Goal: Task Accomplishment & Management: Complete application form

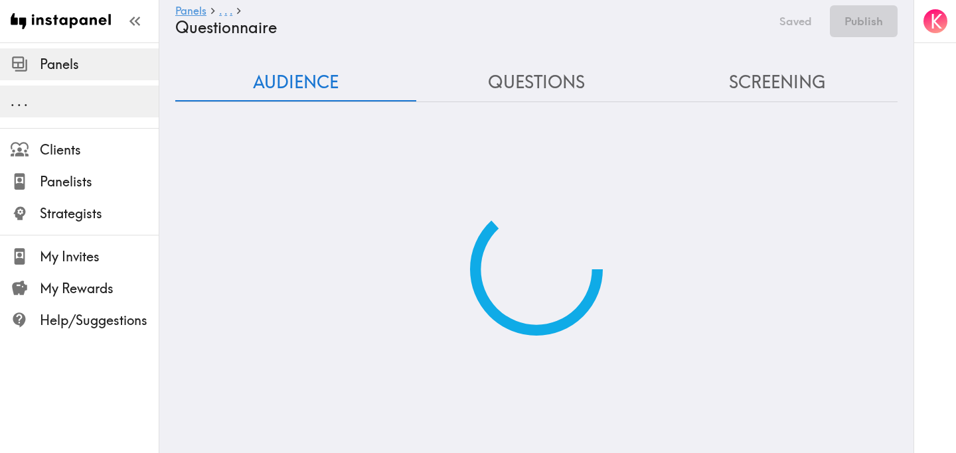
click at [277, 182] on div at bounding box center [536, 225] width 722 height 224
click at [73, 14] on img at bounding box center [61, 21] width 100 height 42
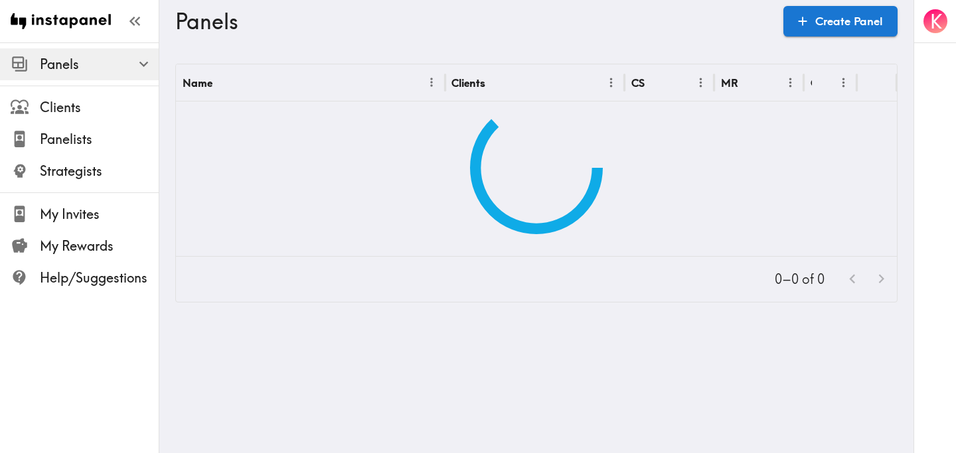
click at [71, 63] on span "Panels" at bounding box center [99, 64] width 119 height 19
click at [149, 63] on icon "button" at bounding box center [144, 64] width 18 height 18
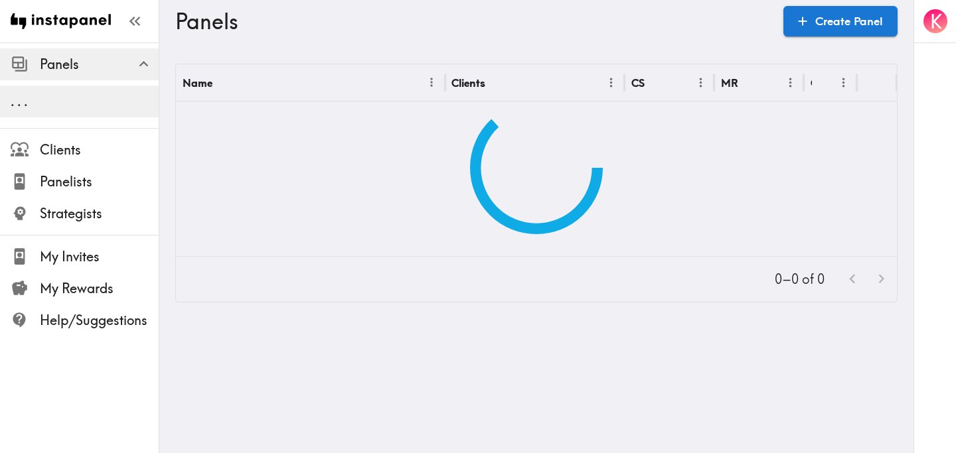
click at [949, 21] on div "K" at bounding box center [935, 21] width 42 height 42
click at [937, 23] on icon "button" at bounding box center [937, 21] width 5 height 9
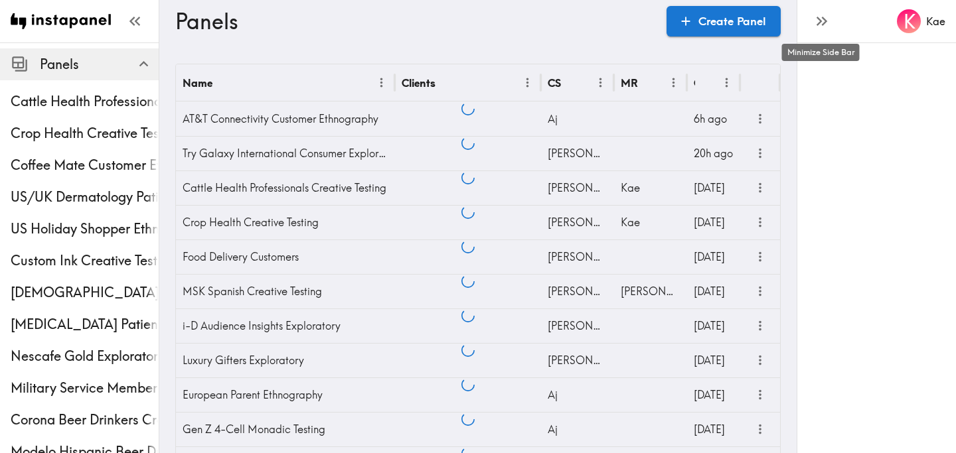
click at [821, 25] on icon "button" at bounding box center [821, 21] width 18 height 18
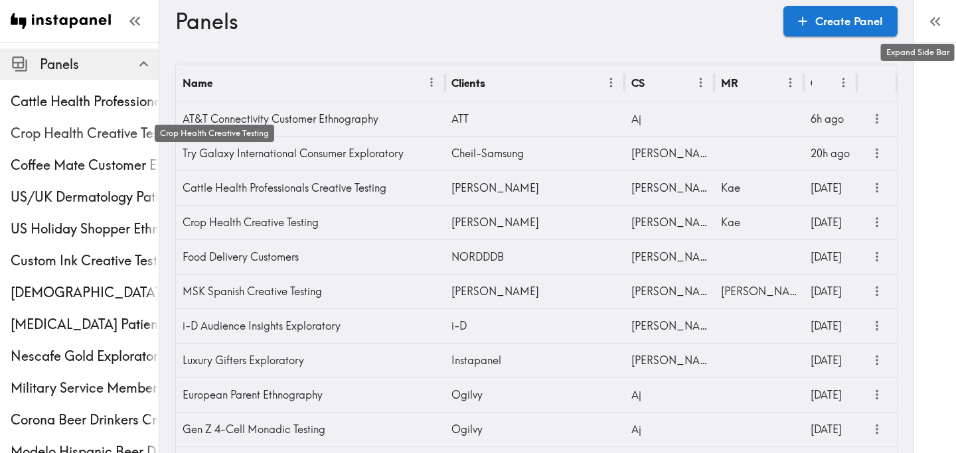
click at [69, 137] on span "Crop Health Creative Testing" at bounding box center [85, 133] width 148 height 19
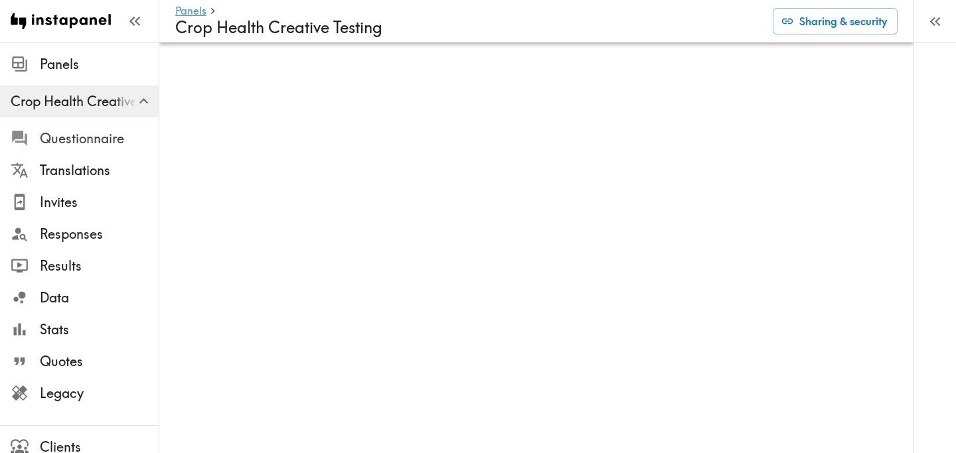
click at [110, 129] on span "Questionnaire" at bounding box center [99, 138] width 119 height 19
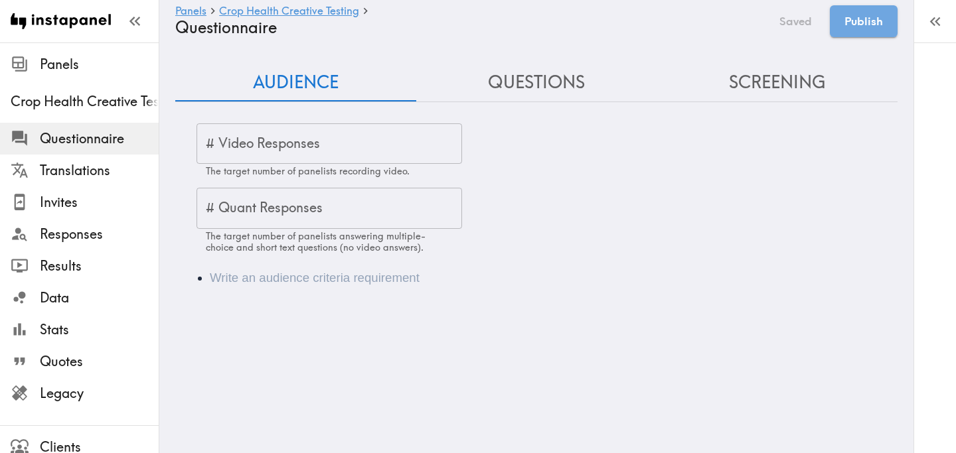
click at [293, 149] on input "# Video Responses" at bounding box center [329, 143] width 266 height 41
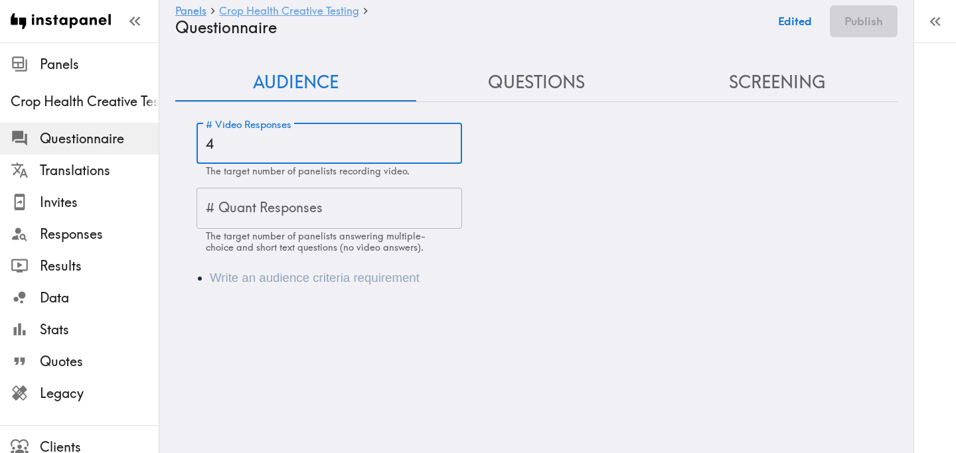
type input "4"
click at [292, 281] on li "Audience" at bounding box center [555, 278] width 690 height 19
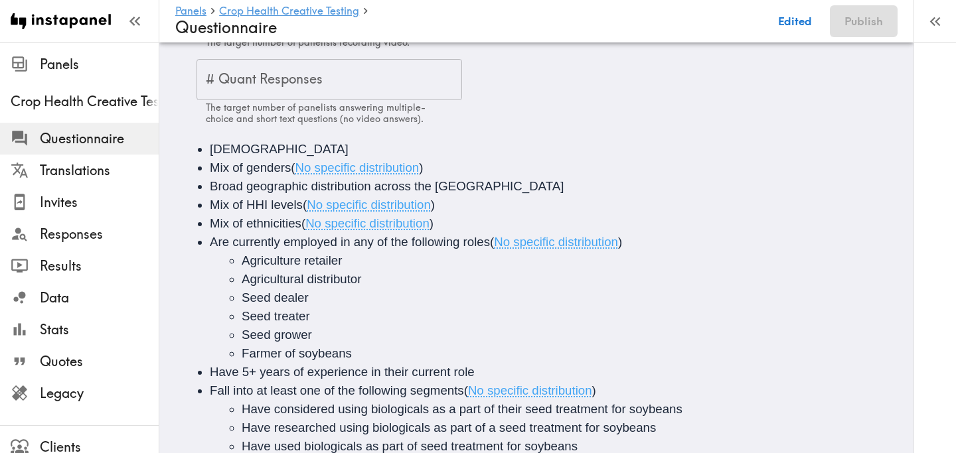
scroll to position [187, 0]
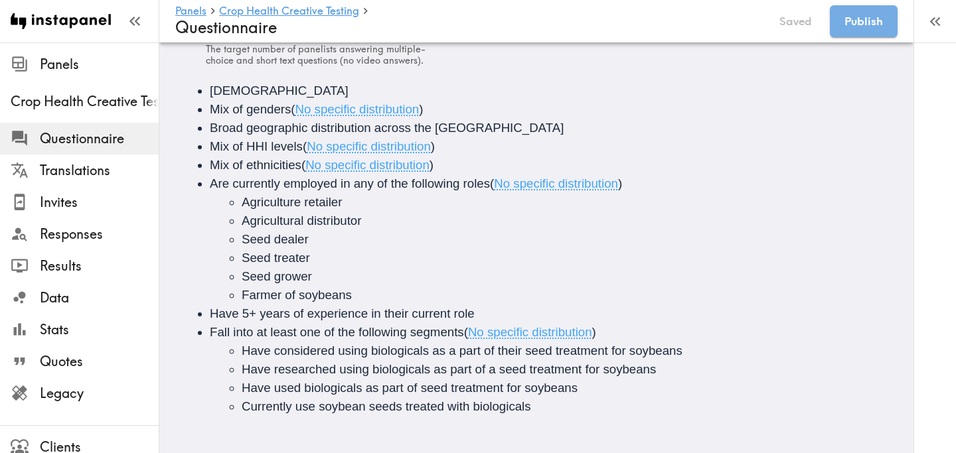
click at [611, 334] on li "Fall into at least one of the following segments ( No specific distribution ) H…" at bounding box center [555, 369] width 690 height 93
click at [603, 329] on li "Fall into at least one of the following segments ( No specific distribution ) H…" at bounding box center [555, 369] width 690 height 93
click at [462, 335] on span "Fall into at least one of the following segments" at bounding box center [337, 332] width 254 height 14
click at [605, 330] on li "Fall into at least one of the following segments ( No specific distribution ) H…" at bounding box center [555, 369] width 690 height 93
click at [600, 335] on li "Fall into at least one of the following segments ( No specific distribution ) H…" at bounding box center [555, 369] width 690 height 93
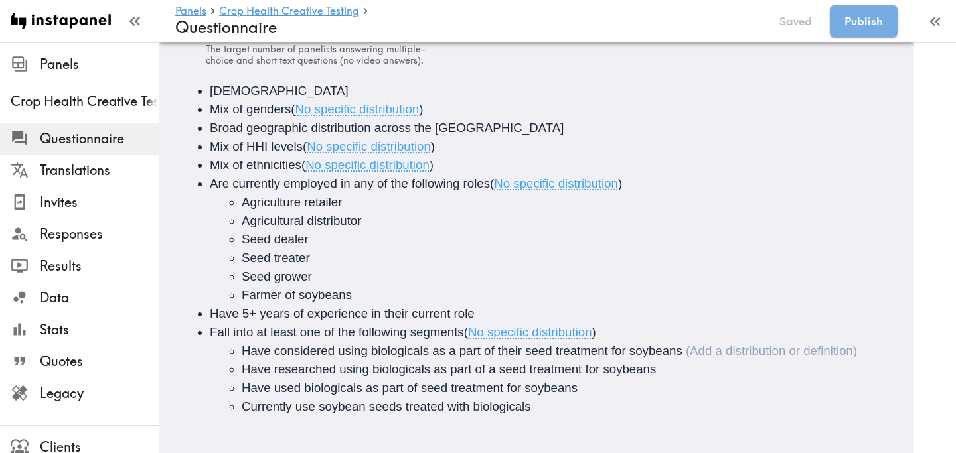
click at [244, 349] on span "Have considered using biologicals as a part of their seed treatment for soybeans" at bounding box center [462, 351] width 441 height 14
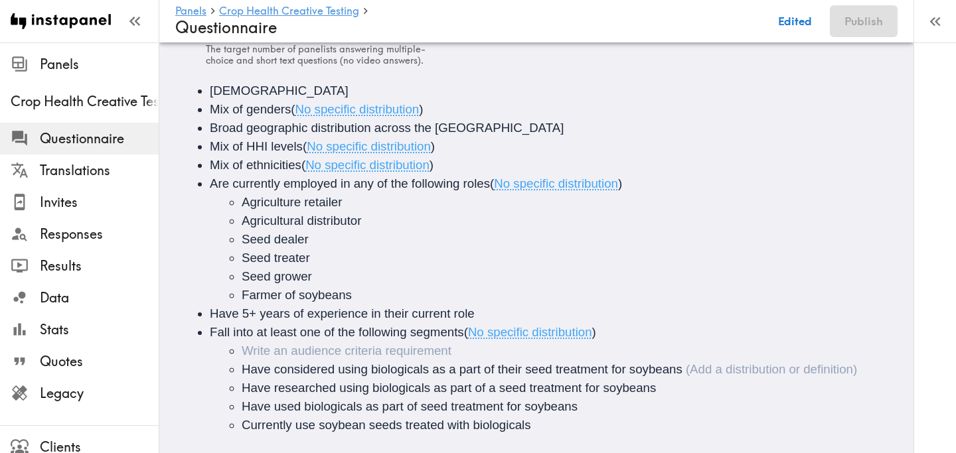
click at [250, 349] on li "Audience" at bounding box center [580, 351] width 677 height 19
click at [243, 368] on span "Have considered using biologicals as a part of their seed treatment for soybeans" at bounding box center [462, 369] width 441 height 14
click at [240, 390] on ul "Considered Biologicals ( Definition ) Have considered using biologicals as a pa…" at bounding box center [555, 388] width 690 height 93
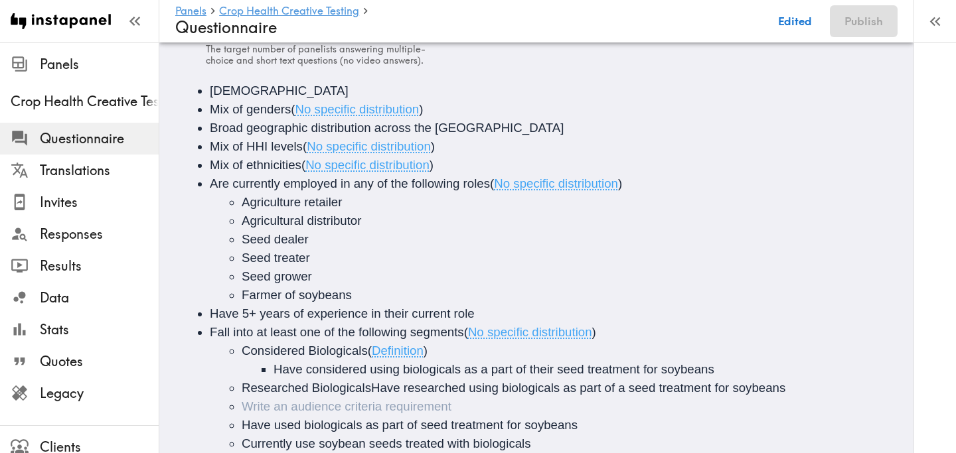
click at [370, 392] on span "Researched BiologicalsHave researched using biologicals as part of a seed treat…" at bounding box center [514, 388] width 544 height 14
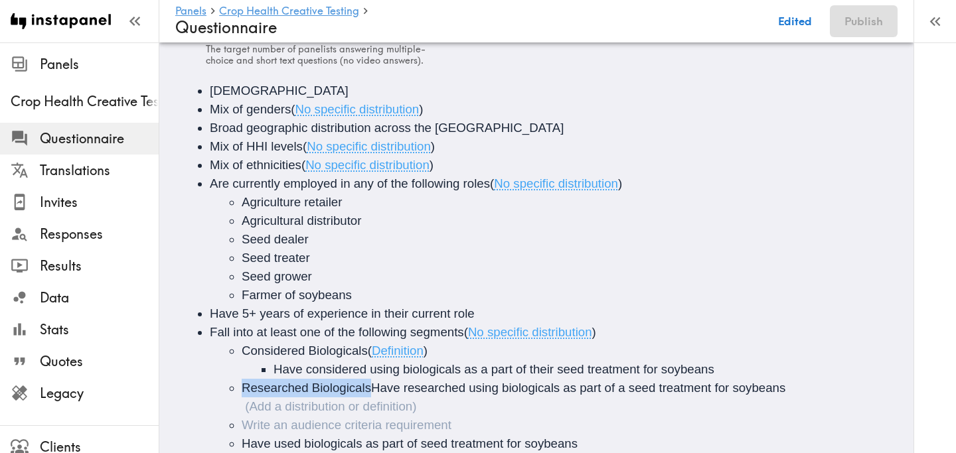
drag, startPoint x: 372, startPoint y: 391, endPoint x: 229, endPoint y: 389, distance: 142.7
click at [229, 389] on ul "Considered Biologicals ( Definition ) Have considered using biologicals as a pa…" at bounding box center [555, 407] width 690 height 130
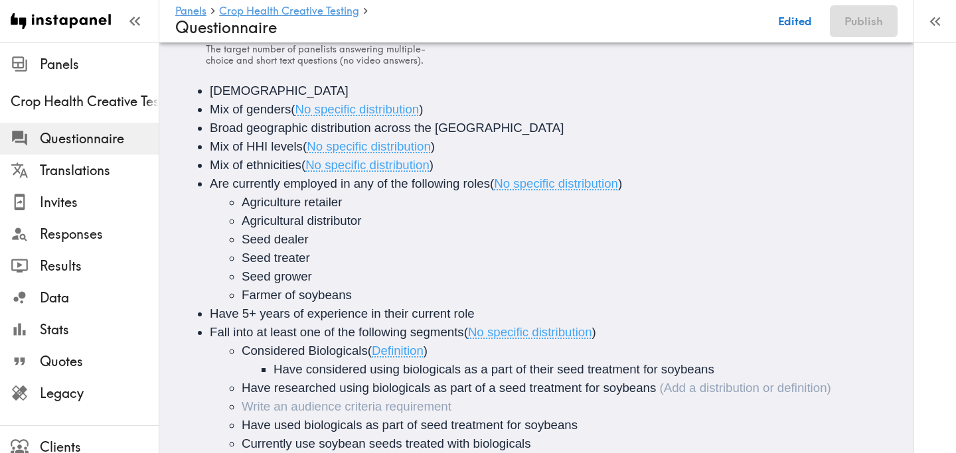
click at [257, 407] on li "Audience" at bounding box center [580, 407] width 677 height 19
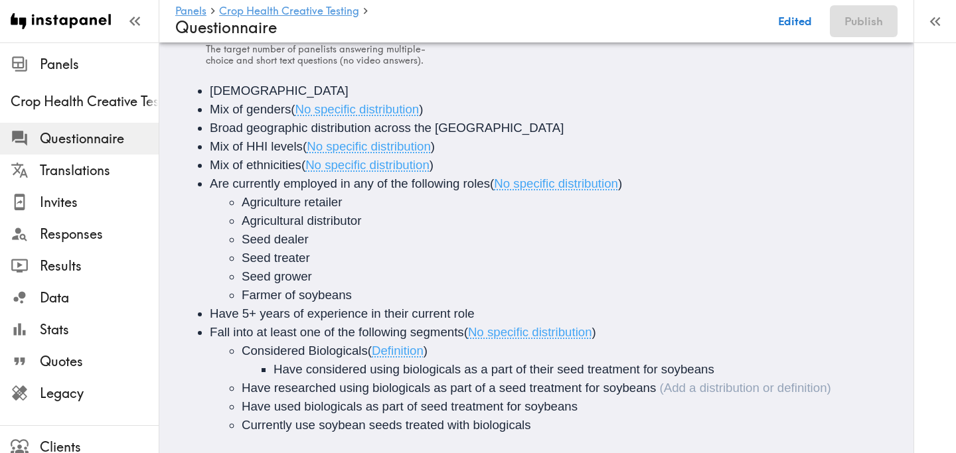
click at [241, 388] on ul "Considered Biologicals ( Definition ) Have considered using biologicals as a pa…" at bounding box center [555, 388] width 690 height 93
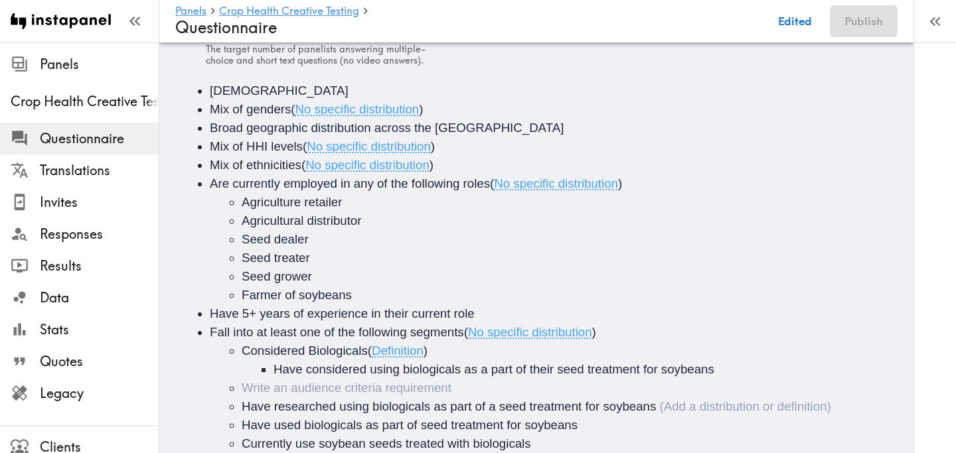
click at [245, 388] on li "Audience" at bounding box center [580, 388] width 677 height 19
click at [242, 408] on span "Have researched using biologicals as part of a seed treatment for soybeans" at bounding box center [449, 407] width 414 height 14
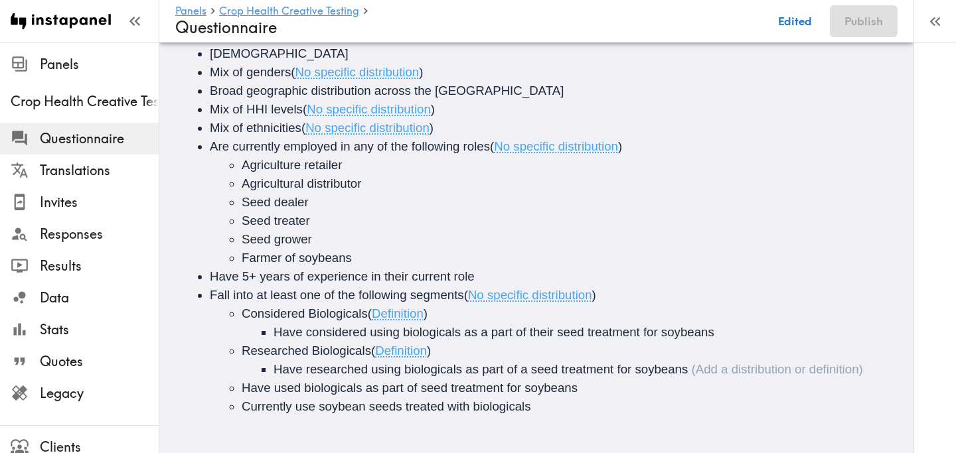
click at [240, 388] on ul "Considered Biologicals ( Definition ) Have considered using biologicals as a pa…" at bounding box center [555, 361] width 690 height 112
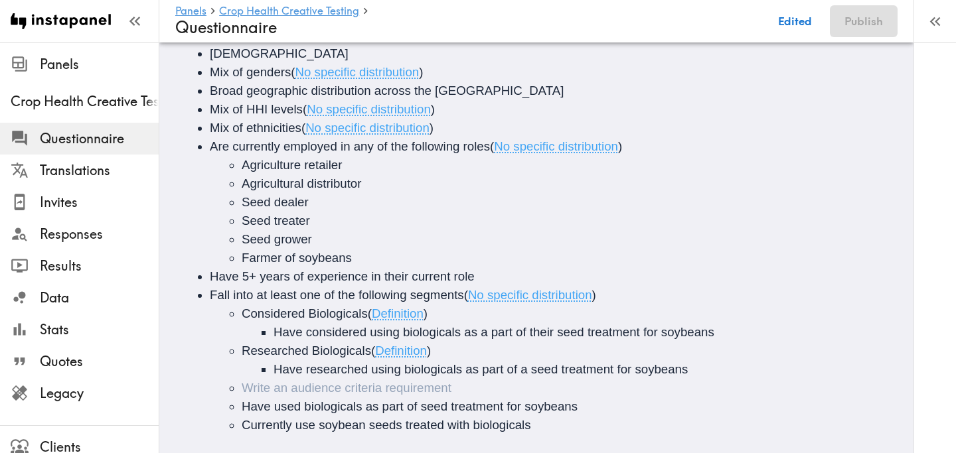
click at [247, 386] on li "Audience" at bounding box center [580, 388] width 677 height 19
click at [241, 404] on ul "Considered Biologicals ( Definition ) Have considered using biologicals as a pa…" at bounding box center [555, 370] width 690 height 130
click at [241, 423] on ul "Considered Biologicals ( Definition ) Have considered using biologicals as a pa…" at bounding box center [555, 370] width 690 height 130
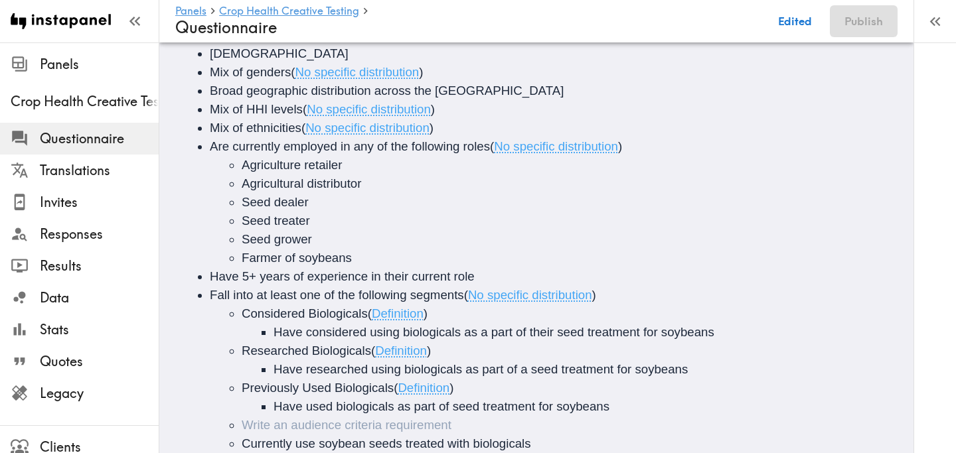
click at [245, 423] on li "Audience" at bounding box center [580, 425] width 677 height 19
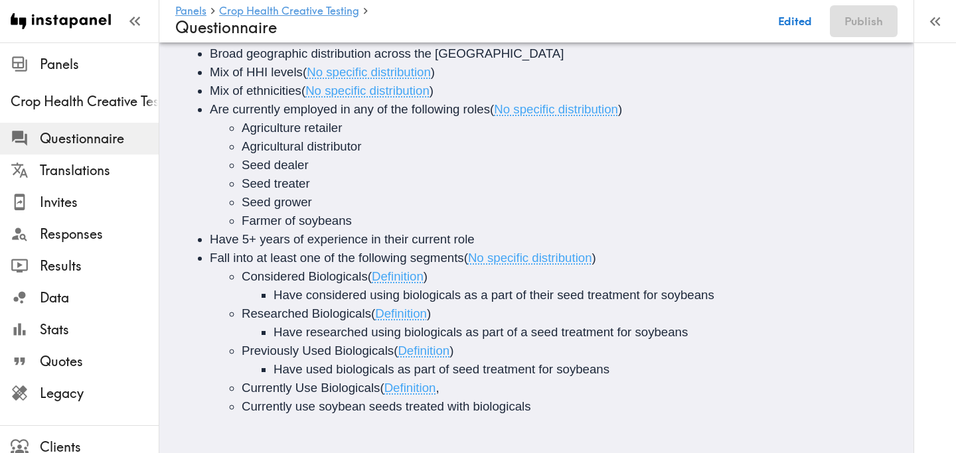
scroll to position [262, 0]
click at [242, 406] on span "Currently use soybean seeds treated with biologicals" at bounding box center [386, 407] width 289 height 14
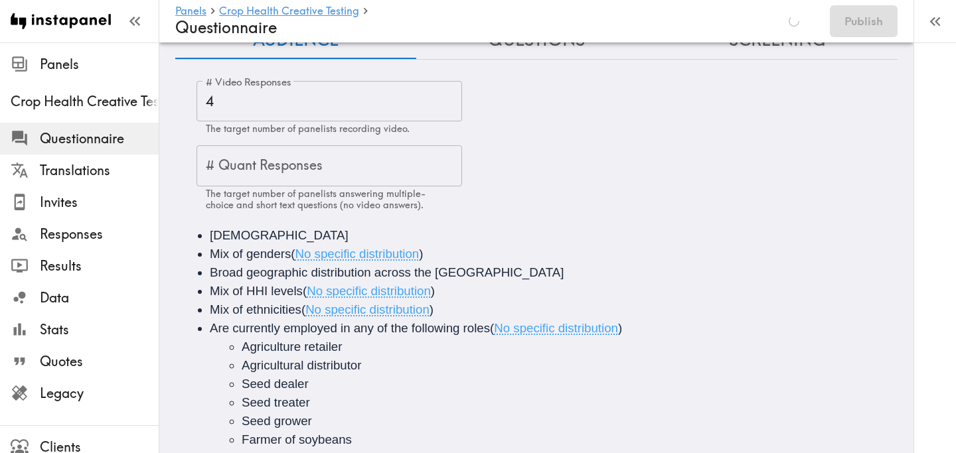
scroll to position [0, 0]
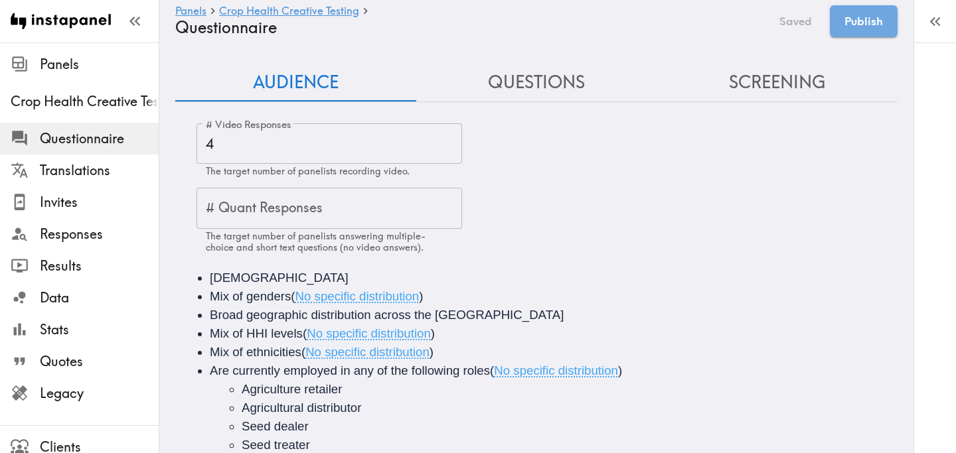
click at [534, 80] on button "Questions" at bounding box center [536, 83] width 241 height 38
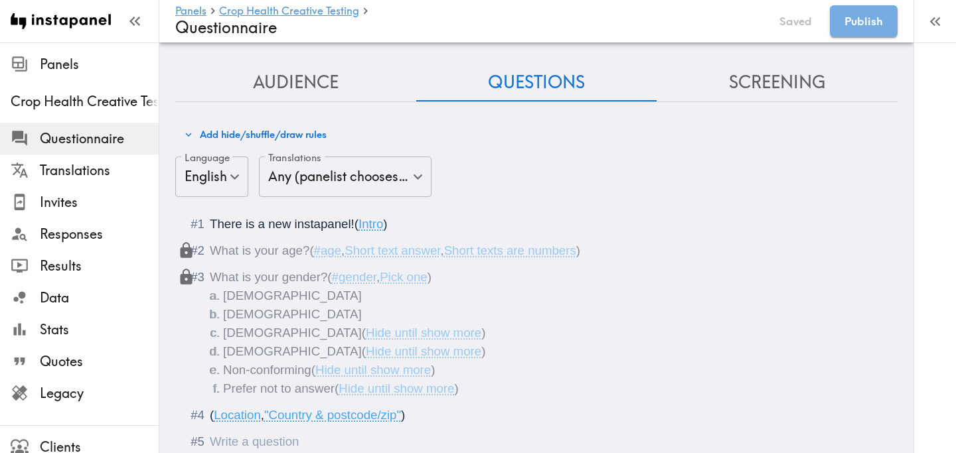
scroll to position [70, 0]
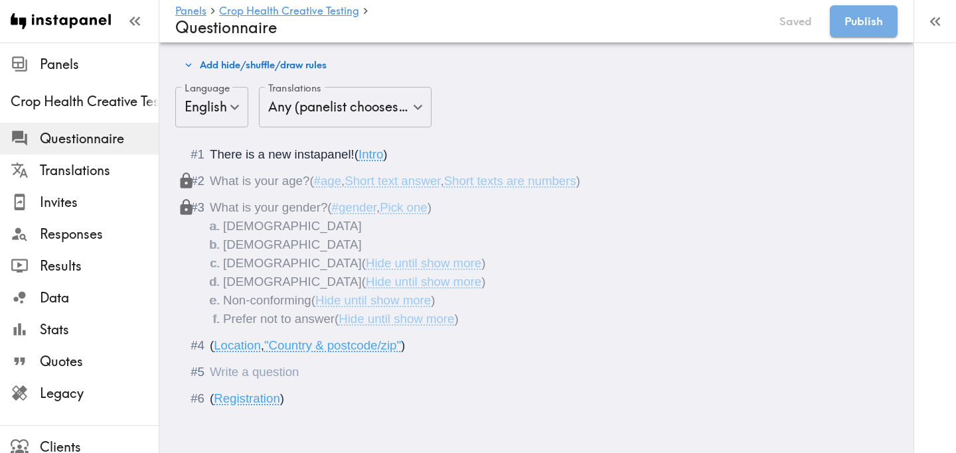
click at [210, 372] on div "Questionnaire" at bounding box center [210, 372] width 0 height 14
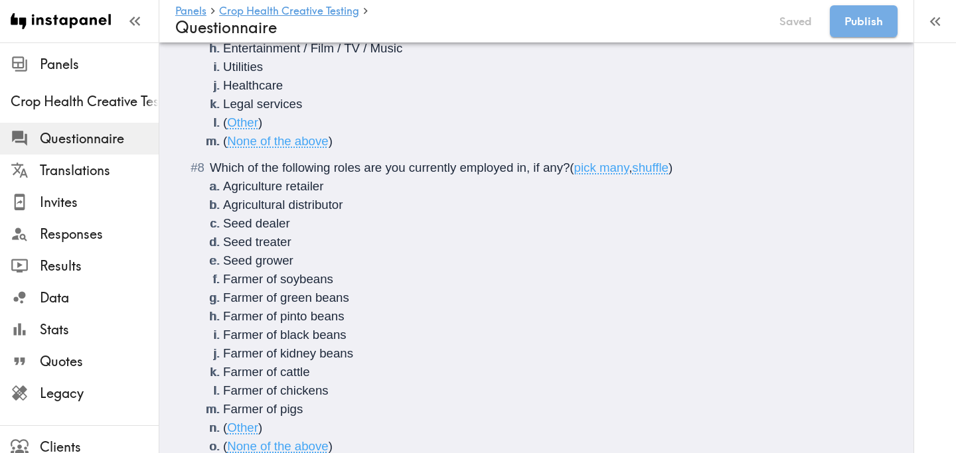
scroll to position [761, 0]
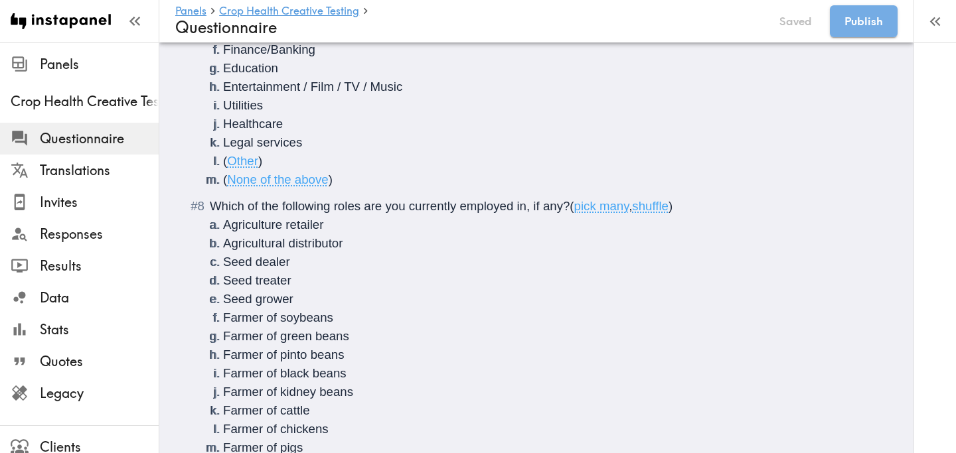
click at [409, 208] on span "Which of the following roles are you currently employed in, if any?" at bounding box center [390, 206] width 360 height 14
click at [475, 209] on span "Which of the following roles are you <b>currently employed in, if any?" at bounding box center [401, 206] width 382 height 14
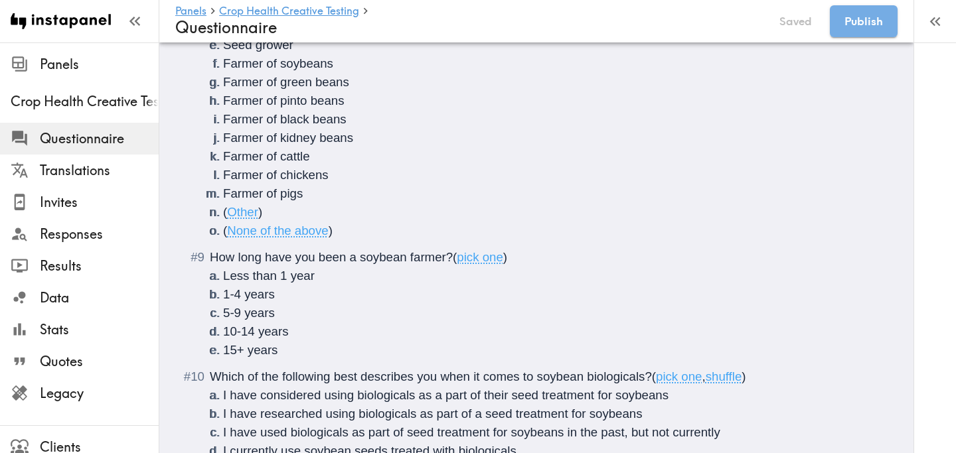
scroll to position [1113, 0]
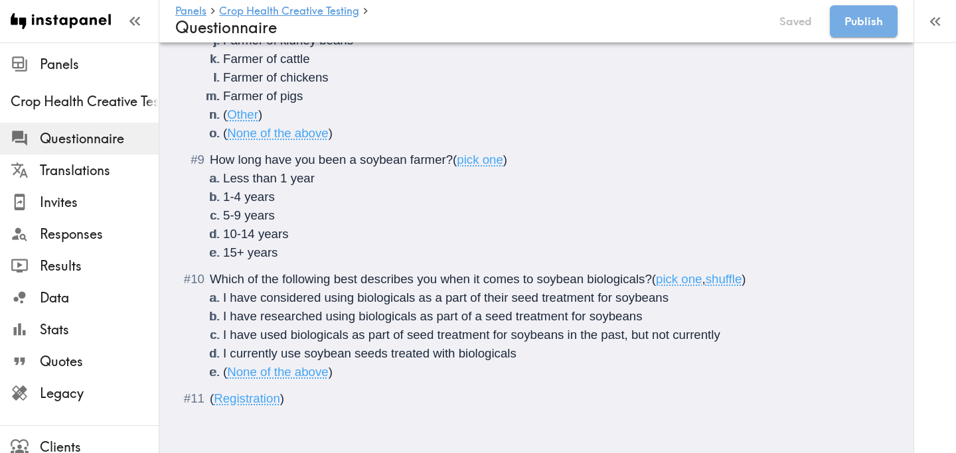
click at [335, 283] on span "Which of the following best describes you when it comes to soybean biologicals?" at bounding box center [431, 279] width 442 height 14
click at [435, 279] on span "Which of the following <b>best describes you when it comes to soybean biologica…" at bounding box center [441, 279] width 463 height 14
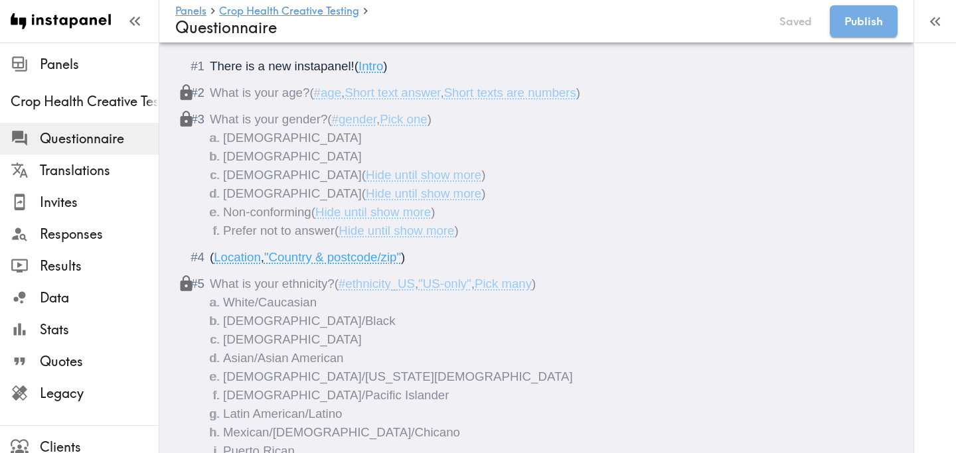
scroll to position [0, 0]
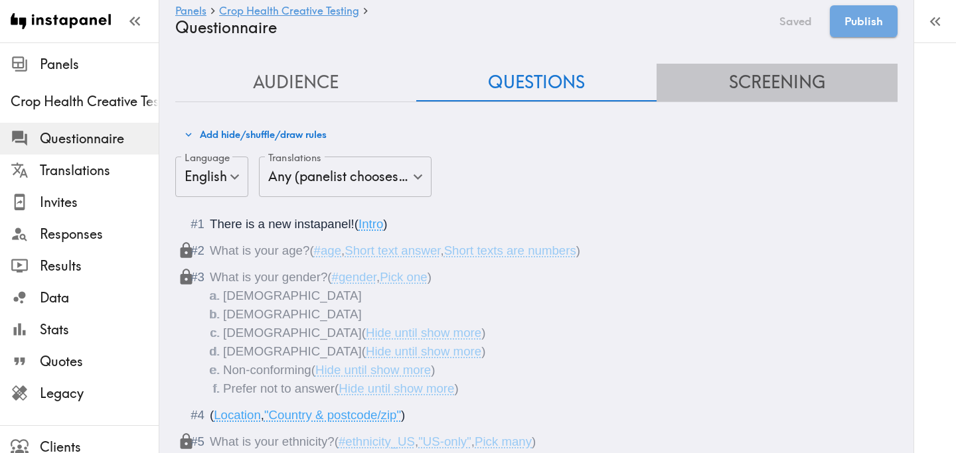
click at [727, 85] on button "Screening" at bounding box center [776, 83] width 241 height 38
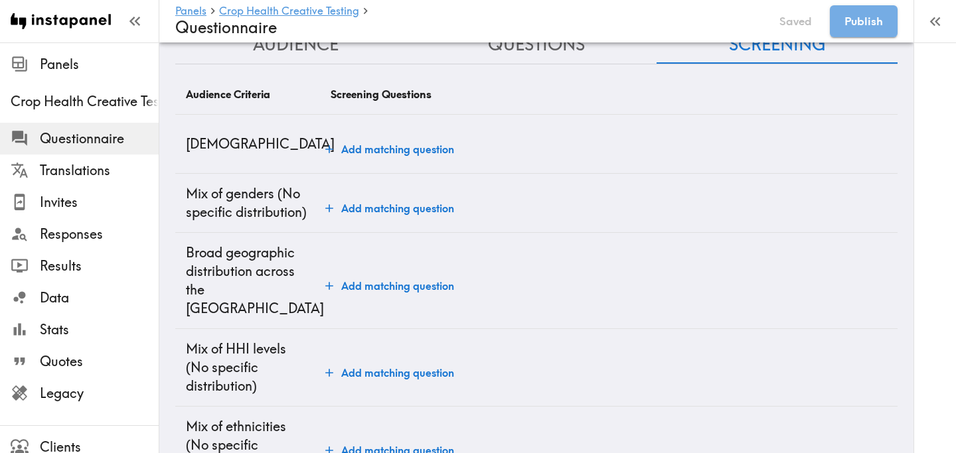
scroll to position [40, 0]
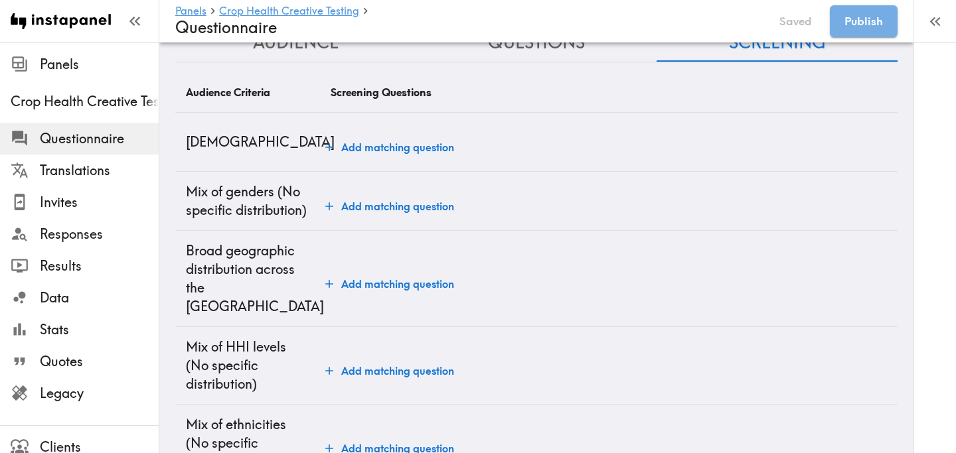
click at [402, 155] on button "Add matching question" at bounding box center [389, 147] width 139 height 27
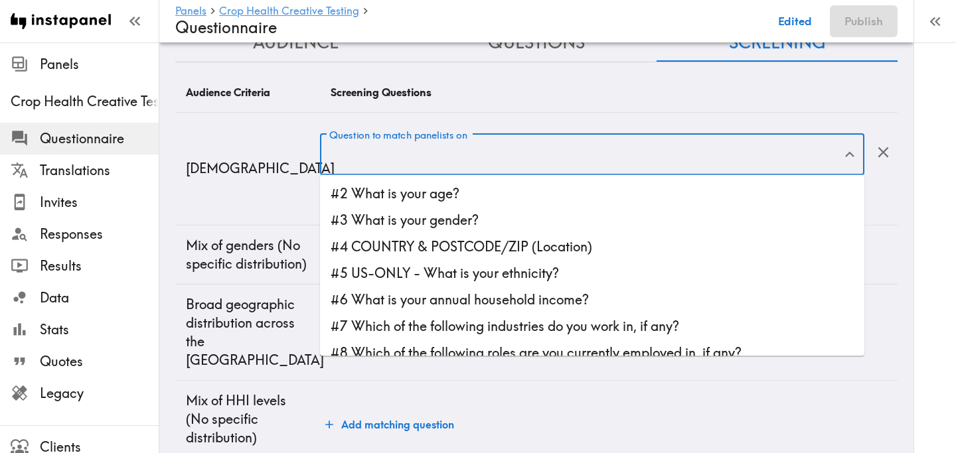
click at [410, 163] on input "Question to match panelists on" at bounding box center [582, 154] width 512 height 29
click at [422, 181] on li "#2 What is your age?" at bounding box center [592, 194] width 544 height 27
type input "#2 What is your age?"
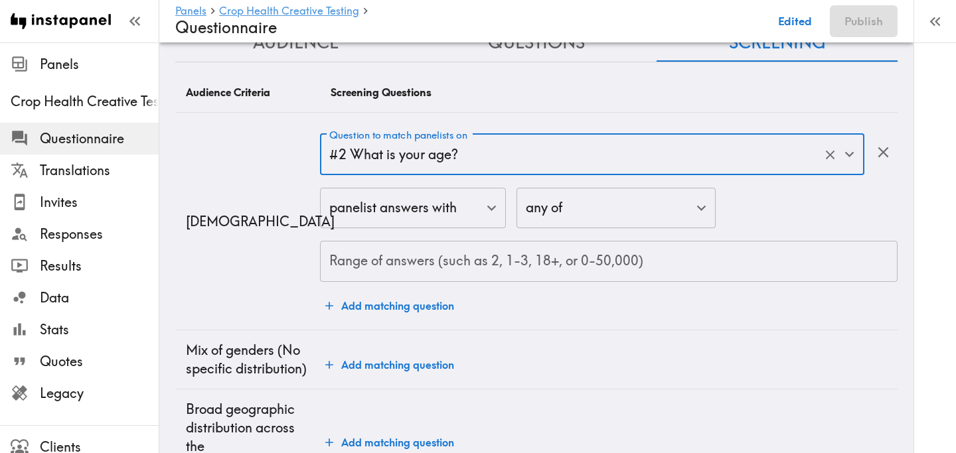
click at [418, 260] on input "Range of answers (such as 2, 1-3, 18+, or 0-50,000)" at bounding box center [608, 261] width 577 height 41
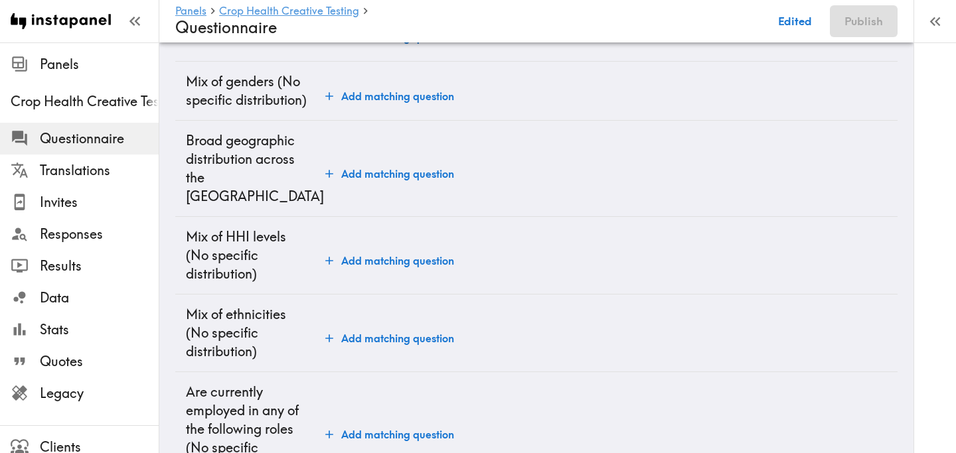
scroll to position [309, 0]
type input "21+"
click at [404, 161] on button "Add matching question" at bounding box center [389, 173] width 139 height 27
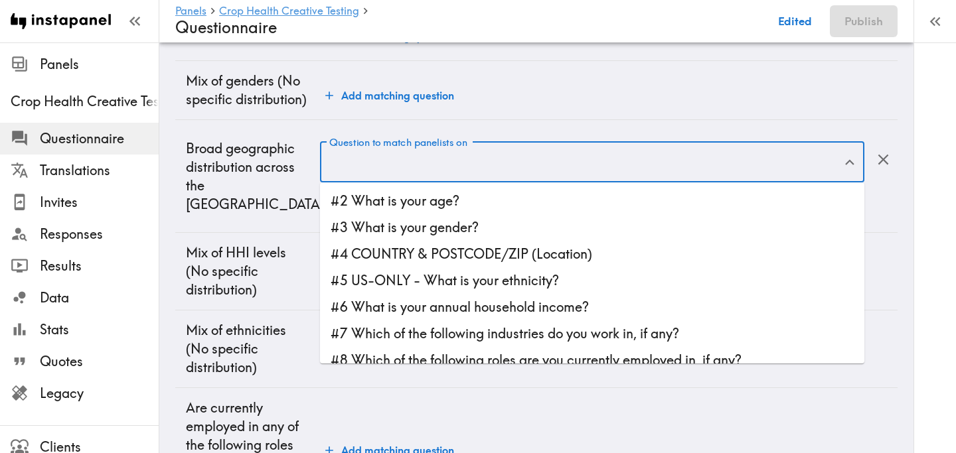
click at [406, 175] on input "Question to match panelists on" at bounding box center [582, 161] width 512 height 29
click at [440, 257] on li "#4 COUNTRY & POSTCODE/ZIP (Location)" at bounding box center [592, 254] width 544 height 27
type input "#4 COUNTRY & POSTCODE/ZIP (Location)"
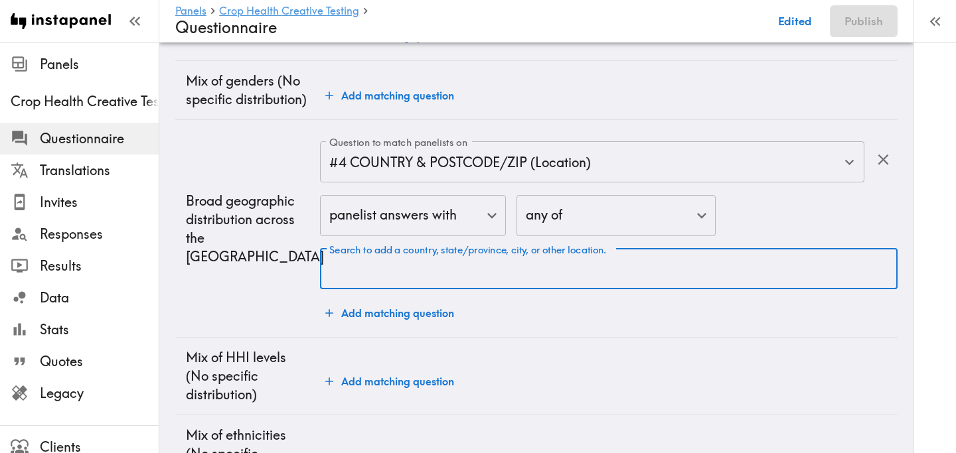
click at [426, 264] on div "Search to add a country, state/province, city, or other location. Search to add…" at bounding box center [608, 269] width 577 height 41
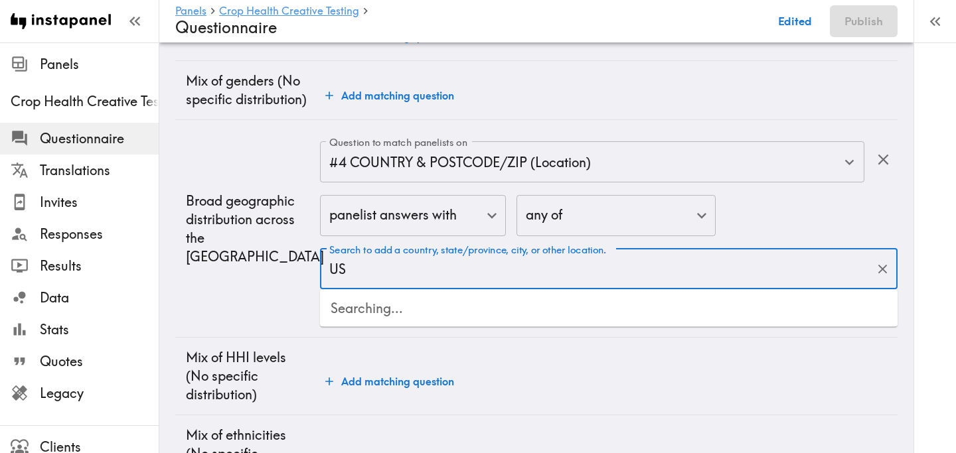
type input "USA"
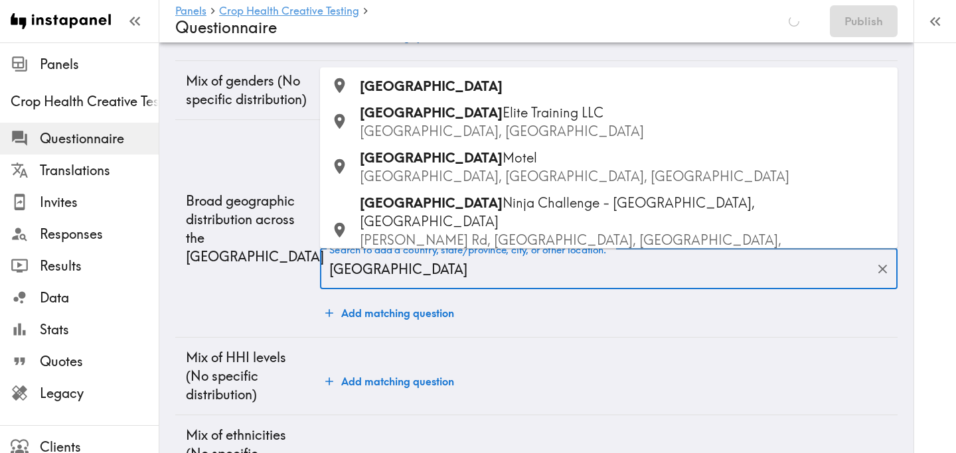
click at [437, 91] on div "USA" at bounding box center [623, 85] width 527 height 19
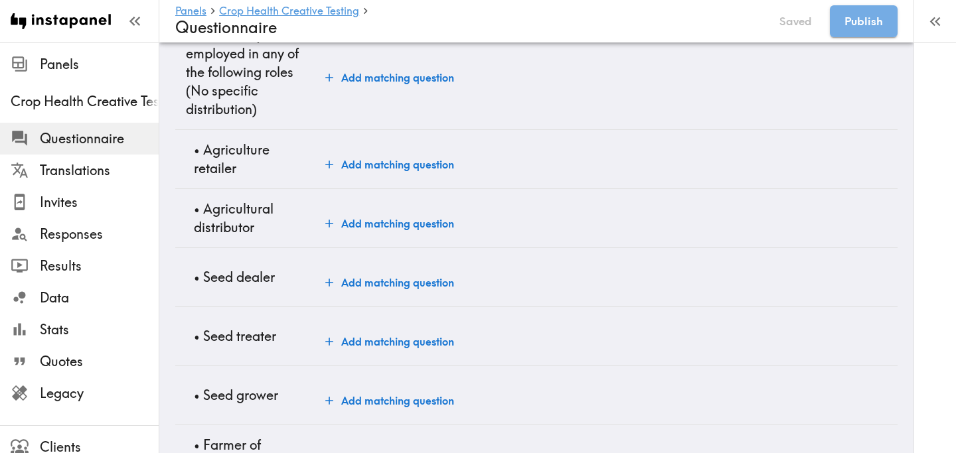
scroll to position [931, 0]
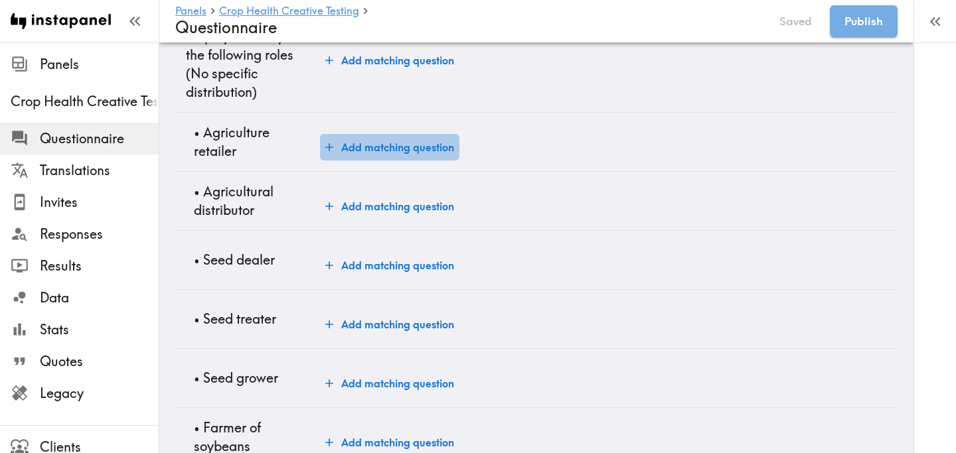
click at [375, 150] on button "Add matching question" at bounding box center [389, 147] width 139 height 27
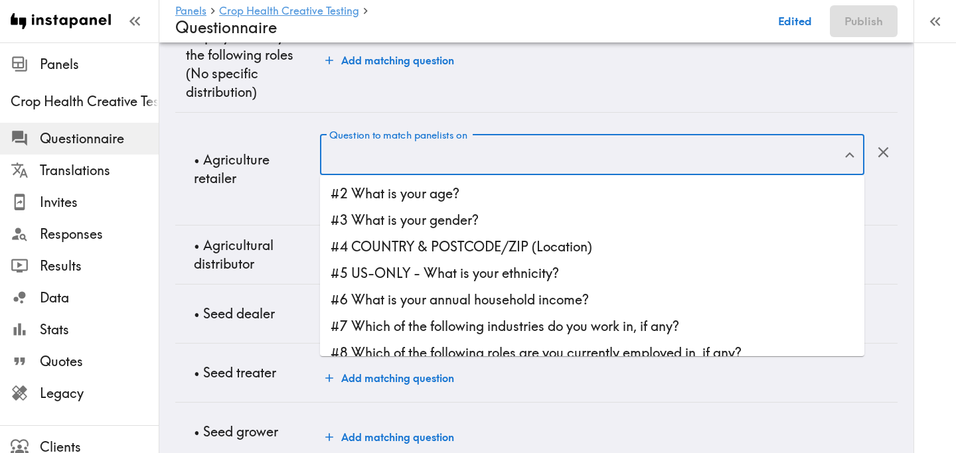
click at [380, 153] on input "Question to match panelists on" at bounding box center [582, 154] width 512 height 29
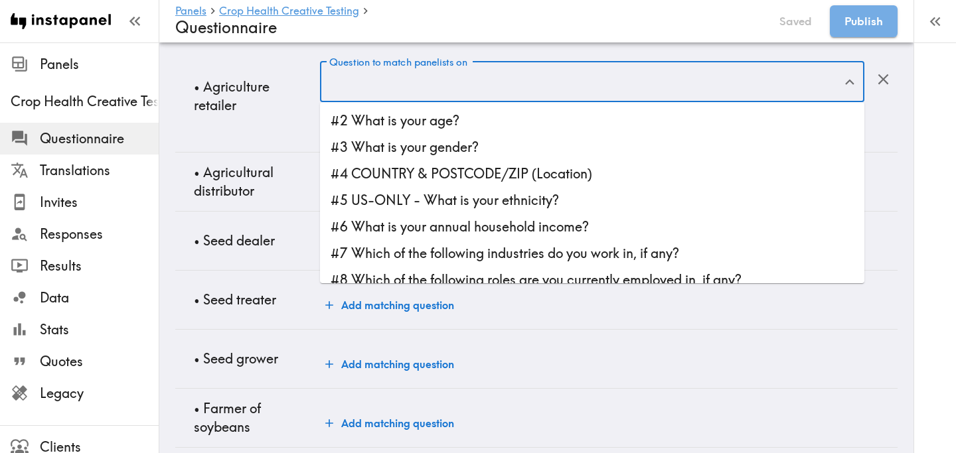
click at [540, 245] on li "#7 Which of the following industries do you work in, if any?" at bounding box center [592, 253] width 544 height 27
type input "#7 Which of the following industries do you work in, if any?"
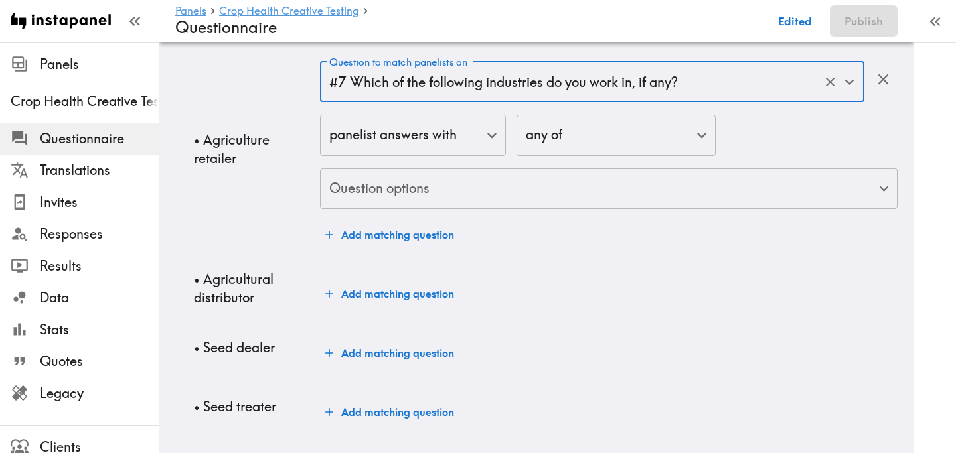
click at [389, 198] on body "Instapanel - Panels - Crop Health Creative Testing - Questionnaire Panels Crop …" at bounding box center [478, 324] width 956 height 2427
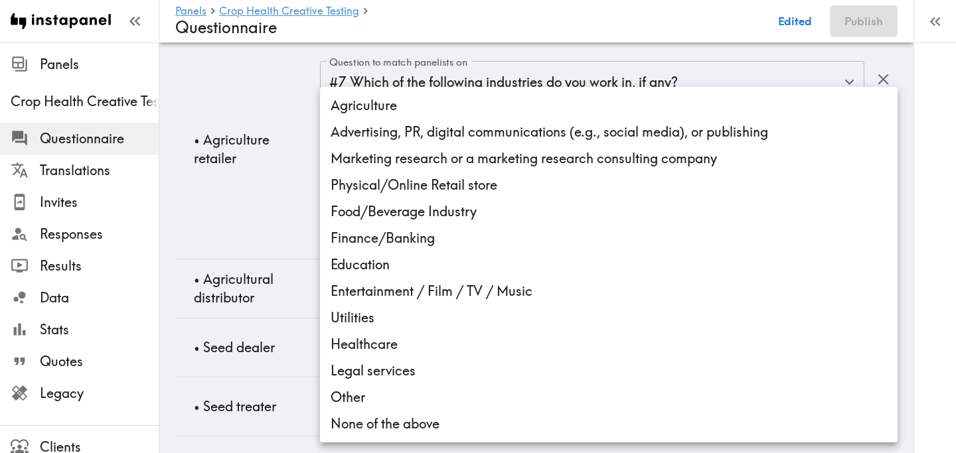
click at [420, 108] on li "Agriculture" at bounding box center [608, 105] width 577 height 27
type input "76931d7b-91fa-4f1d-af04-5ee747d0da5b"
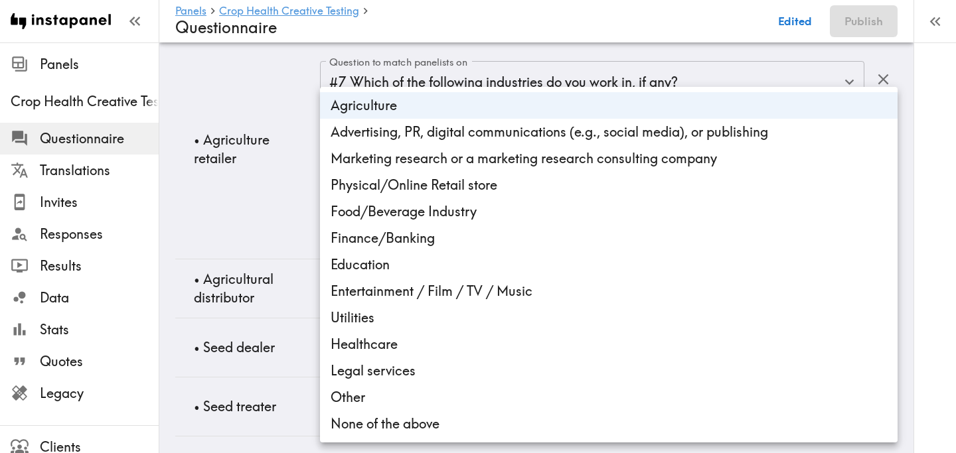
click at [230, 204] on div at bounding box center [478, 226] width 956 height 453
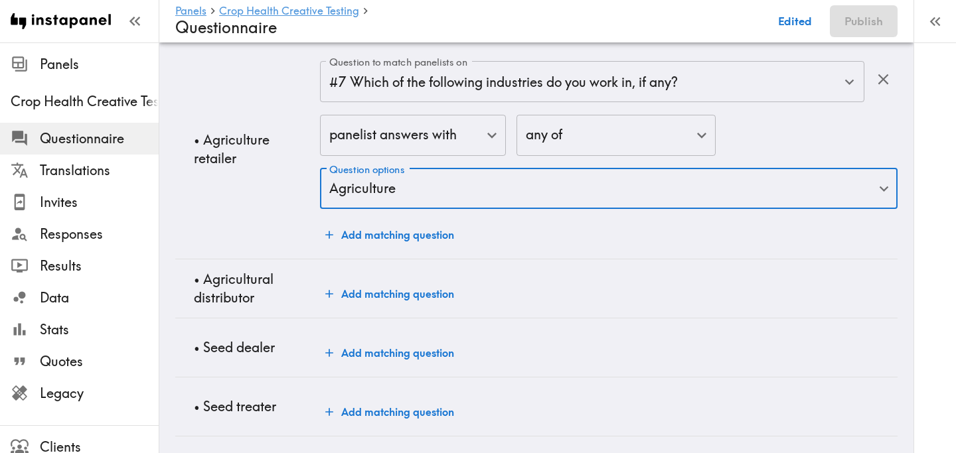
click at [372, 242] on button "Add matching question" at bounding box center [389, 235] width 139 height 27
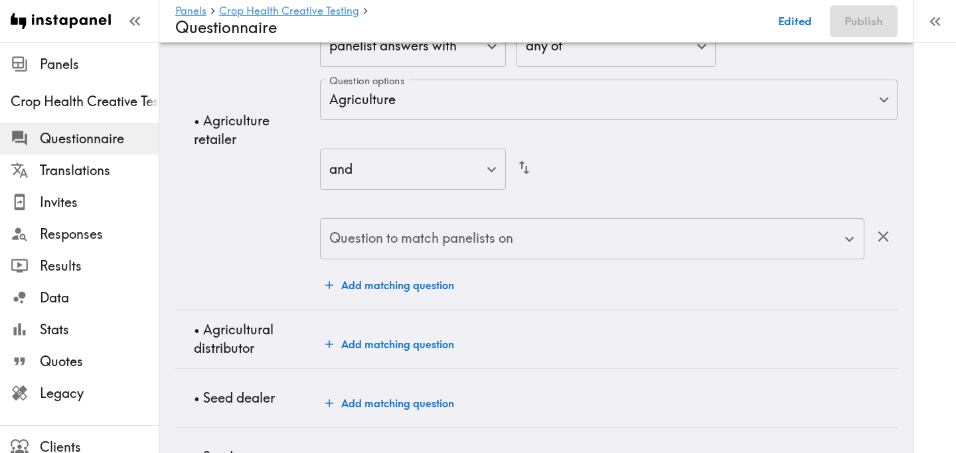
scroll to position [1021, 0]
click at [410, 257] on div "Question to match panelists on" at bounding box center [592, 238] width 544 height 41
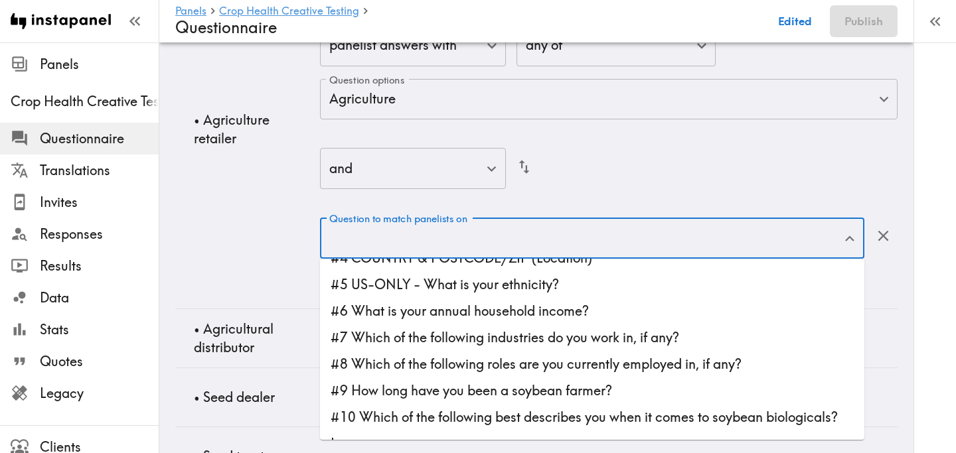
scroll to position [82, 0]
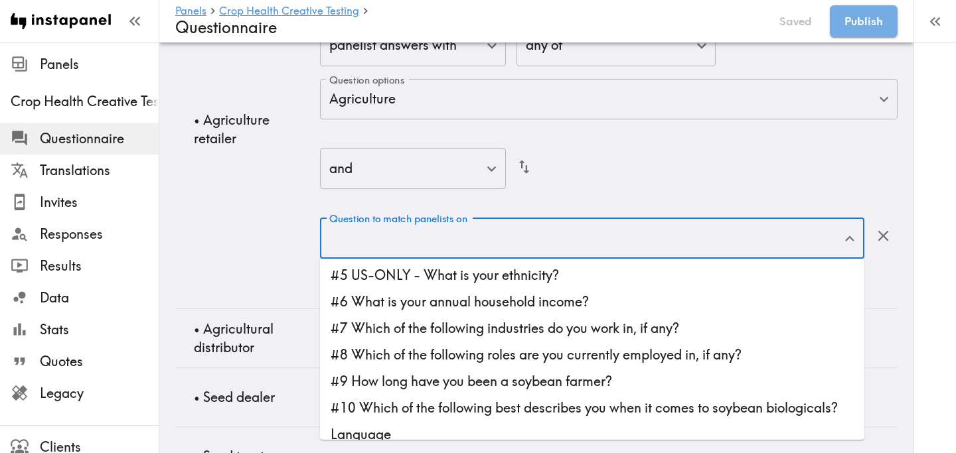
click at [554, 353] on li "#8 Which of the following roles are you currently employed in, if any?" at bounding box center [592, 355] width 544 height 27
type input "#8 Which of the following roles are you currently employed in, if any?"
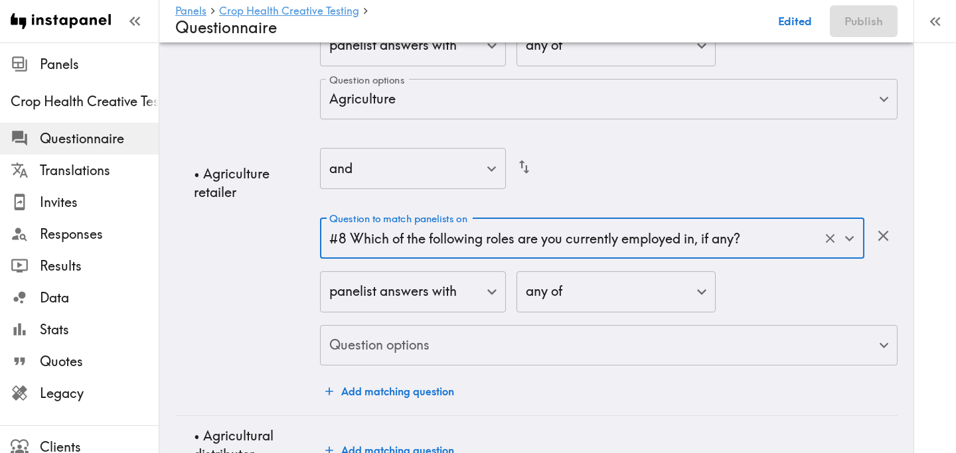
click at [480, 346] on body "Instapanel - Panels - Crop Health Creative Testing - Questionnaire Panels Crop …" at bounding box center [478, 359] width 956 height 2674
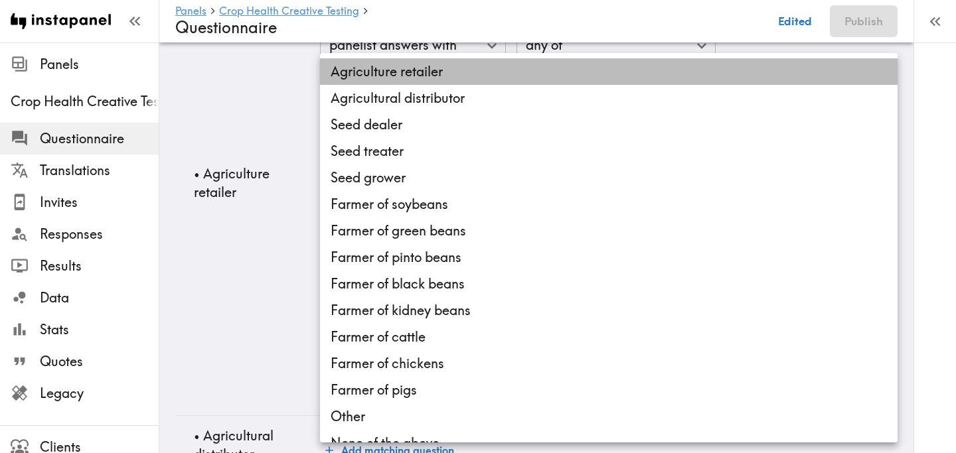
click at [503, 78] on li "Agriculture retailer" at bounding box center [608, 71] width 577 height 27
type input "b73a28f4-e371-4fe7-8d52-0495d0486d3e"
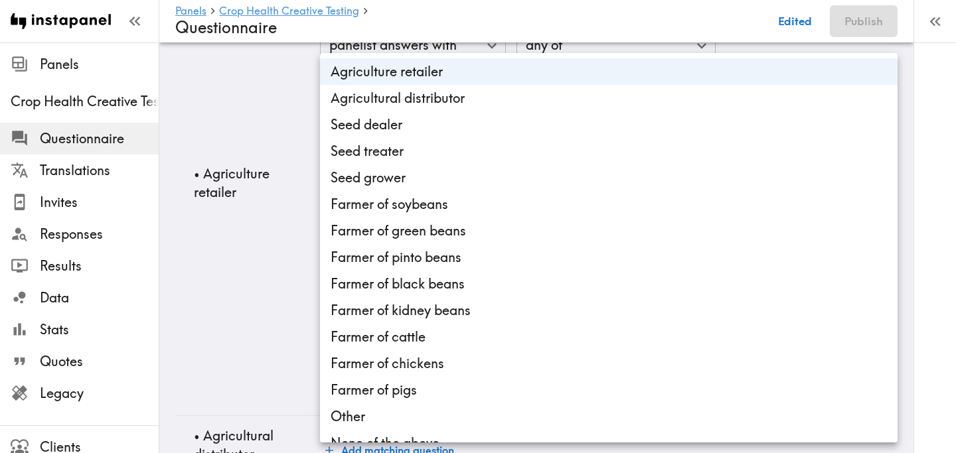
click at [251, 280] on div at bounding box center [478, 226] width 956 height 453
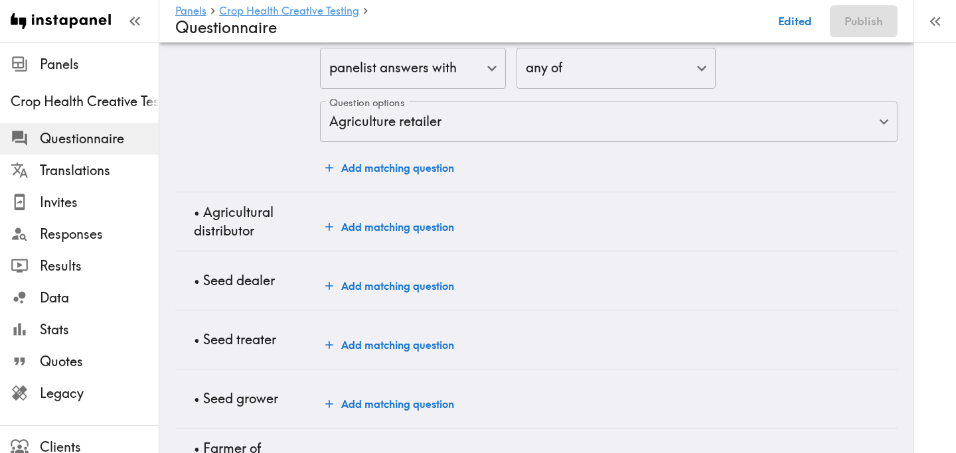
scroll to position [1245, 0]
click at [376, 227] on button "Add matching question" at bounding box center [389, 226] width 139 height 27
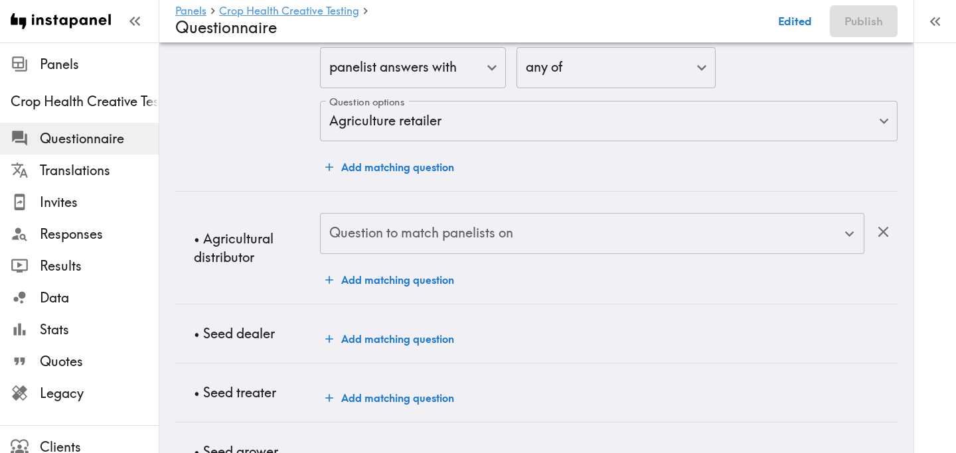
click at [461, 250] on div "Question to match panelists on" at bounding box center [592, 233] width 544 height 41
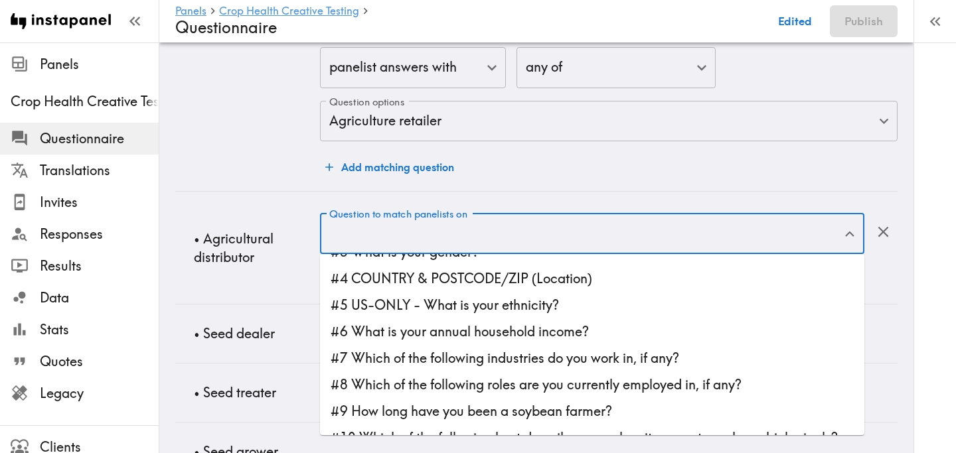
scroll to position [53, 0]
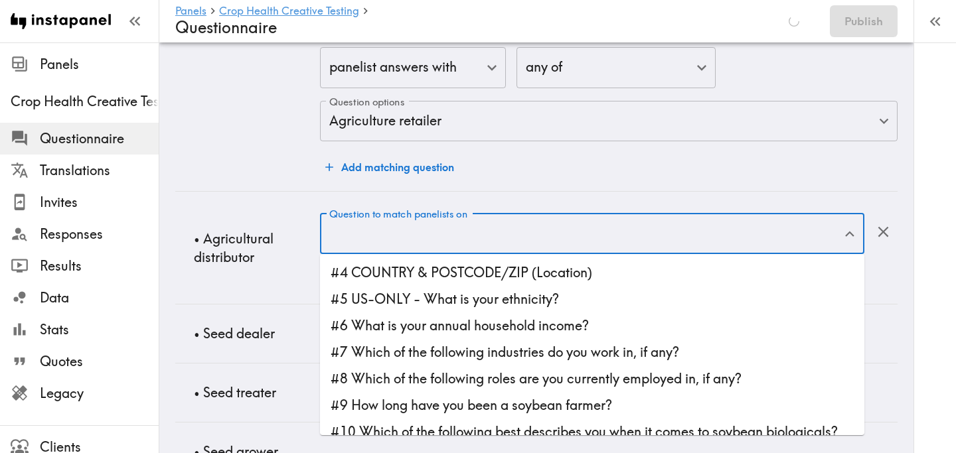
click at [561, 352] on li "#7 Which of the following industries do you work in, if any?" at bounding box center [592, 352] width 544 height 27
type input "#7 Which of the following industries do you work in, if any?"
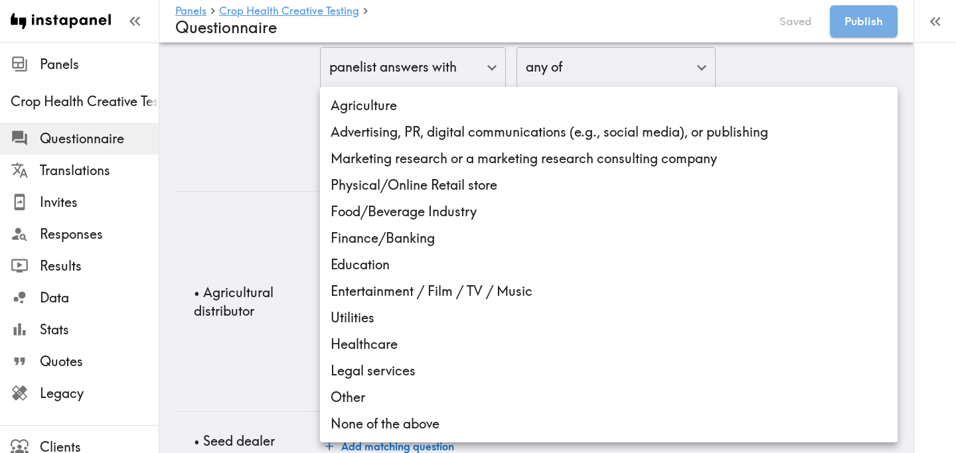
click at [502, 337] on body "Instapanel - Panels - Crop Health Creative Testing - Questionnaire Panels Crop …" at bounding box center [478, 214] width 956 height 2835
click at [405, 111] on li "Agriculture" at bounding box center [608, 105] width 577 height 27
type input "76931d7b-91fa-4f1d-af04-5ee747d0da5b"
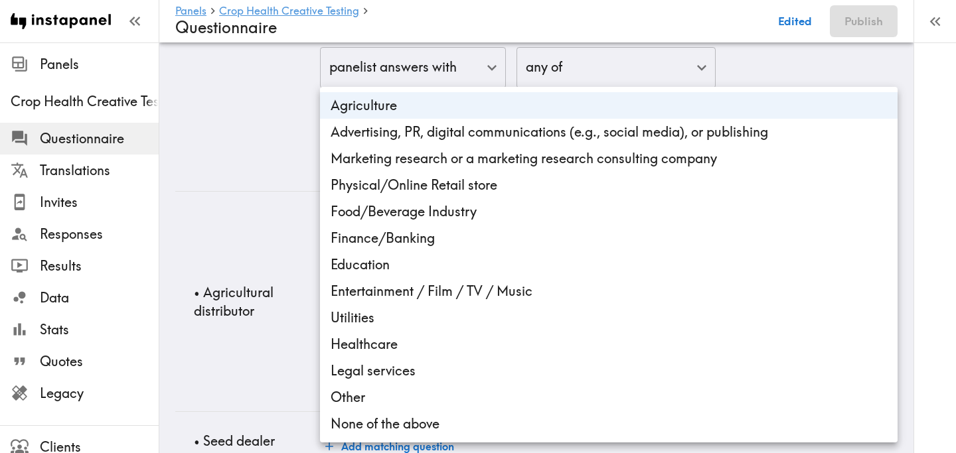
click at [237, 287] on div at bounding box center [478, 226] width 956 height 453
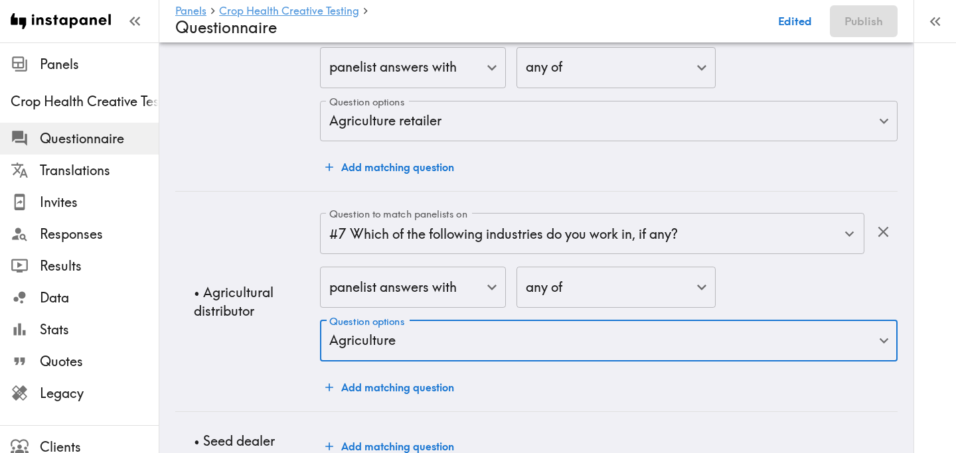
click at [364, 382] on button "Add matching question" at bounding box center [389, 387] width 139 height 27
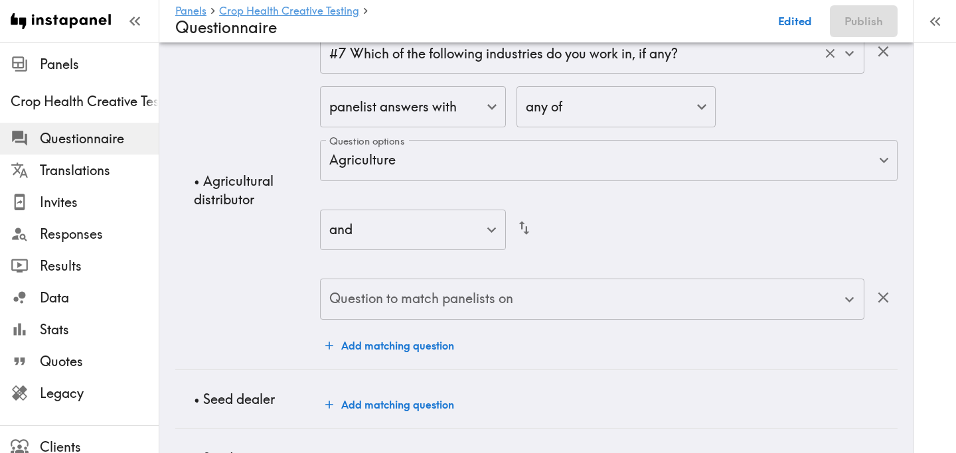
scroll to position [1426, 0]
click at [424, 304] on input "Question to match panelists on" at bounding box center [582, 298] width 512 height 29
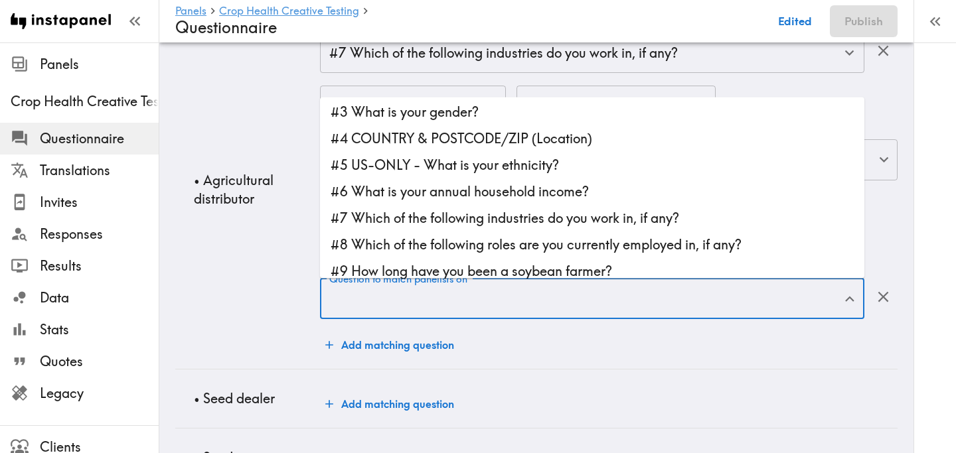
scroll to position [32, 0]
click at [509, 246] on li "#8 Which of the following roles are you currently employed in, if any?" at bounding box center [592, 243] width 544 height 27
type input "#8 Which of the following roles are you currently employed in, if any?"
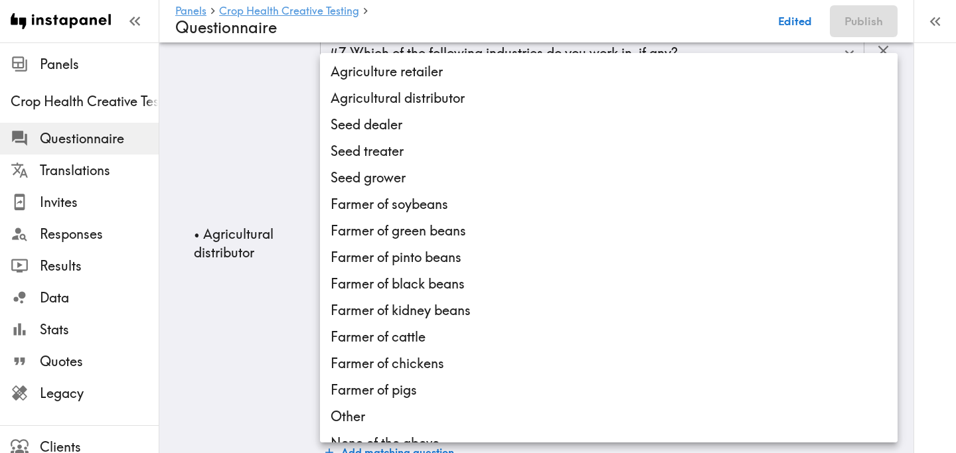
click at [451, 404] on body "Instapanel - Panels - Crop Health Creative Testing - Questionnaire Panels Crop …" at bounding box center [478, 156] width 956 height 3081
click at [482, 106] on li "Agricultural distributor" at bounding box center [608, 98] width 577 height 27
type input "56103c08-49d7-425f-97e8-fd26b4c24d71"
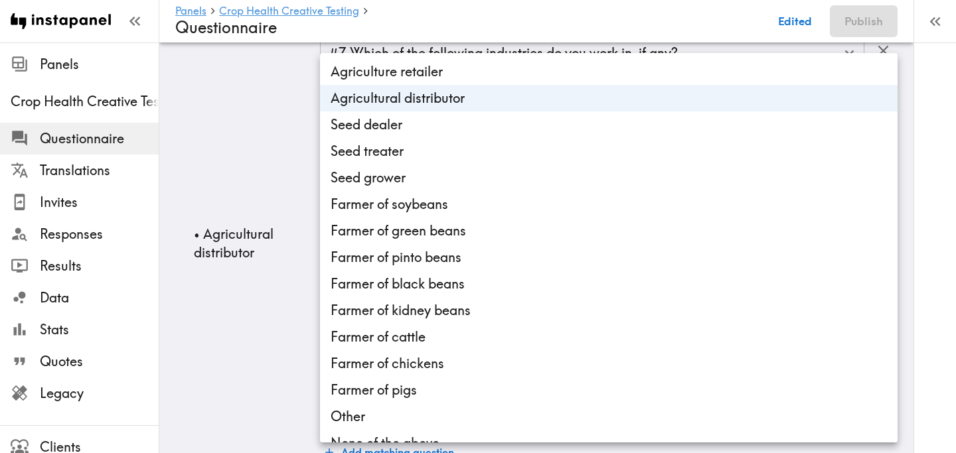
click at [219, 348] on div at bounding box center [478, 226] width 956 height 453
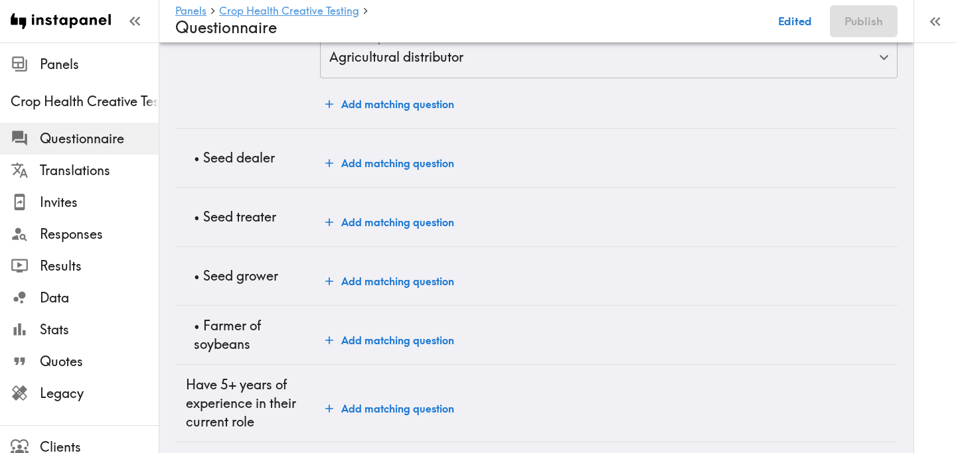
scroll to position [1779, 0]
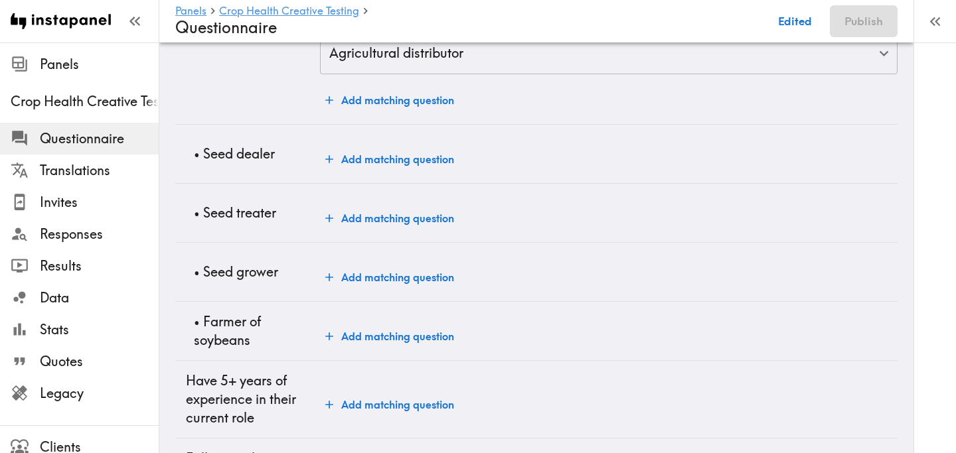
click at [371, 159] on button "Add matching question" at bounding box center [389, 159] width 139 height 27
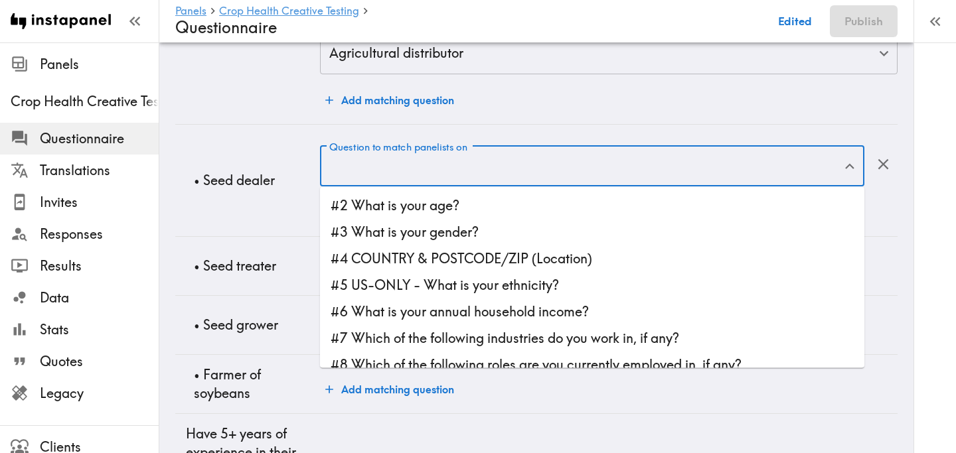
click at [384, 170] on input "Question to match panelists on" at bounding box center [582, 166] width 512 height 29
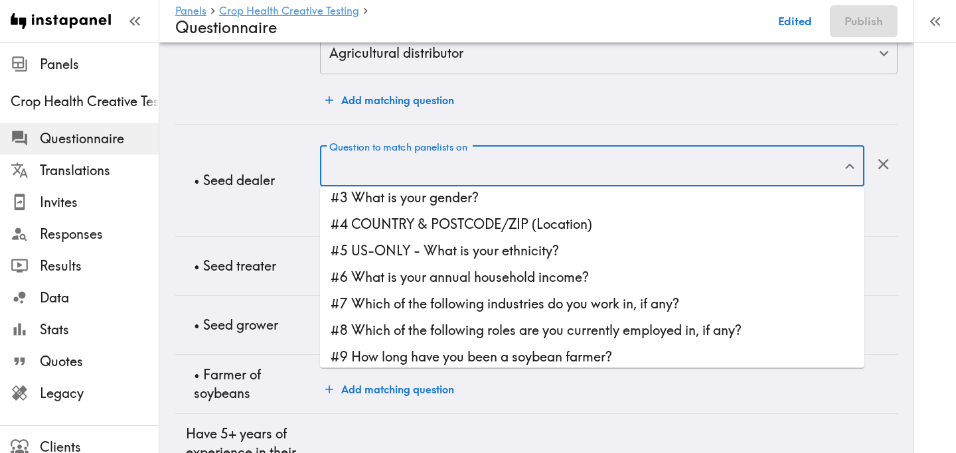
scroll to position [38, 0]
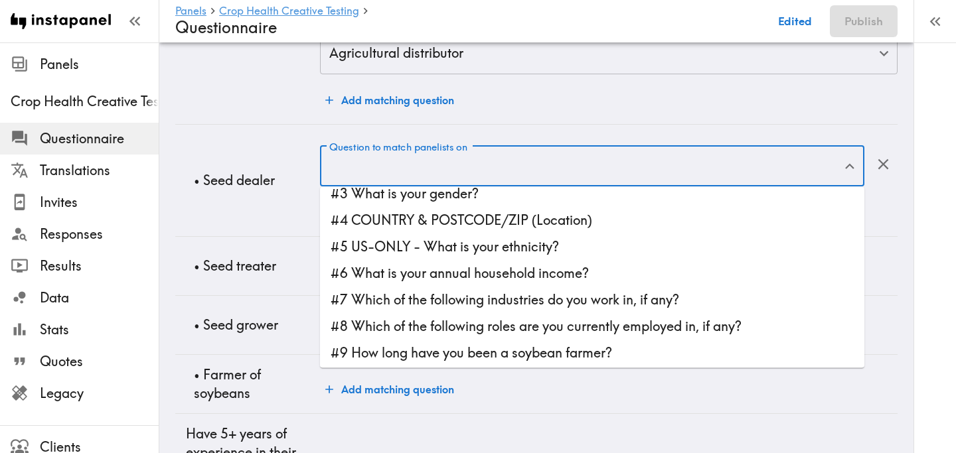
click at [463, 299] on li "#7 Which of the following industries do you work in, if any?" at bounding box center [592, 300] width 544 height 27
type input "#7 Which of the following industries do you work in, if any?"
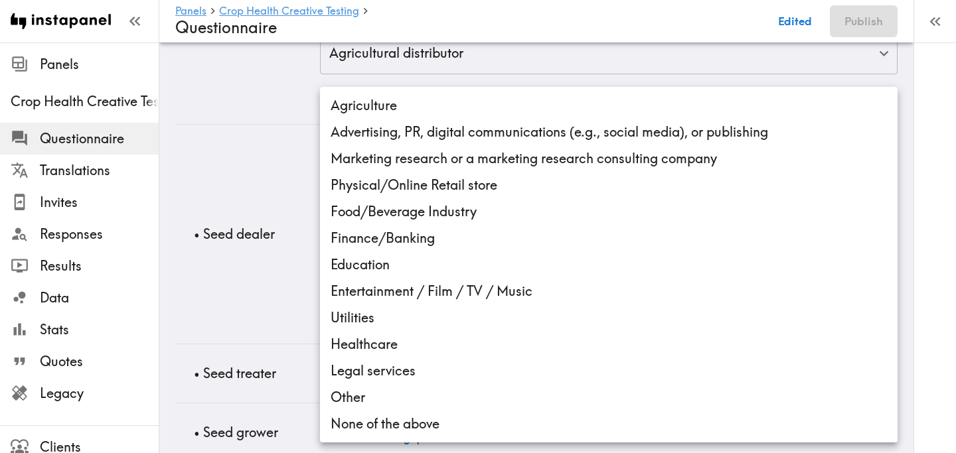
click at [408, 109] on li "Agriculture" at bounding box center [608, 105] width 577 height 27
type input "76931d7b-91fa-4f1d-af04-5ee747d0da5b"
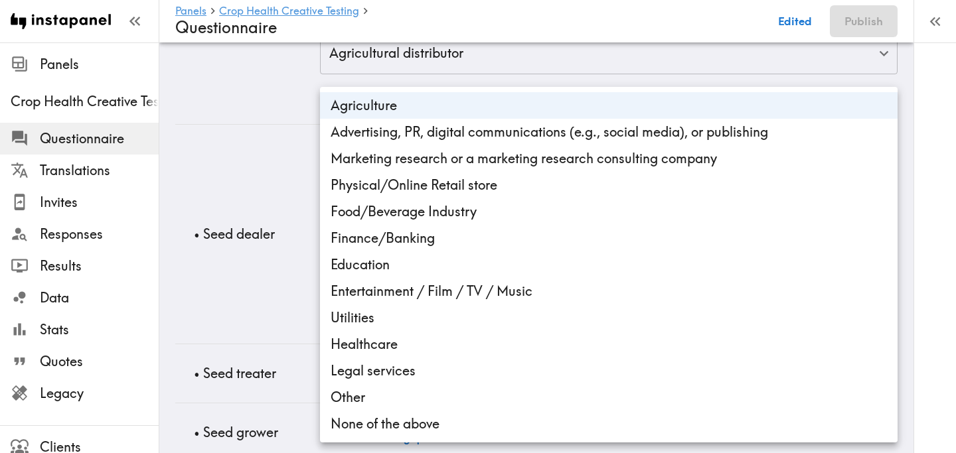
click at [246, 277] on div at bounding box center [478, 226] width 956 height 453
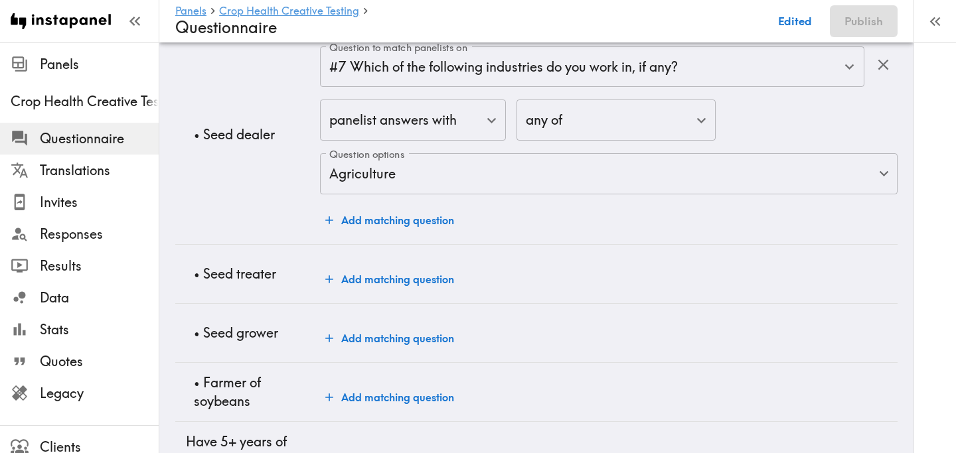
scroll to position [1884, 0]
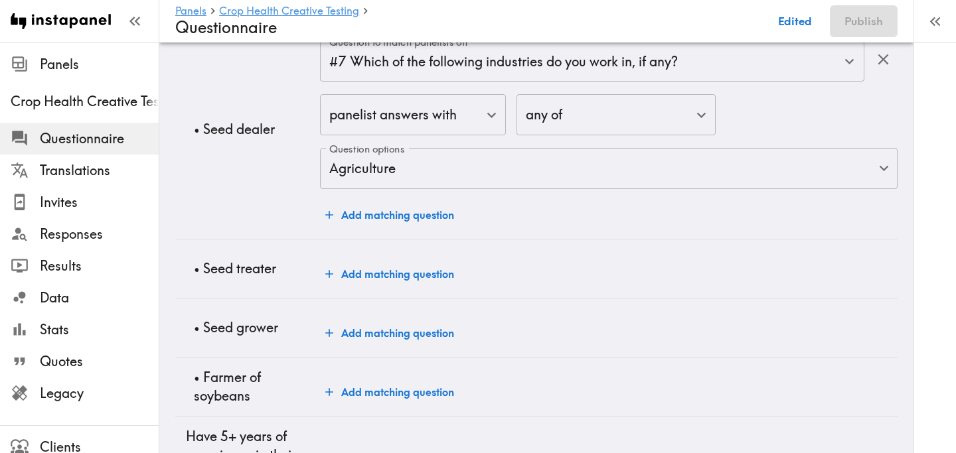
click at [403, 213] on button "Add matching question" at bounding box center [389, 215] width 139 height 27
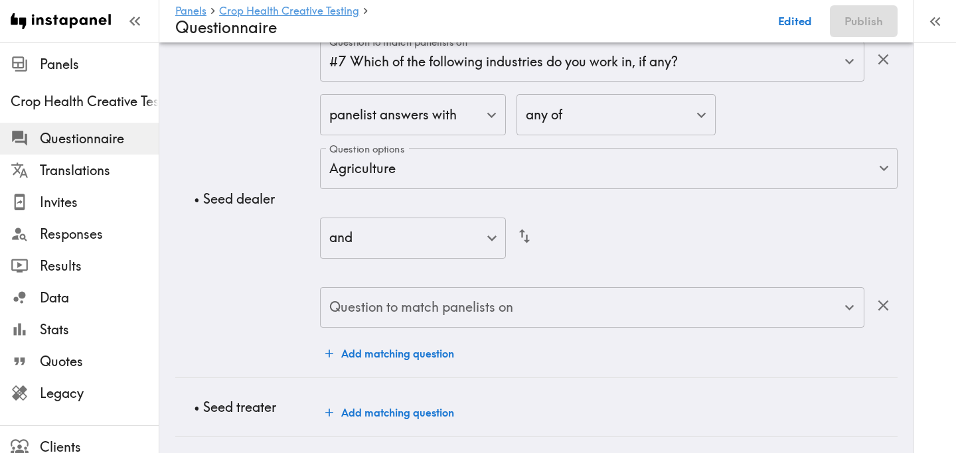
click at [389, 308] on input "Question to match panelists on" at bounding box center [582, 307] width 512 height 29
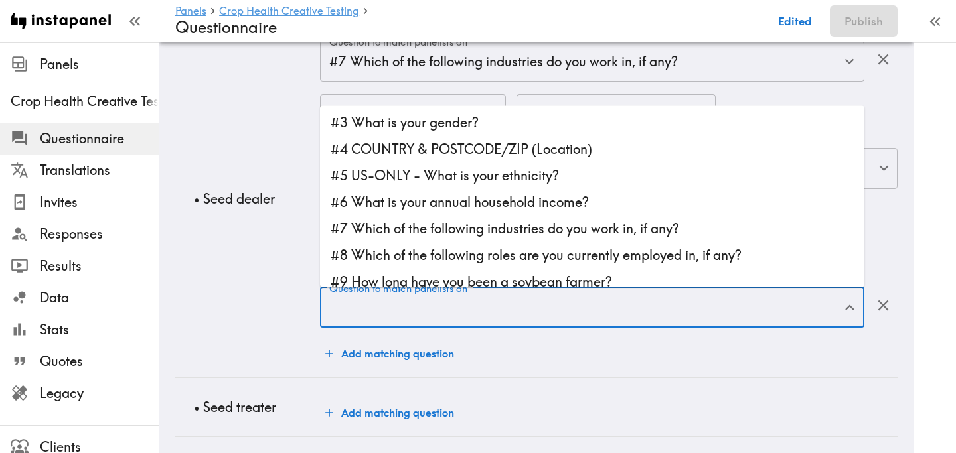
scroll to position [34, 0]
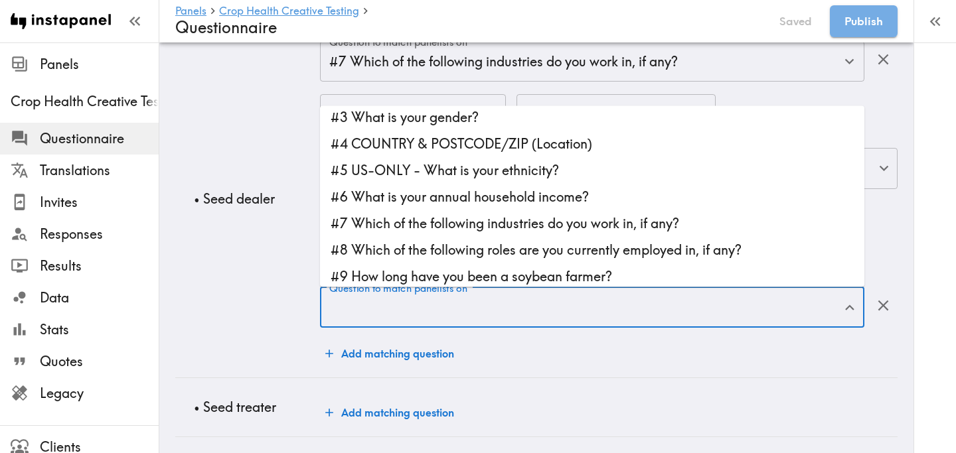
click at [513, 240] on li "#8 Which of the following roles are you currently employed in, if any?" at bounding box center [592, 249] width 544 height 27
type input "#8 Which of the following roles are you currently employed in, if any?"
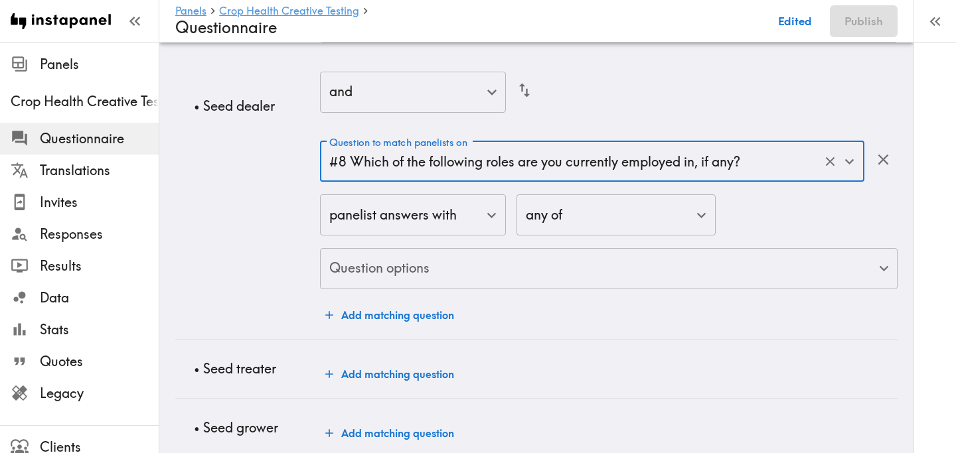
scroll to position [2040, 0]
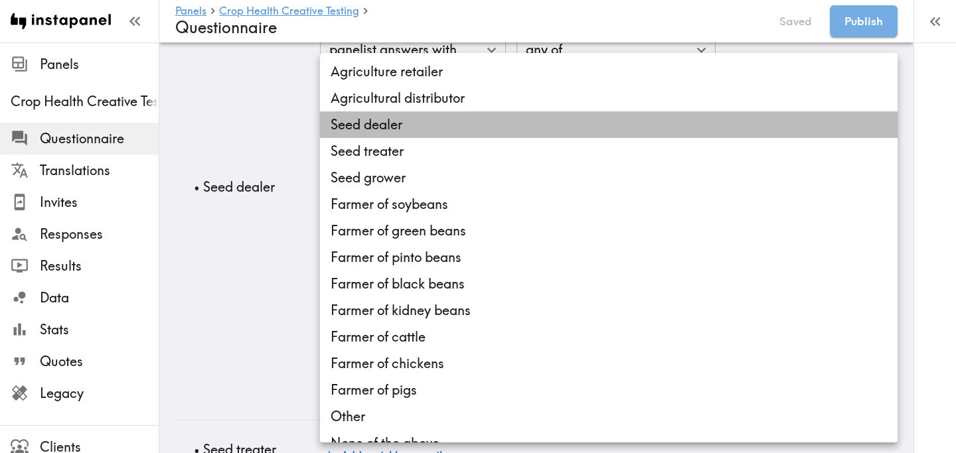
click at [424, 125] on li "Seed dealer" at bounding box center [608, 125] width 577 height 27
type input "c1b38bd2-558a-427a-8a96-b2c0486cfce4"
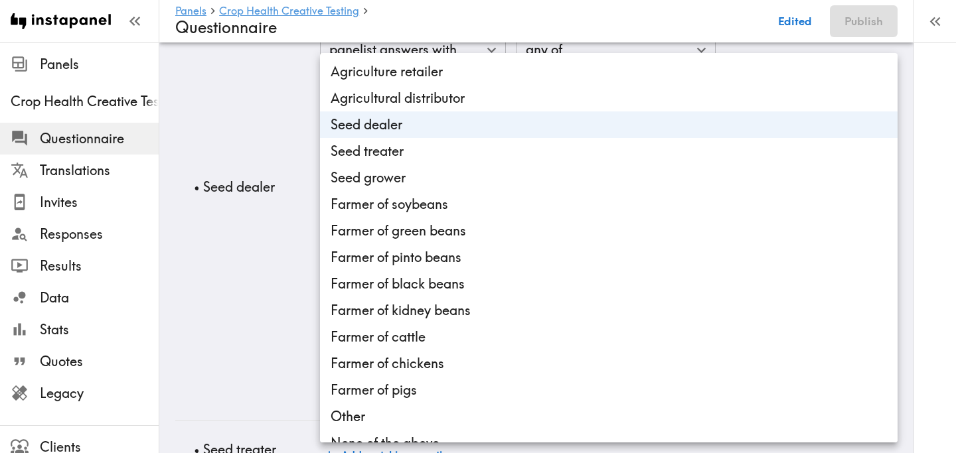
click at [254, 301] on div at bounding box center [478, 226] width 956 height 453
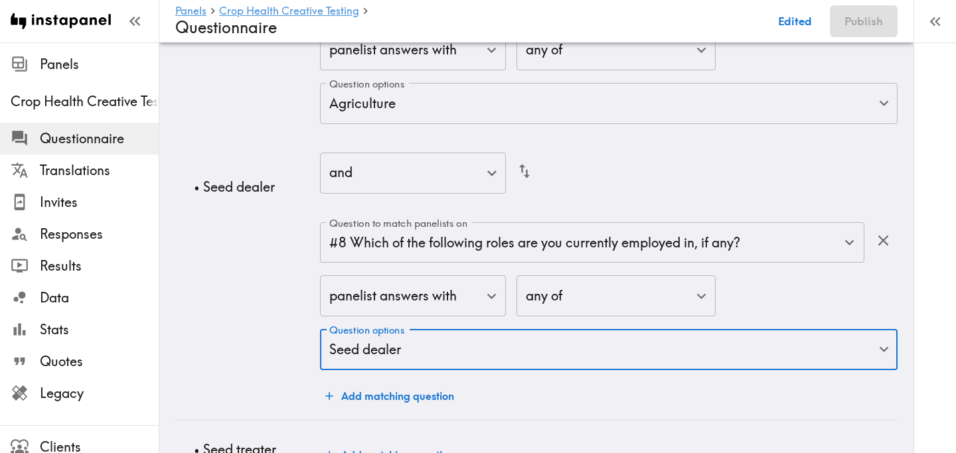
click at [244, 300] on td "• Seed dealer" at bounding box center [247, 187] width 145 height 466
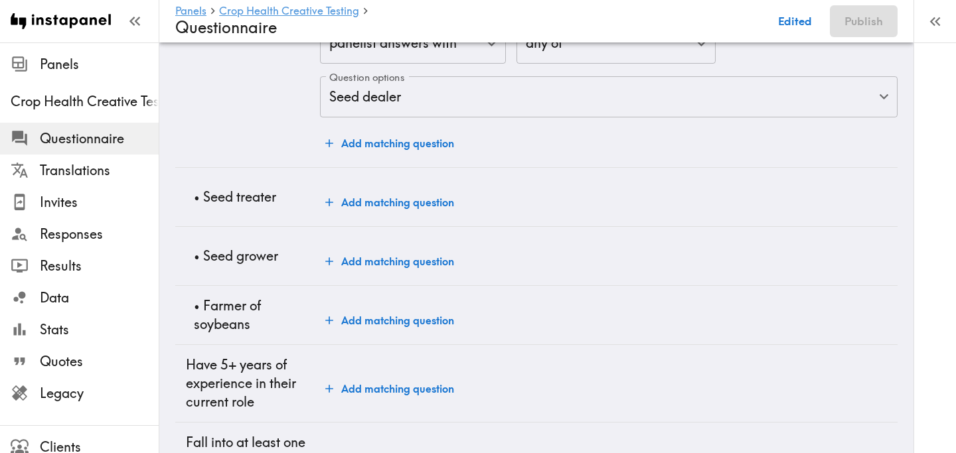
scroll to position [2297, 0]
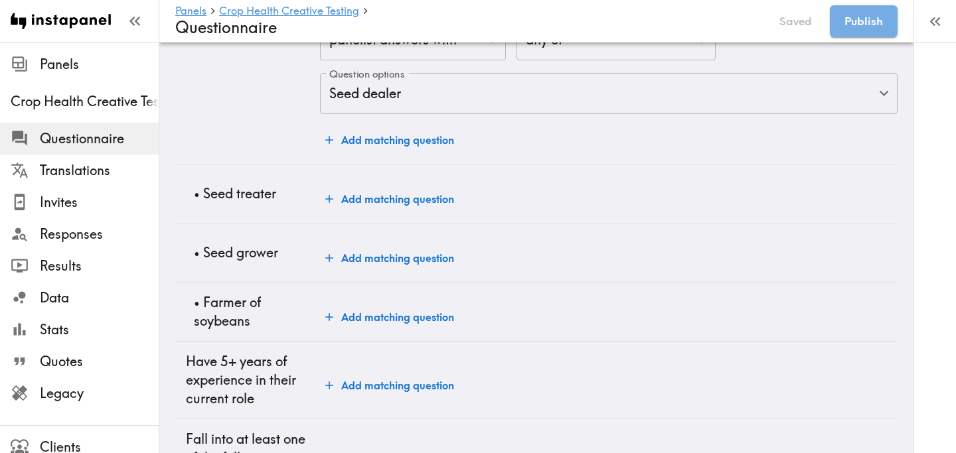
click at [362, 198] on button "Add matching question" at bounding box center [389, 199] width 139 height 27
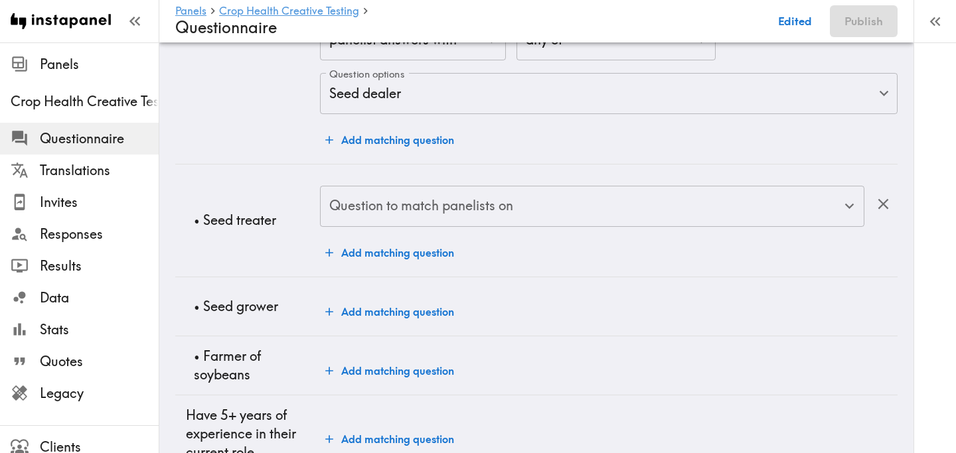
click at [400, 197] on div "Question to match panelists on Question to match panelists on" at bounding box center [592, 207] width 544 height 43
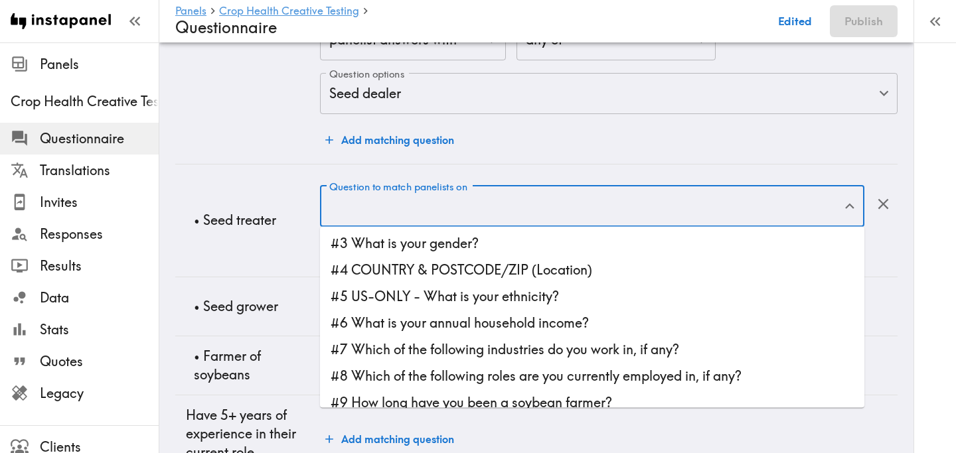
scroll to position [32, 0]
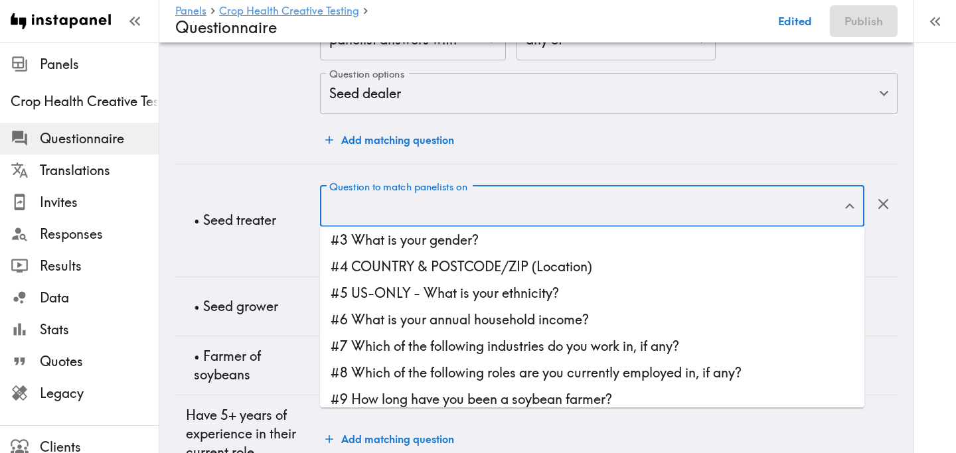
click at [481, 337] on li "#7 Which of the following industries do you work in, if any?" at bounding box center [592, 346] width 544 height 27
type input "#7 Which of the following industries do you work in, if any?"
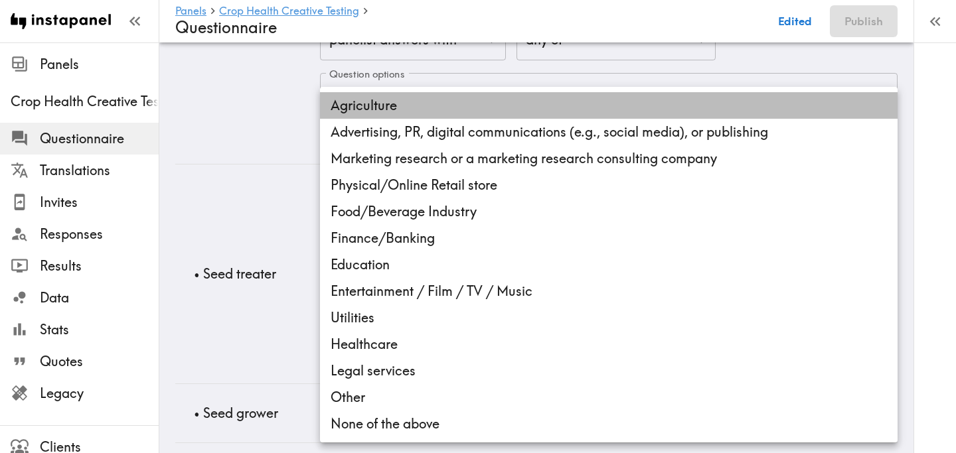
click at [424, 118] on li "Agriculture" at bounding box center [608, 105] width 577 height 27
type input "76931d7b-91fa-4f1d-af04-5ee747d0da5b"
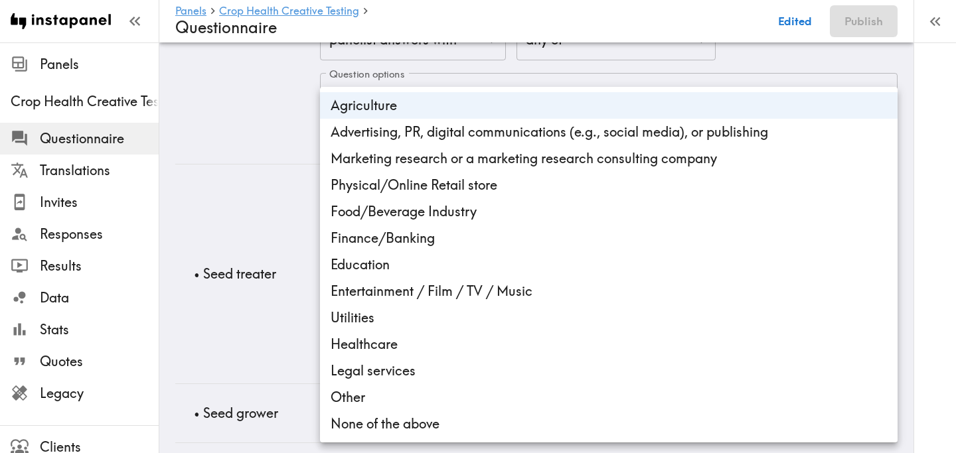
click at [240, 290] on div at bounding box center [478, 226] width 956 height 453
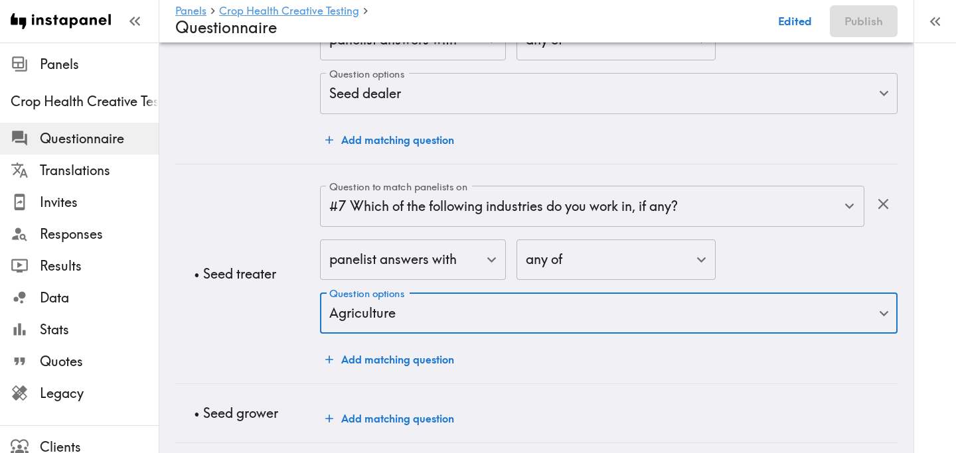
click at [240, 290] on td "• Seed treater" at bounding box center [247, 274] width 145 height 220
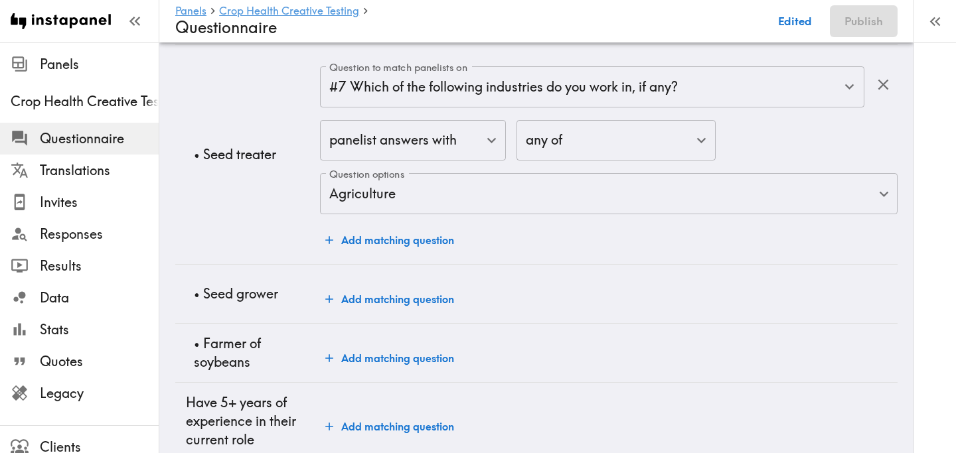
scroll to position [2421, 0]
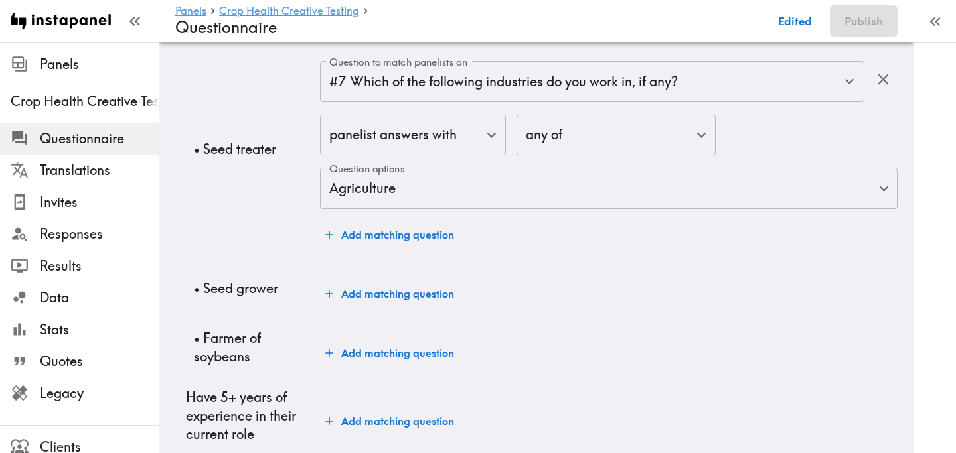
click at [381, 238] on button "Add matching question" at bounding box center [389, 235] width 139 height 27
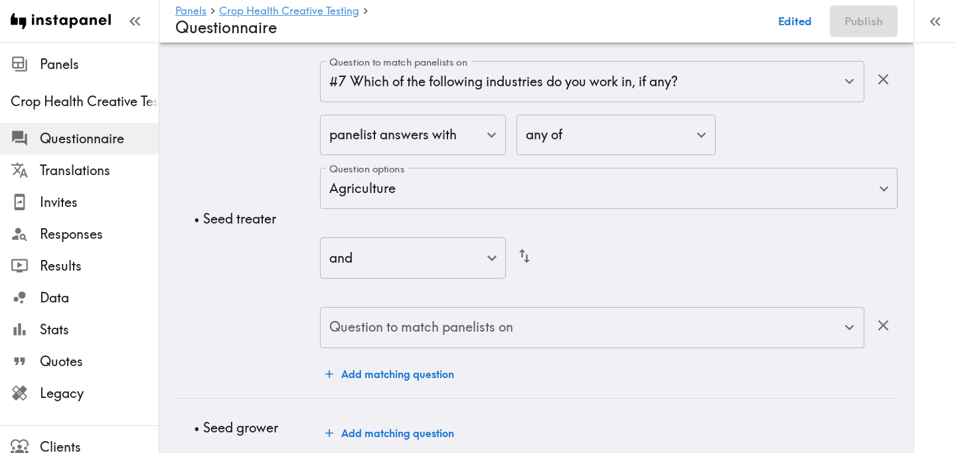
click at [429, 322] on div "Question to match panelists on Question to match panelists on" at bounding box center [592, 328] width 544 height 43
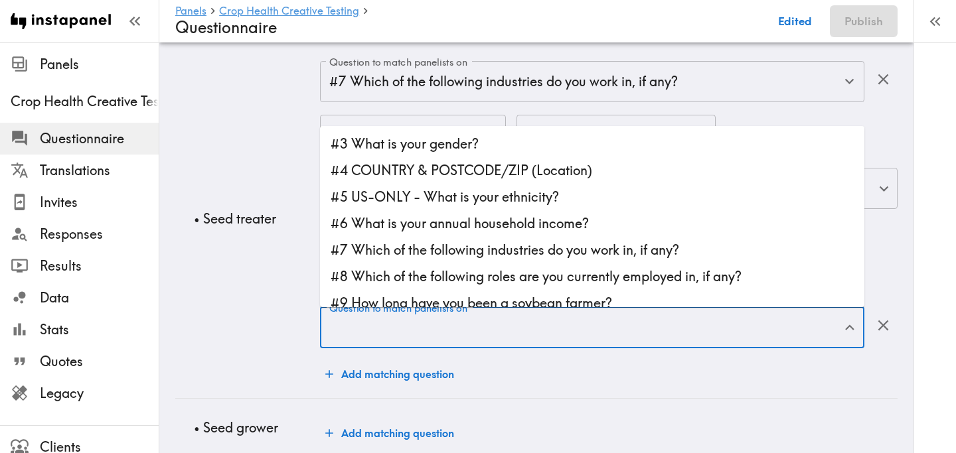
scroll to position [31, 0]
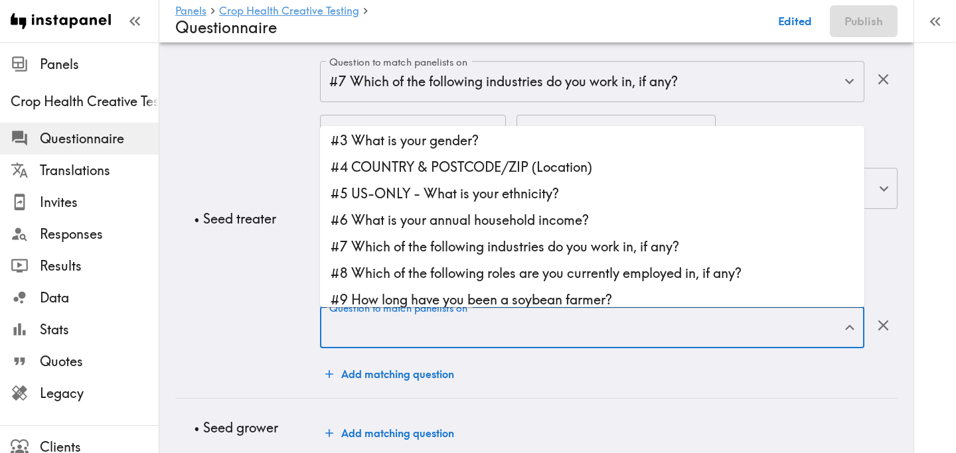
click at [477, 276] on li "#8 Which of the following roles are you currently employed in, if any?" at bounding box center [592, 273] width 544 height 27
type input "#8 Which of the following roles are you currently employed in, if any?"
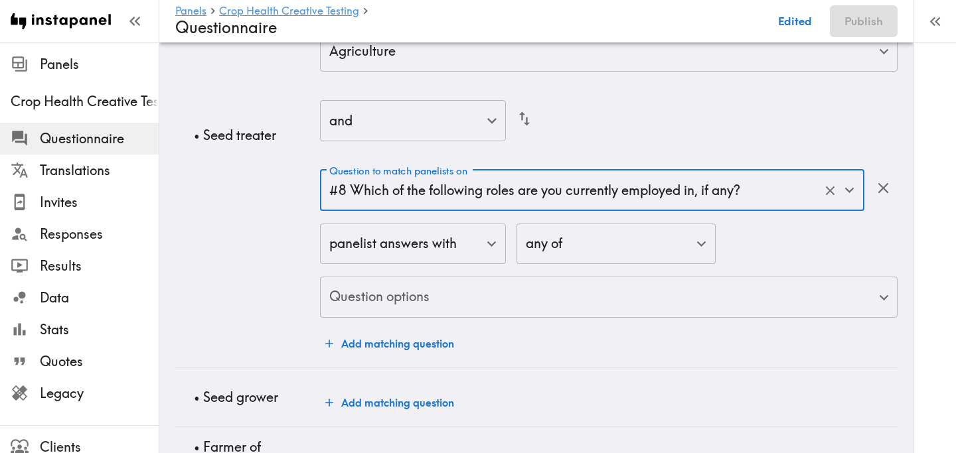
scroll to position [2577, 0]
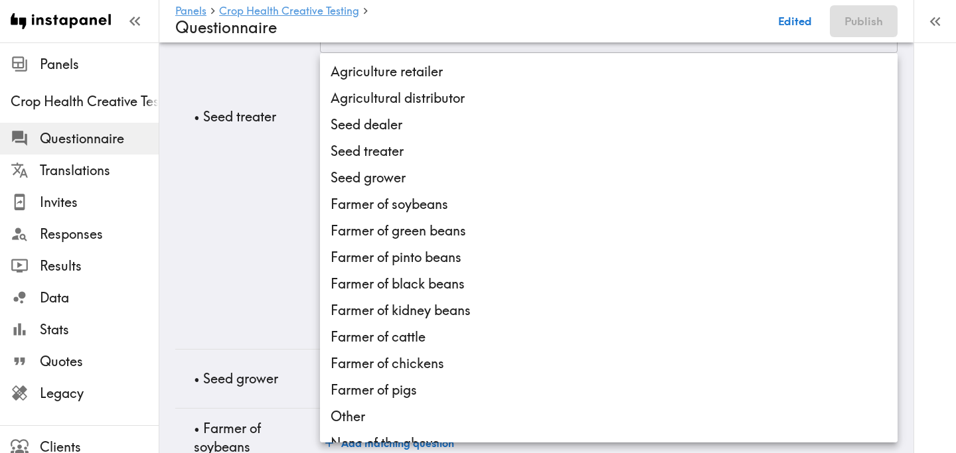
click at [492, 154] on li "Seed treater" at bounding box center [608, 151] width 577 height 27
type input "939c5599-670f-4c15-96b4-be43df28a5a1"
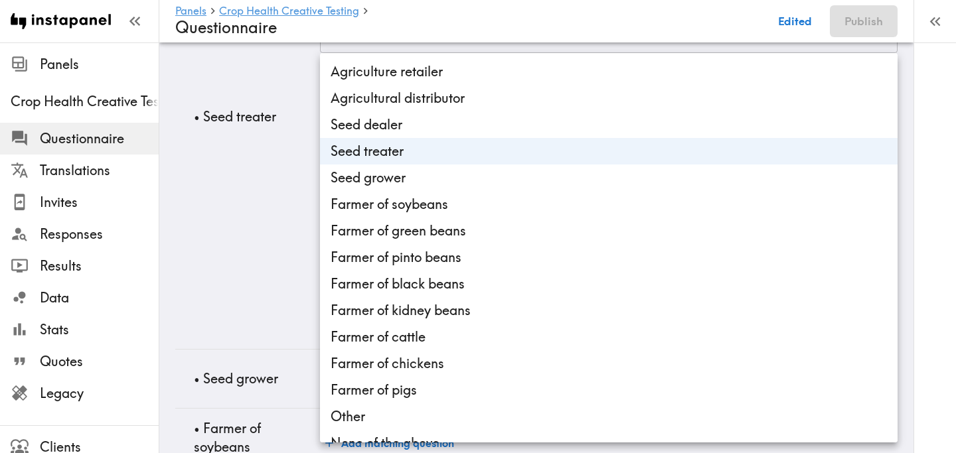
click at [237, 256] on div at bounding box center [478, 226] width 956 height 453
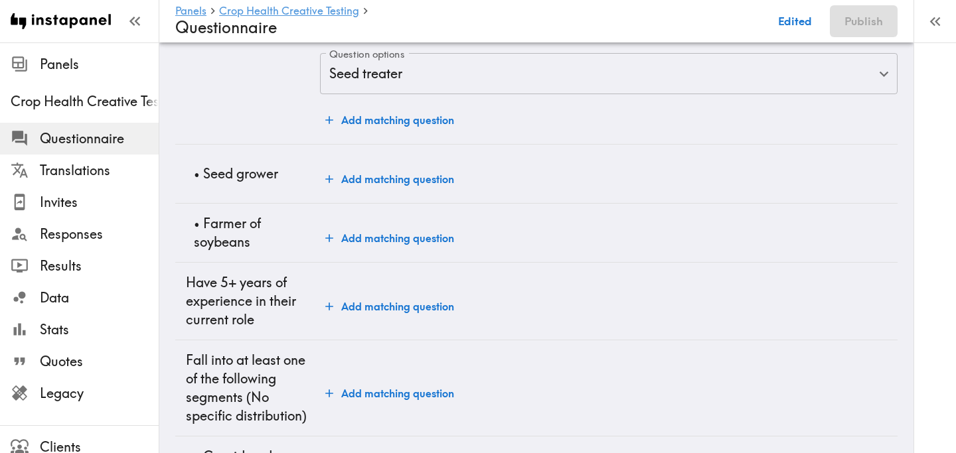
scroll to position [2783, 0]
click at [414, 177] on button "Add matching question" at bounding box center [389, 178] width 139 height 27
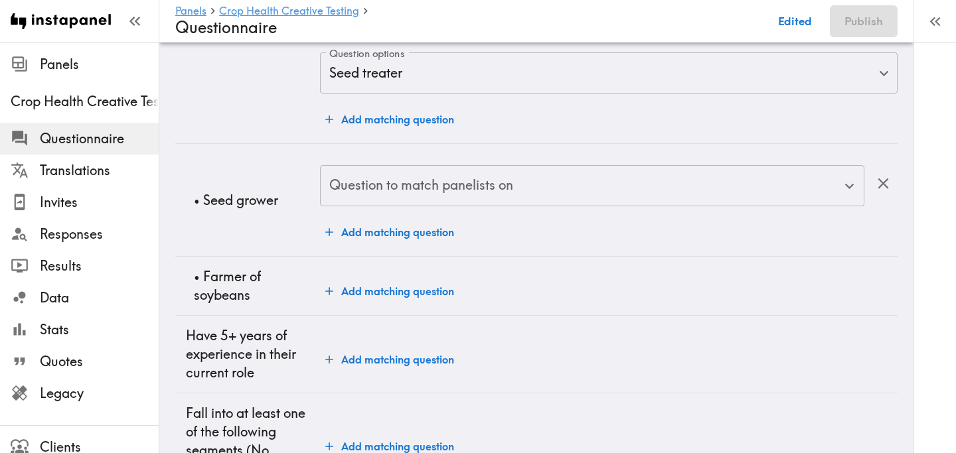
click at [443, 179] on div "Question to match panelists on Question to match panelists on" at bounding box center [592, 186] width 544 height 43
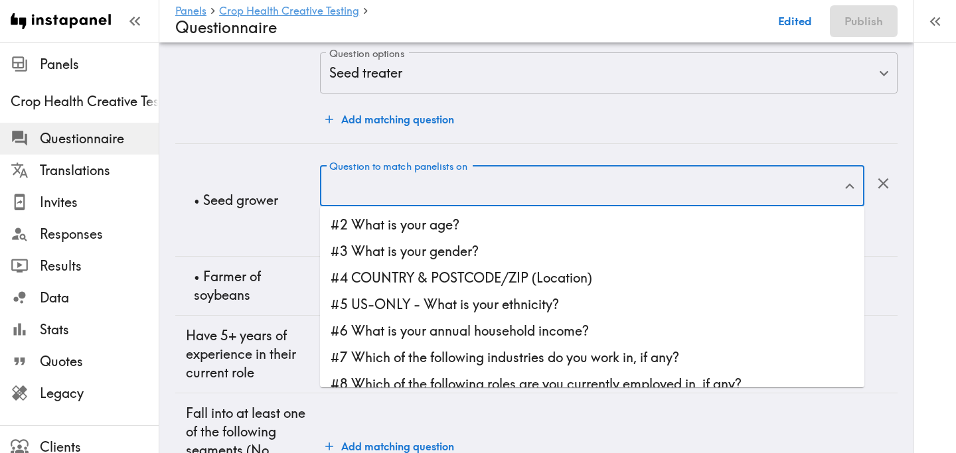
click at [559, 350] on li "#7 Which of the following industries do you work in, if any?" at bounding box center [592, 358] width 544 height 27
type input "#7 Which of the following industries do you work in, if any?"
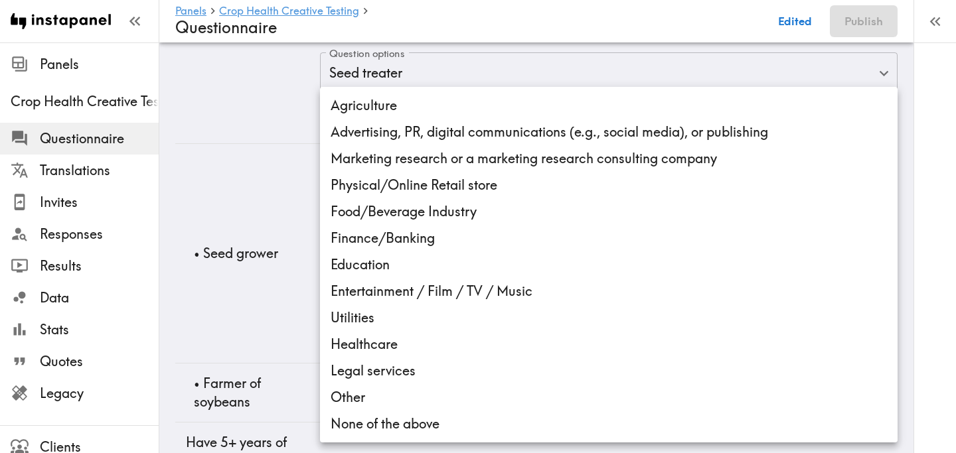
click at [468, 107] on li "Agriculture" at bounding box center [608, 105] width 577 height 27
type input "76931d7b-91fa-4f1d-af04-5ee747d0da5b"
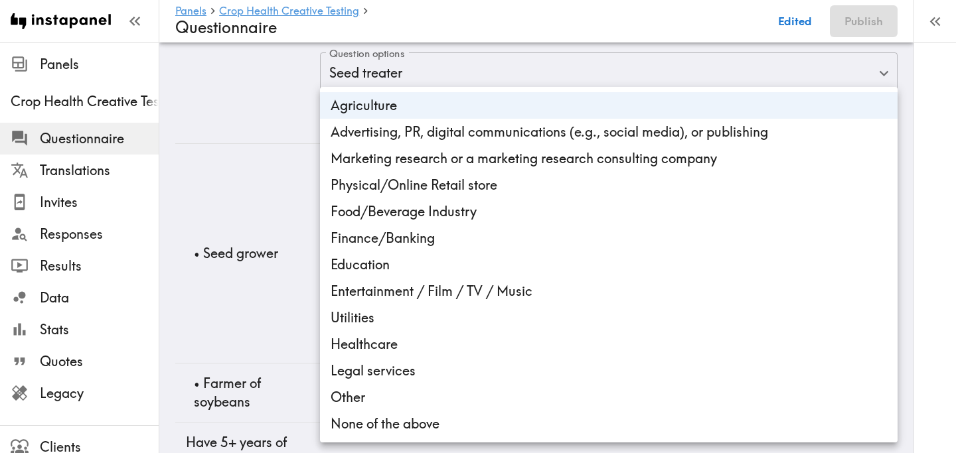
click at [274, 254] on div at bounding box center [478, 226] width 956 height 453
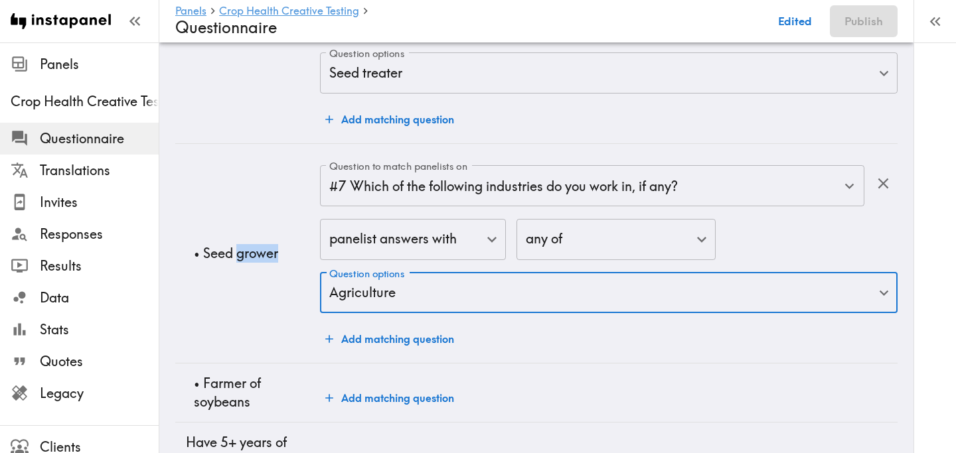
click at [274, 254] on p "• Seed grower" at bounding box center [251, 253] width 115 height 19
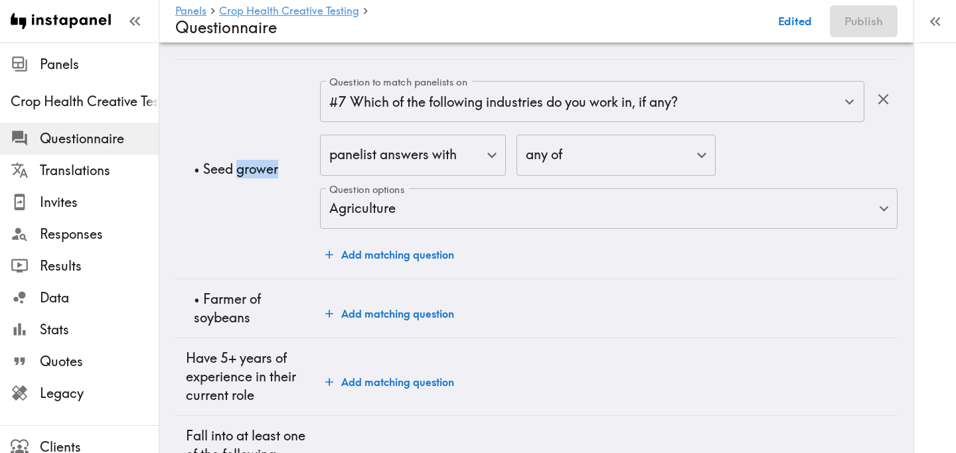
scroll to position [2877, 0]
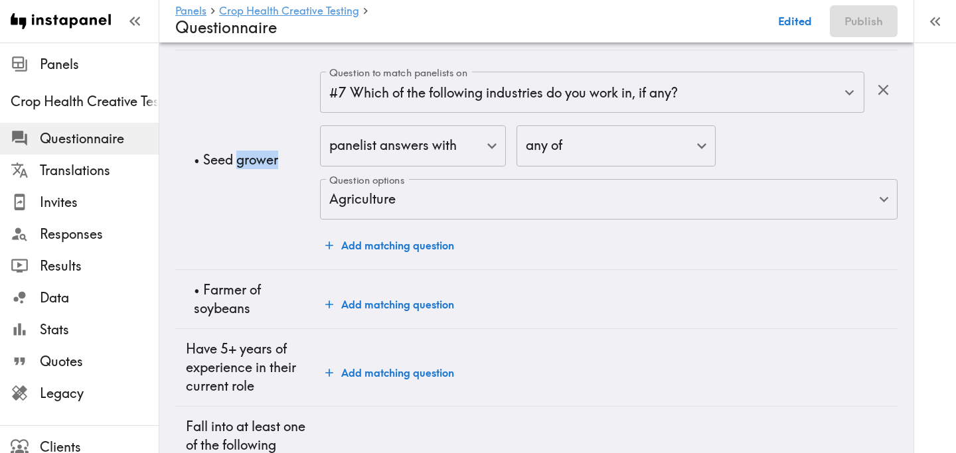
click at [289, 212] on td "• Seed grower" at bounding box center [247, 160] width 145 height 220
click at [374, 247] on button "Add matching question" at bounding box center [389, 245] width 139 height 27
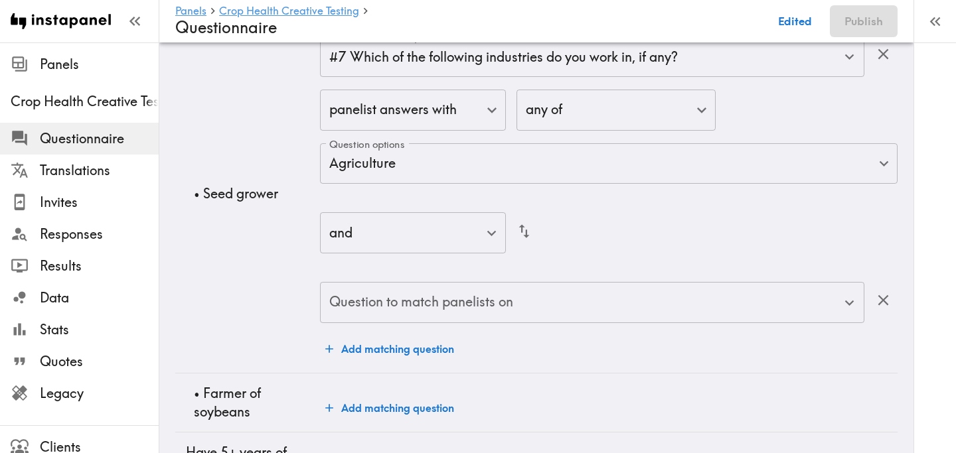
scroll to position [2988, 0]
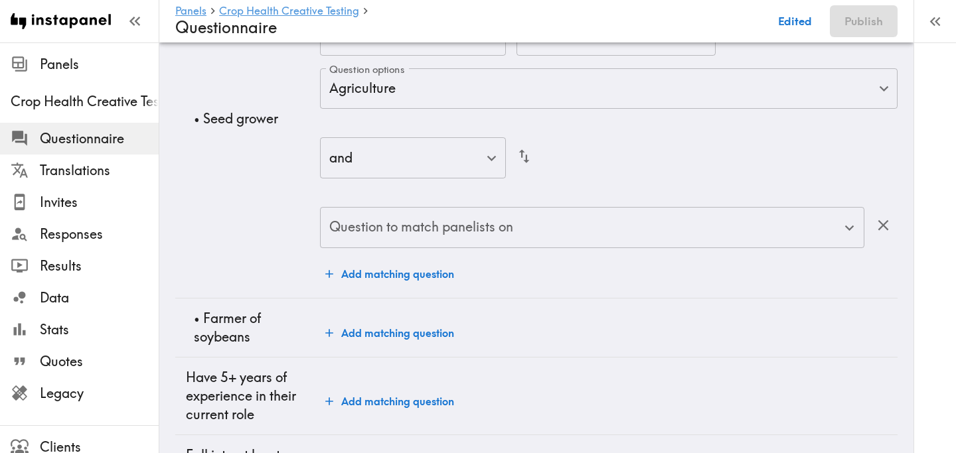
click at [386, 219] on div "Question to match panelists on Question to match panelists on" at bounding box center [592, 228] width 544 height 43
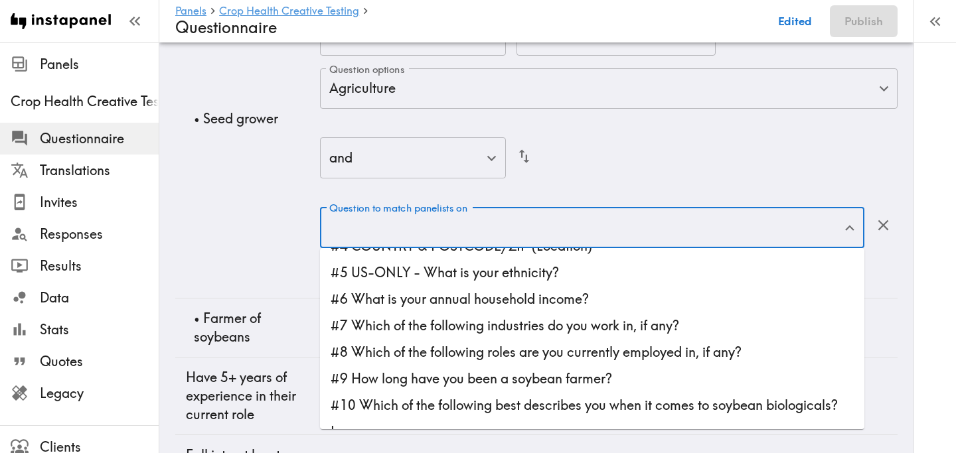
scroll to position [75, 0]
click at [455, 346] on li "#8 Which of the following roles are you currently employed in, if any?" at bounding box center [592, 351] width 544 height 27
type input "#8 Which of the following roles are you currently employed in, if any?"
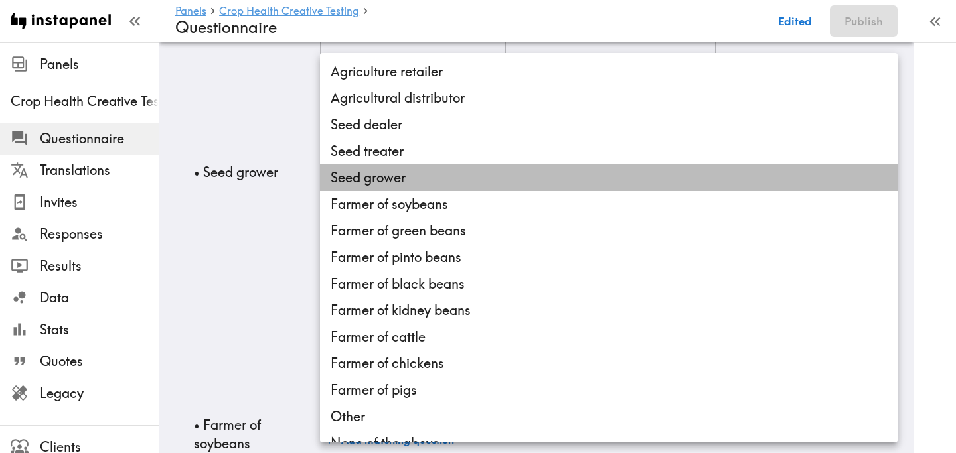
click at [431, 178] on li "Seed grower" at bounding box center [608, 178] width 577 height 27
type input "b664ab68-3322-4d9b-934d-df948dd7cb0e"
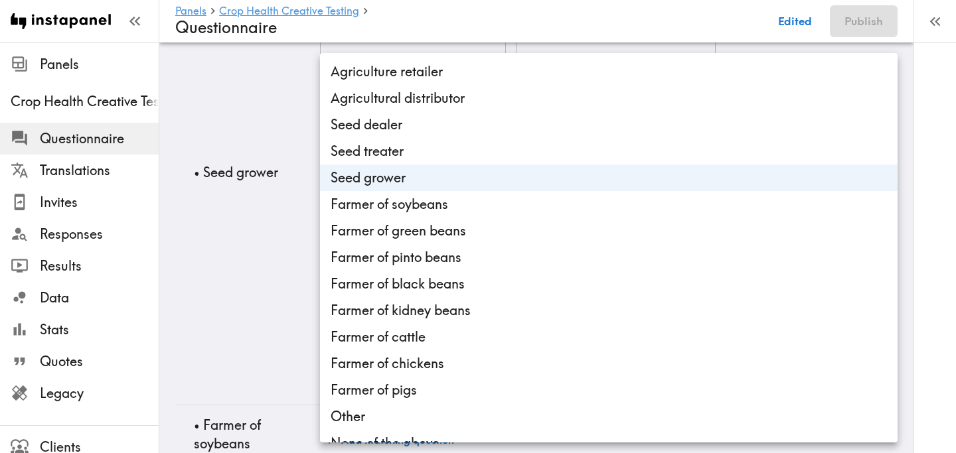
click at [251, 289] on div at bounding box center [478, 226] width 956 height 453
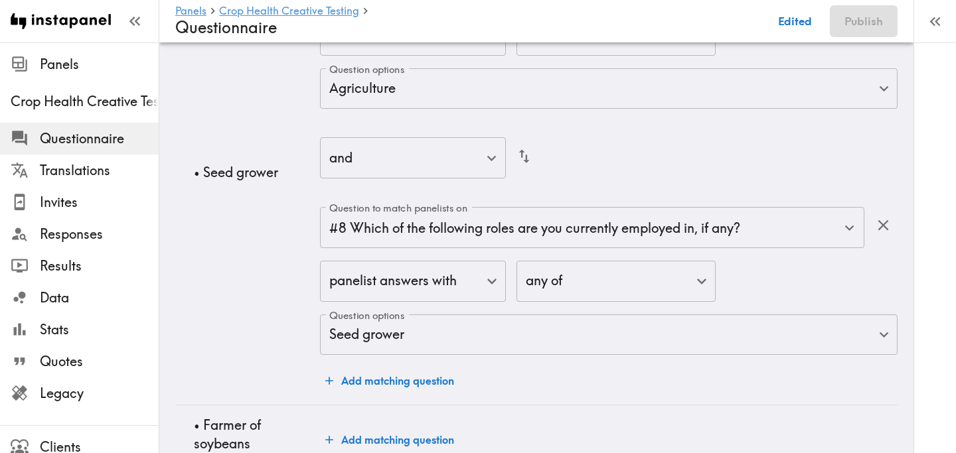
click at [251, 262] on td "• Seed grower" at bounding box center [247, 173] width 145 height 466
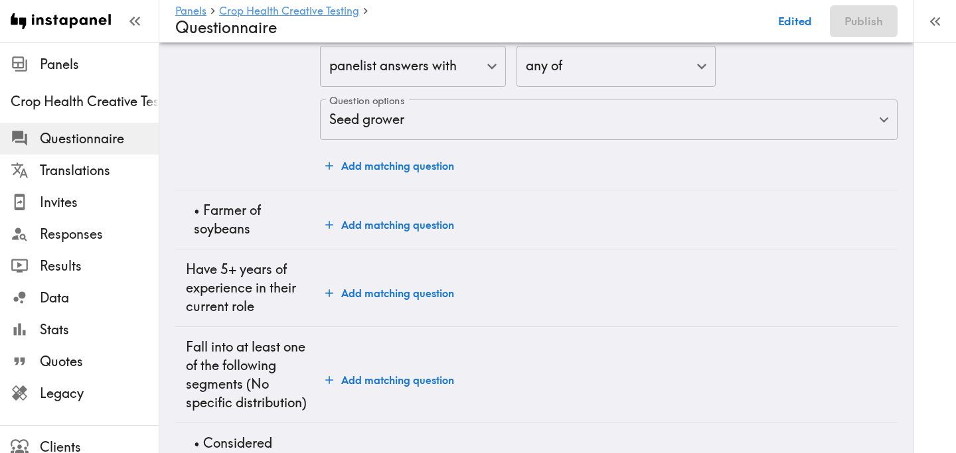
scroll to position [3207, 0]
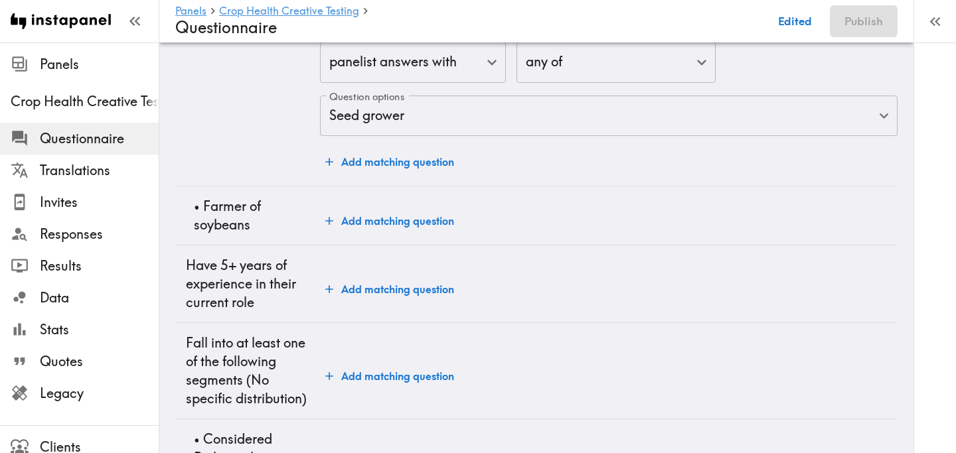
click at [374, 214] on button "Add matching question" at bounding box center [389, 221] width 139 height 27
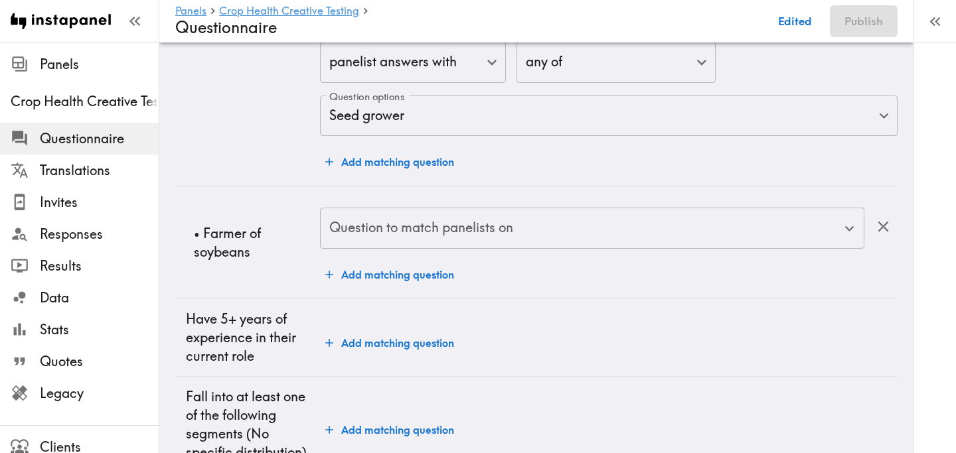
click at [447, 234] on input "Question to match panelists on" at bounding box center [582, 228] width 512 height 29
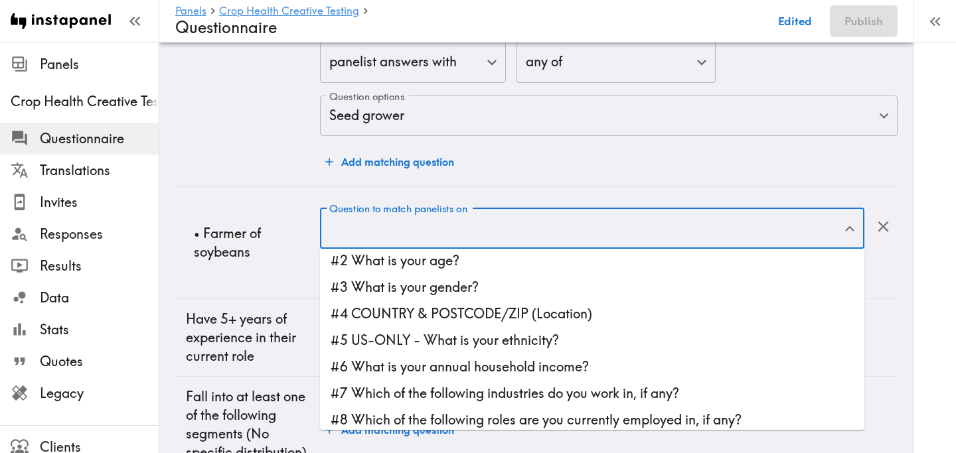
scroll to position [7, 0]
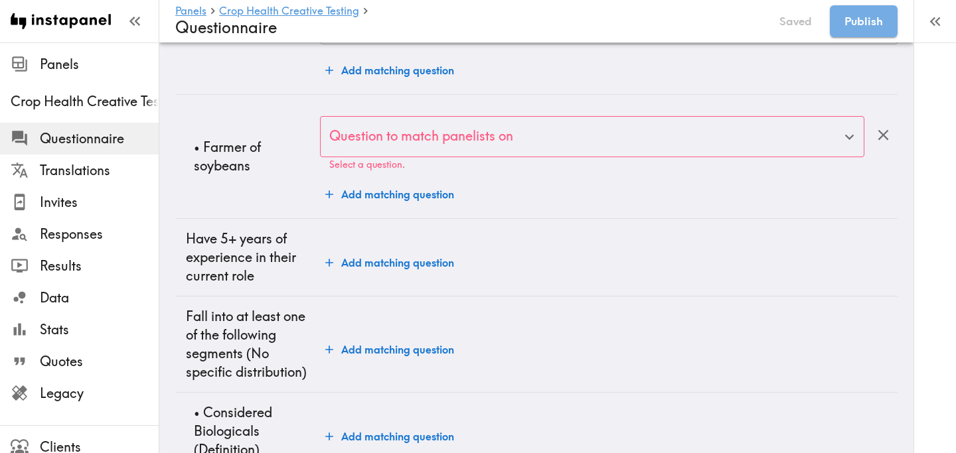
click at [546, 401] on td "Add matching question" at bounding box center [608, 431] width 577 height 78
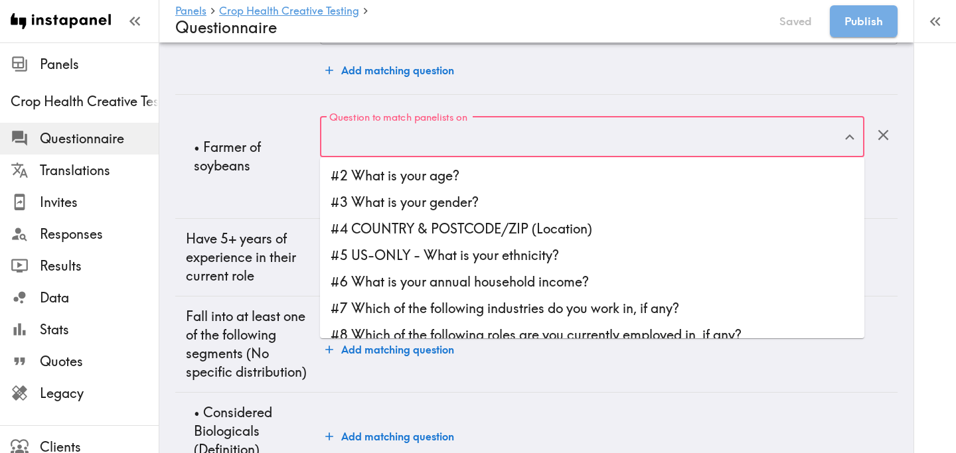
click at [437, 138] on input "Question to match panelists on" at bounding box center [582, 136] width 512 height 29
click at [514, 308] on li "#7 Which of the following industries do you work in, if any?" at bounding box center [592, 308] width 544 height 27
type input "#7 Which of the following industries do you work in, if any?"
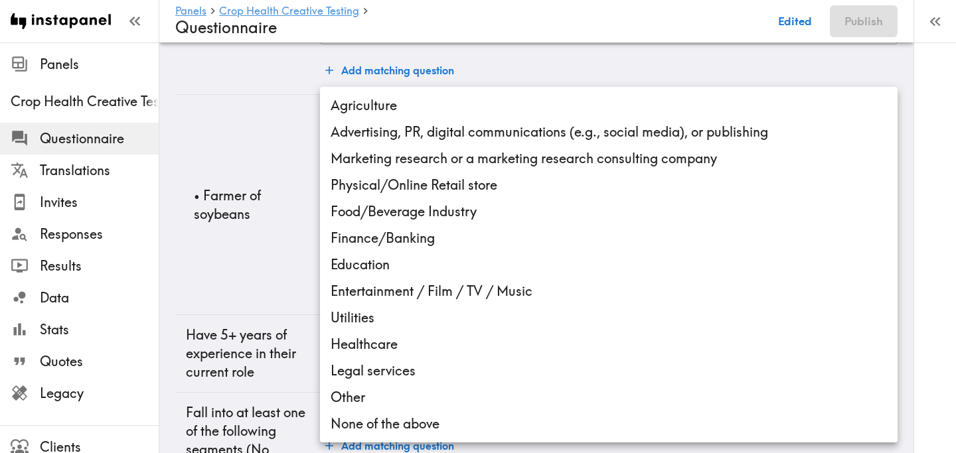
click at [452, 104] on li "Agriculture" at bounding box center [608, 105] width 577 height 27
type input "76931d7b-91fa-4f1d-af04-5ee747d0da5b"
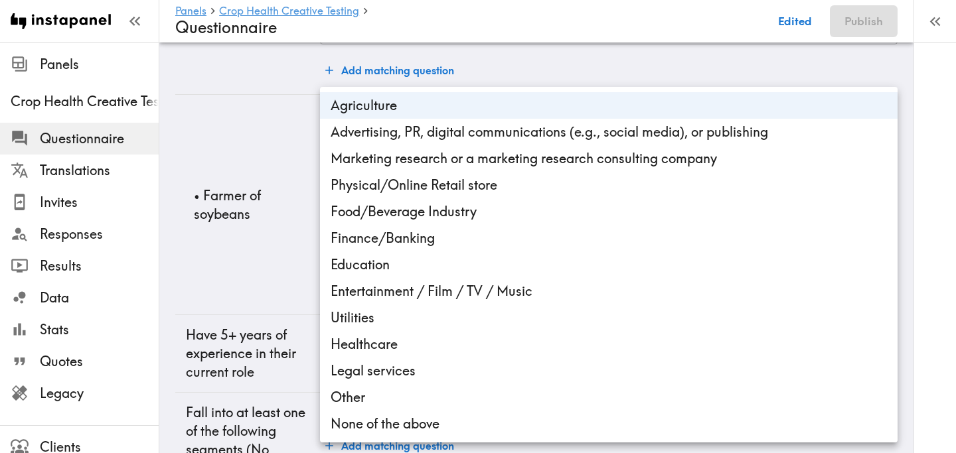
click at [257, 257] on div at bounding box center [478, 226] width 956 height 453
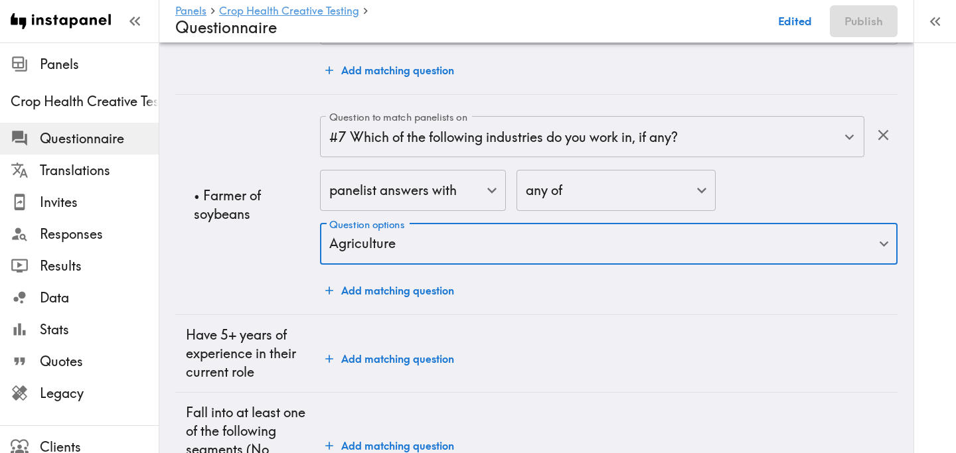
click at [276, 266] on div "Agriculture Advertising, PR, digital communications (e.g., social media), or pu…" at bounding box center [478, 226] width 956 height 453
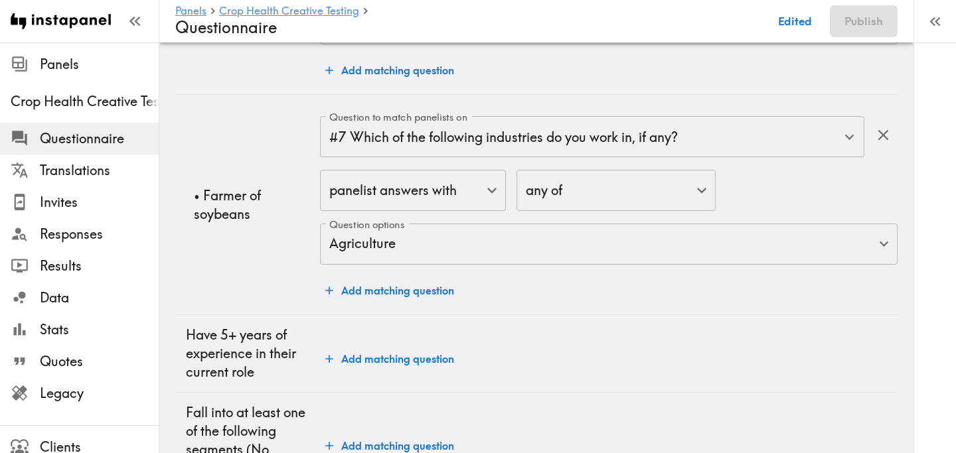
click at [364, 281] on button "Add matching question" at bounding box center [389, 290] width 139 height 27
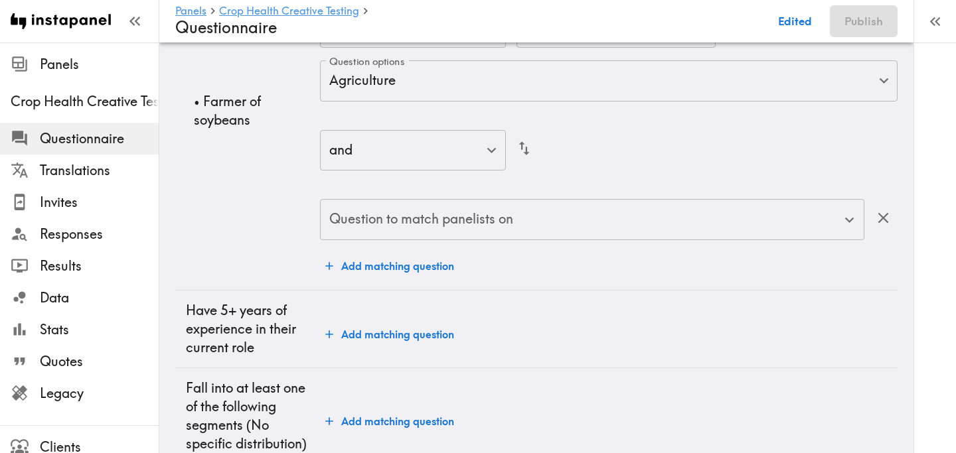
scroll to position [3377, 0]
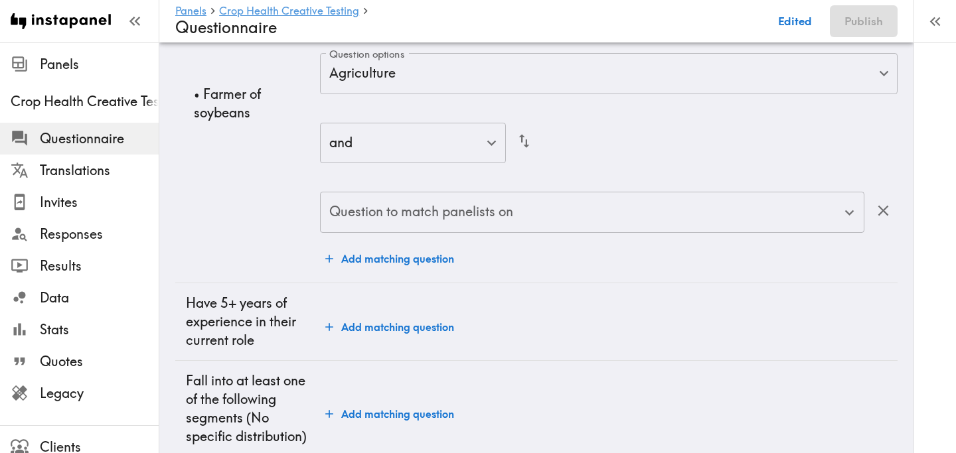
click at [430, 217] on input "Question to match panelists on" at bounding box center [582, 212] width 512 height 29
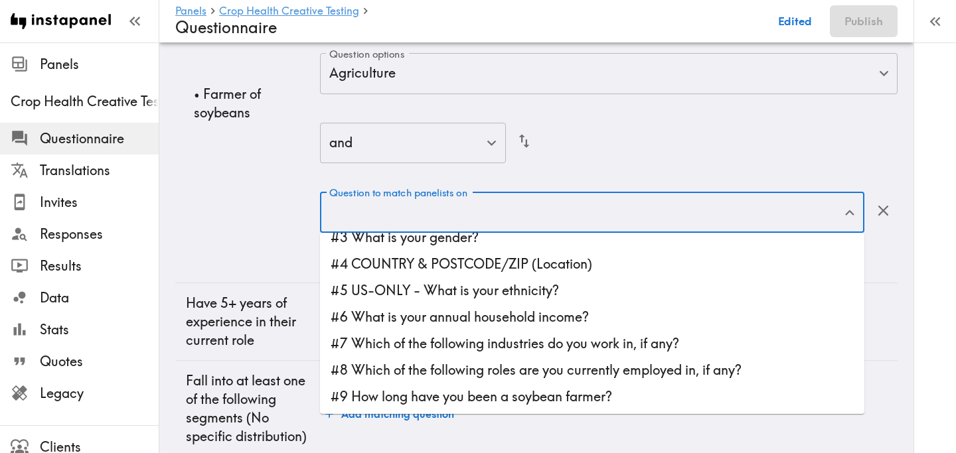
scroll to position [42, 0]
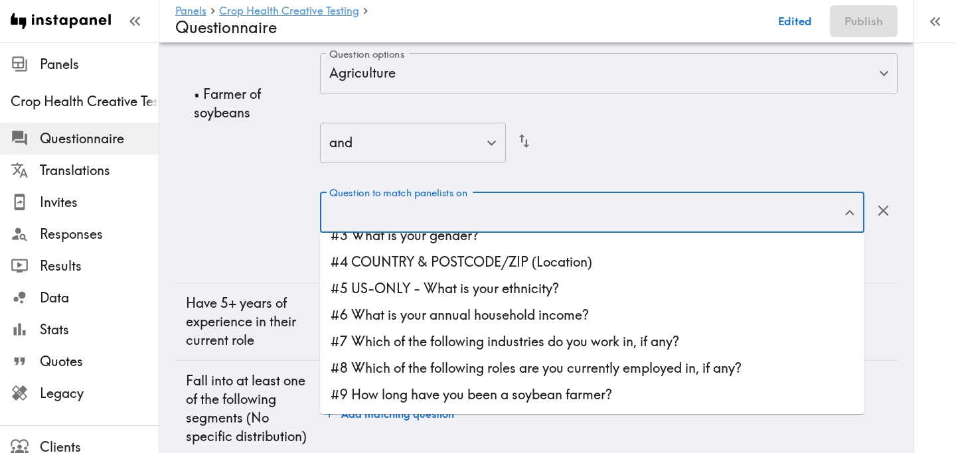
click at [531, 362] on li "#8 Which of the following roles are you currently employed in, if any?" at bounding box center [592, 368] width 544 height 27
type input "#8 Which of the following roles are you currently employed in, if any?"
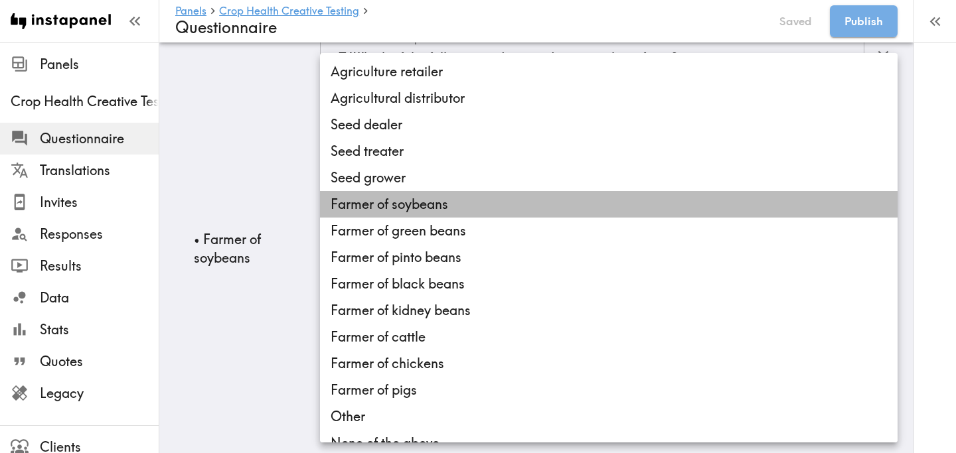
click at [448, 214] on li "Farmer of soybeans" at bounding box center [608, 204] width 577 height 27
type input "cbfa3946-b4d3-4702-9188-7cf36a58641c"
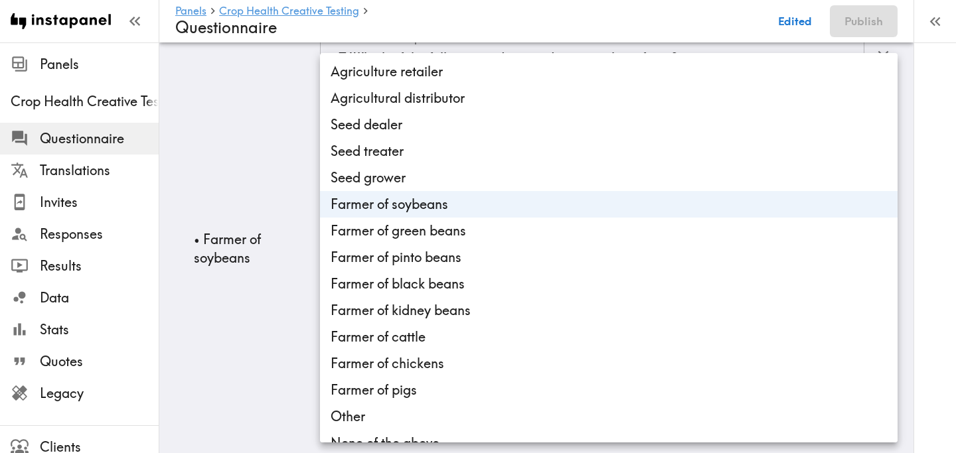
click at [280, 195] on div at bounding box center [478, 226] width 956 height 453
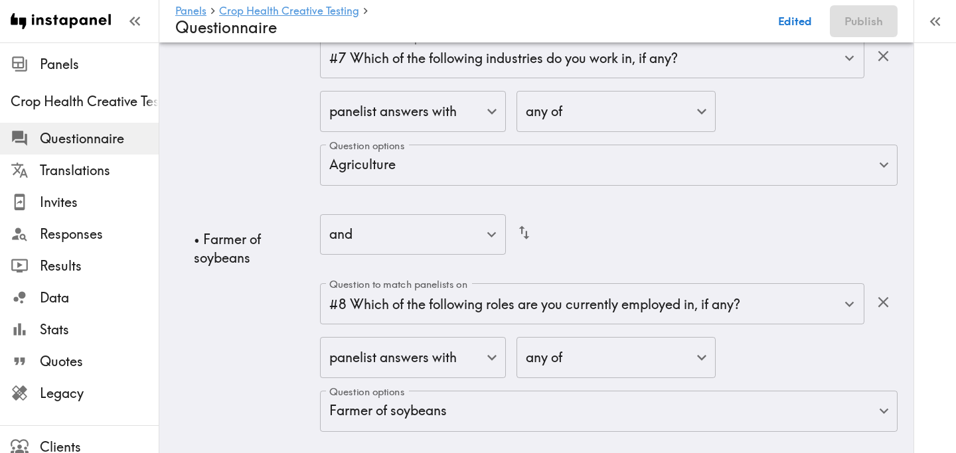
click at [280, 195] on td "• Farmer of soybeans" at bounding box center [247, 249] width 145 height 466
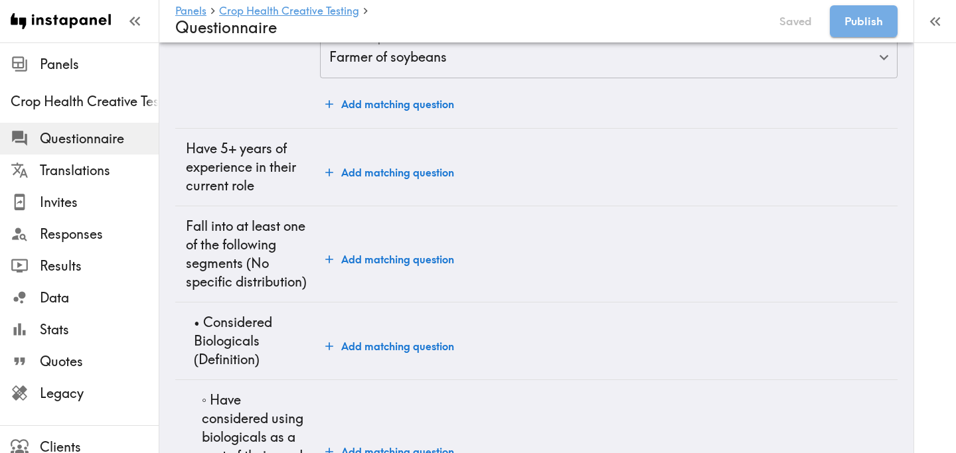
scroll to position [3732, 0]
click at [346, 176] on button "Add matching question" at bounding box center [389, 172] width 139 height 27
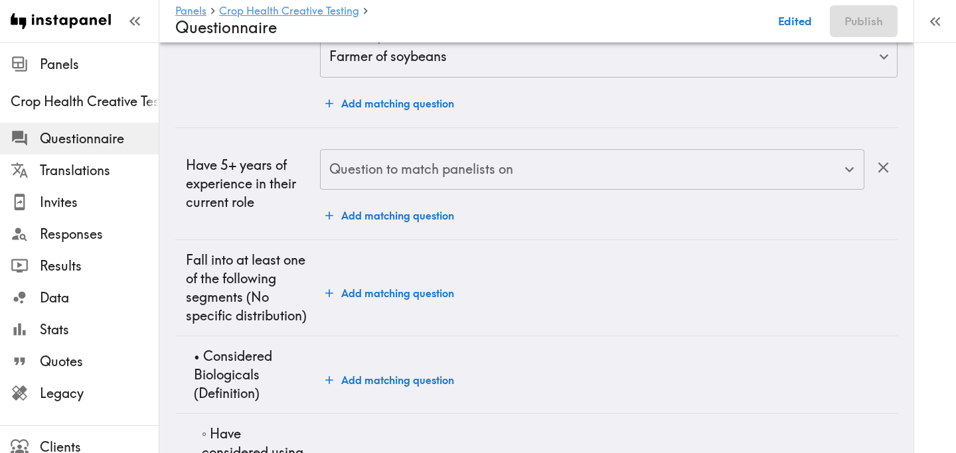
click at [364, 169] on input "Question to match panelists on" at bounding box center [582, 169] width 512 height 29
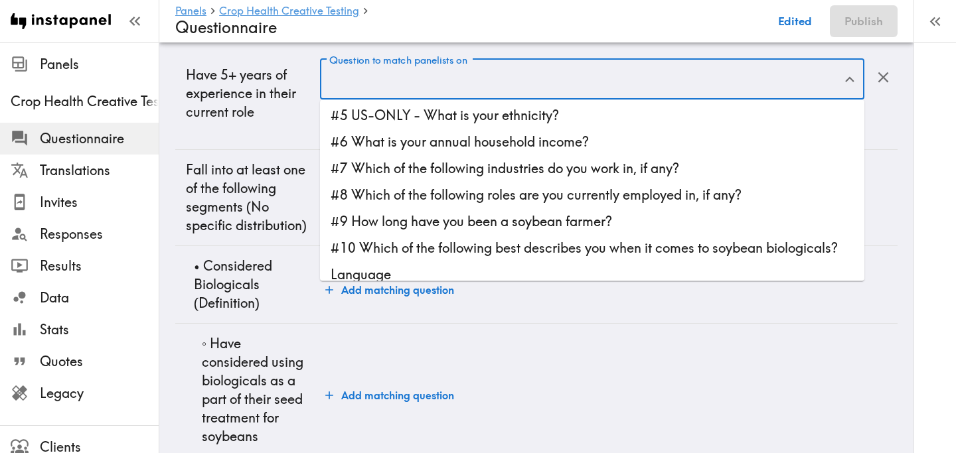
scroll to position [85, 0]
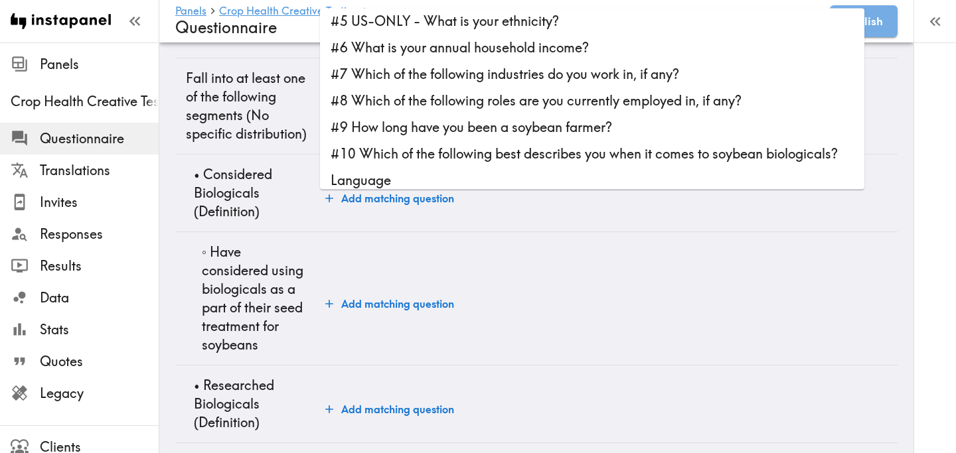
click at [502, 122] on li "#9 How long have you been a soybean farmer?" at bounding box center [592, 128] width 544 height 27
type input "#9 How long have you been a soybean farmer?"
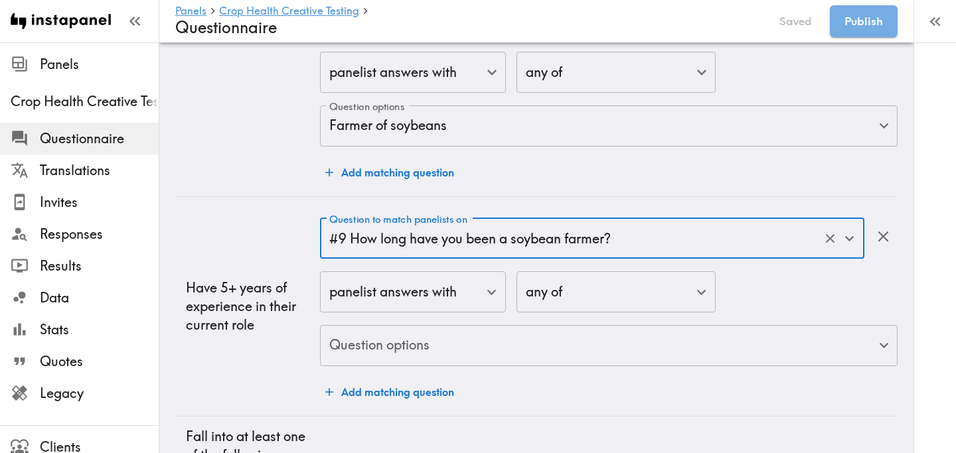
scroll to position [3805, 0]
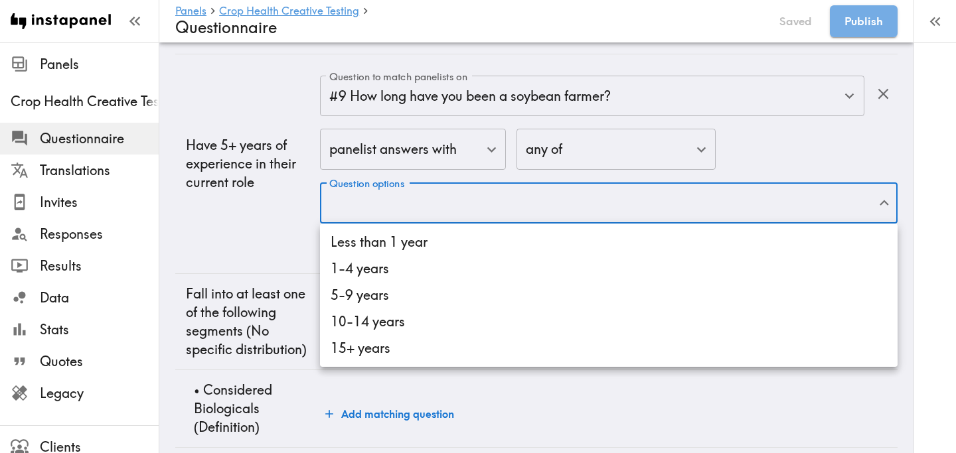
click at [429, 296] on li "5-9 years" at bounding box center [608, 295] width 577 height 27
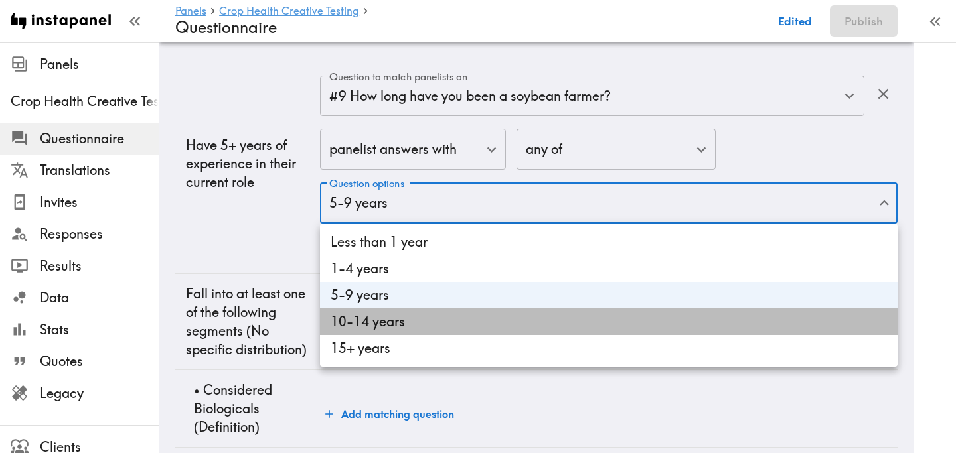
click at [429, 324] on li "10-14 years" at bounding box center [608, 322] width 577 height 27
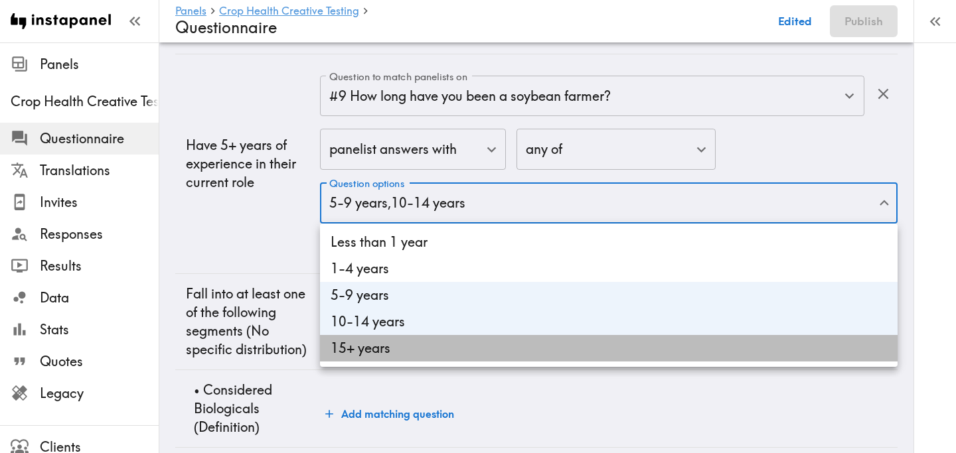
click at [426, 348] on li "15+ years" at bounding box center [608, 348] width 577 height 27
type input "458db482-52b5-4661-9957-b682468a8625,6e5080b9-5eb7-4b92-bbfe-4b068aa39756,dc0c6…"
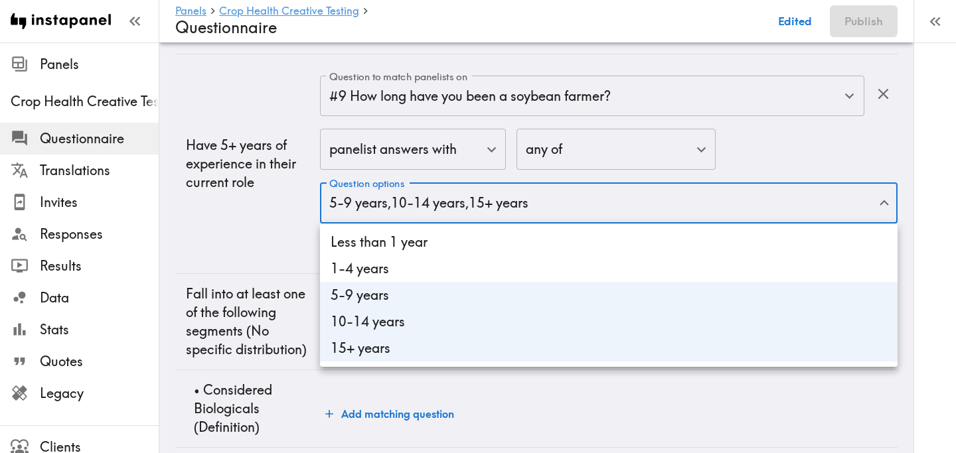
click at [266, 227] on div at bounding box center [478, 226] width 956 height 453
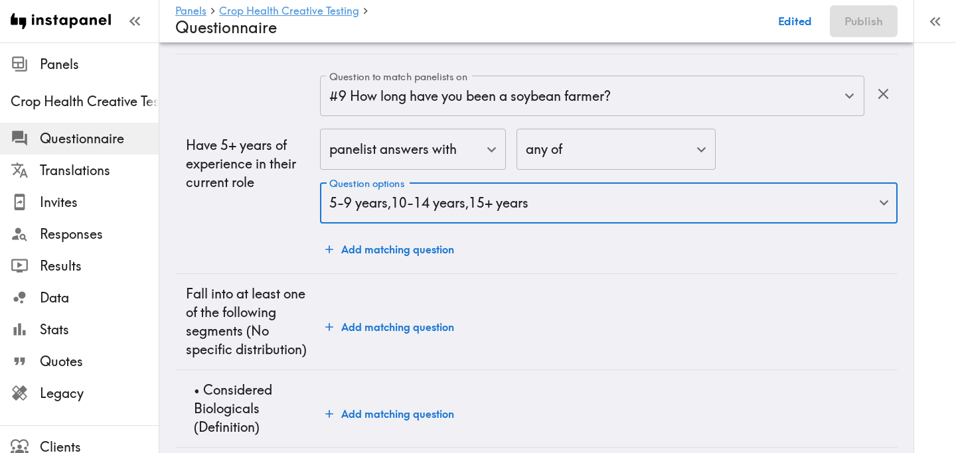
click at [266, 227] on td "Have 5+ years of experience in their current role" at bounding box center [247, 164] width 145 height 220
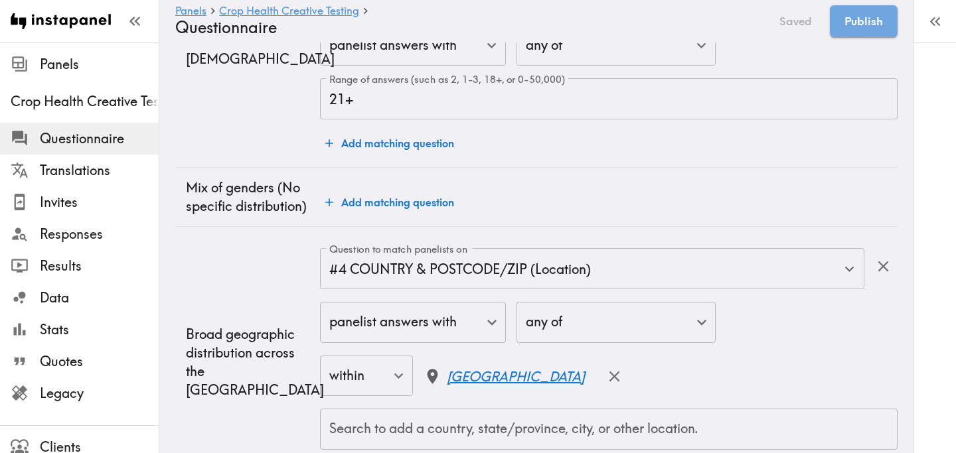
scroll to position [0, 0]
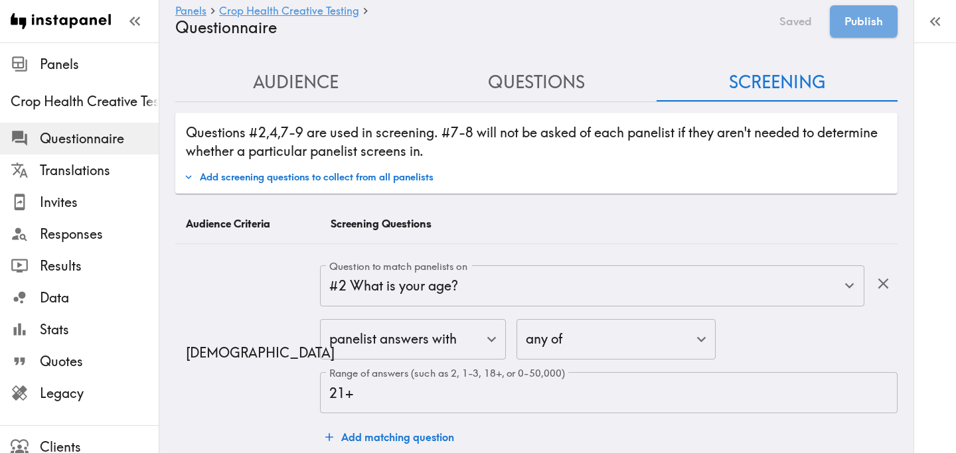
click at [538, 89] on button "Questions" at bounding box center [536, 83] width 241 height 38
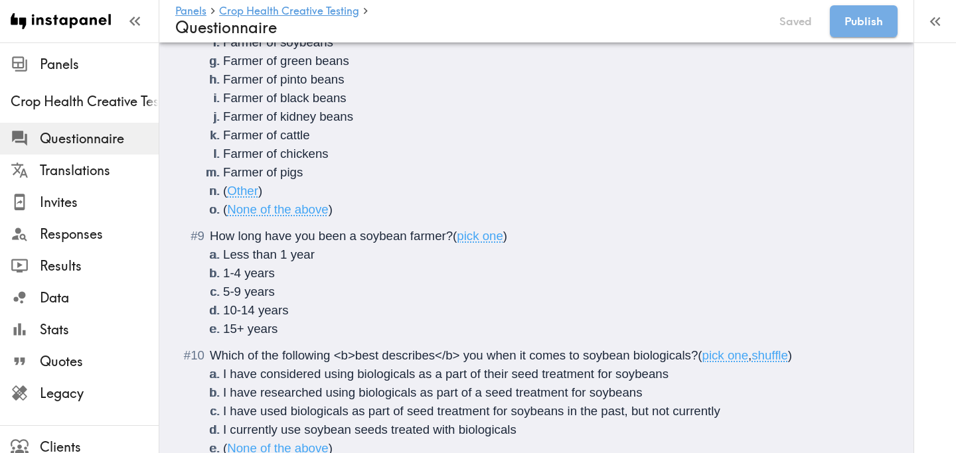
scroll to position [1113, 0]
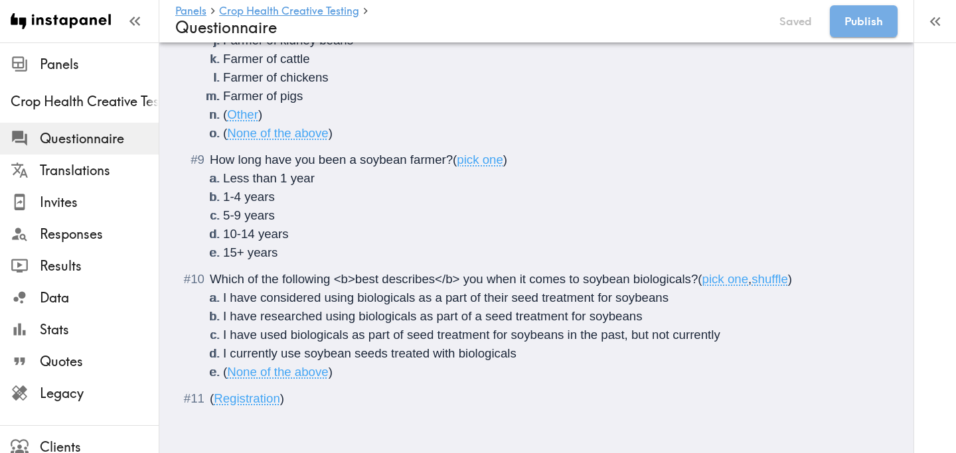
click at [293, 257] on li "15+ years" at bounding box center [552, 253] width 658 height 19
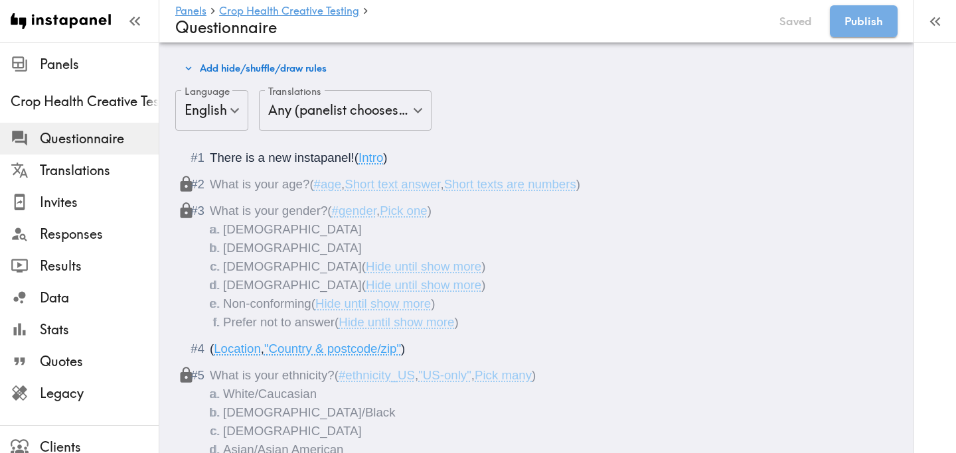
scroll to position [0, 0]
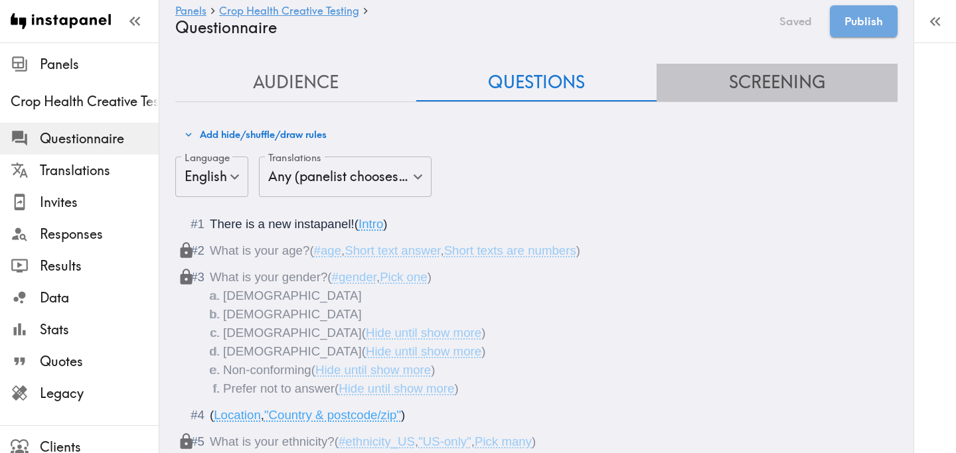
click at [763, 87] on button "Screening" at bounding box center [776, 83] width 241 height 38
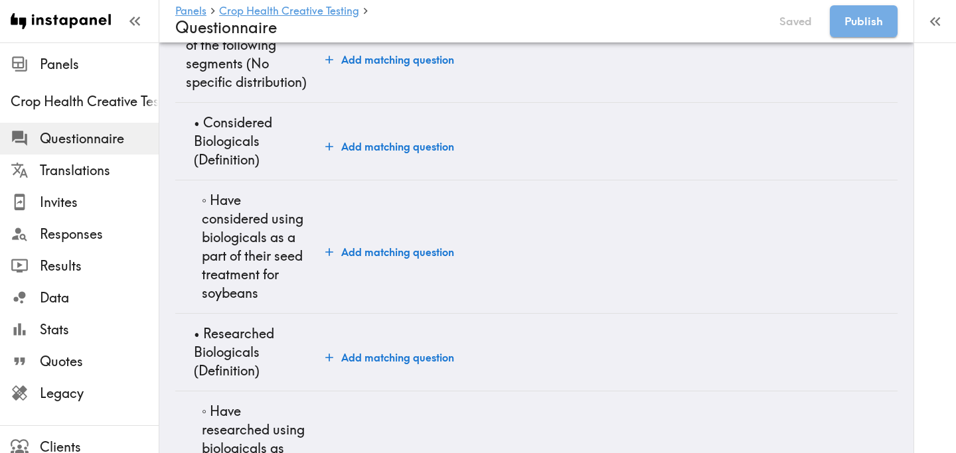
scroll to position [4085, 0]
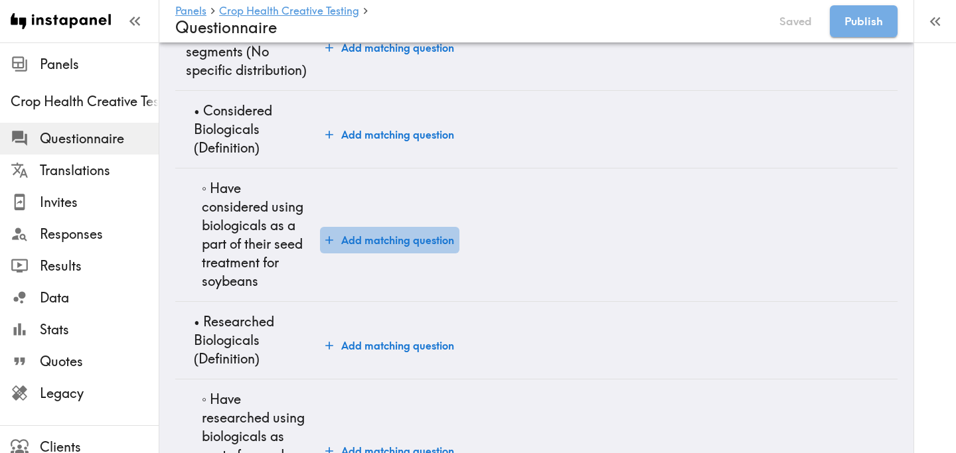
click at [395, 240] on button "Add matching question" at bounding box center [389, 240] width 139 height 27
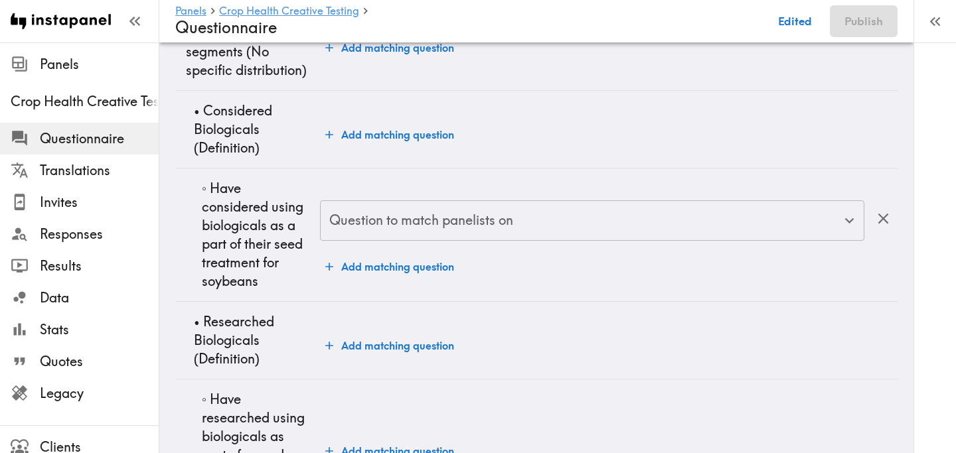
click at [447, 222] on input "Question to match panelists on" at bounding box center [582, 220] width 512 height 29
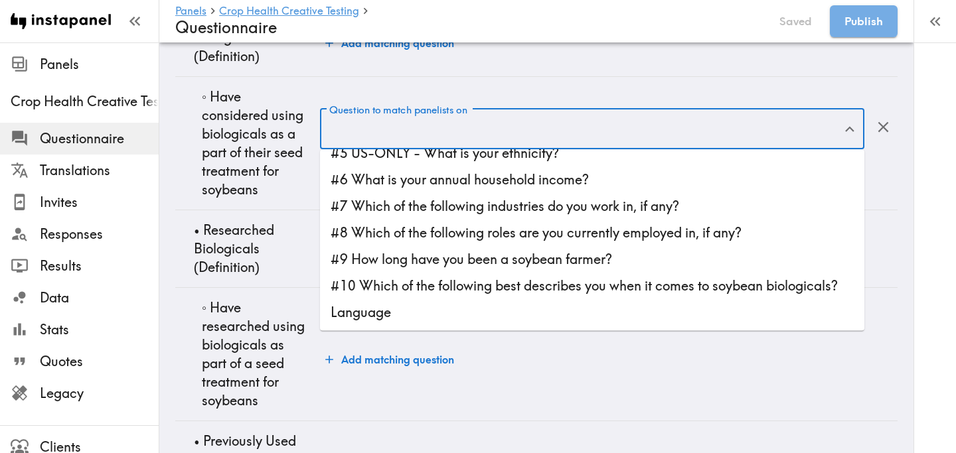
scroll to position [0, 0]
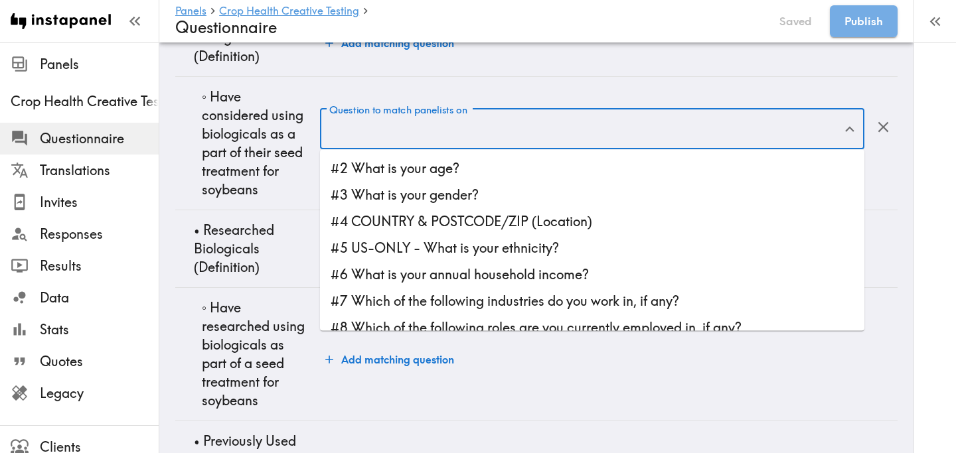
click at [509, 365] on div "Add matching question" at bounding box center [608, 359] width 577 height 27
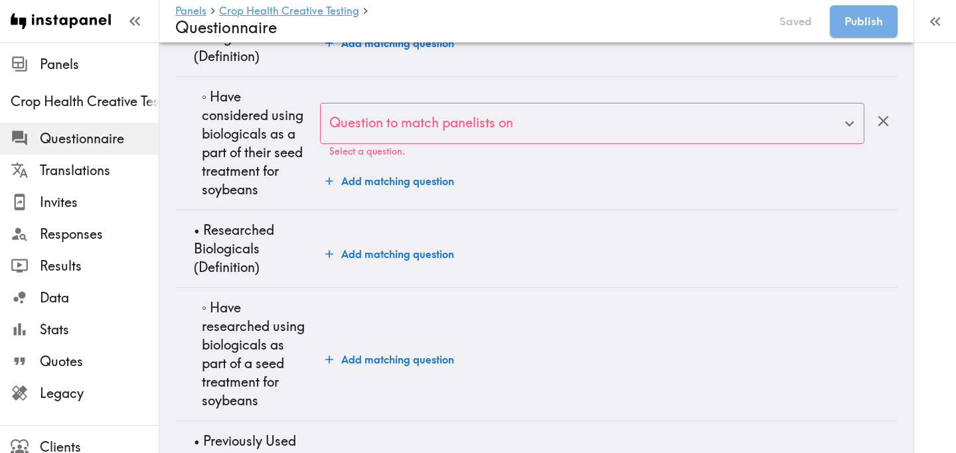
click at [540, 123] on input "Question to match panelists on" at bounding box center [582, 123] width 512 height 29
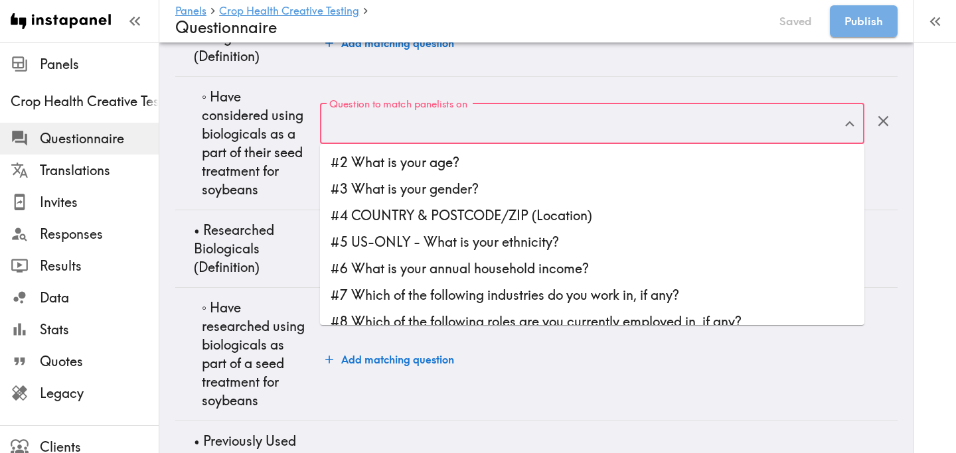
scroll to position [95, 0]
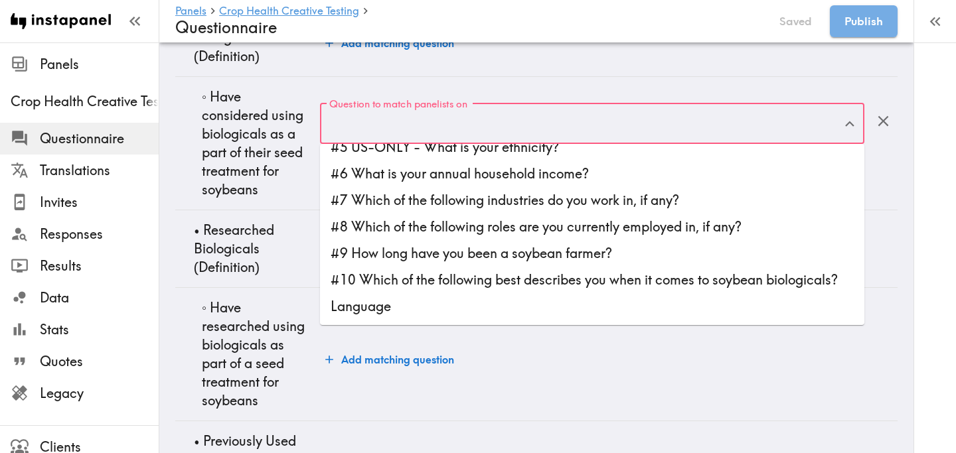
click at [490, 279] on li "#10 Which of the following best describes you when it comes to soybean biologic…" at bounding box center [592, 280] width 544 height 27
type input "#10 Which of the following best describes you when it comes to soybean biologic…"
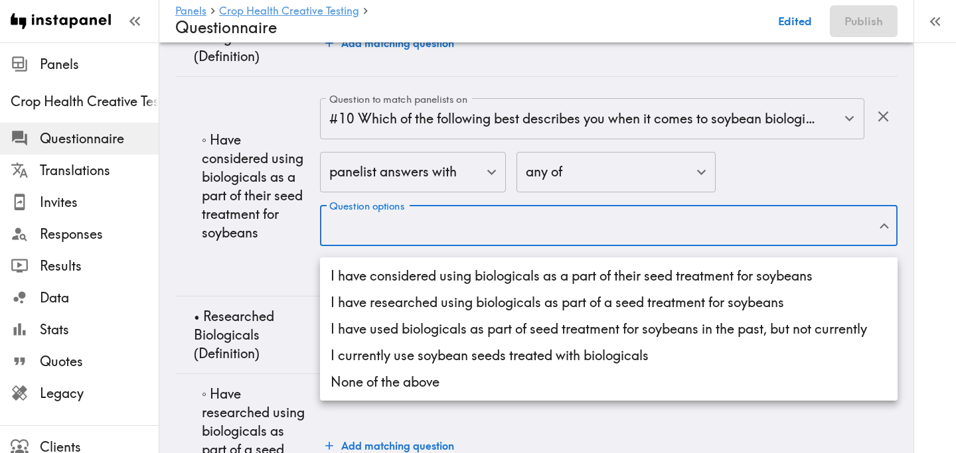
click at [468, 268] on li "I have considered using biologicals as a part of their seed treatment for soybe…" at bounding box center [608, 276] width 577 height 27
type input "8a038cbf-76d1-4ac6-a78f-e916deb21f85"
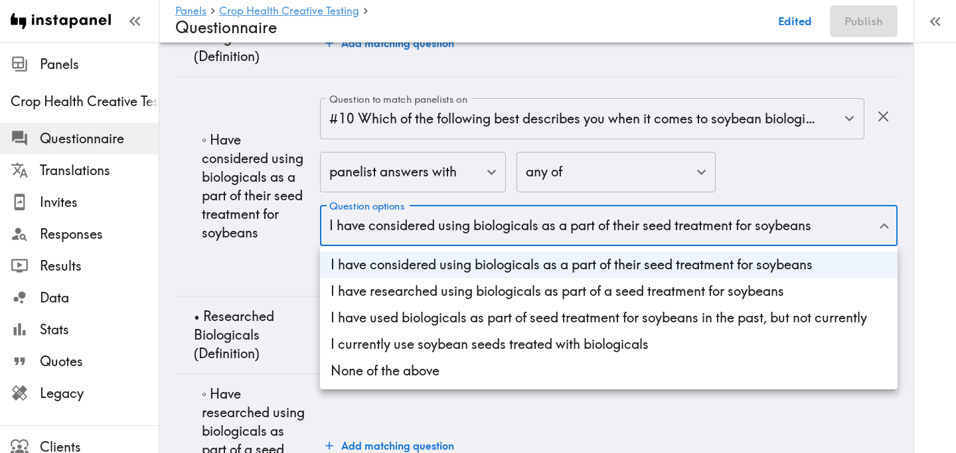
click at [244, 254] on div at bounding box center [478, 226] width 956 height 453
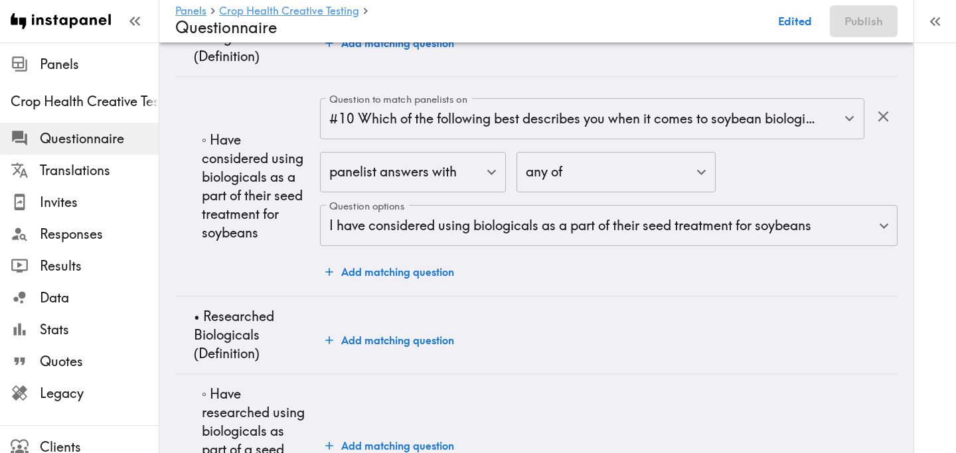
click at [252, 254] on td "◦ Have considered using biologicals as a part of their seed treatment for soybe…" at bounding box center [247, 186] width 145 height 220
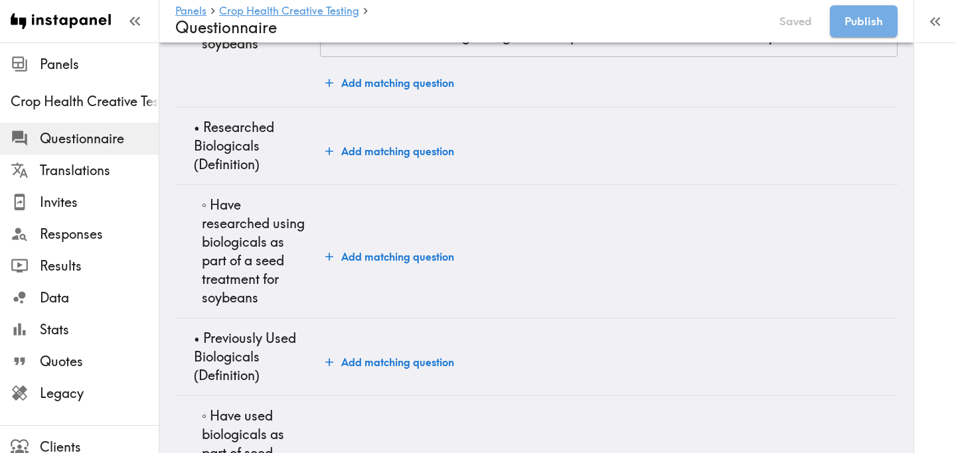
scroll to position [4366, 0]
click at [350, 259] on button "Add matching question" at bounding box center [389, 256] width 139 height 27
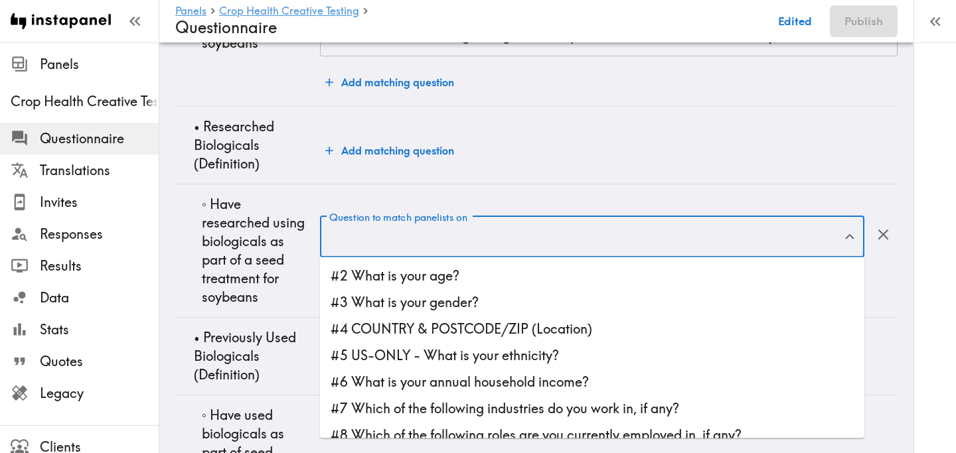
click at [403, 243] on input "Question to match panelists on" at bounding box center [582, 236] width 512 height 29
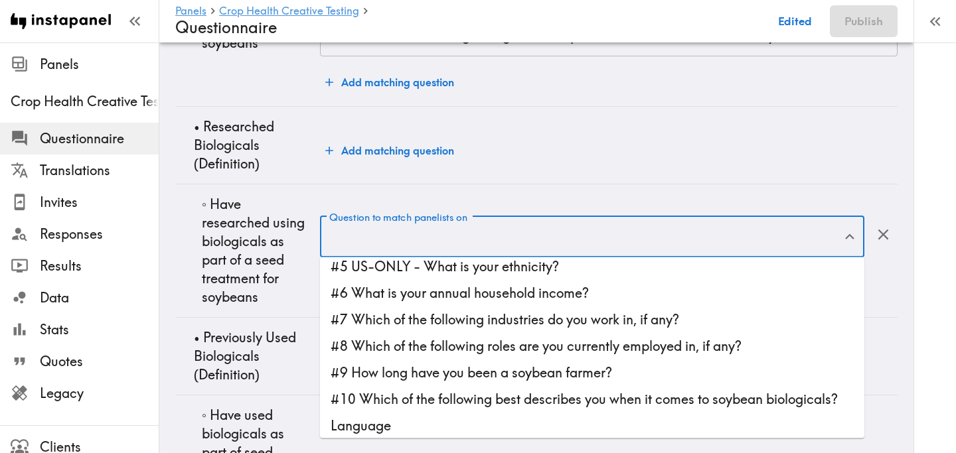
scroll to position [106, 0]
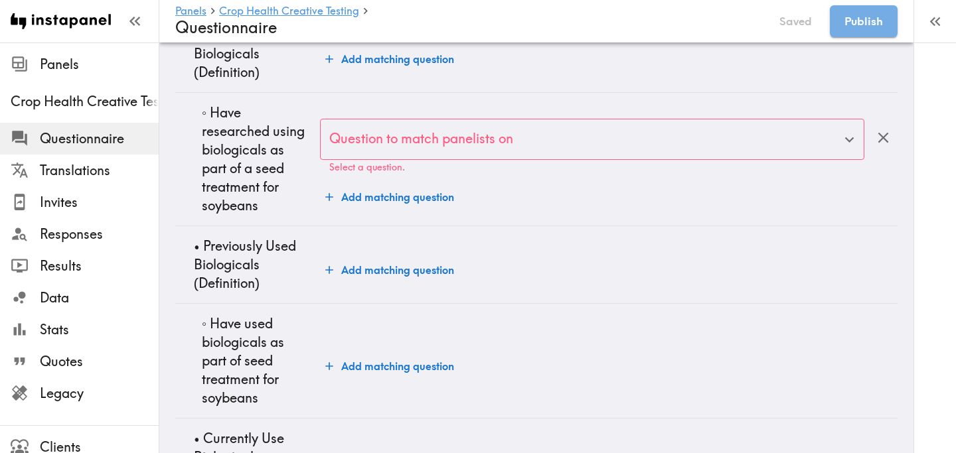
click at [538, 382] on td "Add matching question" at bounding box center [608, 361] width 577 height 115
click at [477, 141] on input "Question to match panelists on" at bounding box center [582, 139] width 512 height 29
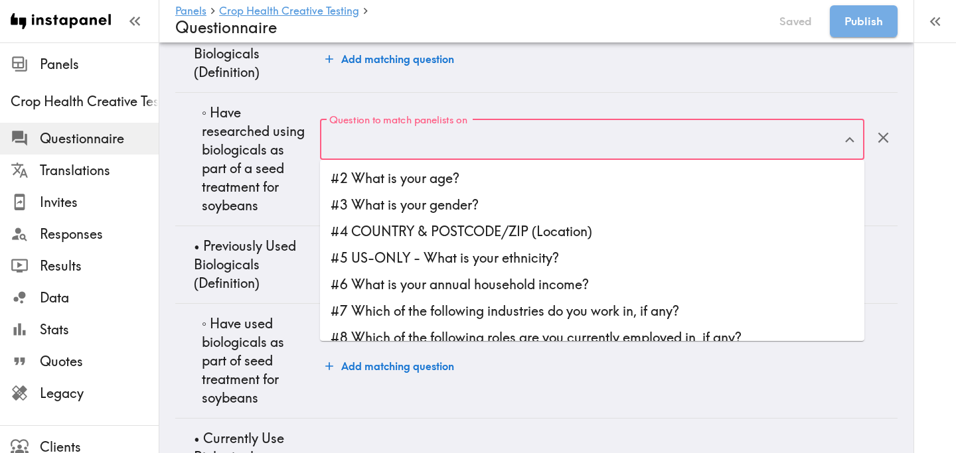
scroll to position [95, 0]
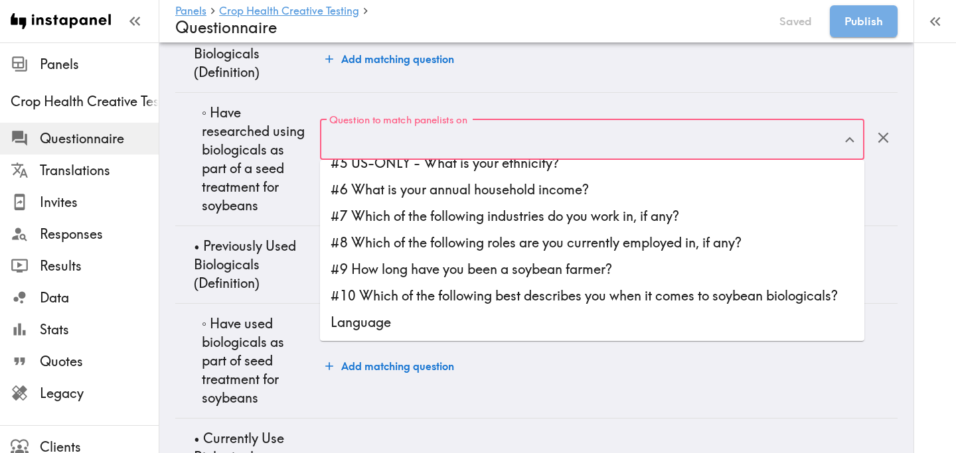
click at [529, 300] on li "#10 Which of the following best describes you when it comes to soybean biologic…" at bounding box center [592, 296] width 544 height 27
type input "#10 Which of the following best describes you when it comes to soybean biologic…"
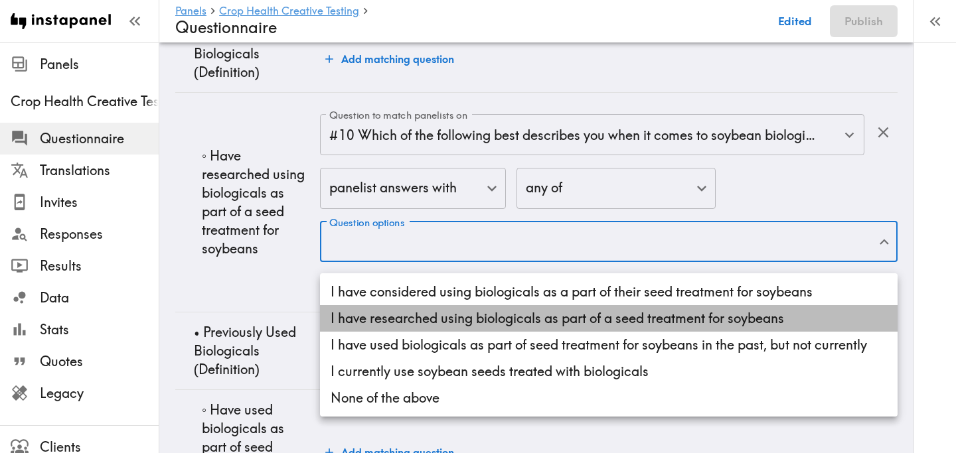
click at [508, 313] on li "I have researched using biologicals as part of a seed treatment for soybeans" at bounding box center [608, 318] width 577 height 27
type input "972031fb-928b-43e9-b766-10dc45c26fcf"
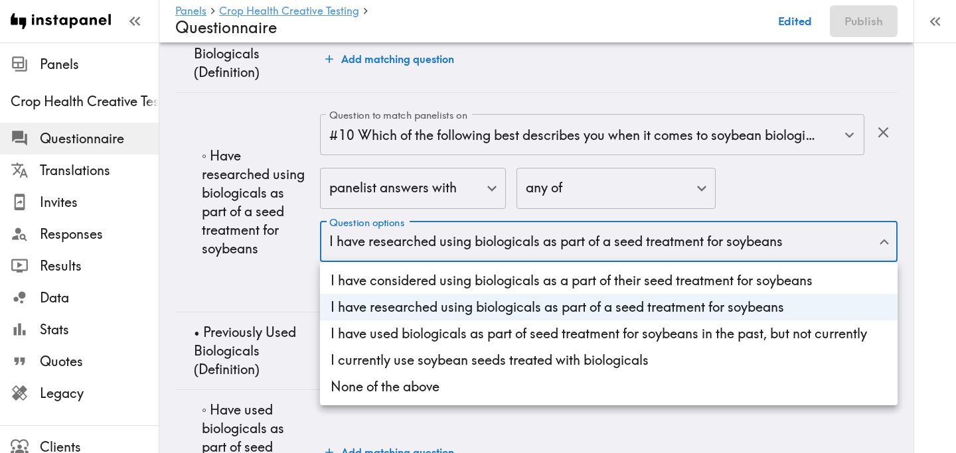
click at [249, 273] on div at bounding box center [478, 226] width 956 height 453
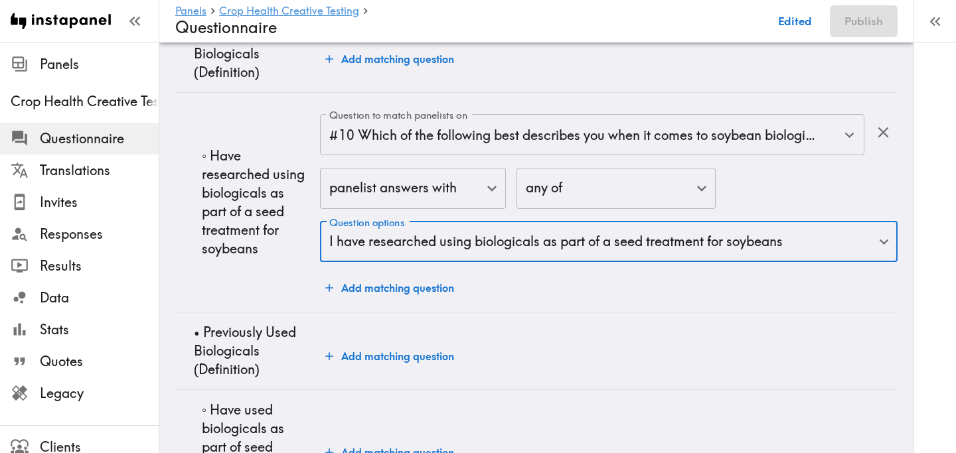
click at [279, 275] on td "◦ Have researched using biologicals as part of a seed treatment for soybeans" at bounding box center [247, 203] width 145 height 220
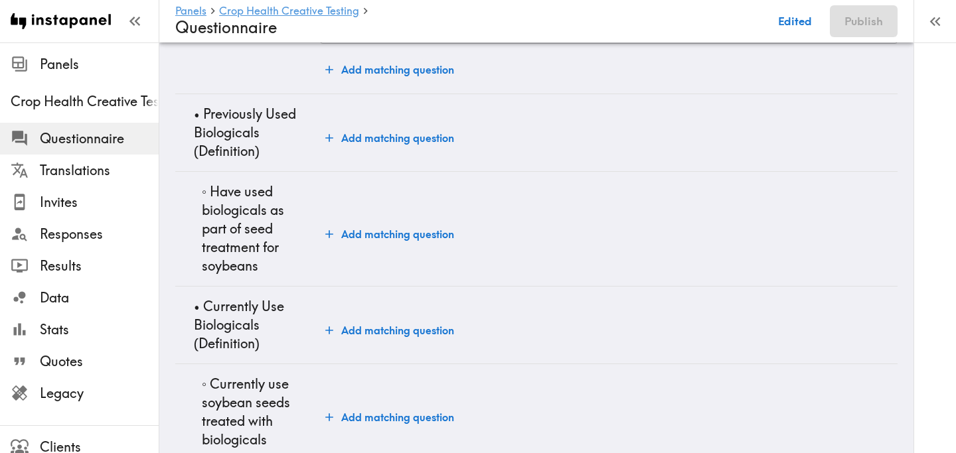
scroll to position [4600, 0]
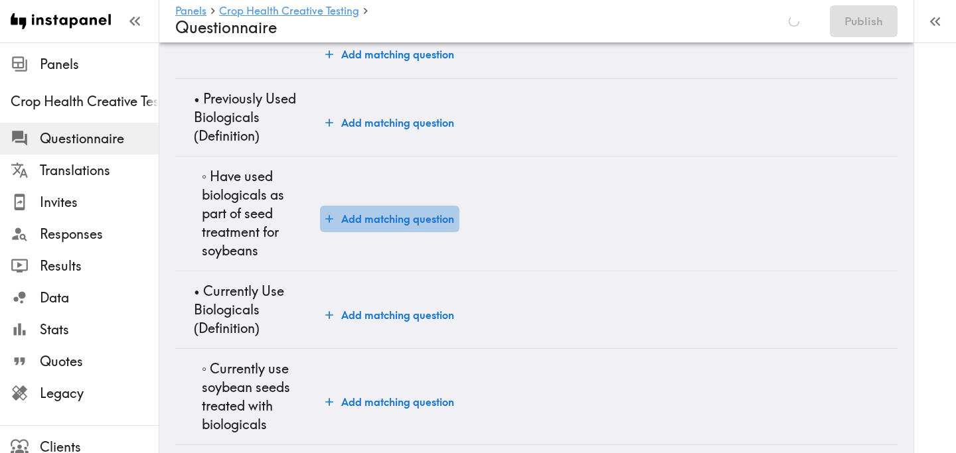
click at [358, 226] on button "Add matching question" at bounding box center [389, 219] width 139 height 27
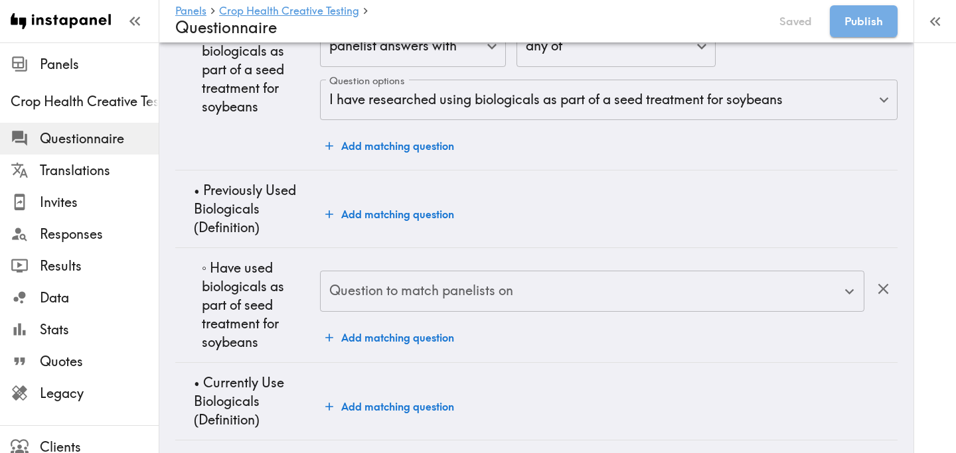
click at [410, 297] on input "Question to match panelists on" at bounding box center [582, 291] width 512 height 29
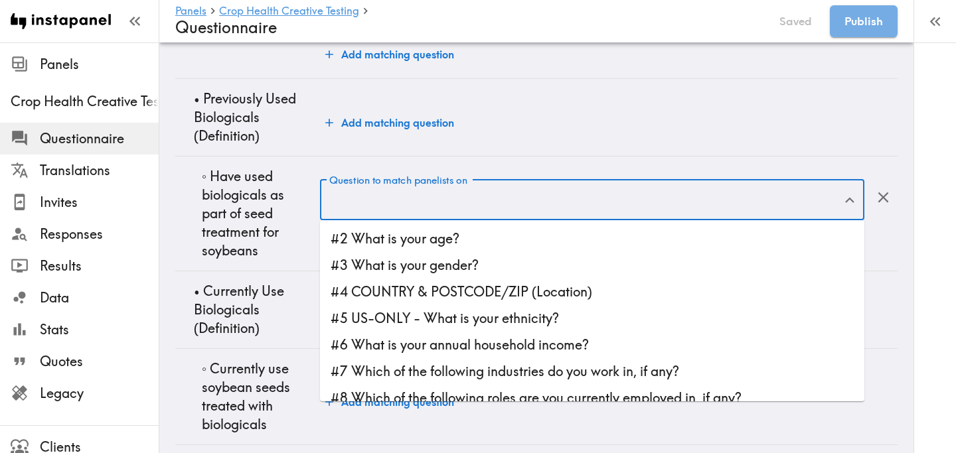
scroll to position [95, 0]
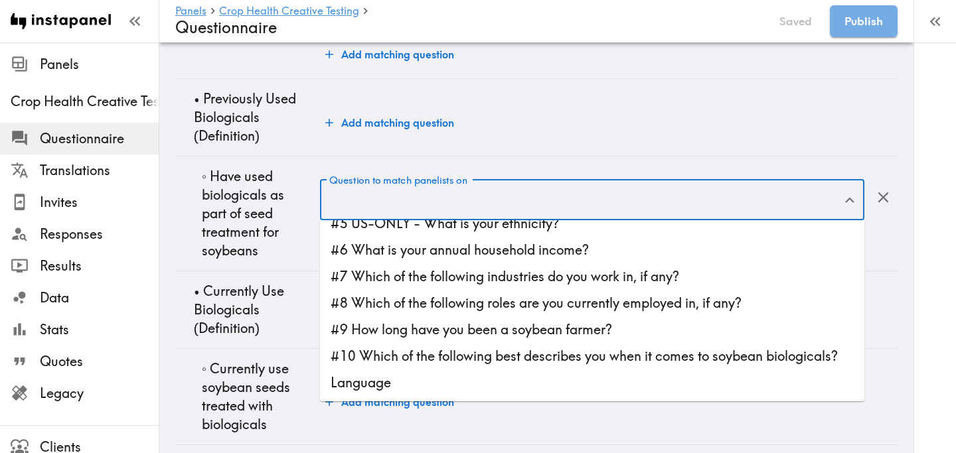
click at [492, 359] on li "#10 Which of the following best describes you when it comes to soybean biologic…" at bounding box center [592, 356] width 544 height 27
type input "#10 Which of the following best describes you when it comes to soybean biologic…"
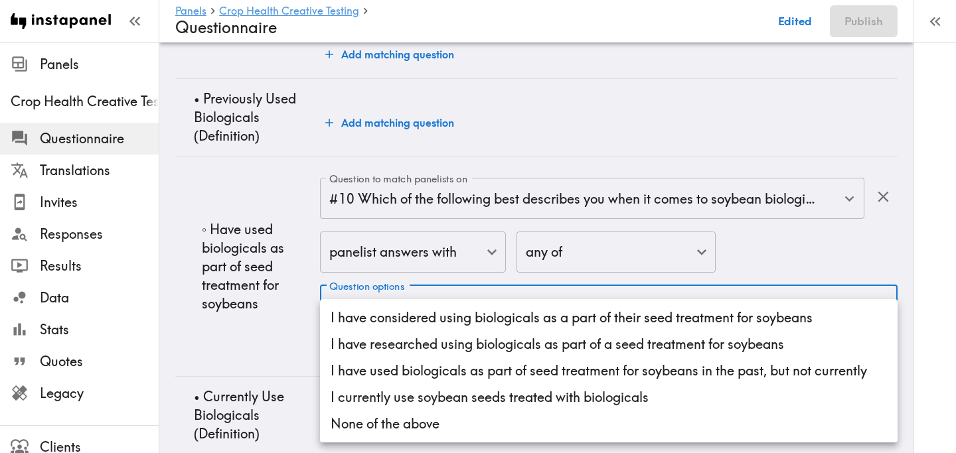
click at [470, 371] on li "I have used biologicals as part of seed treatment for soybeans in the past, but…" at bounding box center [608, 371] width 577 height 27
type input "3b585243-2075-4dd2-b9b8-0c461c15d54c"
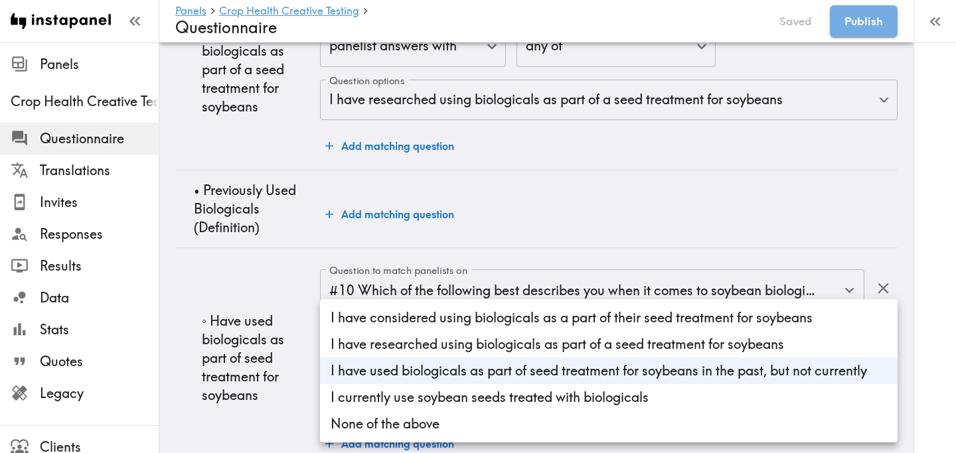
click at [263, 278] on div at bounding box center [478, 226] width 956 height 453
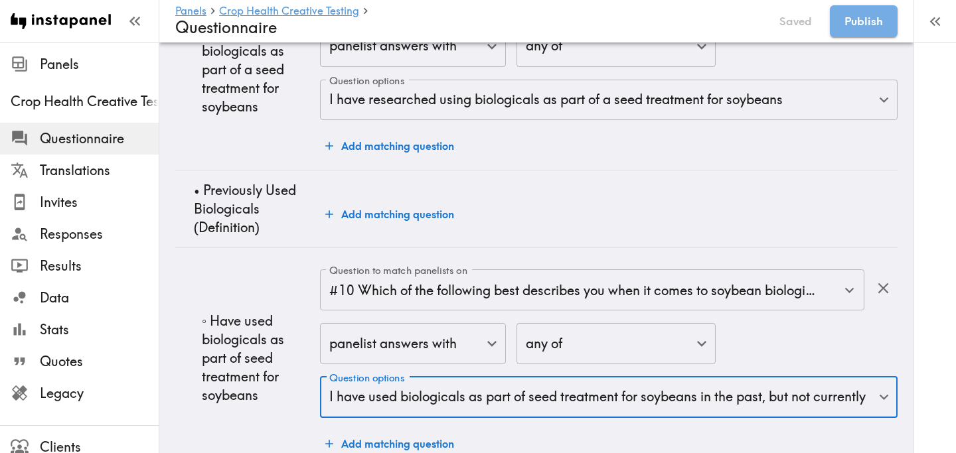
click at [256, 298] on td "◦ Have used biologicals as part of seed treatment for soybeans" at bounding box center [247, 358] width 145 height 220
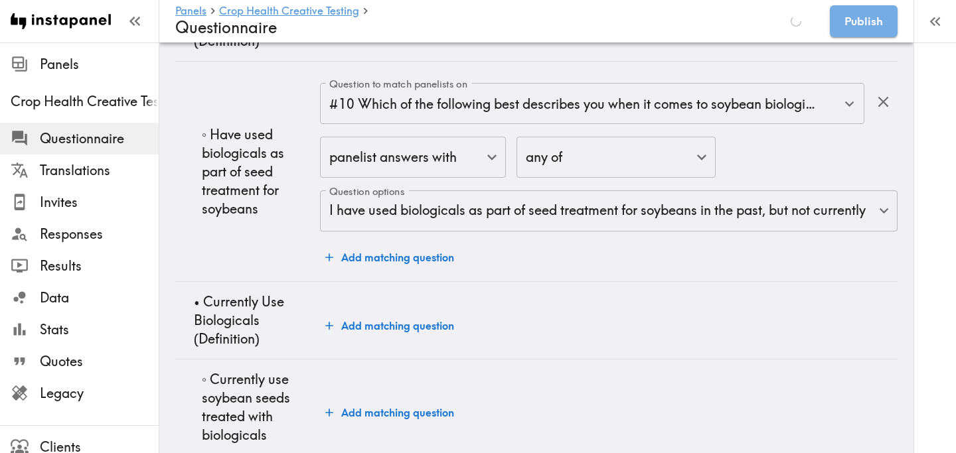
scroll to position [4810, 0]
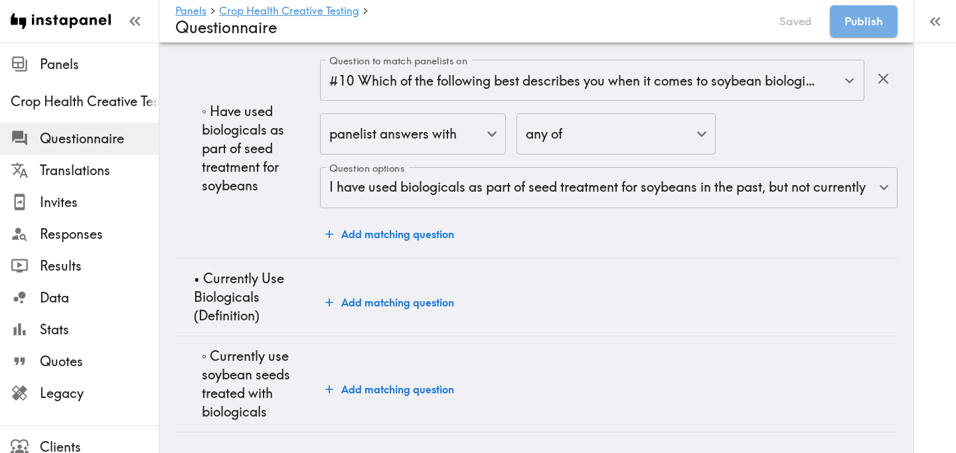
click at [423, 390] on button "Add matching question" at bounding box center [389, 389] width 139 height 27
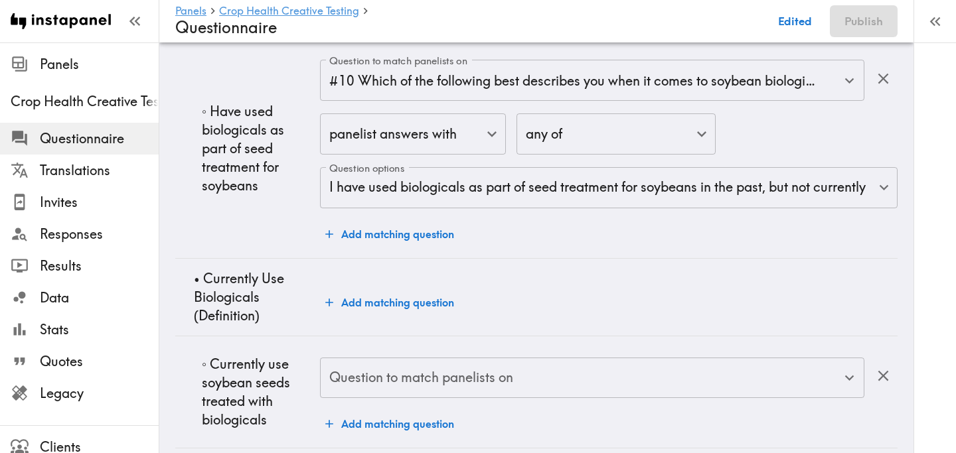
click at [491, 394] on div "Question to match panelists on" at bounding box center [592, 378] width 544 height 41
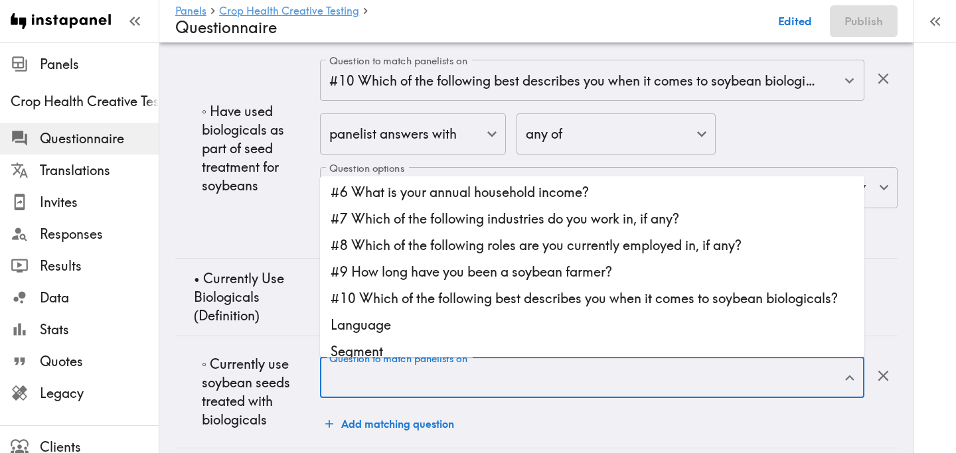
scroll to position [116, 0]
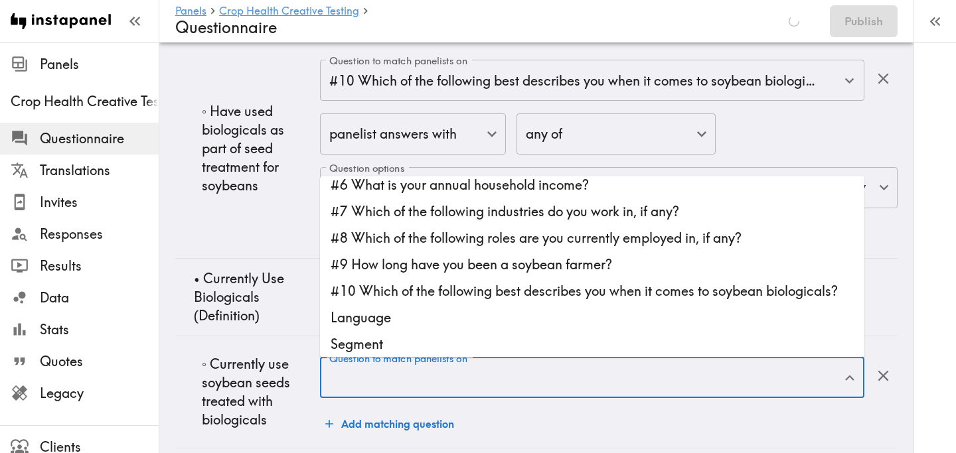
click at [510, 291] on li "#10 Which of the following best describes you when it comes to soybean biologic…" at bounding box center [592, 290] width 544 height 27
type input "#10 Which of the following best describes you when it comes to soybean biologic…"
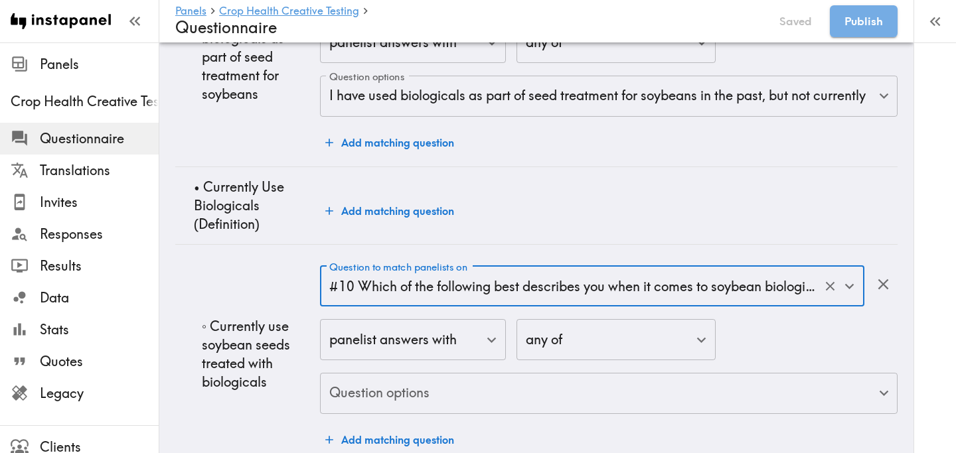
scroll to position [4842, 0]
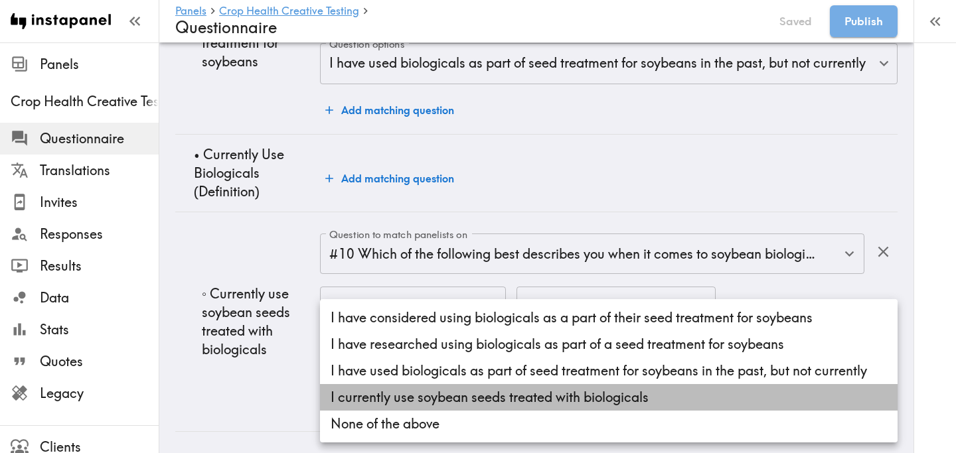
click at [501, 394] on li "I currently use soybean seeds treated with biologicals" at bounding box center [608, 397] width 577 height 27
type input "d0ea8b5c-b7fd-47a9-bab0-7bae91d648b8"
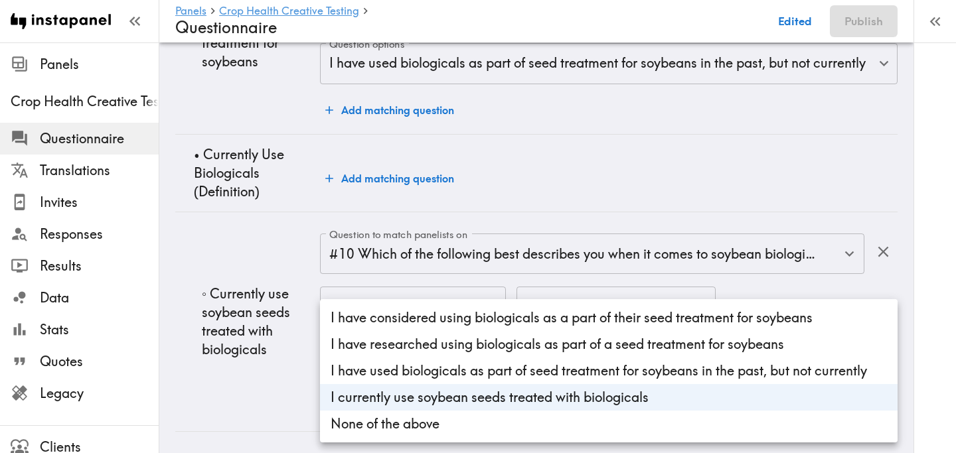
click at [242, 392] on div at bounding box center [478, 226] width 956 height 453
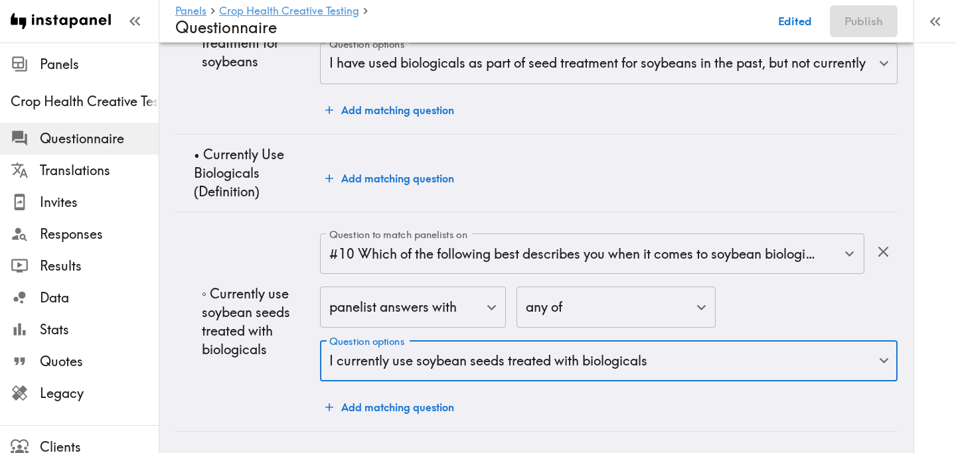
click at [266, 385] on td "◦ Currently use soybean seeds treated with biologicals" at bounding box center [247, 322] width 145 height 220
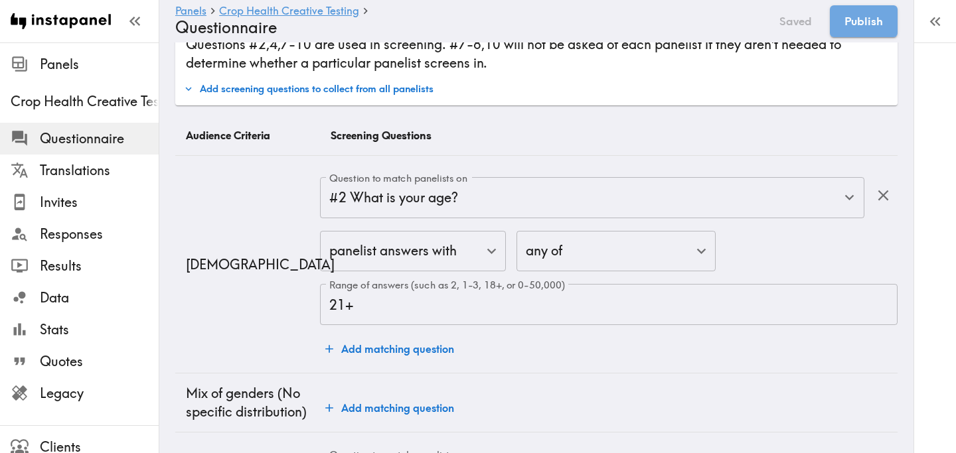
scroll to position [0, 0]
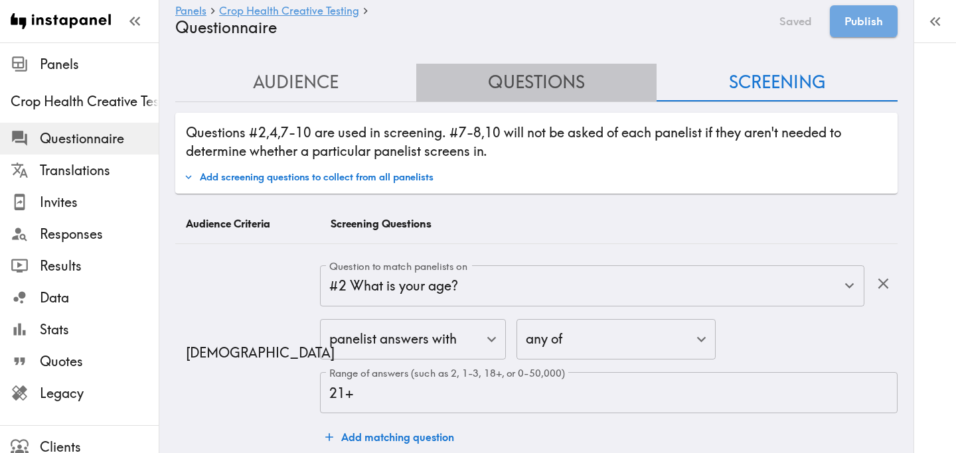
click at [532, 96] on button "Questions" at bounding box center [536, 83] width 241 height 38
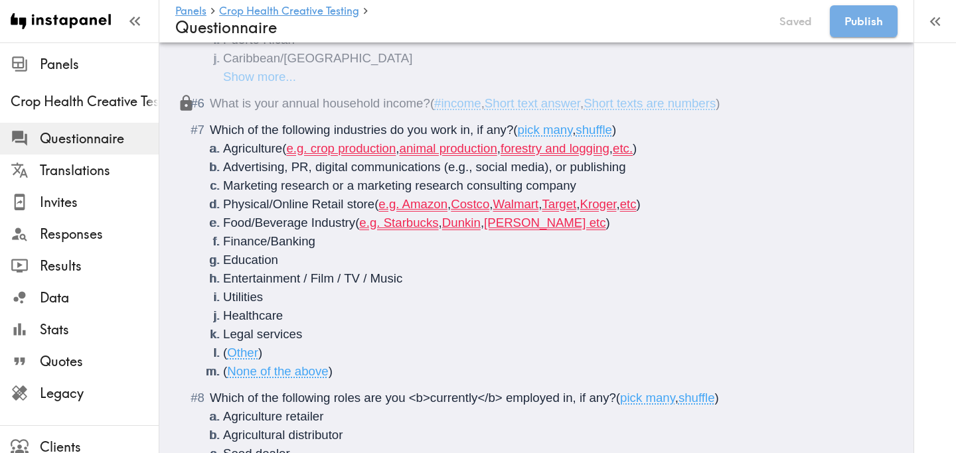
scroll to position [510, 0]
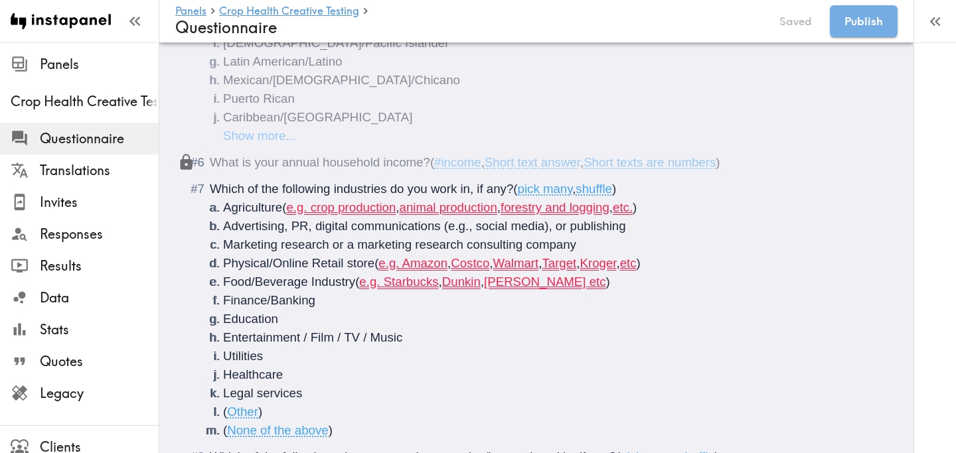
click at [662, 209] on li "Agriculture ( e.g. crop production , animal production , forestry and logging ,…" at bounding box center [552, 207] width 658 height 19
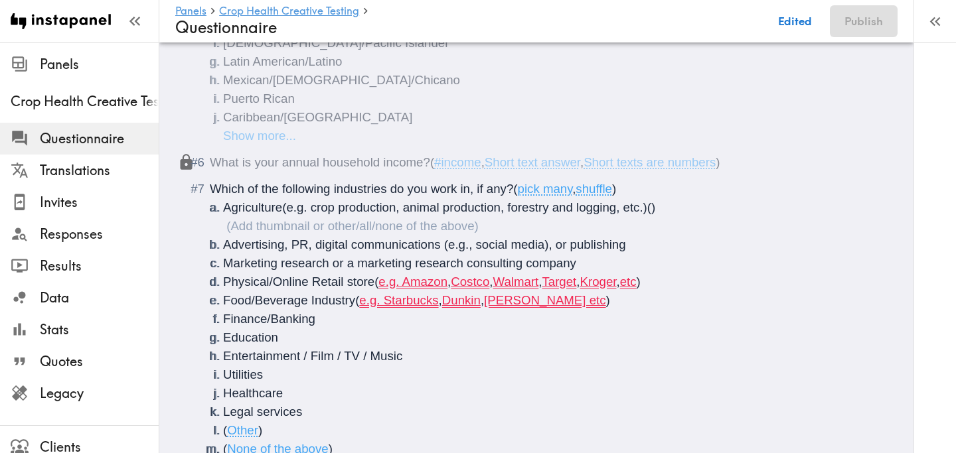
click at [672, 283] on ol "Agriculture (e.g. crop production, animal production, forestry and logging, etc…" at bounding box center [546, 328] width 672 height 260
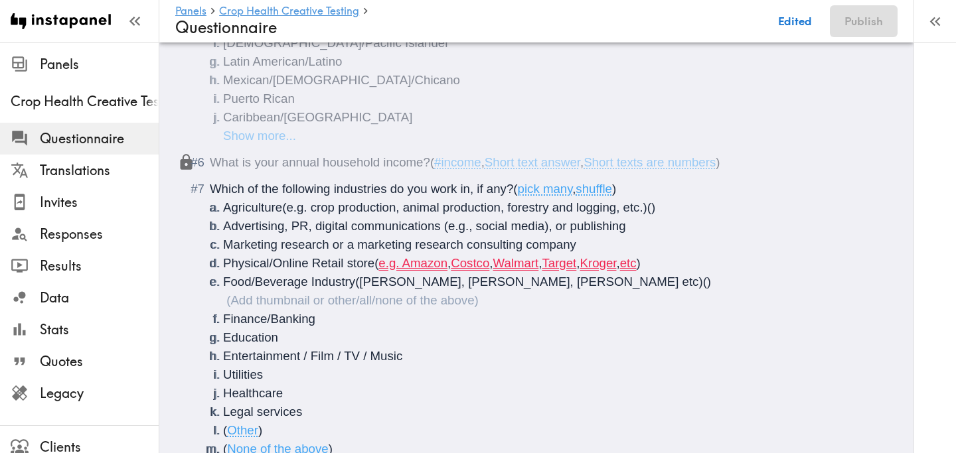
click at [574, 281] on span "(e.g. Starbucks, Dunkin, Tim Horton etc)" at bounding box center [529, 282] width 348 height 14
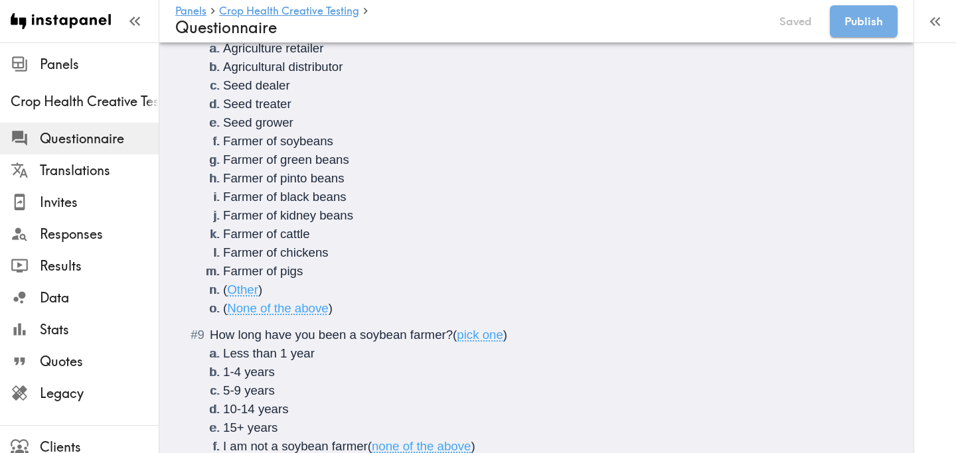
scroll to position [1132, 0]
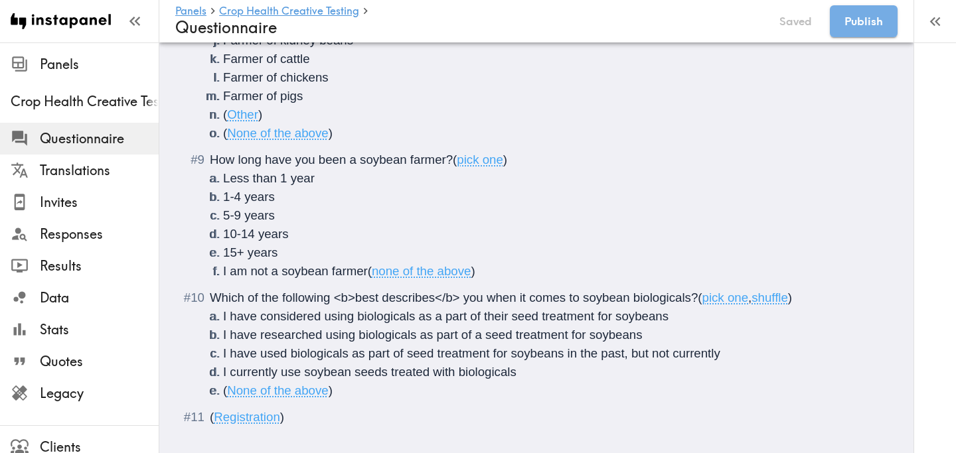
click at [348, 382] on li "( None of the above )" at bounding box center [552, 391] width 658 height 19
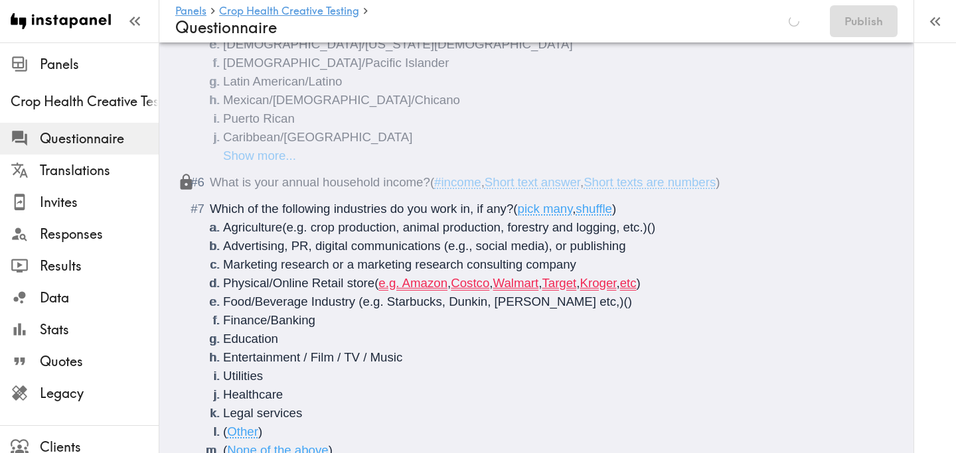
scroll to position [511, 0]
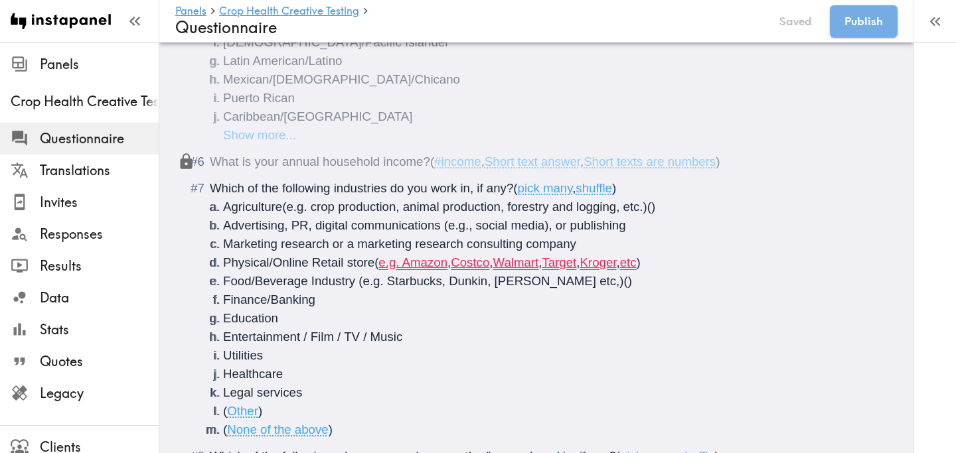
click at [680, 266] on li "Physical/Online Retail store ( e.g. Amazon , Costco , Walmart , Target , Kroger…" at bounding box center [552, 263] width 658 height 19
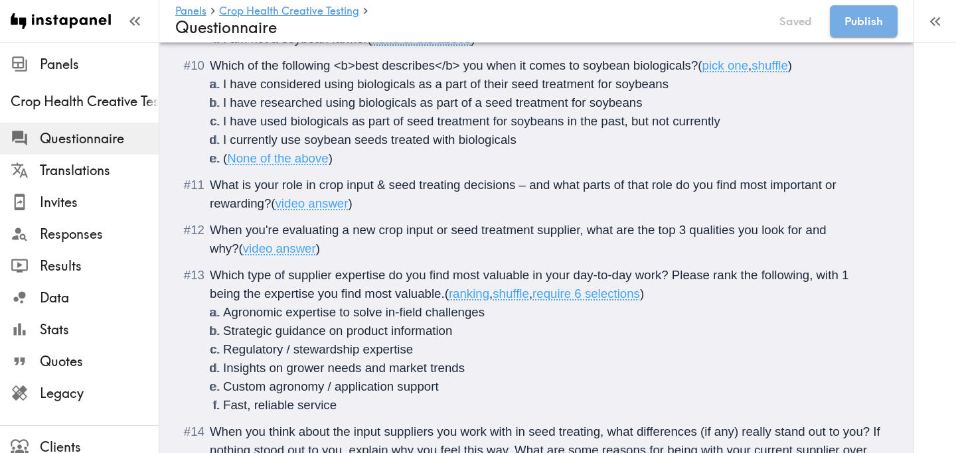
scroll to position [1327, 0]
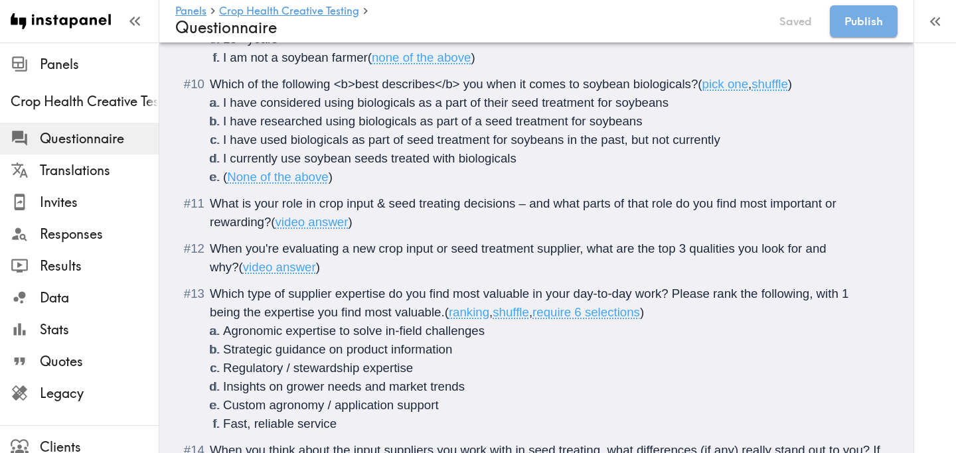
click at [555, 208] on span "What is your role in crop input & seed treating decisions – and what parts of t…" at bounding box center [525, 212] width 630 height 33
click at [270, 220] on span "What is your role in crop input & seed treating decisions – and <b>what parts o…" at bounding box center [535, 212] width 651 height 33
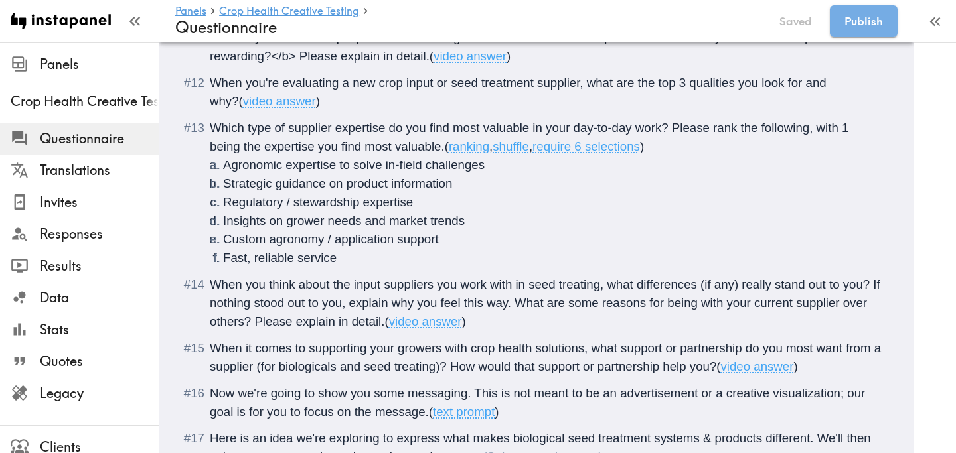
scroll to position [1495, 0]
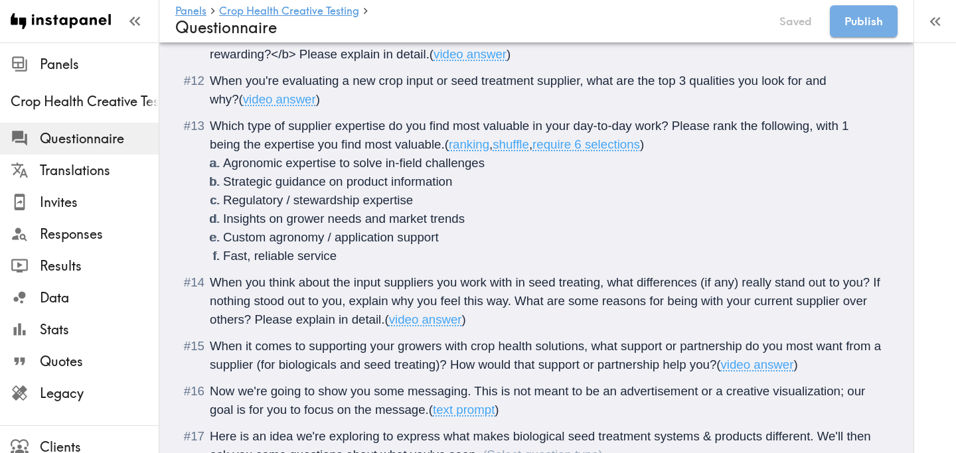
click at [658, 81] on span "When you're evaluating a new crop input or seed treatment supplier, what are th…" at bounding box center [520, 90] width 620 height 33
click at [851, 81] on span "When you're evaluating a new crop input or seed treatment supplier, what are th…" at bounding box center [530, 90] width 641 height 33
click at [248, 123] on span "Which type of supplier expertise do you find most valuable in your day-to-day w…" at bounding box center [531, 135] width 643 height 33
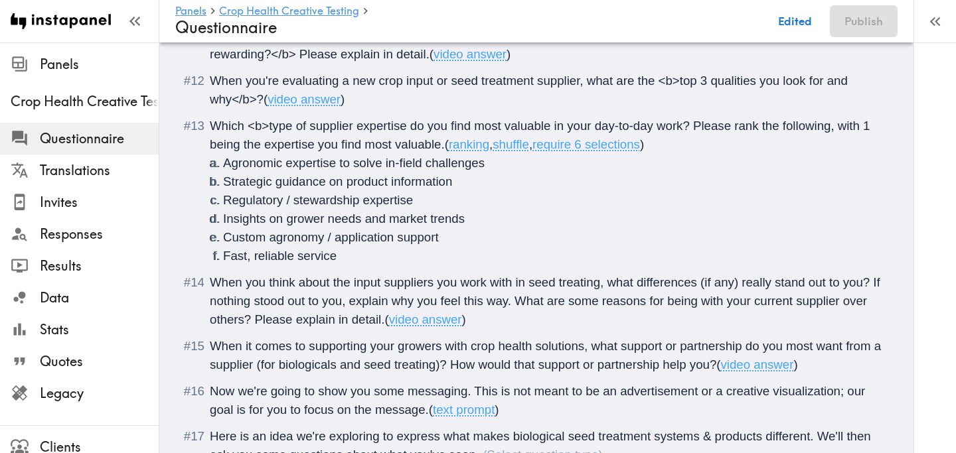
click at [550, 126] on span "Which <b>type of supplier expertise do you find most valuable in your day-to-da…" at bounding box center [542, 135] width 664 height 33
click at [760, 129] on span "Which <b>type of supplier expertise do you find most valuable</b> in your day-t…" at bounding box center [536, 135] width 653 height 33
click at [804, 127] on span "Which <b>type of supplier expertise do you find most valuable</b> in your day-t…" at bounding box center [547, 135] width 674 height 33
click at [266, 148] on span "Which <b>type of supplier expertise do you find most valuable</b> in your day-t…" at bounding box center [532, 135] width 644 height 33
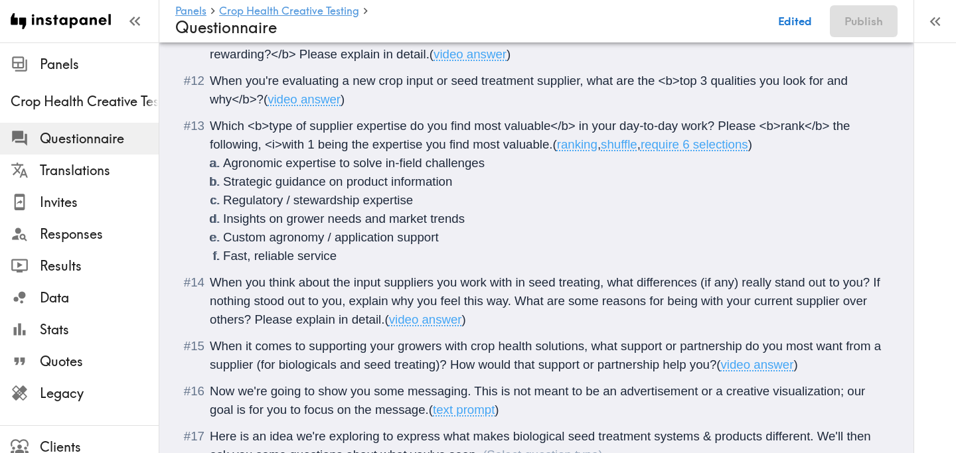
click at [549, 149] on span "Which <b>type of supplier expertise do you find most valuable</b> in your day-t…" at bounding box center [532, 135] width 644 height 33
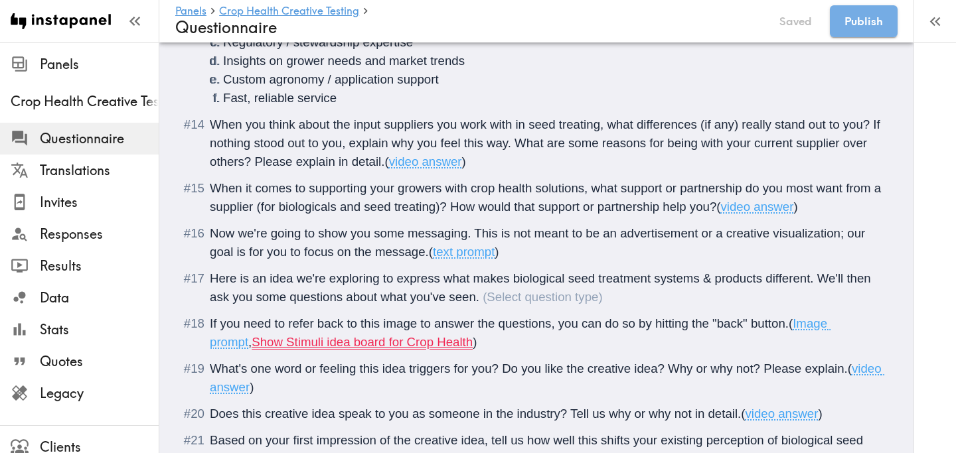
scroll to position [1654, 0]
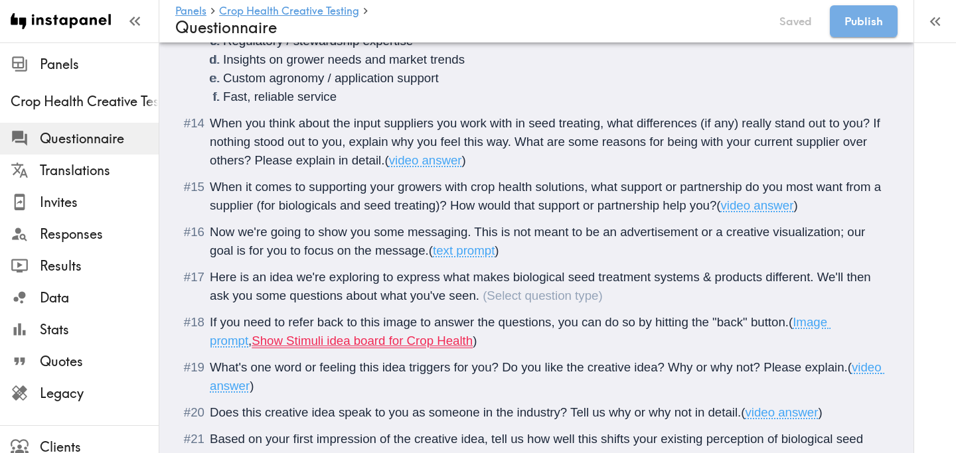
click at [607, 123] on span "When you think about the input suppliers you work with in seed treating, what d…" at bounding box center [547, 141] width 674 height 51
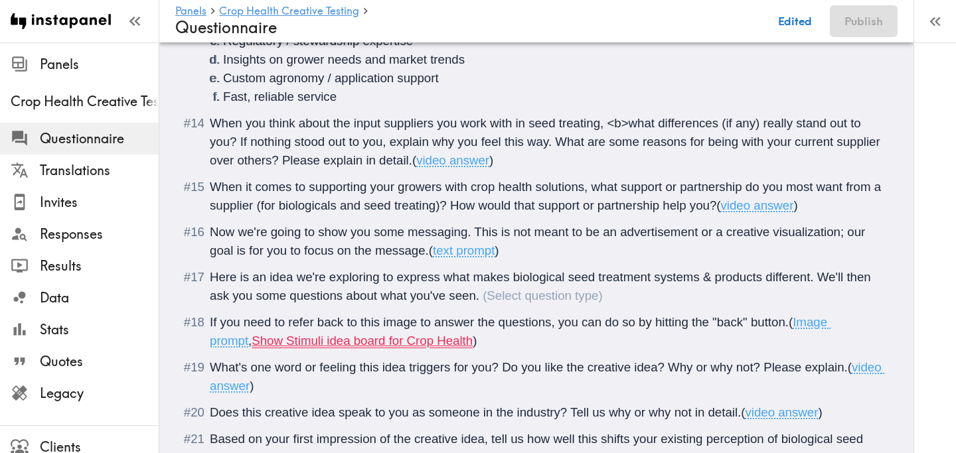
click at [230, 142] on span "When you think about the input suppliers you work with in seed treating, <b>wha…" at bounding box center [547, 141] width 674 height 51
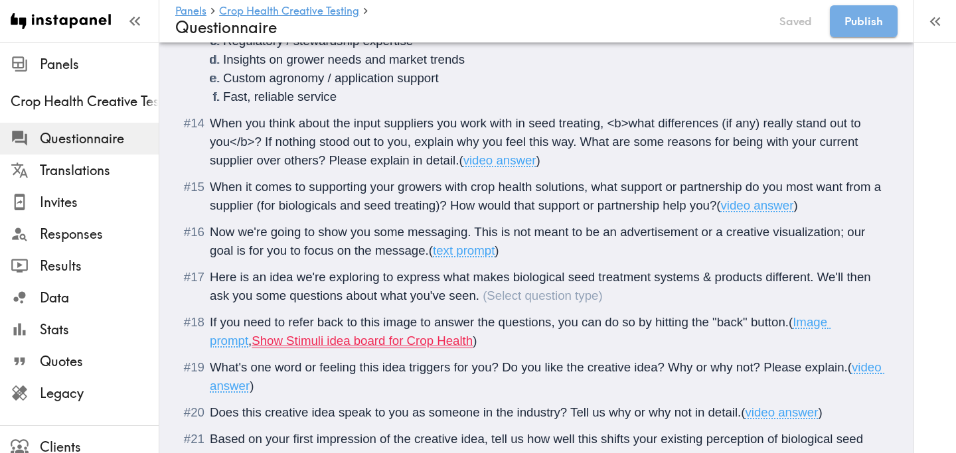
click at [347, 143] on span "When you think about the input suppliers you work with in seed treating, <b>wha…" at bounding box center [537, 141] width 654 height 51
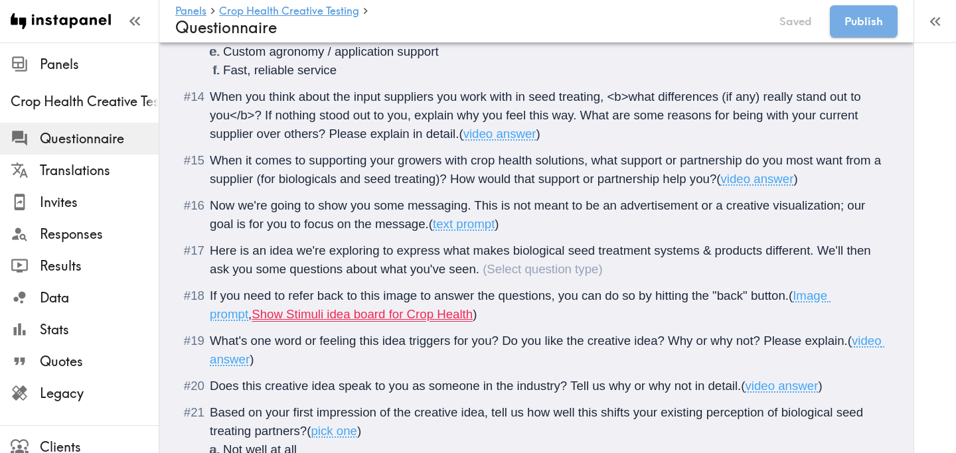
scroll to position [1684, 0]
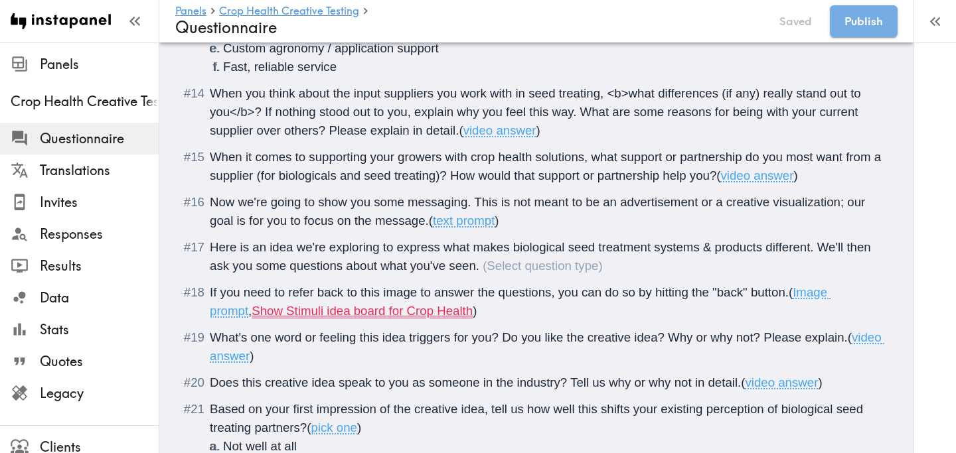
click at [592, 158] on span "When it comes to supporting your growers with crop health solutions, what suppo…" at bounding box center [547, 166] width 674 height 33
click at [480, 177] on span "When it comes to supporting your growers with crop health solutions, <b>what su…" at bounding box center [538, 166] width 657 height 33
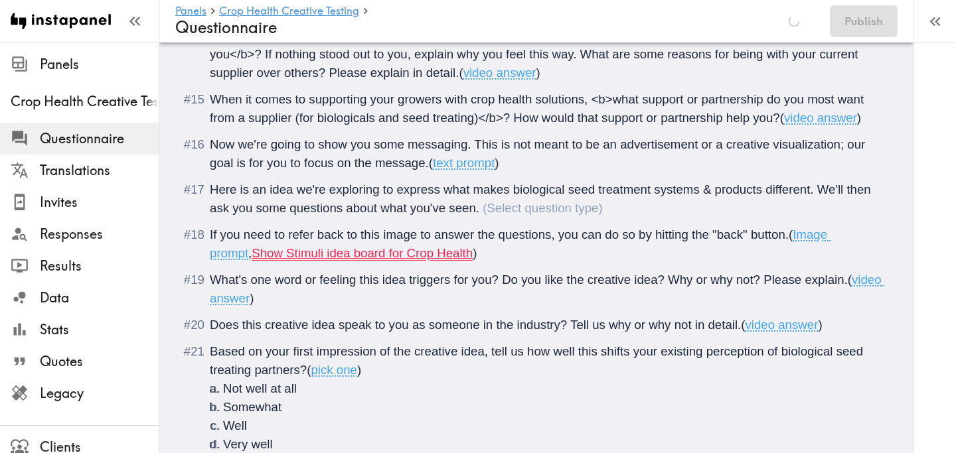
scroll to position [1743, 0]
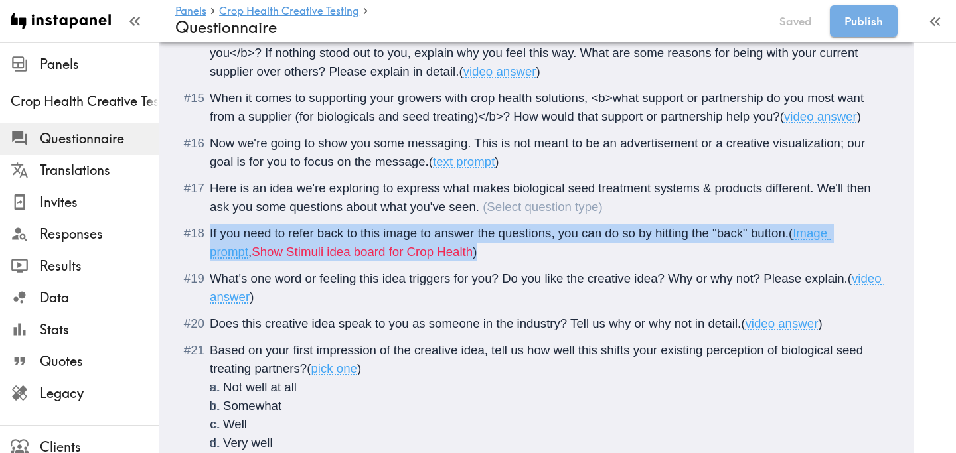
drag, startPoint x: 446, startPoint y: 253, endPoint x: 206, endPoint y: 234, distance: 241.0
click at [206, 234] on li "If you need to refer back to this image to answer the questions, you can do so …" at bounding box center [536, 242] width 690 height 37
copy div "If you need to refer back to this image to answer the questions, you can do so …"
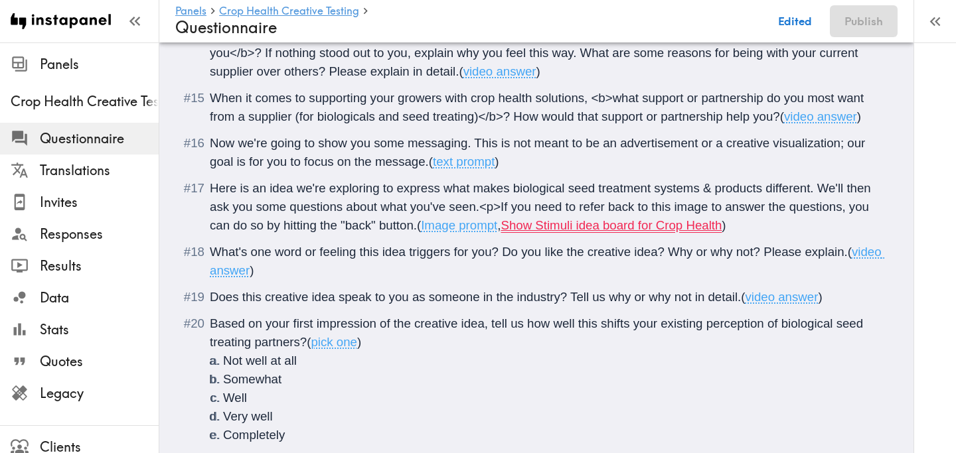
click at [418, 230] on span "Here is an idea we're exploring to express what makes biological seed treatment…" at bounding box center [542, 206] width 664 height 51
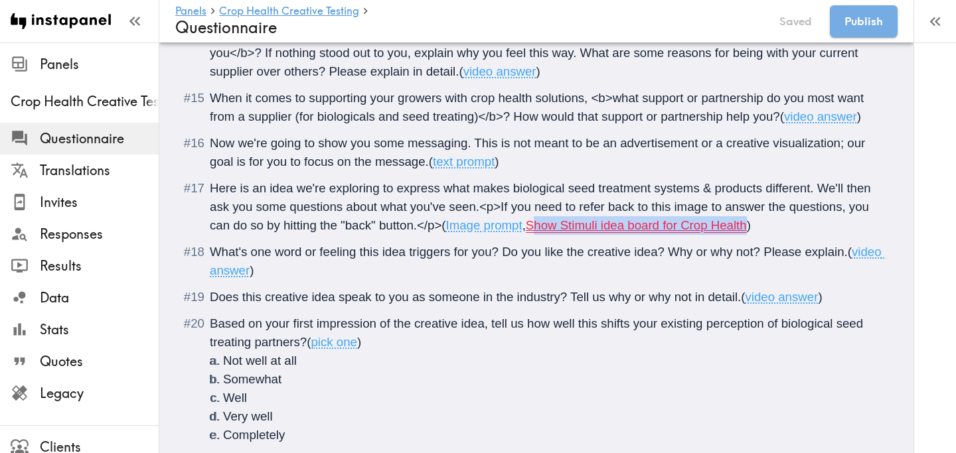
drag, startPoint x: 755, startPoint y: 227, endPoint x: 539, endPoint y: 227, distance: 215.7
click at [539, 227] on span "( Image prompt , Show Stimuli idea board for Crop Health )" at bounding box center [595, 225] width 309 height 14
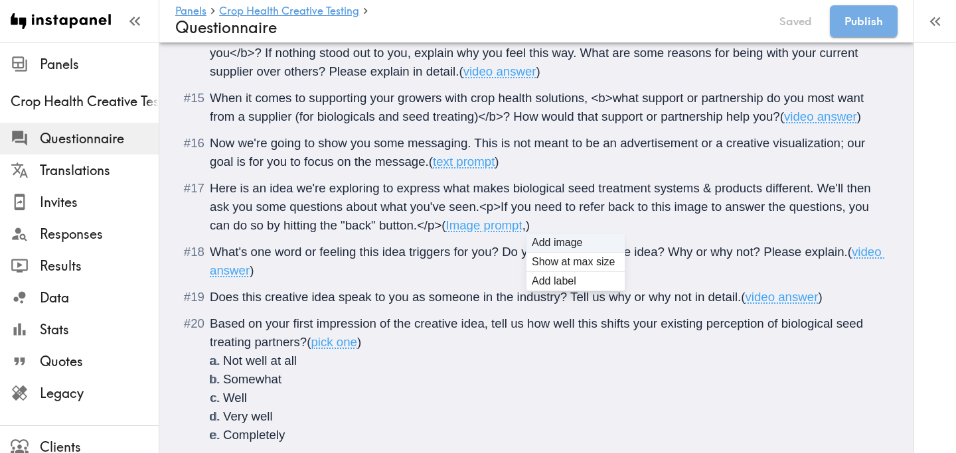
type input "C:\fakepath\Crop Health_NewEra_Testing_mo03_B.jpg"
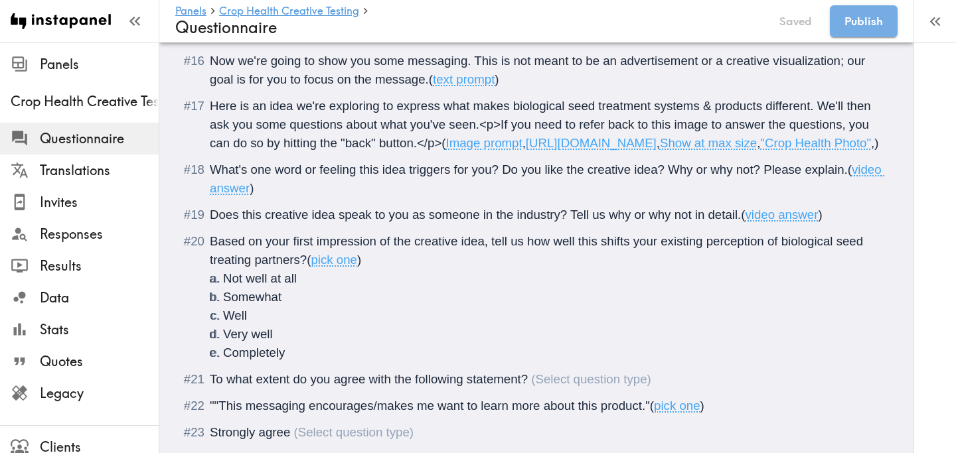
scroll to position [1827, 0]
click at [874, 149] on span ")" at bounding box center [876, 142] width 4 height 14
click at [252, 175] on span "What's one word or feeling this idea triggers for you? Do you like the creative…" at bounding box center [529, 168] width 638 height 14
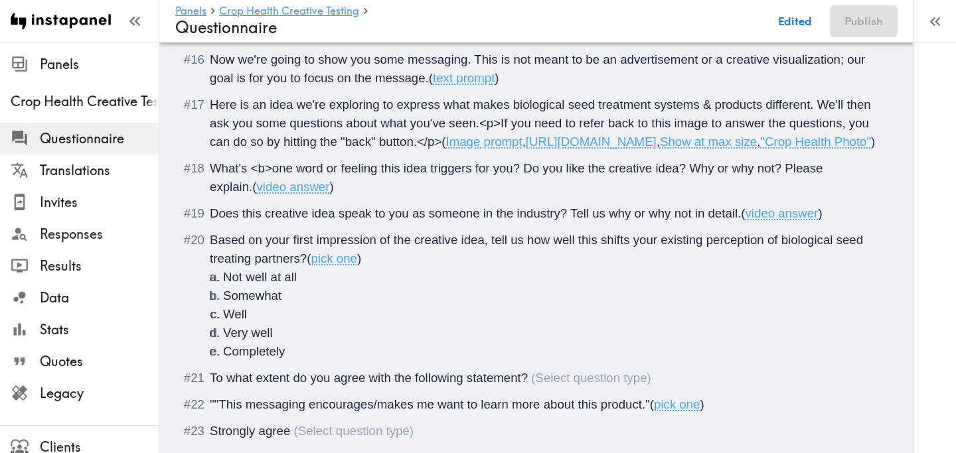
click at [469, 194] on span "What's <b>one word or feeling this idea triggers for you? Do you like the creat…" at bounding box center [518, 177] width 617 height 33
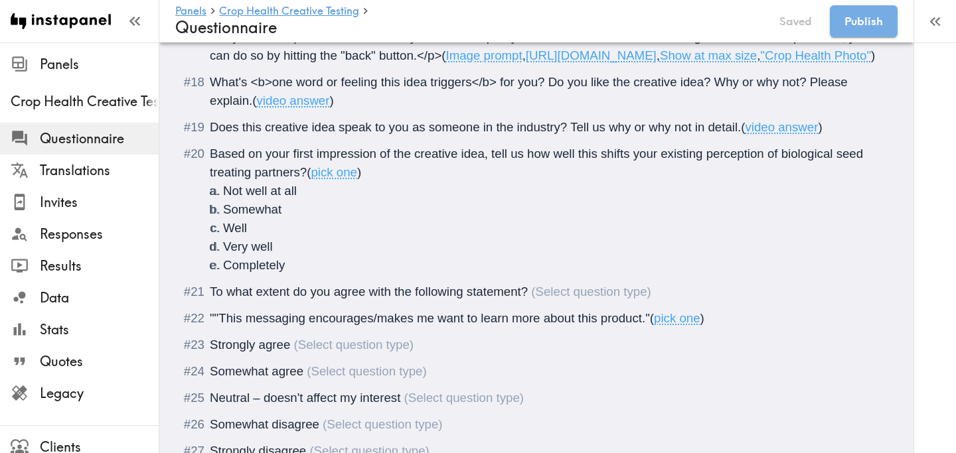
scroll to position [1924, 0]
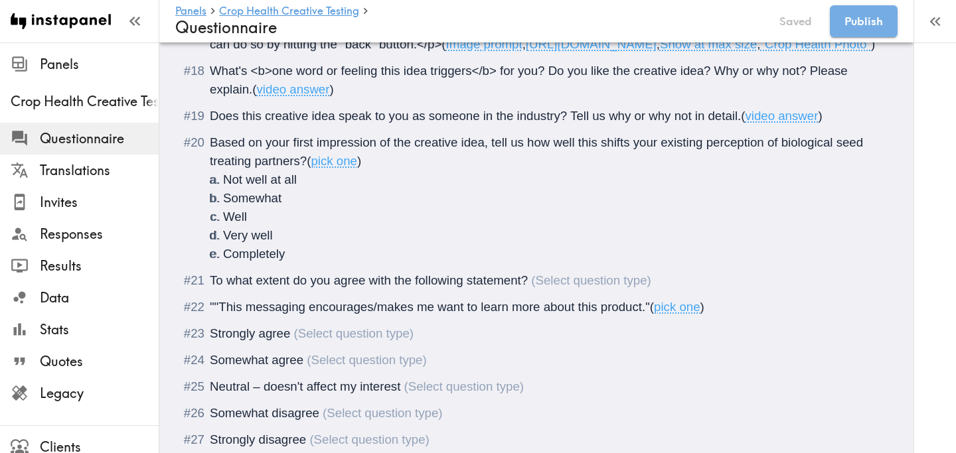
click at [211, 123] on span "Does this creative idea speak to you as someone in the industry? Tell us why or…" at bounding box center [475, 116] width 531 height 14
click at [579, 123] on span "<b>Does this creative idea speak to you as someone in the industry? Tell us why…" at bounding box center [486, 116] width 552 height 14
click at [294, 168] on span "Based on your first impression of the creative idea, tell us how well this shif…" at bounding box center [538, 151] width 656 height 33
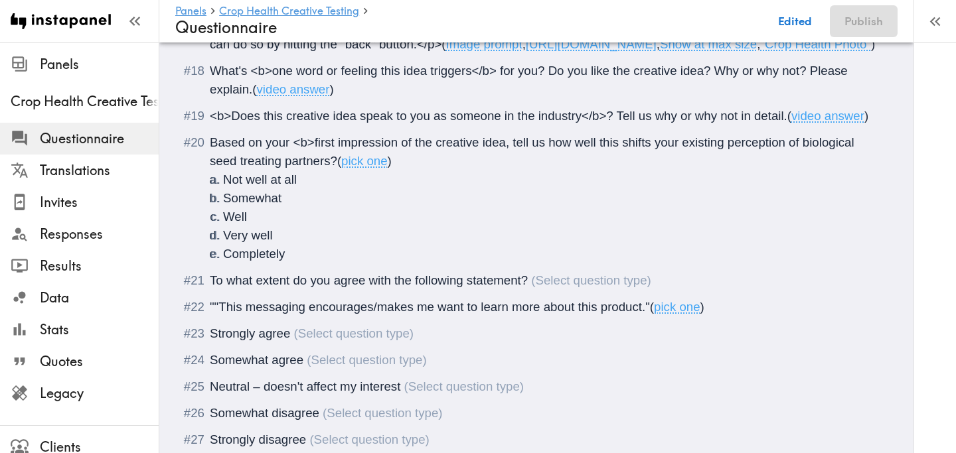
click at [504, 168] on span "Based on your <b>first impression of the creative idea, tell us how well this s…" at bounding box center [534, 151] width 648 height 33
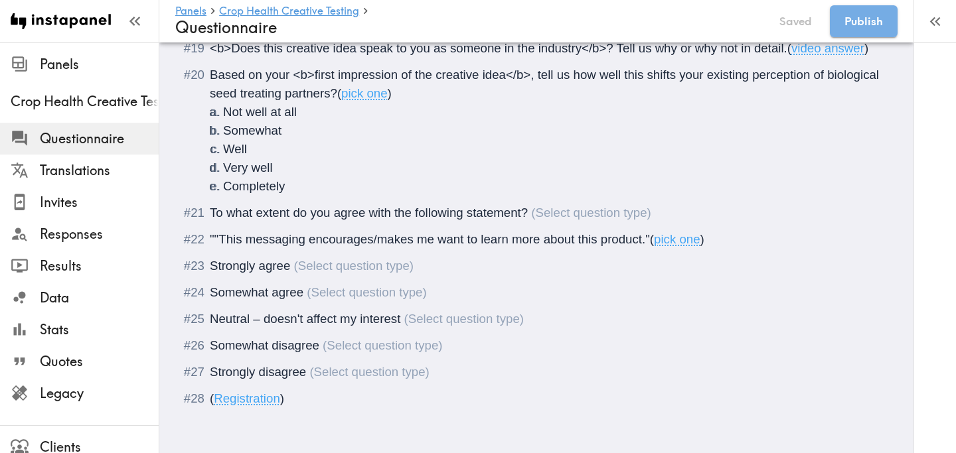
scroll to position [1995, 0]
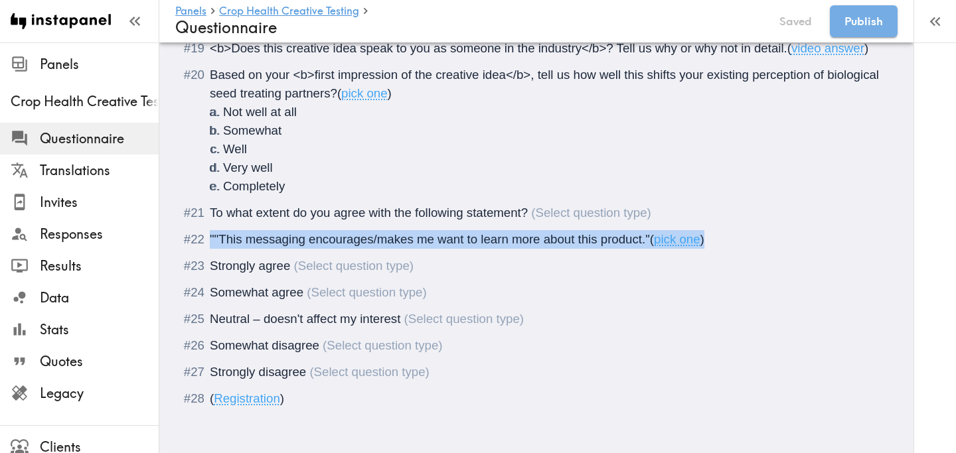
drag, startPoint x: 718, startPoint y: 275, endPoint x: 200, endPoint y: 273, distance: 517.1
click at [210, 249] on div """This messaging encourages/makes me want to learn more about this product." ( …" at bounding box center [546, 239] width 672 height 19
copy div """This messaging encourages/makes me want to learn more about this product." ( …"
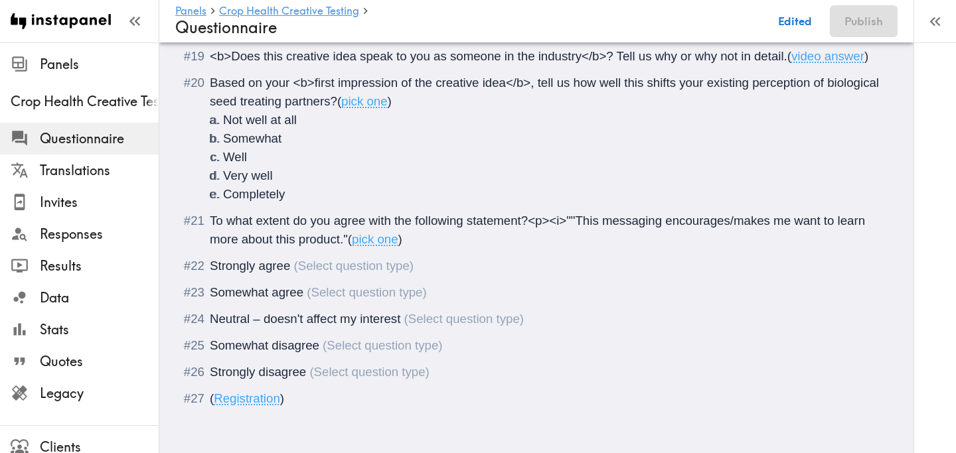
click at [576, 246] on span "To what extent do you agree with the following statement?<p><i>""This messaging…" at bounding box center [539, 230] width 658 height 33
click at [348, 246] on span "(" at bounding box center [350, 239] width 4 height 14
click at [210, 273] on span "Strongly agree" at bounding box center [250, 266] width 80 height 14
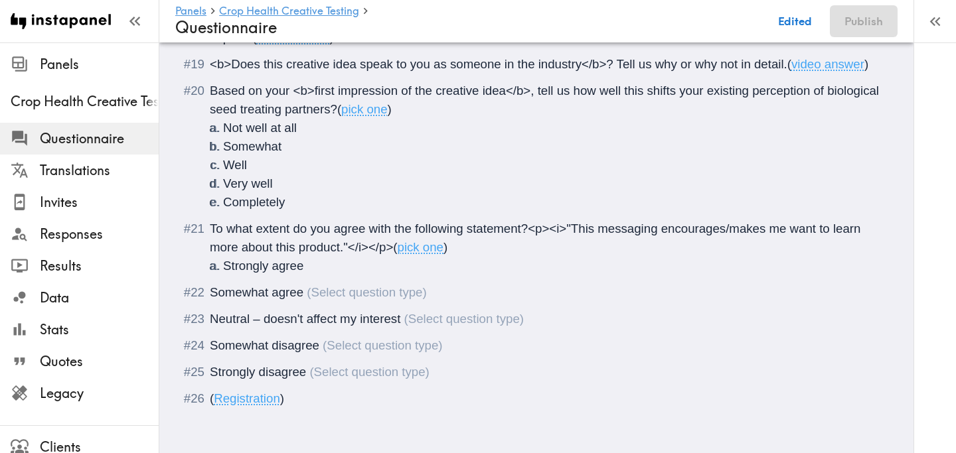
click at [212, 299] on span "Somewhat agree" at bounding box center [257, 292] width 94 height 14
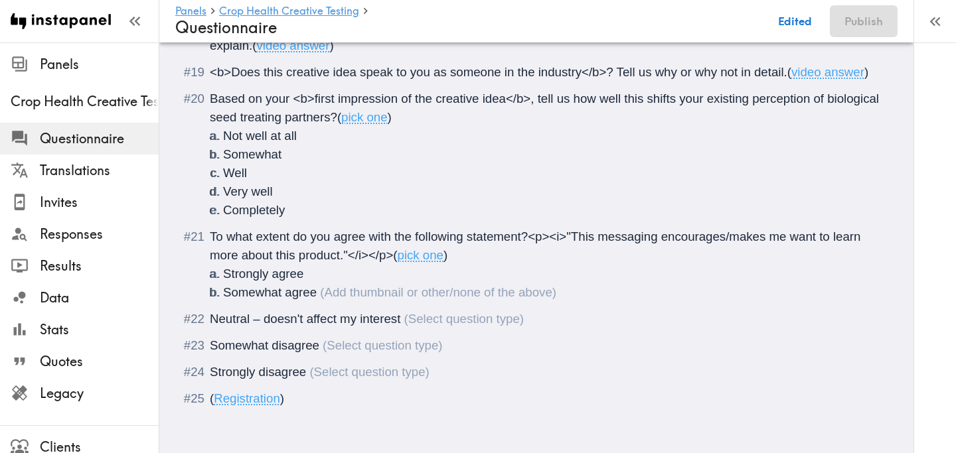
click at [210, 326] on span "Neutral – doesn't affect my interest" at bounding box center [305, 319] width 191 height 14
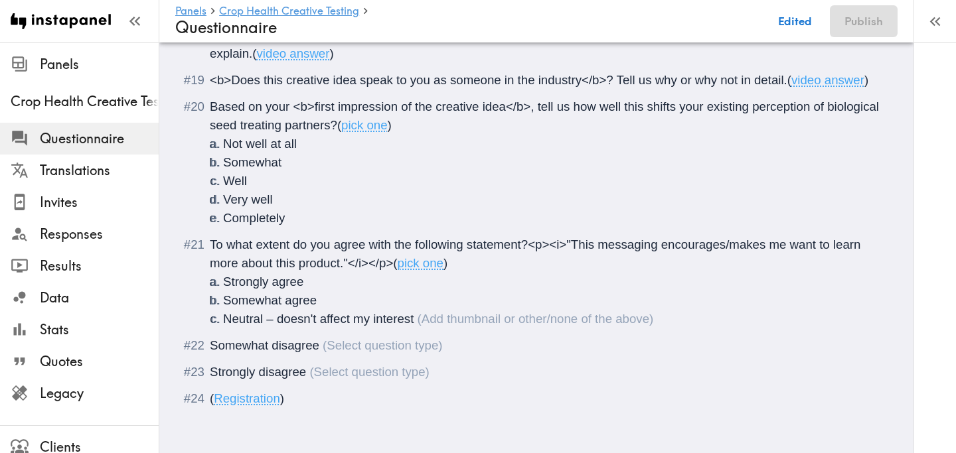
click at [210, 350] on span "Somewhat disagree" at bounding box center [265, 346] width 110 height 14
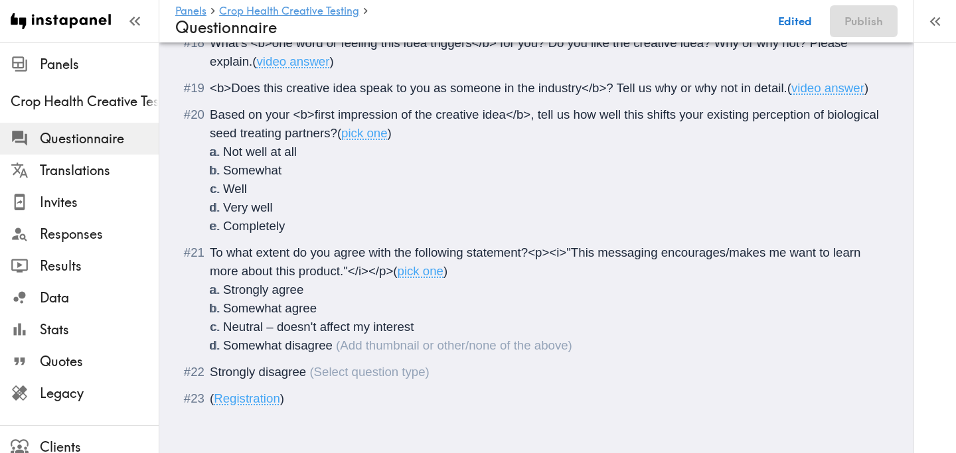
click at [210, 370] on span "Strongly disagree" at bounding box center [258, 372] width 96 height 14
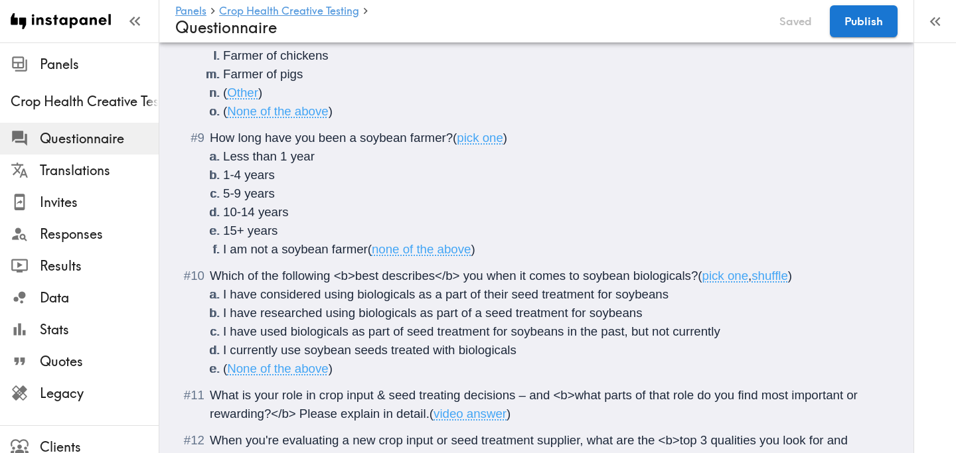
scroll to position [0, 0]
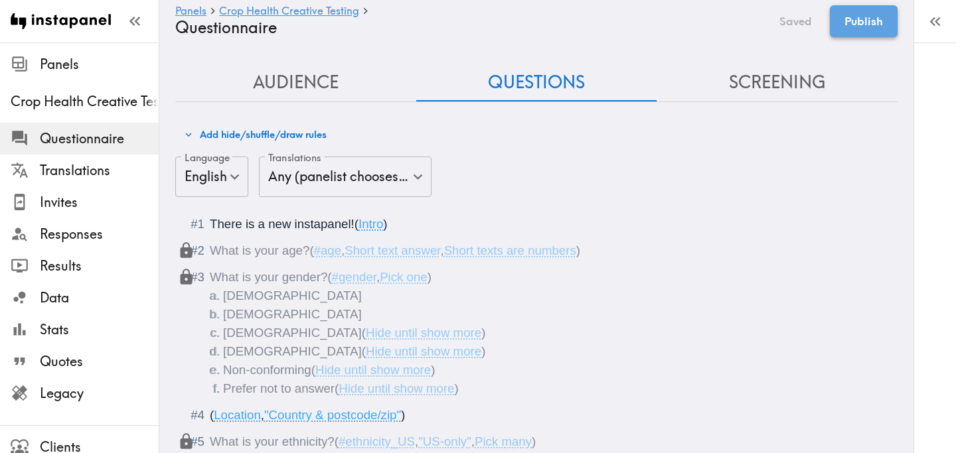
click at [860, 27] on button "Publish" at bounding box center [864, 21] width 68 height 32
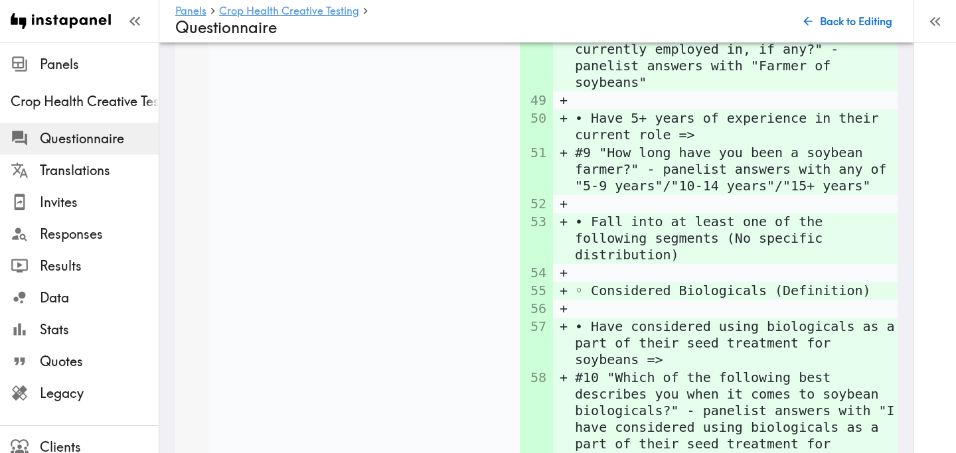
scroll to position [5811, 0]
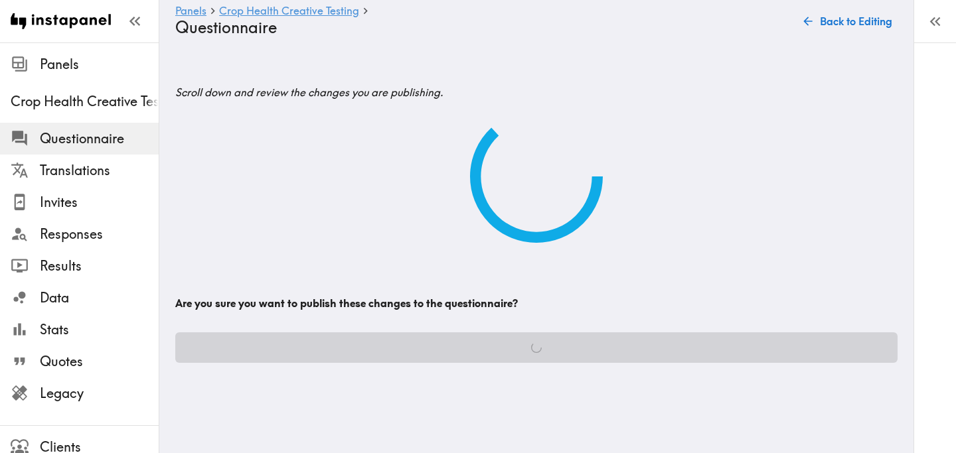
scroll to position [0, 0]
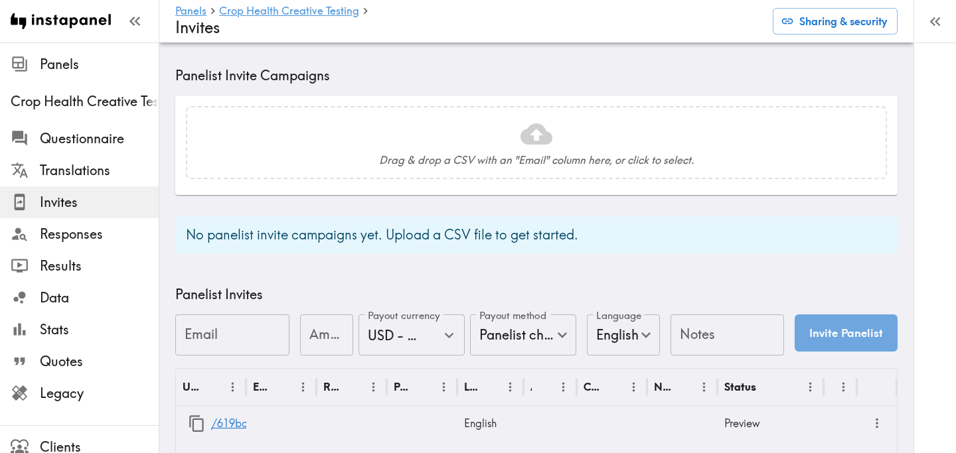
scroll to position [526, 0]
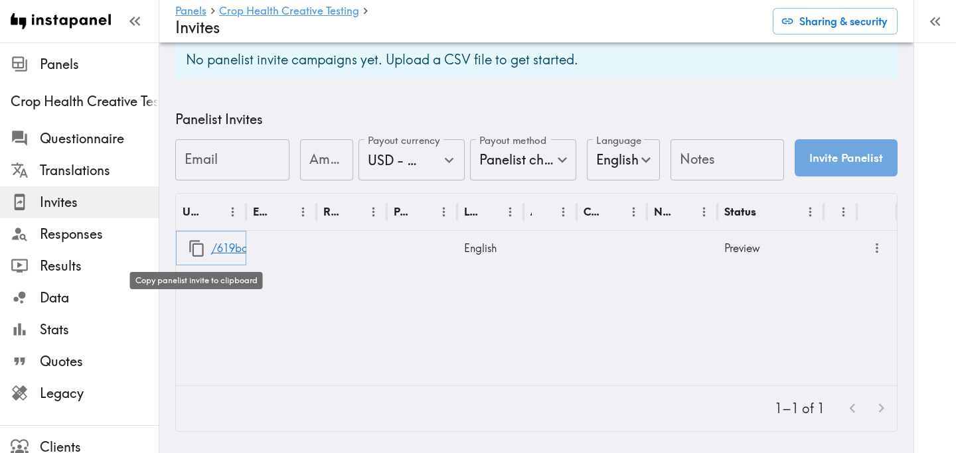
click at [200, 247] on icon "button" at bounding box center [197, 249] width 18 height 18
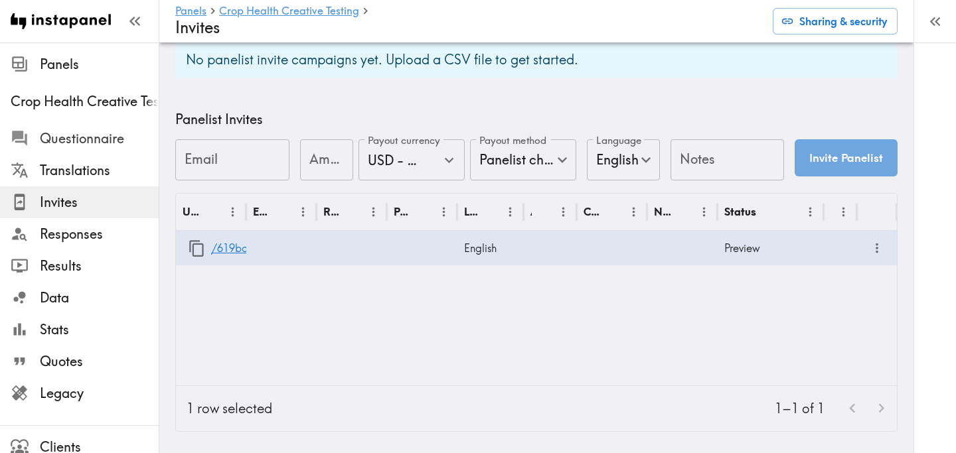
click at [96, 132] on span "Questionnaire" at bounding box center [99, 138] width 119 height 19
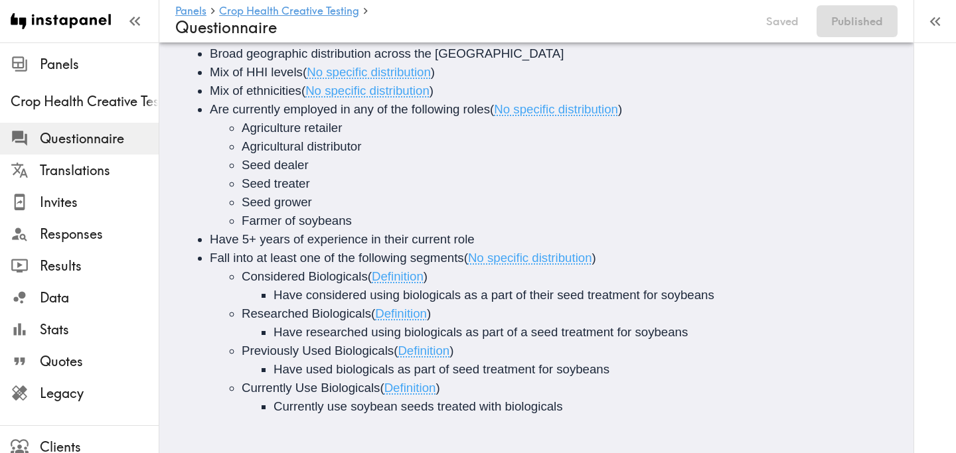
scroll to position [222, 0]
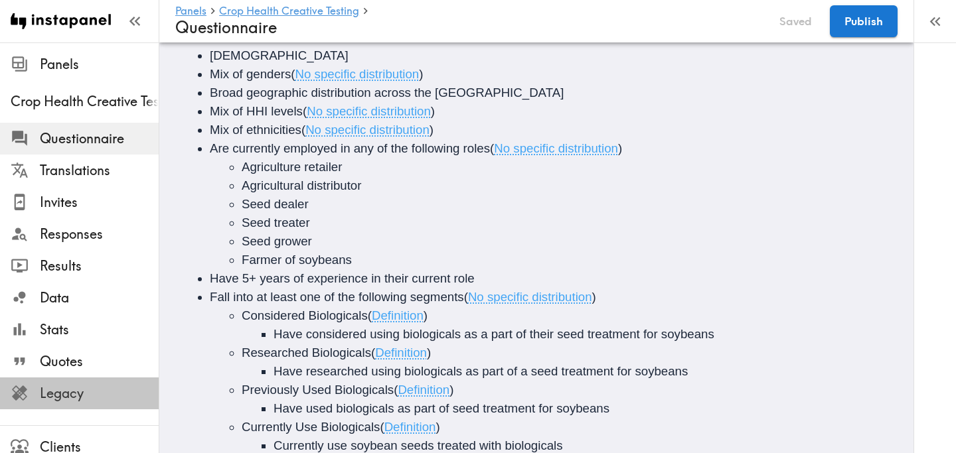
click at [80, 387] on span "Legacy" at bounding box center [99, 393] width 119 height 19
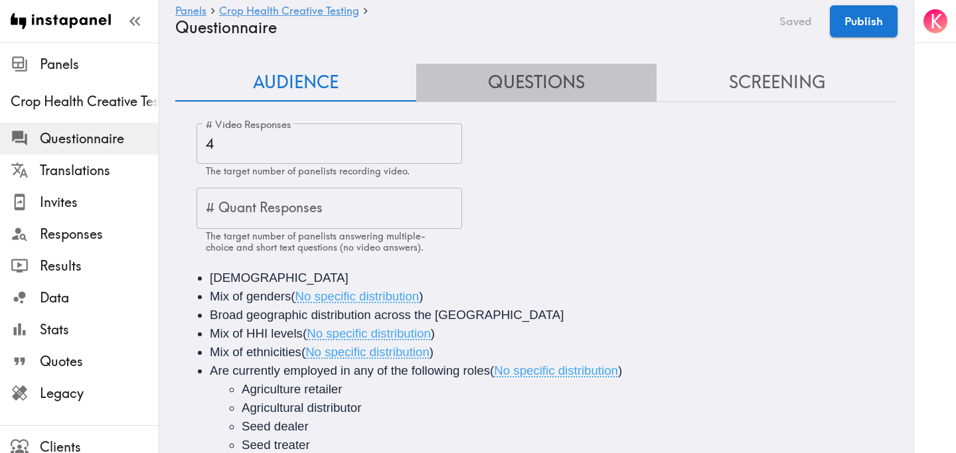
click at [562, 88] on button "Questions" at bounding box center [536, 83] width 241 height 38
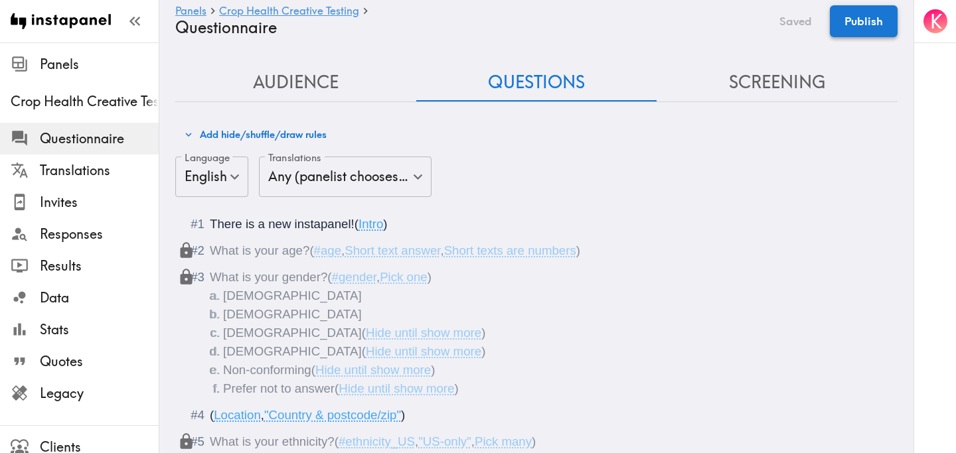
click at [857, 29] on button "Publish" at bounding box center [864, 21] width 68 height 32
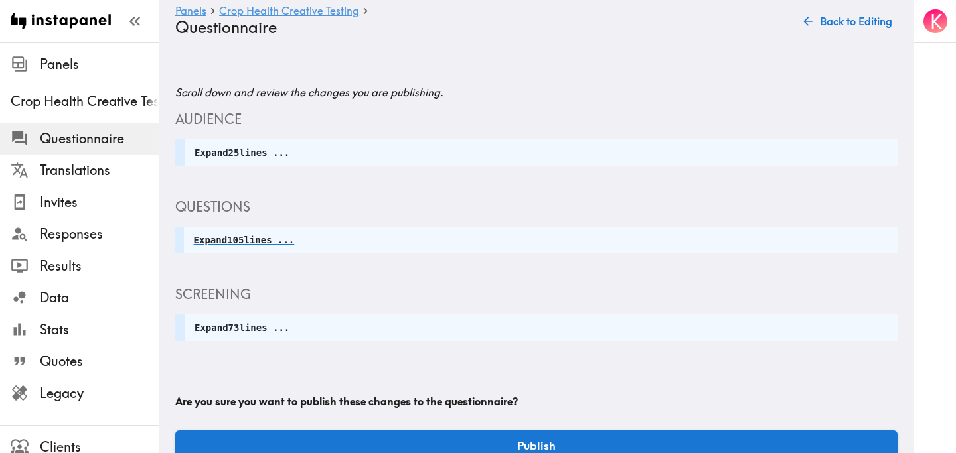
scroll to position [29, 0]
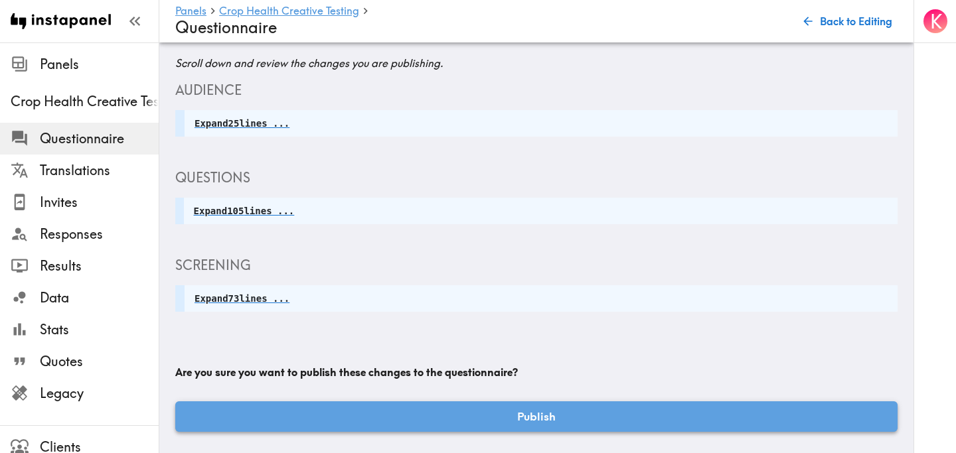
click at [514, 412] on button "Publish" at bounding box center [536, 417] width 722 height 31
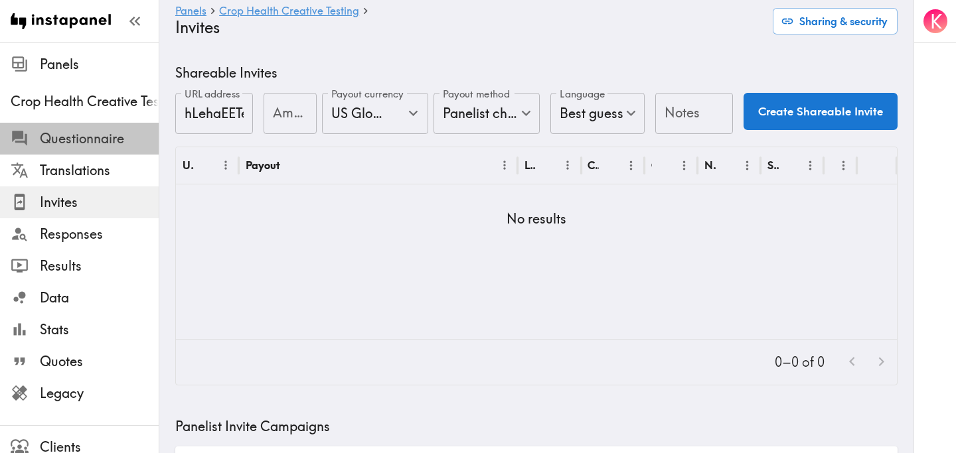
click at [103, 141] on span "Questionnaire" at bounding box center [99, 138] width 119 height 19
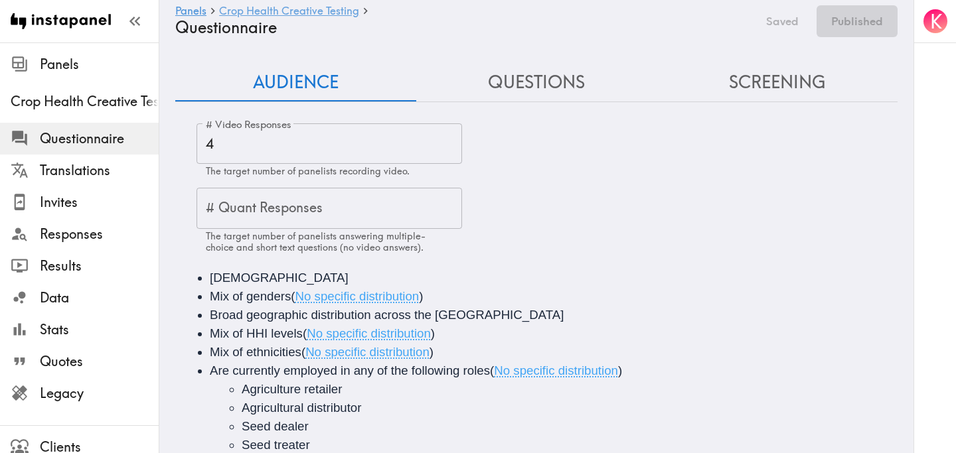
scroll to position [222, 0]
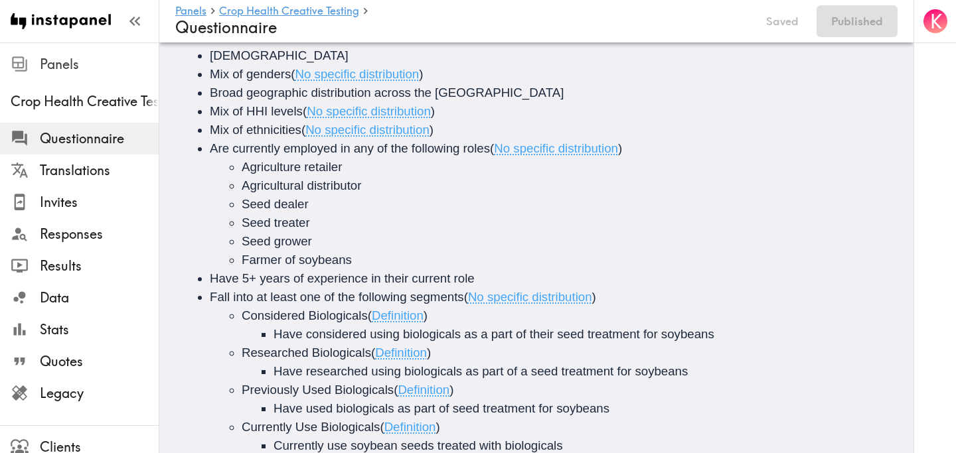
click at [77, 71] on span "Panels" at bounding box center [99, 64] width 119 height 19
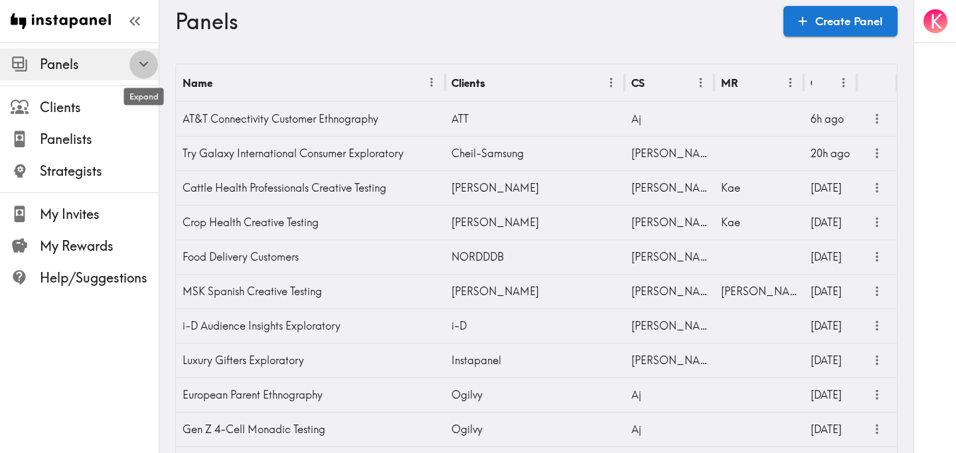
click at [143, 66] on icon "button" at bounding box center [143, 64] width 9 height 5
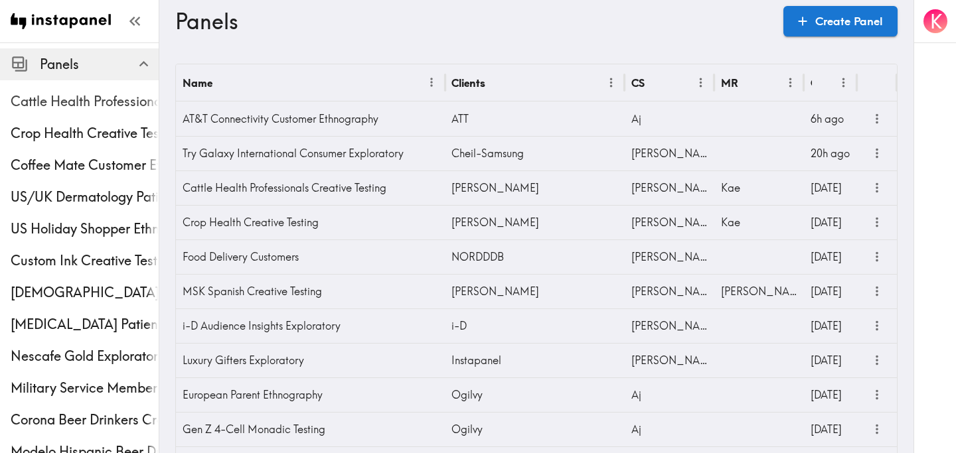
click at [105, 92] on span "Cattle Health Professionals Creative Testing" at bounding box center [85, 102] width 148 height 24
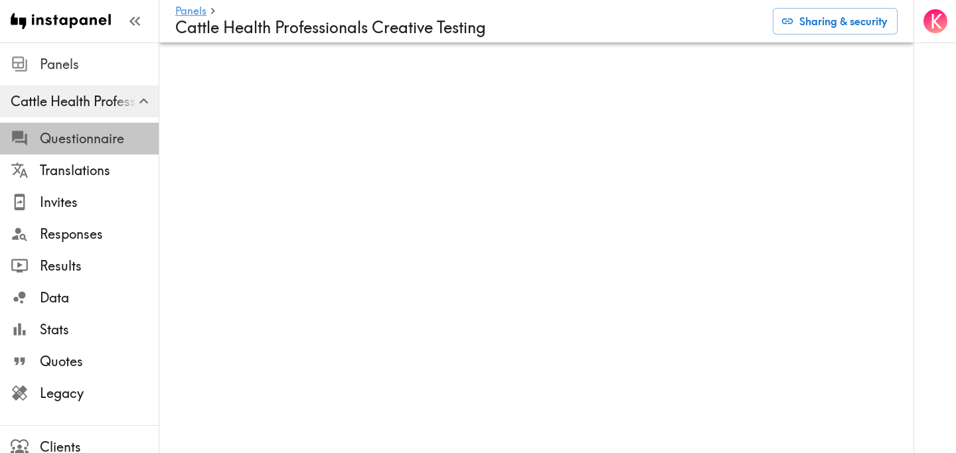
click at [92, 147] on span "Questionnaire" at bounding box center [99, 138] width 119 height 19
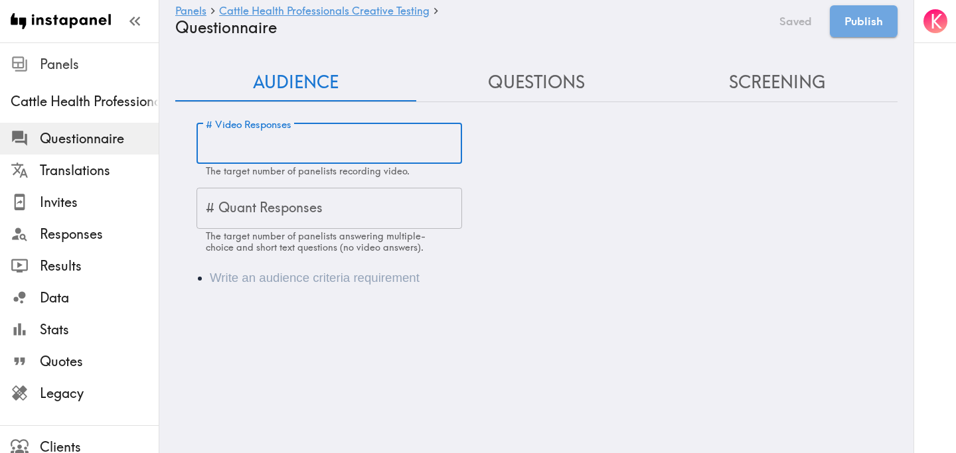
click at [285, 140] on input "# Video Responses" at bounding box center [329, 143] width 266 height 41
type input "4"
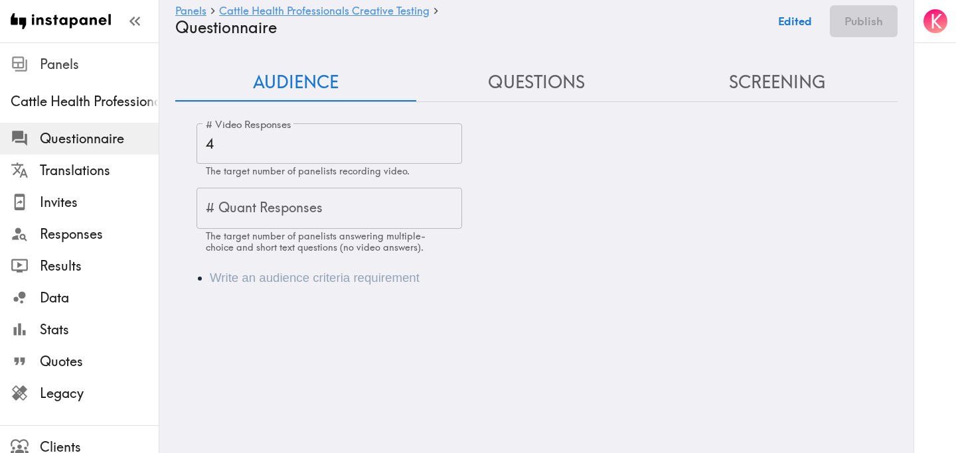
click at [301, 275] on li "Audience" at bounding box center [555, 278] width 690 height 19
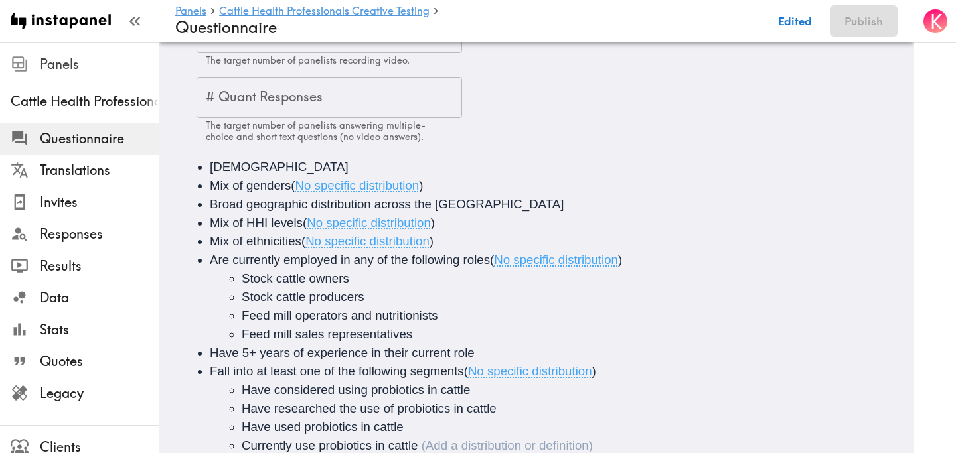
scroll to position [150, 0]
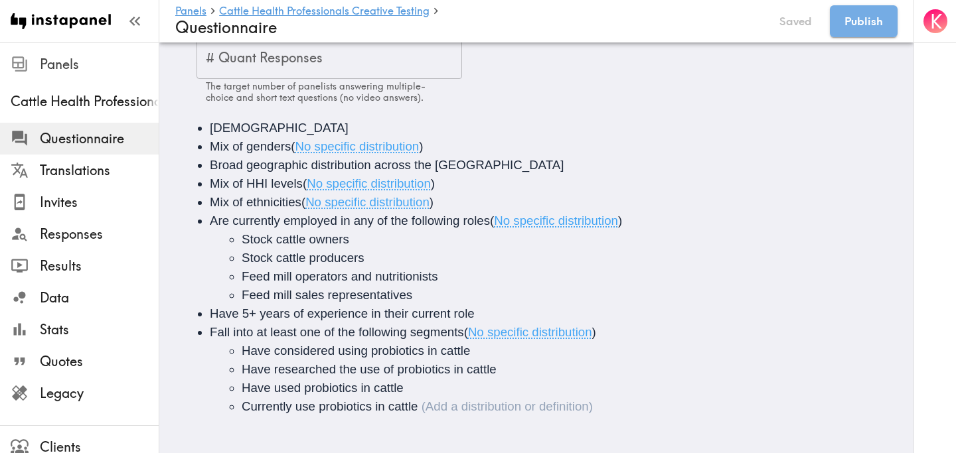
click at [239, 348] on ul "Have considered using probiotics in cattle Have researched the use of probiotic…" at bounding box center [555, 379] width 690 height 74
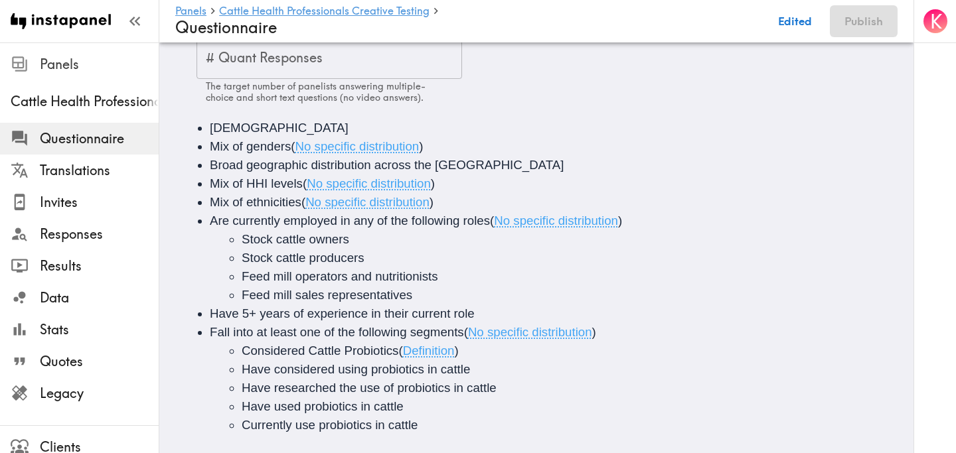
click at [240, 368] on ul "Considered Cattle Probiotics ( Definition ) Have considered using probiotics in…" at bounding box center [555, 388] width 690 height 93
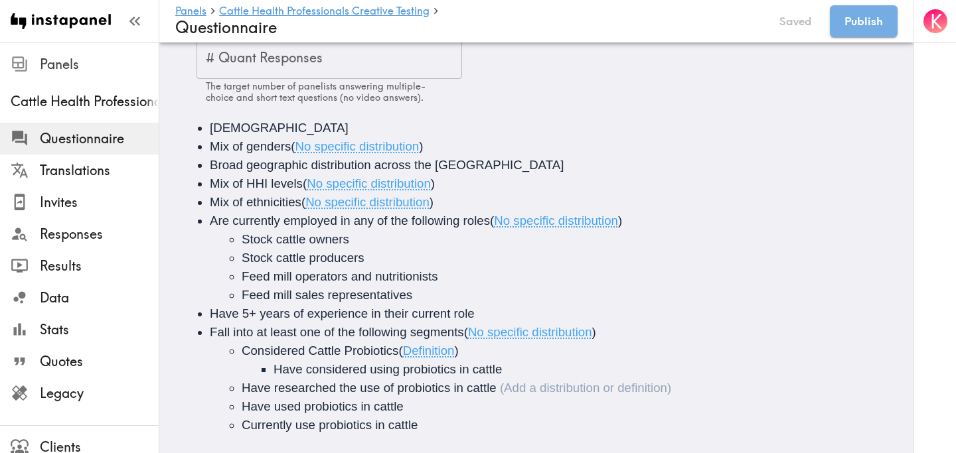
click at [242, 382] on span "Have researched the use of probiotics in cattle" at bounding box center [369, 388] width 255 height 14
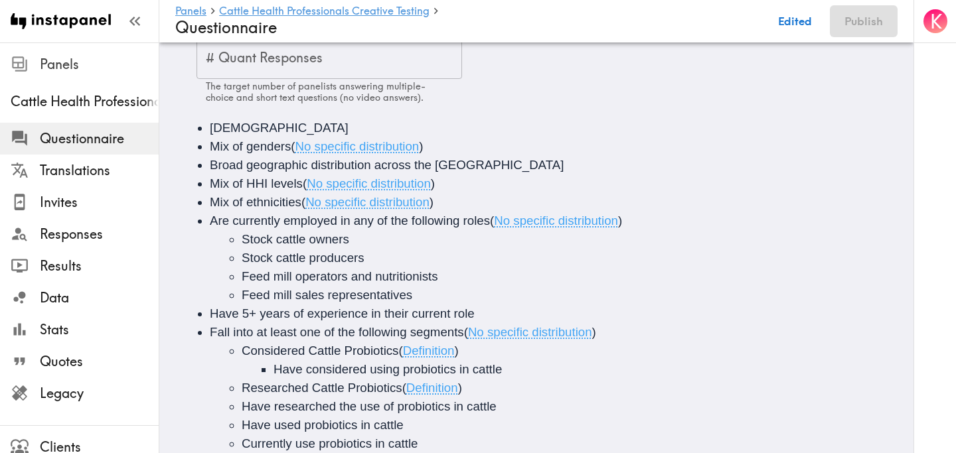
click at [242, 410] on span "Have researched the use of probiotics in cattle" at bounding box center [369, 407] width 255 height 14
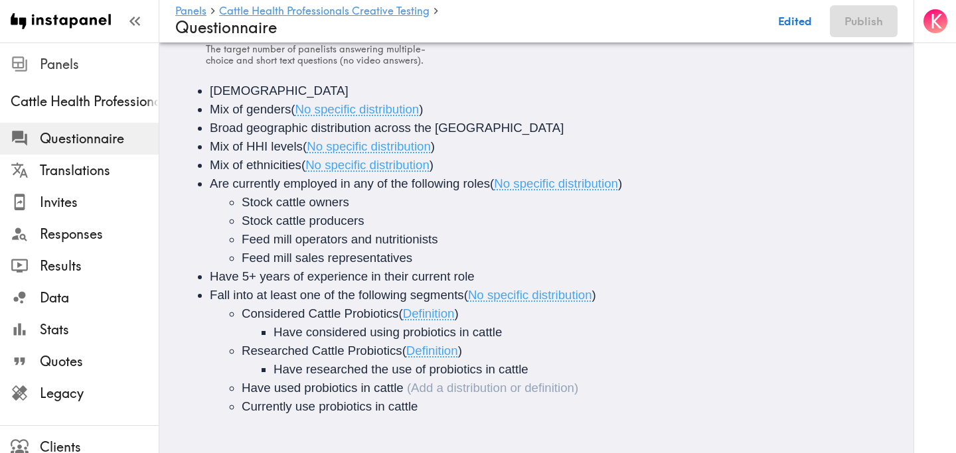
click at [240, 386] on ul "Considered Cattle Probiotics ( Definition ) Have considered using probiotics in…" at bounding box center [555, 361] width 690 height 112
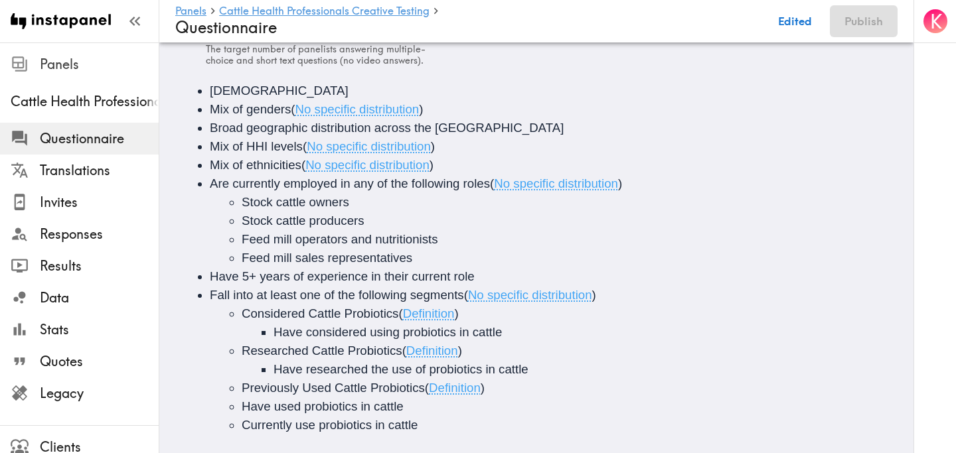
click at [240, 406] on ul "Considered Cattle Probiotics ( Definition ) Have considered using probiotics in…" at bounding box center [555, 370] width 690 height 130
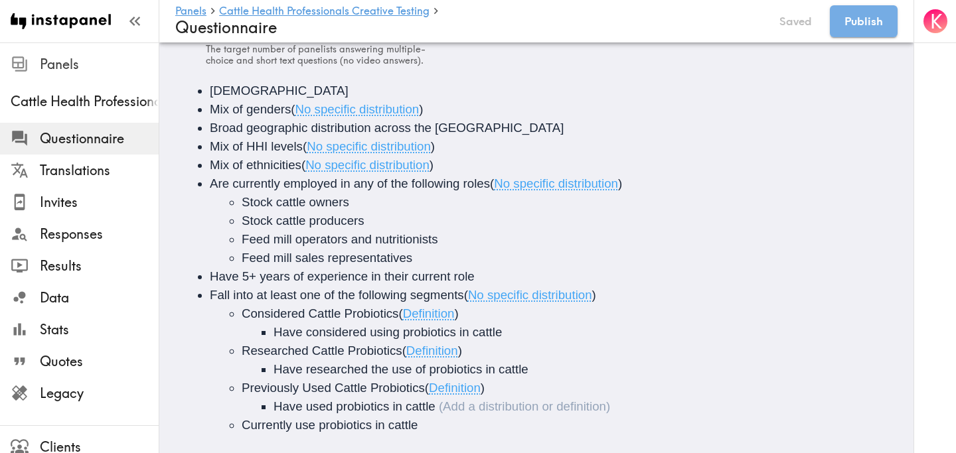
click at [242, 428] on span "Currently use probiotics in cattle" at bounding box center [330, 425] width 176 height 14
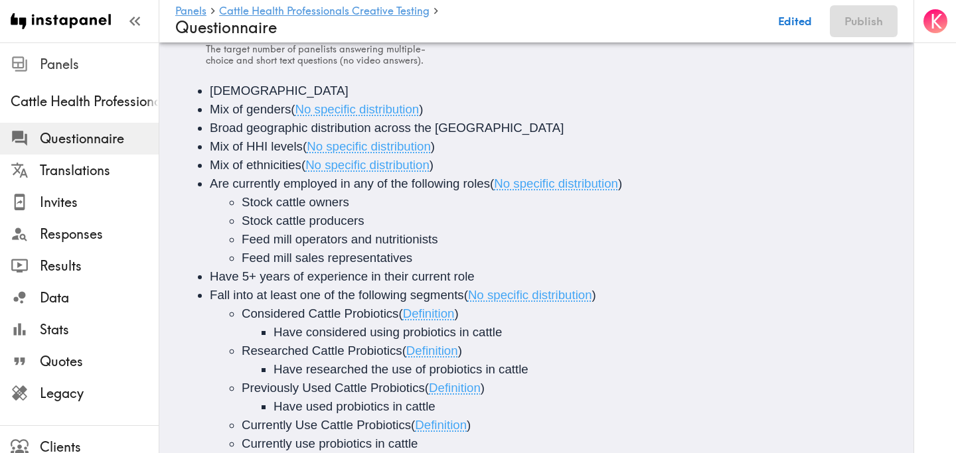
scroll to position [224, 0]
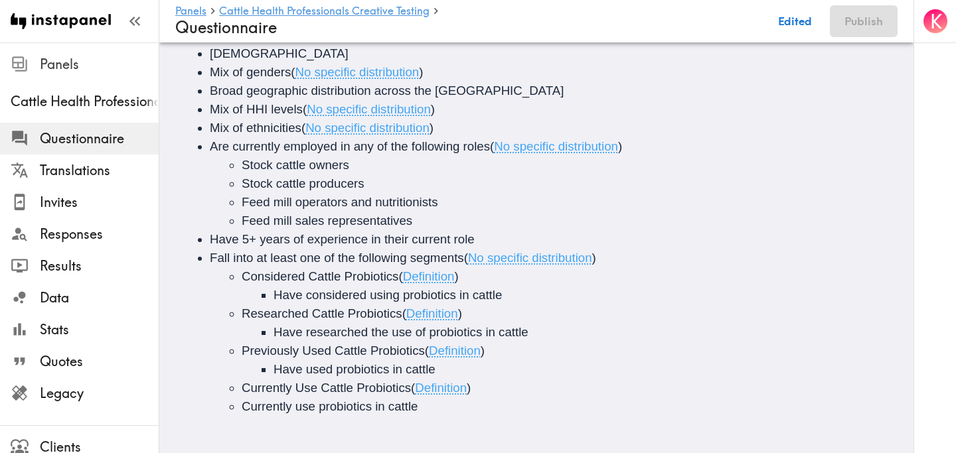
click at [241, 409] on ul "Considered Cattle Probiotics ( Definition ) Have considered using probiotics in…" at bounding box center [555, 342] width 690 height 149
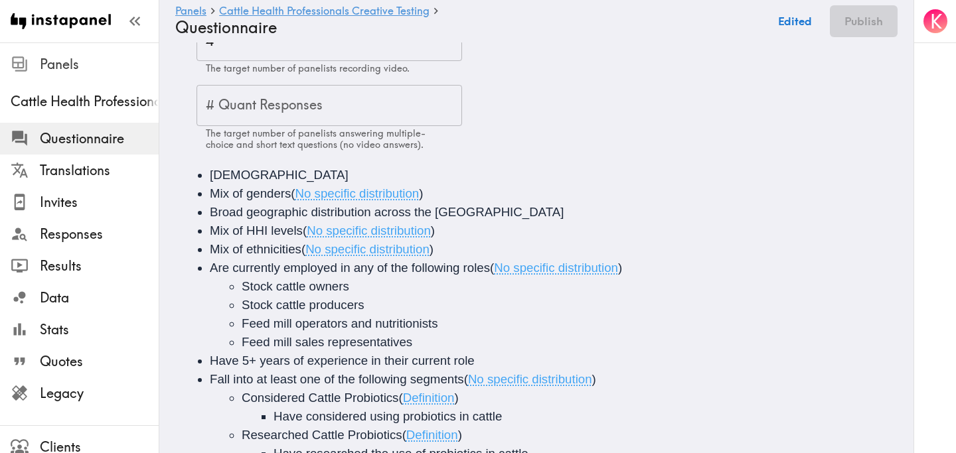
scroll to position [0, 0]
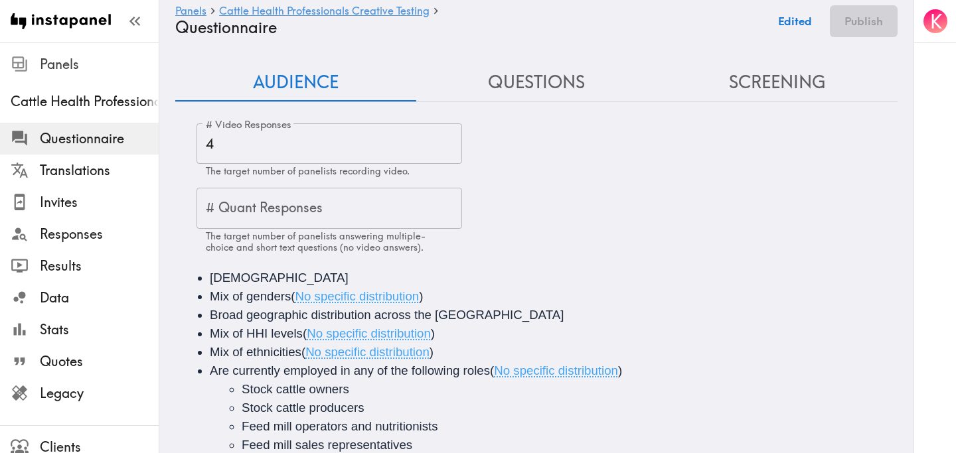
click at [530, 84] on button "Questions" at bounding box center [536, 83] width 241 height 38
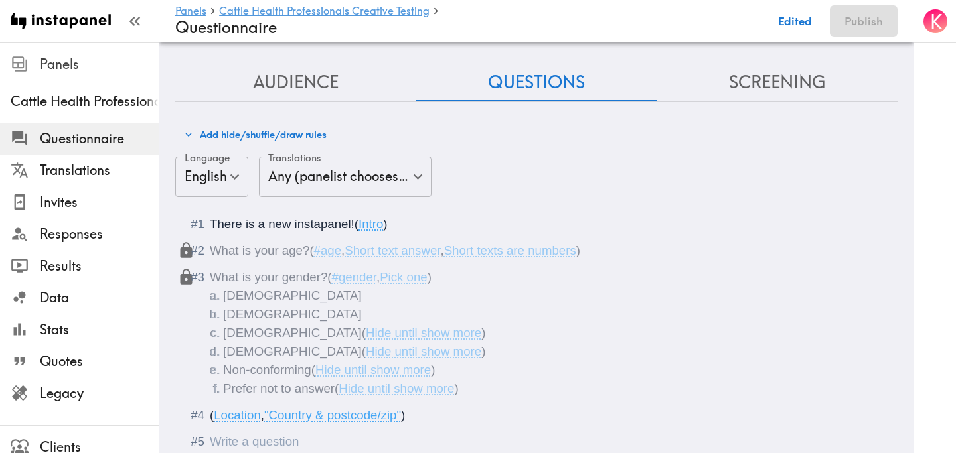
scroll to position [70, 0]
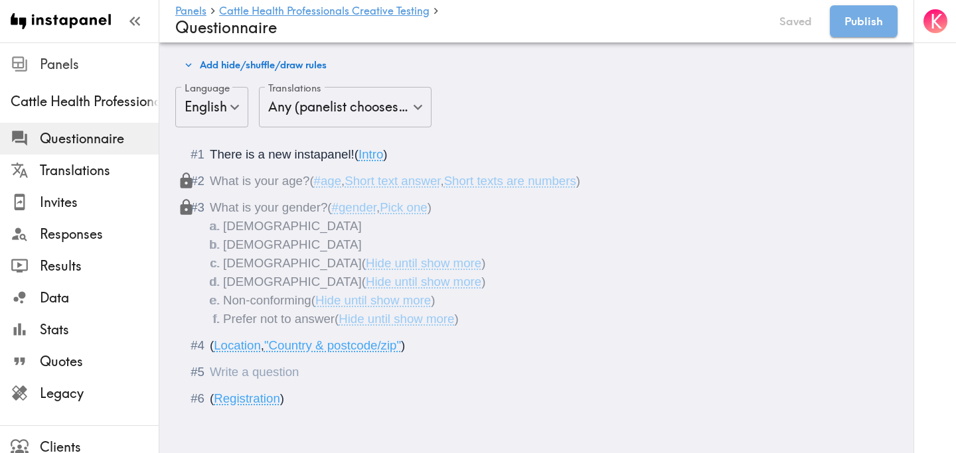
click at [210, 372] on div "Questionnaire" at bounding box center [210, 372] width 0 height 14
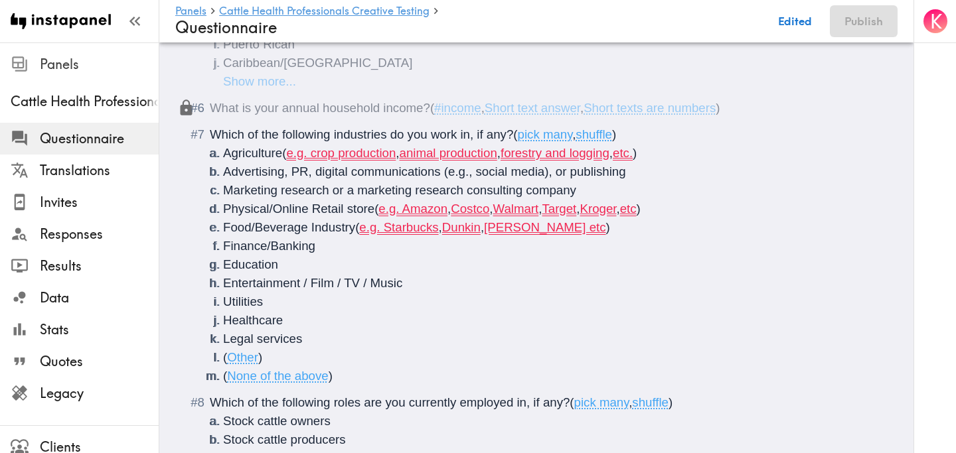
scroll to position [543, 0]
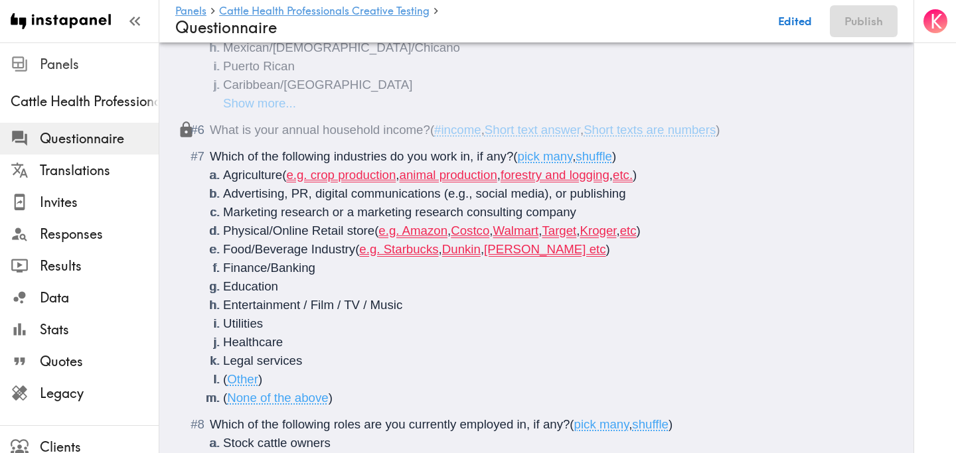
click at [666, 176] on li "Agriculture ( e.g. crop production , animal production , forestry and logging ,…" at bounding box center [552, 175] width 658 height 19
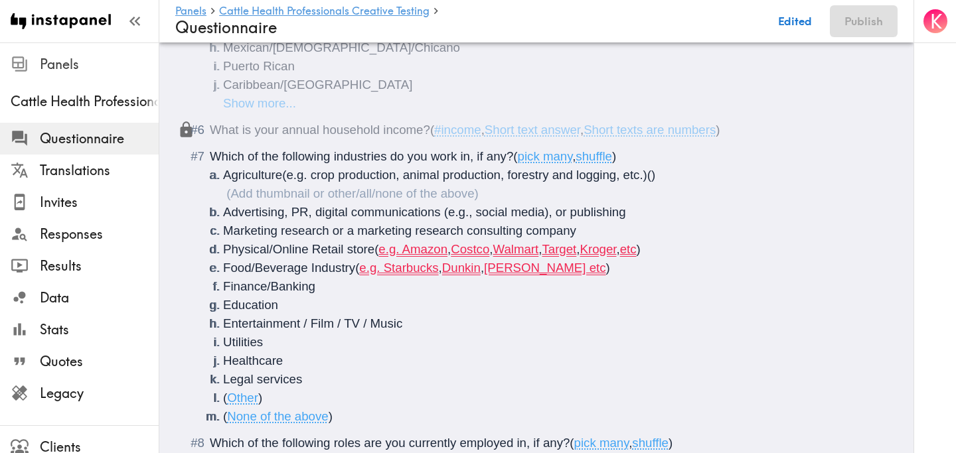
click at [671, 252] on ol "Agriculture (e.g. crop production, animal production, forestry and logging, etc…" at bounding box center [546, 296] width 672 height 260
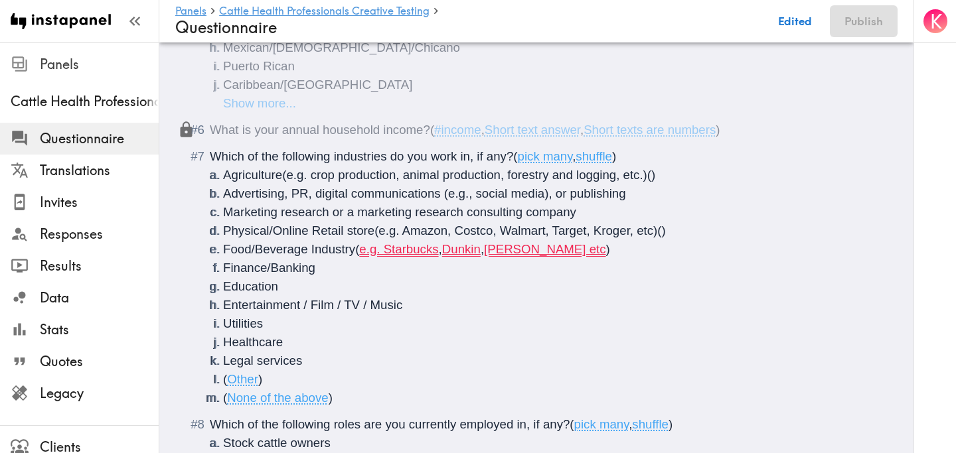
click at [597, 267] on ol "Agriculture (e.g. crop production, animal production, forestry and logging, etc…" at bounding box center [546, 287] width 672 height 242
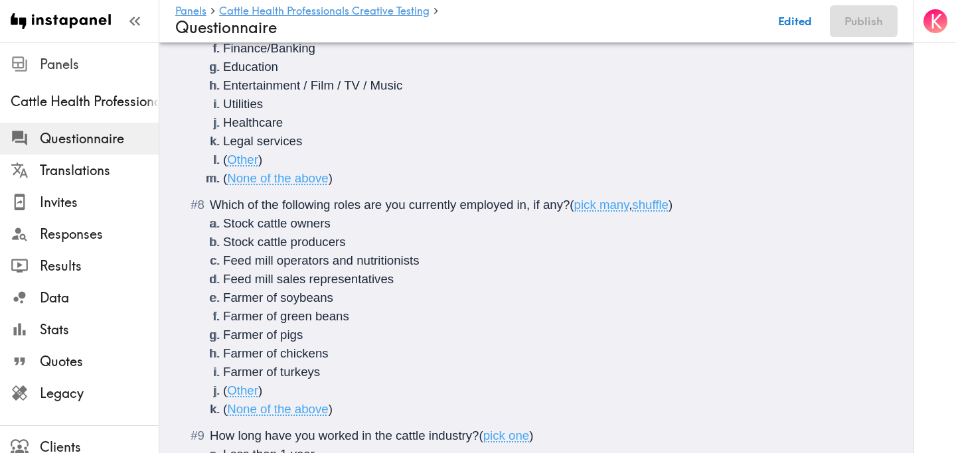
scroll to position [783, 0]
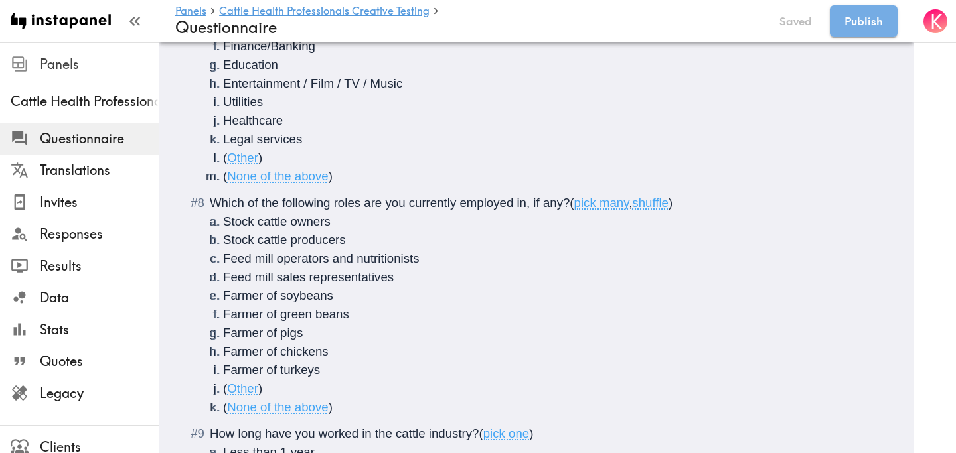
click at [411, 196] on span "Which of the following roles are you currently employed in, if any?" at bounding box center [390, 203] width 360 height 14
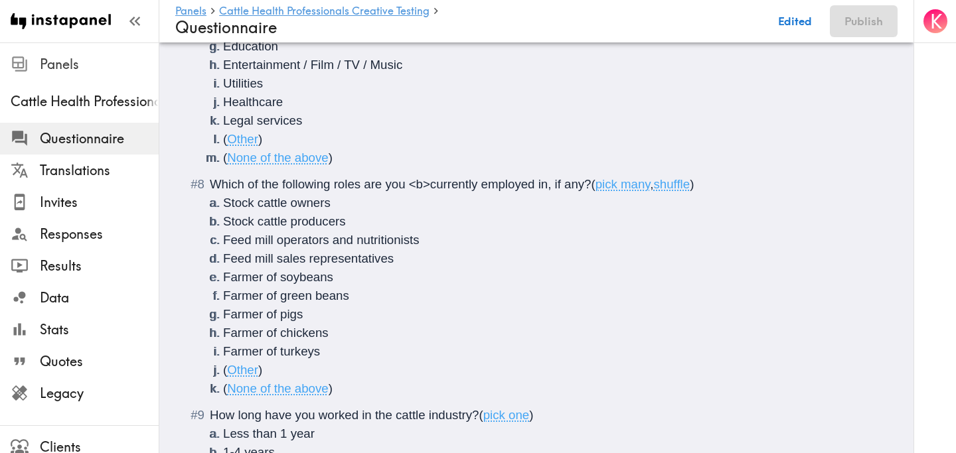
click at [476, 185] on span "Which of the following roles are you <b>currently employed in, if any?" at bounding box center [401, 184] width 382 height 14
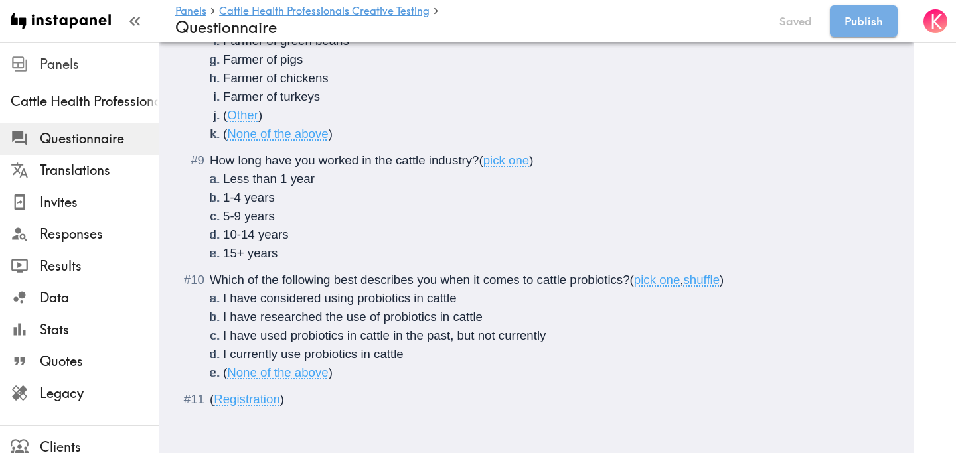
scroll to position [1039, 0]
click at [333, 279] on span "Which of the following best describes you when it comes to cattle probiotics?" at bounding box center [420, 279] width 420 height 14
click at [435, 277] on span "Which of the following <b>best describes you when it comes to cattle probiotics?" at bounding box center [430, 279] width 441 height 14
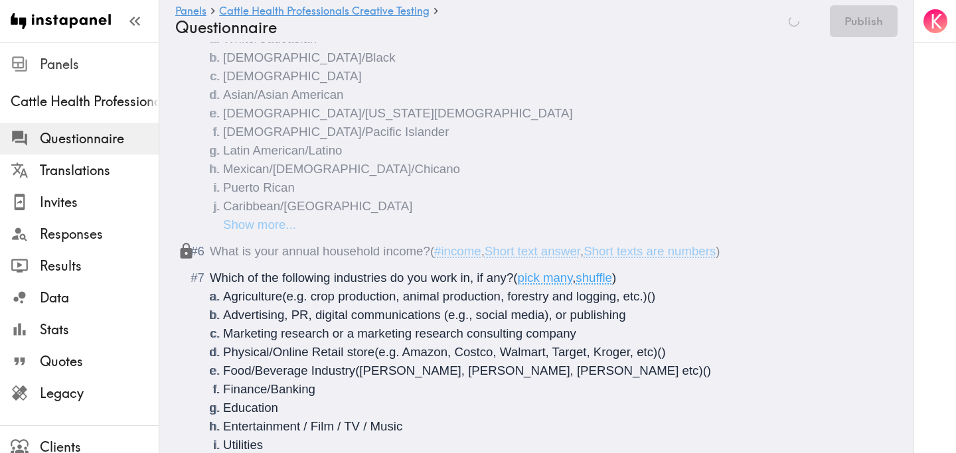
scroll to position [0, 0]
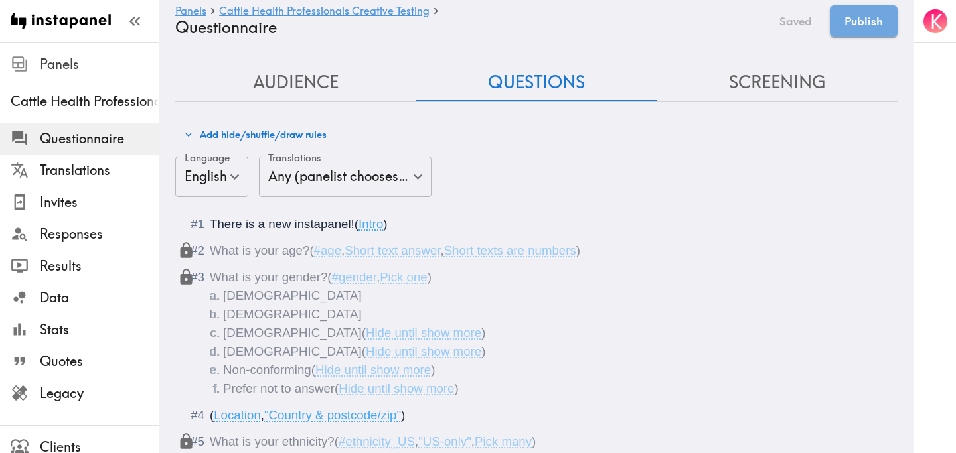
click at [797, 91] on button "Screening" at bounding box center [776, 83] width 241 height 38
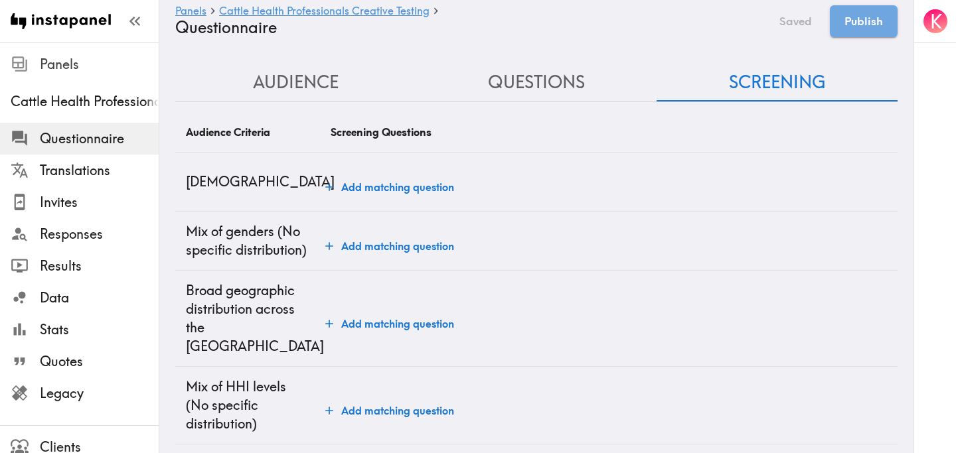
click at [390, 185] on button "Add matching question" at bounding box center [389, 187] width 139 height 27
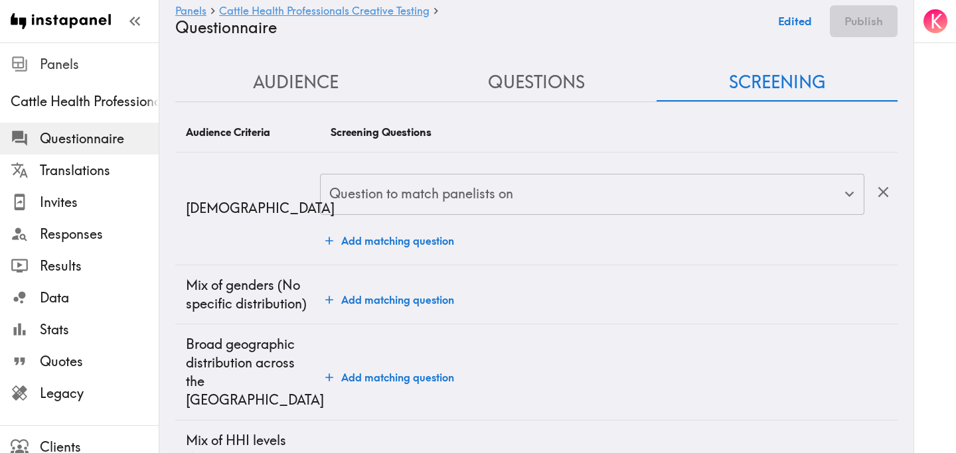
click at [390, 199] on input "Question to match panelists on" at bounding box center [582, 194] width 512 height 29
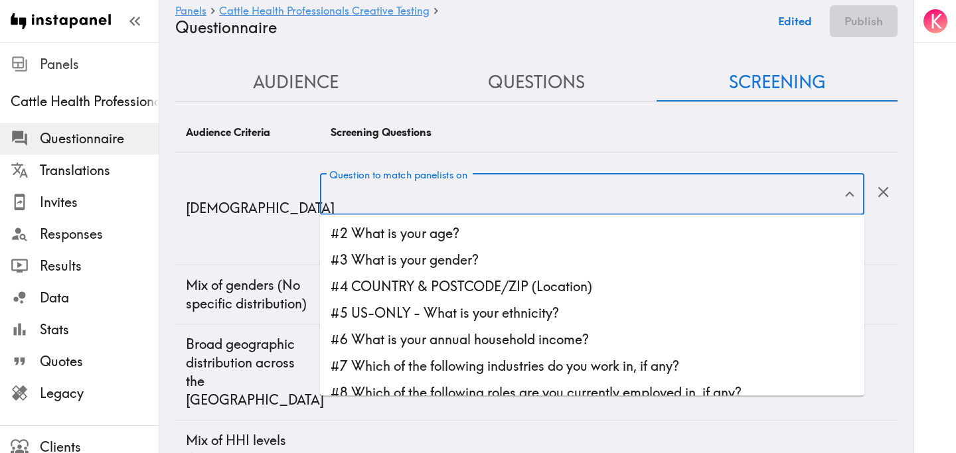
click at [404, 230] on li "#2 What is your age?" at bounding box center [592, 233] width 544 height 27
type input "#2 What is your age?"
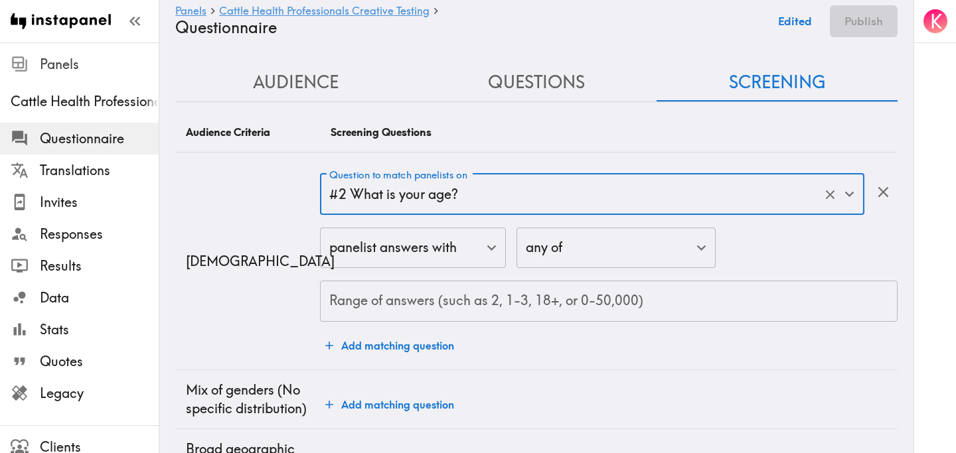
click at [407, 293] on div "Range of answers (such as 2, 1-3, 18+, or 0-50,000) Range of answers (such as 2…" at bounding box center [608, 301] width 577 height 41
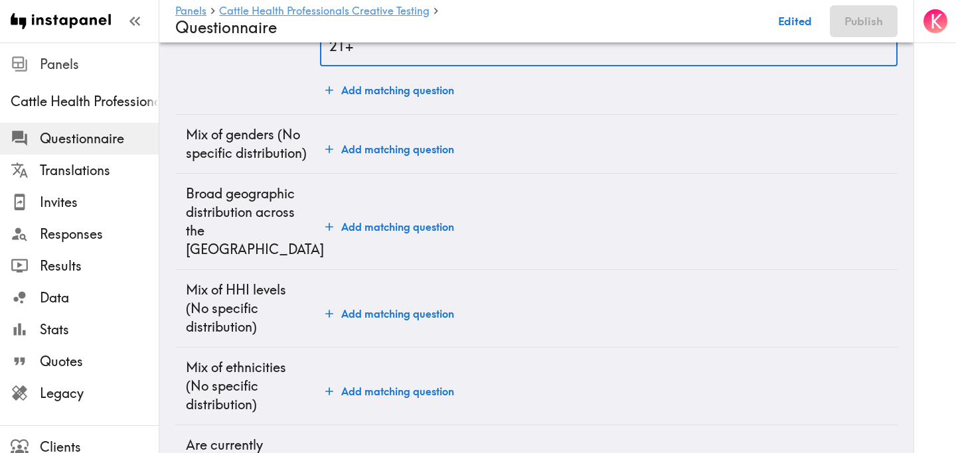
scroll to position [294, 0]
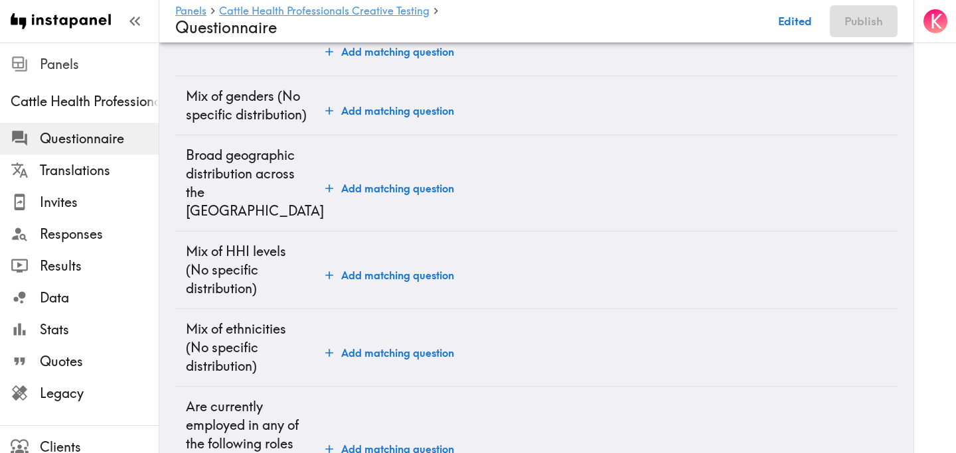
type input "21+"
click at [394, 175] on button "Add matching question" at bounding box center [389, 188] width 139 height 27
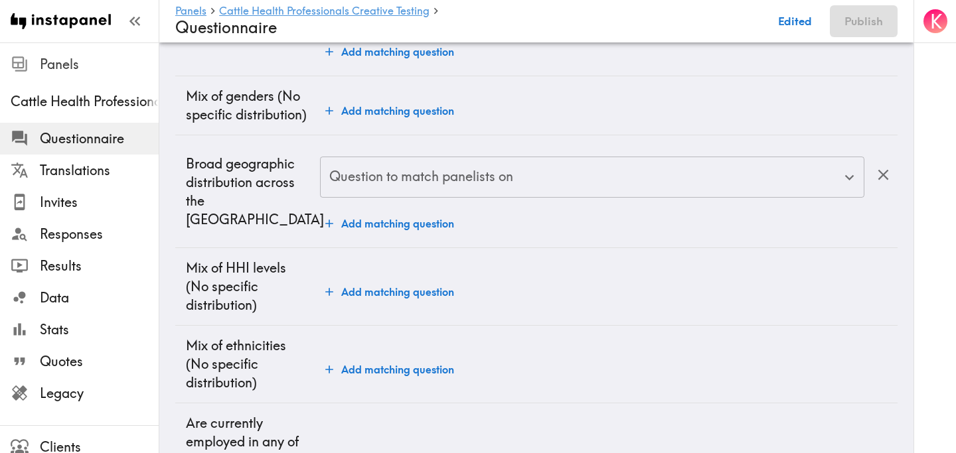
click at [425, 194] on div "Question to match panelists on" at bounding box center [592, 177] width 544 height 41
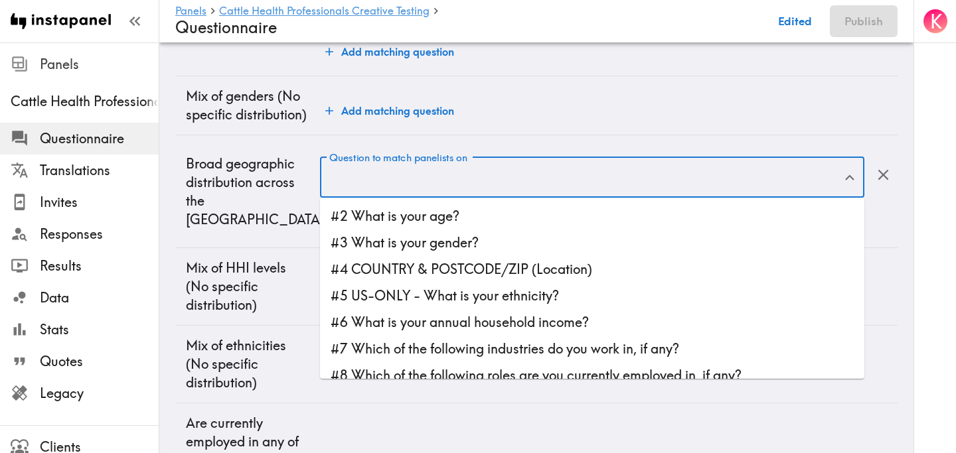
click at [437, 268] on li "#4 COUNTRY & POSTCODE/ZIP (Location)" at bounding box center [592, 269] width 544 height 27
type input "#4 COUNTRY & POSTCODE/ZIP (Location)"
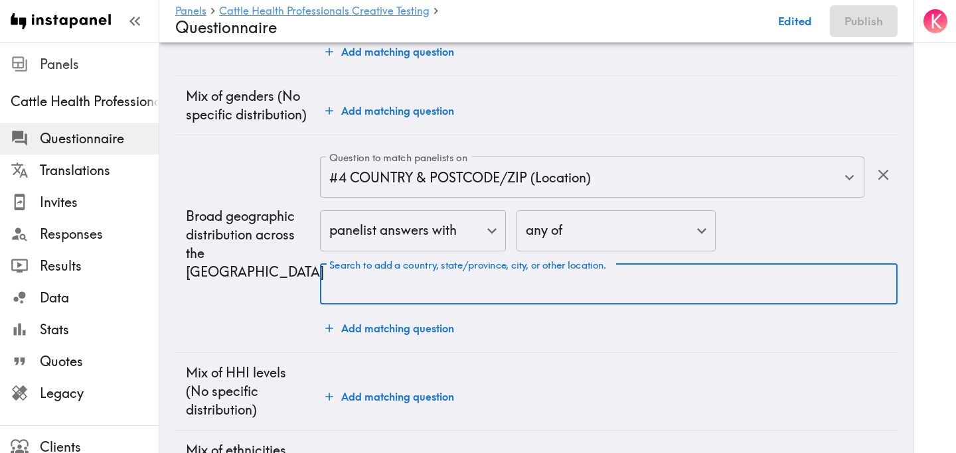
click at [451, 273] on div "Search to add a country, state/province, city, or other location. Search to add…" at bounding box center [608, 284] width 577 height 41
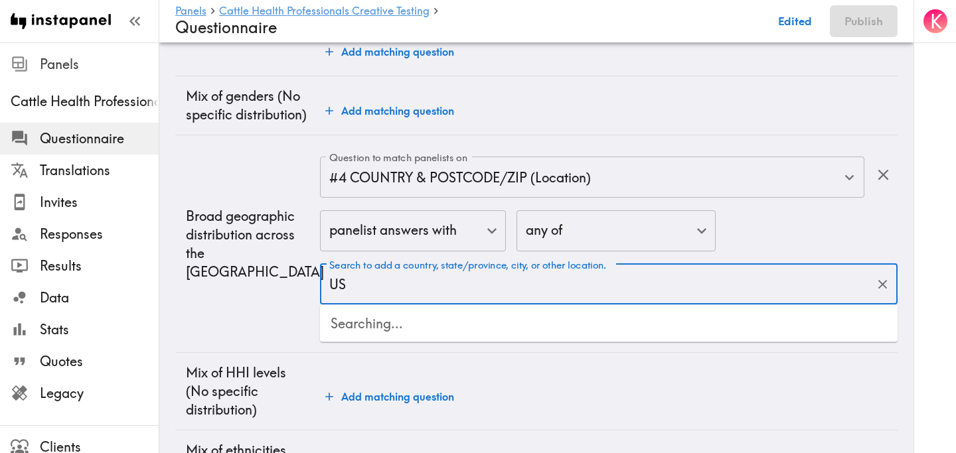
type input "USA"
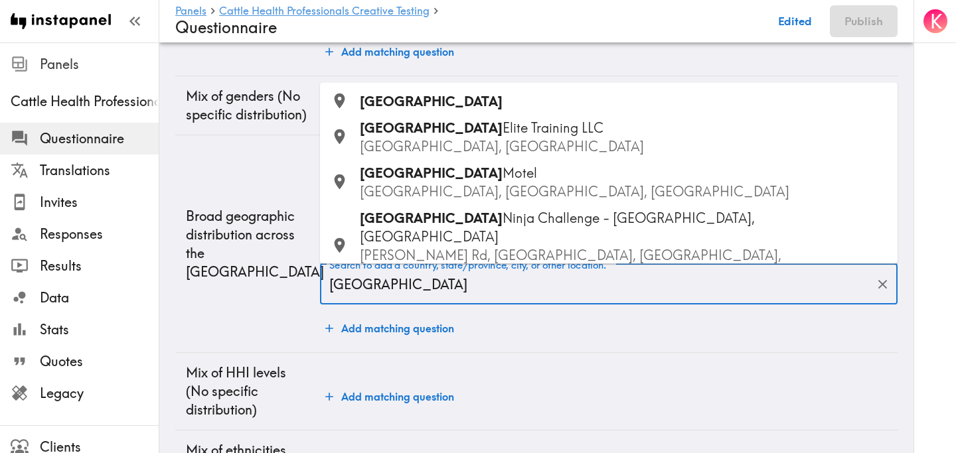
click at [443, 94] on div "USA" at bounding box center [623, 101] width 527 height 19
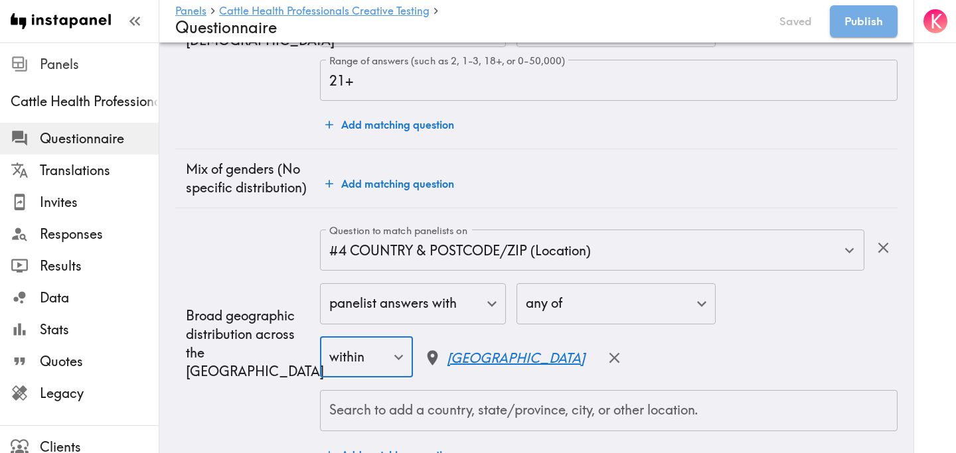
click at [265, 285] on td "Broad geographic distribution across the US" at bounding box center [247, 343] width 145 height 271
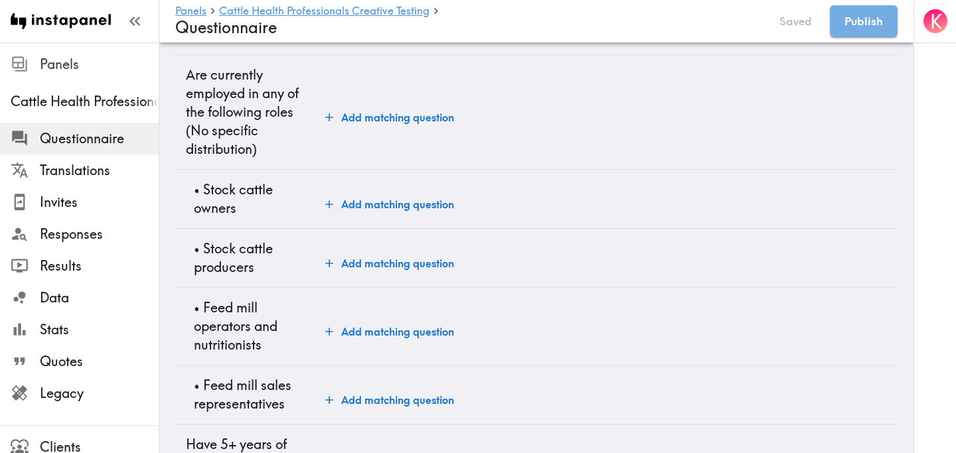
scroll to position [885, 0]
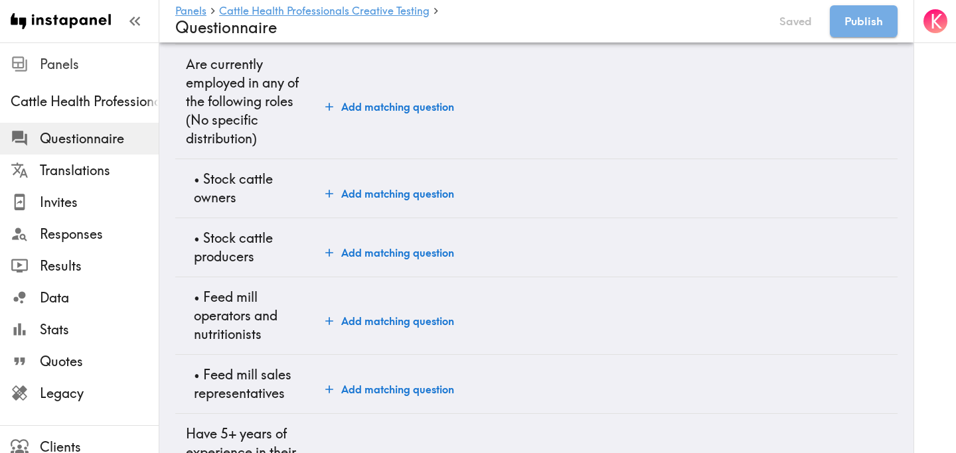
click at [381, 192] on button "Add matching question" at bounding box center [389, 194] width 139 height 27
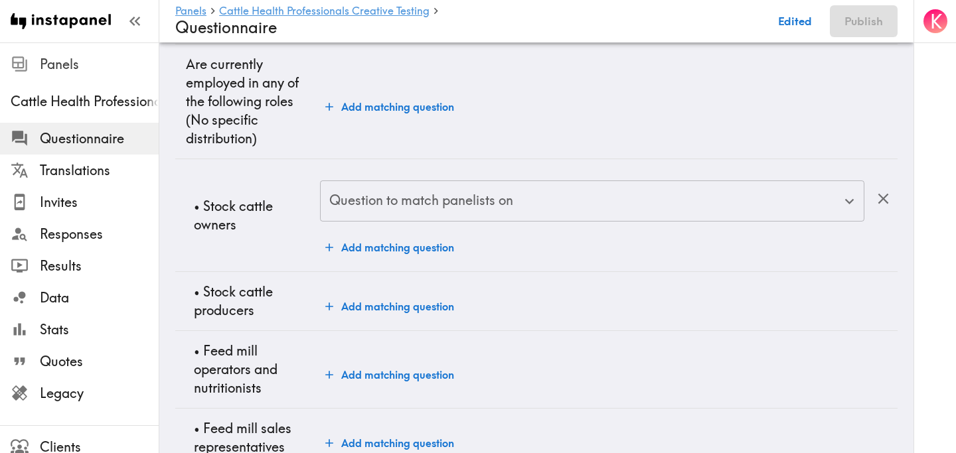
click at [384, 199] on input "Question to match panelists on" at bounding box center [582, 201] width 512 height 29
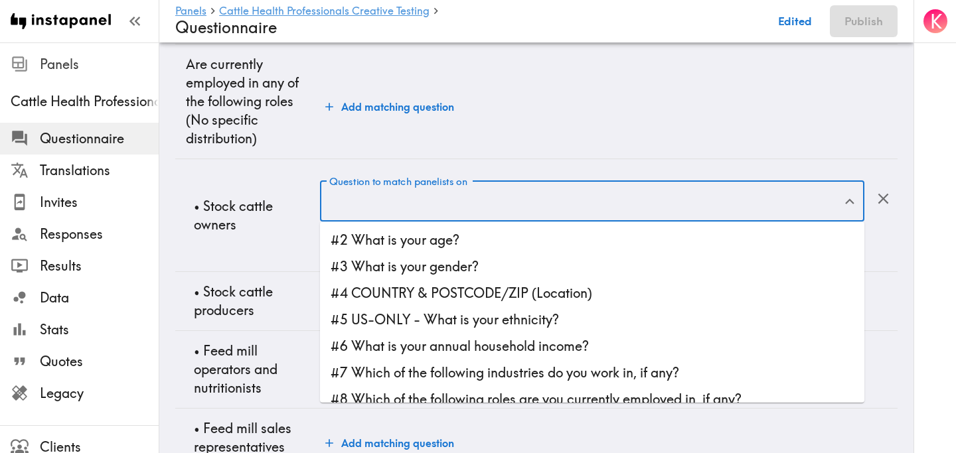
click at [455, 372] on li "#7 Which of the following industries do you work in, if any?" at bounding box center [592, 373] width 544 height 27
type input "#7 Which of the following industries do you work in, if any?"
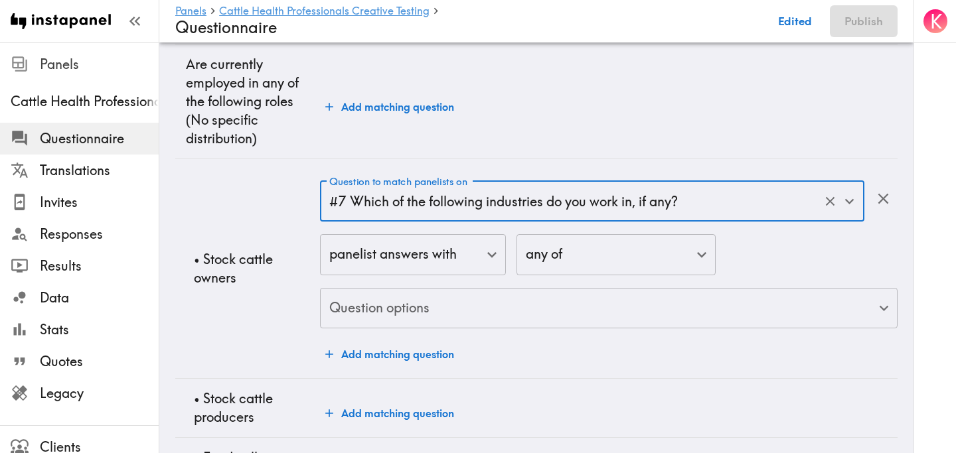
click at [437, 311] on body "Instapanel - Panels - Cattle Health Professionals Creative Testing - Questionna…" at bounding box center [478, 293] width 956 height 2271
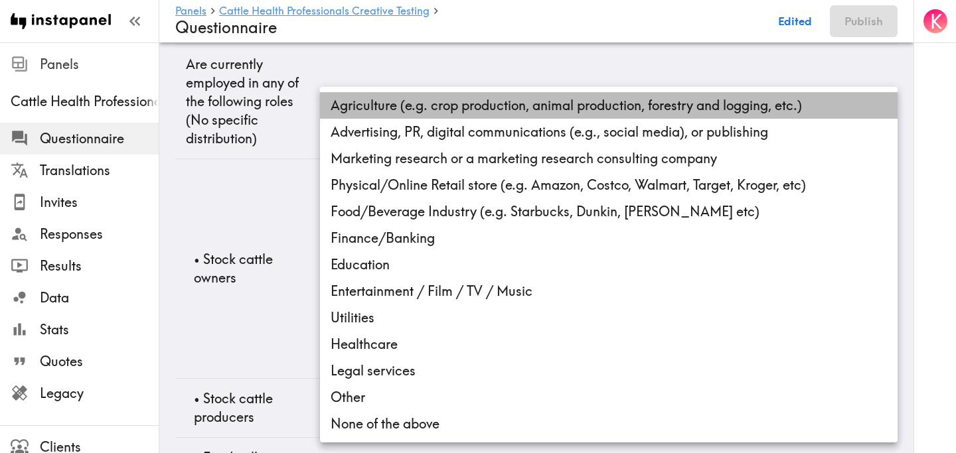
click at [419, 108] on li "Agriculture (e.g. crop production, animal production, forestry and logging, etc…" at bounding box center [608, 105] width 577 height 27
type input "b2e7ab00-ff89-4aa9-ac7a-34d028a64fb8"
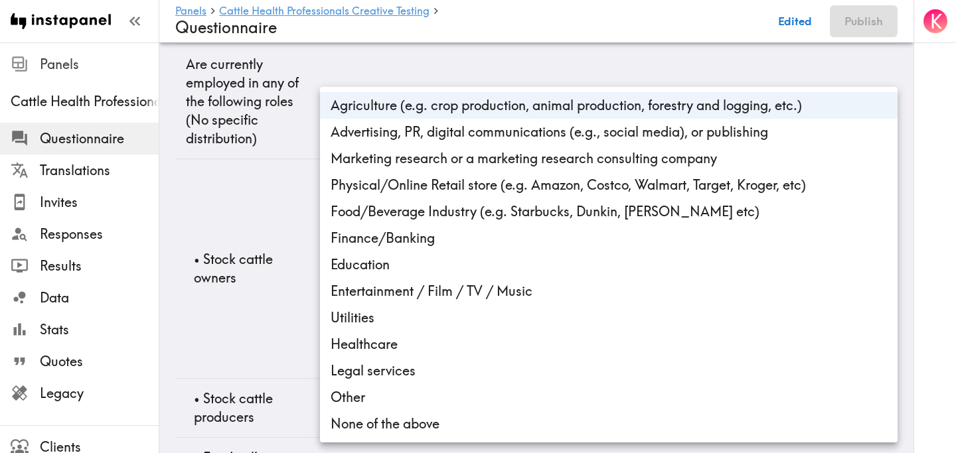
click at [216, 300] on div at bounding box center [478, 226] width 956 height 453
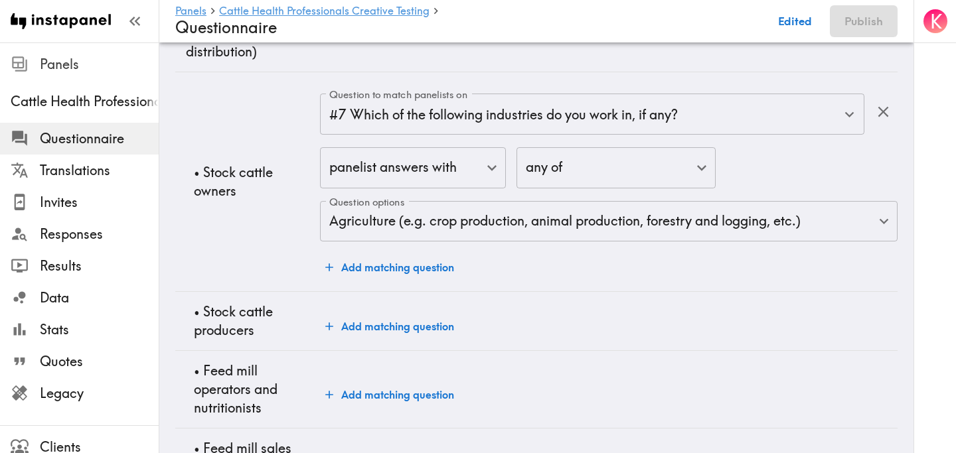
scroll to position [974, 0]
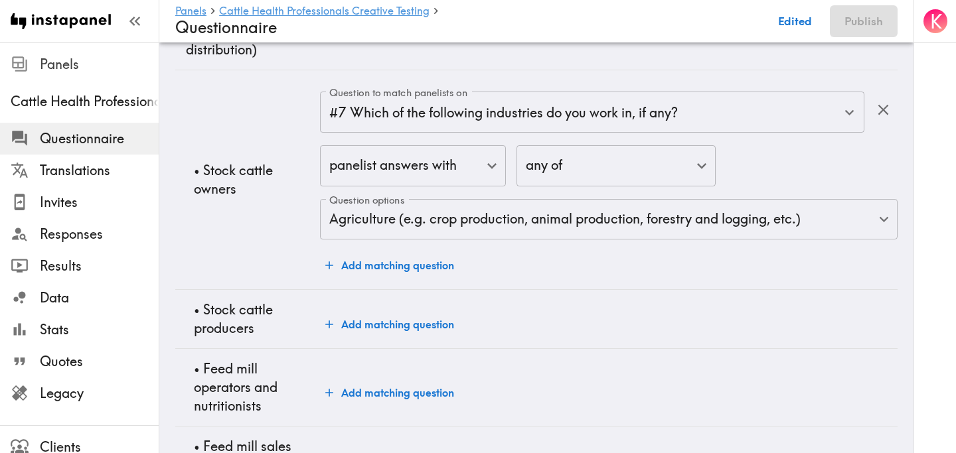
click at [366, 268] on button "Add matching question" at bounding box center [389, 265] width 139 height 27
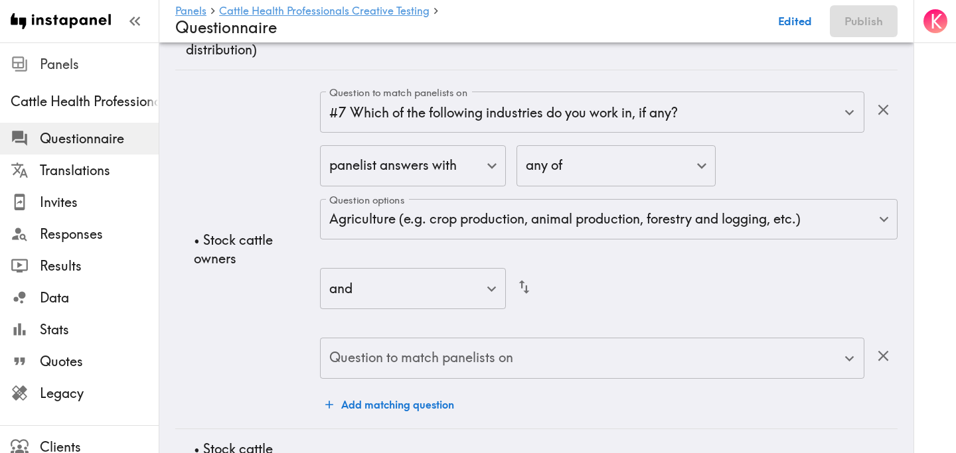
click at [389, 364] on input "Question to match panelists on" at bounding box center [582, 358] width 512 height 29
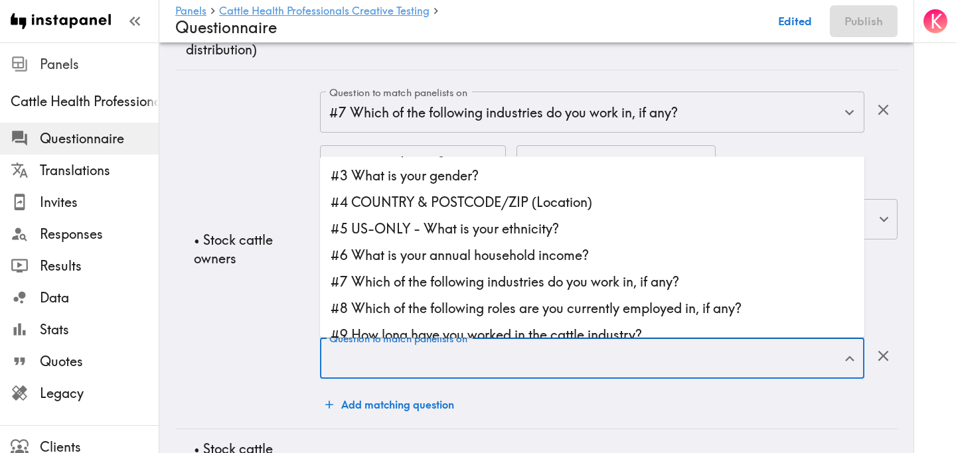
scroll to position [29, 0]
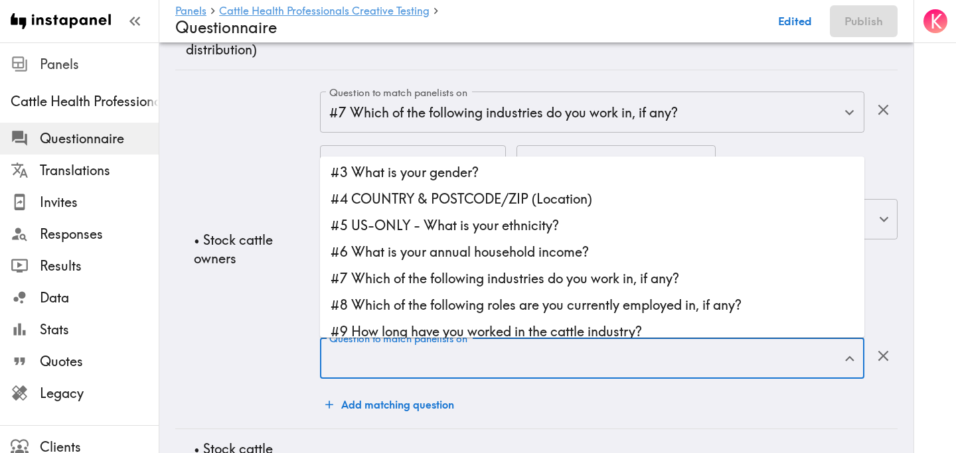
click at [463, 305] on li "#8 Which of the following roles are you currently employed in, if any?" at bounding box center [592, 305] width 544 height 27
type input "#8 Which of the following roles are you currently employed in, if any?"
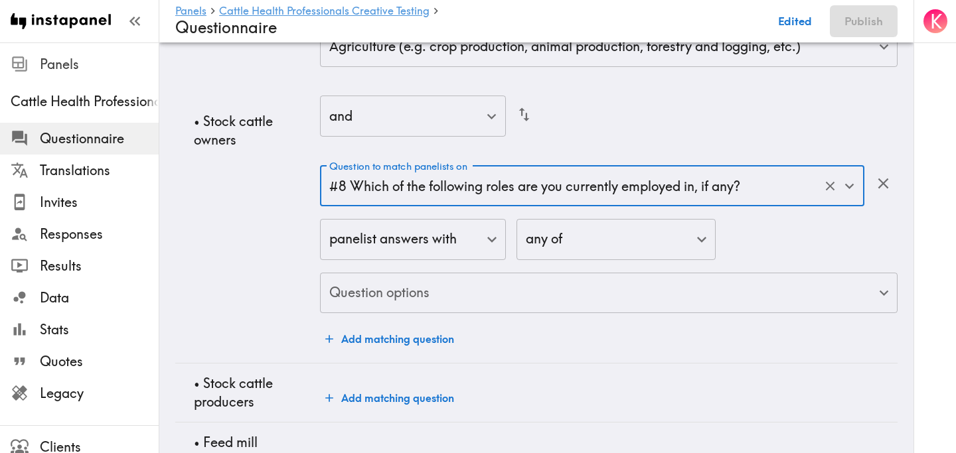
scroll to position [1147, 0]
click at [463, 305] on body "Instapanel - Panels - Cattle Health Professionals Creative Testing - Questionna…" at bounding box center [478, 153] width 956 height 2517
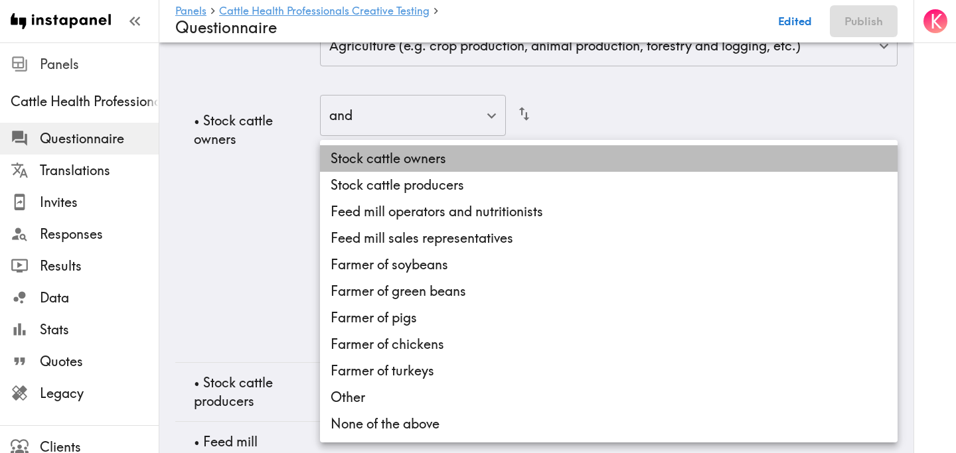
click at [445, 157] on li "Stock cattle owners" at bounding box center [608, 158] width 577 height 27
type input "a0480768-86ca-4a08-a93d-2144a6854eab"
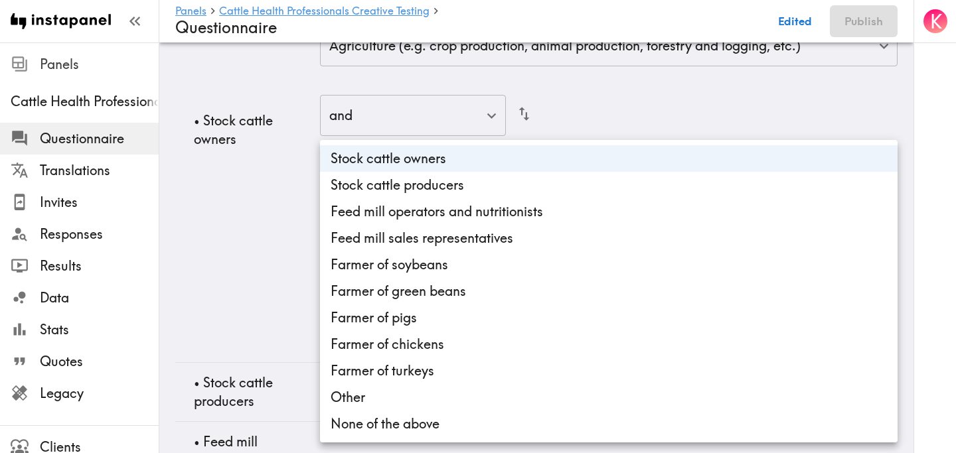
click at [268, 259] on div at bounding box center [478, 226] width 956 height 453
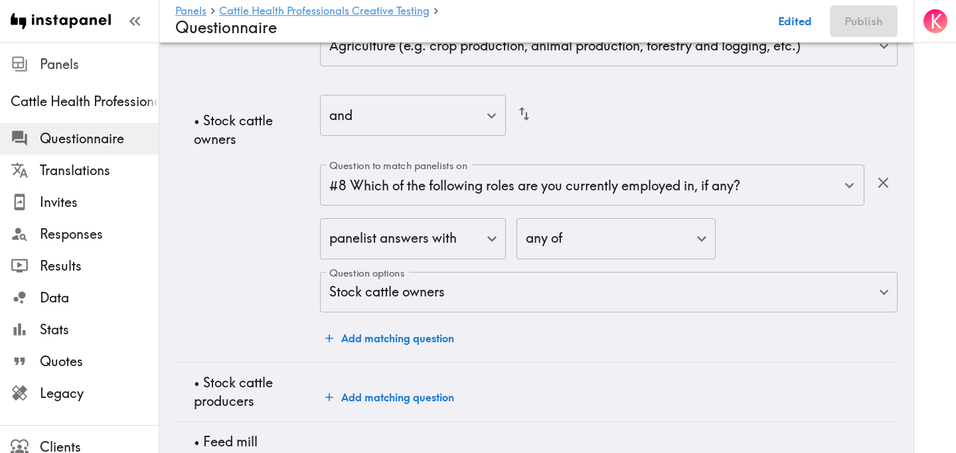
click at [277, 273] on td "• Stock cattle owners" at bounding box center [247, 130] width 145 height 466
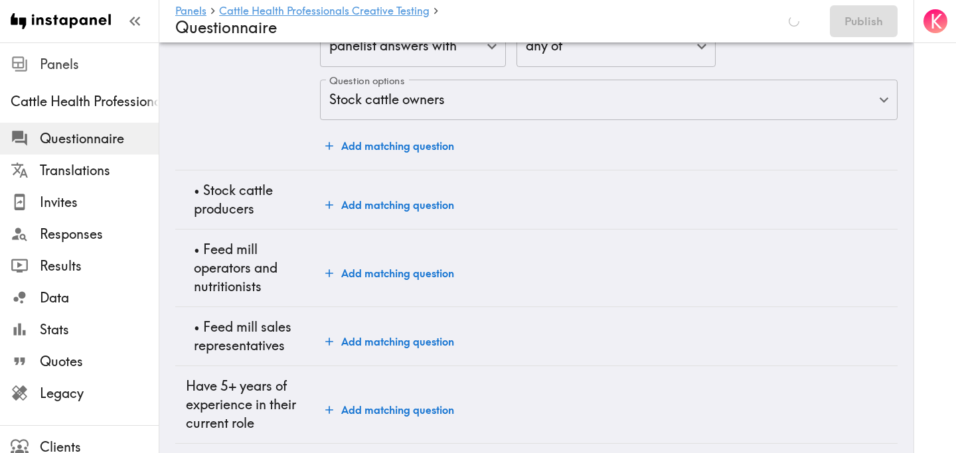
scroll to position [1358, 0]
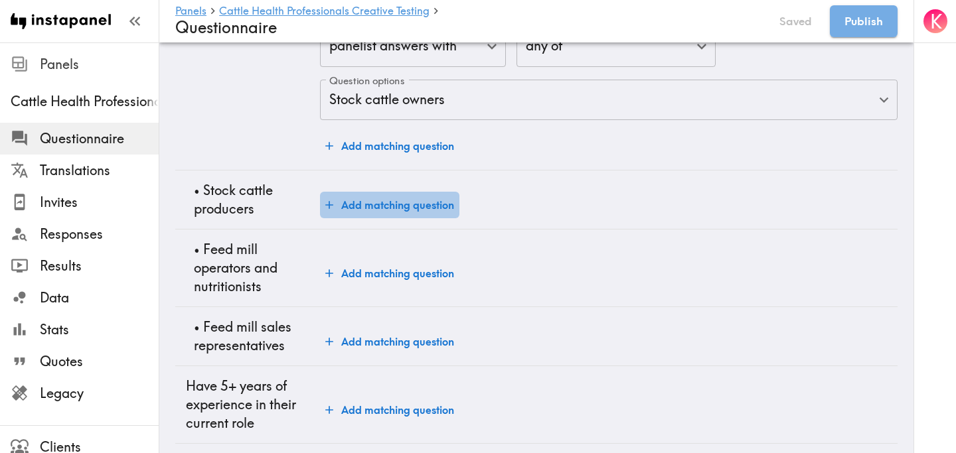
click at [351, 209] on button "Add matching question" at bounding box center [389, 205] width 139 height 27
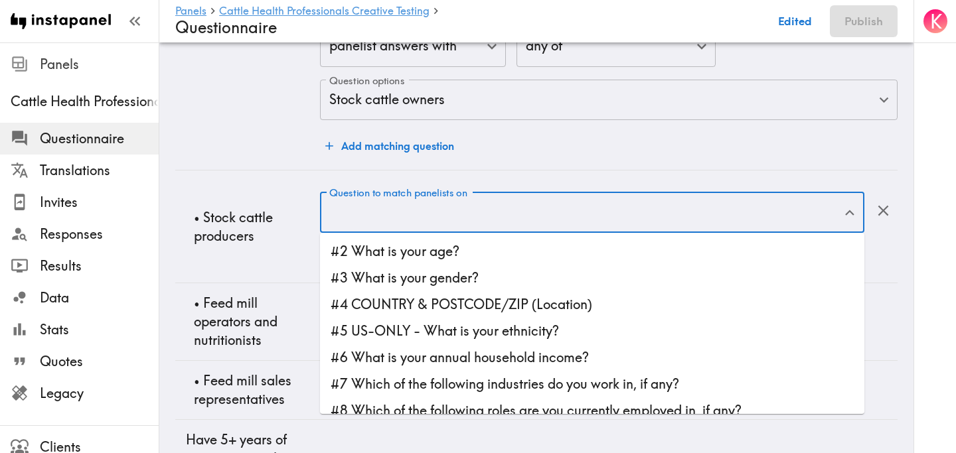
click at [376, 214] on input "Question to match panelists on" at bounding box center [582, 212] width 512 height 29
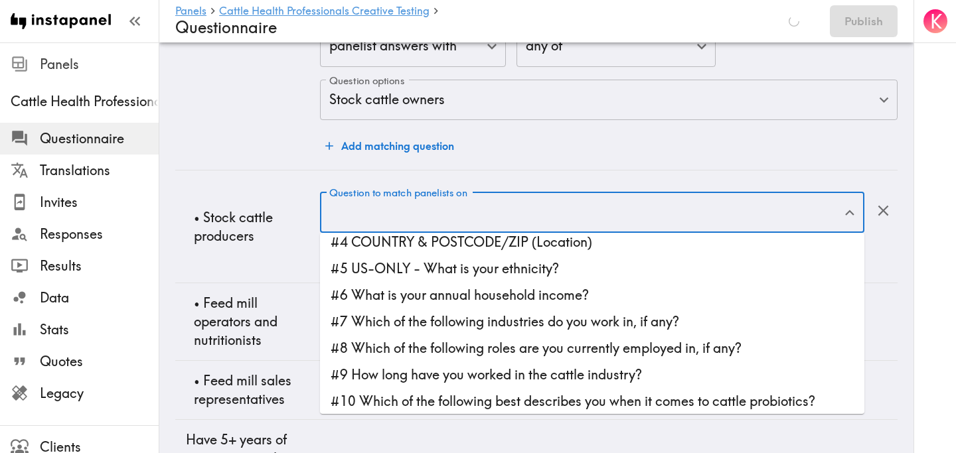
scroll to position [63, 0]
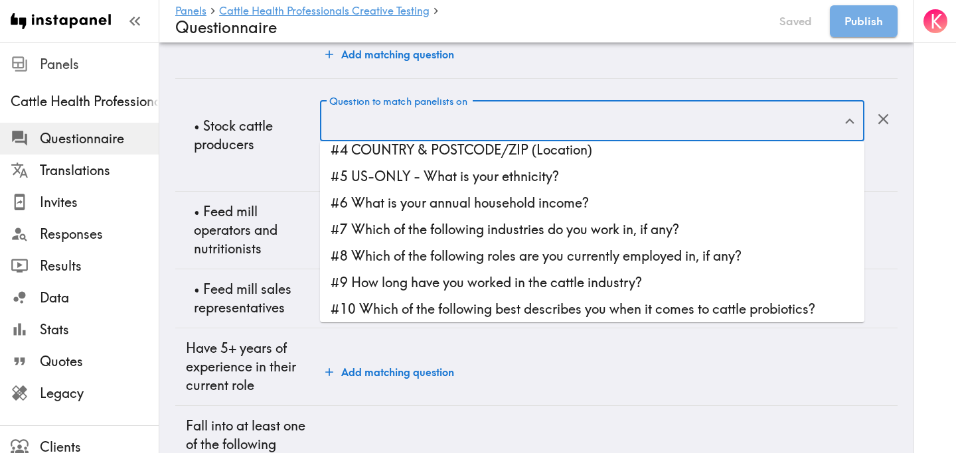
click at [530, 235] on li "#7 Which of the following industries do you work in, if any?" at bounding box center [592, 229] width 544 height 27
type input "#7 Which of the following industries do you work in, if any?"
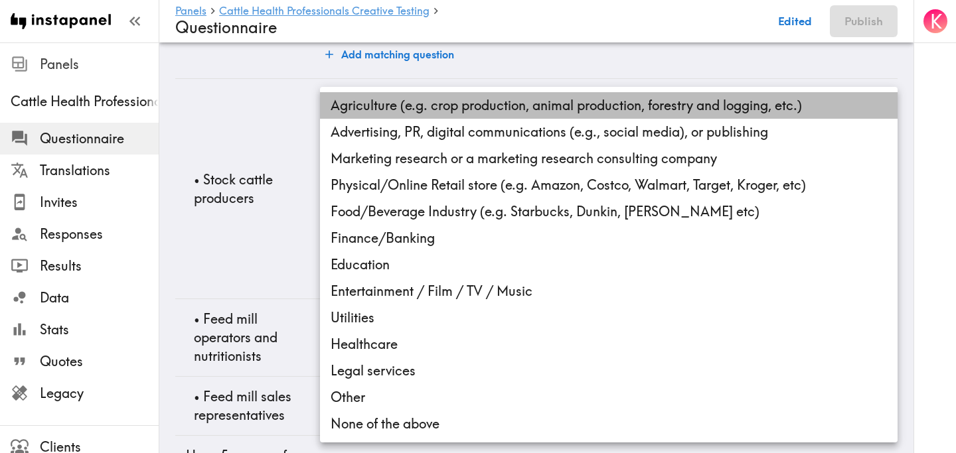
click at [414, 114] on li "Agriculture (e.g. crop production, animal production, forestry and logging, etc…" at bounding box center [608, 105] width 577 height 27
type input "b2e7ab00-ff89-4aa9-ac7a-34d028a64fb8"
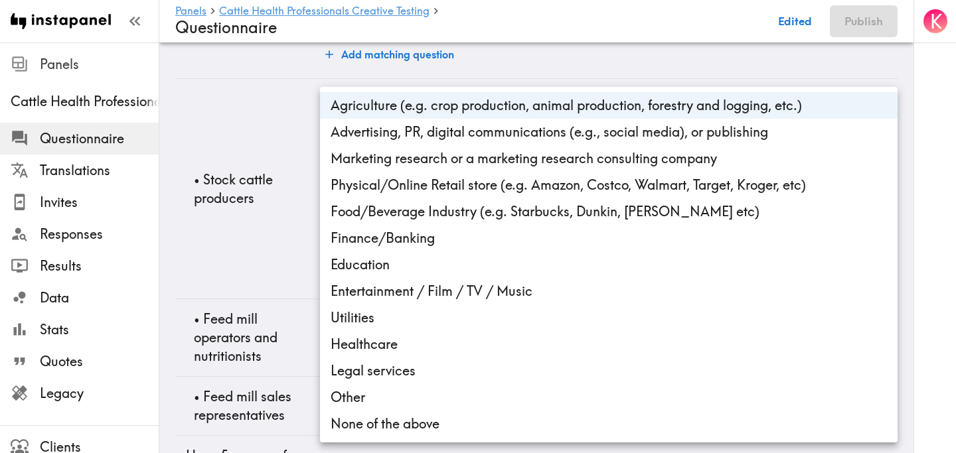
click at [234, 235] on div at bounding box center [478, 226] width 956 height 453
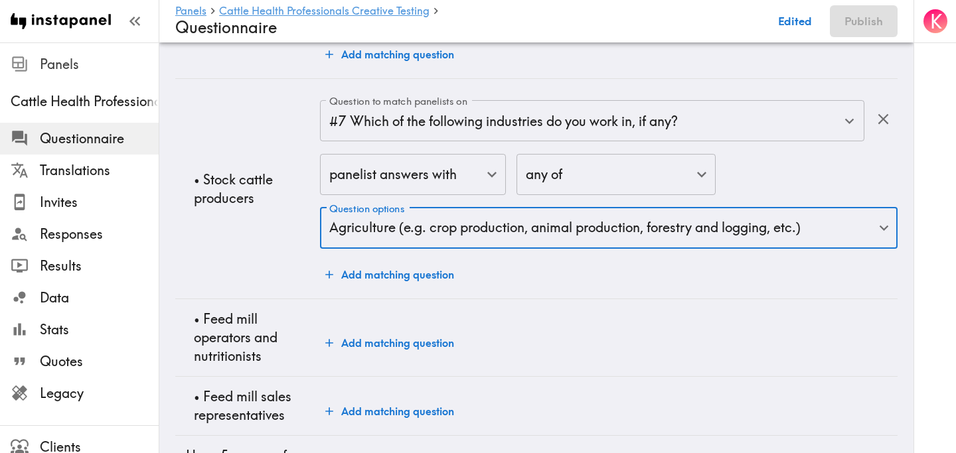
click at [256, 262] on td "• Stock cattle producers" at bounding box center [247, 189] width 145 height 220
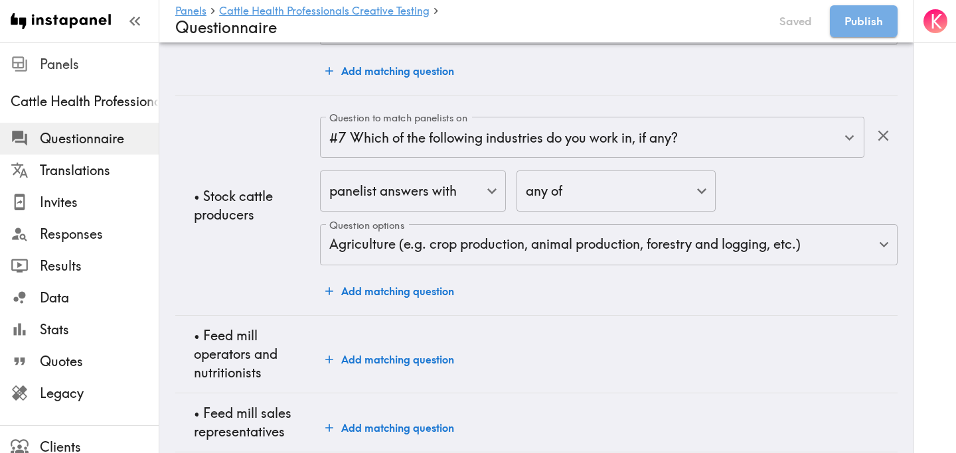
scroll to position [1434, 0]
click at [406, 292] on button "Add matching question" at bounding box center [389, 290] width 139 height 27
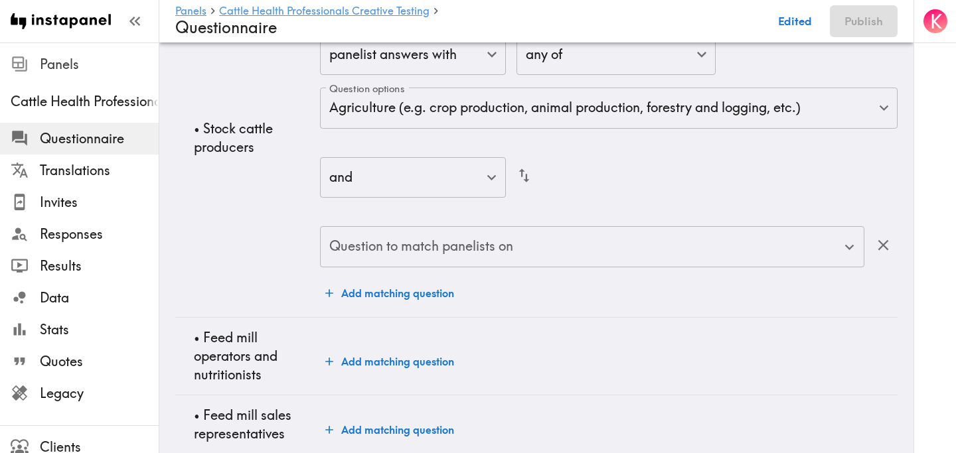
scroll to position [1590, 0]
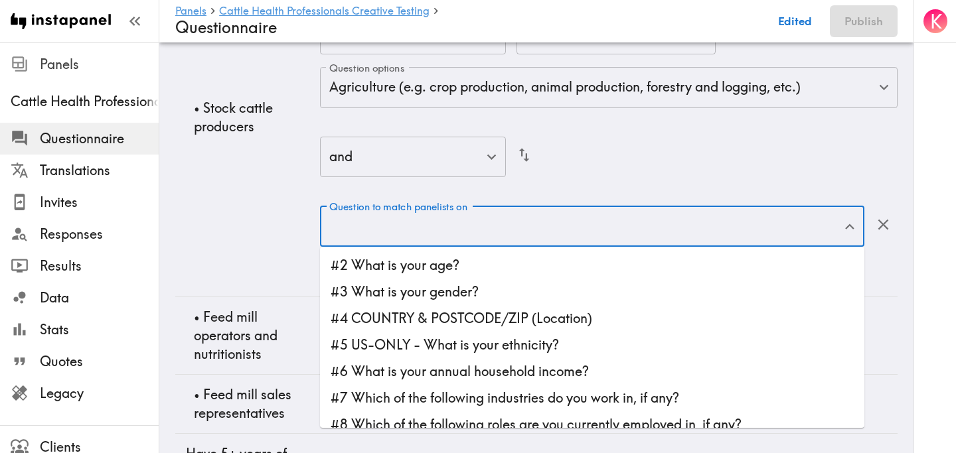
click at [420, 235] on input "Question to match panelists on" at bounding box center [582, 226] width 512 height 29
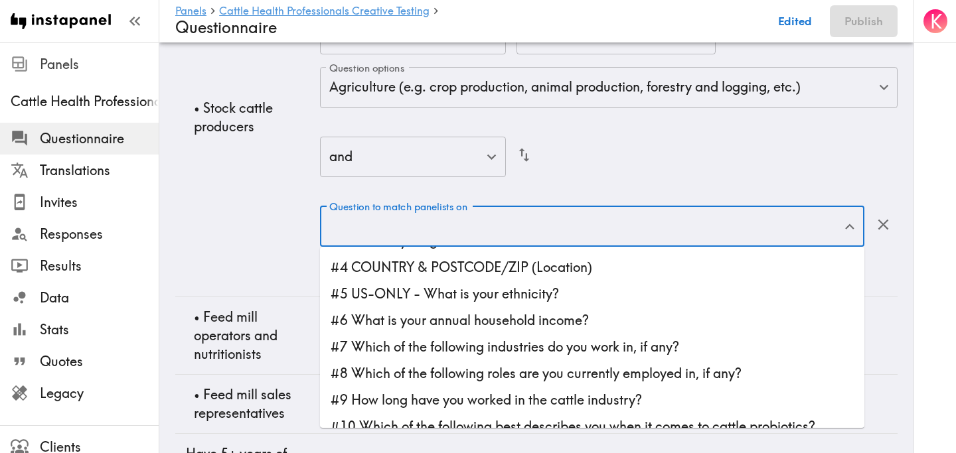
scroll to position [53, 0]
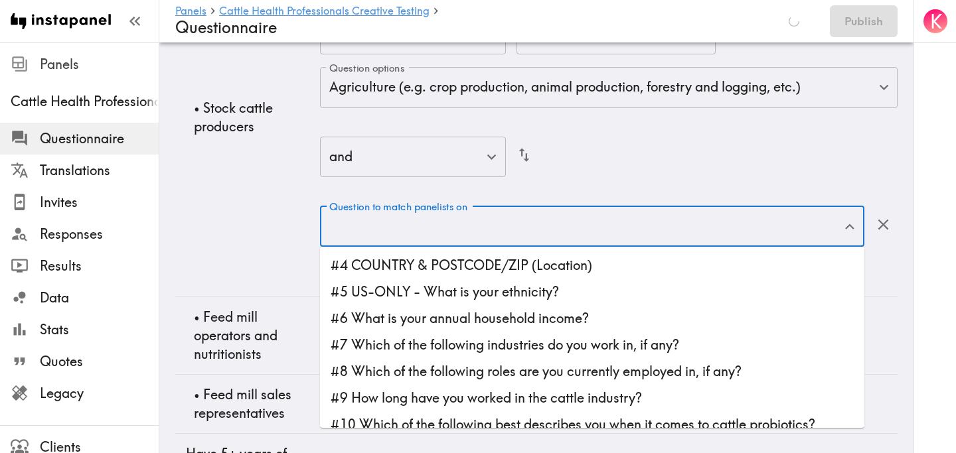
click at [488, 366] on li "#8 Which of the following roles are you currently employed in, if any?" at bounding box center [592, 371] width 544 height 27
type input "#8 Which of the following roles are you currently employed in, if any?"
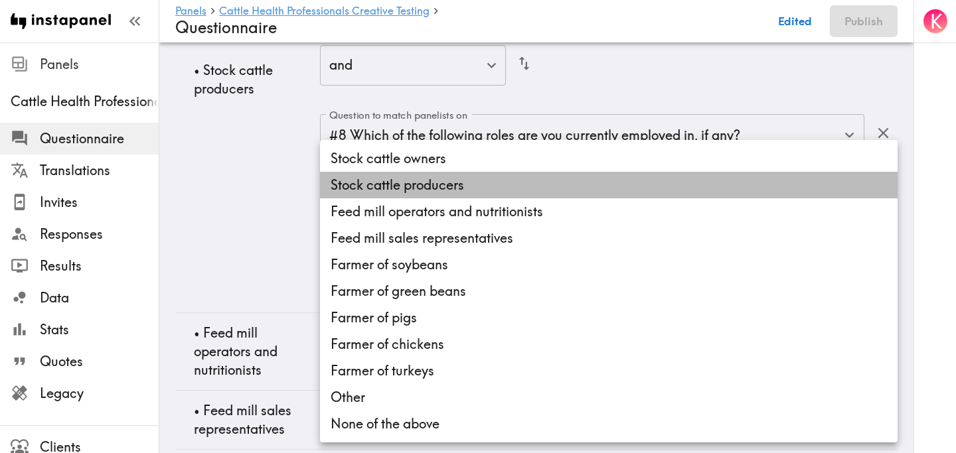
click at [469, 187] on li "Stock cattle producers" at bounding box center [608, 185] width 577 height 27
type input "6da4ff7c-7b9f-4d6c-bfdc-b08abf73c6ee"
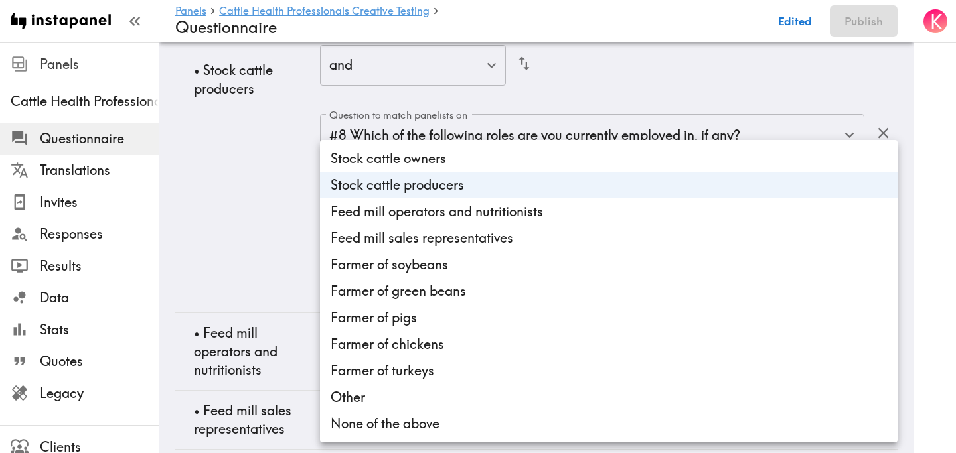
click at [267, 223] on div at bounding box center [478, 226] width 956 height 453
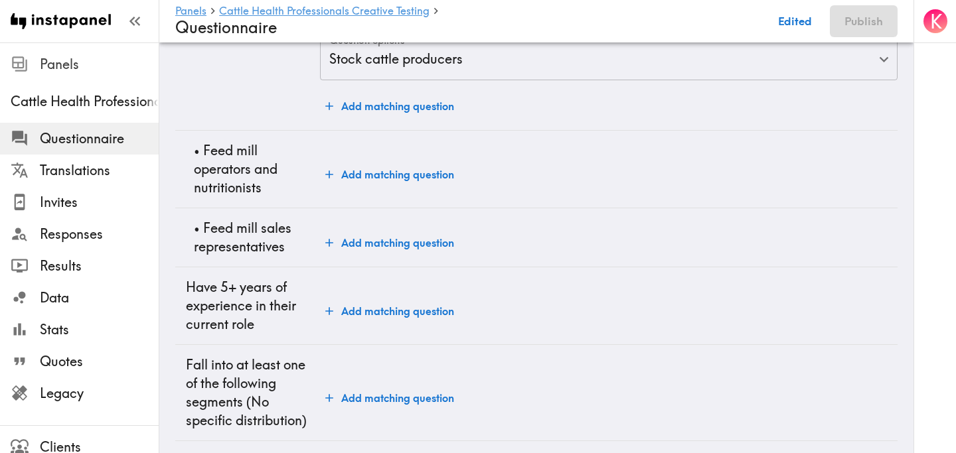
scroll to position [1774, 0]
click at [364, 171] on button "Add matching question" at bounding box center [389, 173] width 139 height 27
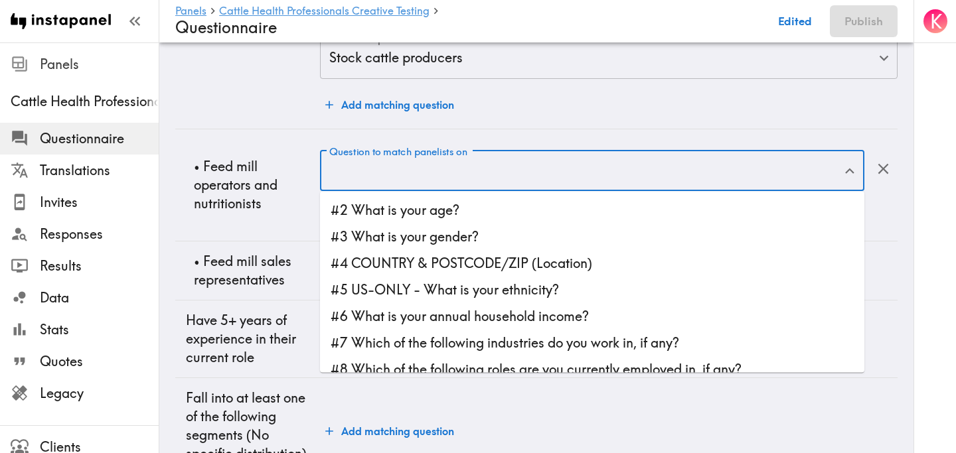
click at [440, 171] on input "Question to match panelists on" at bounding box center [582, 171] width 512 height 29
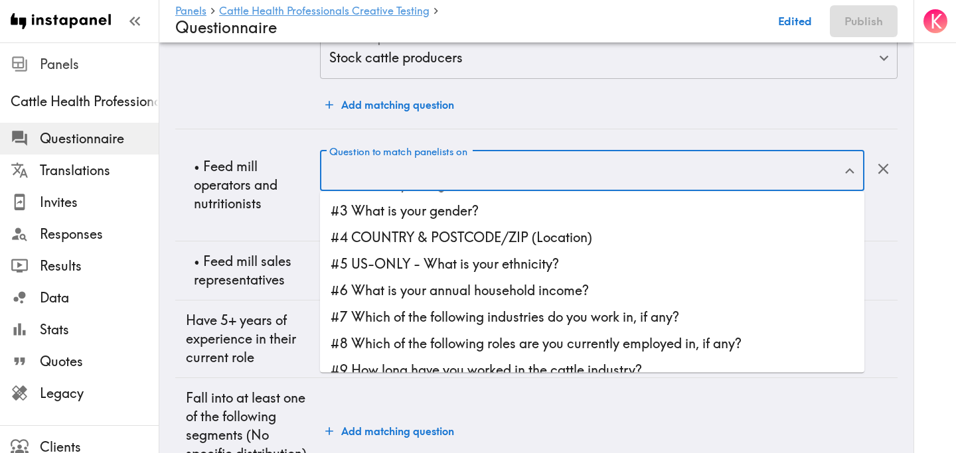
scroll to position [34, 0]
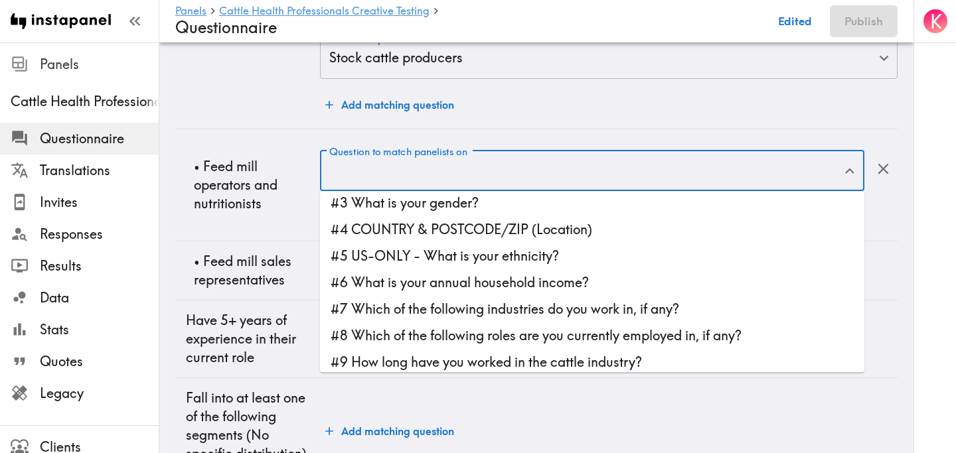
click at [506, 301] on li "#7 Which of the following industries do you work in, if any?" at bounding box center [592, 309] width 544 height 27
type input "#7 Which of the following industries do you work in, if any?"
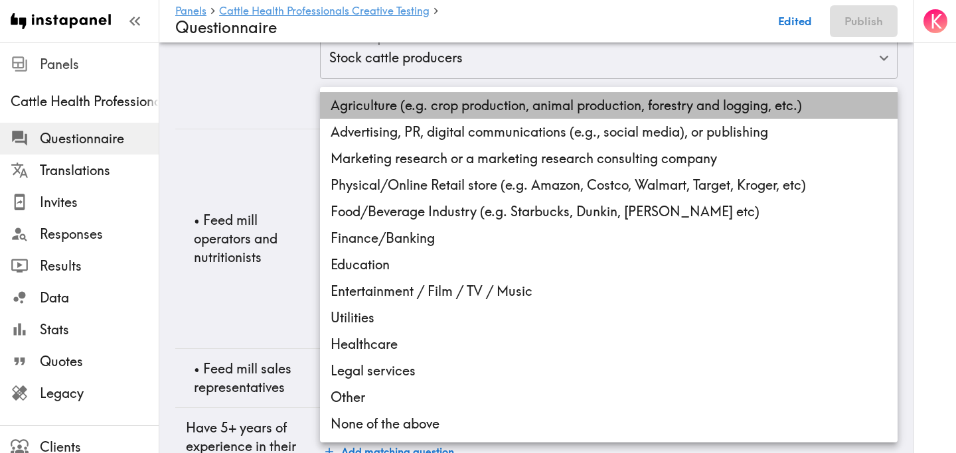
click at [437, 111] on li "Agriculture (e.g. crop production, animal production, forestry and logging, etc…" at bounding box center [608, 105] width 577 height 27
type input "b2e7ab00-ff89-4aa9-ac7a-34d028a64fb8"
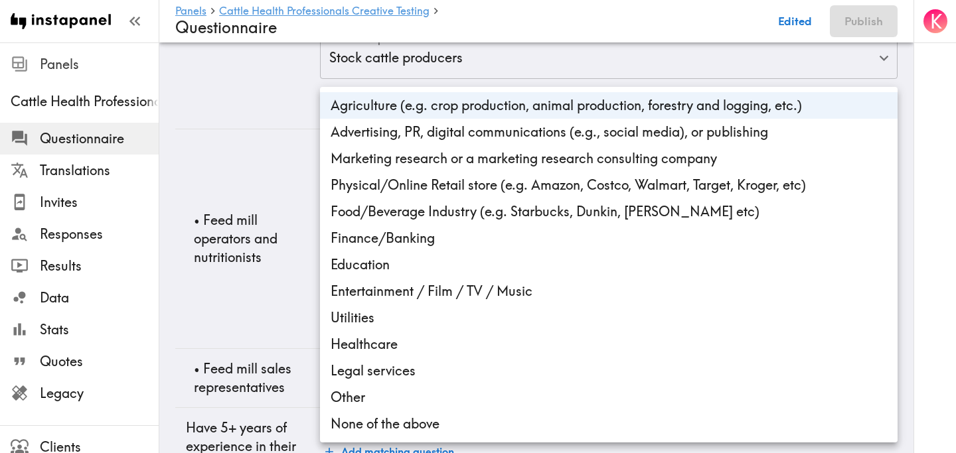
click at [234, 289] on div at bounding box center [478, 226] width 956 height 453
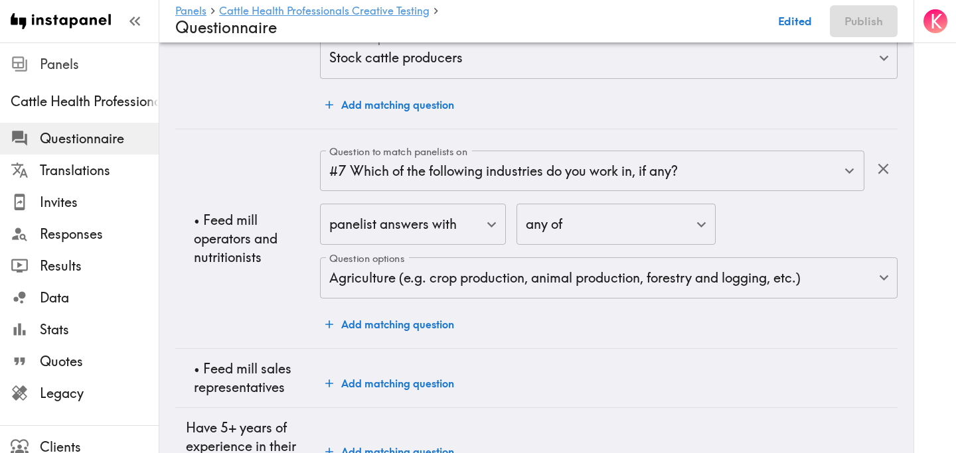
click at [247, 288] on div "Agriculture (e.g. crop production, animal production, forestry and logging, etc…" at bounding box center [478, 226] width 956 height 453
click at [375, 331] on button "Add matching question" at bounding box center [389, 324] width 139 height 27
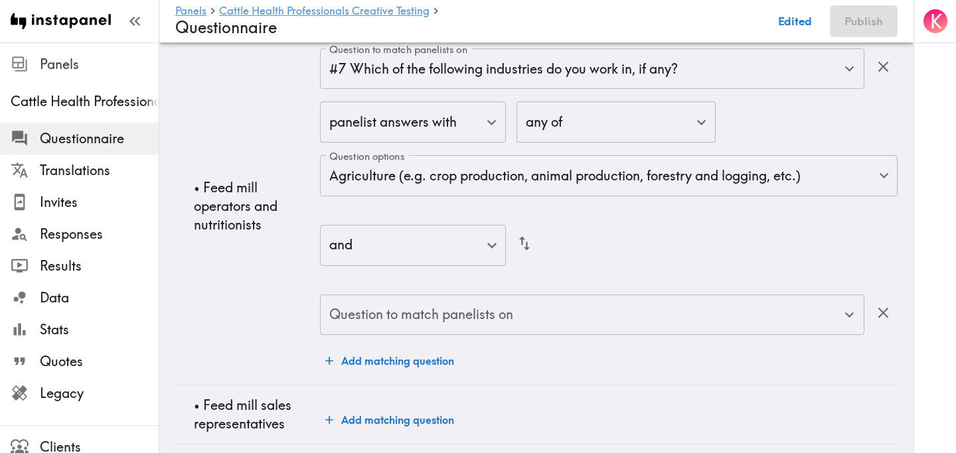
scroll to position [1904, 0]
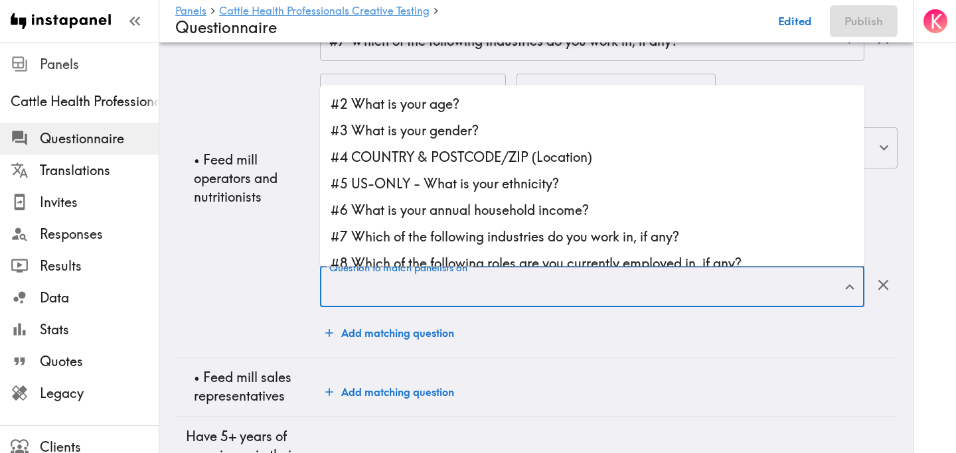
click at [487, 291] on input "Question to match panelists on" at bounding box center [582, 287] width 512 height 29
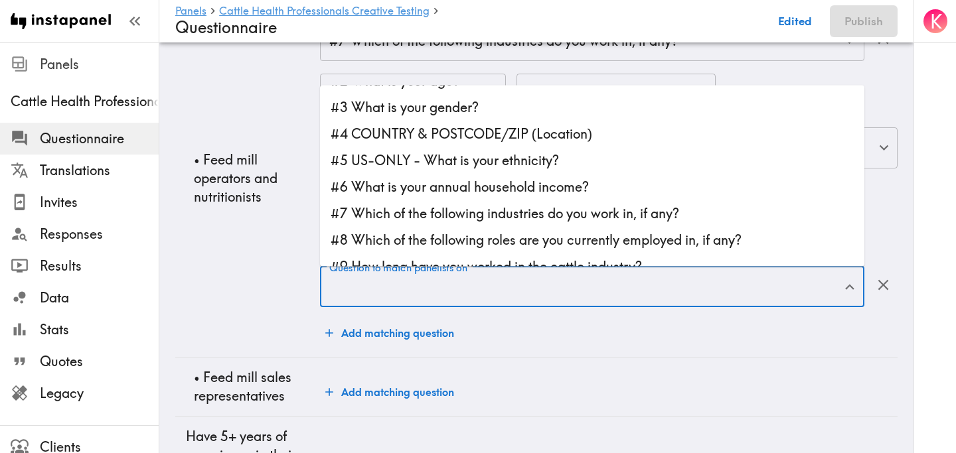
scroll to position [25, 0]
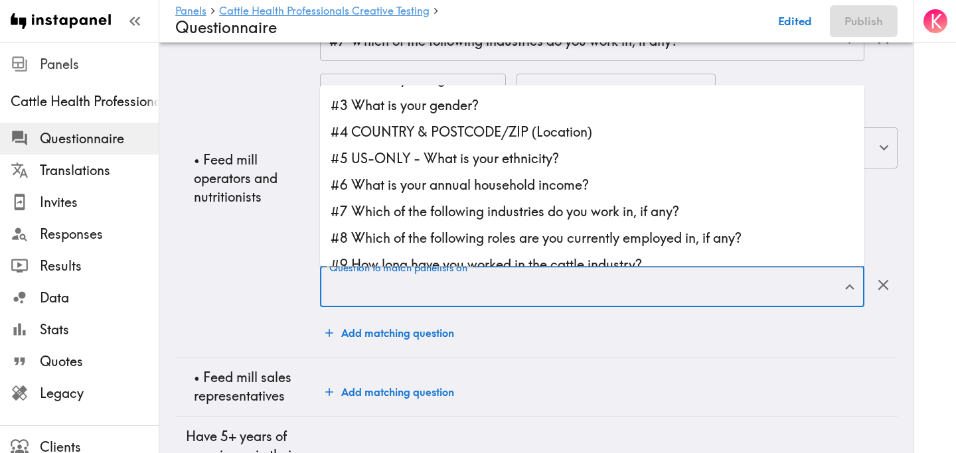
click at [510, 238] on li "#8 Which of the following roles are you currently employed in, if any?" at bounding box center [592, 237] width 544 height 27
type input "#8 Which of the following roles are you currently employed in, if any?"
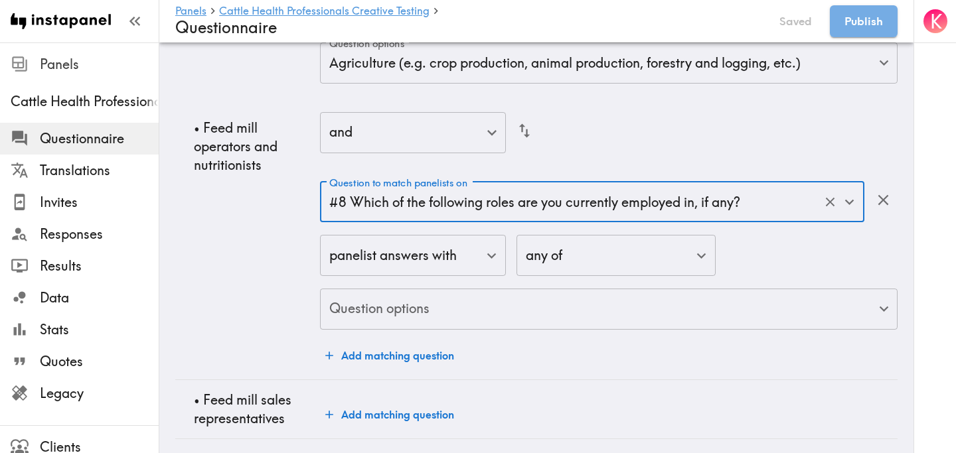
scroll to position [1993, 0]
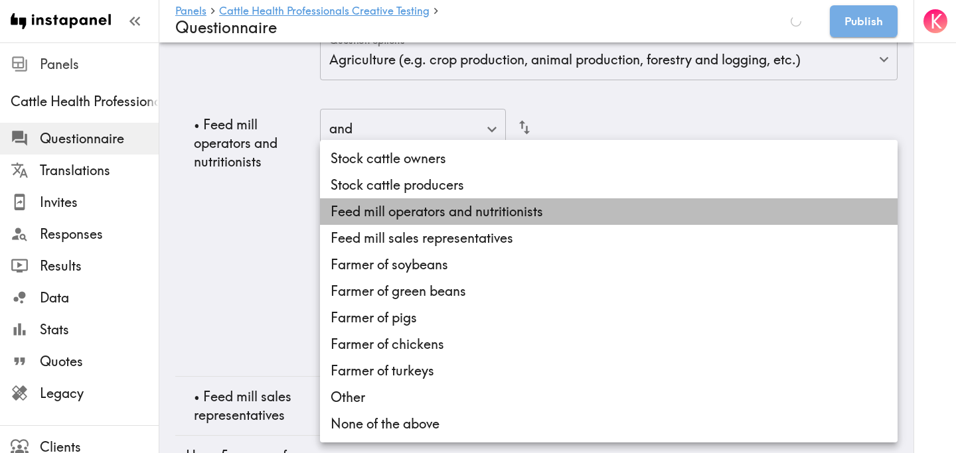
click at [434, 214] on li "Feed mill operators and nutritionists" at bounding box center [608, 211] width 577 height 27
type input "f97a3120-9e40-46f8-92fe-55c0d8c4efd3"
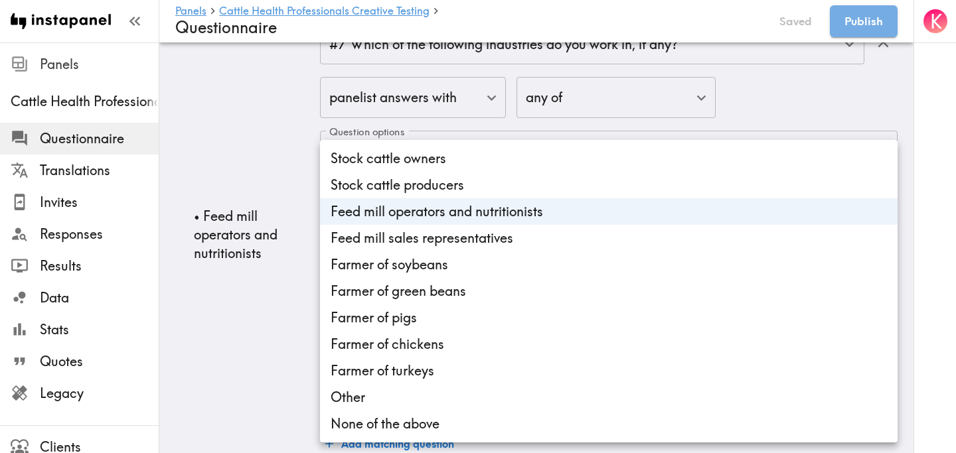
click at [272, 281] on div at bounding box center [478, 226] width 956 height 453
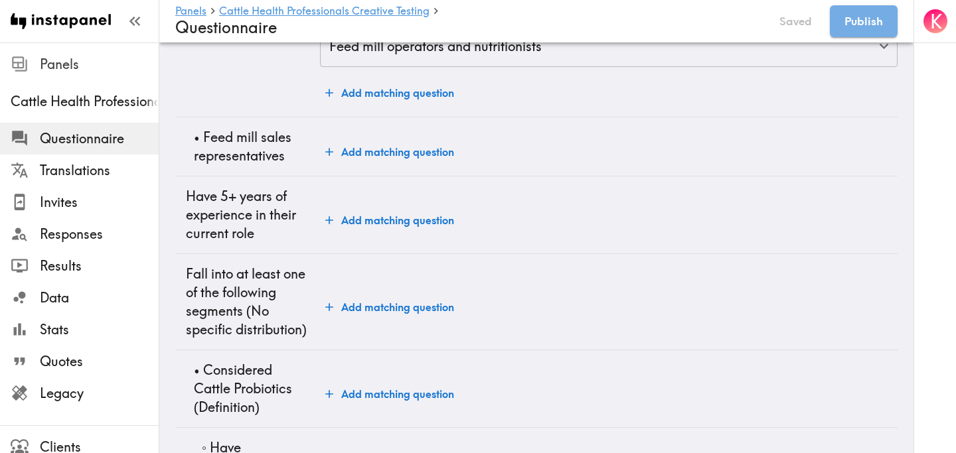
scroll to position [2353, 0]
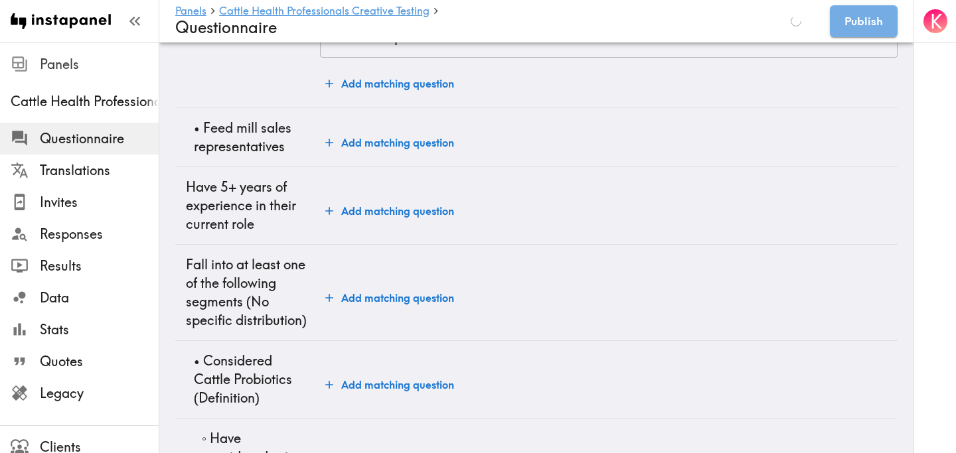
click at [375, 145] on button "Add matching question" at bounding box center [389, 142] width 139 height 27
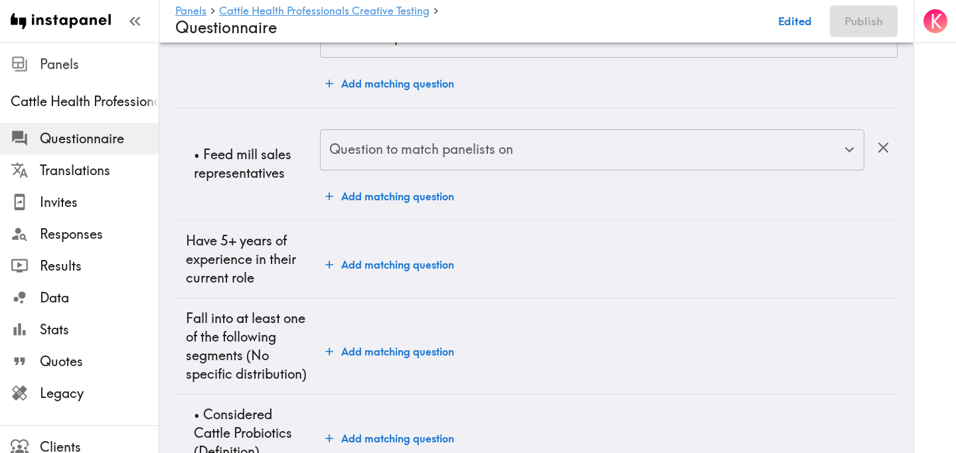
click at [381, 147] on input "Question to match panelists on" at bounding box center [582, 149] width 512 height 29
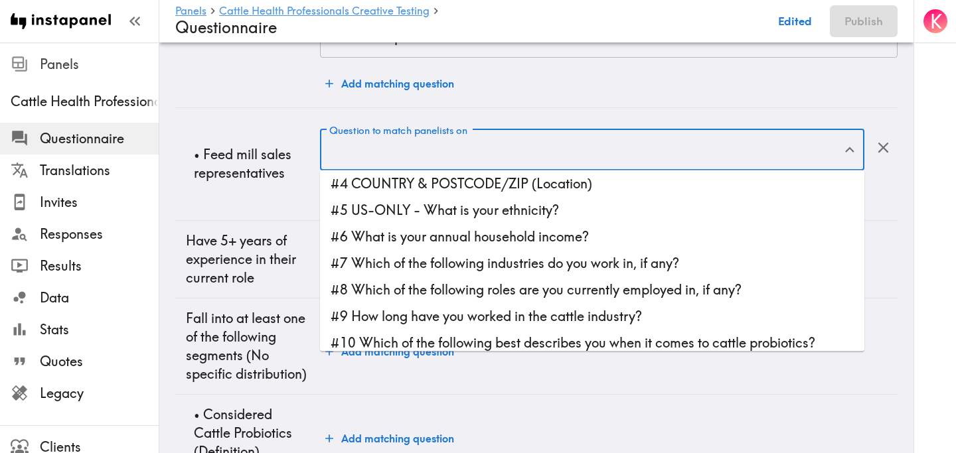
scroll to position [63, 0]
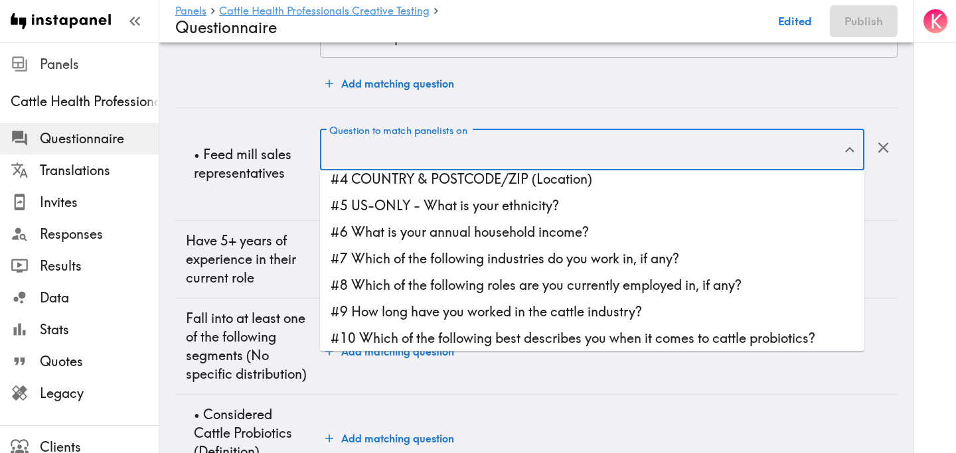
click at [436, 257] on li "#7 Which of the following industries do you work in, if any?" at bounding box center [592, 259] width 544 height 27
type input "#7 Which of the following industries do you work in, if any?"
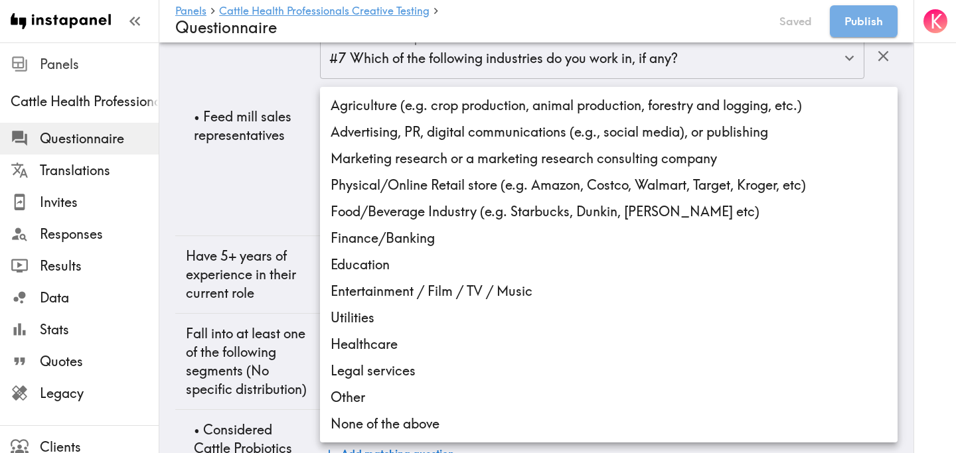
click at [397, 112] on li "Agriculture (e.g. crop production, animal production, forestry and logging, etc…" at bounding box center [608, 105] width 577 height 27
type input "b2e7ab00-ff89-4aa9-ac7a-34d028a64fb8"
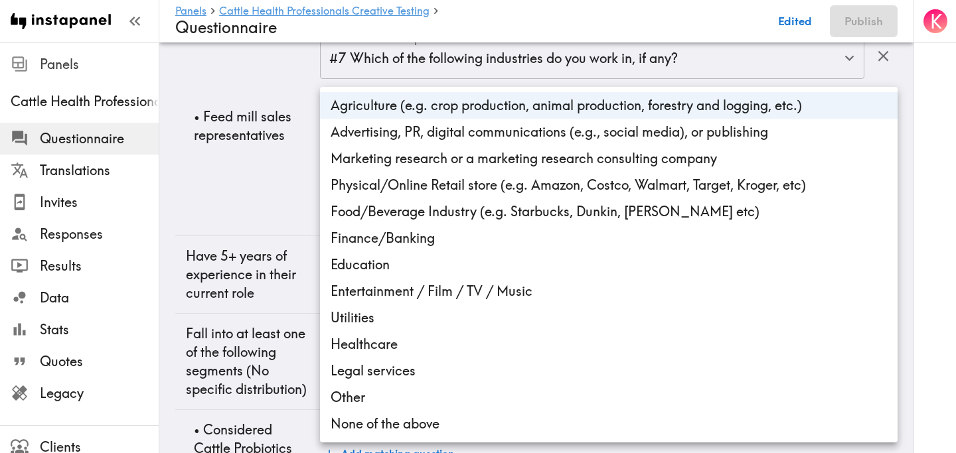
click at [258, 181] on div at bounding box center [478, 226] width 956 height 453
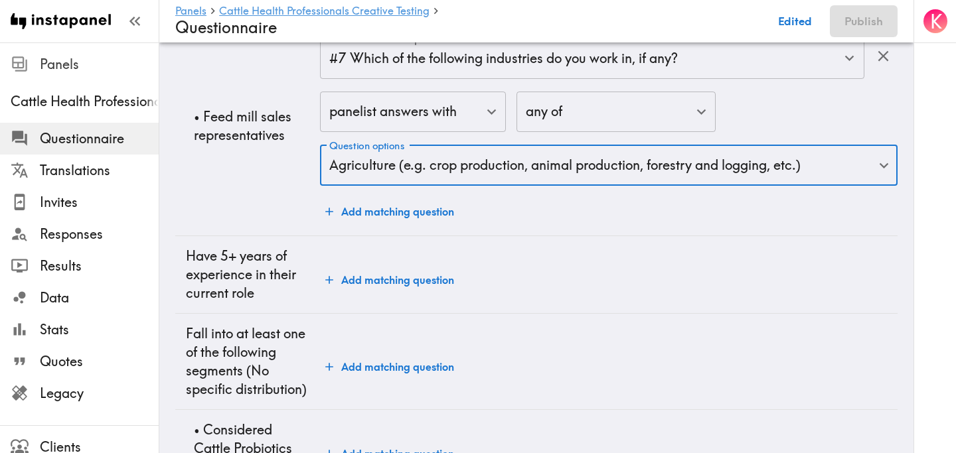
click at [258, 197] on div "Agriculture (e.g. crop production, animal production, forestry and logging, etc…" at bounding box center [478, 226] width 956 height 453
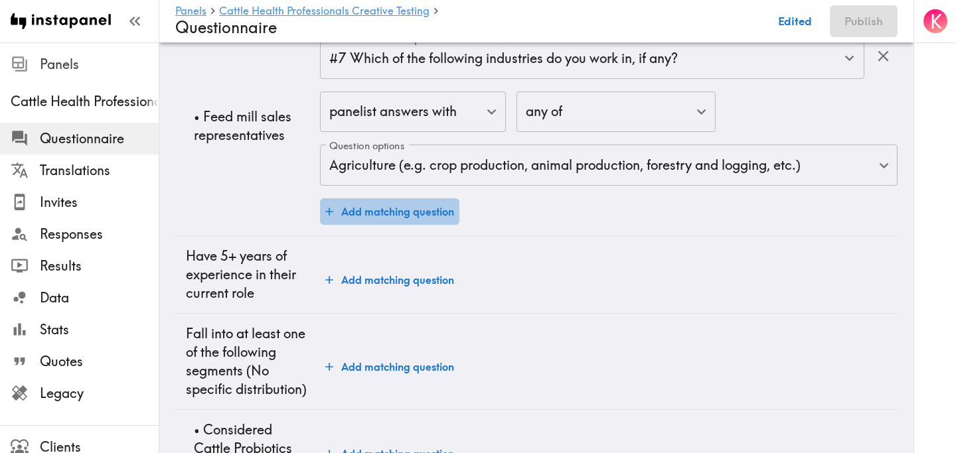
click at [366, 220] on button "Add matching question" at bounding box center [389, 211] width 139 height 27
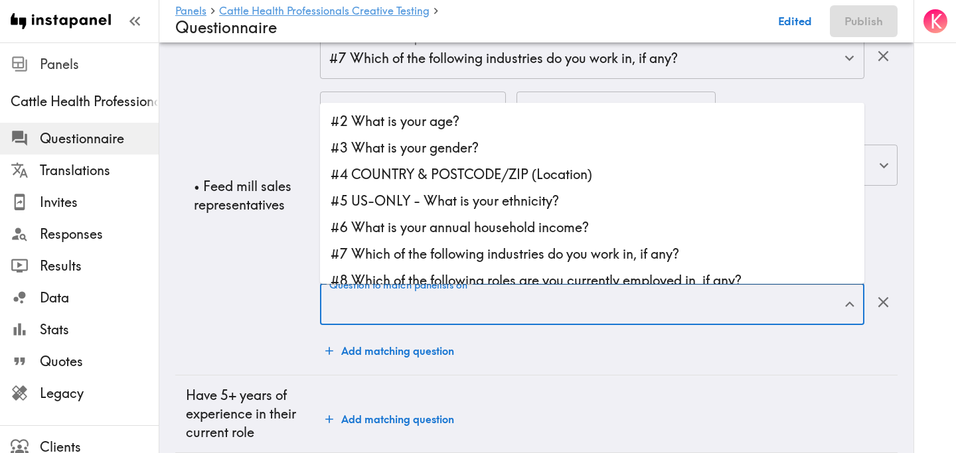
click at [445, 307] on input "Question to match panelists on" at bounding box center [582, 304] width 512 height 29
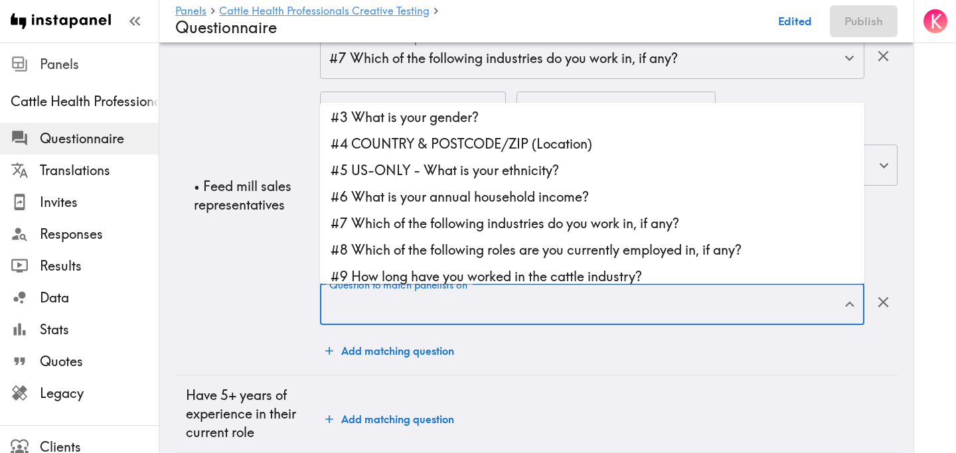
scroll to position [37, 0]
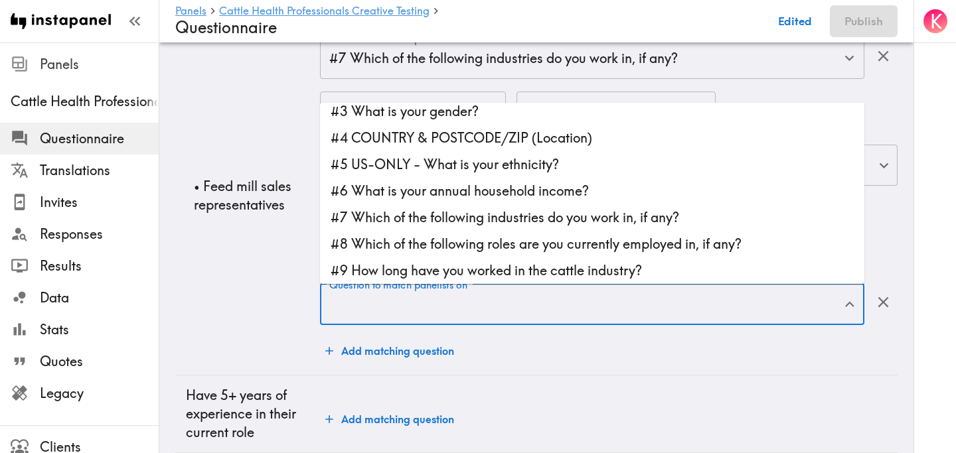
click at [544, 246] on li "#8 Which of the following roles are you currently employed in, if any?" at bounding box center [592, 244] width 544 height 27
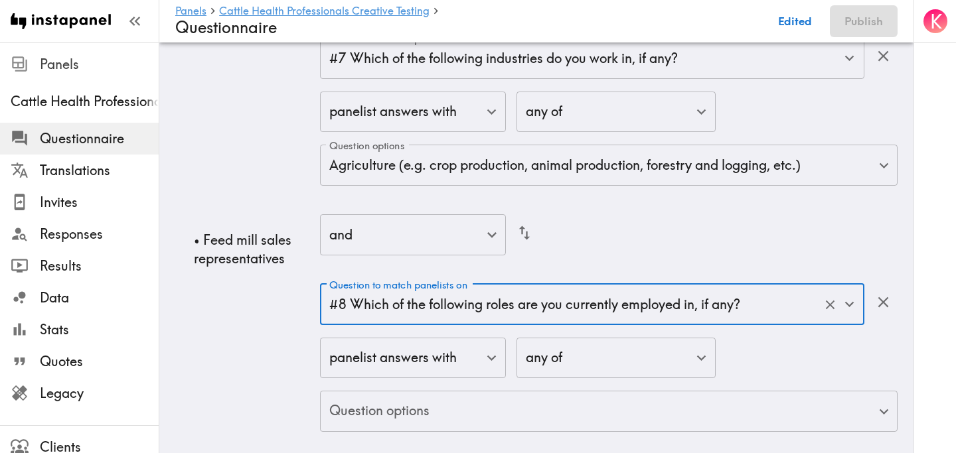
type input "#8 Which of the following roles are you currently employed in, if any?"
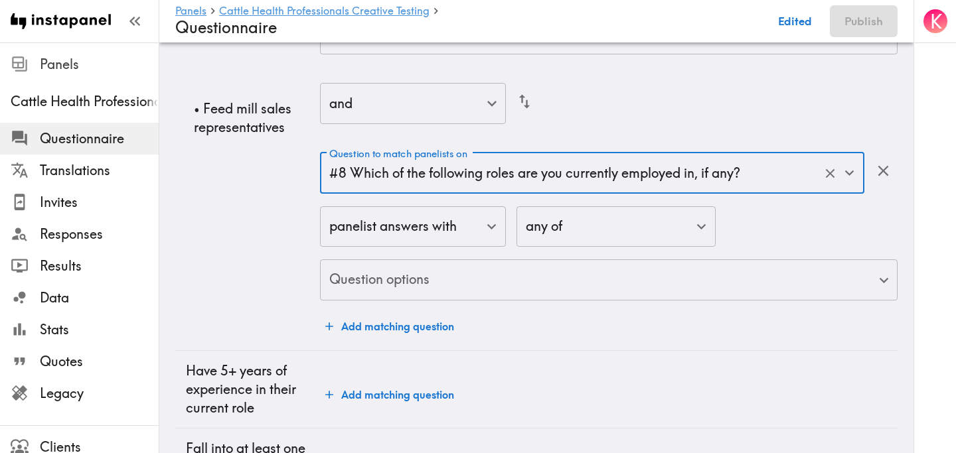
scroll to position [2485, 0]
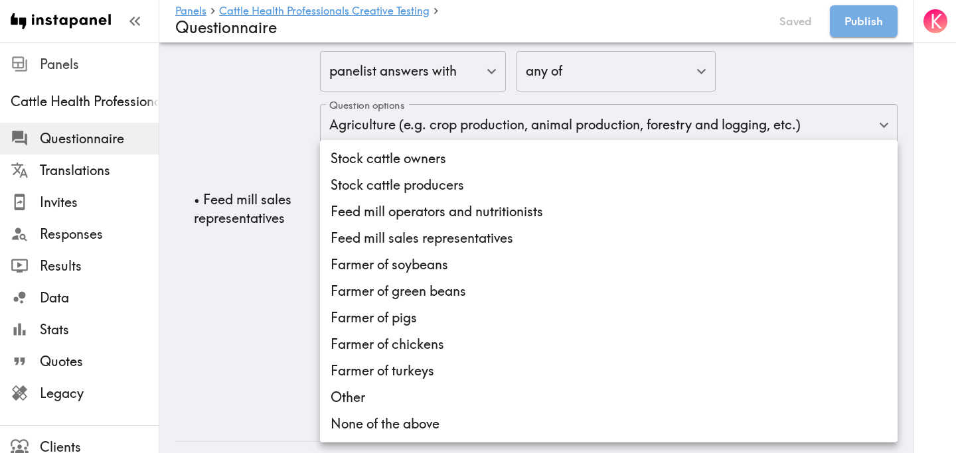
click at [532, 244] on li "Feed mill sales representatives" at bounding box center [608, 238] width 577 height 27
type input "20ba7d64-de06-453e-bffb-fe0db8e50f0f"
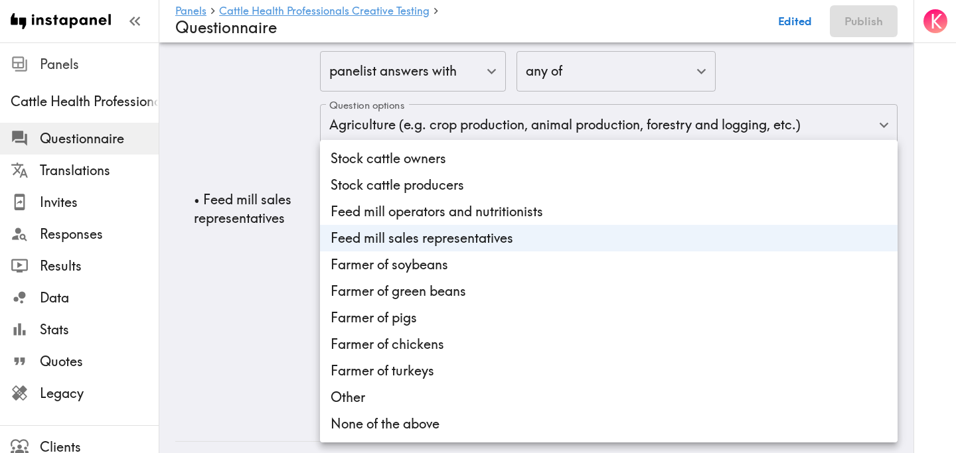
click at [242, 299] on div at bounding box center [478, 226] width 956 height 453
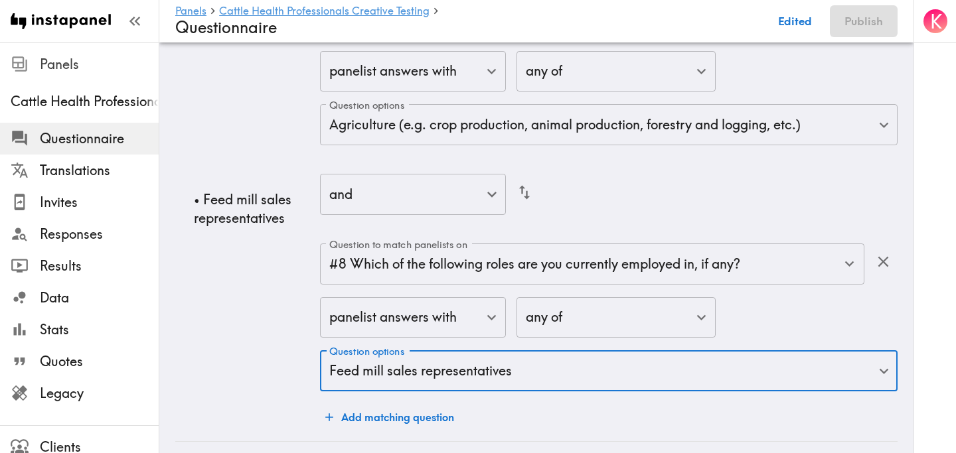
click at [264, 269] on td "• Feed mill sales representatives" at bounding box center [247, 208] width 145 height 466
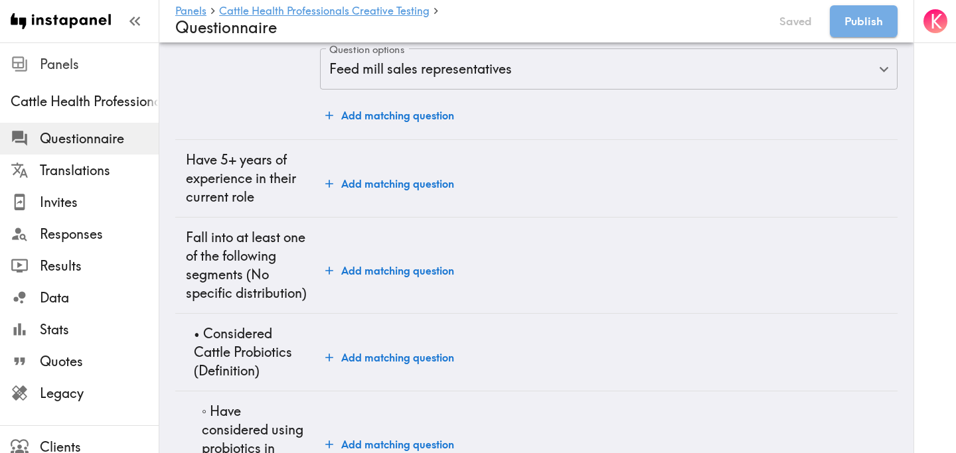
scroll to position [2812, 0]
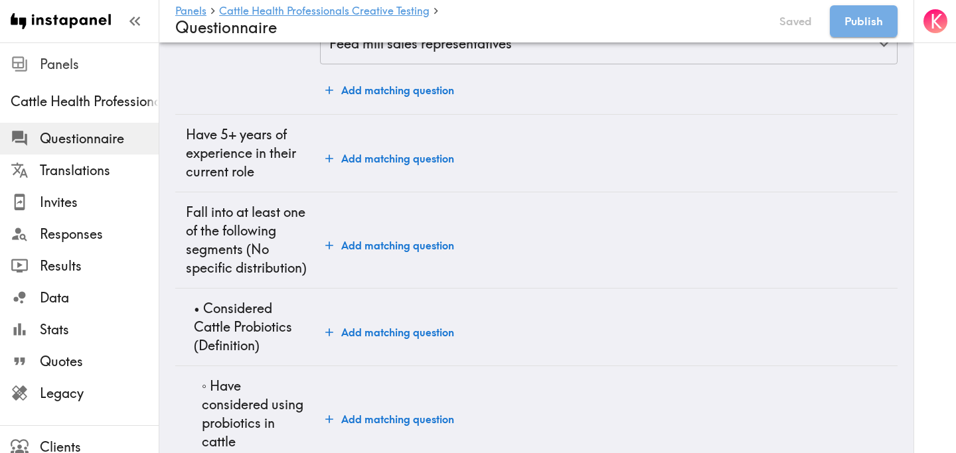
click at [414, 140] on td "Add matching question" at bounding box center [608, 154] width 577 height 78
click at [421, 155] on button "Add matching question" at bounding box center [389, 158] width 139 height 27
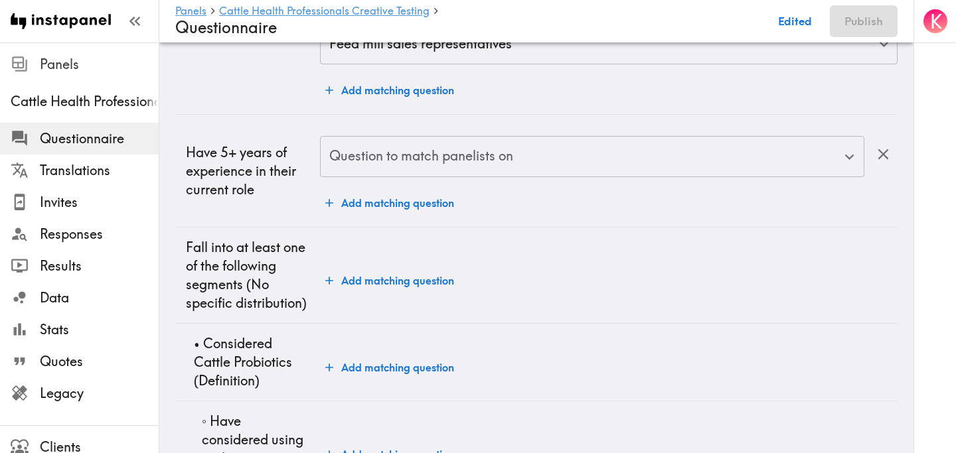
click at [435, 169] on input "Question to match panelists on" at bounding box center [582, 156] width 512 height 29
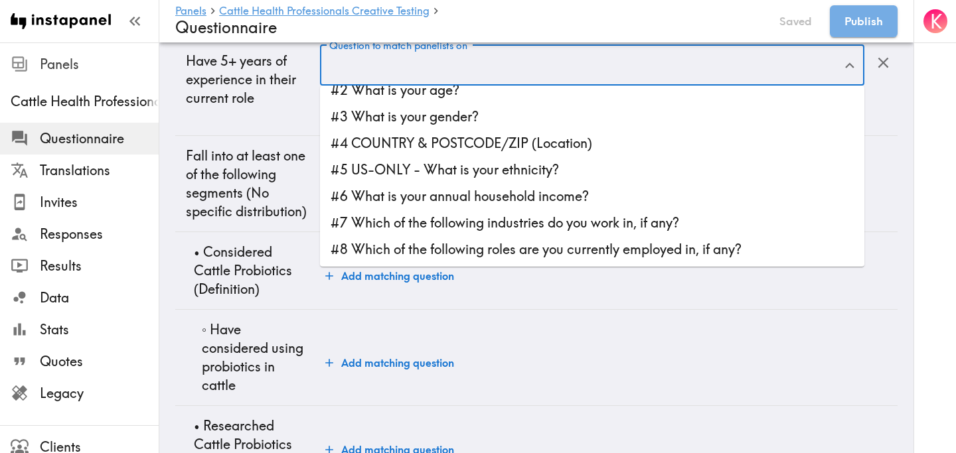
scroll to position [12, 0]
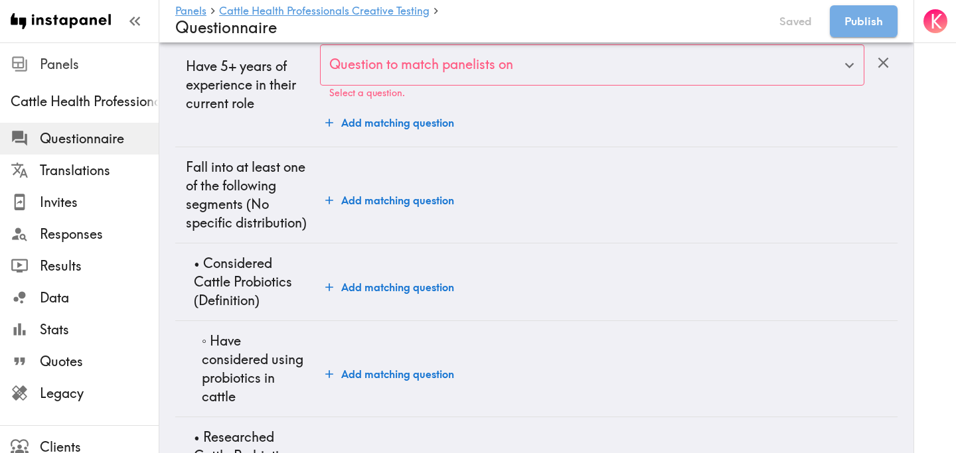
click at [272, 125] on td "Have 5+ years of experience in their current role" at bounding box center [247, 85] width 145 height 124
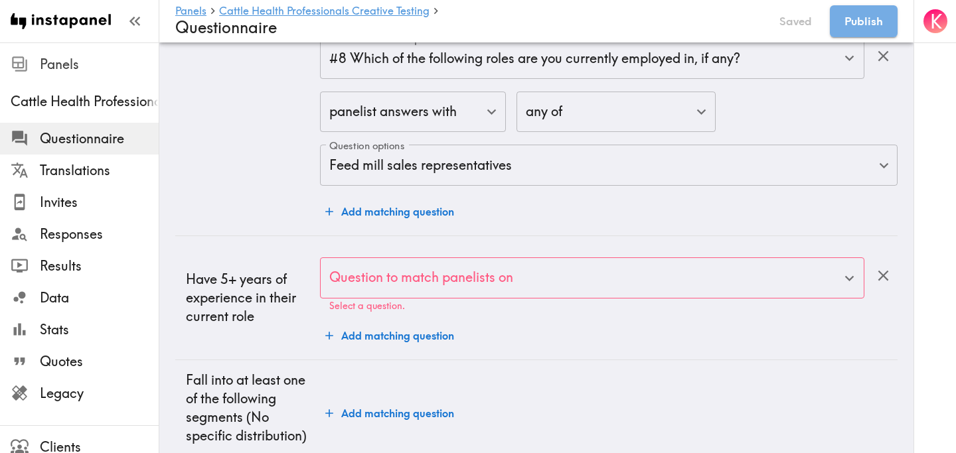
scroll to position [2628, 0]
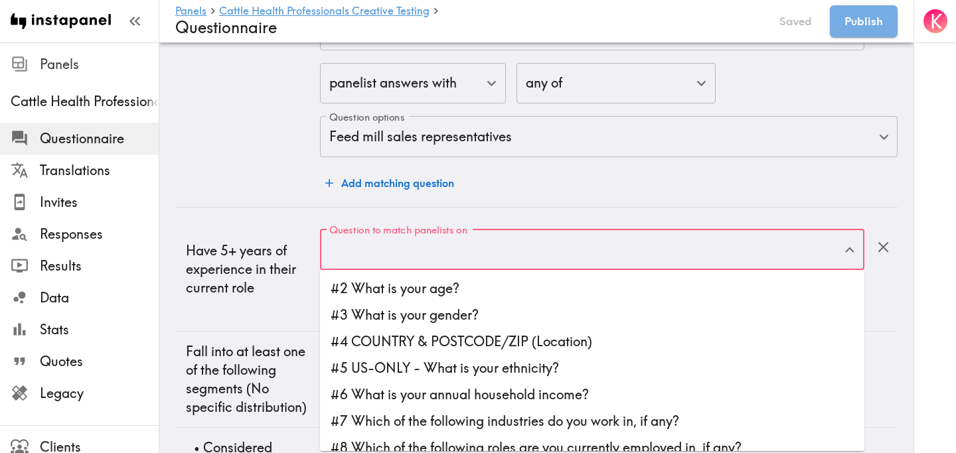
click at [366, 244] on div "Question to match panelists on Question to match panelists on Select a question." at bounding box center [592, 256] width 544 height 54
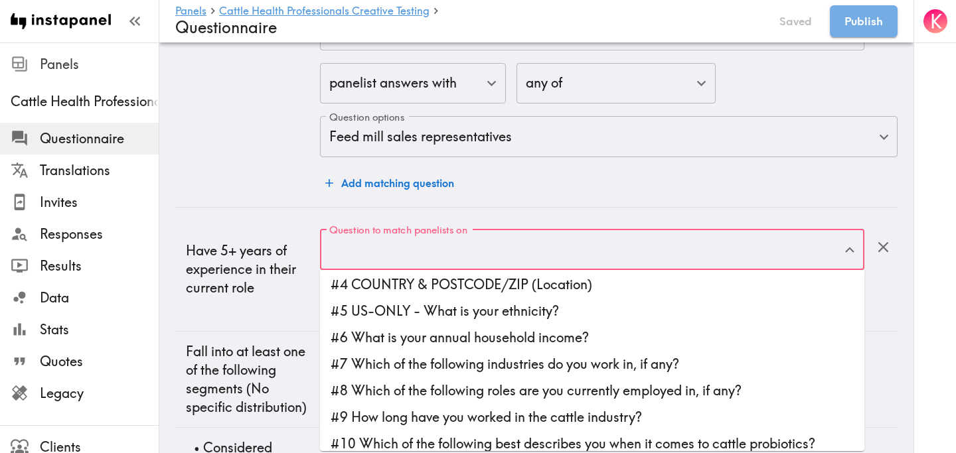
scroll to position [95, 0]
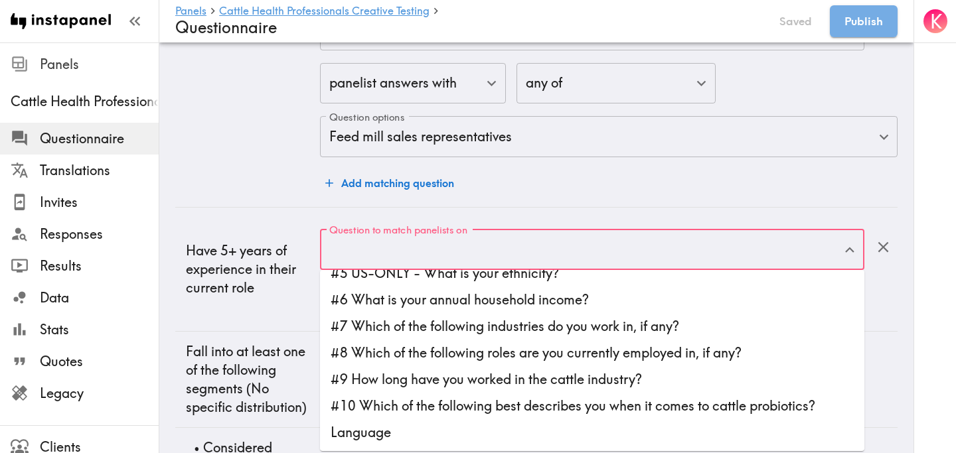
click at [498, 379] on li "#9 How long have you worked in the cattle industry?" at bounding box center [592, 379] width 544 height 27
type input "#9 How long have you worked in the cattle industry?"
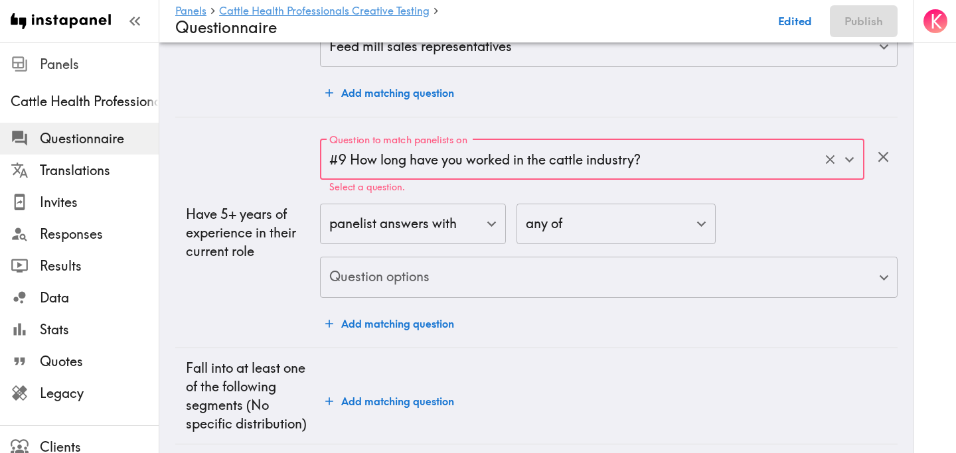
scroll to position [2740, 0]
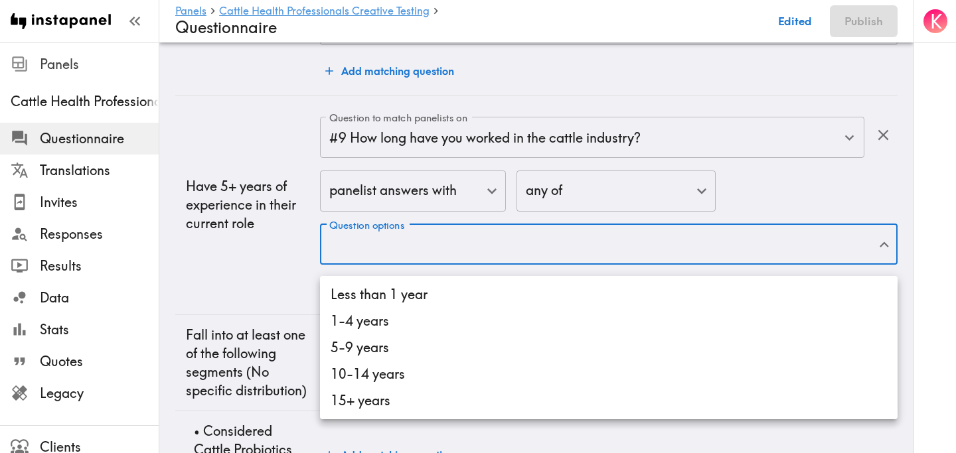
click at [449, 349] on li "5-9 years" at bounding box center [608, 348] width 577 height 27
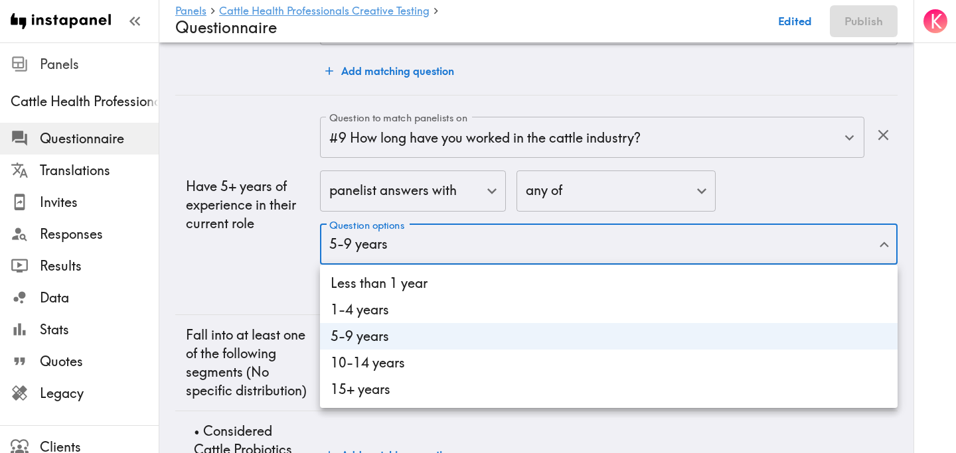
click at [451, 366] on li "10-14 years" at bounding box center [608, 363] width 577 height 27
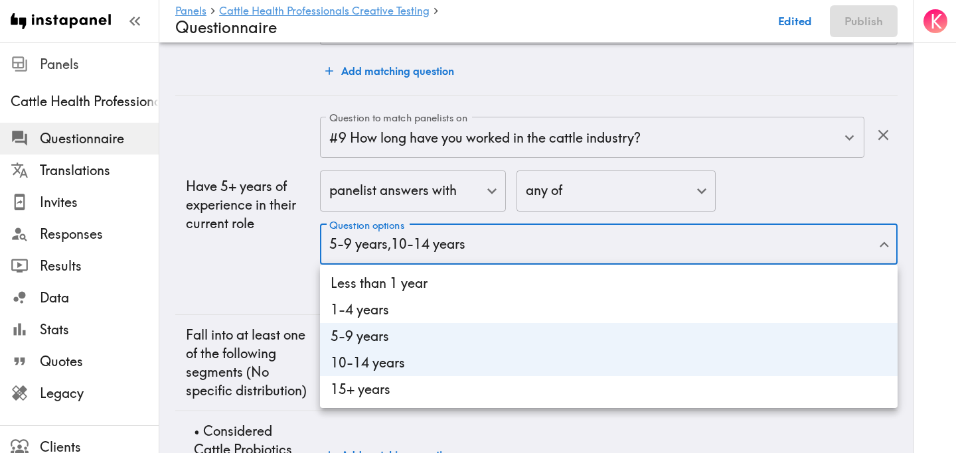
click at [451, 404] on ul "Less than 1 year 1-4 years 5-9 years 10-14 years 15+ years" at bounding box center [608, 336] width 577 height 143
click at [418, 382] on li "15+ years" at bounding box center [608, 389] width 577 height 27
type input "9a26ad44-d531-48b7-9570-24dabd102bef,e63effd1-2438-4c0d-815b-3e3f60a9a720,db30f…"
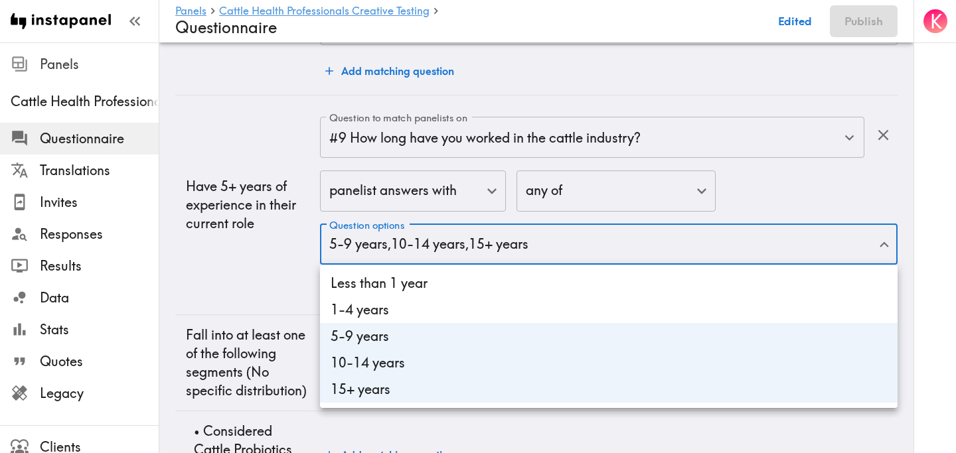
click at [254, 248] on div at bounding box center [478, 226] width 956 height 453
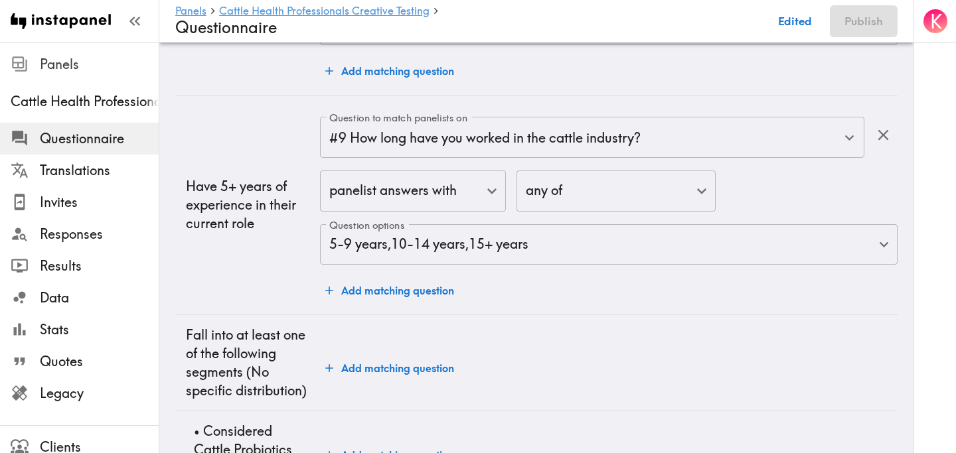
click at [274, 281] on td "Have 5+ years of experience in their current role" at bounding box center [247, 206] width 145 height 220
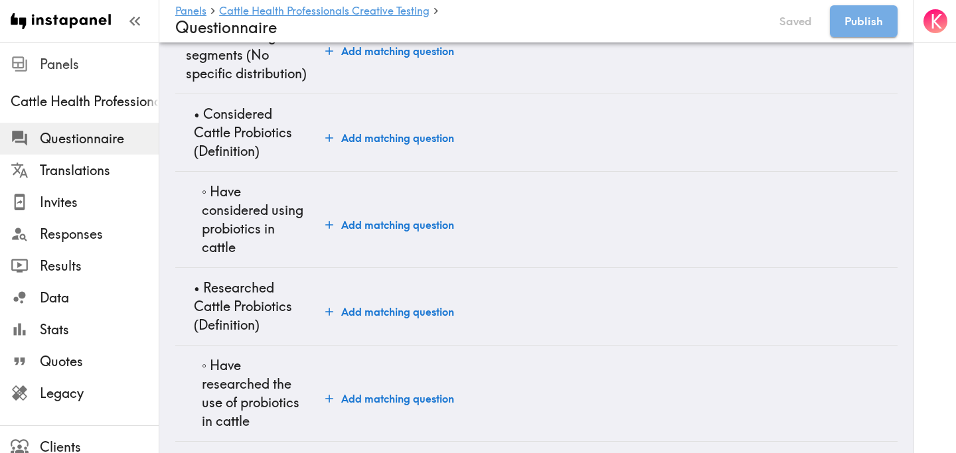
scroll to position [3157, 0]
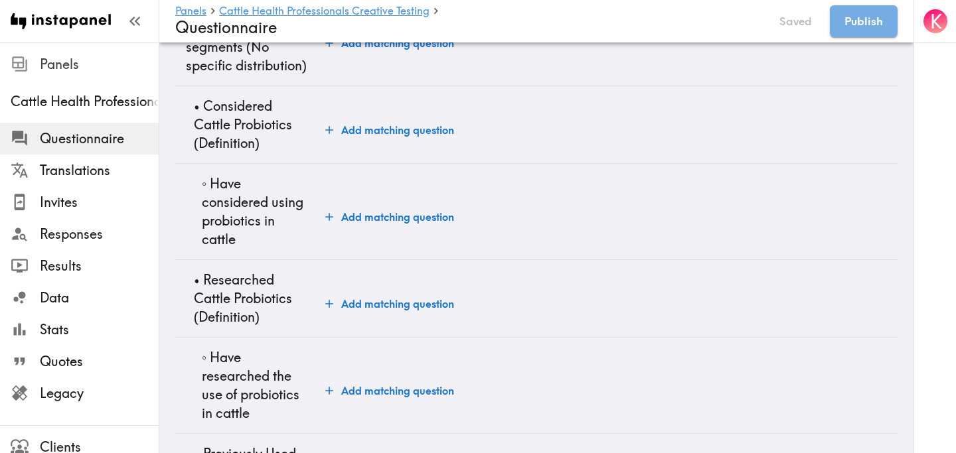
click at [397, 214] on button "Add matching question" at bounding box center [389, 217] width 139 height 27
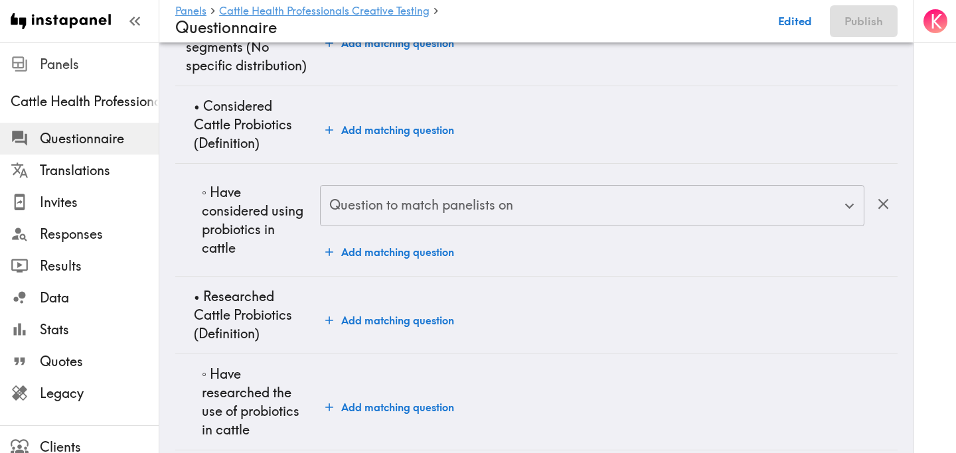
click at [512, 208] on input "Question to match panelists on" at bounding box center [582, 205] width 512 height 29
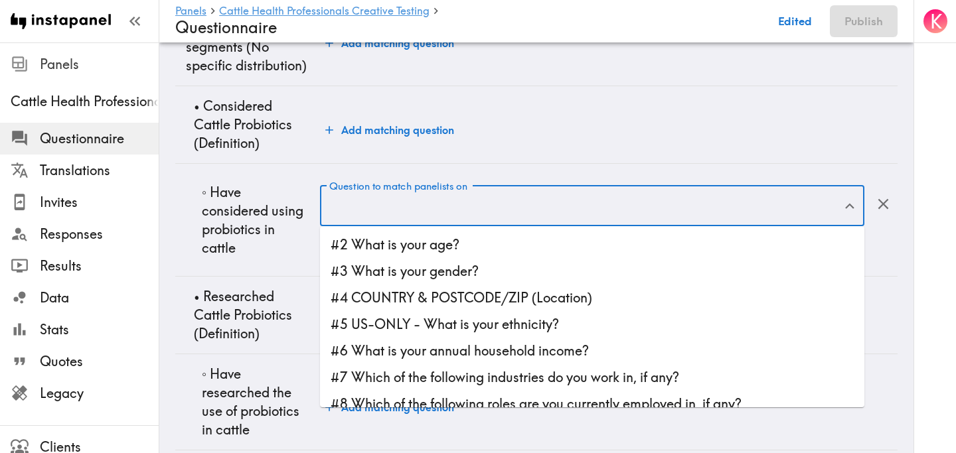
scroll to position [121, 0]
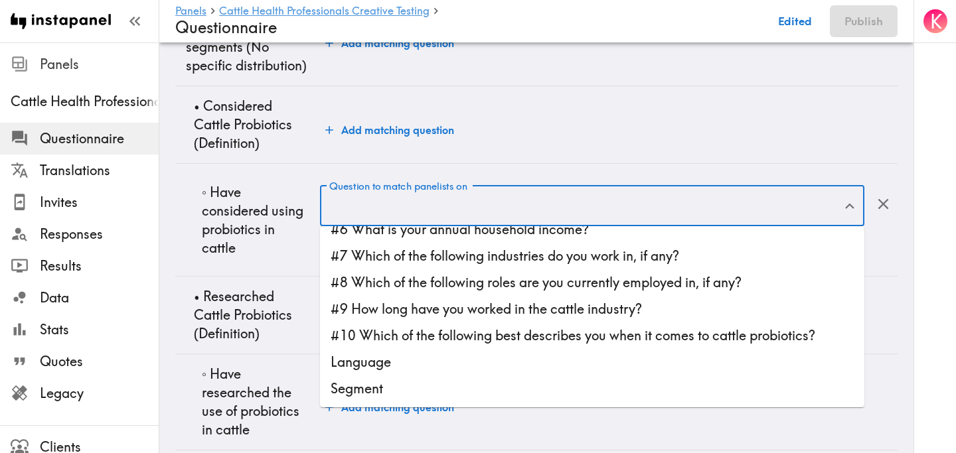
click at [487, 331] on li "#10 Which of the following best describes you when it comes to cattle probiotic…" at bounding box center [592, 336] width 544 height 27
type input "#10 Which of the following best describes you when it comes to cattle probiotic…"
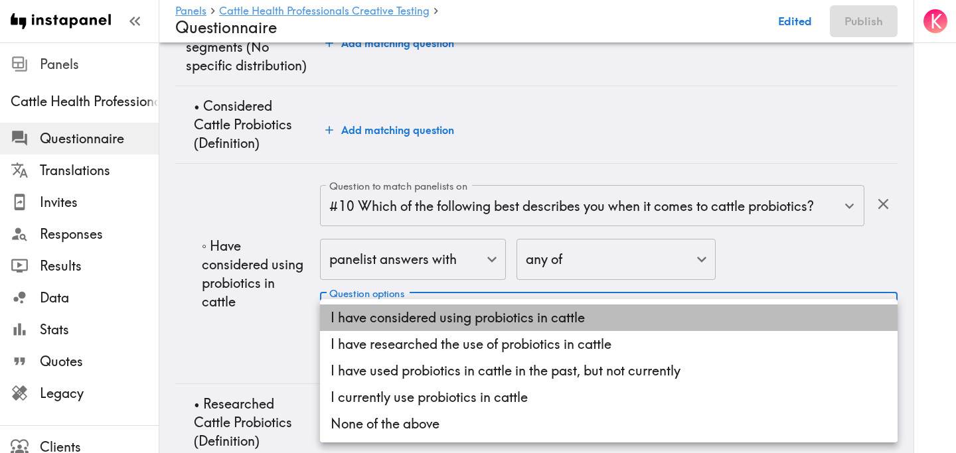
click at [456, 316] on li "I have considered using probiotics in cattle" at bounding box center [608, 318] width 577 height 27
type input "558602fc-4e1e-4b2b-92d3-0a06f4f88fb7"
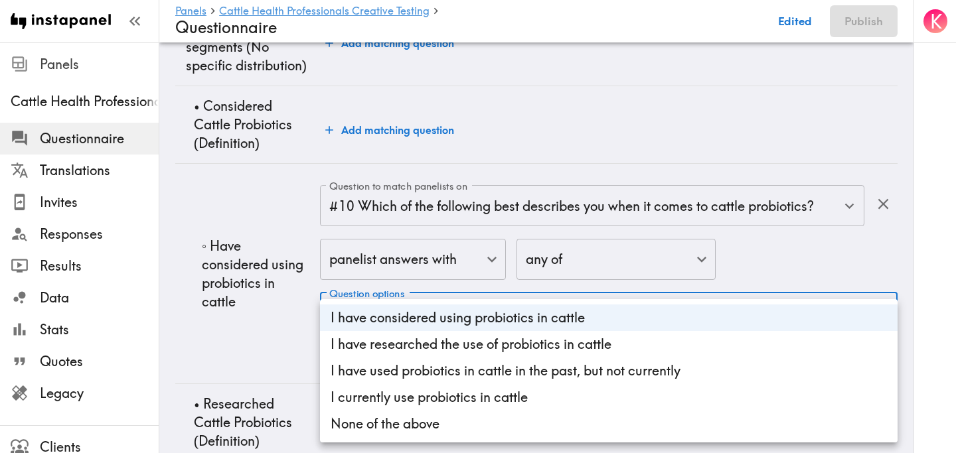
click at [252, 309] on div at bounding box center [478, 226] width 956 height 453
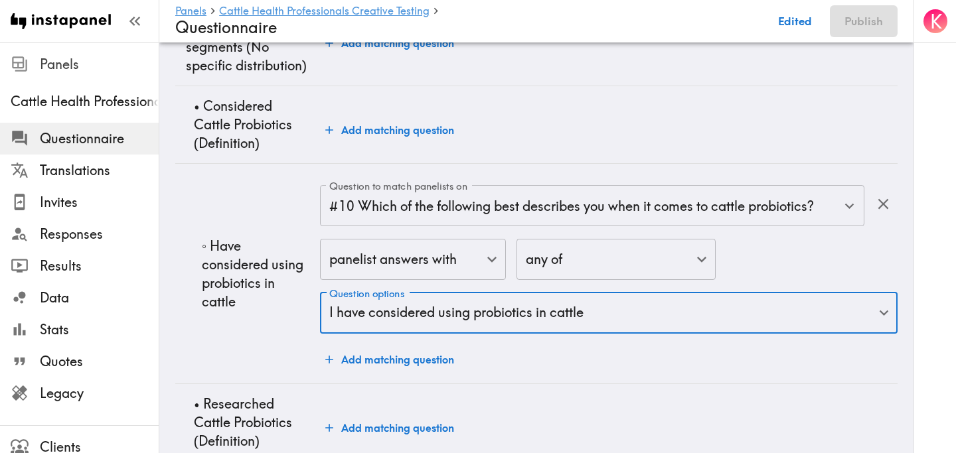
click at [267, 308] on p "◦ Have considered using probiotics in cattle" at bounding box center [256, 274] width 108 height 74
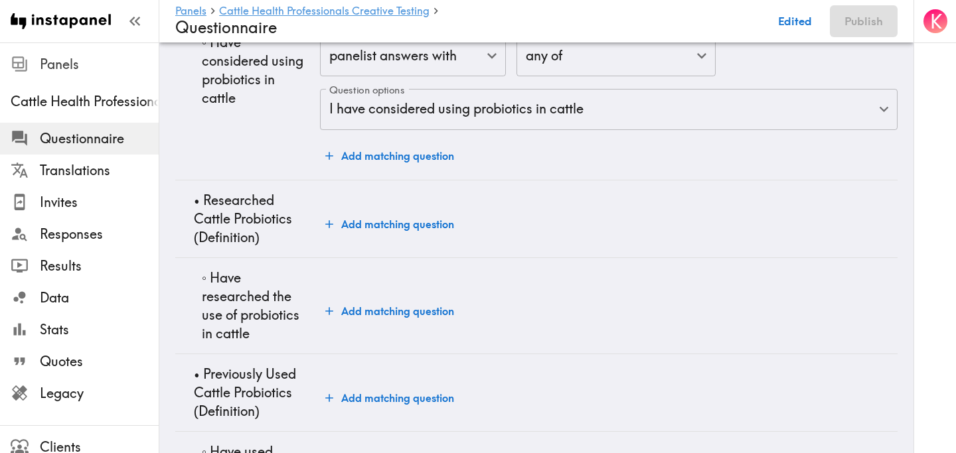
scroll to position [3367, 0]
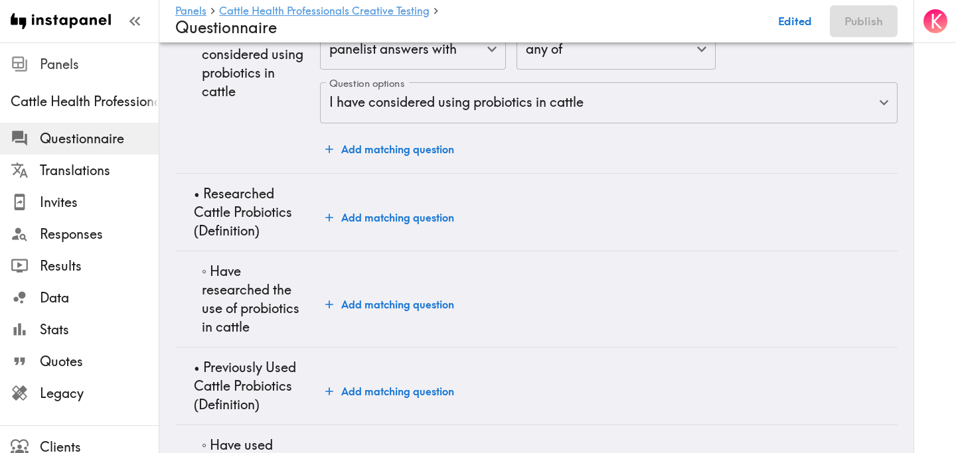
click at [354, 298] on button "Add matching question" at bounding box center [389, 304] width 139 height 27
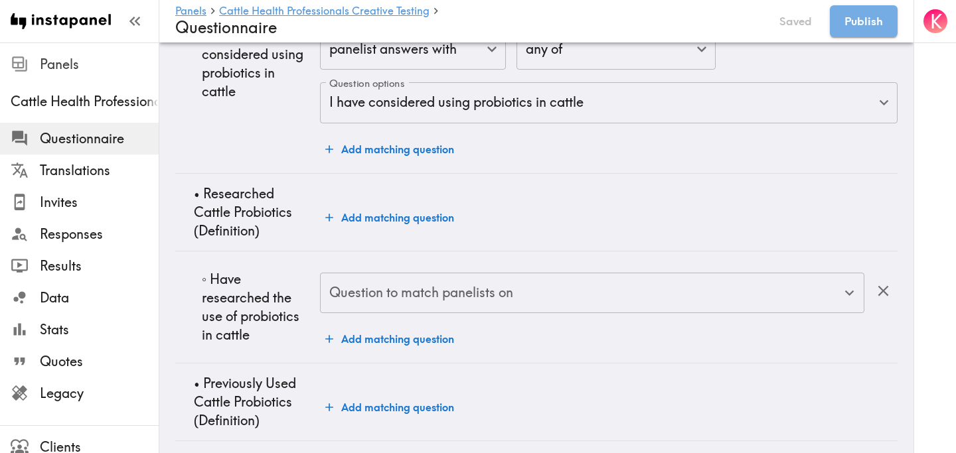
click at [513, 291] on div "Question to match panelists on Question to match panelists on" at bounding box center [592, 294] width 544 height 43
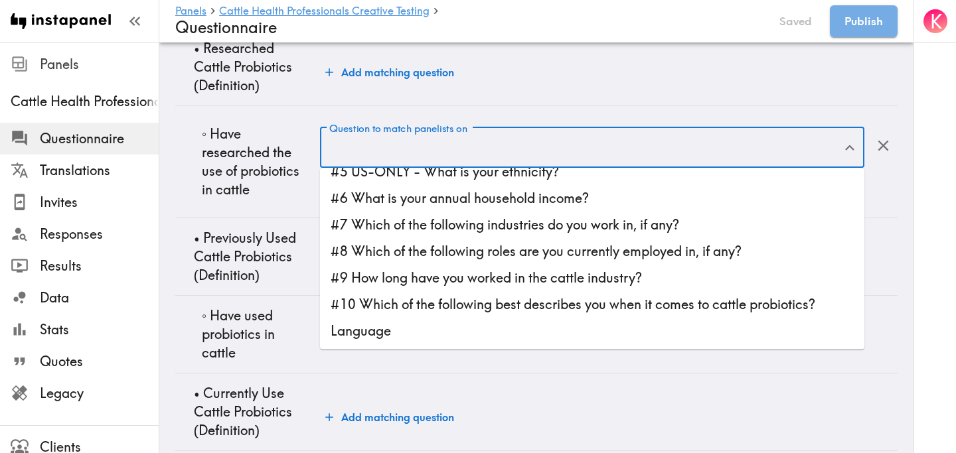
scroll to position [0, 0]
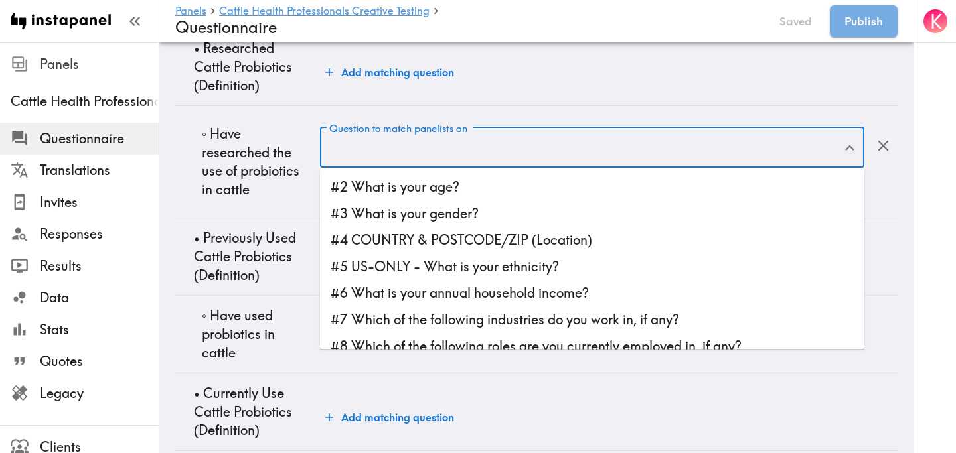
click at [530, 367] on td "Add matching question" at bounding box center [608, 335] width 577 height 78
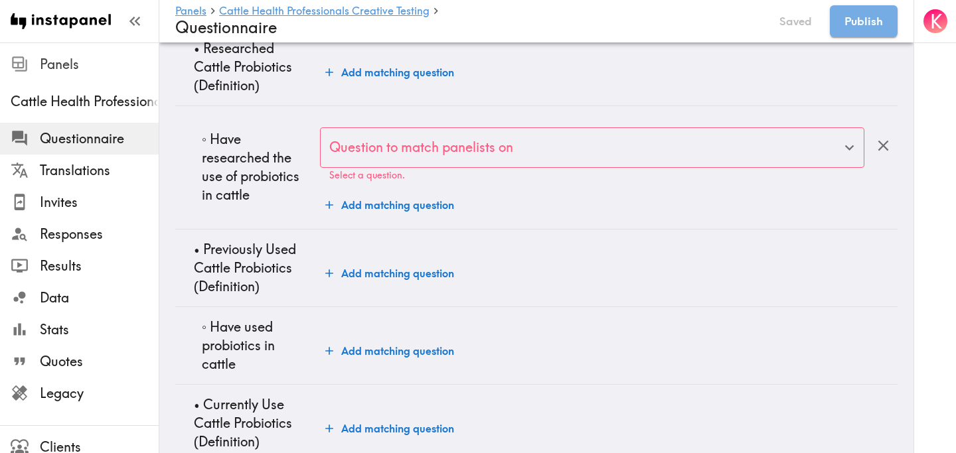
click at [483, 162] on div "Question to match panelists on" at bounding box center [592, 147] width 544 height 41
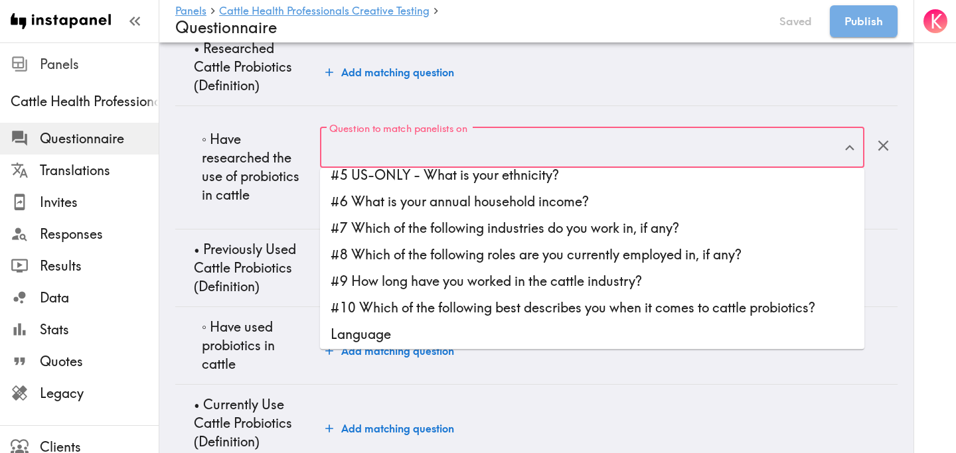
scroll to position [95, 0]
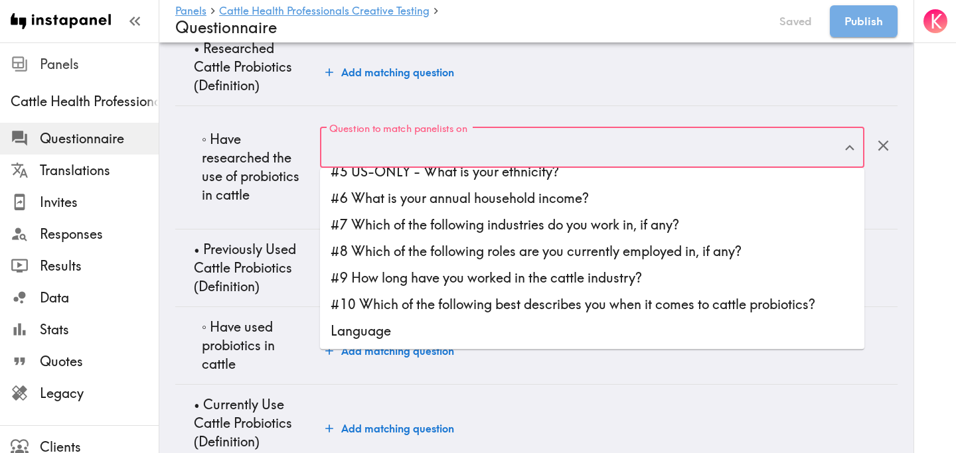
click at [523, 299] on li "#10 Which of the following best describes you when it comes to cattle probiotic…" at bounding box center [592, 304] width 544 height 27
type input "#10 Which of the following best describes you when it comes to cattle probiotic…"
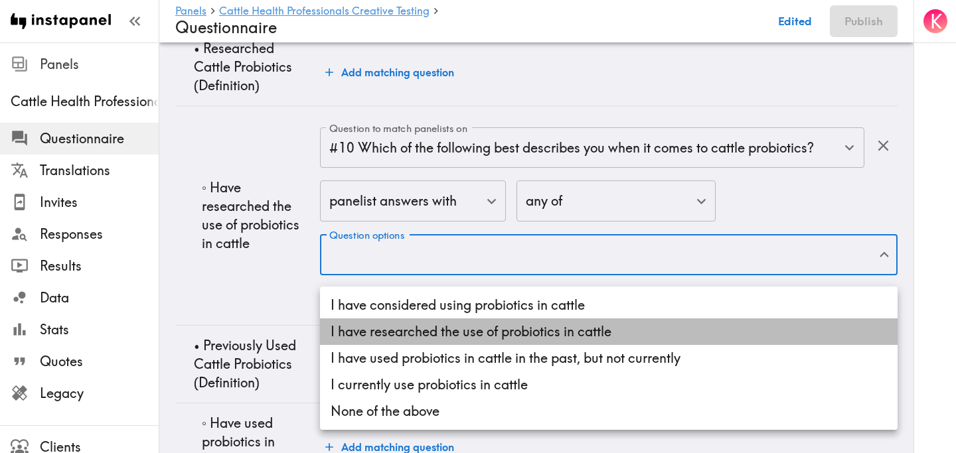
click at [461, 320] on li "I have researched the use of probiotics in cattle" at bounding box center [608, 332] width 577 height 27
type input "f8e320b1-086c-4cf2-9c1b-bbd891342c20"
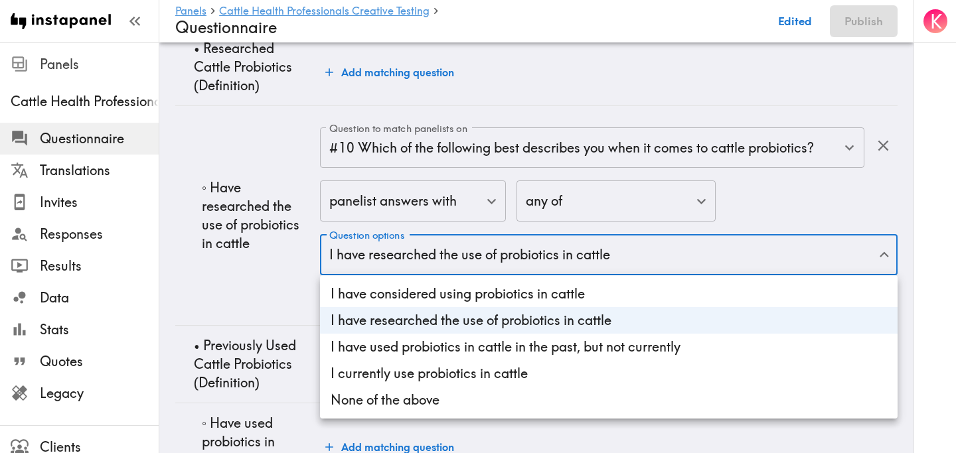
click at [258, 275] on div at bounding box center [478, 226] width 956 height 453
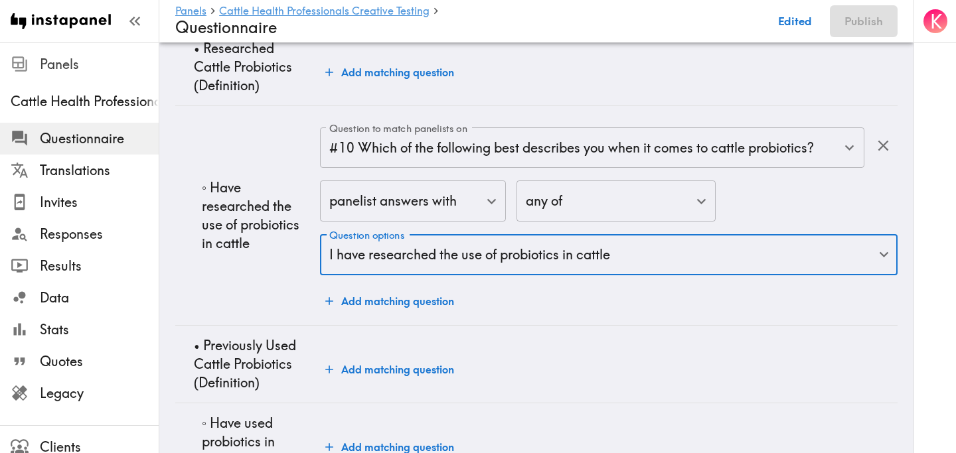
click at [260, 262] on td "◦ Have researched the use of probiotics in cattle" at bounding box center [247, 216] width 145 height 220
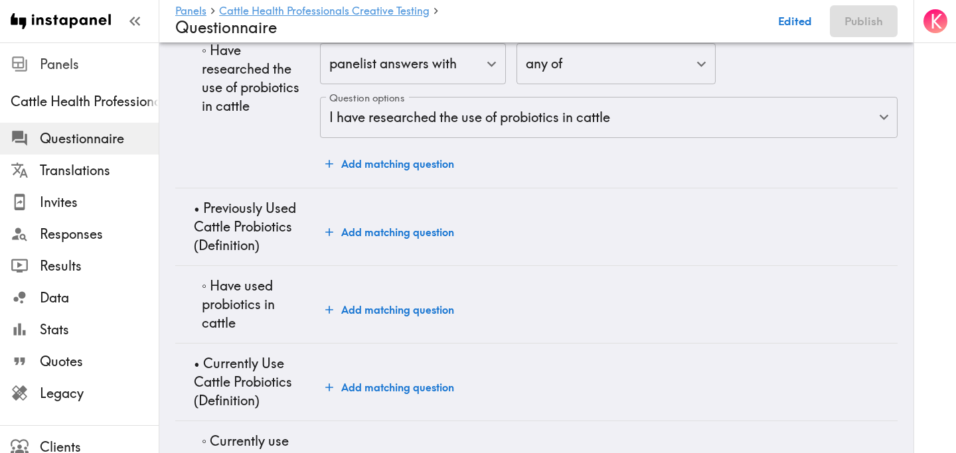
scroll to position [3586, 0]
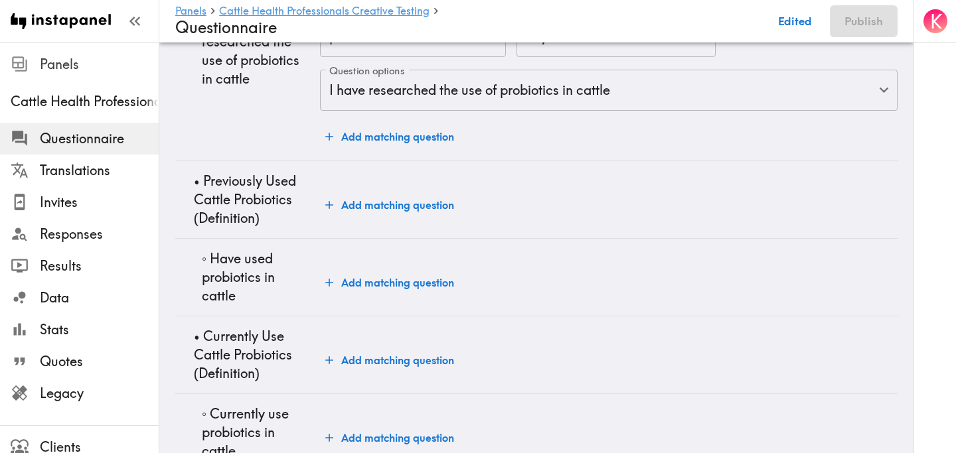
click at [345, 283] on button "Add matching question" at bounding box center [389, 282] width 139 height 27
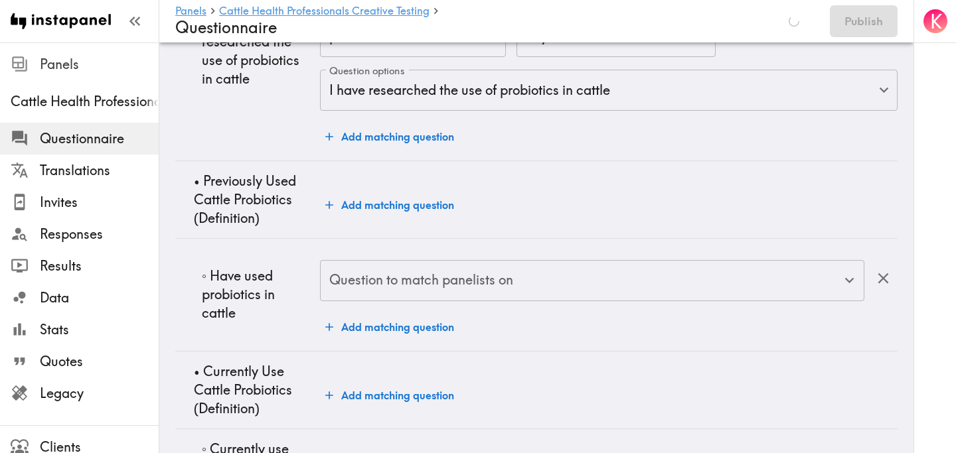
click at [427, 286] on input "Question to match panelists on" at bounding box center [582, 280] width 512 height 29
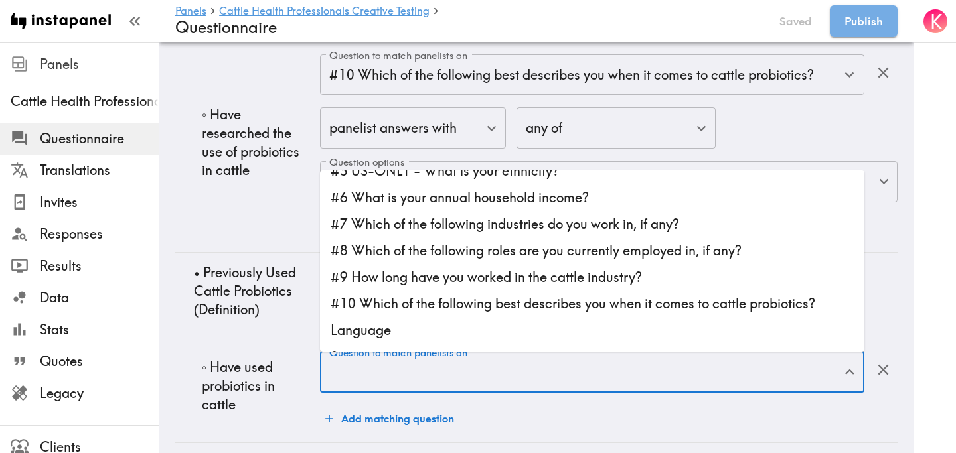
scroll to position [106, 0]
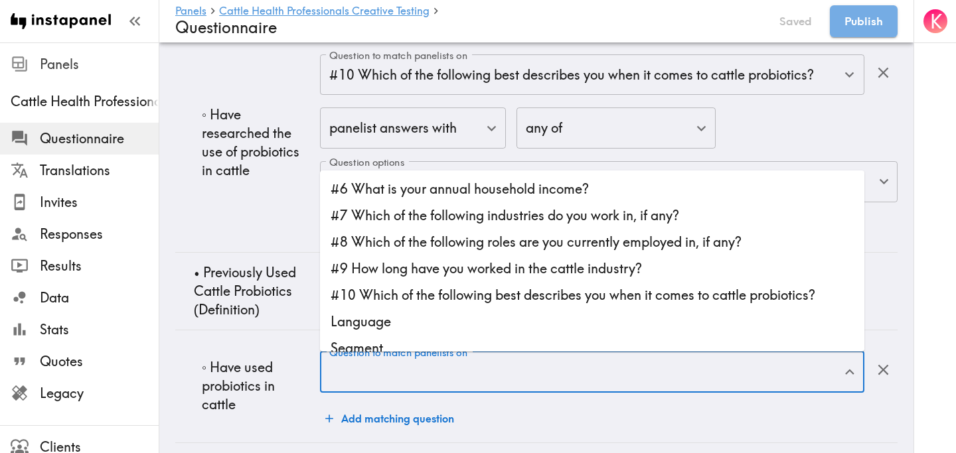
click at [455, 295] on li "#10 Which of the following best describes you when it comes to cattle probiotic…" at bounding box center [592, 295] width 544 height 27
type input "#10 Which of the following best describes you when it comes to cattle probiotic…"
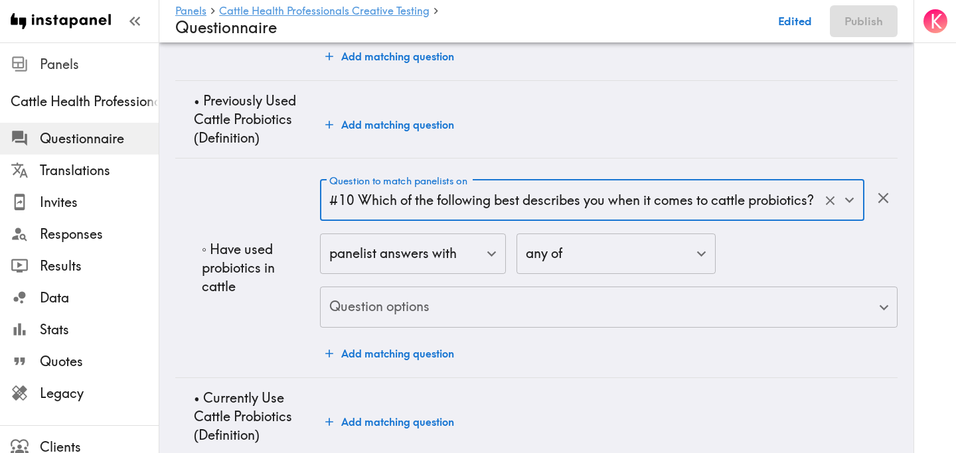
scroll to position [3759, 0]
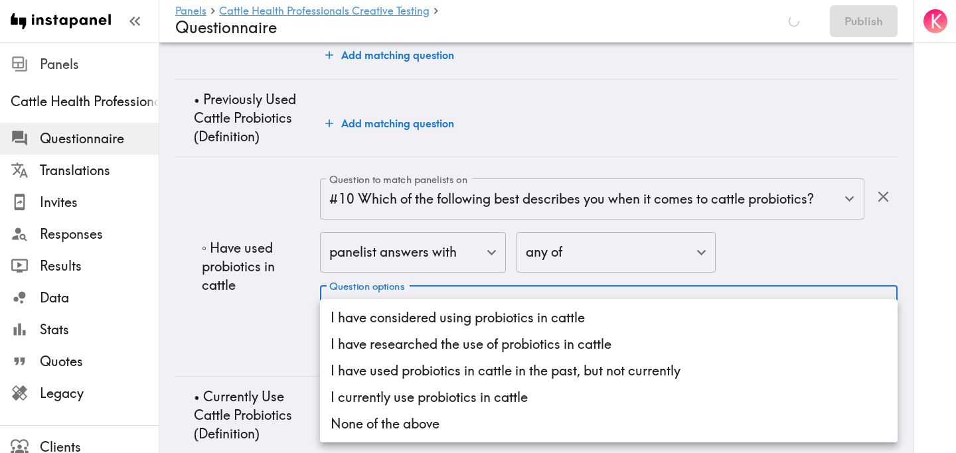
click at [471, 369] on li "I have used probiotics in cattle in the past, but not currently" at bounding box center [608, 371] width 577 height 27
type input "c5aea76b-1f2d-4e8c-b5f5-4dbcf21106b2"
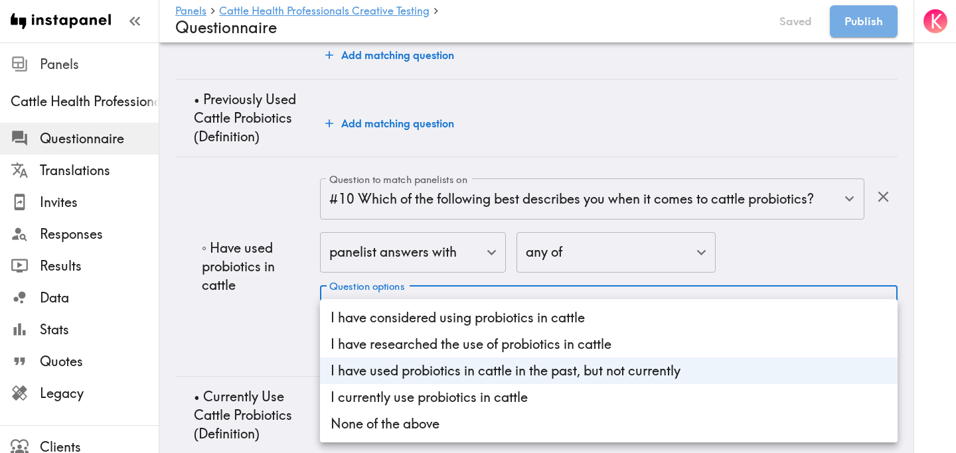
click at [230, 321] on div at bounding box center [478, 226] width 956 height 453
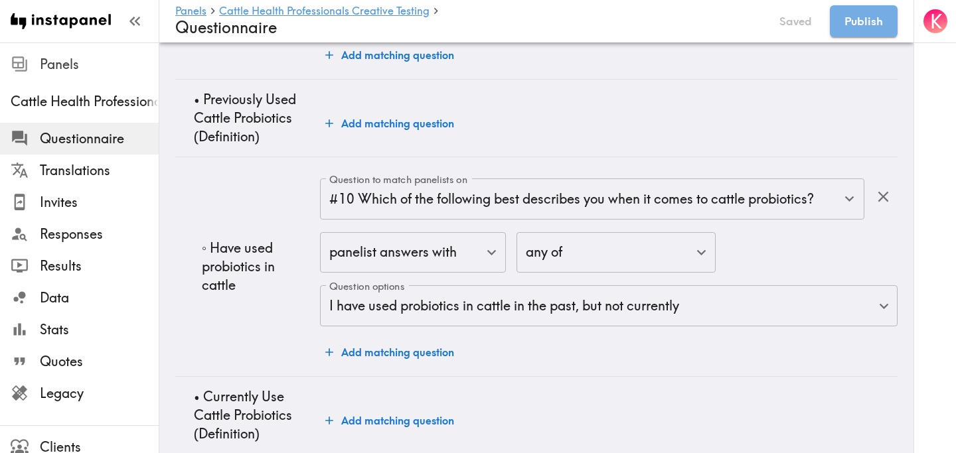
scroll to position [3859, 0]
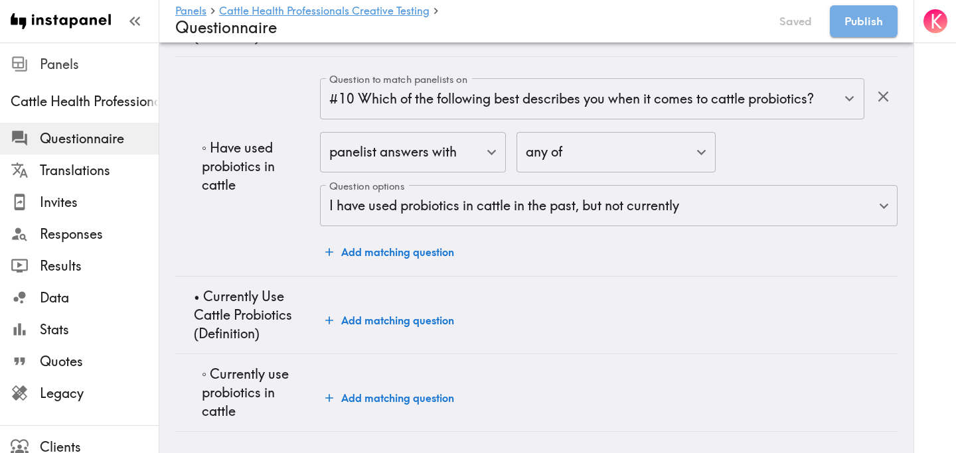
click at [353, 391] on button "Add matching question" at bounding box center [389, 398] width 139 height 27
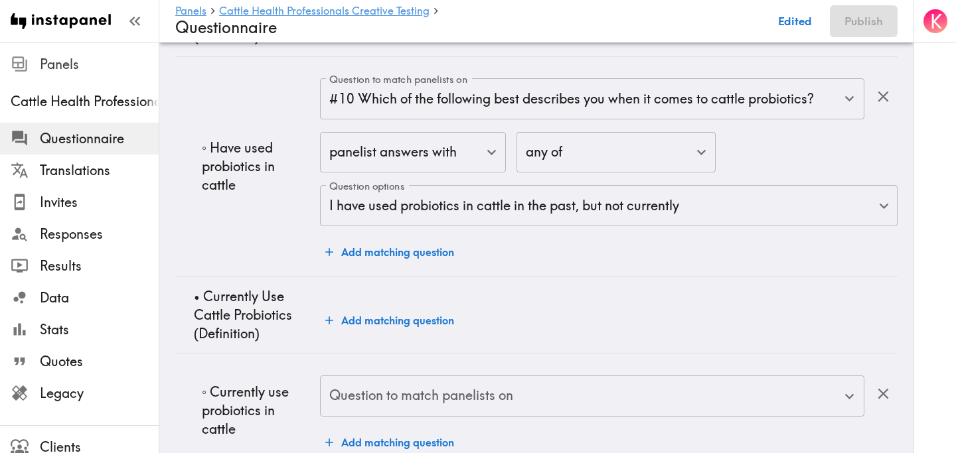
scroll to position [3894, 0]
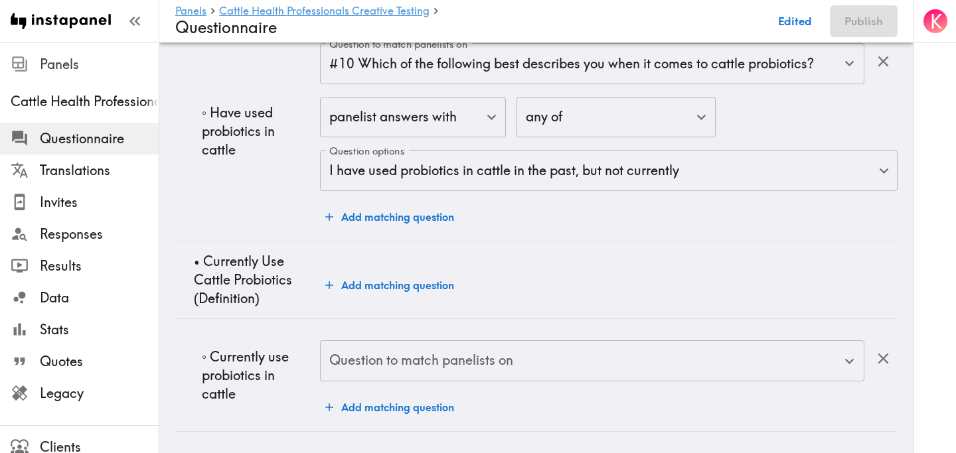
click at [451, 358] on div "Question to match panelists on Question to match panelists on" at bounding box center [592, 362] width 544 height 43
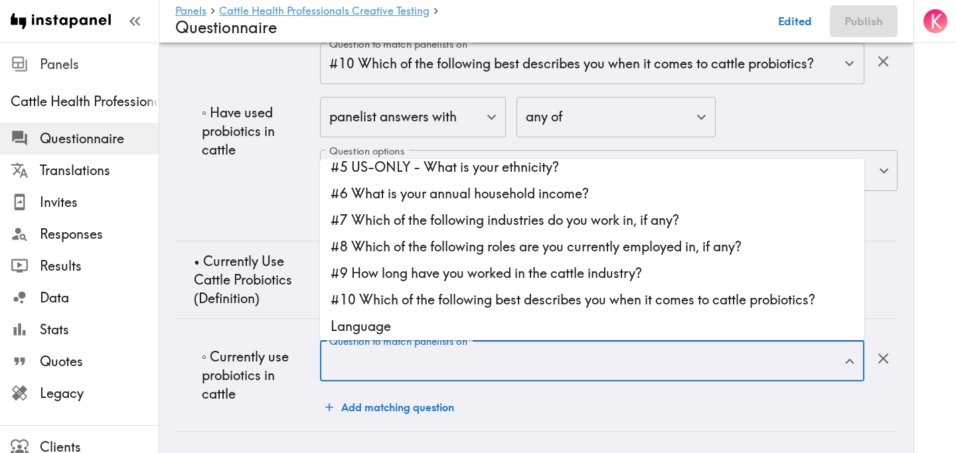
scroll to position [99, 0]
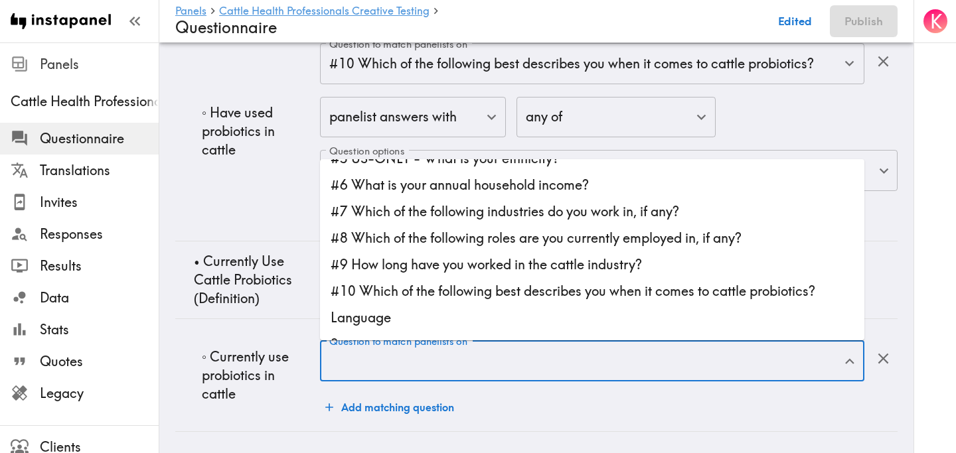
click at [480, 290] on li "#10 Which of the following best describes you when it comes to cattle probiotic…" at bounding box center [592, 291] width 544 height 27
type input "#10 Which of the following best describes you when it comes to cattle probiotic…"
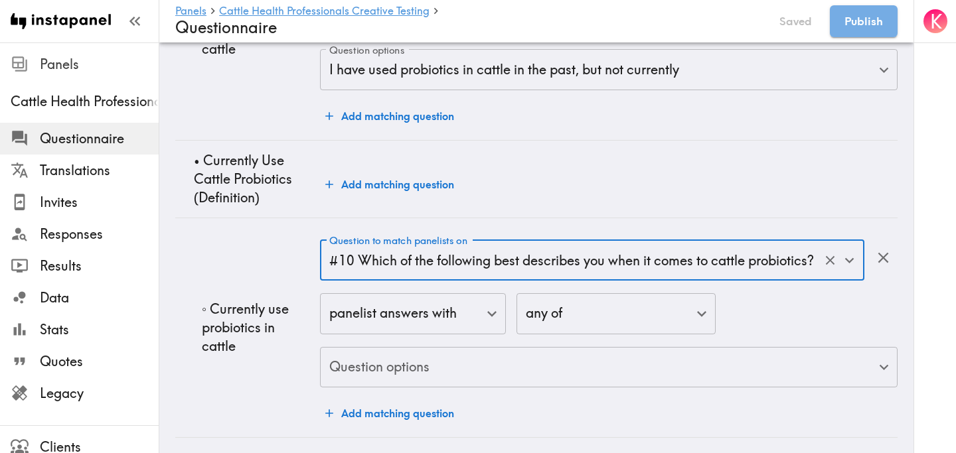
scroll to position [3910, 0]
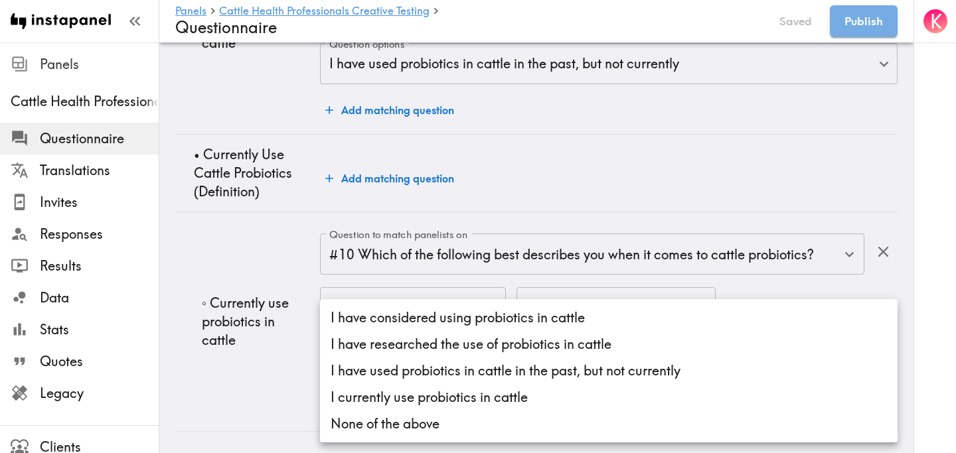
click at [449, 402] on li "I currently use probiotics in cattle" at bounding box center [608, 397] width 577 height 27
type input "b649fcf9-24b3-47a5-874a-5609da574e64"
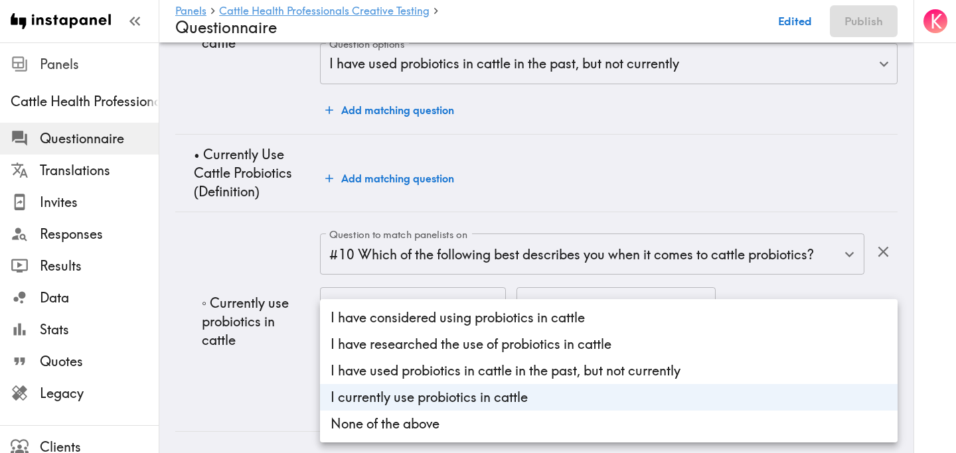
click at [252, 394] on div at bounding box center [478, 226] width 956 height 453
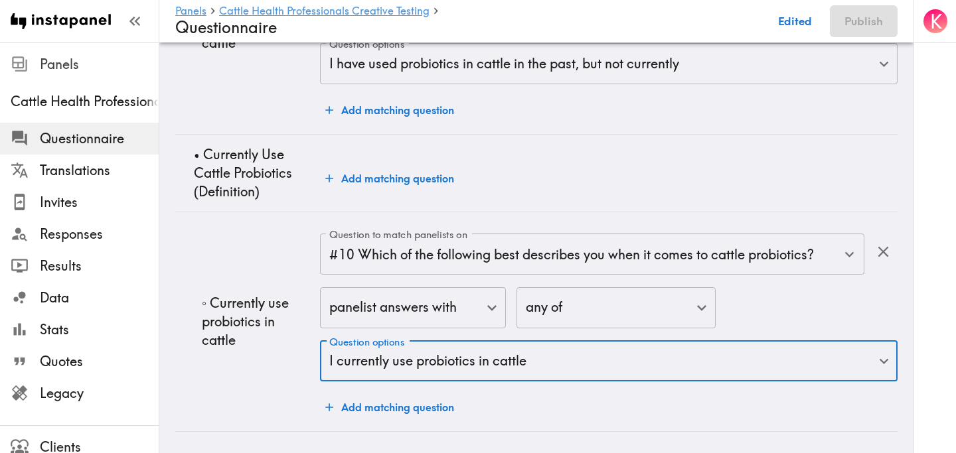
click at [252, 386] on td "◦ Currently use probiotics in cattle" at bounding box center [247, 322] width 145 height 220
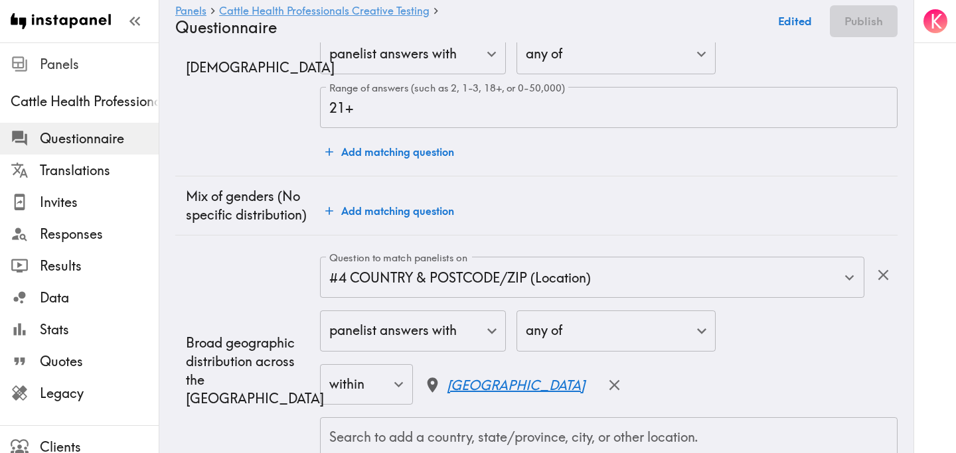
scroll to position [0, 0]
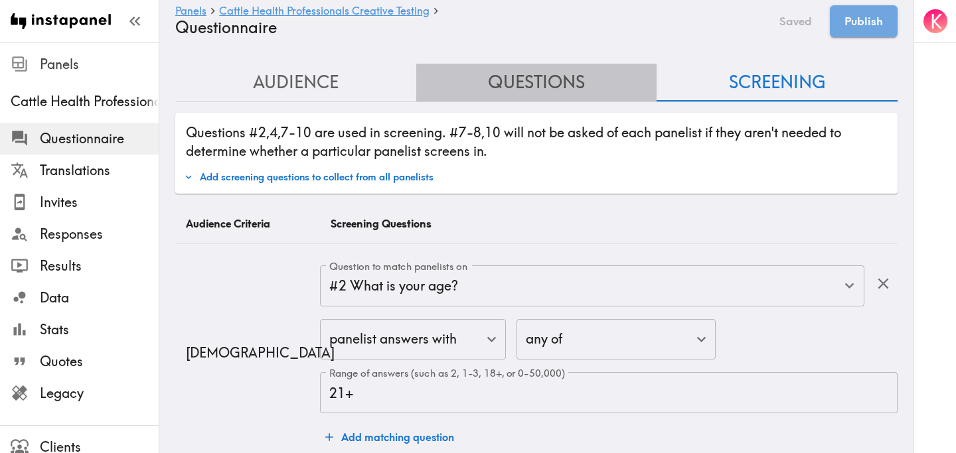
click at [560, 89] on button "Questions" at bounding box center [536, 83] width 241 height 38
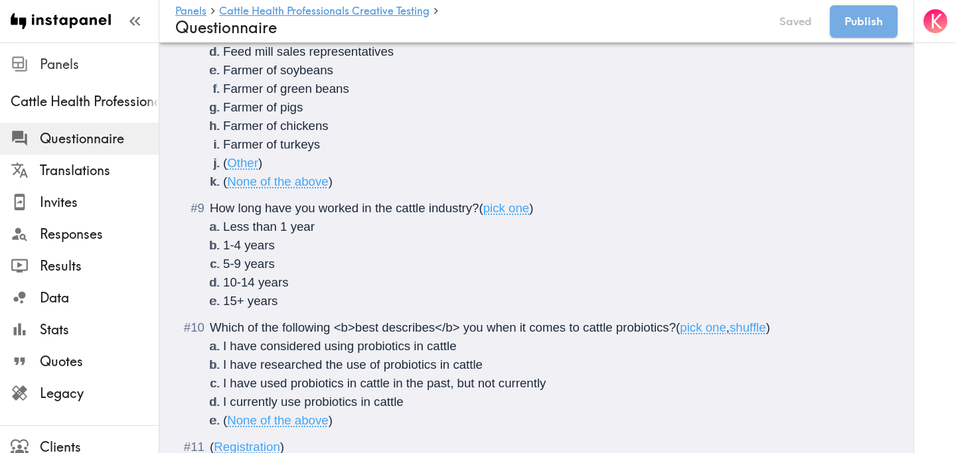
scroll to position [1039, 0]
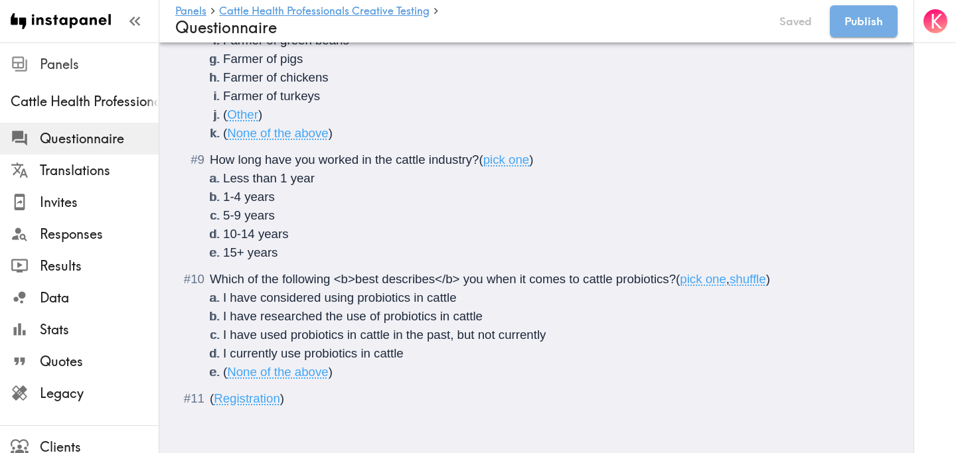
click at [351, 378] on li "( None of the above )" at bounding box center [552, 372] width 658 height 19
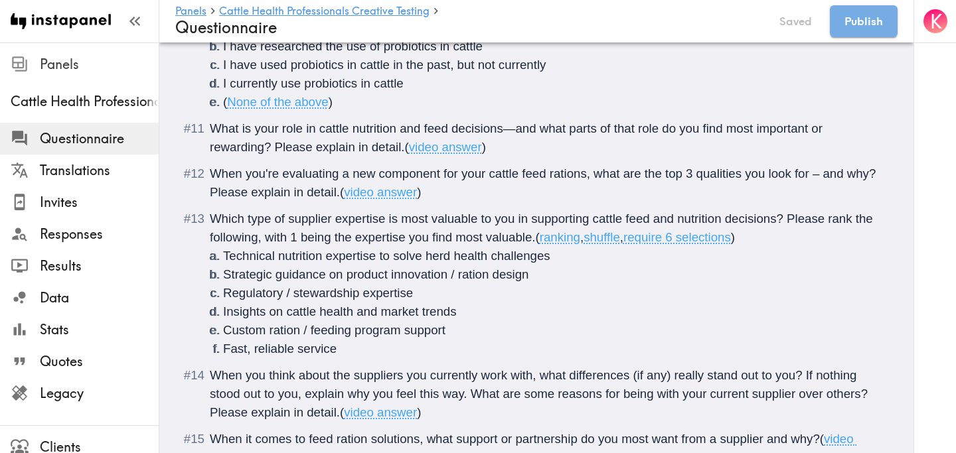
scroll to position [1313, 0]
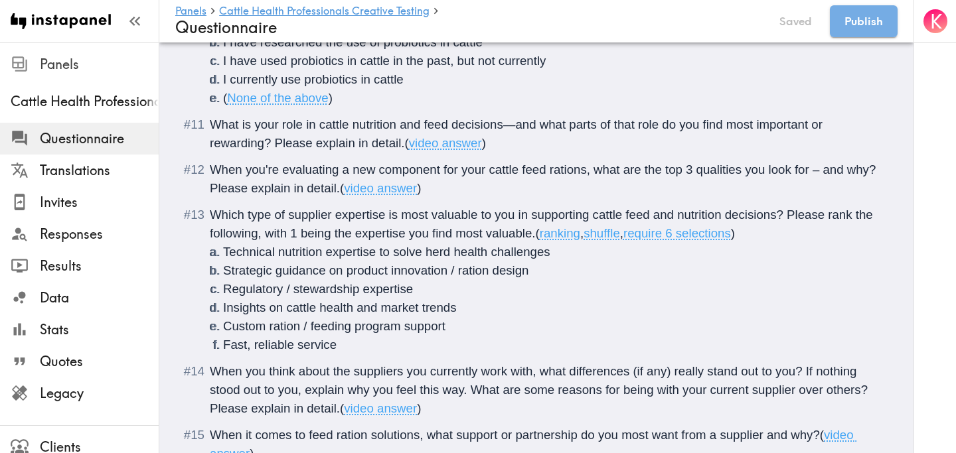
click at [541, 123] on span "What is your role in cattle nutrition and feed decisions—and what parts of that…" at bounding box center [518, 133] width 616 height 33
click at [270, 143] on span "What is your role in cattle nutrition and feed decisions—and <b>what parts of t…" at bounding box center [528, 133] width 637 height 33
click at [596, 173] on span "When you're evaluating a new component for your cattle feed rations, what are t…" at bounding box center [545, 179] width 670 height 33
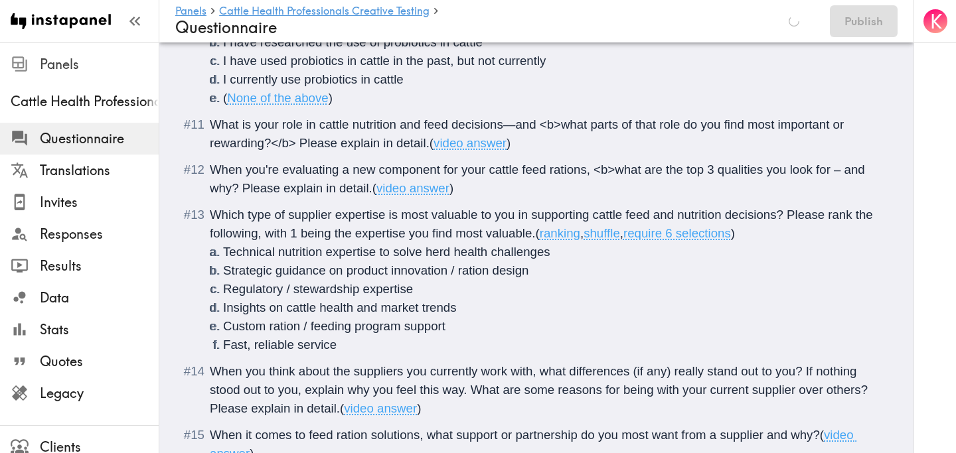
click at [830, 170] on span "When you're evaluating a new component for your cattle feed rations, <b>what ar…" at bounding box center [539, 179] width 658 height 33
click at [232, 189] on span "When you're evaluating a new component for your cattle feed rations, <b>what ar…" at bounding box center [539, 179] width 658 height 33
click at [830, 173] on span "When you're evaluating a new component for your cattle feed rations, <b>what ar…" at bounding box center [539, 179] width 658 height 33
click at [248, 216] on span "Which type of supplier expertise is most valuable to you in supporting cattle f…" at bounding box center [543, 224] width 666 height 33
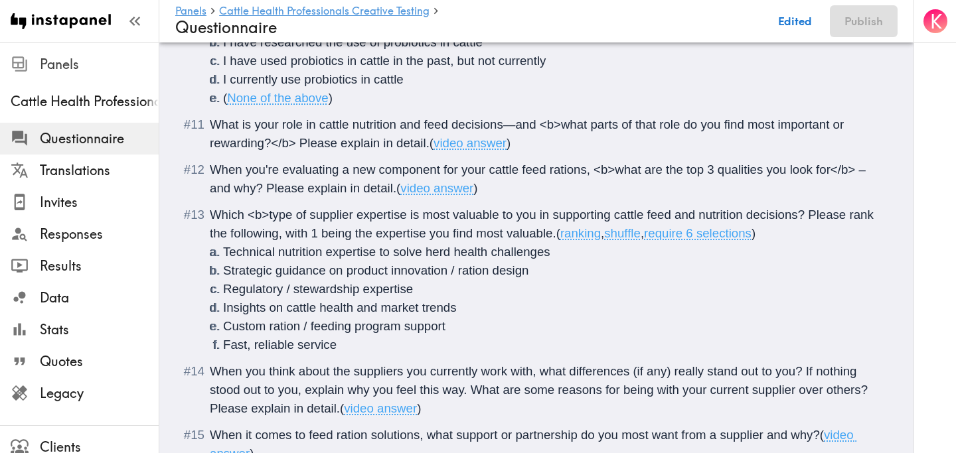
click at [499, 216] on span "Which <b>type of supplier expertise is most valuable to you in supporting cattl…" at bounding box center [543, 224] width 667 height 33
click at [210, 235] on span "Which <b>type of supplier expertise is most valuable</b> to you in supporting c…" at bounding box center [542, 224] width 664 height 33
click at [254, 234] on span "Which <b>type of supplier expertise is most valuable</b> to you in supporting c…" at bounding box center [542, 224] width 664 height 33
click at [360, 238] on span "Which <b>type of supplier expertise is most valuable</b> to you in supporting c…" at bounding box center [542, 224] width 664 height 33
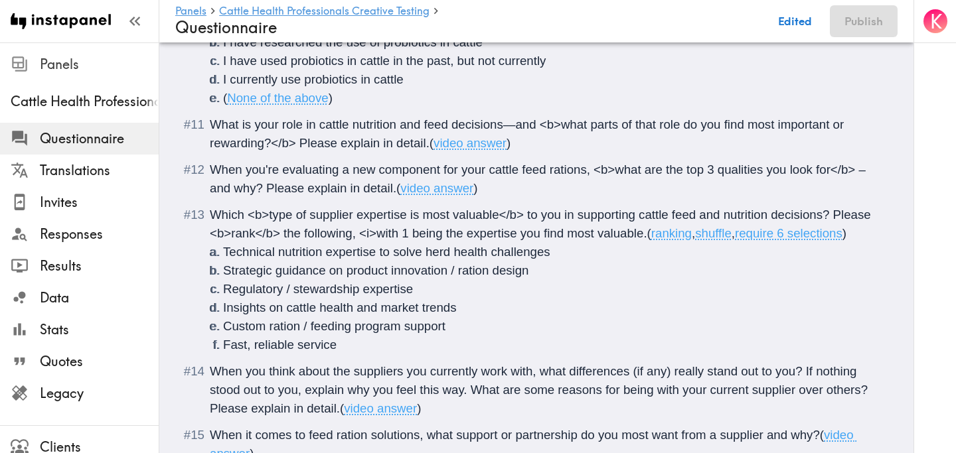
click at [647, 235] on span "(" at bounding box center [649, 233] width 4 height 14
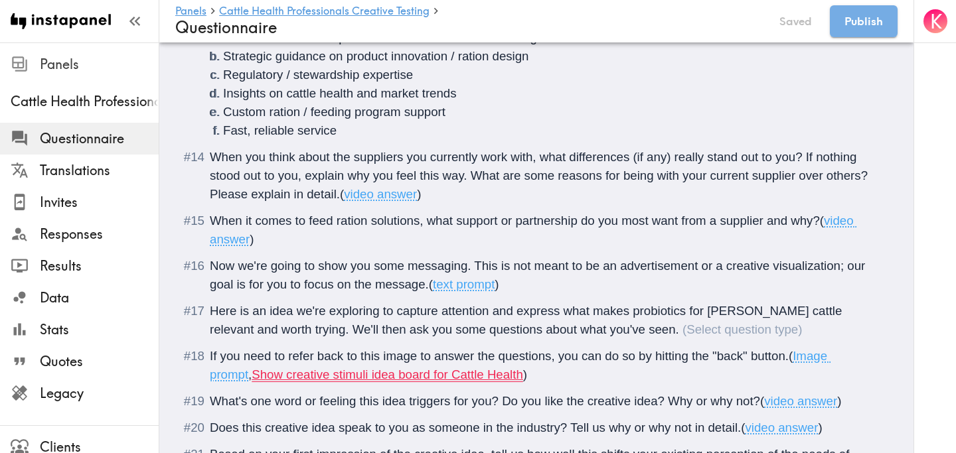
scroll to position [1530, 0]
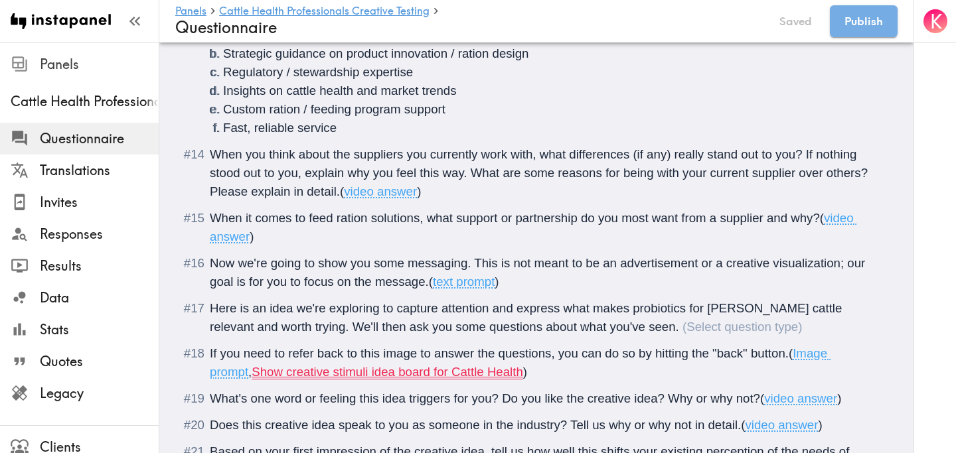
click at [542, 155] on span "When you think about the suppliers you currently work with, what differences (i…" at bounding box center [540, 172] width 661 height 51
click at [822, 155] on span "When you think about the suppliers you currently work with, <b>what differences…" at bounding box center [546, 172] width 672 height 51
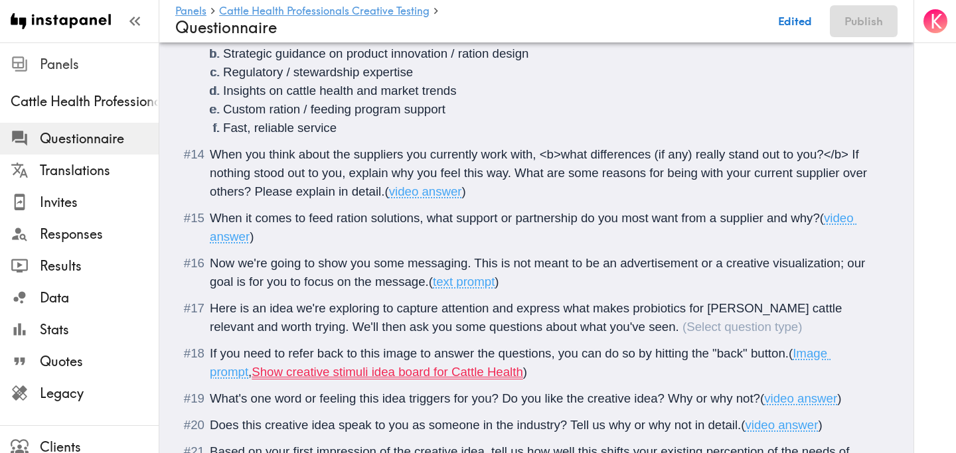
click at [280, 172] on span "When you think about the suppliers you currently work with, <b>what differences…" at bounding box center [540, 172] width 660 height 51
click at [428, 220] on span "When it comes to feed ration solutions, what support or partnership do you most…" at bounding box center [515, 218] width 610 height 14
click at [598, 220] on span "When it comes to feed ration solutions, <b>what support or partnership do you m…" at bounding box center [525, 218] width 631 height 14
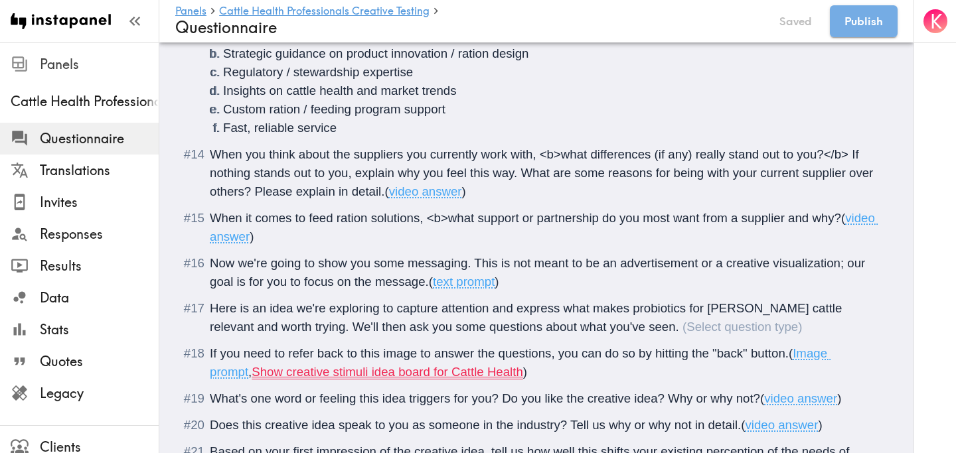
click at [700, 222] on span "When it comes to feed ration solutions, <b>what support or partnership do you m…" at bounding box center [525, 218] width 631 height 14
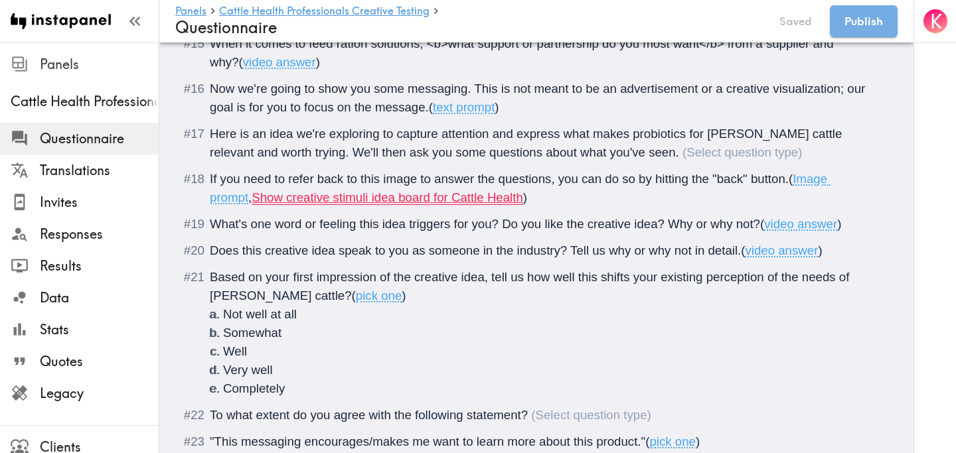
scroll to position [1709, 0]
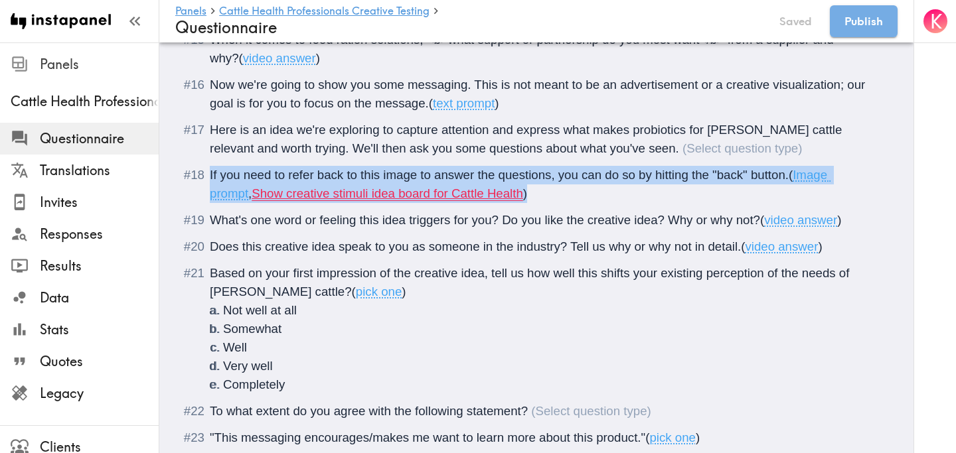
drag, startPoint x: 500, startPoint y: 195, endPoint x: 196, endPoint y: 174, distance: 304.1
click at [210, 174] on div "If you need to refer back to this image to answer the questions, you can do so …" at bounding box center [546, 184] width 672 height 37
copy div "If you need to refer back to this image to answer the questions, you can do so …"
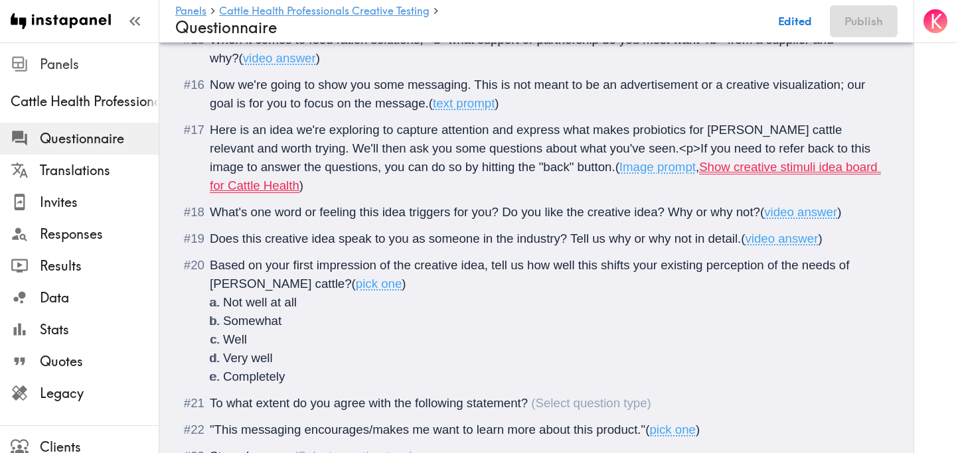
click at [565, 172] on span "Here is an idea we're exploring to capture attention and express what makes pro…" at bounding box center [542, 148] width 664 height 51
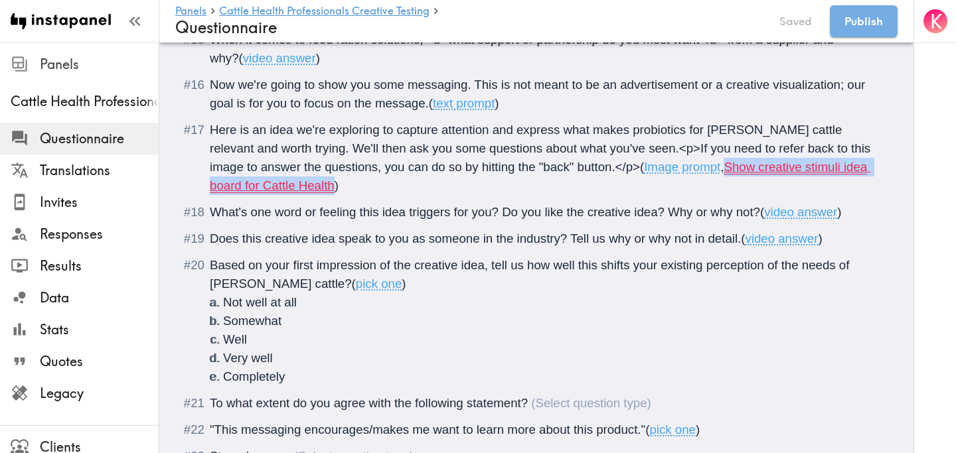
drag, startPoint x: 281, startPoint y: 186, endPoint x: 682, endPoint y: 172, distance: 401.2
click at [682, 172] on span "Show creative stimuli idea board for Cattle Health" at bounding box center [540, 176] width 660 height 33
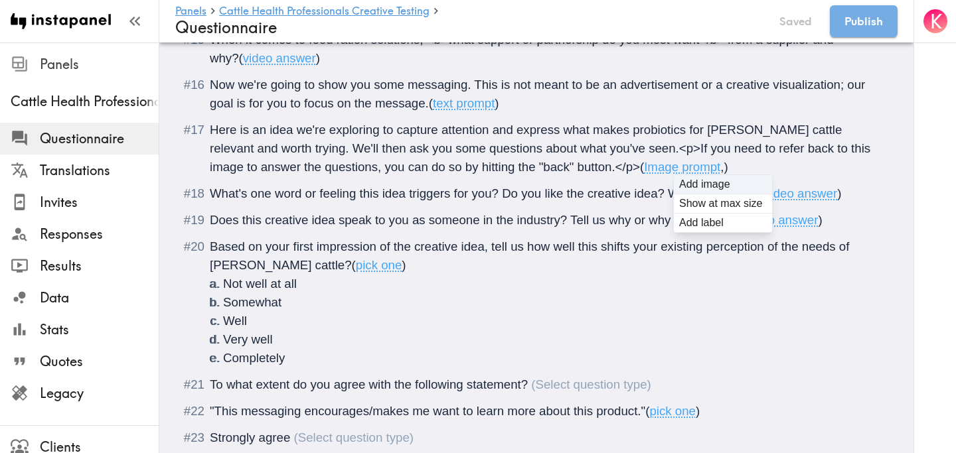
type input "C:\fakepath\Cattle Health_OnePager_Travel5.jpg"
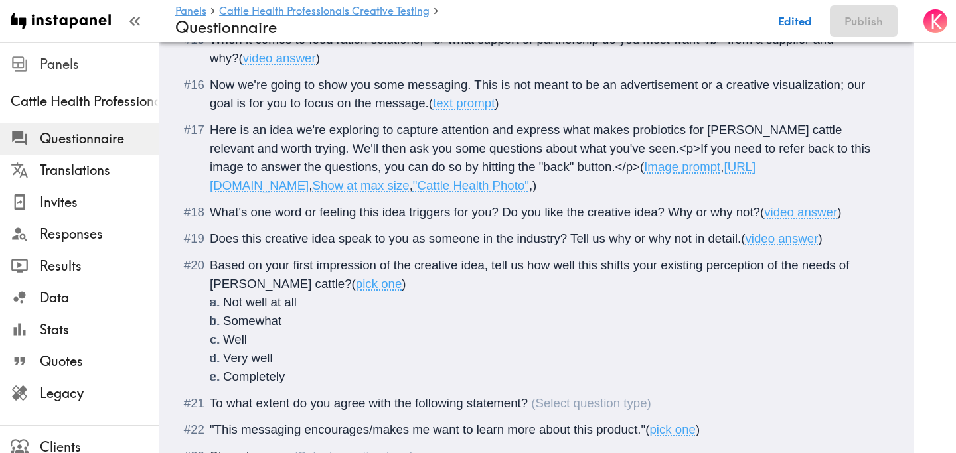
click at [529, 192] on span "," at bounding box center [530, 186] width 3 height 14
click at [250, 219] on span "What's one word or feeling this idea triggers for you? Do you like the creative…" at bounding box center [485, 212] width 550 height 14
click at [471, 219] on span "What's <b>one word or feeling this idea triggers for you? Do you like the creat…" at bounding box center [496, 212] width 572 height 14
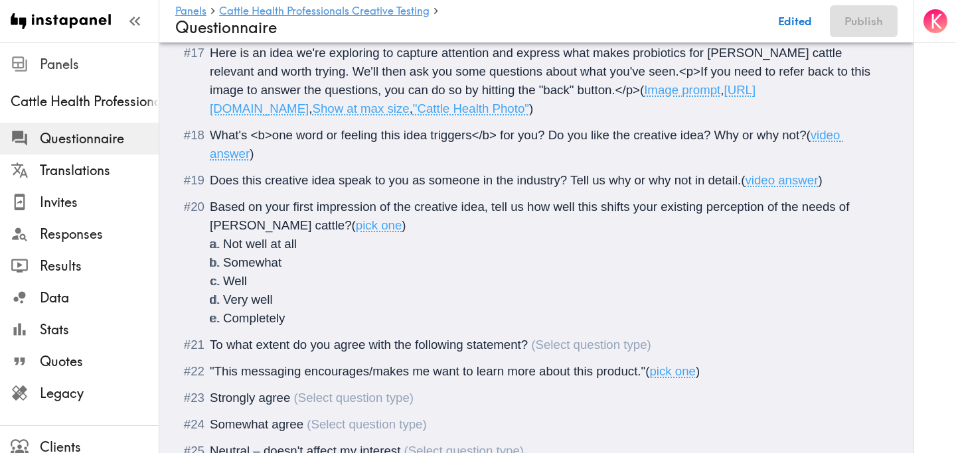
scroll to position [1790, 0]
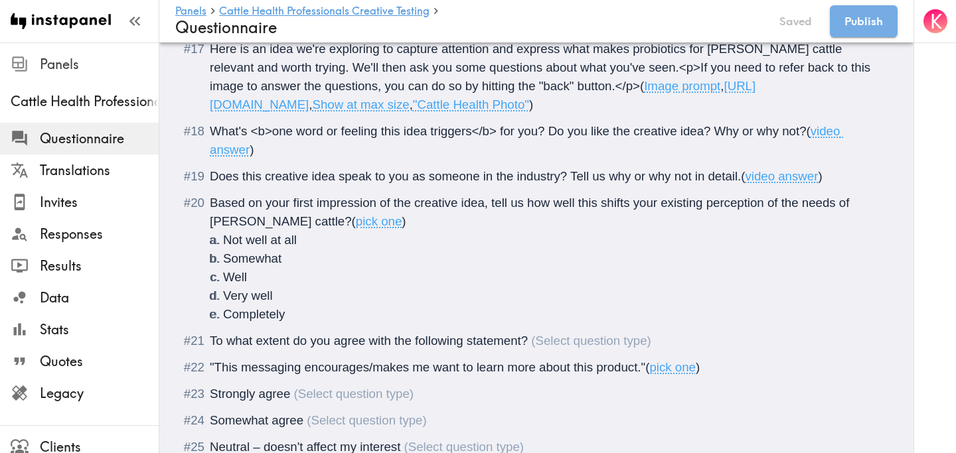
click at [212, 183] on span "Does this creative idea speak to you as someone in the industry? Tell us why or…" at bounding box center [475, 176] width 531 height 14
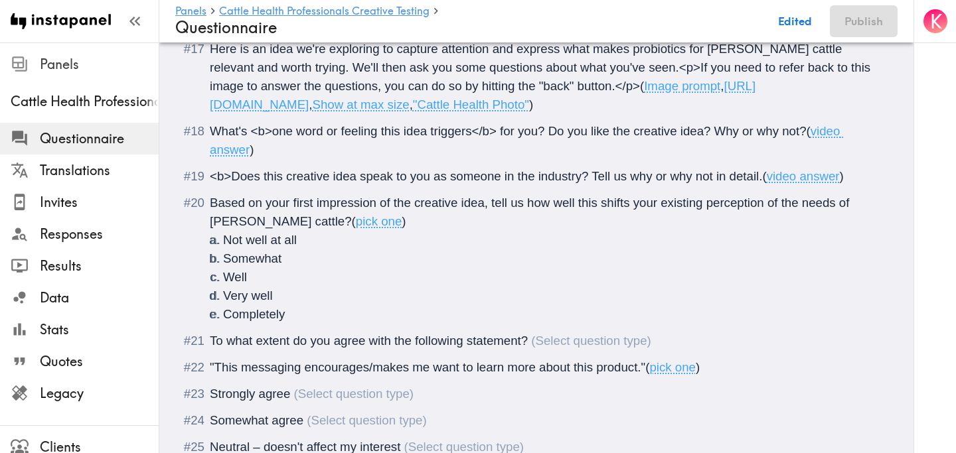
click at [587, 183] on span "<b>Does this creative idea speak to you as someone in the industry? Tell us why…" at bounding box center [486, 176] width 552 height 14
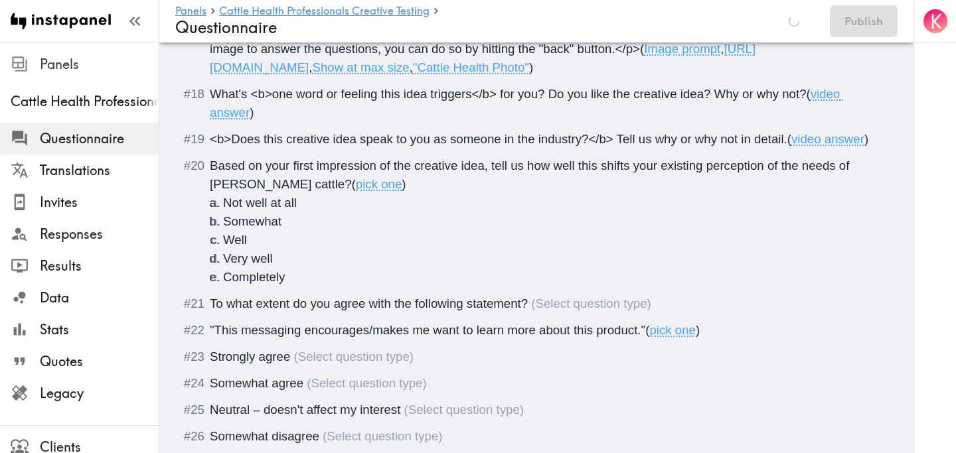
scroll to position [1835, 0]
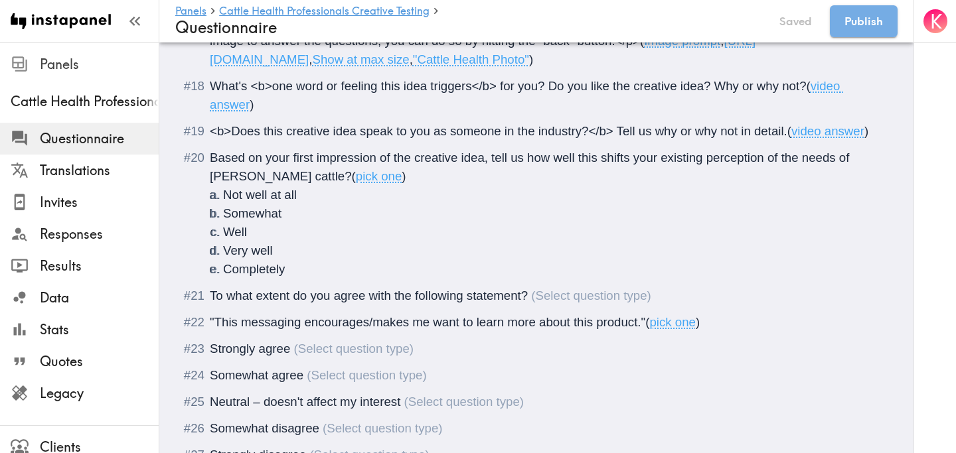
click at [295, 177] on span "Based on your first impression of the creative idea, tell us how well this shif…" at bounding box center [531, 167] width 643 height 33
click at [504, 178] on span "Based on your <b>first impression of the creative idea, tell us how well this s…" at bounding box center [542, 167] width 664 height 33
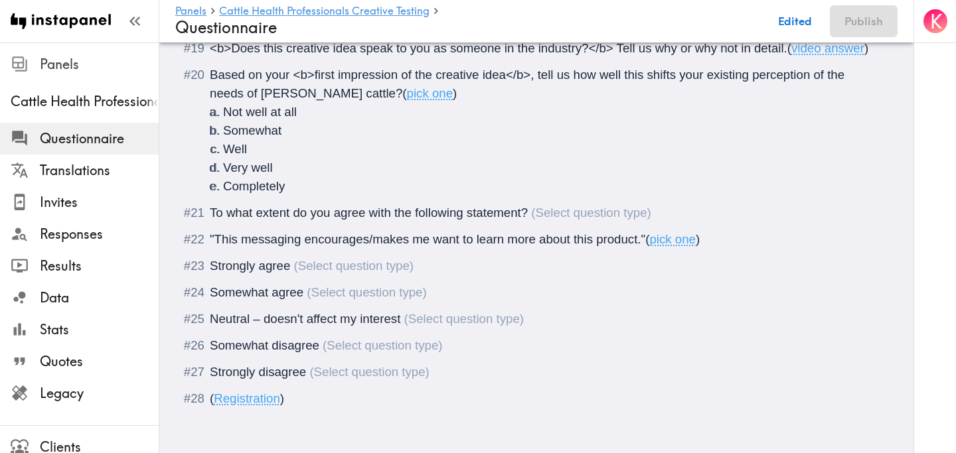
scroll to position [1936, 0]
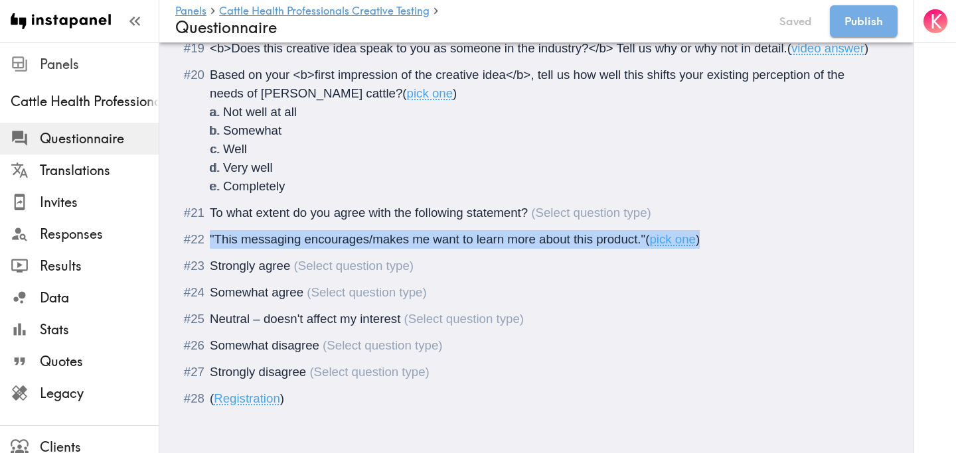
drag, startPoint x: 706, startPoint y: 241, endPoint x: 191, endPoint y: 242, distance: 515.1
click at [210, 242] on div ""This messaging encourages/makes me want to learn more about this product." ( p…" at bounding box center [546, 239] width 672 height 19
copy div ""This messaging encourages/makes me want to learn more about this product." ( p…"
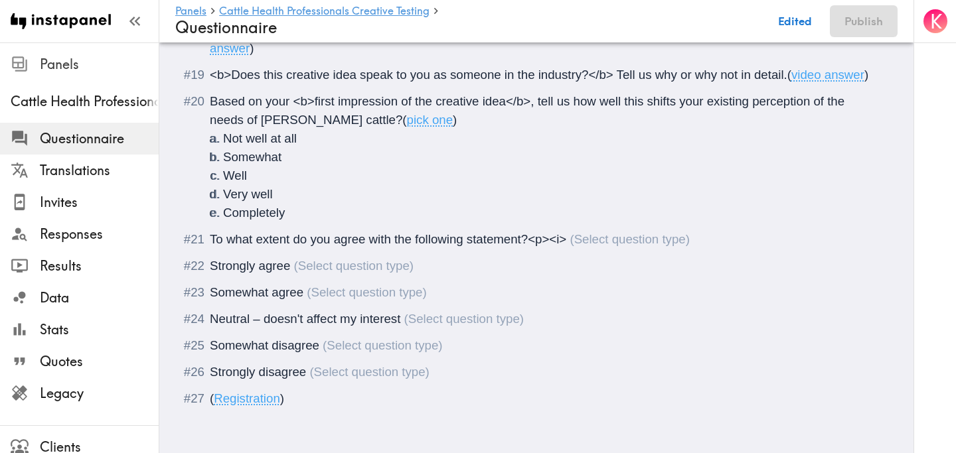
scroll to position [1928, 0]
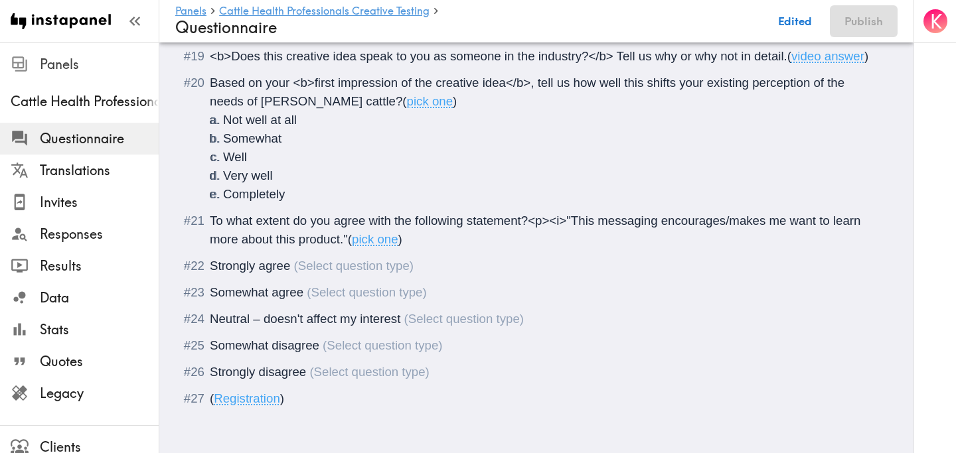
click at [346, 237] on span "To what extent do you agree with the following statement?<p><i>"This messaging …" at bounding box center [537, 230] width 654 height 33
click at [210, 264] on span "Strongly agree" at bounding box center [250, 266] width 80 height 14
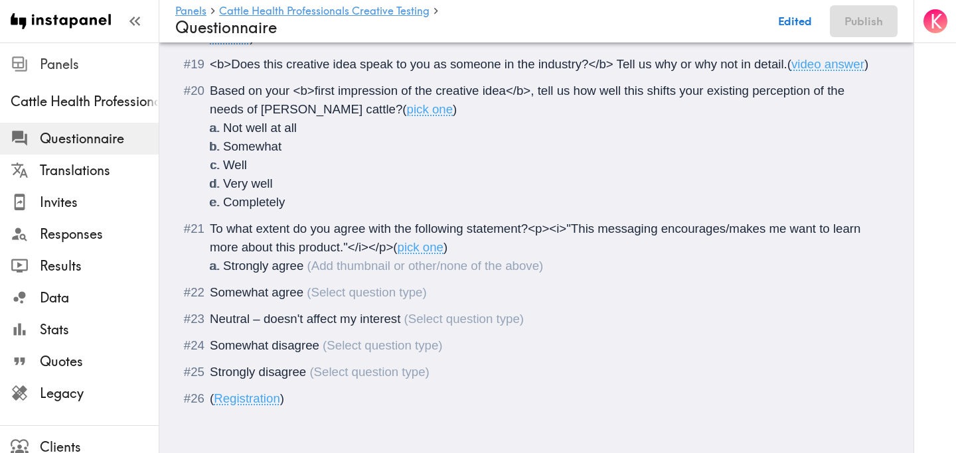
click at [208, 296] on li "Somewhat agree" at bounding box center [536, 292] width 690 height 19
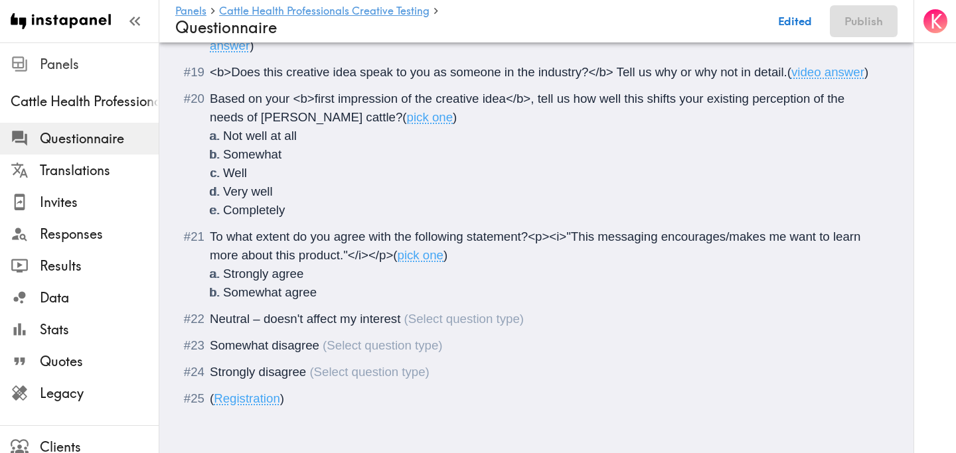
click at [208, 316] on li "Neutral – doesn't affect my interest" at bounding box center [536, 319] width 690 height 19
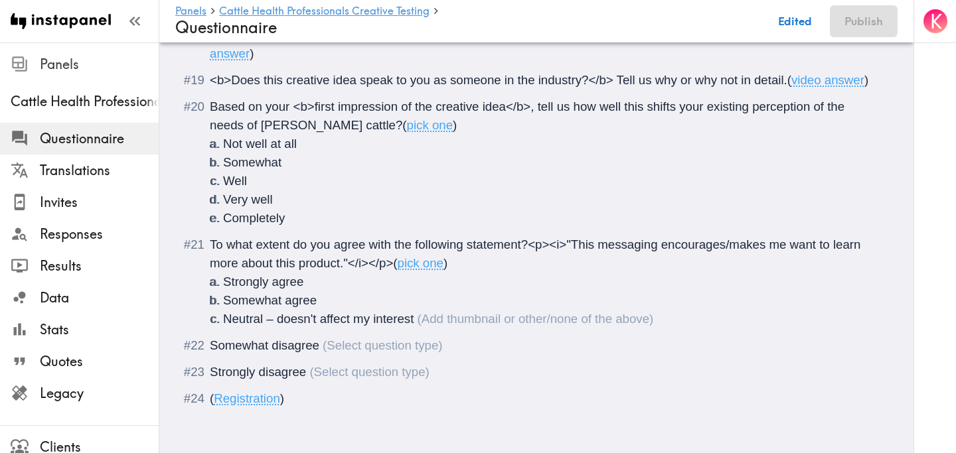
click at [210, 346] on span "Somewhat disagree" at bounding box center [265, 346] width 110 height 14
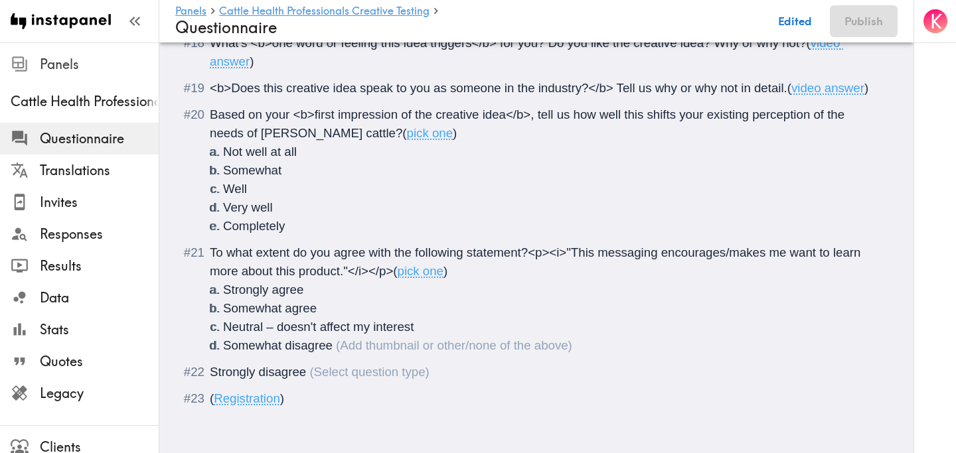
click at [210, 377] on span "Strongly disagree" at bounding box center [258, 372] width 96 height 14
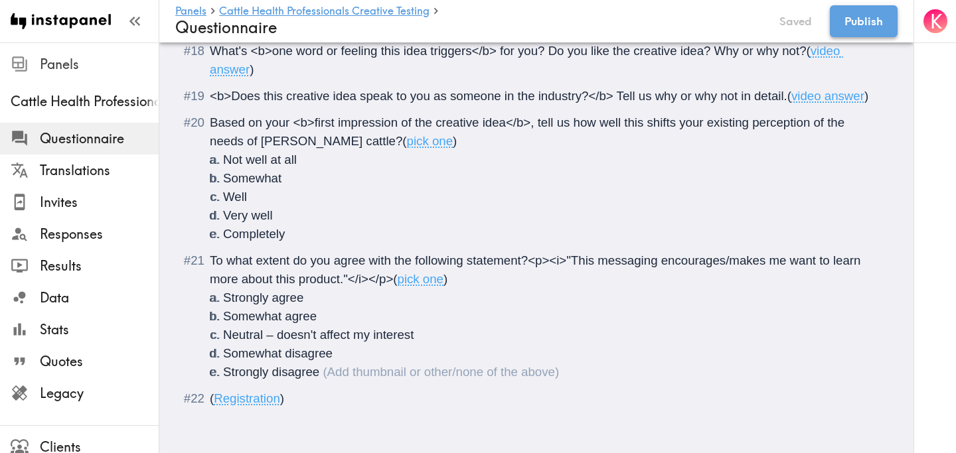
click at [856, 25] on button "Publish" at bounding box center [864, 21] width 68 height 32
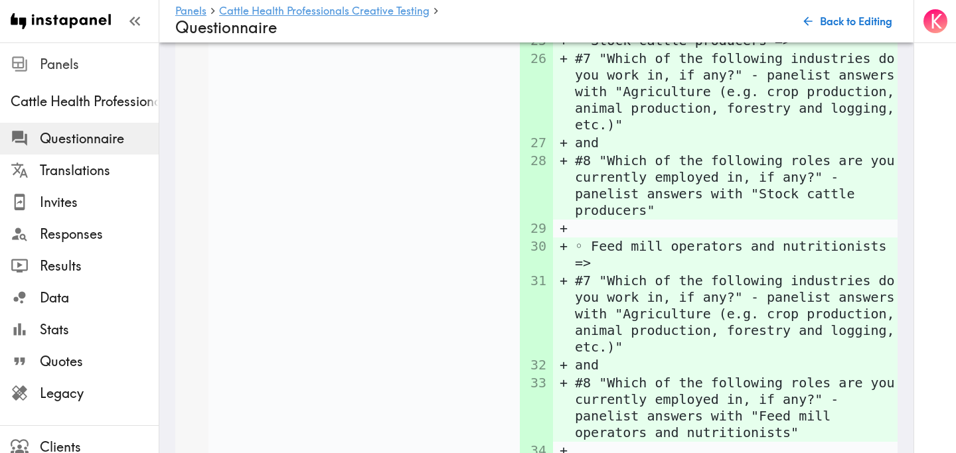
scroll to position [5158, 0]
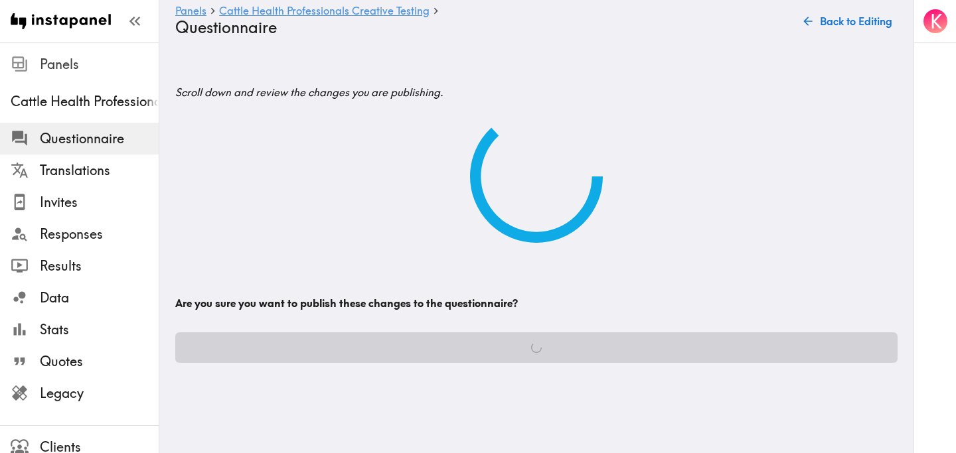
scroll to position [0, 0]
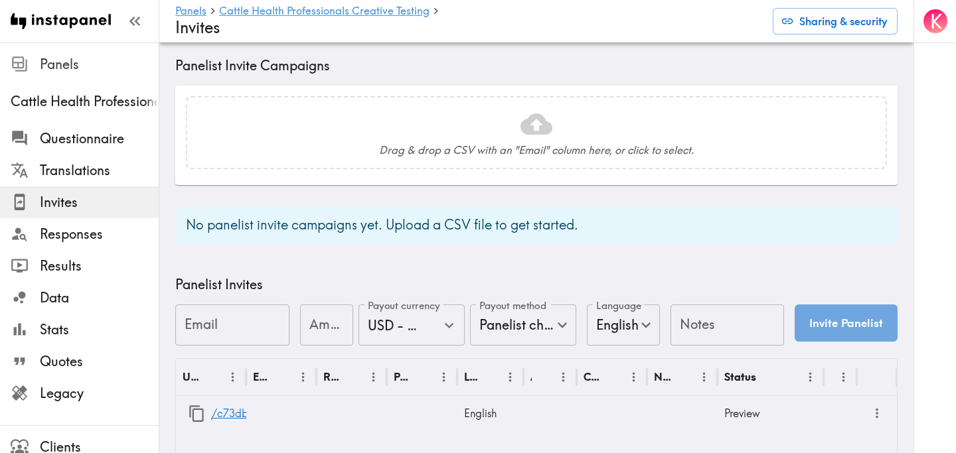
scroll to position [526, 0]
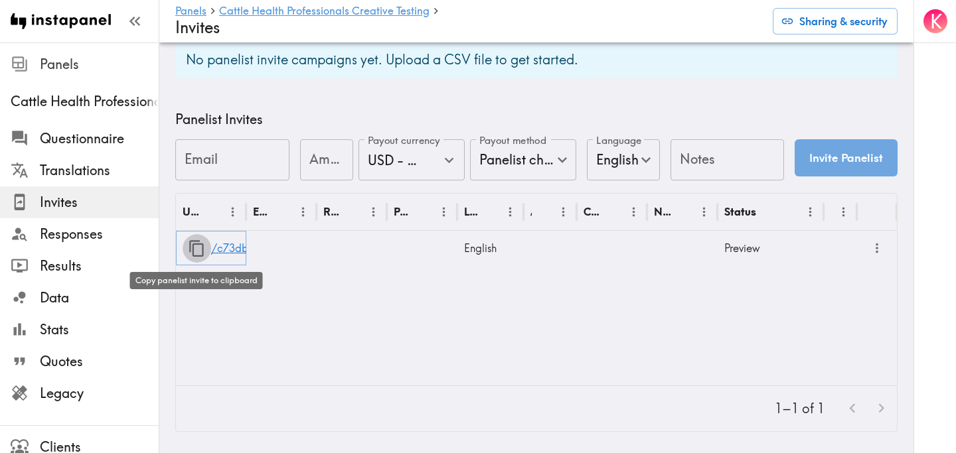
click at [192, 246] on icon "button" at bounding box center [196, 248] width 15 height 17
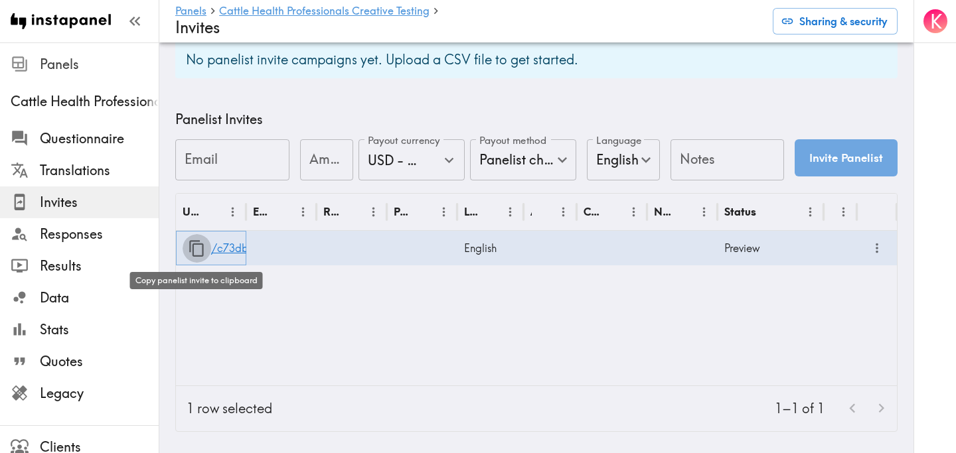
click at [196, 245] on icon "button" at bounding box center [197, 249] width 18 height 18
click at [91, 127] on span "Questionnaire" at bounding box center [99, 139] width 119 height 24
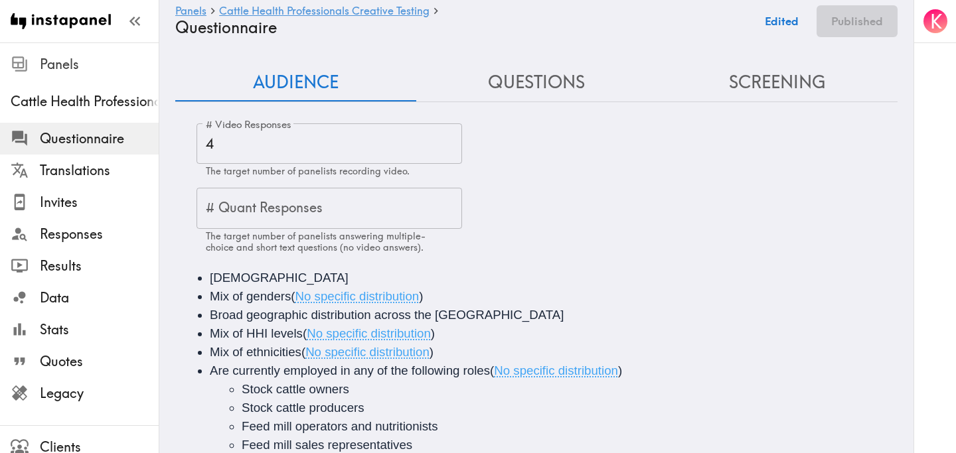
click at [530, 110] on div "Audience Questions Screening # Video Responses 4 # Video Responses The target n…" at bounding box center [536, 360] width 722 height 593
click at [523, 82] on button "Questions" at bounding box center [536, 83] width 241 height 38
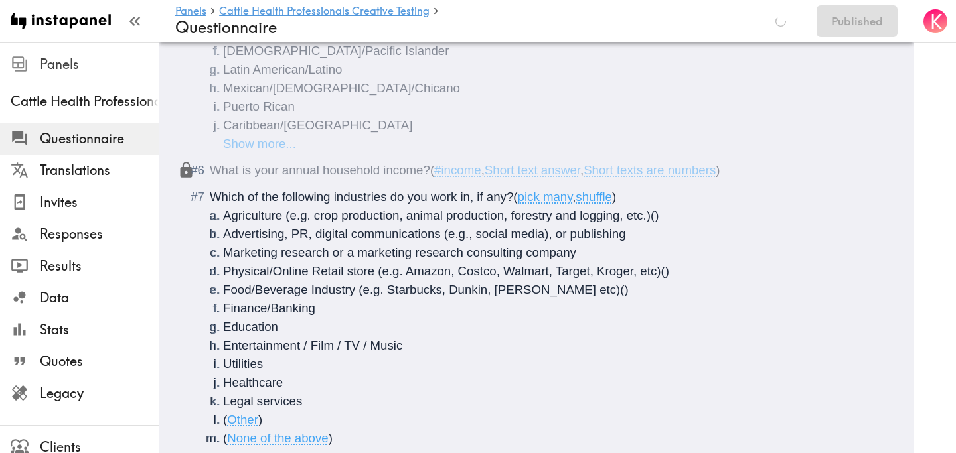
scroll to position [578, 0]
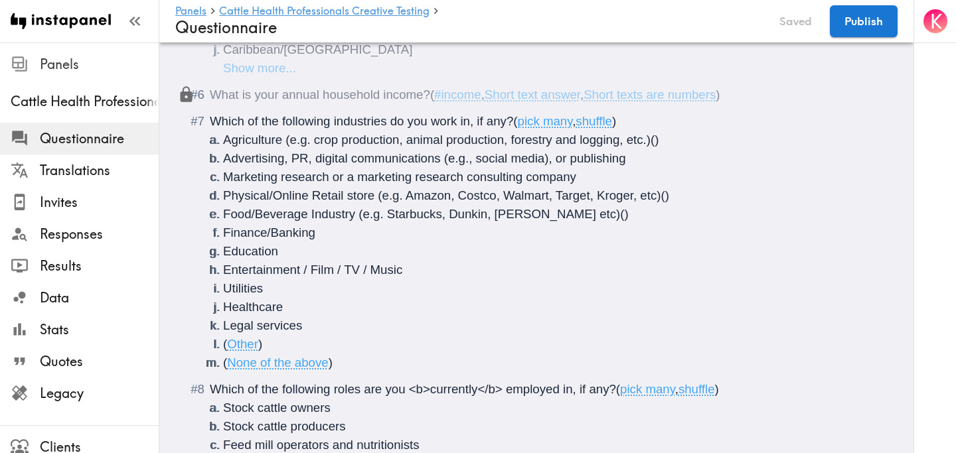
click at [612, 123] on span "shuffle" at bounding box center [594, 121] width 37 height 14
click at [875, 23] on button "Publish" at bounding box center [864, 21] width 68 height 32
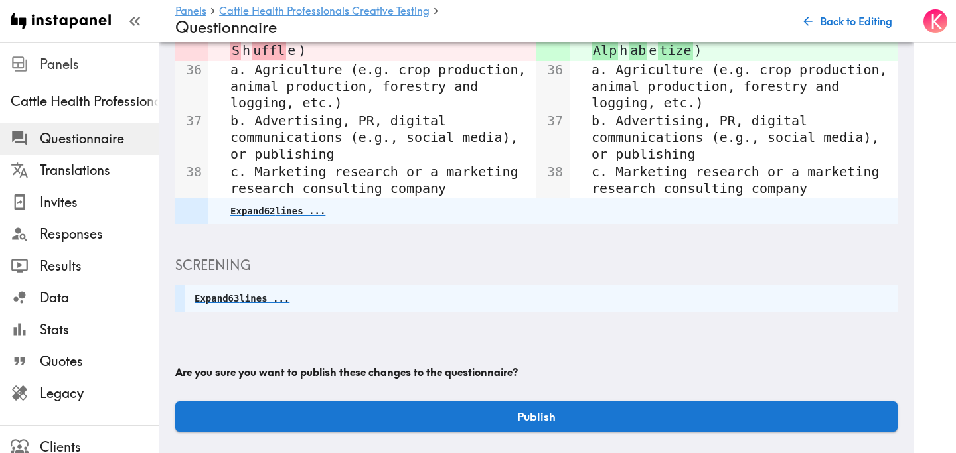
scroll to position [352, 0]
click at [546, 412] on button "Publish" at bounding box center [536, 417] width 722 height 31
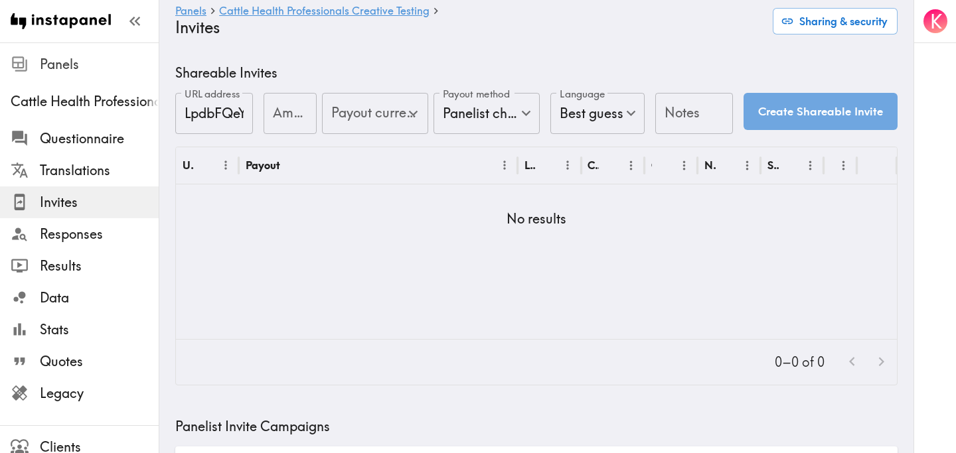
type input "US Global Equivalent - converted and cost-of-living adjusted"
type input "USD - US Dollar (United States of America, American Samoa, Bonaire, Sint Eustat…"
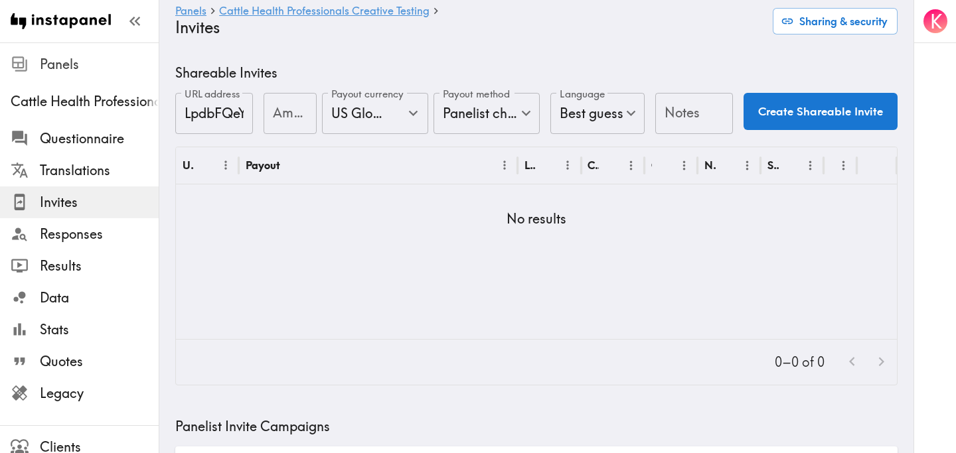
click at [85, 70] on span "Panels" at bounding box center [99, 64] width 119 height 19
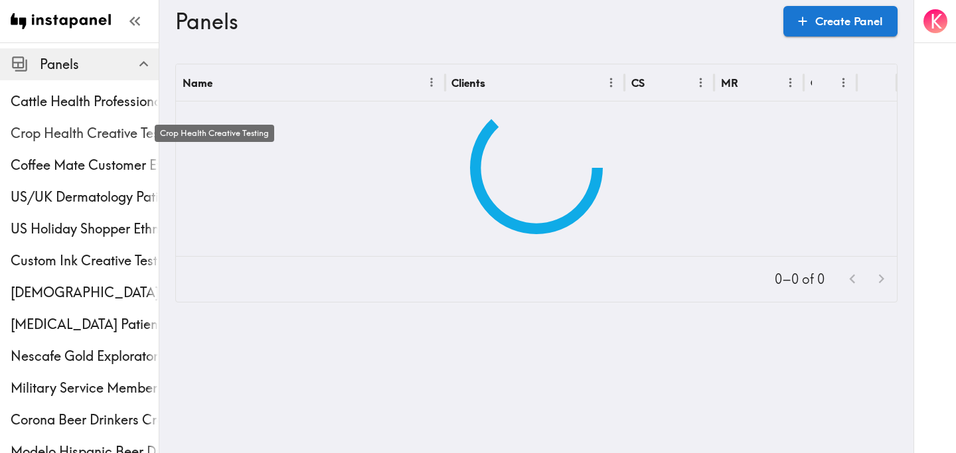
click at [74, 136] on span "Crop Health Creative Testing" at bounding box center [85, 133] width 148 height 19
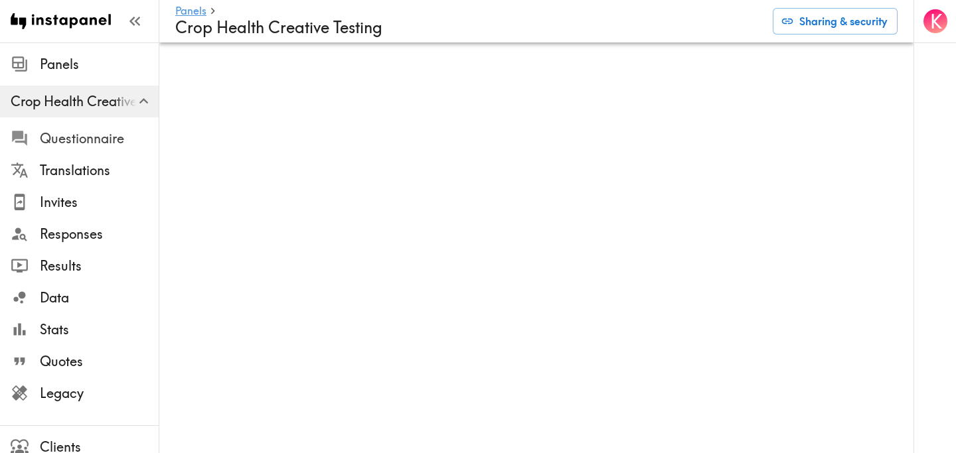
click at [74, 136] on span "Questionnaire" at bounding box center [99, 138] width 119 height 19
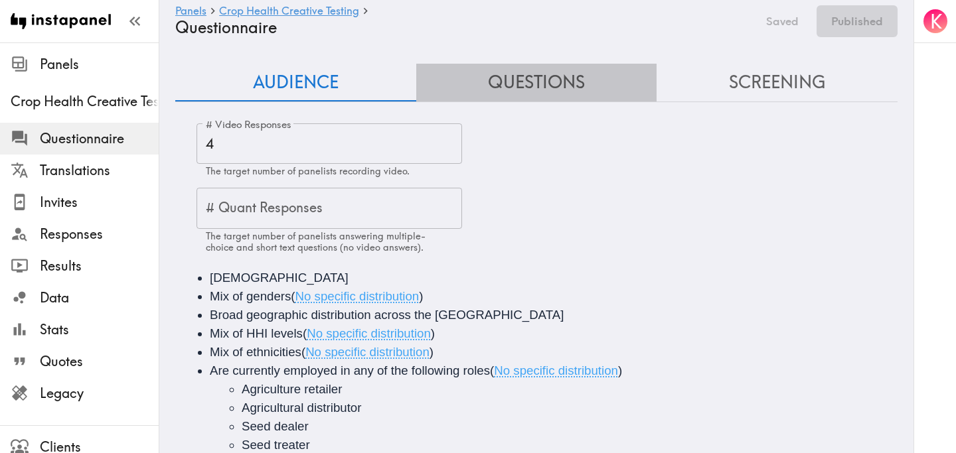
click at [528, 76] on button "Questions" at bounding box center [536, 83] width 241 height 38
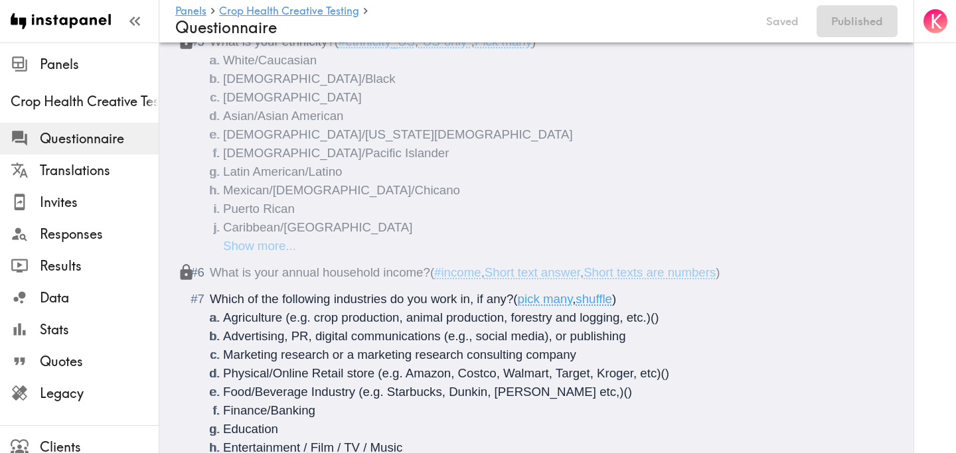
scroll to position [404, 0]
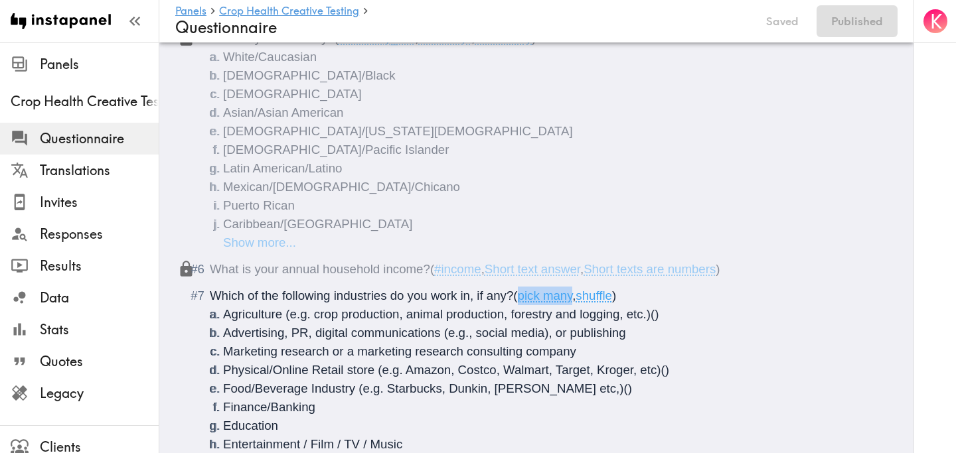
drag, startPoint x: 577, startPoint y: 297, endPoint x: 522, endPoint y: 297, distance: 54.4
click at [522, 297] on span "( pick many , shuffle )" at bounding box center [564, 296] width 103 height 14
click at [625, 298] on span ")" at bounding box center [623, 296] width 4 height 14
click at [862, 25] on button "Publish" at bounding box center [864, 21] width 68 height 32
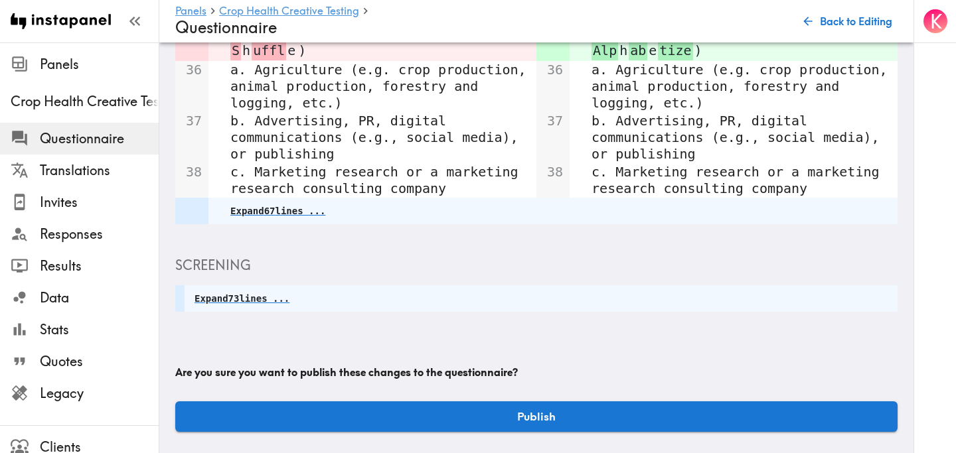
scroll to position [352, 0]
click at [587, 416] on button "Publish" at bounding box center [536, 417] width 722 height 31
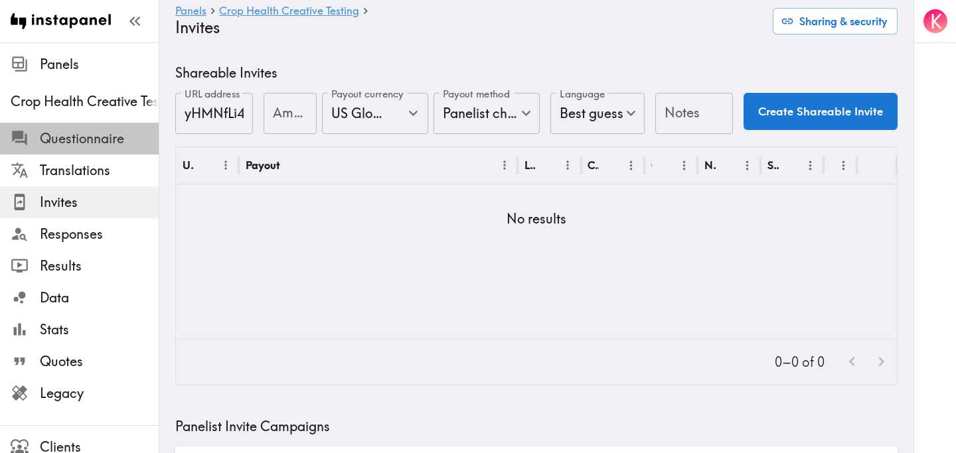
click at [100, 145] on span "Questionnaire" at bounding box center [99, 138] width 119 height 19
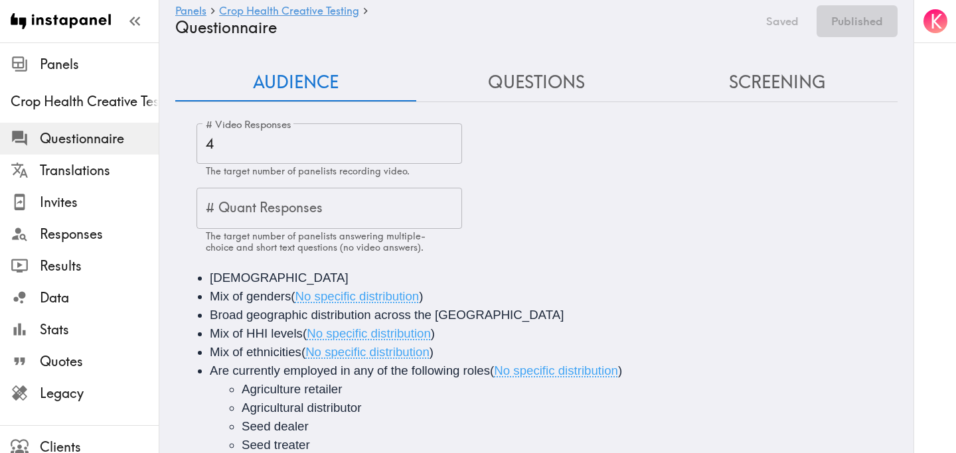
click at [546, 96] on button "Questions" at bounding box center [536, 83] width 241 height 38
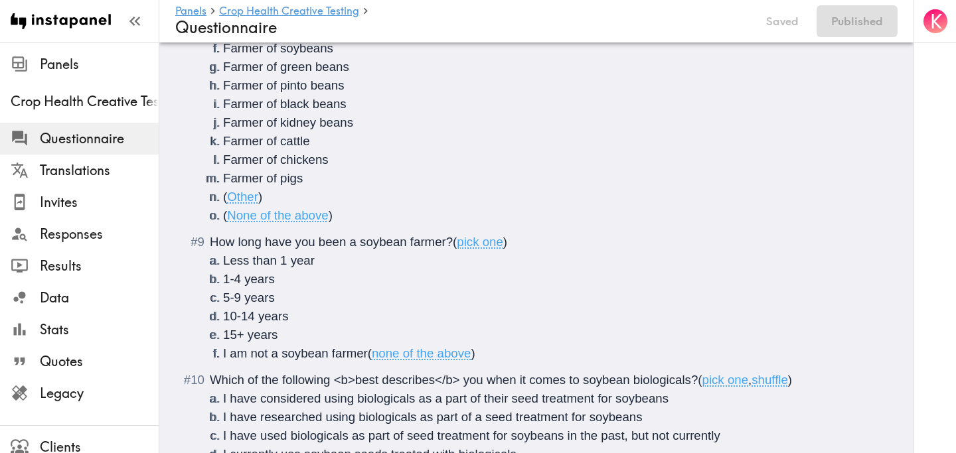
scroll to position [1037, 0]
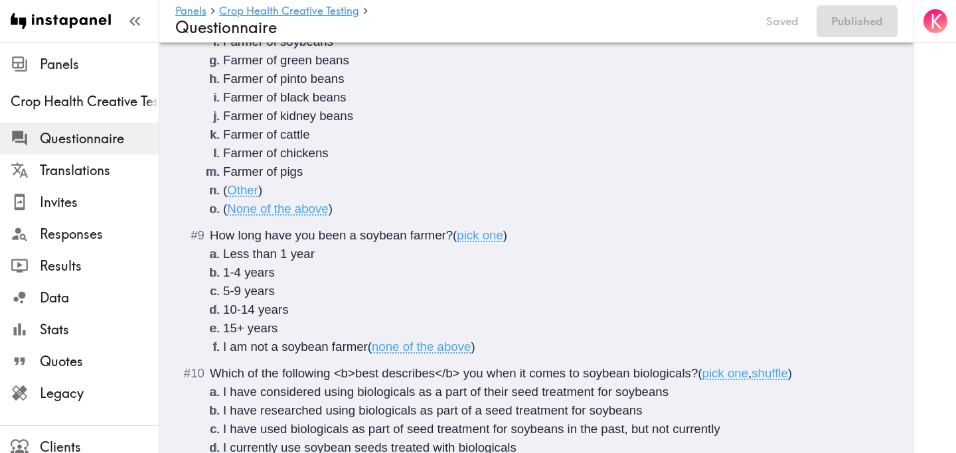
click at [242, 312] on span "10-14 years" at bounding box center [256, 310] width 66 height 14
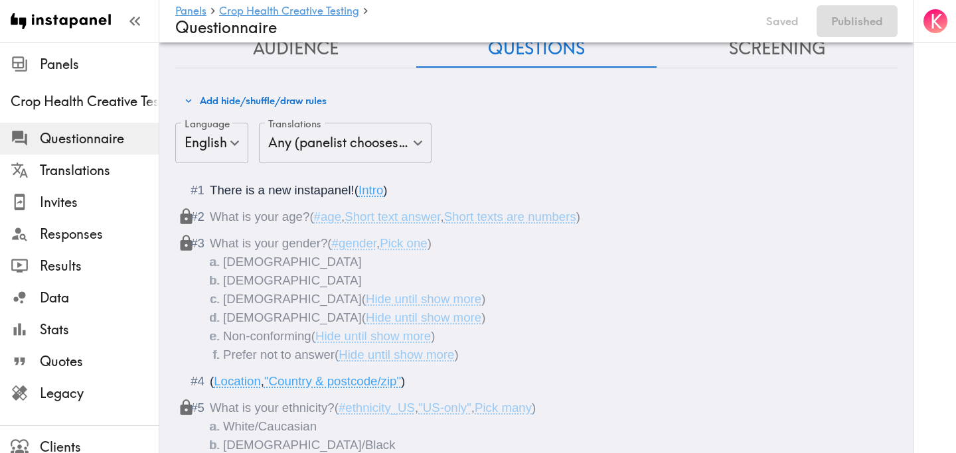
scroll to position [0, 0]
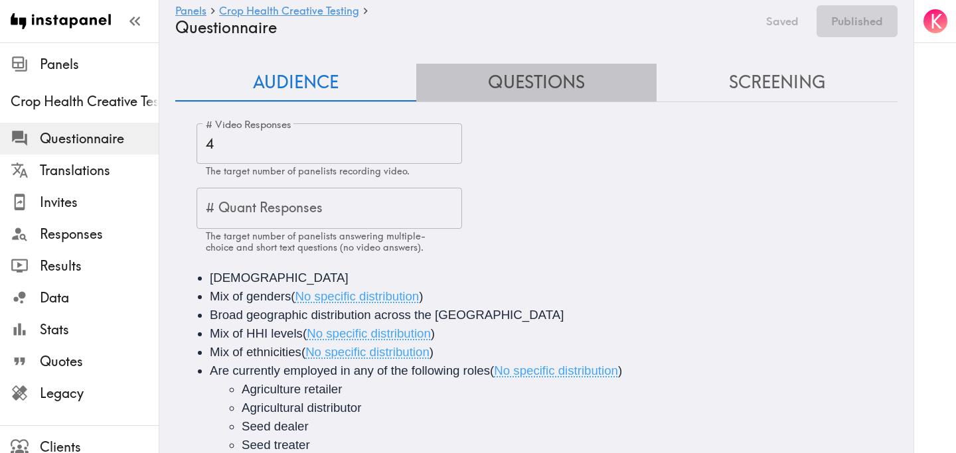
click at [520, 69] on button "Questions" at bounding box center [536, 83] width 241 height 38
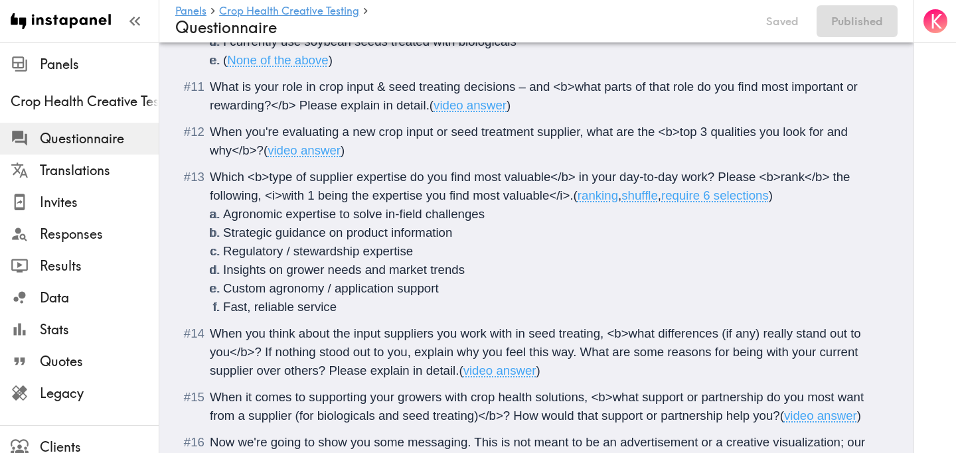
scroll to position [1447, 0]
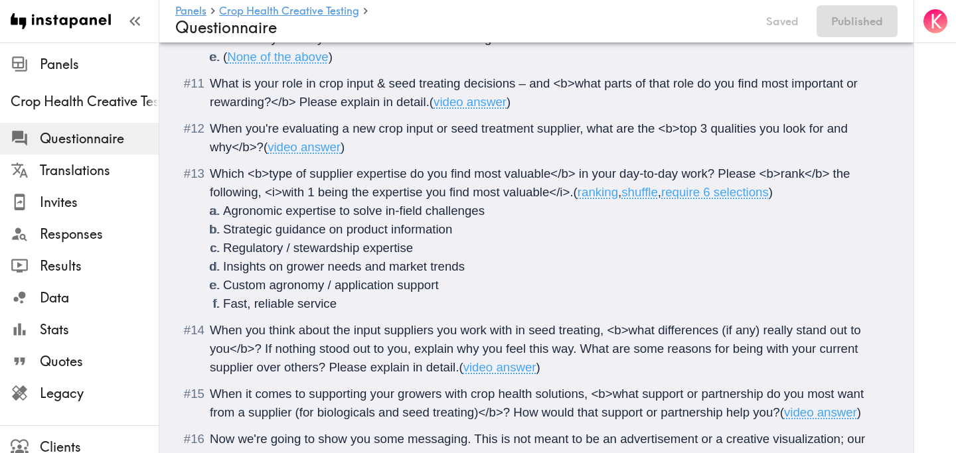
click at [348, 350] on span "When you think about the input suppliers you work with in seed treating, <b>wha…" at bounding box center [537, 348] width 654 height 51
click at [852, 15] on button "Publish" at bounding box center [864, 21] width 68 height 32
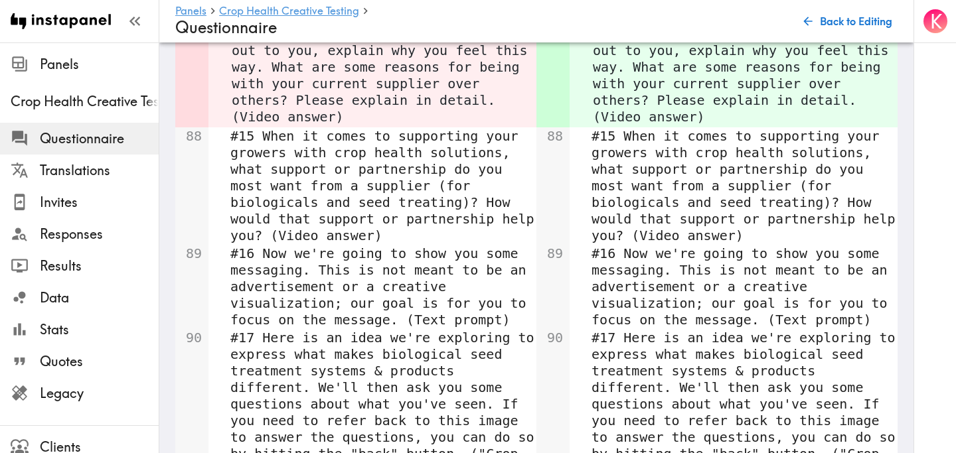
scroll to position [405, 0]
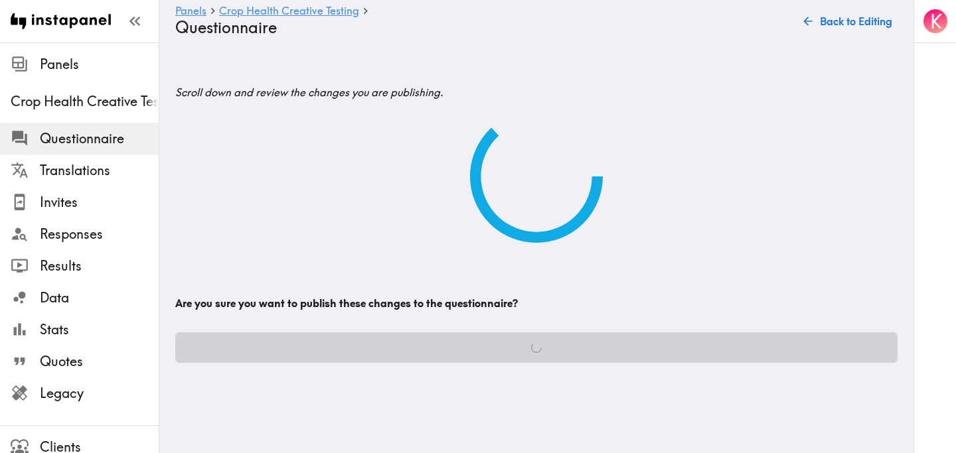
scroll to position [0, 0]
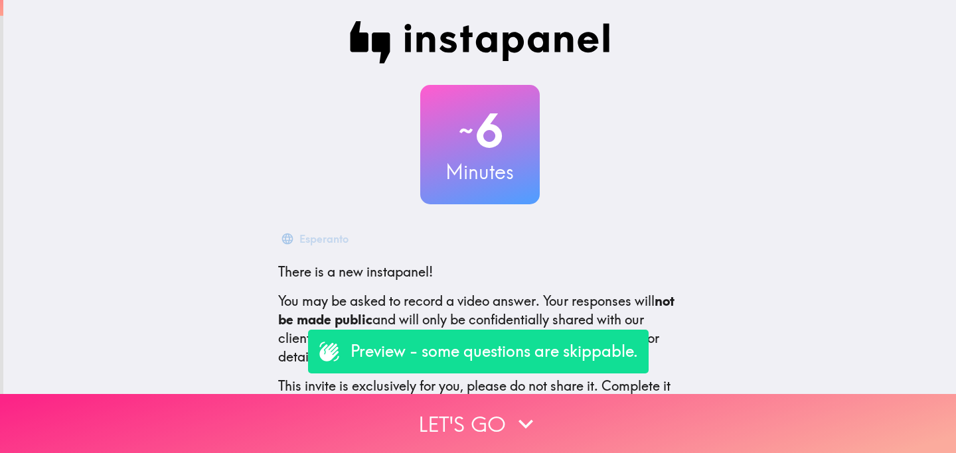
click at [432, 431] on button "Let's go" at bounding box center [478, 423] width 956 height 59
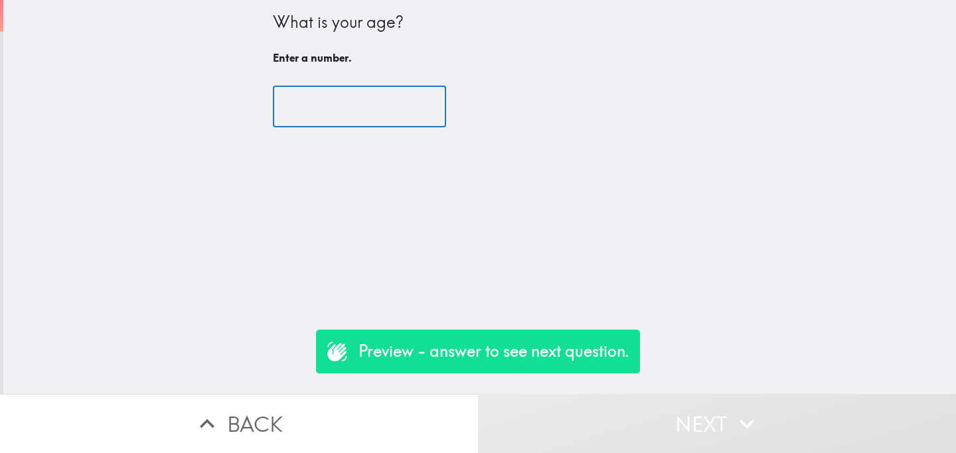
click at [327, 117] on input "number" at bounding box center [359, 106] width 173 height 41
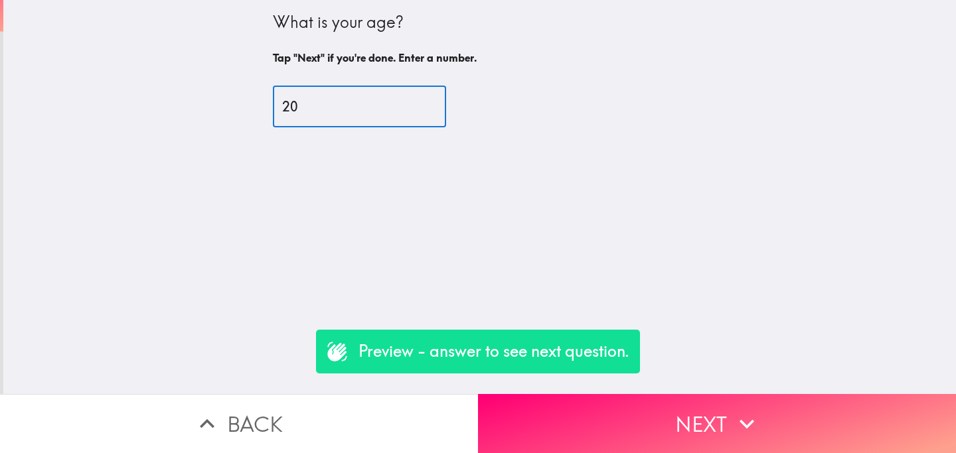
type input "20"
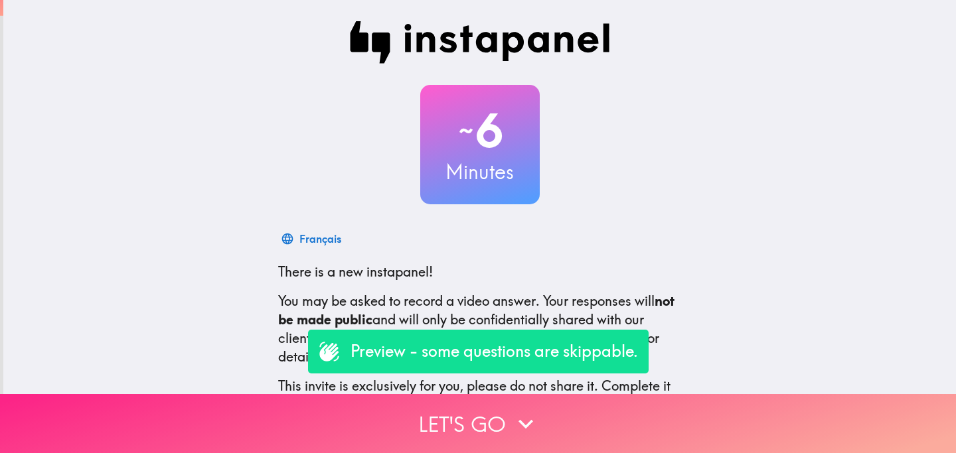
click at [425, 423] on button "Let's go" at bounding box center [478, 423] width 956 height 59
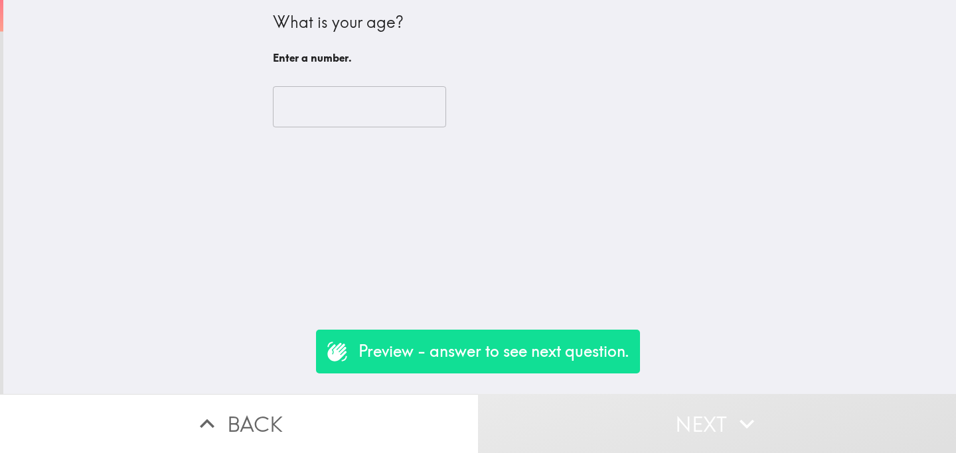
click at [323, 107] on input "number" at bounding box center [359, 106] width 173 height 41
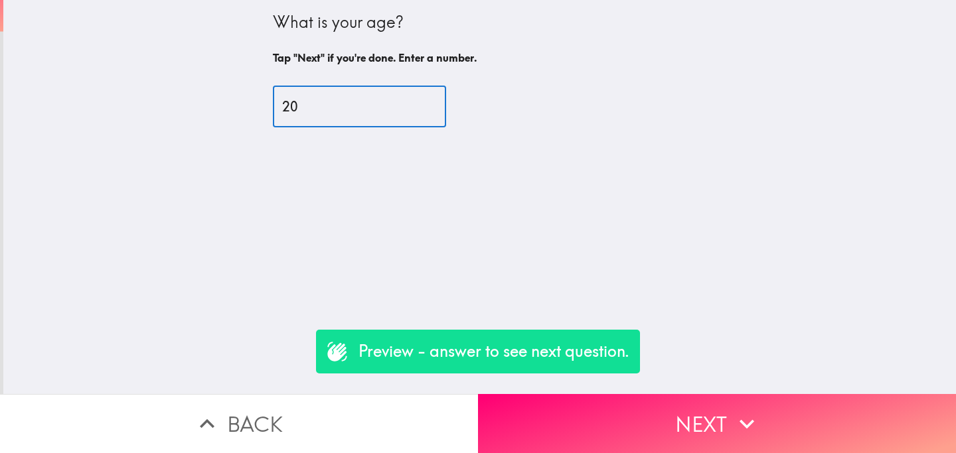
type input "20"
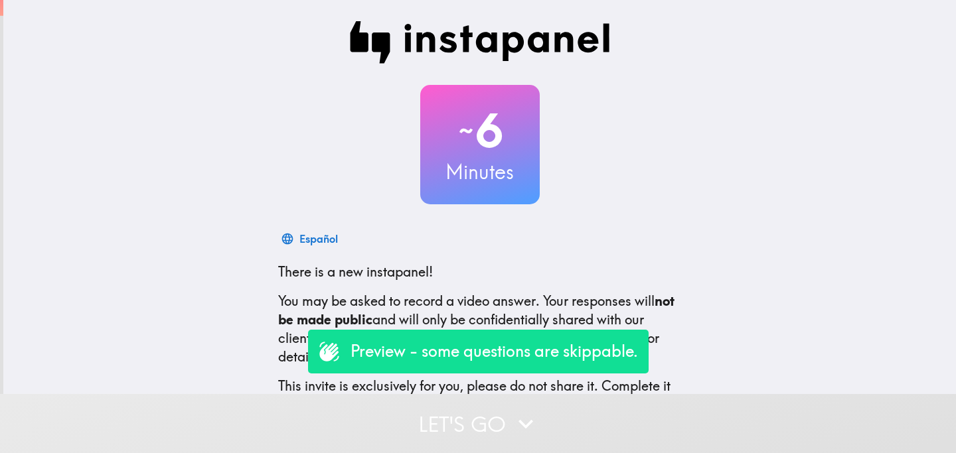
click at [396, 426] on button "Let's go" at bounding box center [478, 423] width 956 height 59
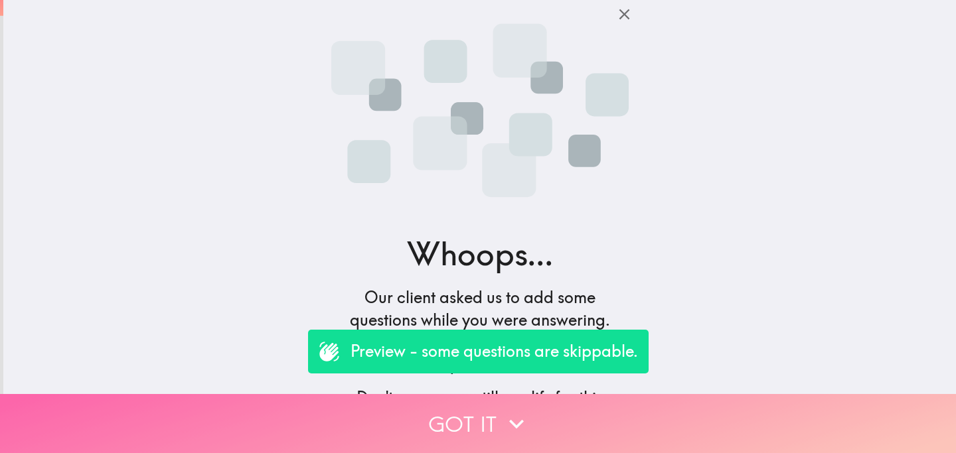
click at [418, 428] on button "Got it" at bounding box center [478, 423] width 956 height 59
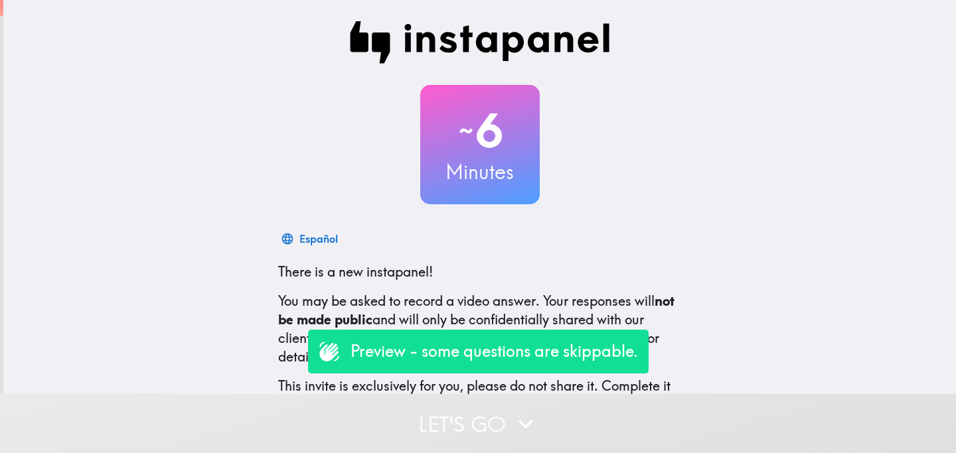
click at [405, 426] on button "Let's go" at bounding box center [478, 423] width 956 height 59
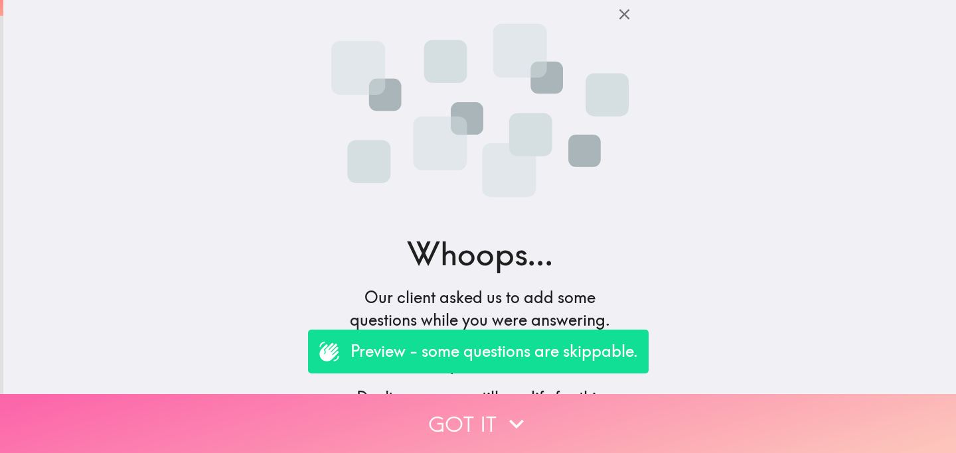
click at [451, 422] on button "Got it" at bounding box center [478, 423] width 956 height 59
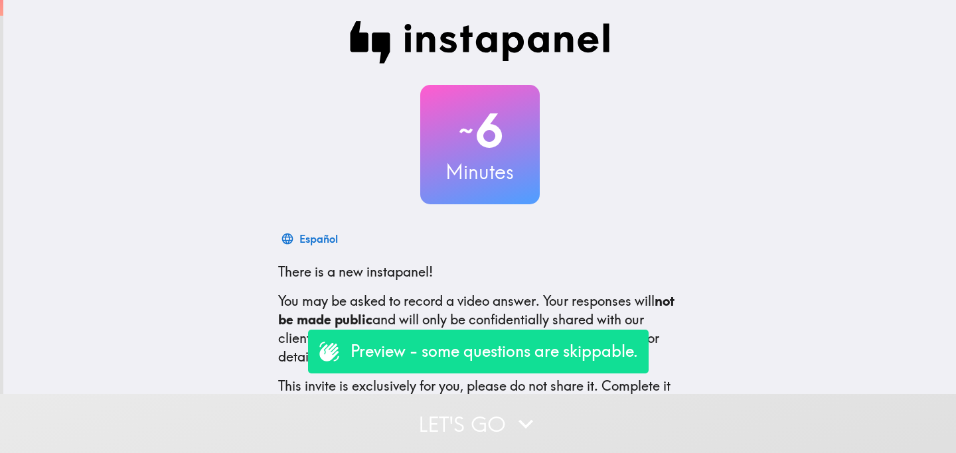
click at [453, 420] on button "Let's go" at bounding box center [478, 423] width 956 height 59
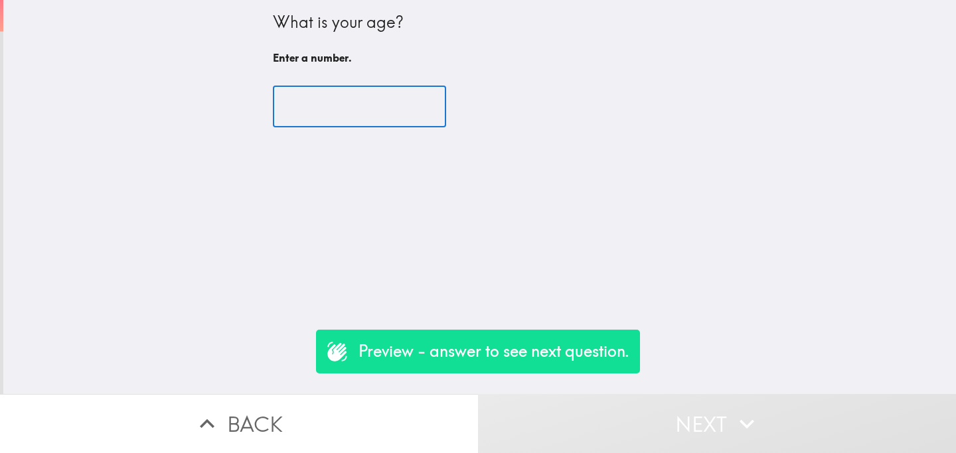
click at [356, 93] on input "number" at bounding box center [359, 106] width 173 height 41
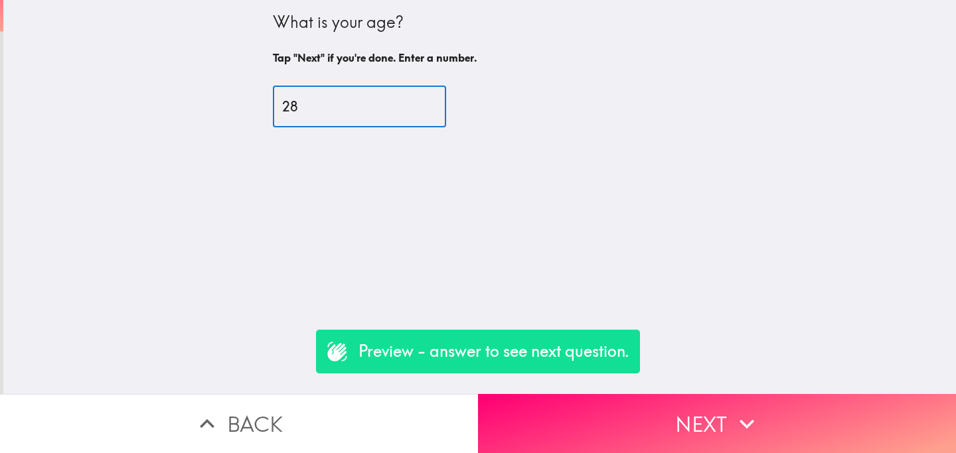
type input "28"
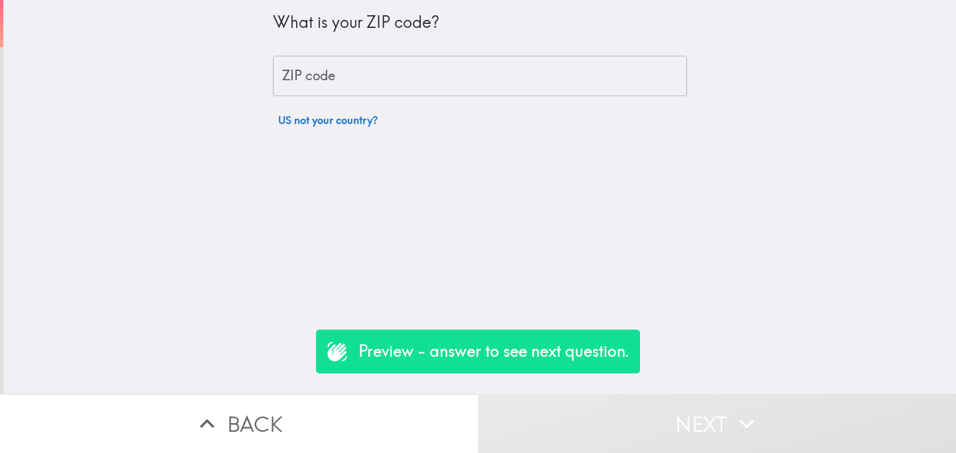
click at [418, 71] on input "ZIP code" at bounding box center [480, 76] width 414 height 41
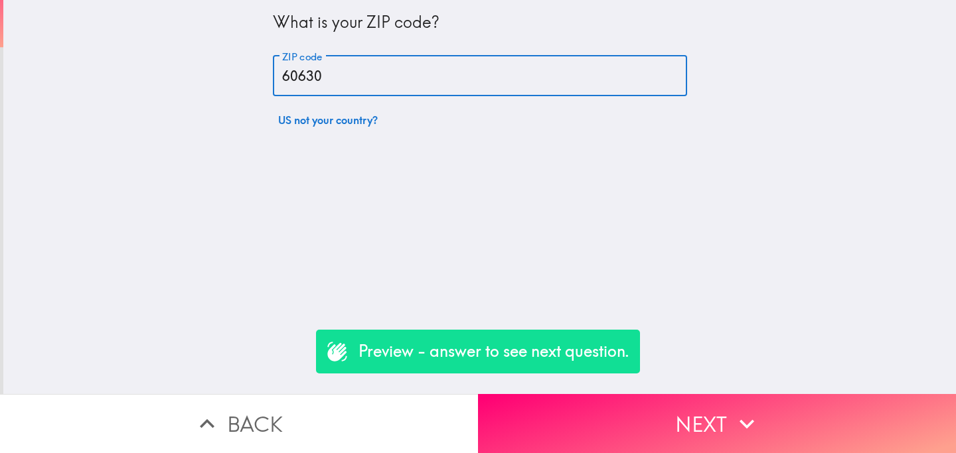
type input "60630"
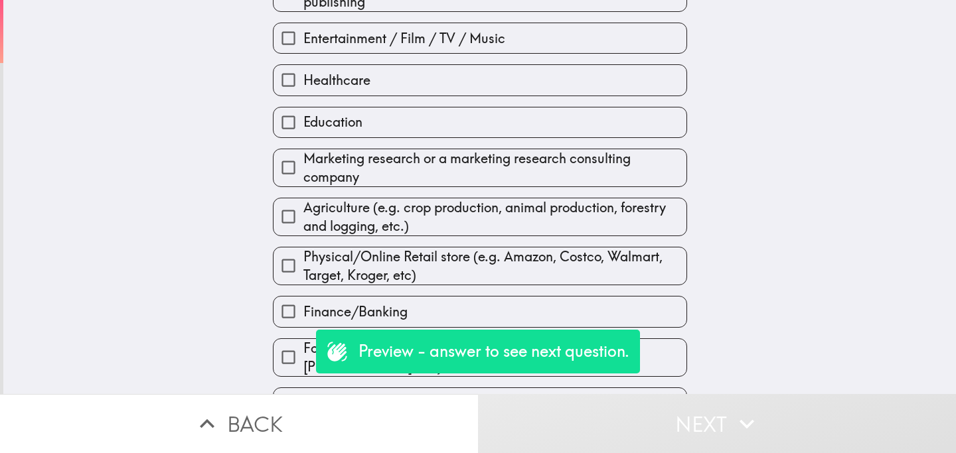
scroll to position [183, 0]
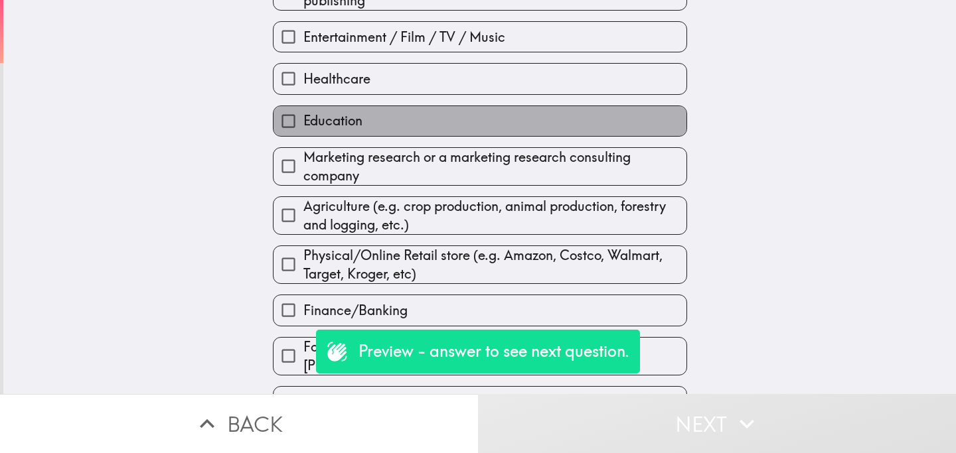
click at [408, 125] on label "Education" at bounding box center [479, 121] width 413 height 30
click at [303, 125] on input "Education" at bounding box center [288, 121] width 30 height 30
checkbox input "true"
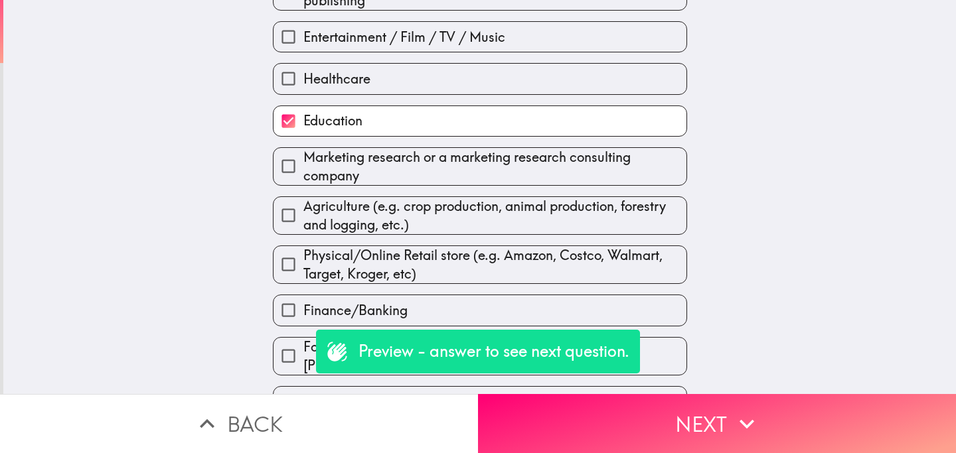
click at [440, 88] on label "Healthcare" at bounding box center [479, 79] width 413 height 30
click at [303, 88] on input "Healthcare" at bounding box center [288, 79] width 30 height 30
checkbox input "true"
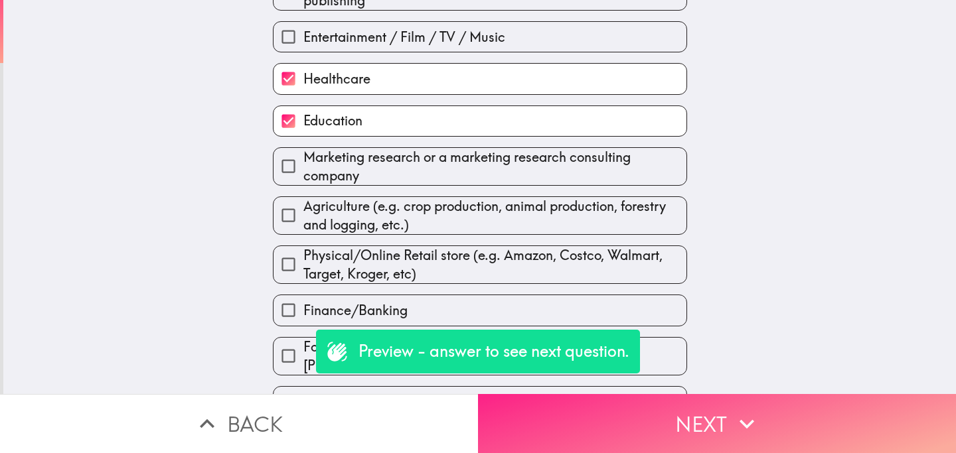
click at [619, 431] on button "Next" at bounding box center [717, 423] width 478 height 59
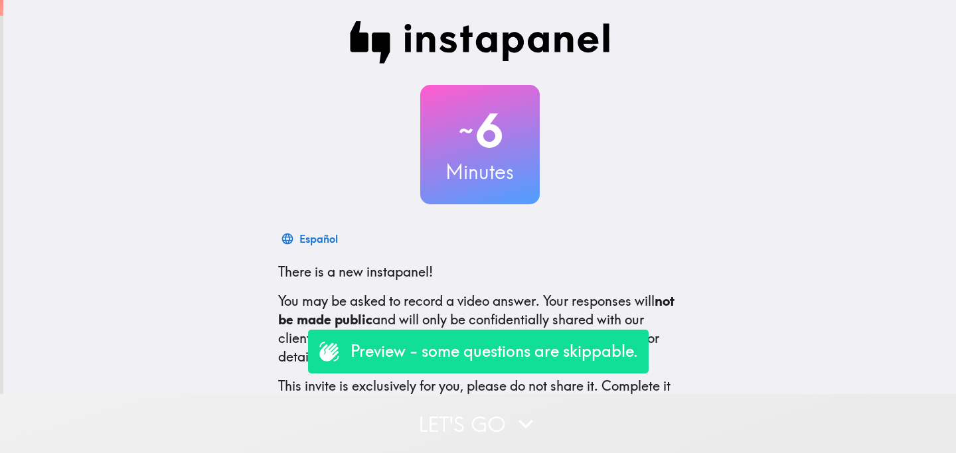
click at [403, 428] on button "Let's go" at bounding box center [478, 423] width 956 height 59
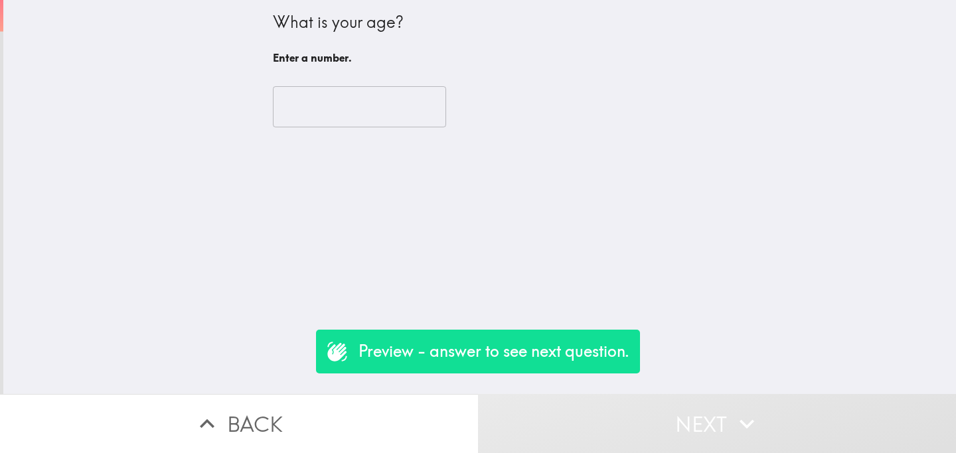
click at [343, 93] on input "number" at bounding box center [359, 106] width 173 height 41
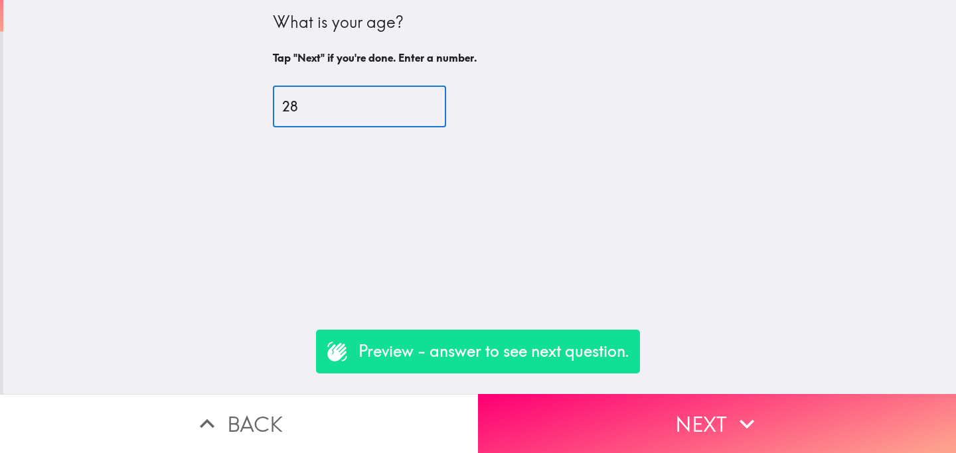
type input "28"
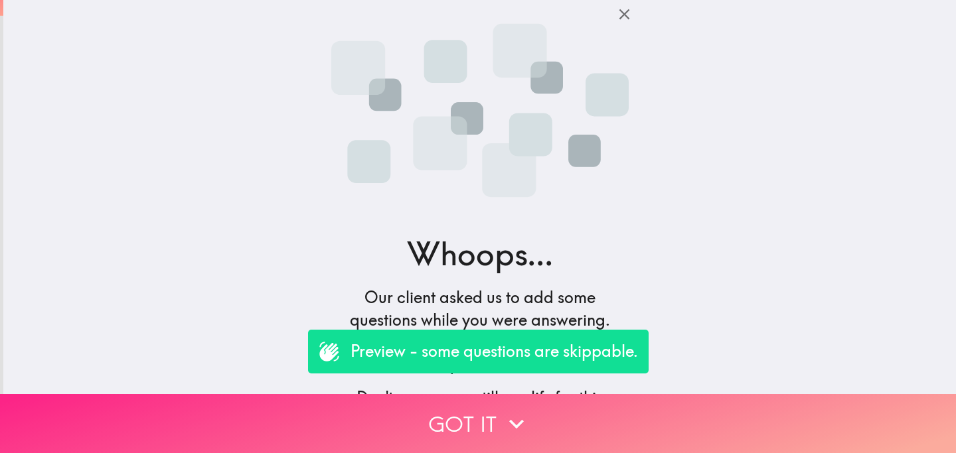
click at [450, 418] on button "Got it" at bounding box center [478, 423] width 956 height 59
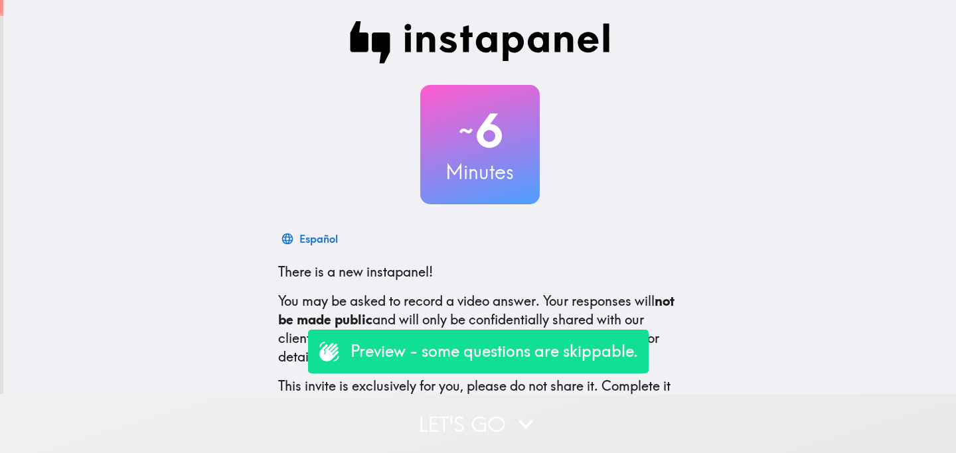
click at [422, 423] on button "Let's go" at bounding box center [478, 423] width 956 height 59
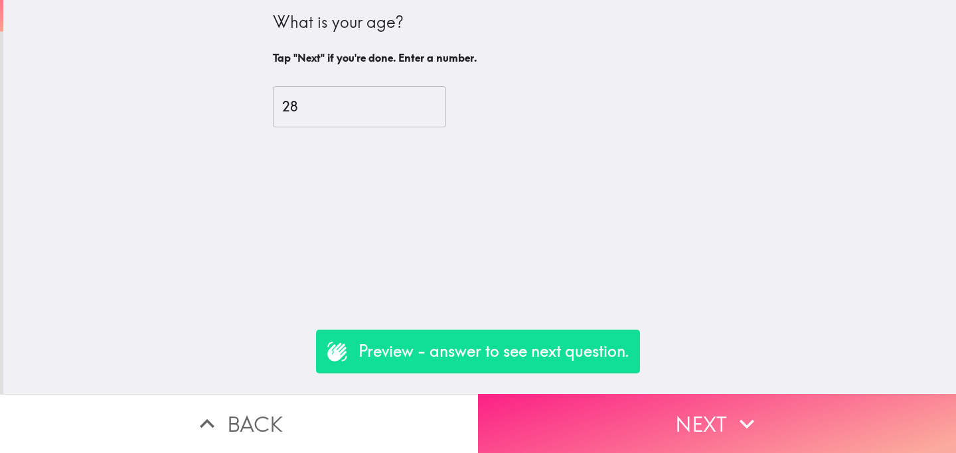
click at [678, 419] on button "Next" at bounding box center [717, 423] width 478 height 59
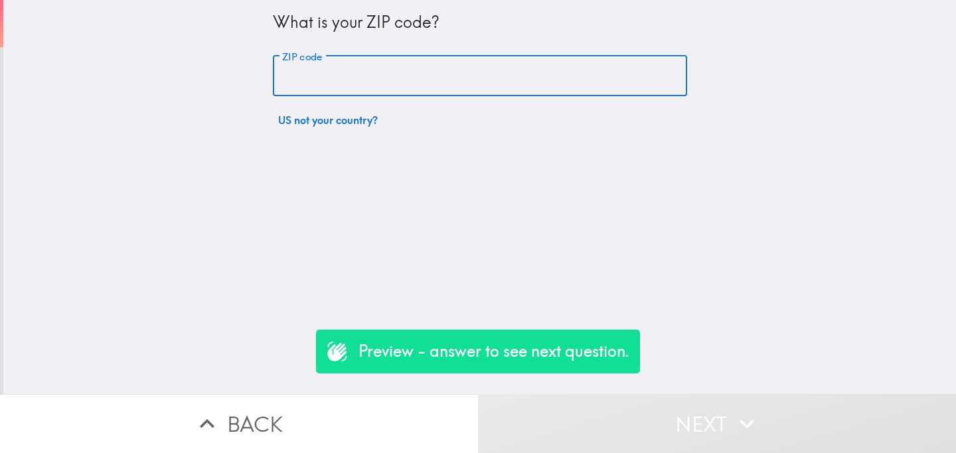
click at [418, 74] on input "ZIP code" at bounding box center [480, 76] width 414 height 41
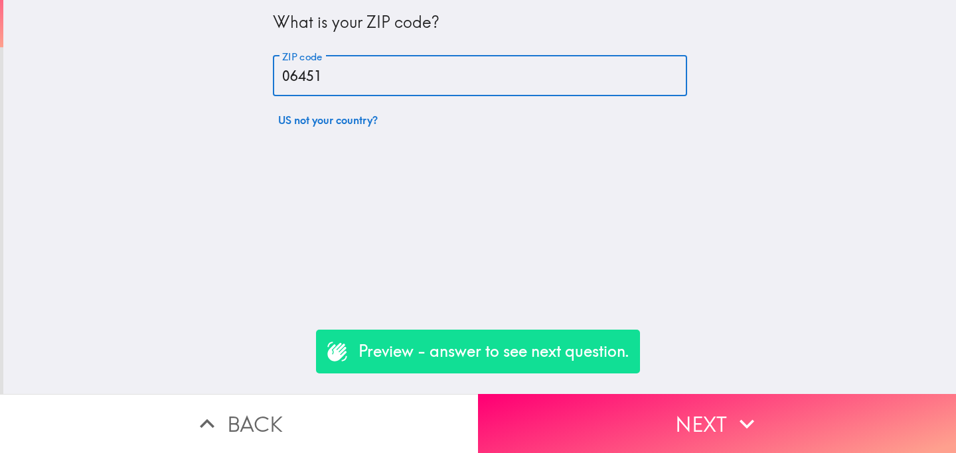
type input "06451"
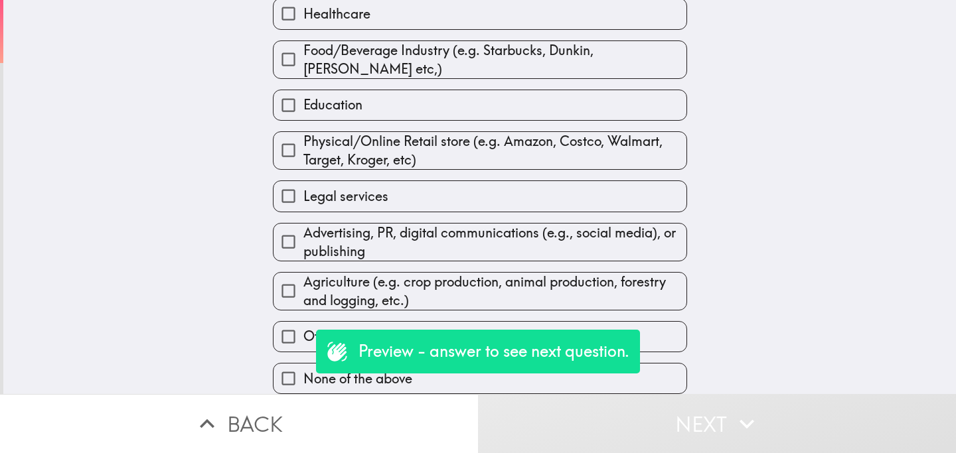
scroll to position [256, 0]
click at [362, 292] on span "Agriculture (e.g. crop production, animal production, forestry and logging, etc…" at bounding box center [494, 291] width 383 height 37
click at [303, 292] on input "Agriculture (e.g. crop production, animal production, forestry and logging, etc…" at bounding box center [288, 291] width 30 height 30
checkbox input "true"
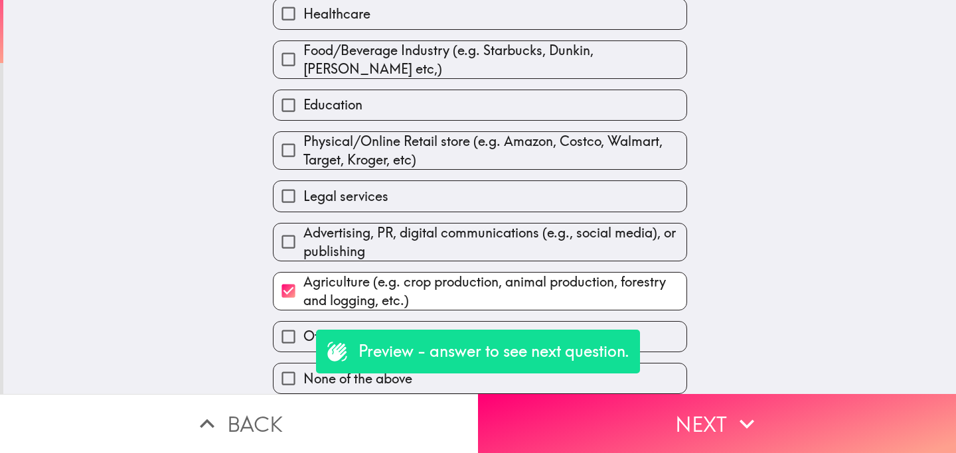
click at [402, 192] on label "Legal services" at bounding box center [479, 196] width 413 height 30
click at [303, 192] on input "Legal services" at bounding box center [288, 196] width 30 height 30
checkbox input "true"
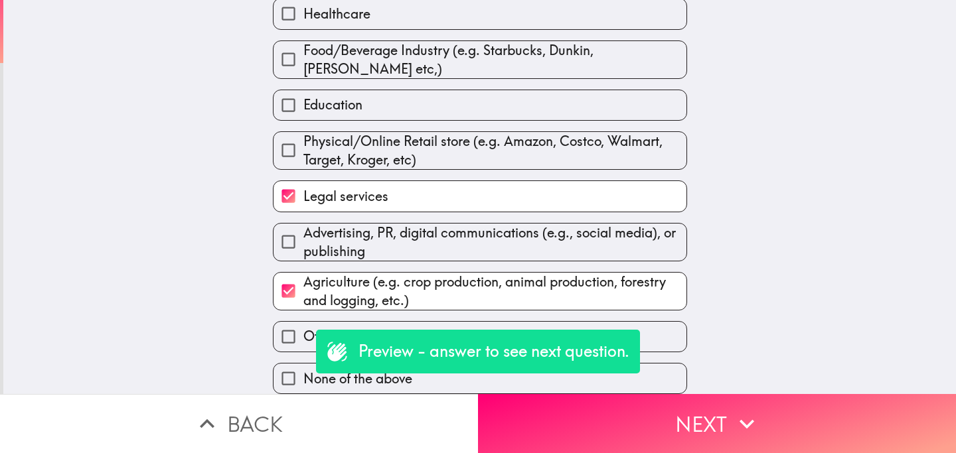
click at [433, 94] on label "Education" at bounding box center [479, 105] width 413 height 30
click at [303, 94] on input "Education" at bounding box center [288, 105] width 30 height 30
checkbox input "true"
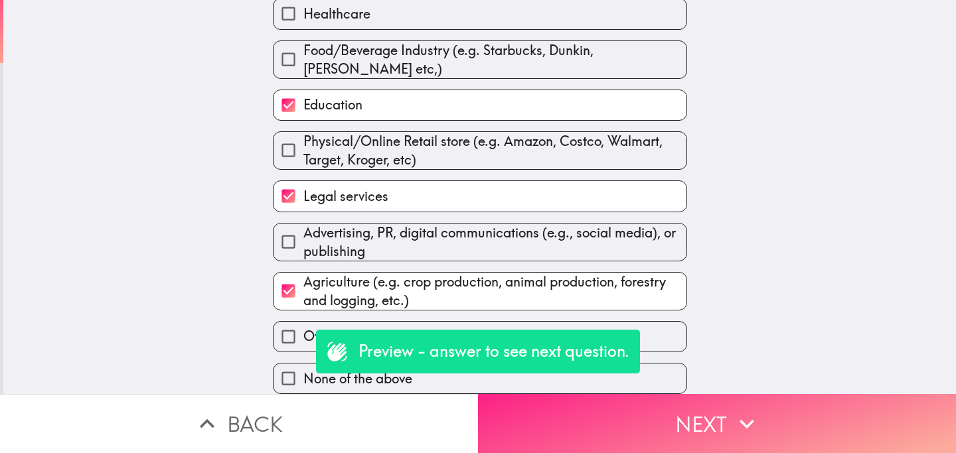
click at [593, 426] on button "Next" at bounding box center [717, 423] width 478 height 59
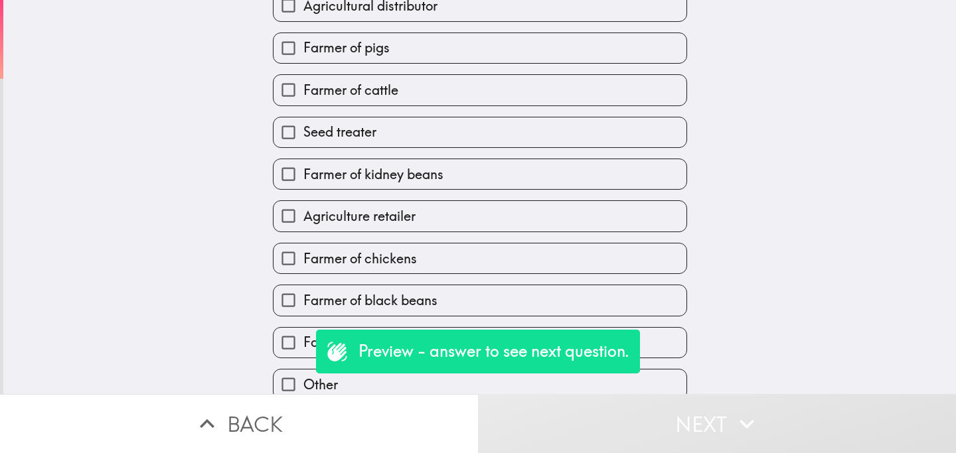
scroll to position [289, 0]
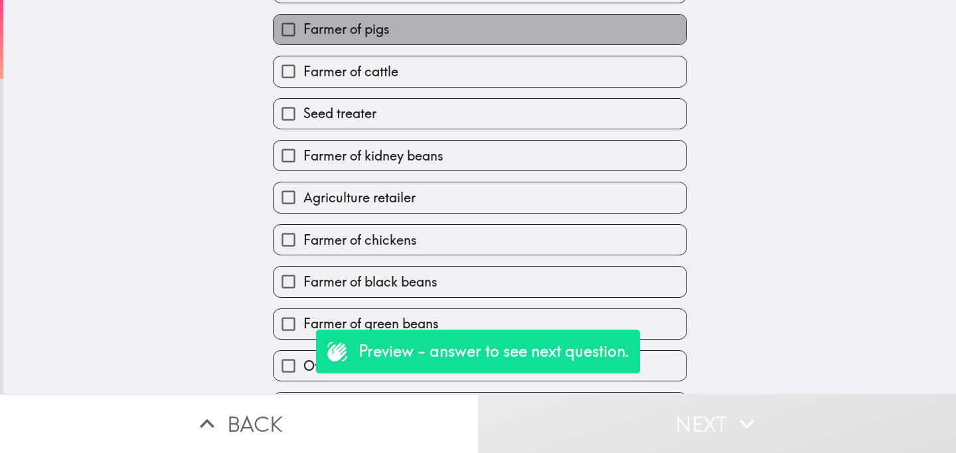
click at [398, 42] on label "Farmer of pigs" at bounding box center [479, 30] width 413 height 30
click at [303, 42] on input "Farmer of pigs" at bounding box center [288, 30] width 30 height 30
checkbox input "true"
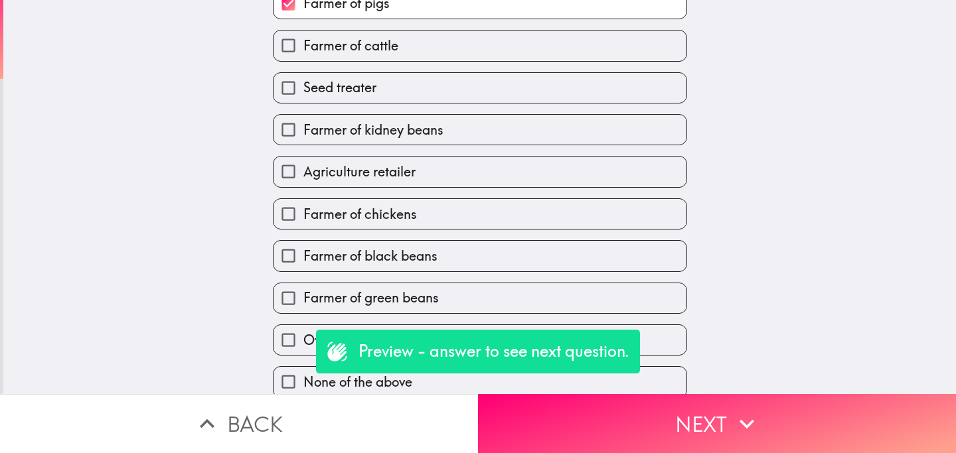
scroll to position [329, 0]
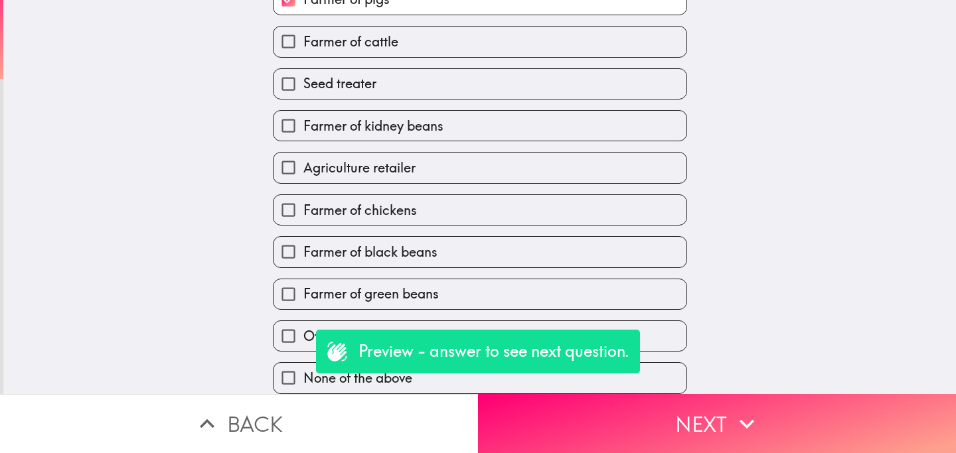
click at [360, 248] on span "Farmer of black beans" at bounding box center [370, 252] width 134 height 19
click at [303, 248] on input "Farmer of black beans" at bounding box center [288, 252] width 30 height 30
checkbox input "true"
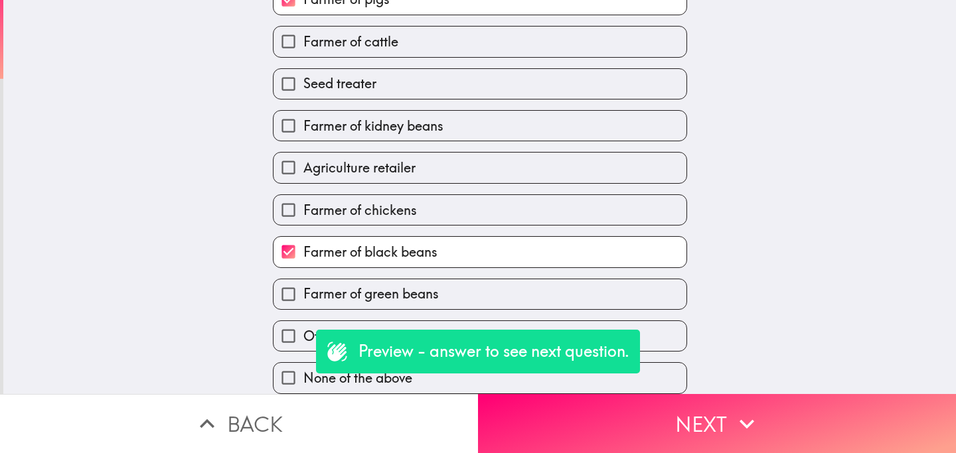
click at [395, 216] on label "Farmer of chickens" at bounding box center [479, 210] width 413 height 30
click at [303, 216] on input "Farmer of chickens" at bounding box center [288, 210] width 30 height 30
checkbox input "true"
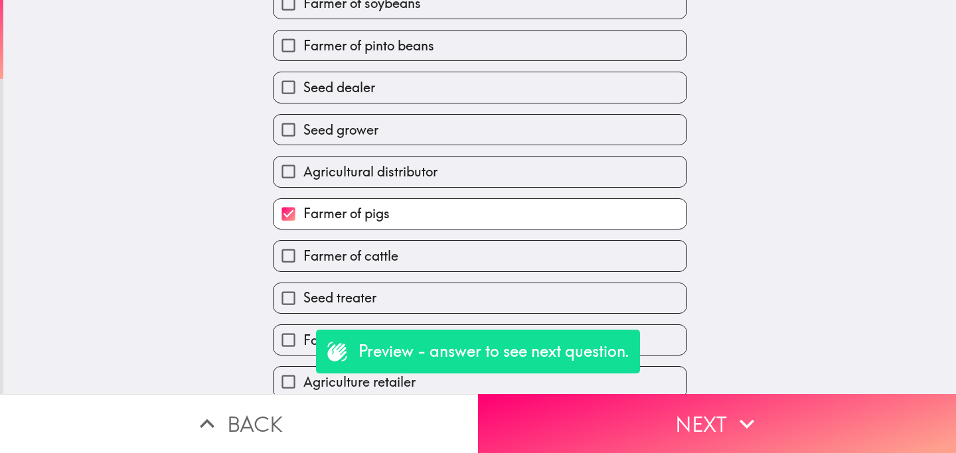
scroll to position [0, 0]
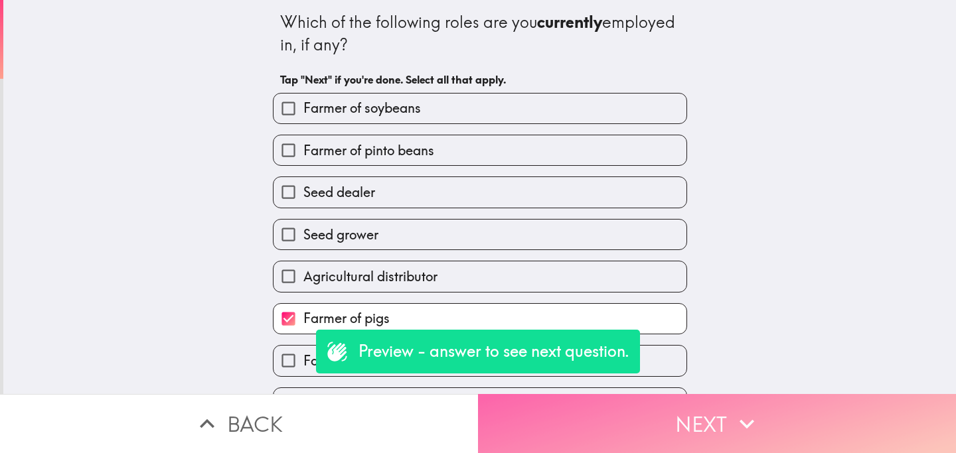
click at [636, 421] on button "Next" at bounding box center [717, 423] width 478 height 59
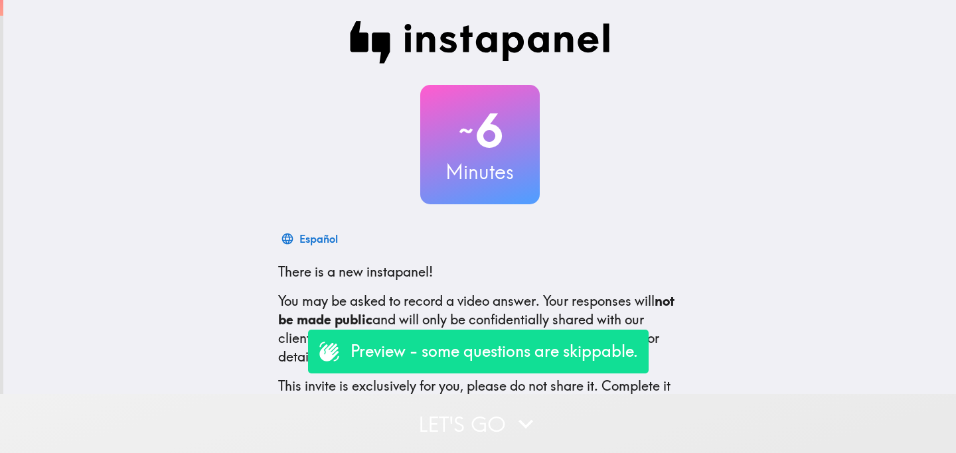
click at [416, 416] on button "Let's go" at bounding box center [478, 423] width 956 height 59
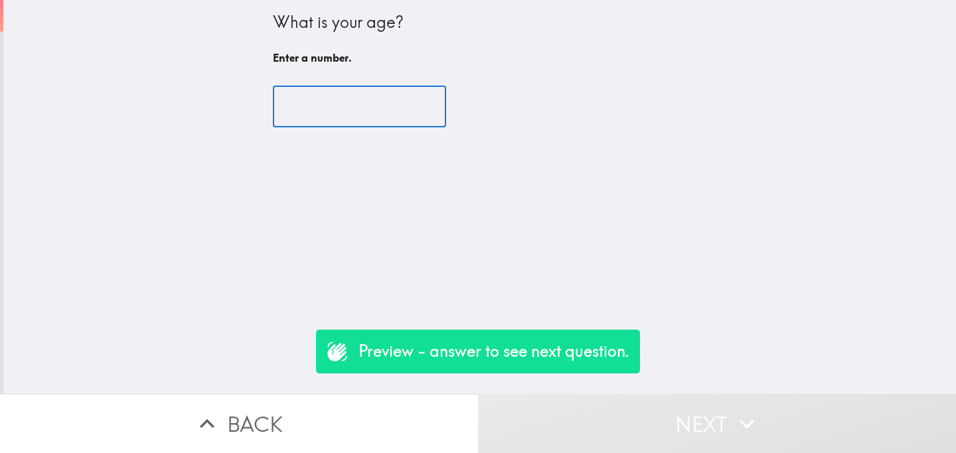
click at [343, 109] on input "number" at bounding box center [359, 106] width 173 height 41
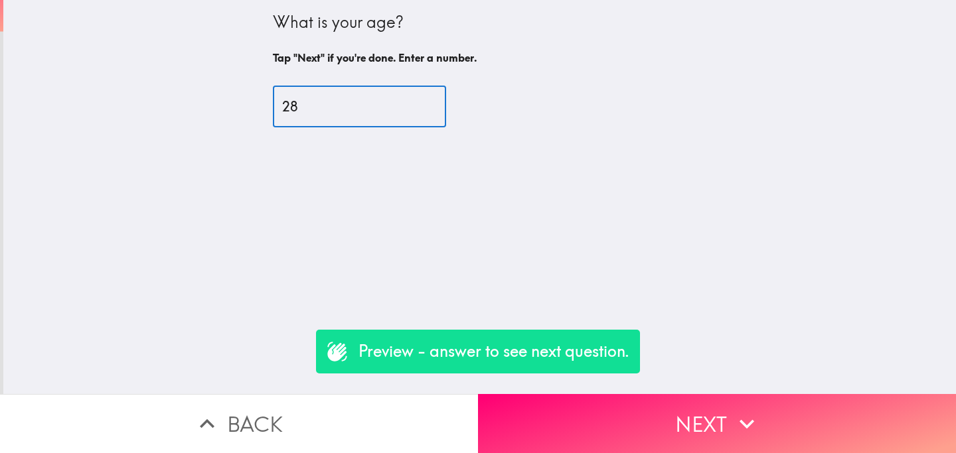
type input "28"
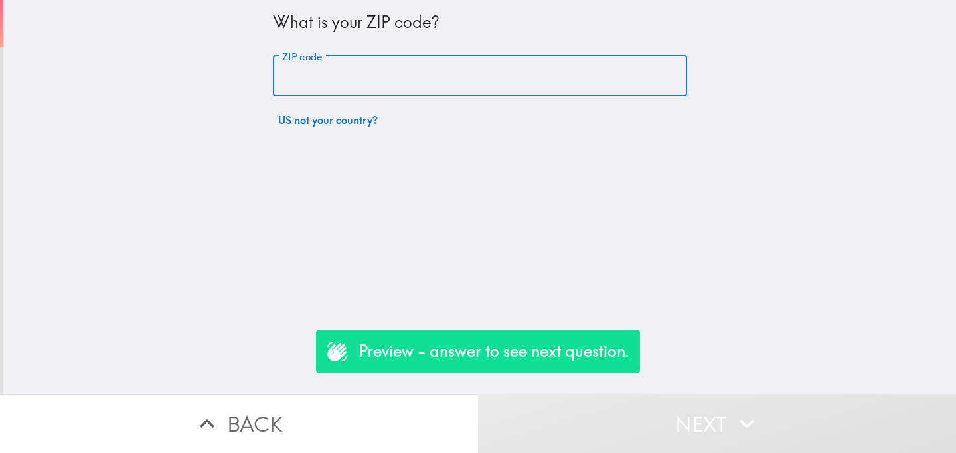
click at [371, 76] on input "ZIP code" at bounding box center [480, 76] width 414 height 41
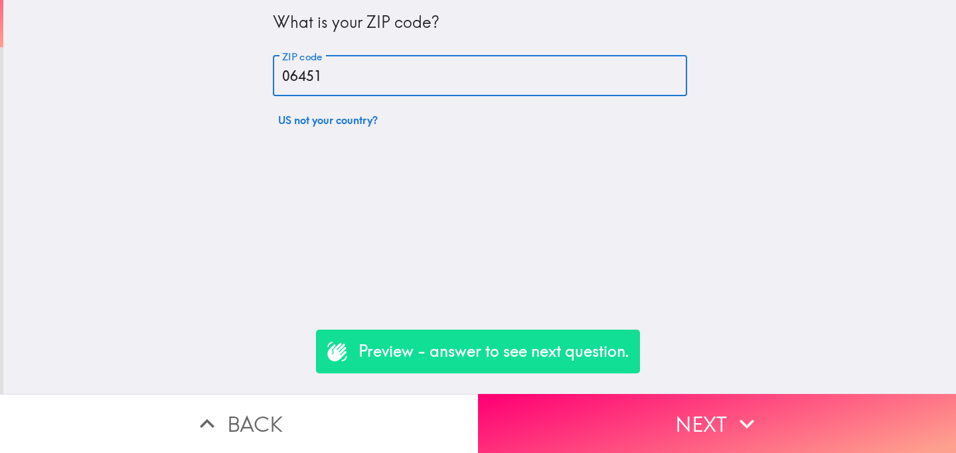
type input "06451"
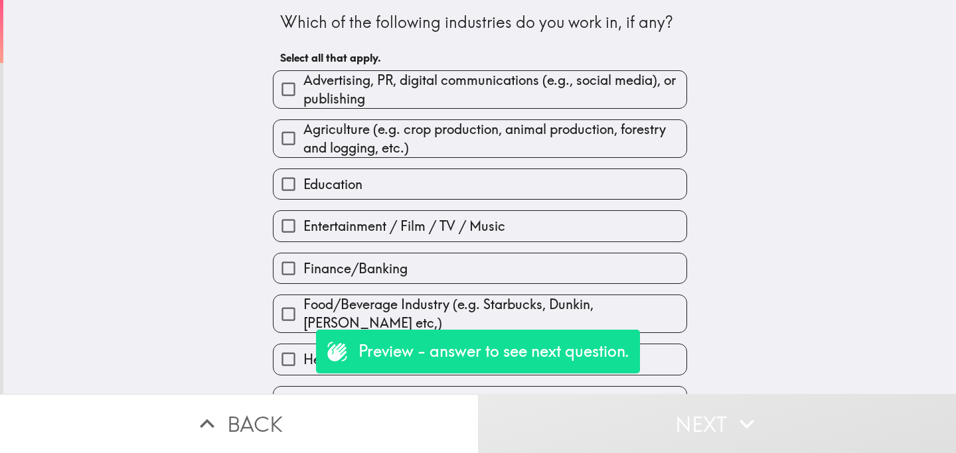
scroll to position [27, 0]
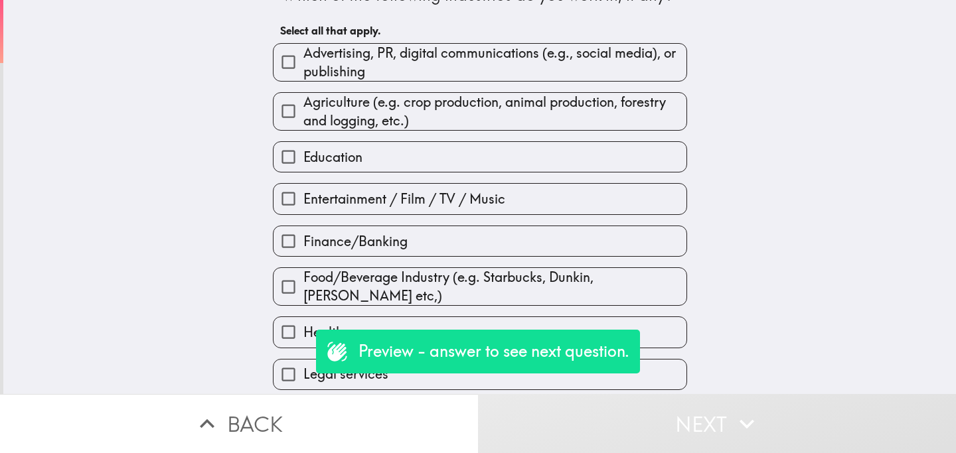
click at [402, 112] on span "Agriculture (e.g. crop production, animal production, forestry and logging, etc…" at bounding box center [494, 111] width 383 height 37
click at [303, 112] on input "Agriculture (e.g. crop production, animal production, forestry and logging, etc…" at bounding box center [288, 111] width 30 height 30
checkbox input "true"
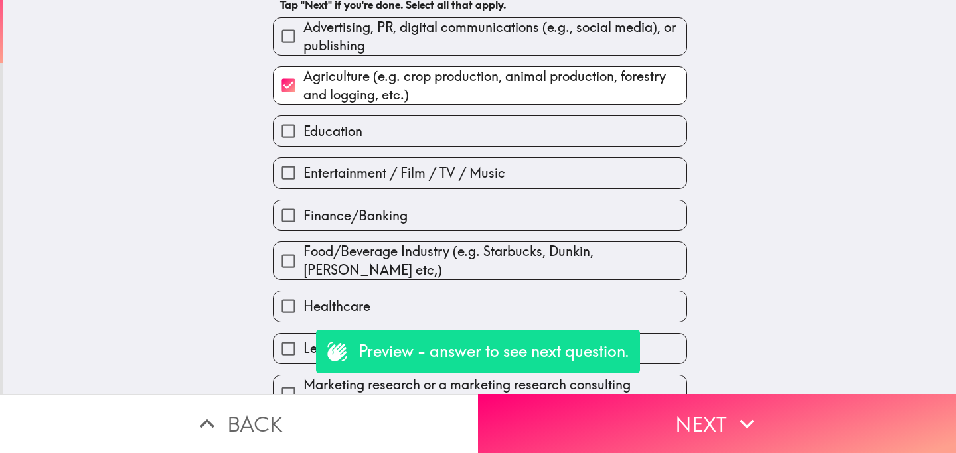
scroll to position [102, 0]
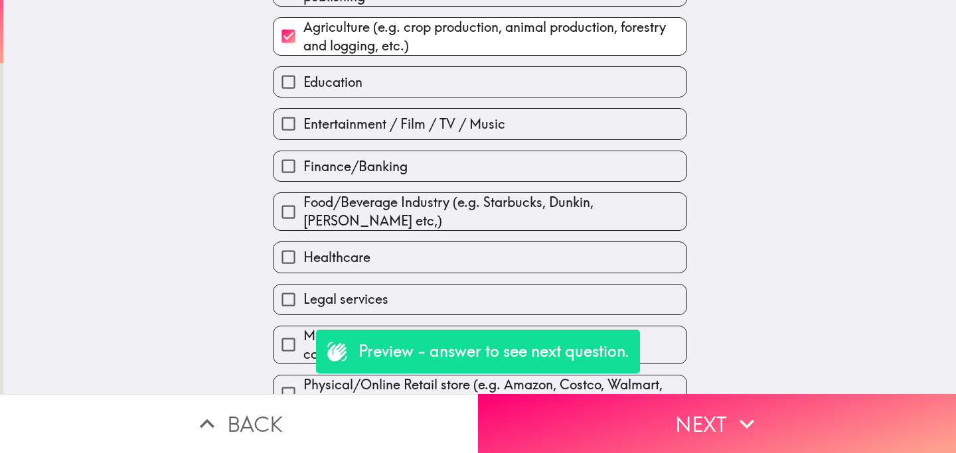
click at [400, 169] on span "Finance/Banking" at bounding box center [355, 166] width 104 height 19
click at [303, 169] on input "Finance/Banking" at bounding box center [288, 166] width 30 height 30
checkbox input "true"
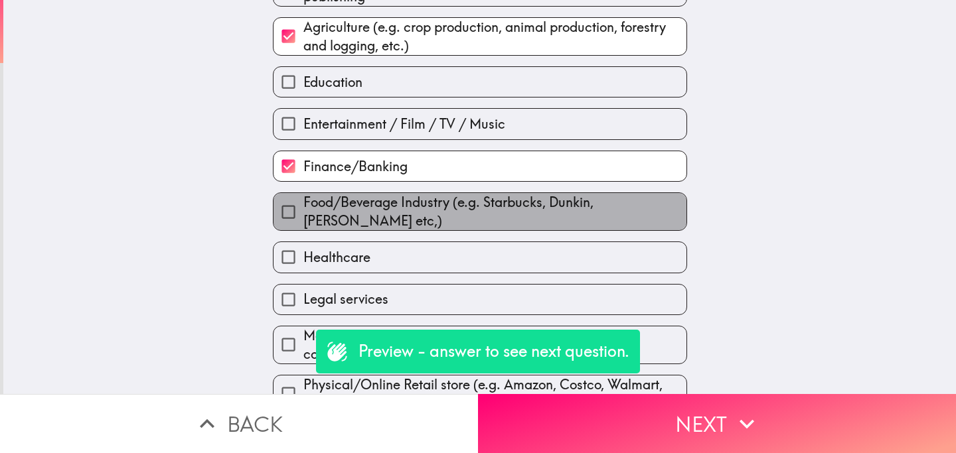
click at [405, 213] on span "Food/Beverage Industry (e.g. Starbucks, Dunkin, [PERSON_NAME] etc,)" at bounding box center [494, 211] width 383 height 37
click at [303, 213] on input "Food/Beverage Industry (e.g. Starbucks, Dunkin, [PERSON_NAME] etc,)" at bounding box center [288, 212] width 30 height 30
checkbox input "true"
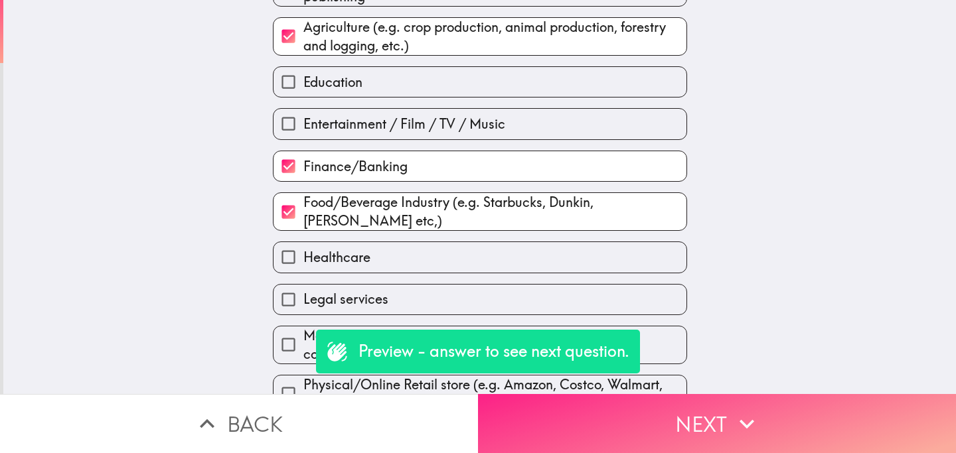
click at [617, 441] on button "Next" at bounding box center [717, 423] width 478 height 59
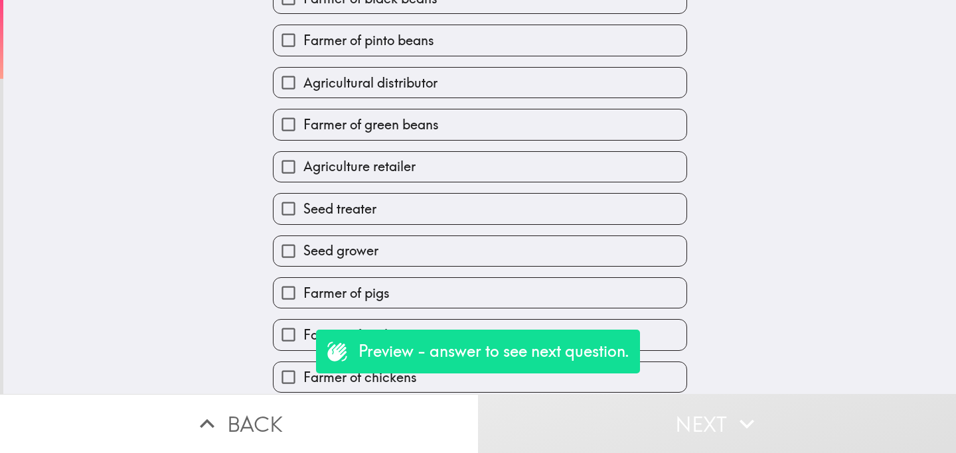
scroll to position [156, 0]
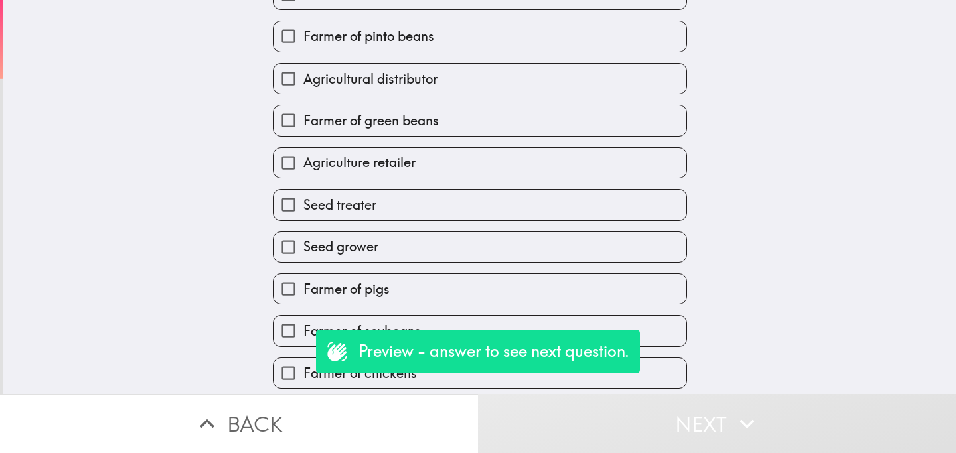
click at [516, 165] on label "Agriculture retailer" at bounding box center [479, 163] width 413 height 30
click at [303, 165] on input "Agriculture retailer" at bounding box center [288, 163] width 30 height 30
checkbox input "true"
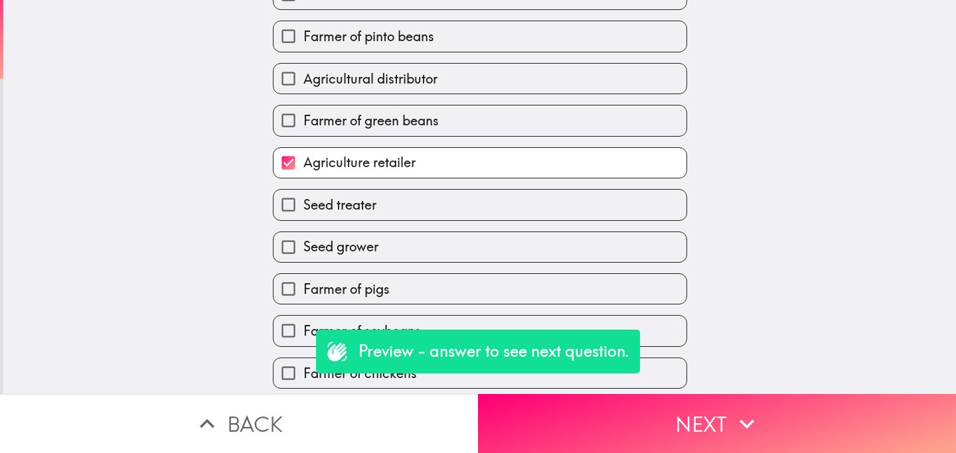
click at [552, 94] on div "Agricultural distributor" at bounding box center [480, 78] width 414 height 31
click at [581, 40] on label "Farmer of pinto beans" at bounding box center [479, 36] width 413 height 30
click at [303, 40] on input "Farmer of pinto beans" at bounding box center [288, 36] width 30 height 30
checkbox input "true"
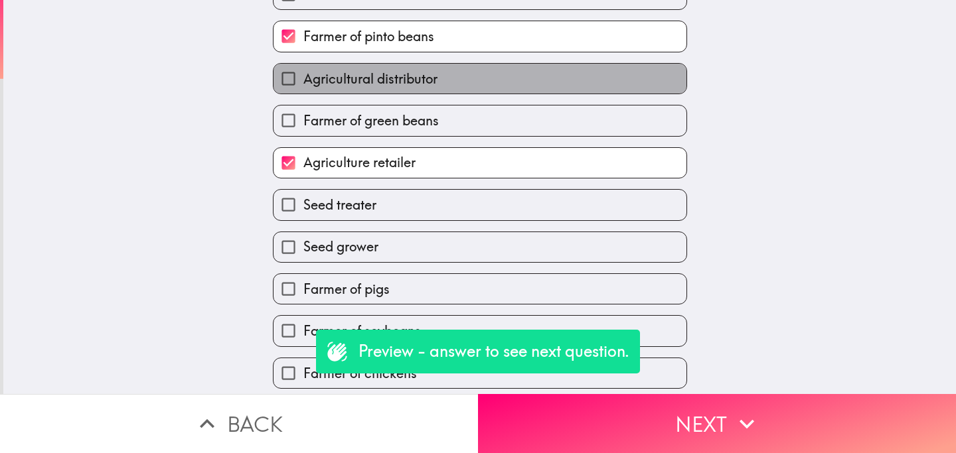
click at [574, 89] on label "Agricultural distributor" at bounding box center [479, 79] width 413 height 30
click at [303, 89] on input "Agricultural distributor" at bounding box center [288, 79] width 30 height 30
checkbox input "true"
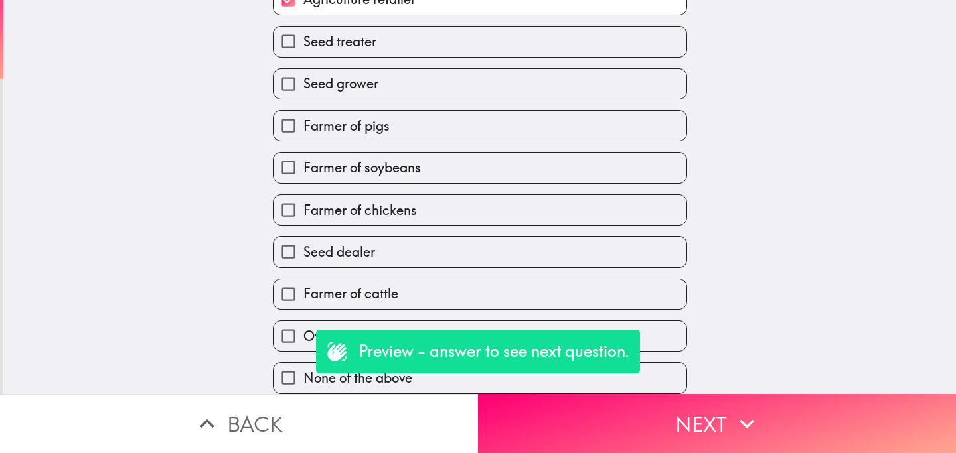
scroll to position [329, 0]
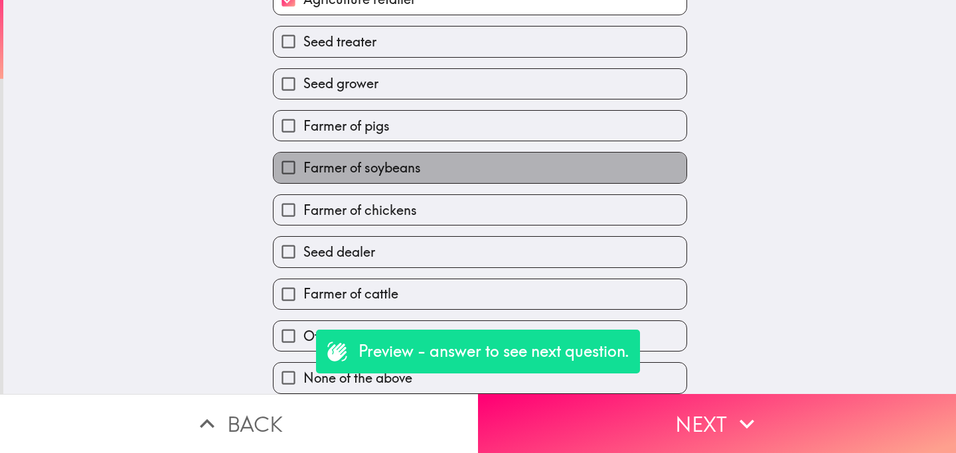
click at [457, 174] on label "Farmer of soybeans" at bounding box center [479, 168] width 413 height 30
click at [303, 174] on input "Farmer of soybeans" at bounding box center [288, 168] width 30 height 30
checkbox input "true"
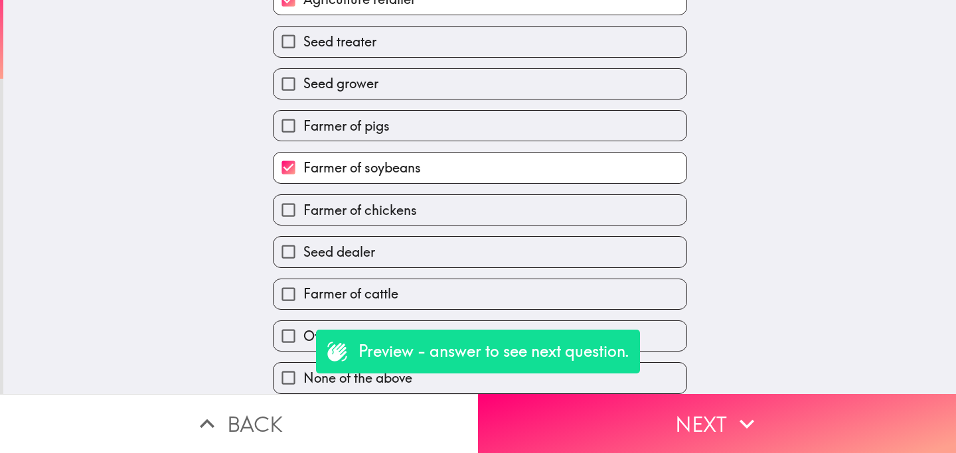
click at [526, 46] on label "Seed treater" at bounding box center [479, 42] width 413 height 30
click at [303, 46] on input "Seed treater" at bounding box center [288, 42] width 30 height 30
checkbox input "true"
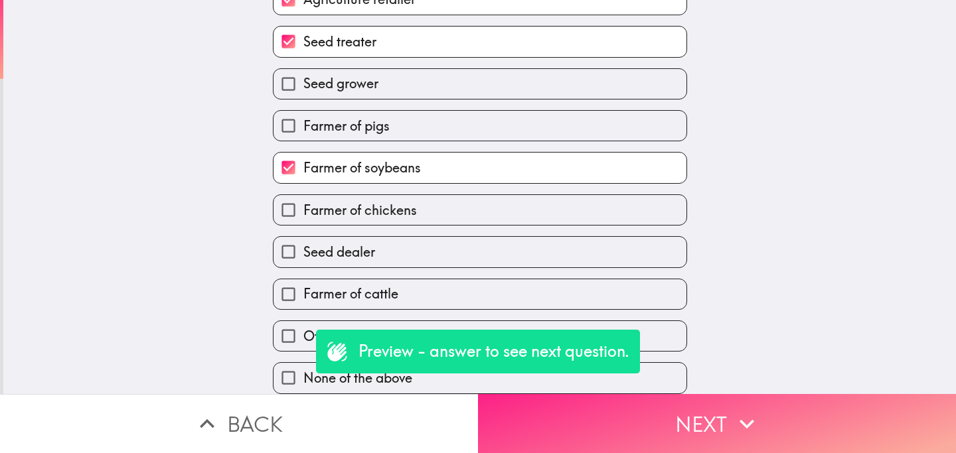
click at [617, 437] on button "Next" at bounding box center [717, 423] width 478 height 59
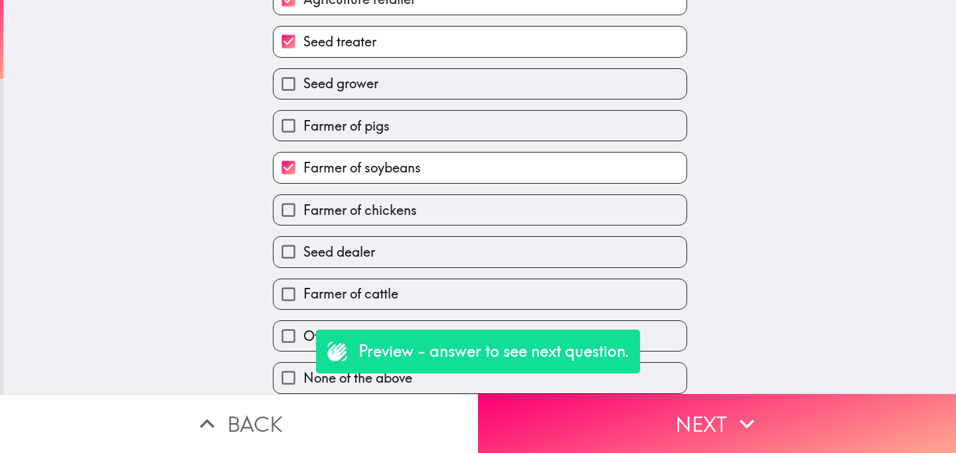
scroll to position [279, 0]
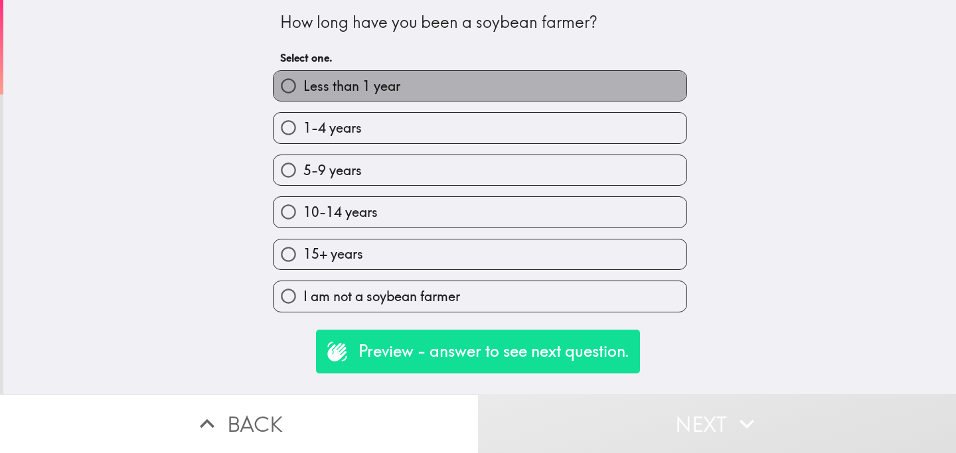
click at [385, 92] on span "Less than 1 year" at bounding box center [351, 86] width 97 height 19
click at [303, 92] on input "Less than 1 year" at bounding box center [288, 86] width 30 height 30
radio input "true"
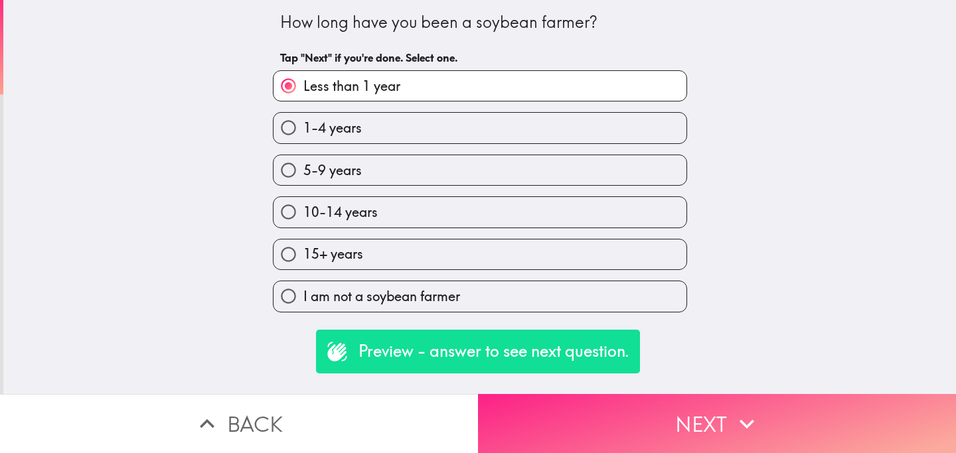
click at [609, 435] on button "Next" at bounding box center [717, 423] width 478 height 59
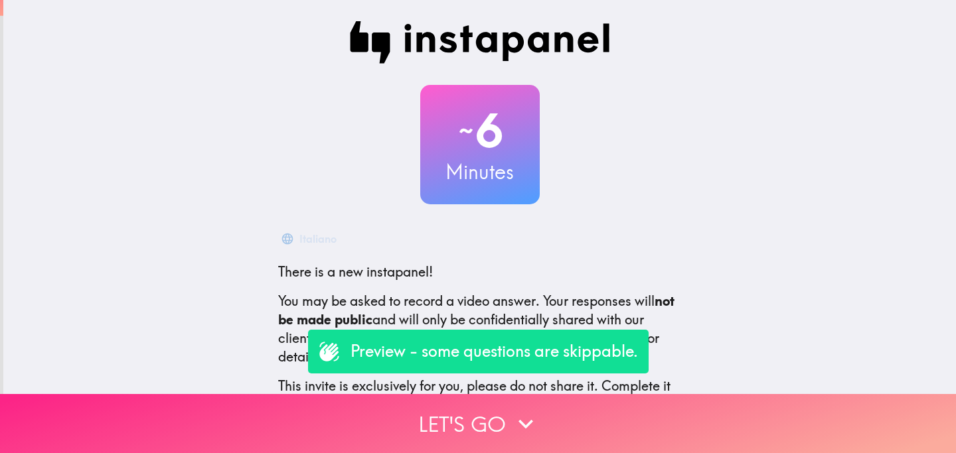
click at [437, 423] on button "Let's go" at bounding box center [478, 423] width 956 height 59
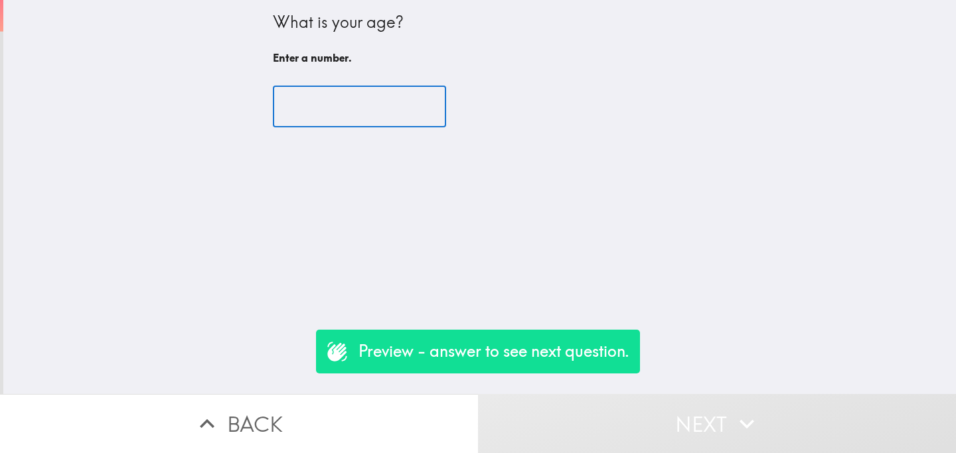
click at [332, 106] on input "number" at bounding box center [359, 106] width 173 height 41
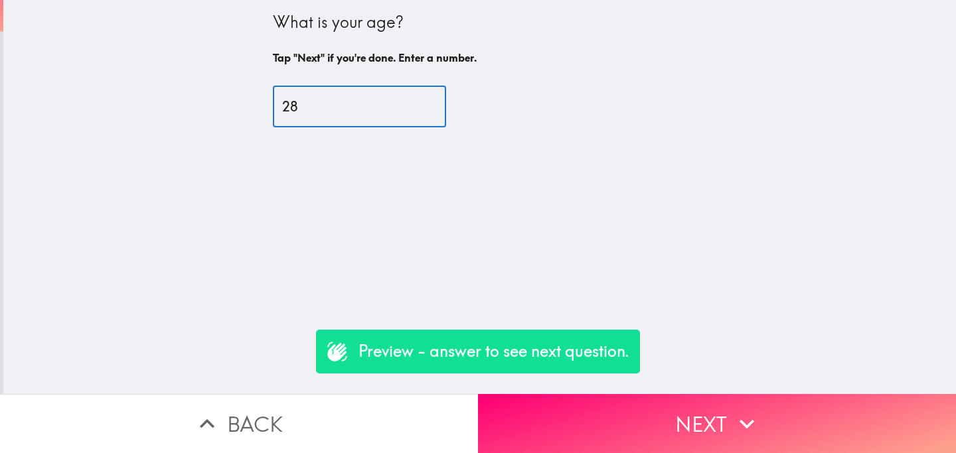
type input "28"
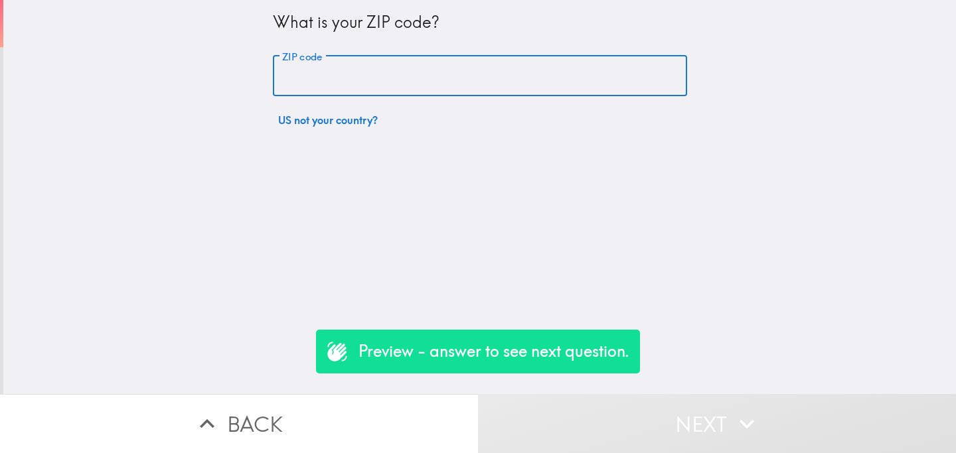
click at [356, 74] on input "ZIP code" at bounding box center [480, 76] width 414 height 41
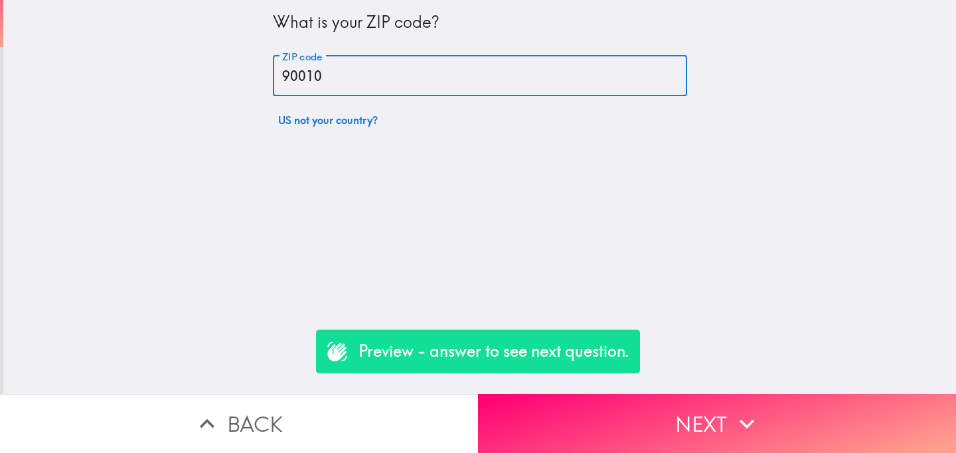
type input "90010"
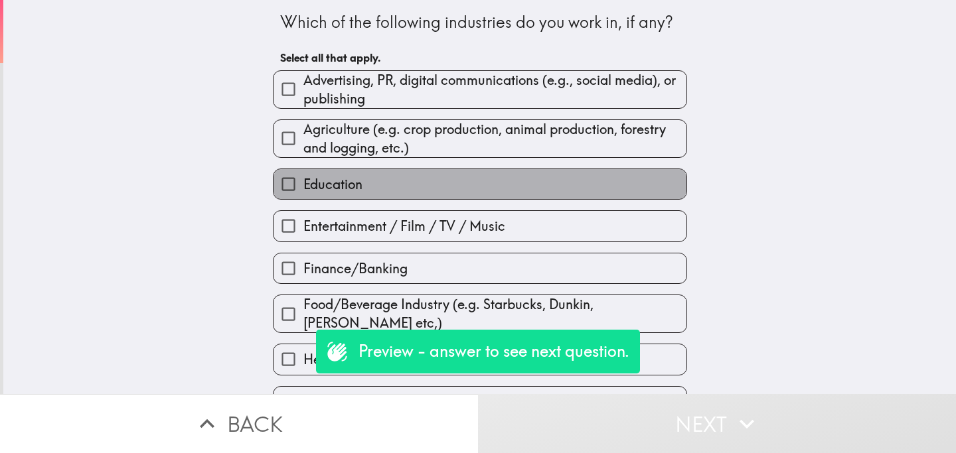
click at [398, 195] on label "Education" at bounding box center [479, 184] width 413 height 30
click at [303, 195] on input "Education" at bounding box center [288, 184] width 30 height 30
checkbox input "true"
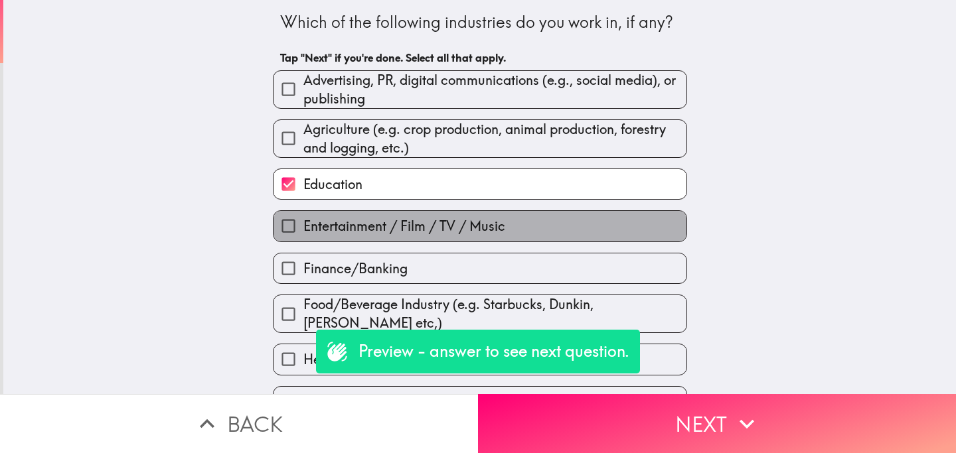
click at [400, 224] on span "Entertainment / Film / TV / Music" at bounding box center [404, 226] width 202 height 19
click at [303, 224] on input "Entertainment / Film / TV / Music" at bounding box center [288, 226] width 30 height 30
checkbox input "true"
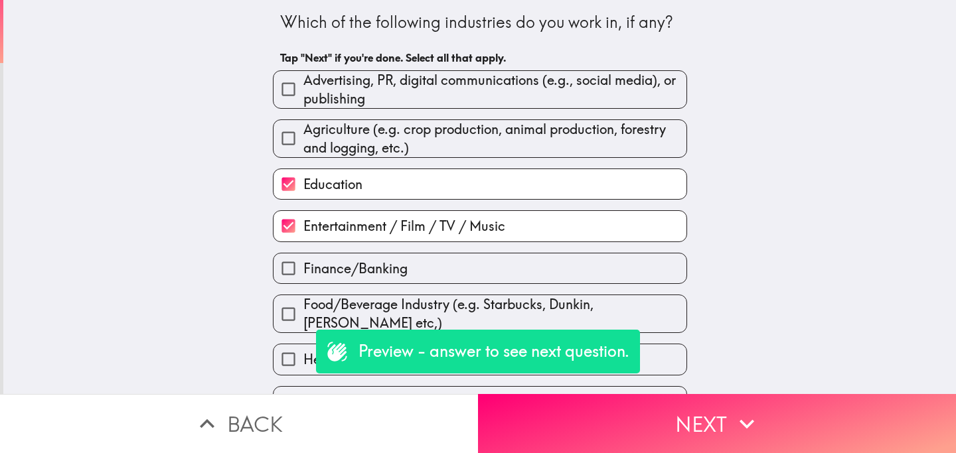
click at [470, 127] on span "Agriculture (e.g. crop production, animal production, forestry and logging, etc…" at bounding box center [494, 138] width 383 height 37
click at [303, 127] on input "Agriculture (e.g. crop production, animal production, forestry and logging, etc…" at bounding box center [288, 138] width 30 height 30
checkbox input "true"
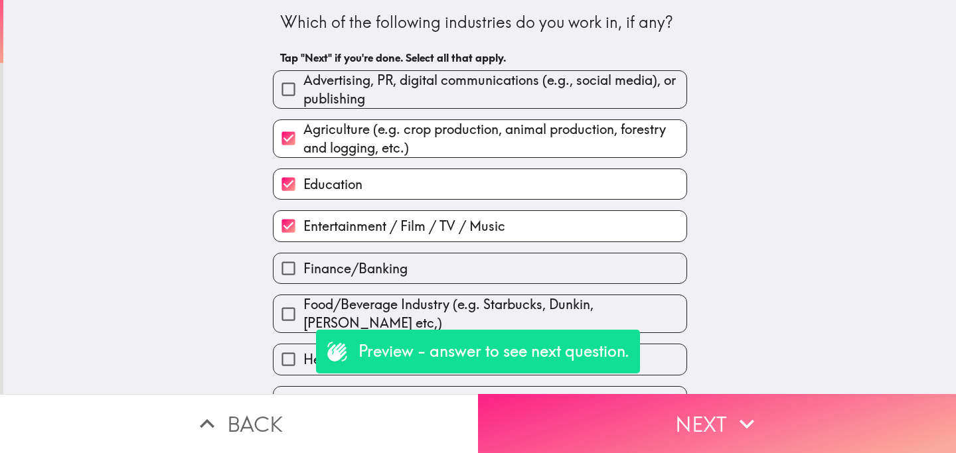
click at [583, 416] on button "Next" at bounding box center [717, 423] width 478 height 59
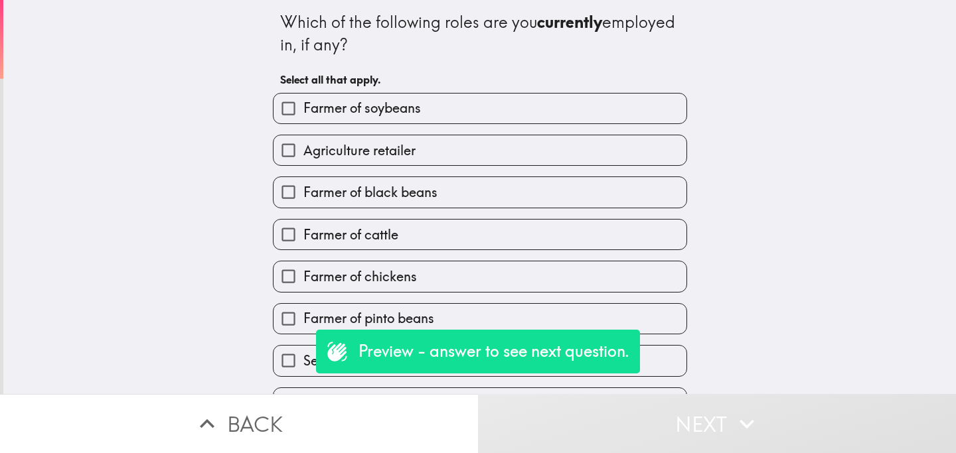
click at [425, 276] on label "Farmer of chickens" at bounding box center [479, 277] width 413 height 30
click at [303, 276] on input "Farmer of chickens" at bounding box center [288, 277] width 30 height 30
checkbox input "true"
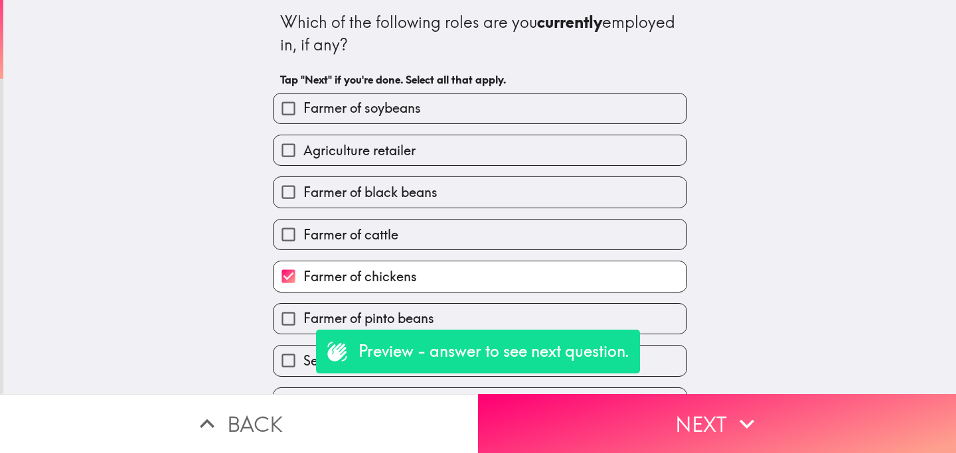
click at [443, 317] on label "Farmer of pinto beans" at bounding box center [479, 319] width 413 height 30
click at [303, 317] on input "Farmer of pinto beans" at bounding box center [288, 319] width 30 height 30
checkbox input "true"
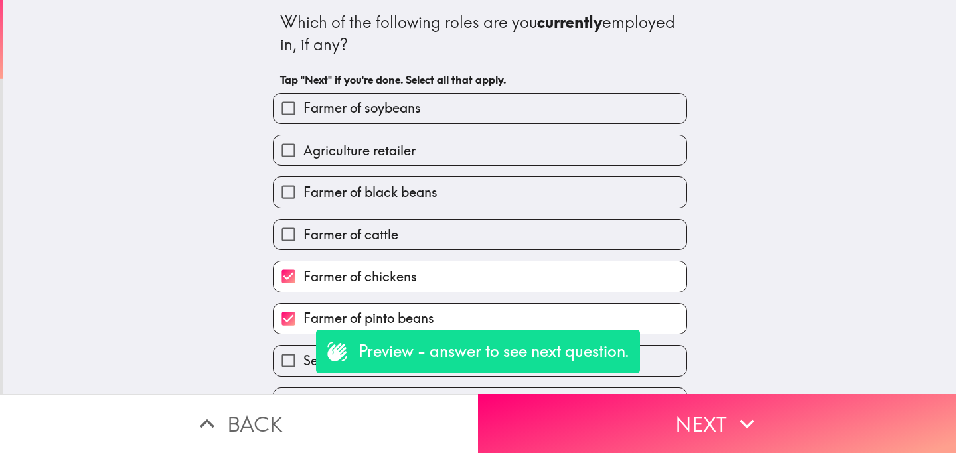
click at [498, 117] on label "Farmer of soybeans" at bounding box center [479, 109] width 413 height 30
click at [303, 117] on input "Farmer of soybeans" at bounding box center [288, 109] width 30 height 30
checkbox input "true"
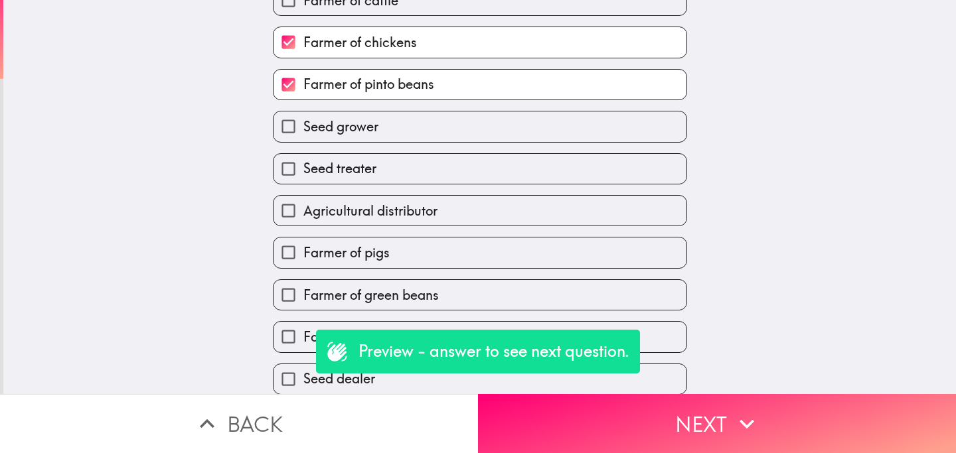
scroll to position [238, 0]
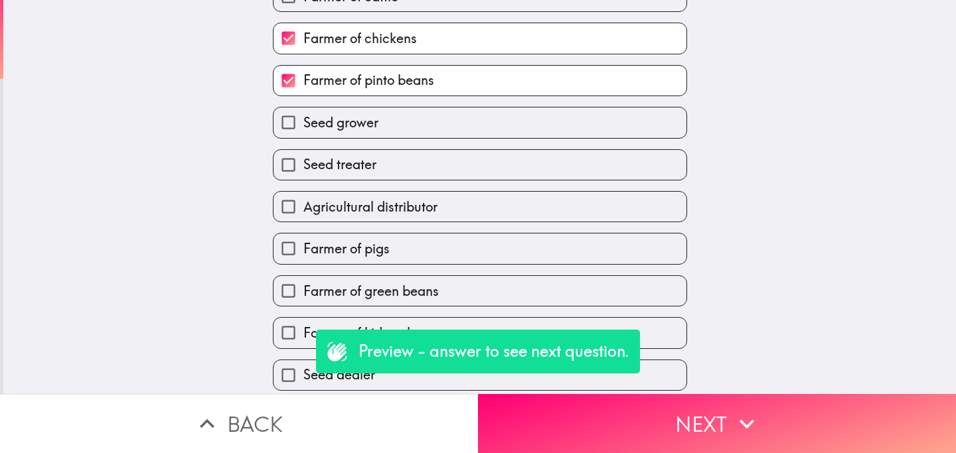
click at [495, 167] on label "Seed treater" at bounding box center [479, 165] width 413 height 30
click at [303, 167] on input "Seed treater" at bounding box center [288, 165] width 30 height 30
checkbox input "true"
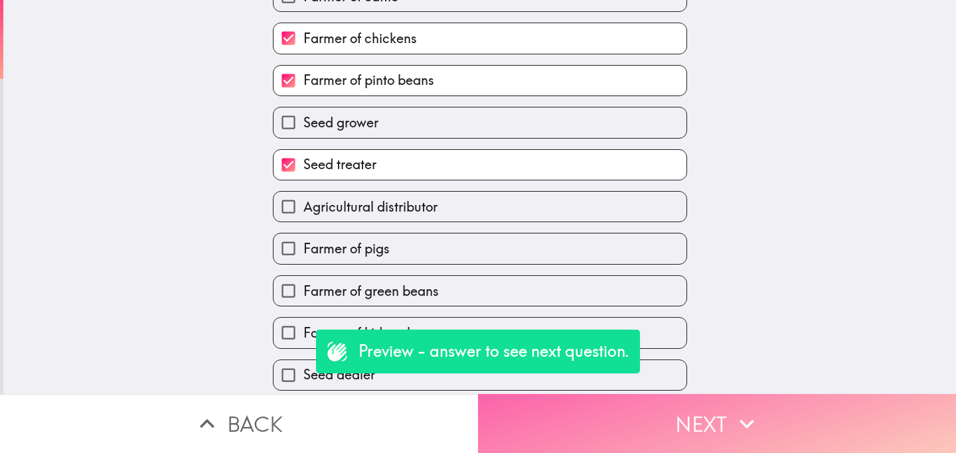
click at [593, 406] on button "Next" at bounding box center [717, 423] width 478 height 59
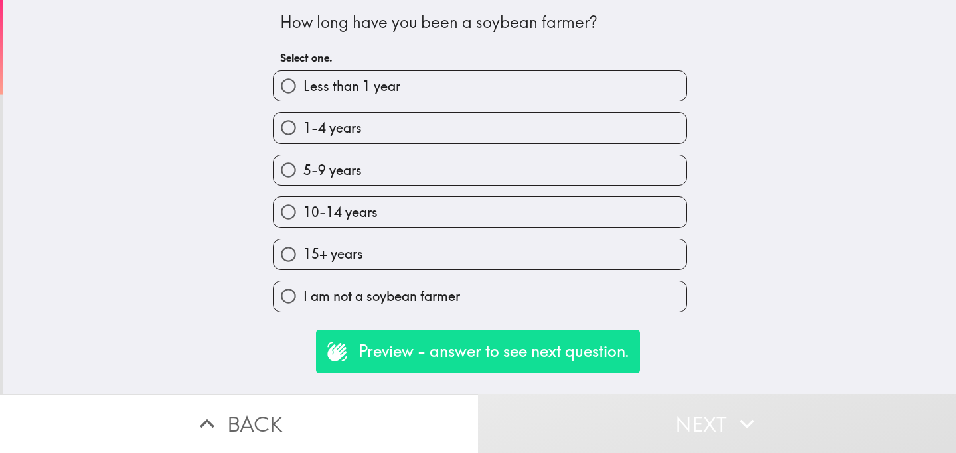
click at [427, 260] on label "15+ years" at bounding box center [479, 255] width 413 height 30
click at [303, 260] on input "15+ years" at bounding box center [288, 255] width 30 height 30
radio input "true"
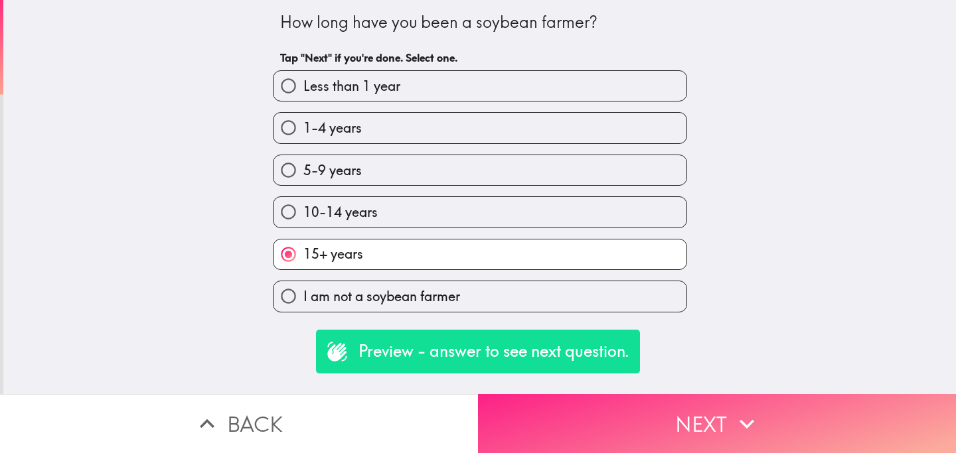
click at [606, 416] on button "Next" at bounding box center [717, 423] width 478 height 59
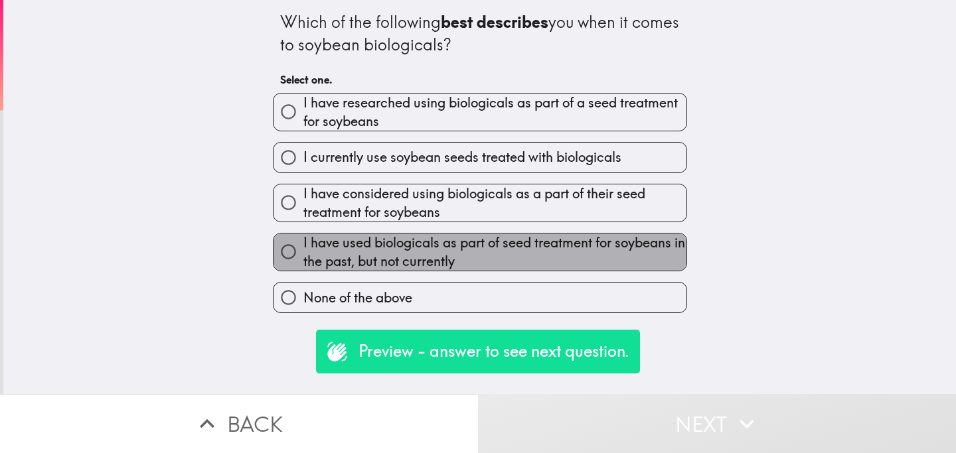
click at [509, 264] on span "I have used biologicals as part of seed treatment for soybeans in the past, but…" at bounding box center [494, 252] width 383 height 37
click at [303, 264] on input "I have used biologicals as part of seed treatment for soybeans in the past, but…" at bounding box center [288, 252] width 30 height 30
radio input "true"
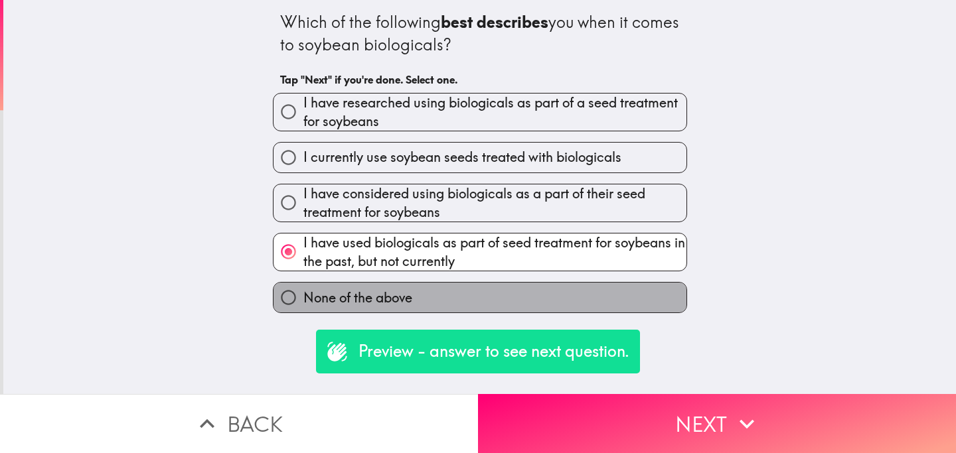
click at [513, 303] on label "None of the above" at bounding box center [479, 298] width 413 height 30
click at [303, 303] on input "None of the above" at bounding box center [288, 298] width 30 height 30
radio input "true"
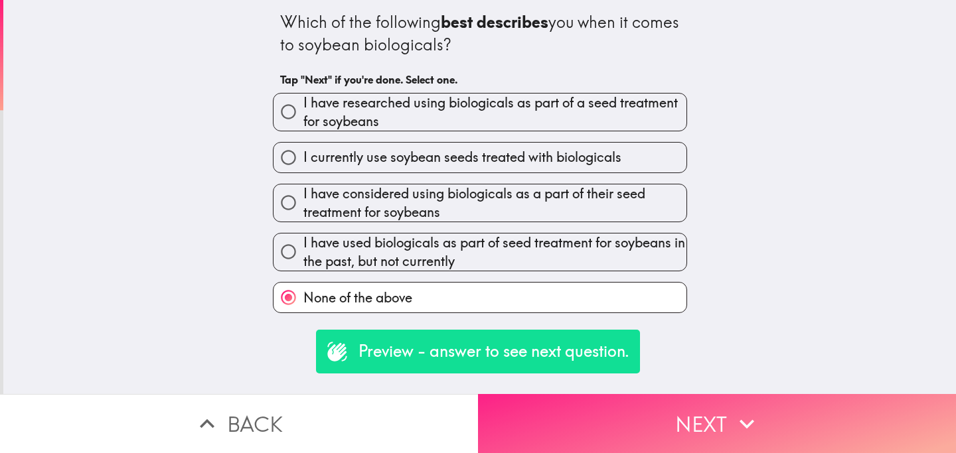
click at [583, 417] on button "Next" at bounding box center [717, 423] width 478 height 59
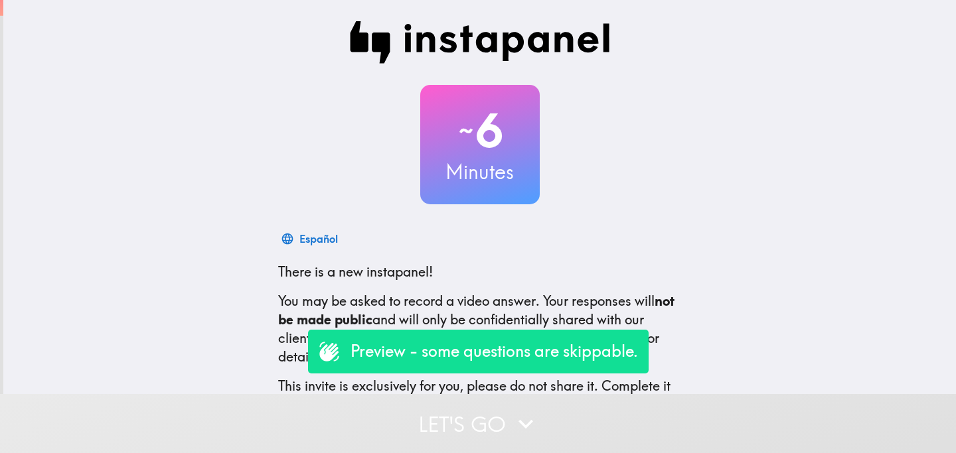
click at [399, 430] on button "Let's go" at bounding box center [478, 423] width 956 height 59
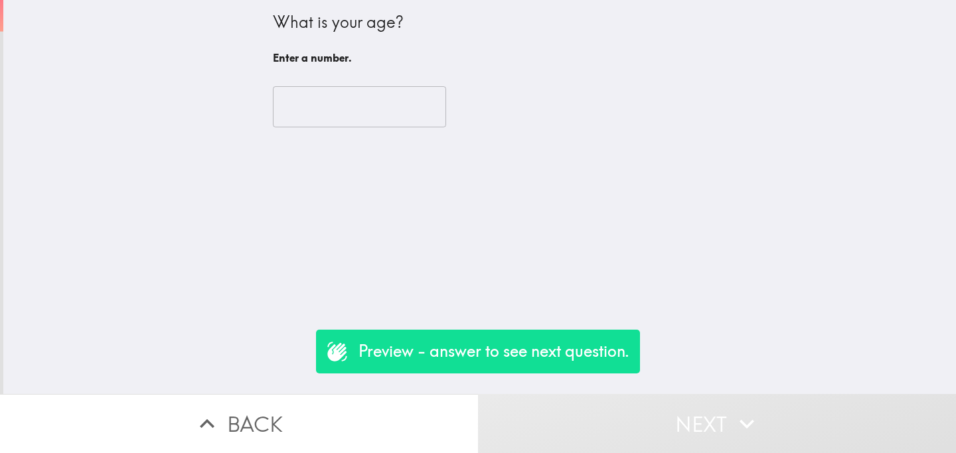
click at [335, 83] on div "​" at bounding box center [480, 106] width 414 height 73
click at [350, 104] on input "number" at bounding box center [359, 106] width 173 height 41
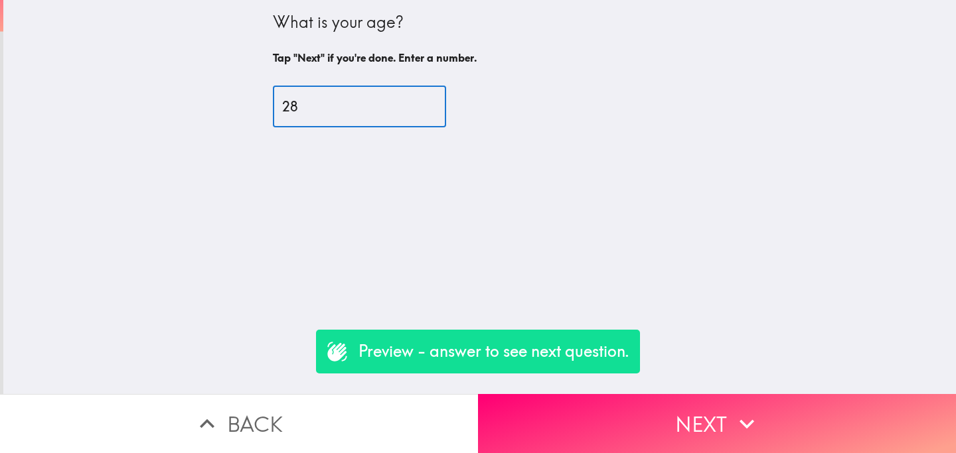
type input "28"
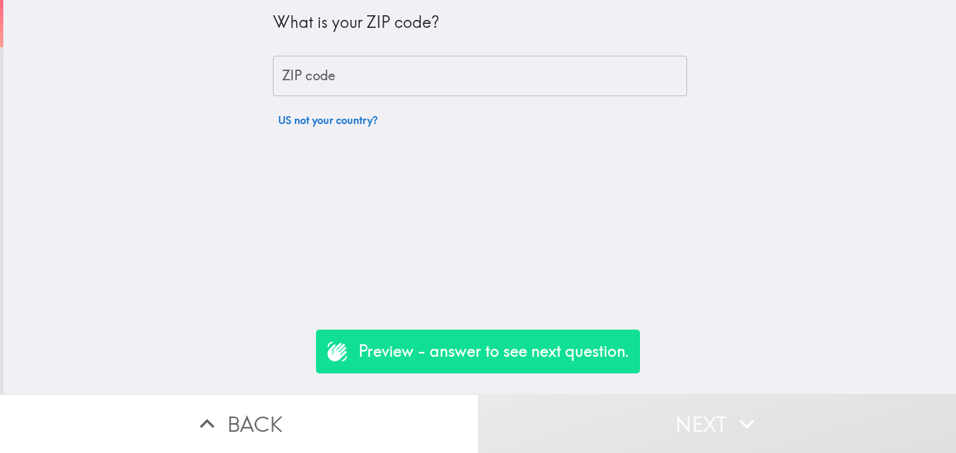
click at [394, 80] on input "ZIP code" at bounding box center [480, 76] width 414 height 41
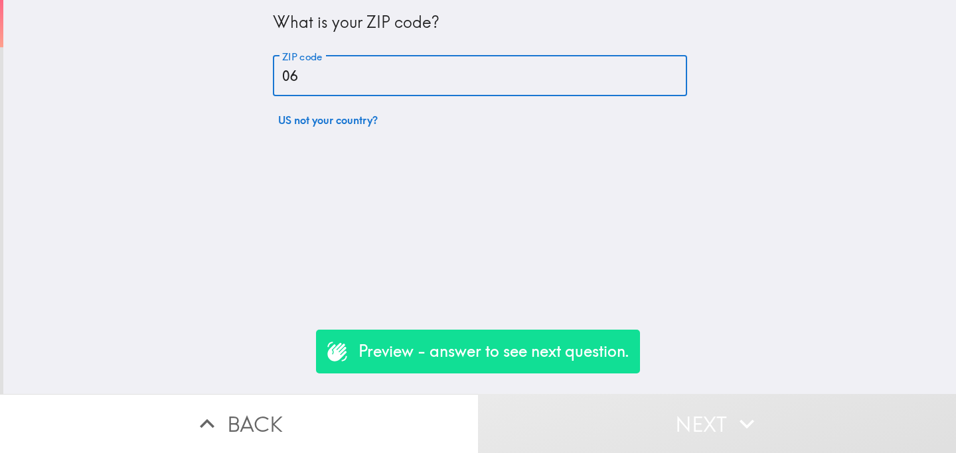
type input "06451"
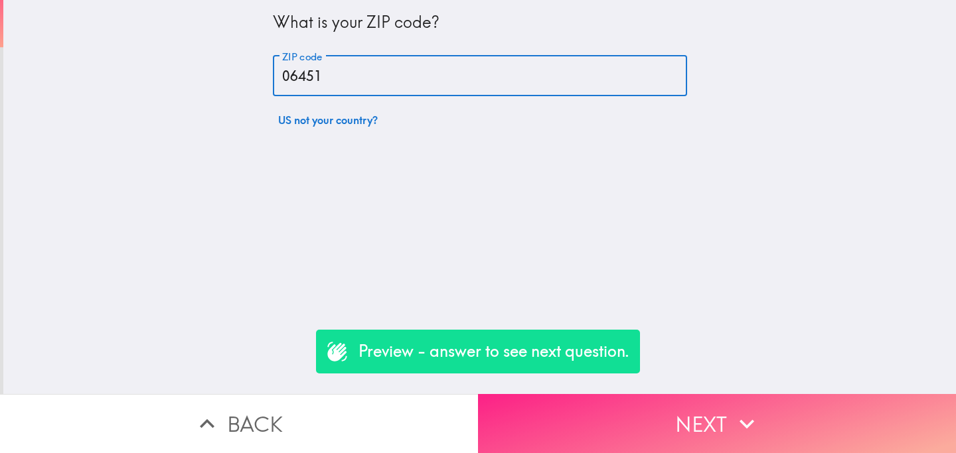
click at [613, 423] on button "Next" at bounding box center [717, 423] width 478 height 59
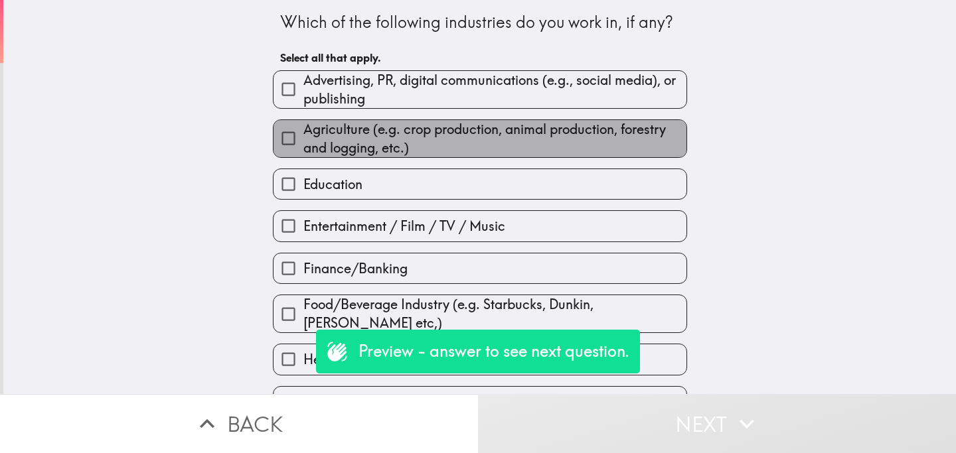
click at [450, 152] on span "Agriculture (e.g. crop production, animal production, forestry and logging, etc…" at bounding box center [494, 138] width 383 height 37
click at [303, 152] on input "Agriculture (e.g. crop production, animal production, forestry and logging, etc…" at bounding box center [288, 138] width 30 height 30
checkbox input "true"
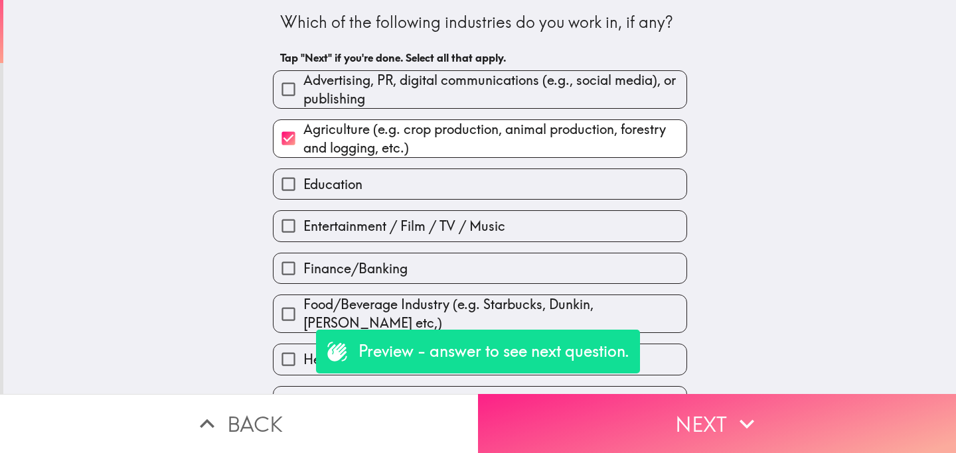
click at [679, 422] on button "Next" at bounding box center [717, 423] width 478 height 59
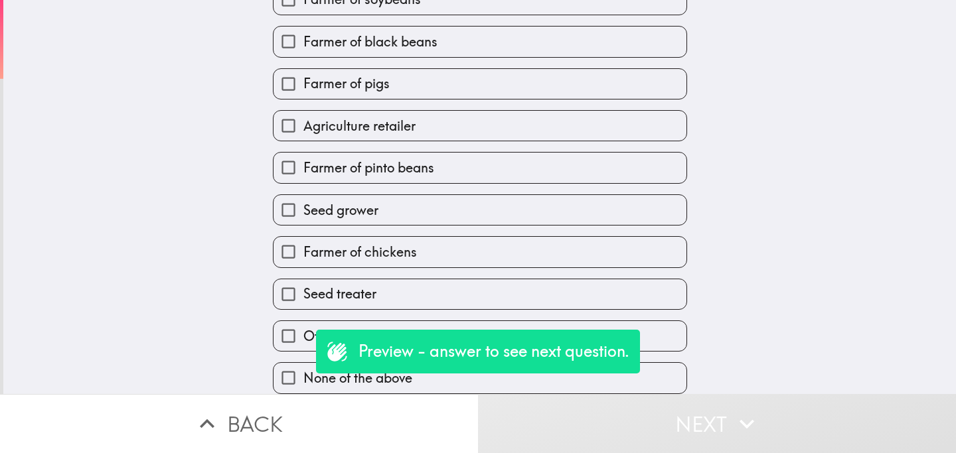
scroll to position [329, 0]
click at [433, 282] on label "Seed treater" at bounding box center [479, 294] width 413 height 30
click at [303, 282] on input "Seed treater" at bounding box center [288, 294] width 30 height 30
checkbox input "true"
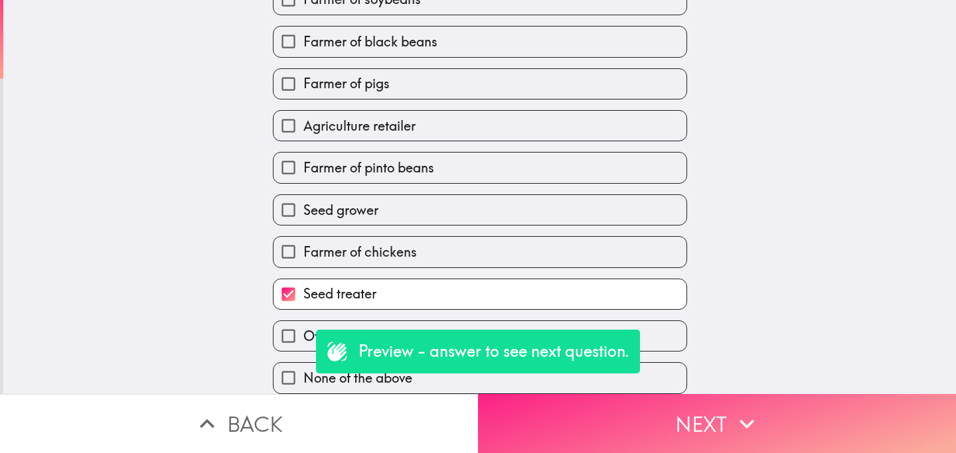
click at [592, 417] on button "Next" at bounding box center [717, 423] width 478 height 59
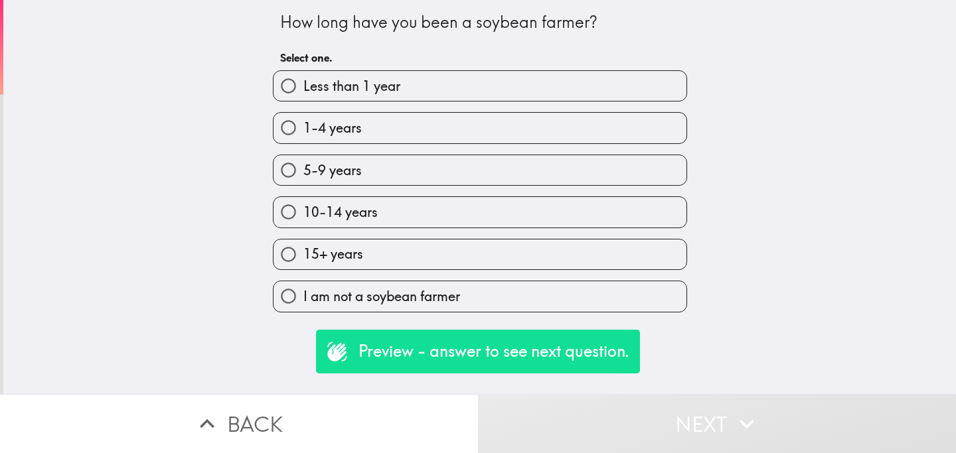
click at [425, 214] on label "10-14 years" at bounding box center [479, 212] width 413 height 30
click at [303, 214] on input "10-14 years" at bounding box center [288, 212] width 30 height 30
radio input "true"
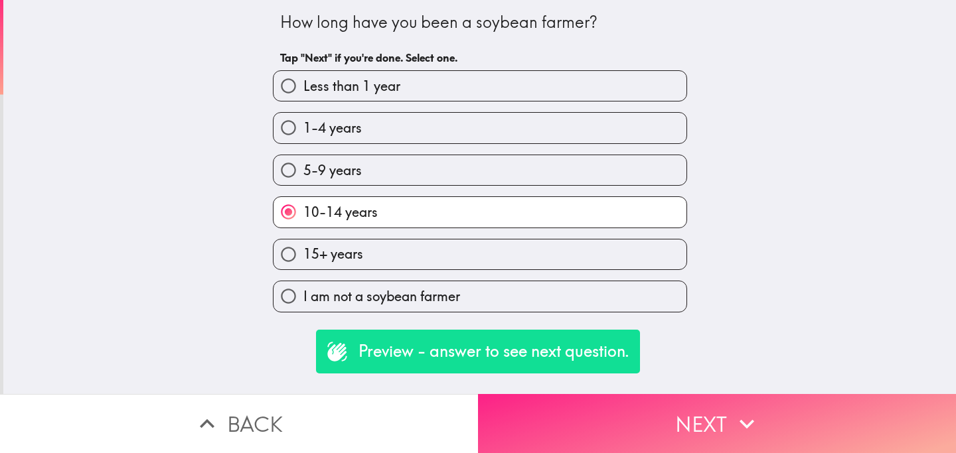
click at [622, 414] on button "Next" at bounding box center [717, 423] width 478 height 59
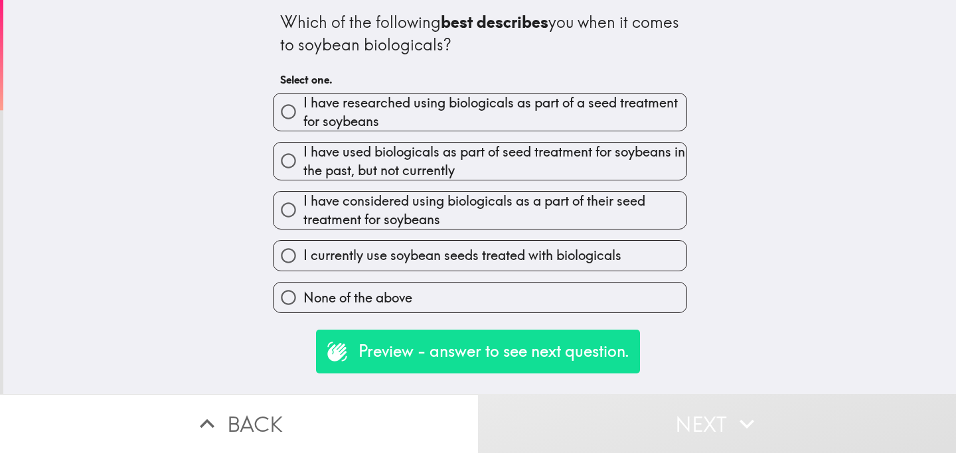
click at [398, 114] on span "I have researched using biologicals as part of a seed treatment for soybeans" at bounding box center [494, 112] width 383 height 37
click at [303, 114] on input "I have researched using biologicals as part of a seed treatment for soybeans" at bounding box center [288, 112] width 30 height 30
radio input "true"
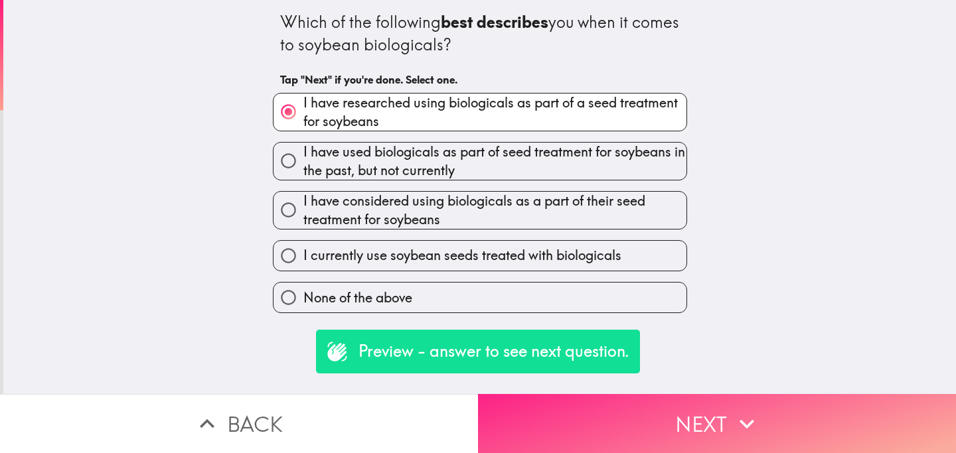
click at [607, 429] on button "Next" at bounding box center [717, 423] width 478 height 59
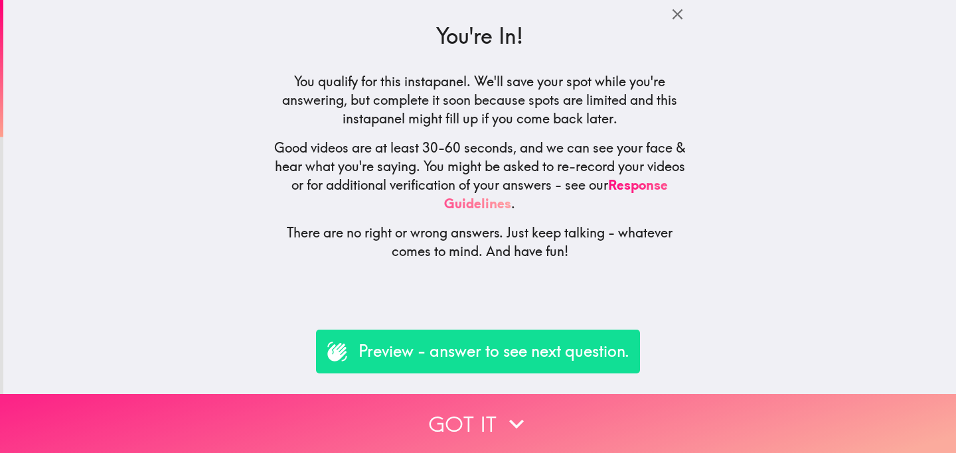
click at [432, 425] on button "Got it" at bounding box center [478, 423] width 956 height 59
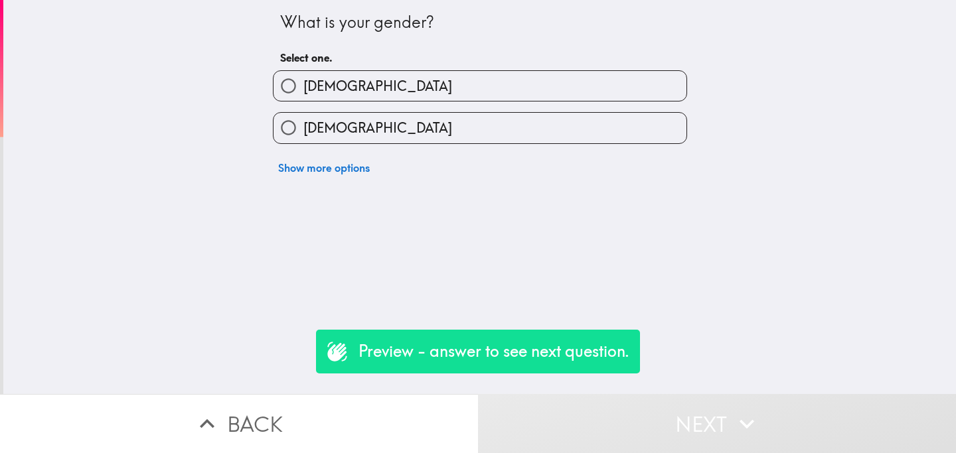
click at [381, 133] on label "[DEMOGRAPHIC_DATA]" at bounding box center [479, 128] width 413 height 30
click at [303, 133] on input "[DEMOGRAPHIC_DATA]" at bounding box center [288, 128] width 30 height 30
radio input "true"
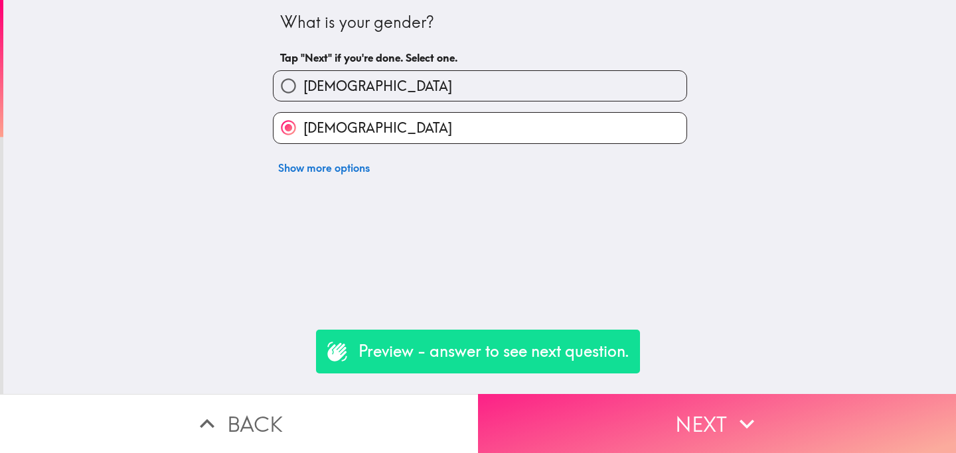
click at [603, 406] on button "Next" at bounding box center [717, 423] width 478 height 59
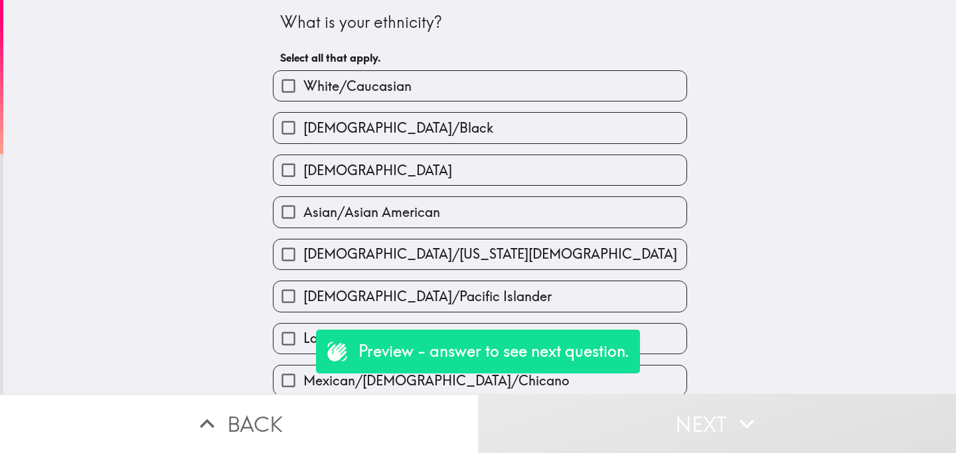
click at [482, 137] on label "[DEMOGRAPHIC_DATA]/Black" at bounding box center [479, 128] width 413 height 30
click at [303, 137] on input "[DEMOGRAPHIC_DATA]/Black" at bounding box center [288, 128] width 30 height 30
checkbox input "true"
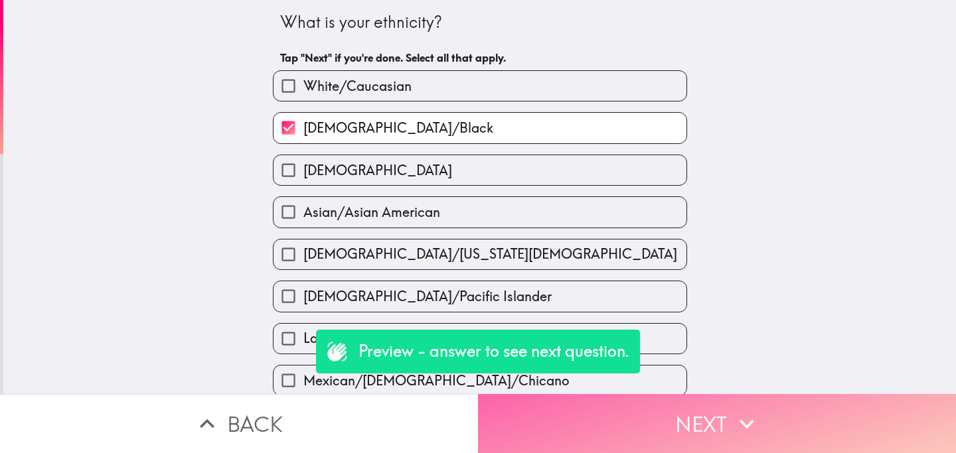
click at [588, 408] on button "Next" at bounding box center [717, 423] width 478 height 59
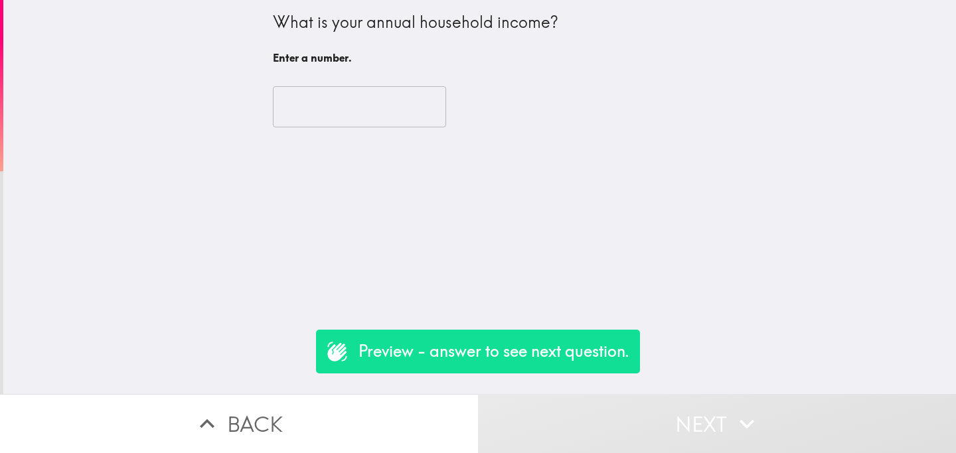
click at [343, 112] on input "number" at bounding box center [359, 106] width 173 height 41
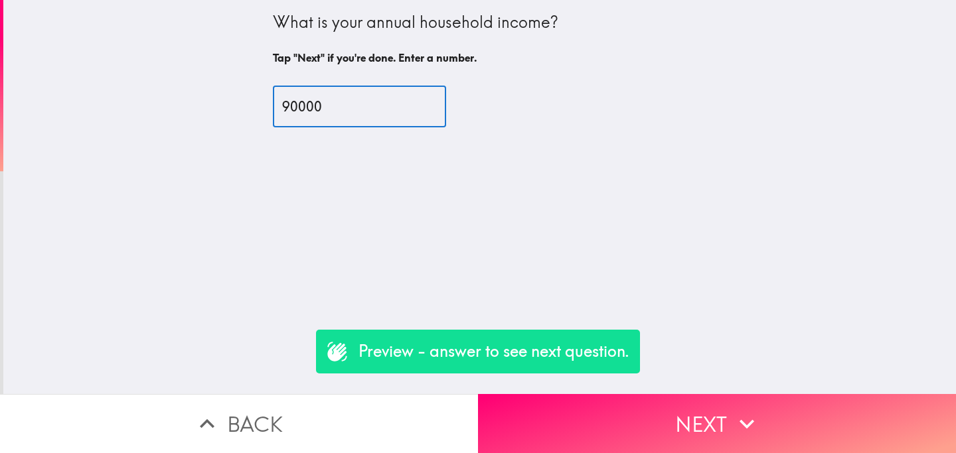
type input "90000"
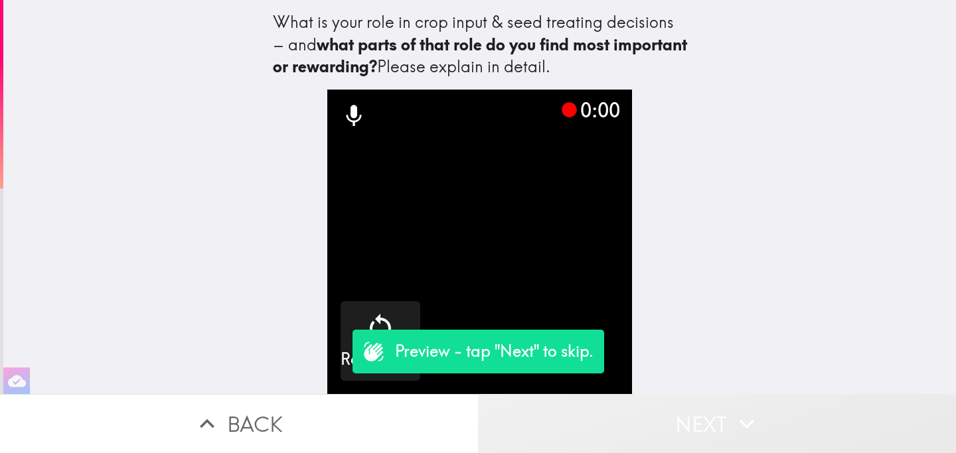
click at [649, 422] on button "Next" at bounding box center [717, 423] width 478 height 59
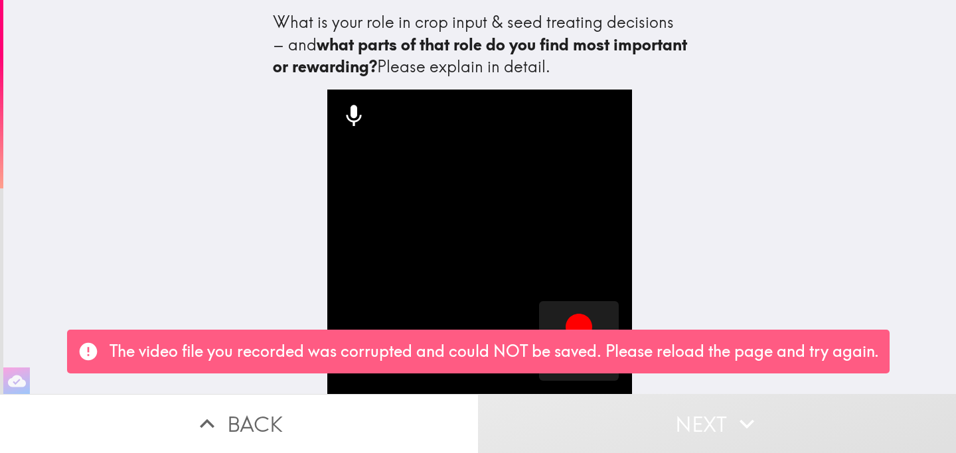
click at [676, 423] on button "Next" at bounding box center [717, 423] width 478 height 59
click at [573, 327] on icon "button" at bounding box center [579, 327] width 27 height 27
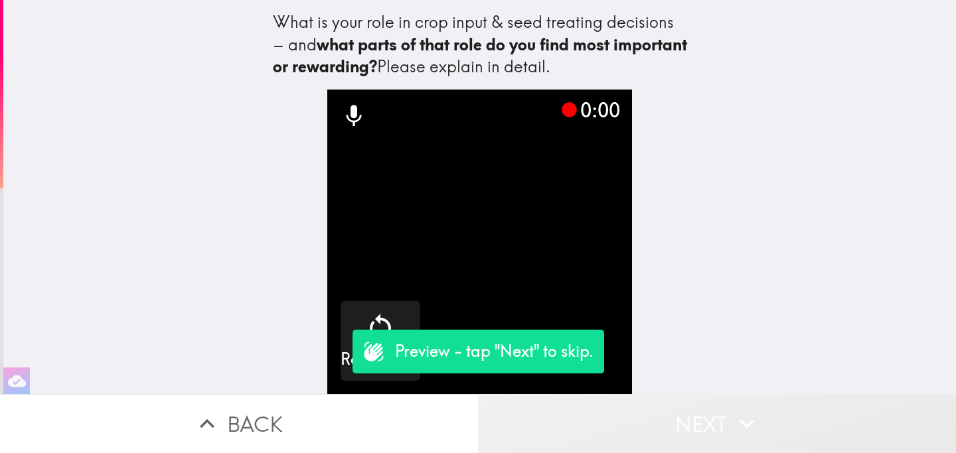
click at [670, 421] on button "Next" at bounding box center [717, 423] width 478 height 59
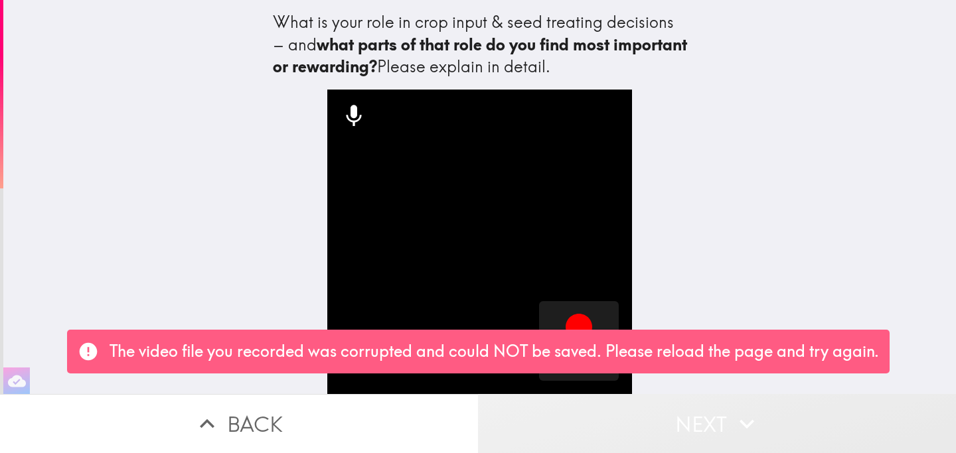
click at [691, 420] on button "Next" at bounding box center [717, 423] width 478 height 59
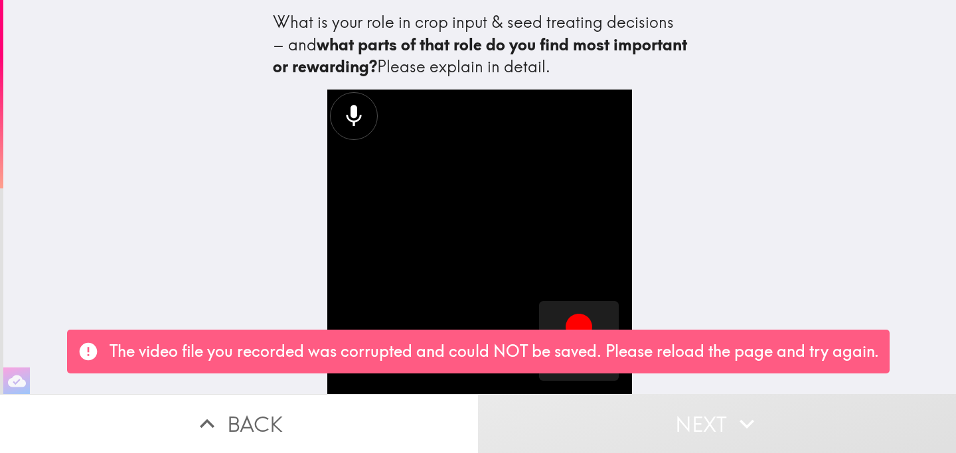
click at [388, 422] on button "Back" at bounding box center [239, 423] width 478 height 59
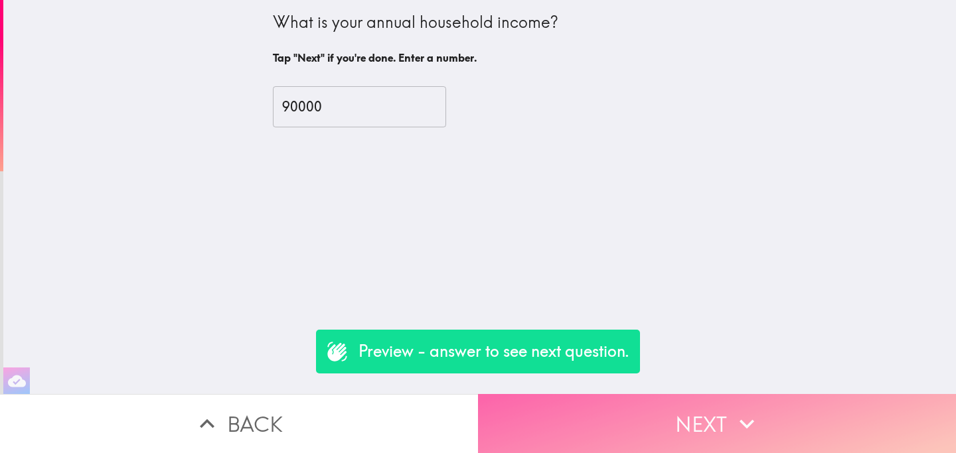
click at [685, 418] on button "Next" at bounding box center [717, 423] width 478 height 59
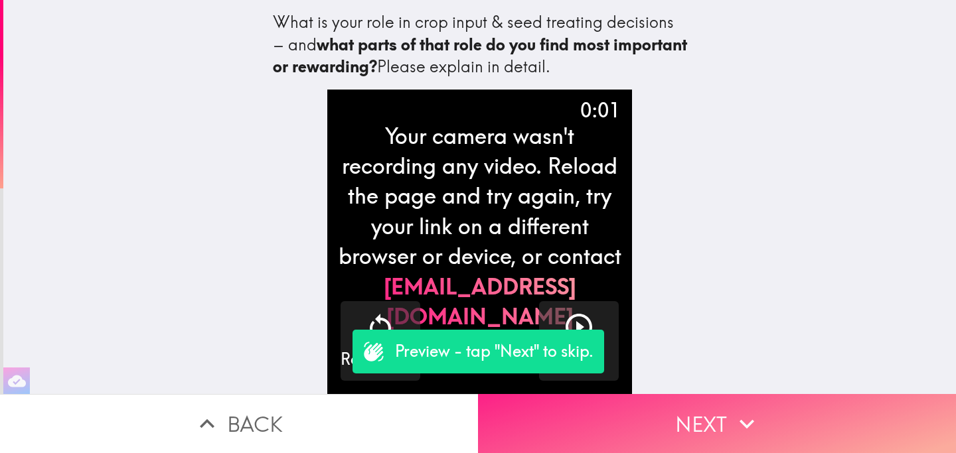
click at [684, 418] on button "Next" at bounding box center [717, 423] width 478 height 59
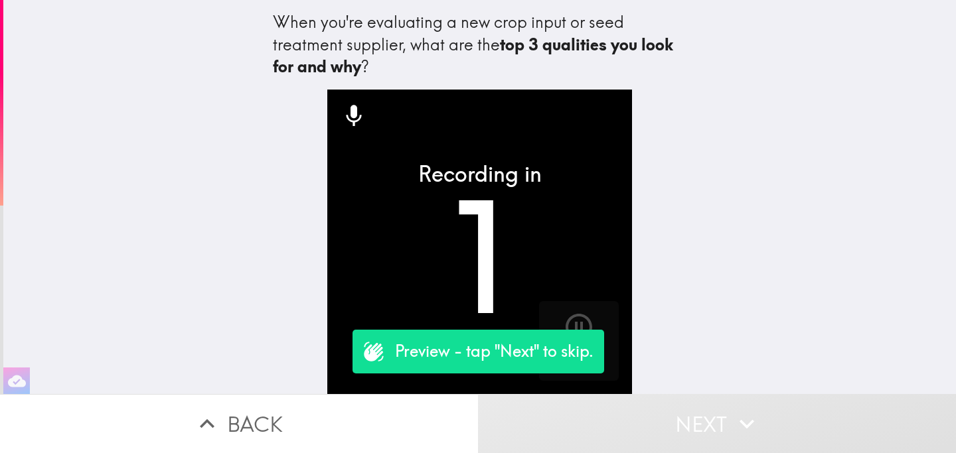
click at [663, 428] on button "Next" at bounding box center [717, 423] width 478 height 59
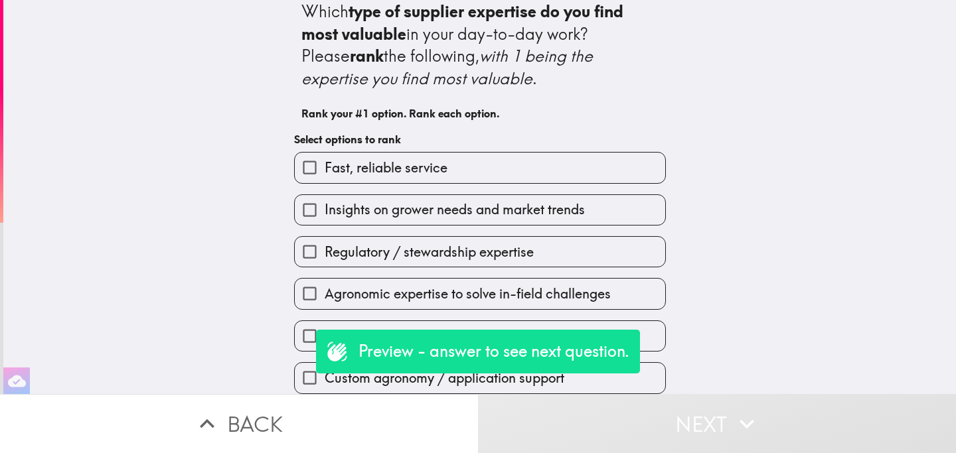
scroll to position [14, 0]
click at [471, 161] on label "Fast, reliable service" at bounding box center [480, 168] width 370 height 30
click at [325, 161] on input "Fast, reliable service" at bounding box center [310, 168] width 30 height 30
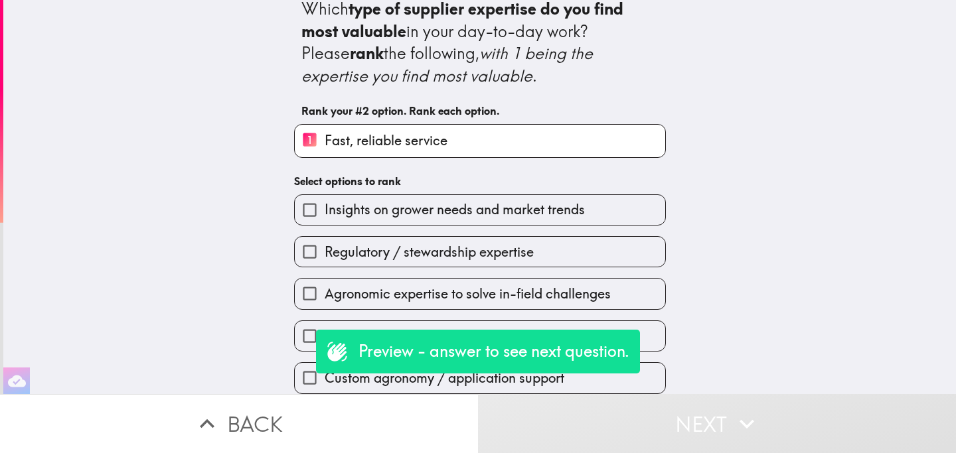
click at [504, 279] on div "Agronomic expertise to solve in-field challenges" at bounding box center [480, 293] width 372 height 31
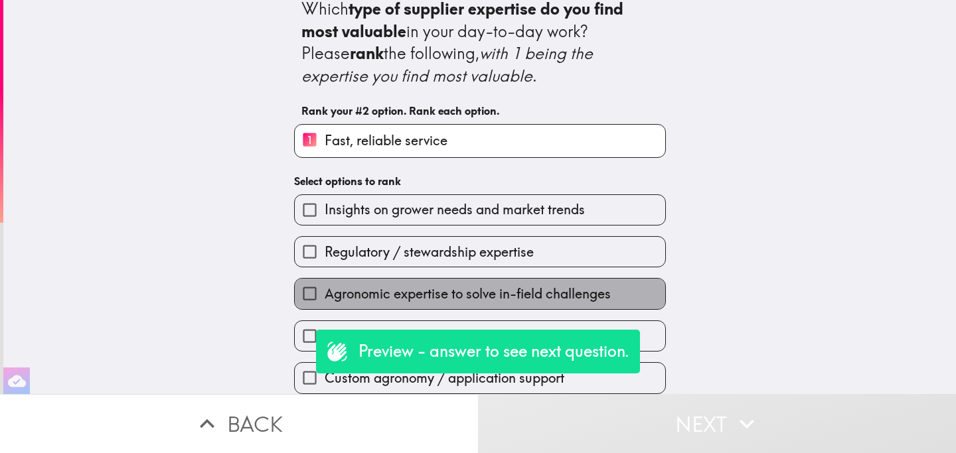
click at [508, 293] on span "Agronomic expertise to solve in-field challenges" at bounding box center [468, 294] width 286 height 19
click at [325, 293] on input "Agronomic expertise to solve in-field challenges" at bounding box center [310, 294] width 30 height 30
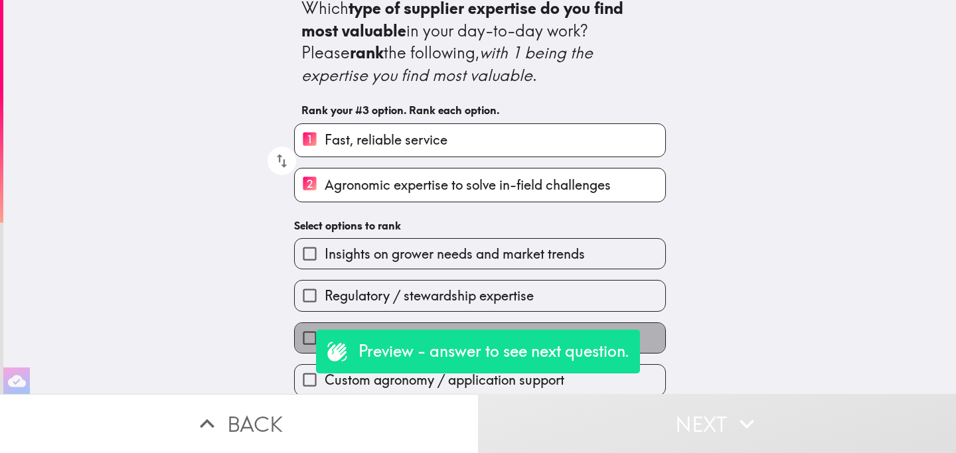
click at [653, 338] on label "Strategic guidance on product information" at bounding box center [480, 338] width 370 height 30
click at [325, 338] on input "Strategic guidance on product information" at bounding box center [310, 338] width 30 height 30
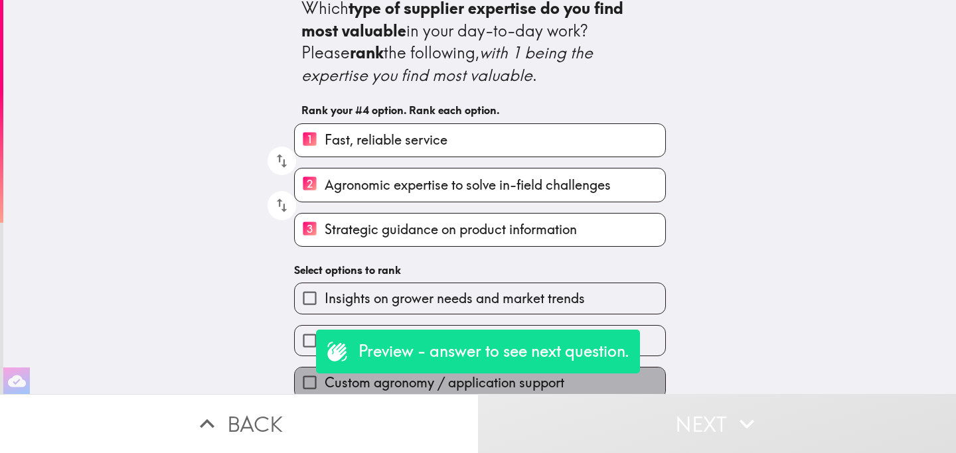
click at [654, 390] on label "Custom agronomy / application support" at bounding box center [480, 383] width 370 height 30
click at [325, 390] on input "Custom agronomy / application support" at bounding box center [310, 383] width 30 height 30
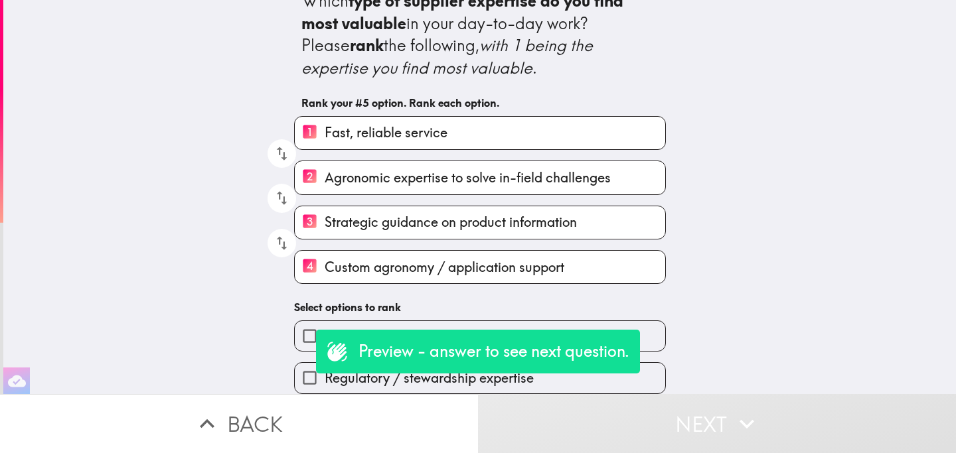
click at [648, 332] on label "Insights on grower needs and market trends" at bounding box center [480, 336] width 370 height 30
click at [325, 332] on input "Insights on grower needs and market trends" at bounding box center [310, 336] width 30 height 30
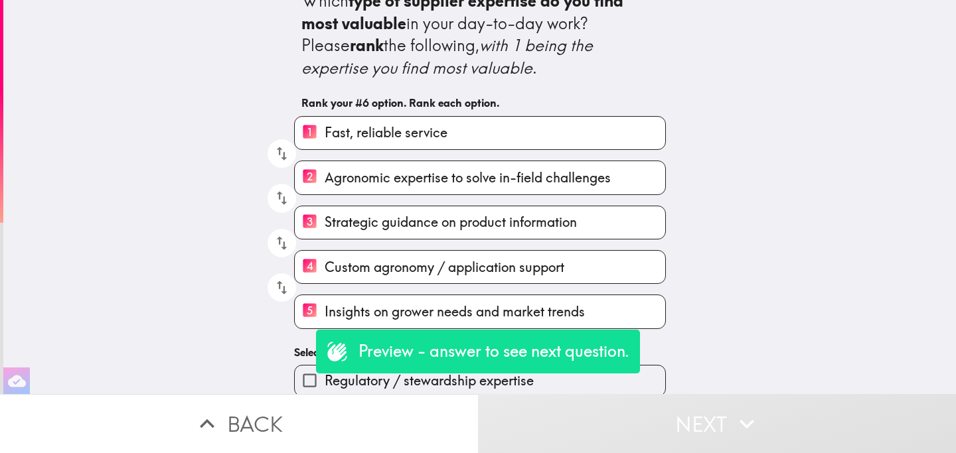
click at [649, 378] on label "Regulatory / stewardship expertise" at bounding box center [480, 381] width 370 height 30
click at [325, 378] on input "Regulatory / stewardship expertise" at bounding box center [310, 381] width 30 height 30
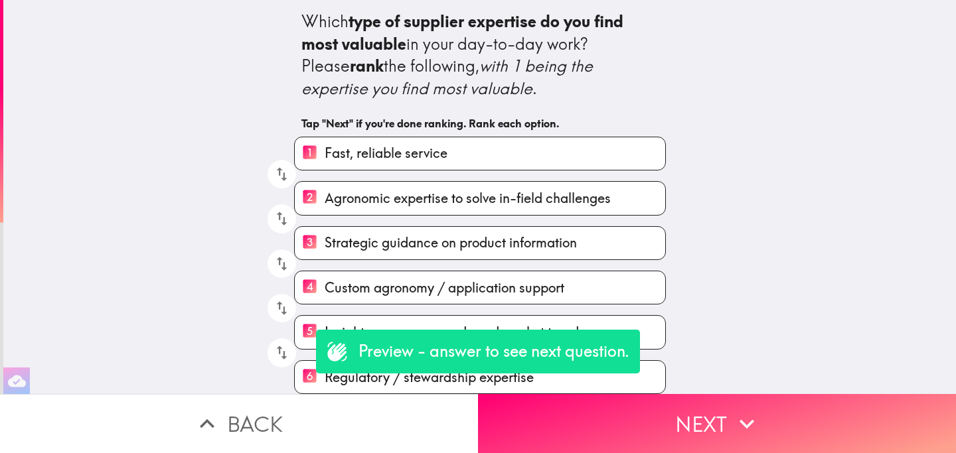
scroll to position [5, 0]
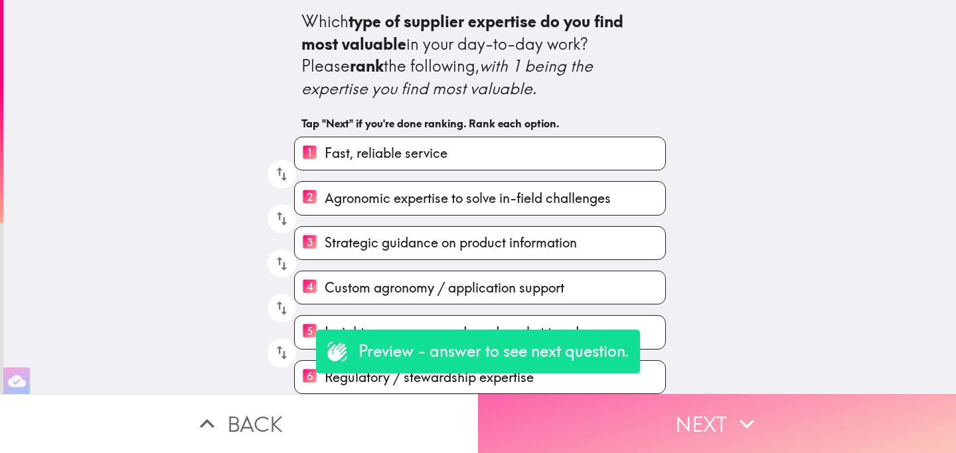
click at [654, 418] on button "Next" at bounding box center [717, 423] width 478 height 59
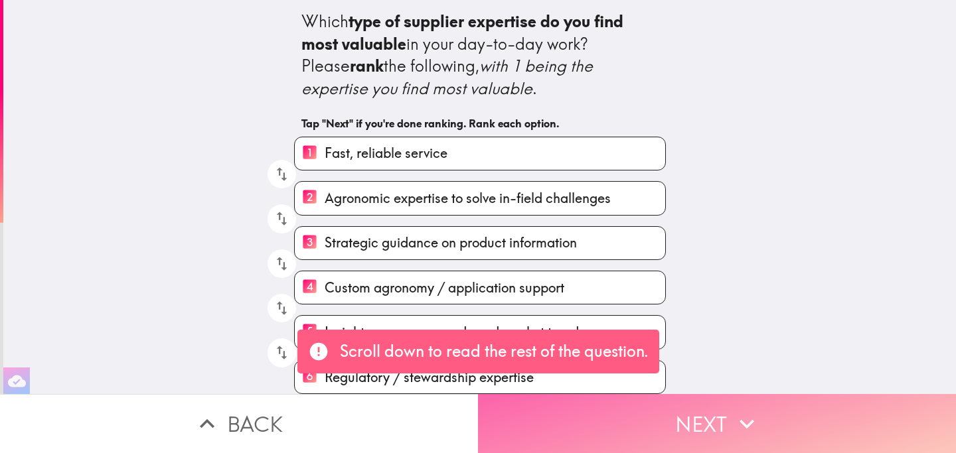
click at [693, 426] on button "Next" at bounding box center [717, 423] width 478 height 59
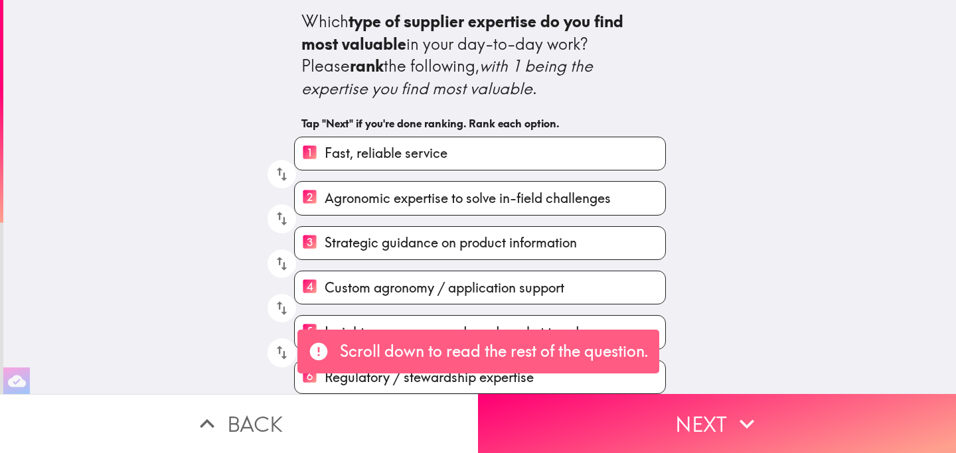
click at [463, 379] on span "Regulatory / stewardship expertise" at bounding box center [429, 377] width 209 height 19
click at [325, 379] on input "6 Regulatory / stewardship expertise" at bounding box center [310, 377] width 30 height 33
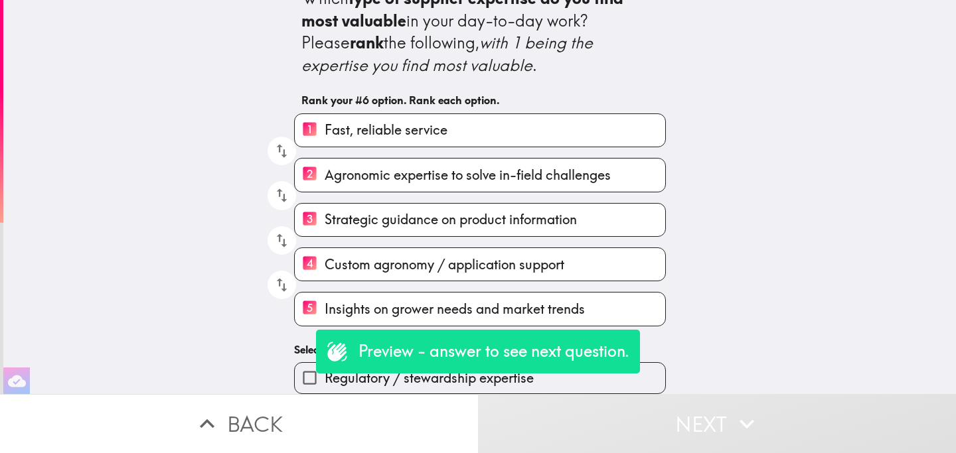
click at [471, 385] on span "Regulatory / stewardship expertise" at bounding box center [429, 378] width 209 height 19
click at [325, 385] on input "Regulatory / stewardship expertise" at bounding box center [310, 378] width 30 height 30
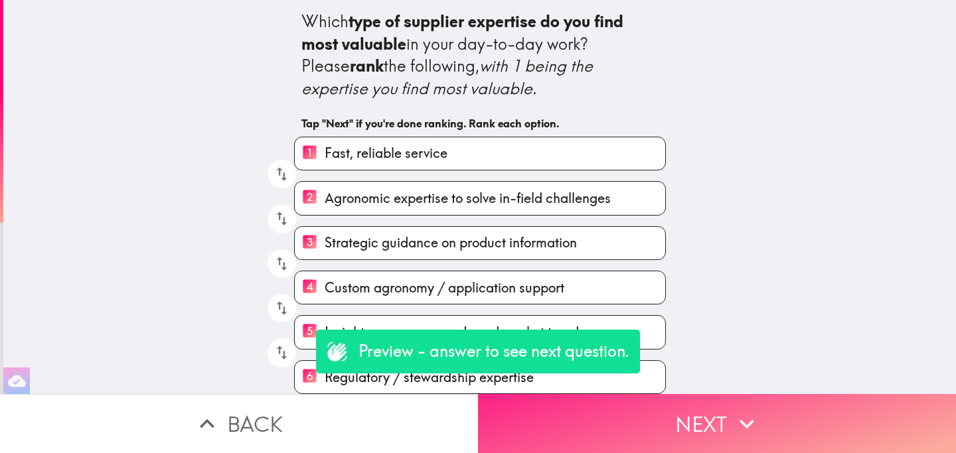
click at [588, 422] on button "Next" at bounding box center [717, 423] width 478 height 59
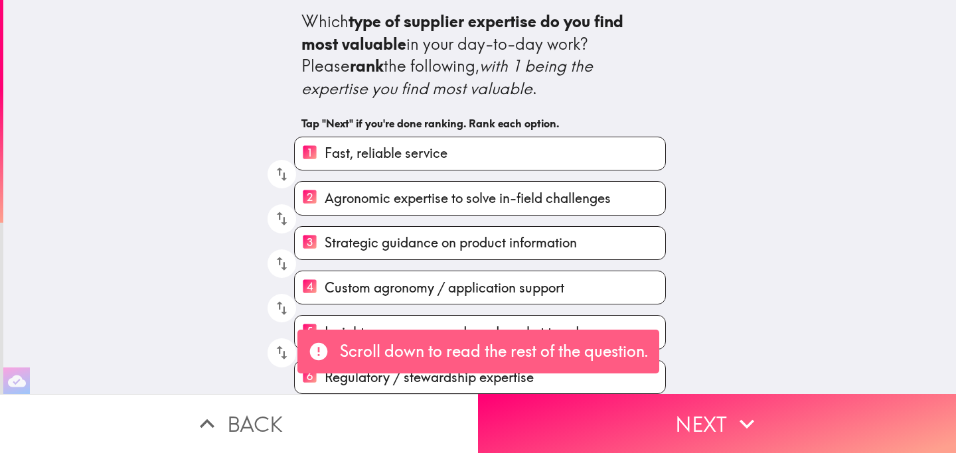
click at [411, 428] on button "Back" at bounding box center [239, 423] width 478 height 59
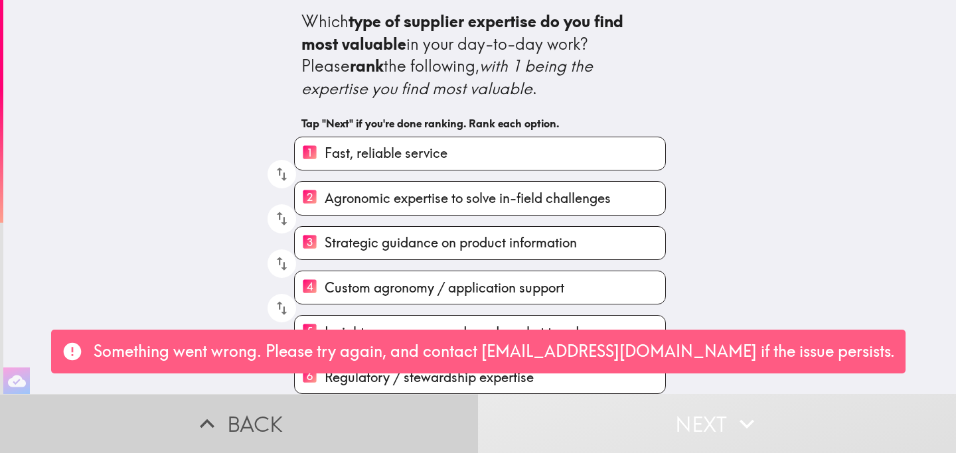
click at [421, 417] on button "Back" at bounding box center [239, 423] width 478 height 59
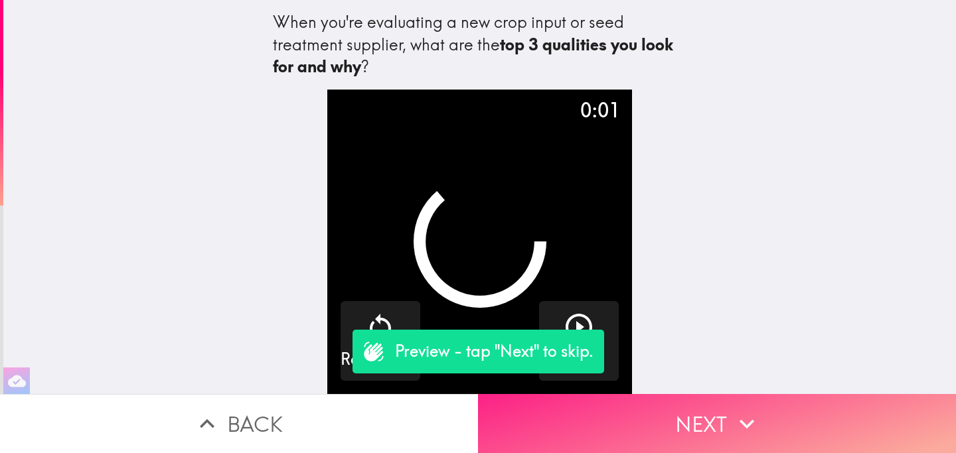
click at [634, 427] on button "Next" at bounding box center [717, 423] width 478 height 59
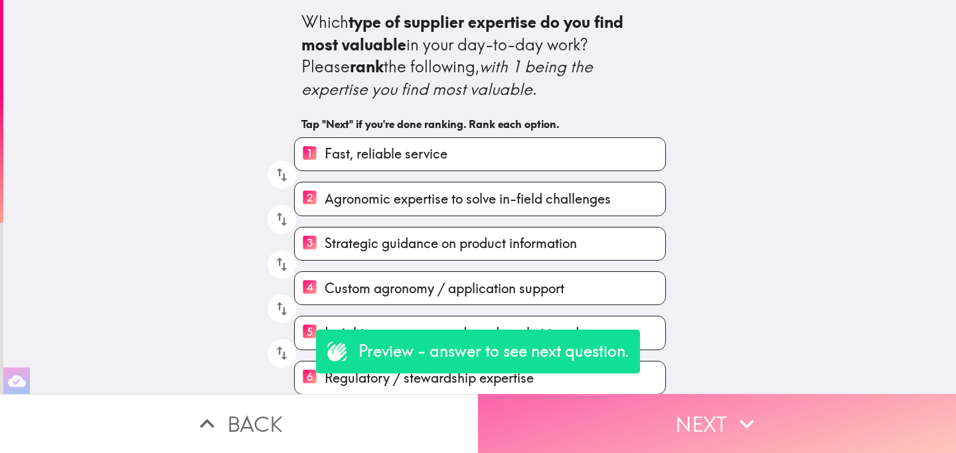
click at [634, 427] on button "Next" at bounding box center [717, 423] width 478 height 59
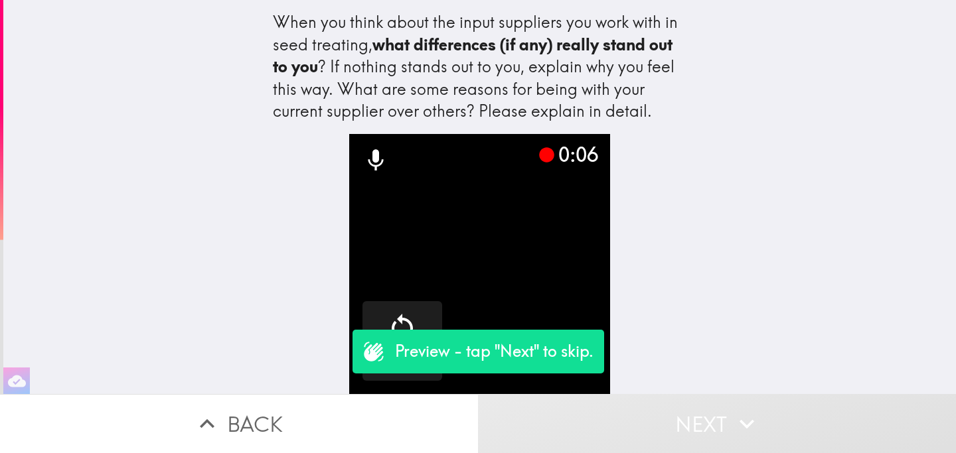
click at [674, 426] on button "Next" at bounding box center [717, 423] width 478 height 59
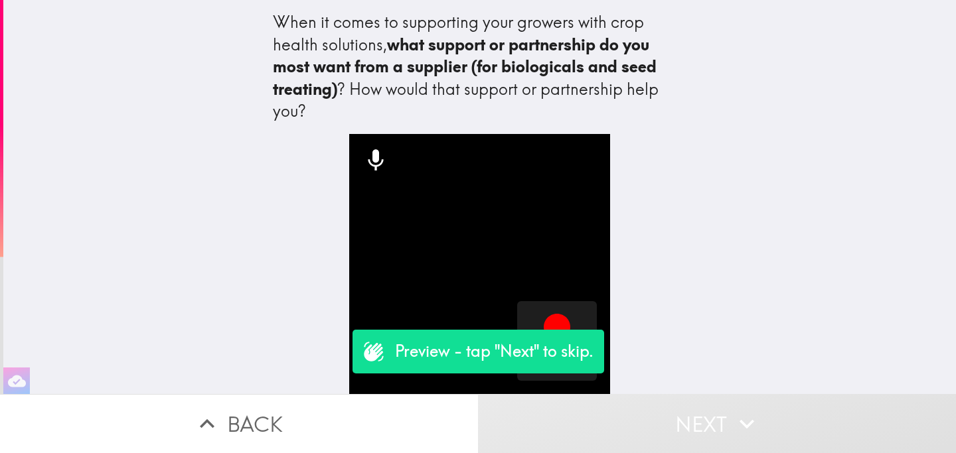
click at [680, 426] on button "Next" at bounding box center [717, 423] width 478 height 59
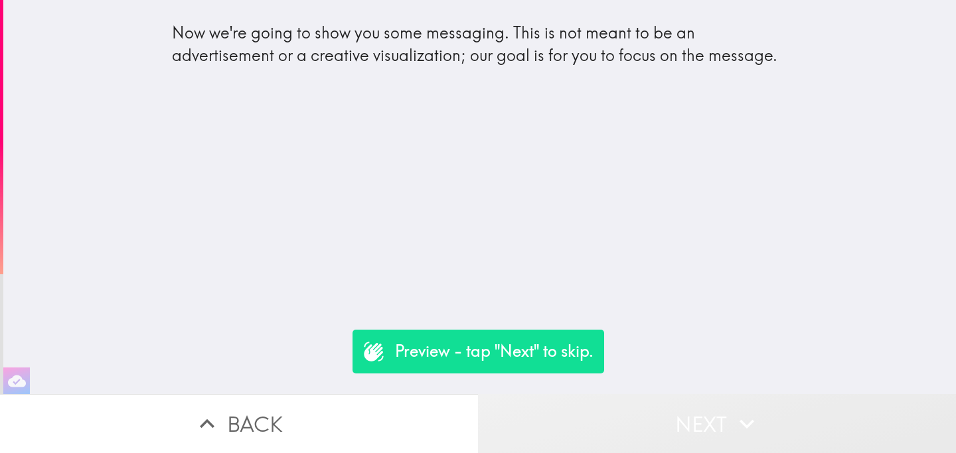
click at [658, 418] on button "Next" at bounding box center [717, 423] width 478 height 59
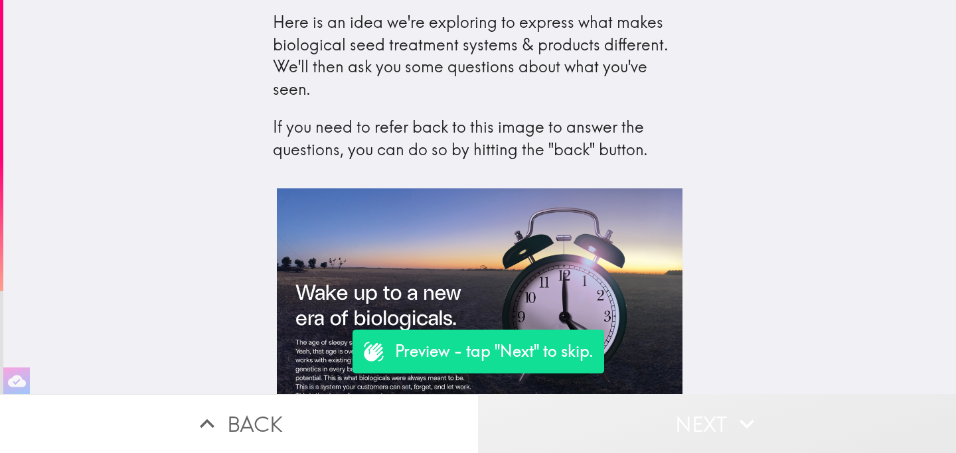
click at [673, 422] on button "Next" at bounding box center [717, 423] width 478 height 59
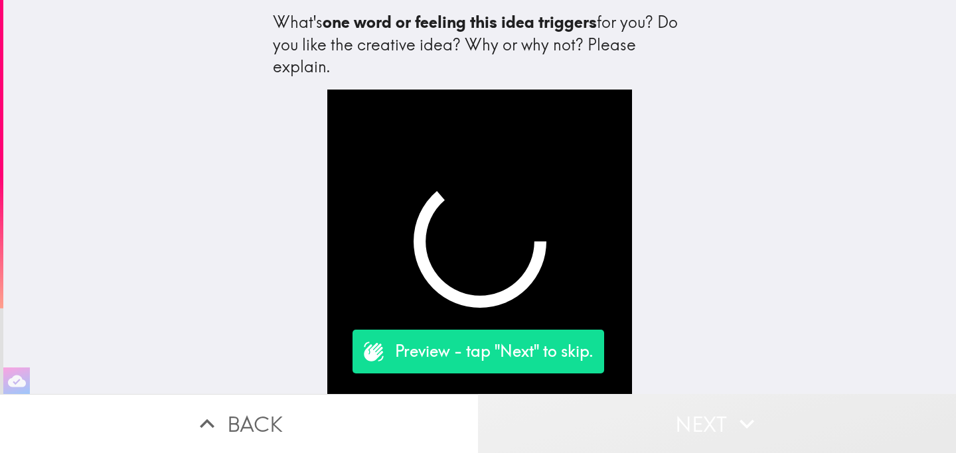
click at [674, 425] on button "Next" at bounding box center [717, 423] width 478 height 59
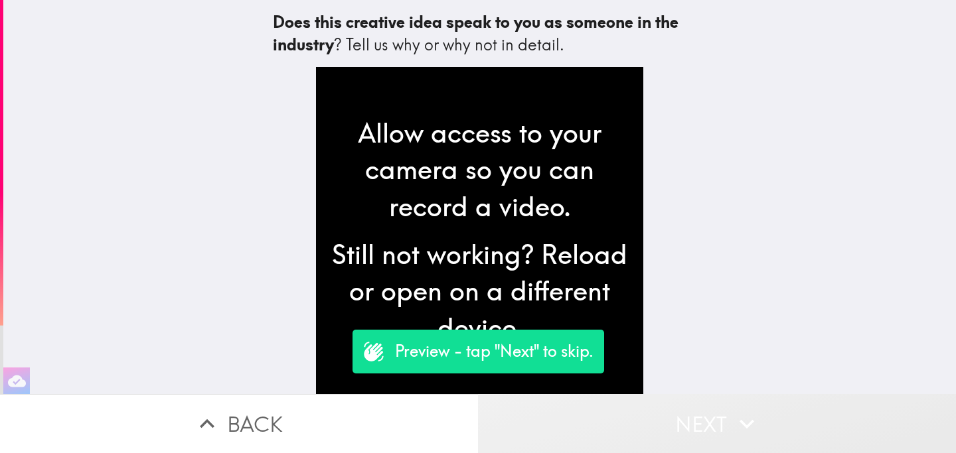
click at [675, 425] on button "Next" at bounding box center [717, 423] width 478 height 59
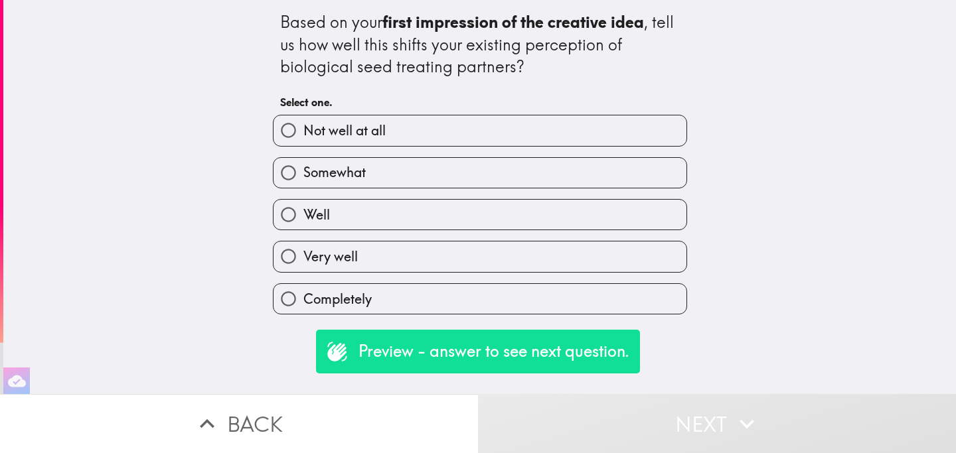
click at [443, 220] on label "Well" at bounding box center [479, 215] width 413 height 30
click at [303, 220] on input "Well" at bounding box center [288, 215] width 30 height 30
radio input "true"
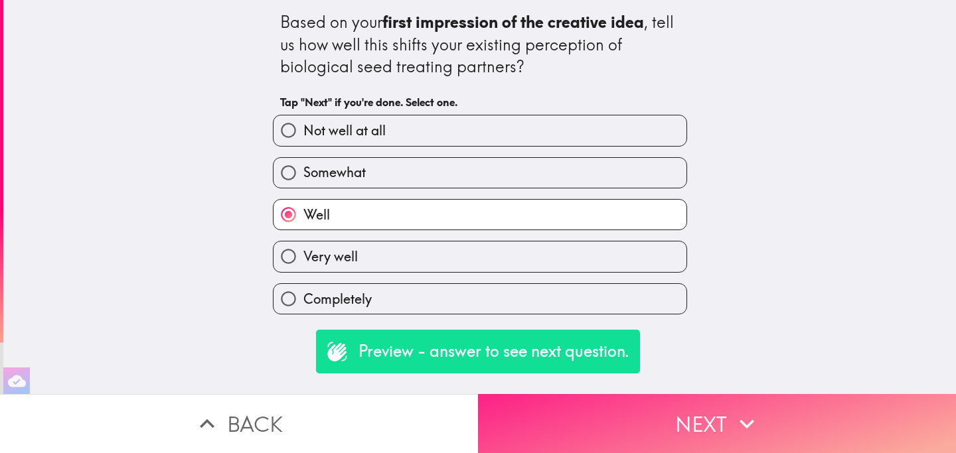
click at [619, 431] on button "Next" at bounding box center [717, 423] width 478 height 59
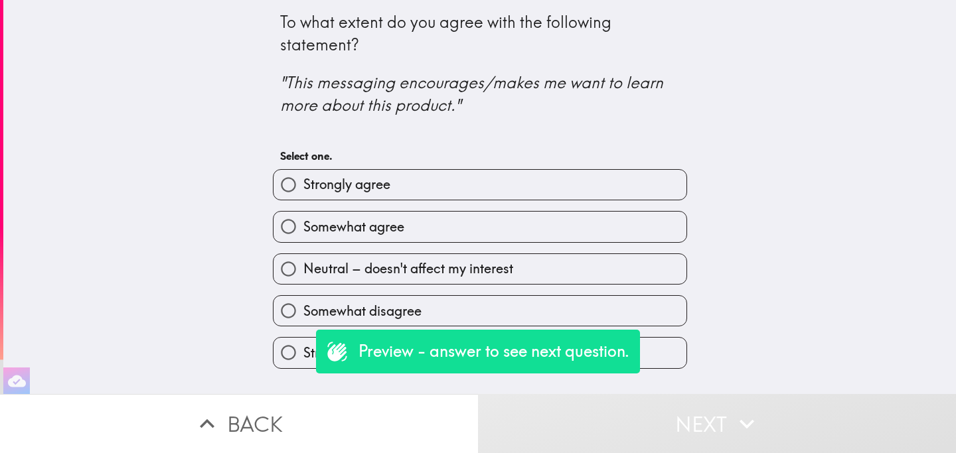
click at [422, 275] on span "Neutral – doesn't affect my interest" at bounding box center [408, 269] width 210 height 19
click at [303, 275] on input "Neutral – doesn't affect my interest" at bounding box center [288, 269] width 30 height 30
radio input "true"
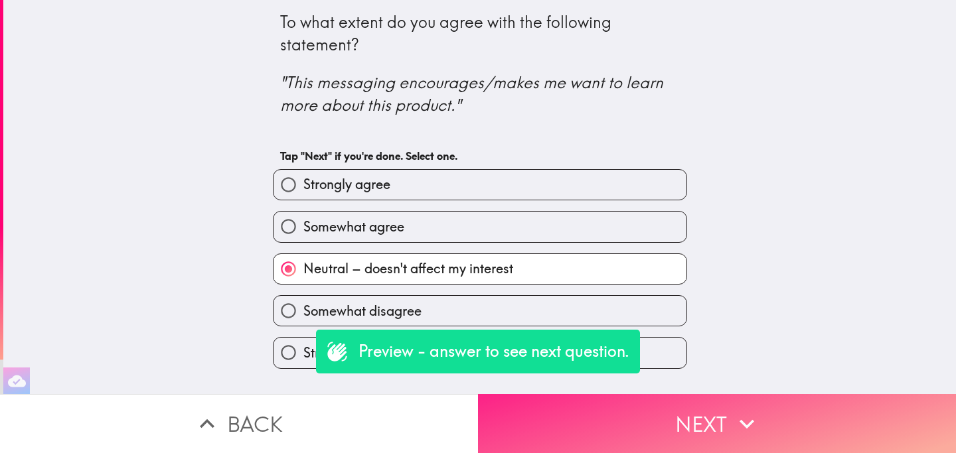
click at [637, 430] on button "Next" at bounding box center [717, 423] width 478 height 59
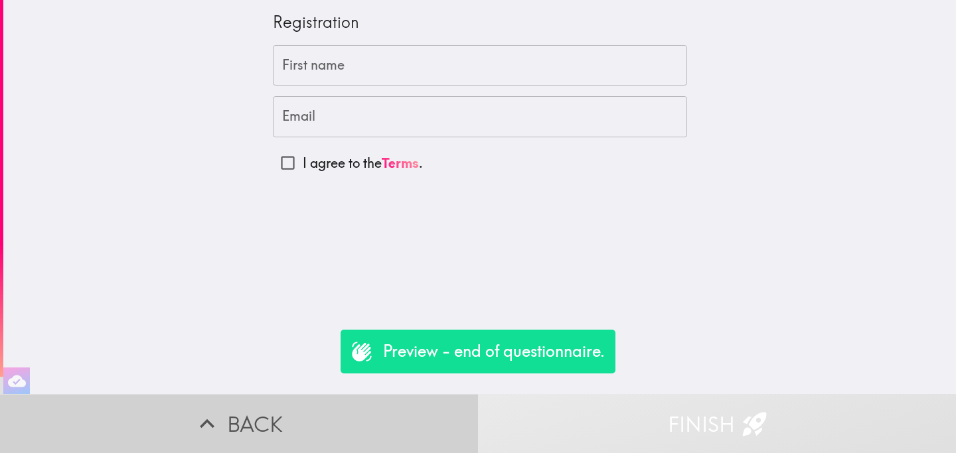
click at [419, 423] on button "Back" at bounding box center [239, 423] width 478 height 59
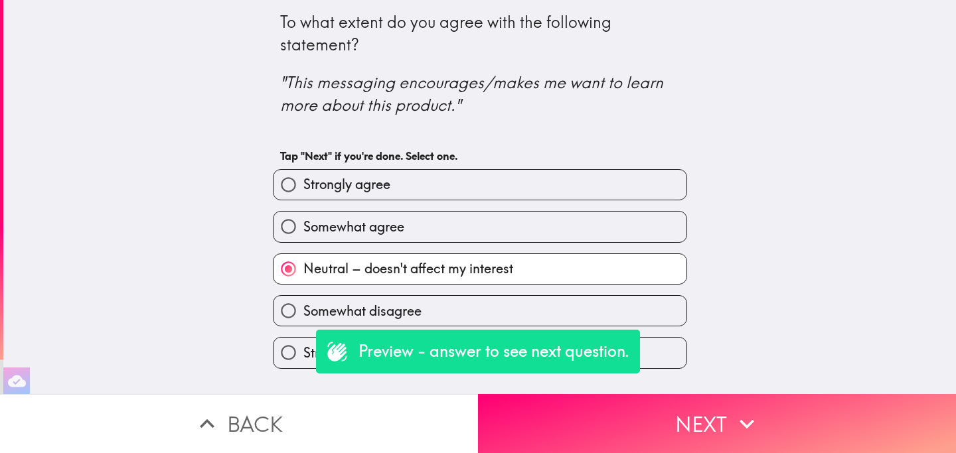
click at [419, 423] on button "Back" at bounding box center [239, 423] width 478 height 59
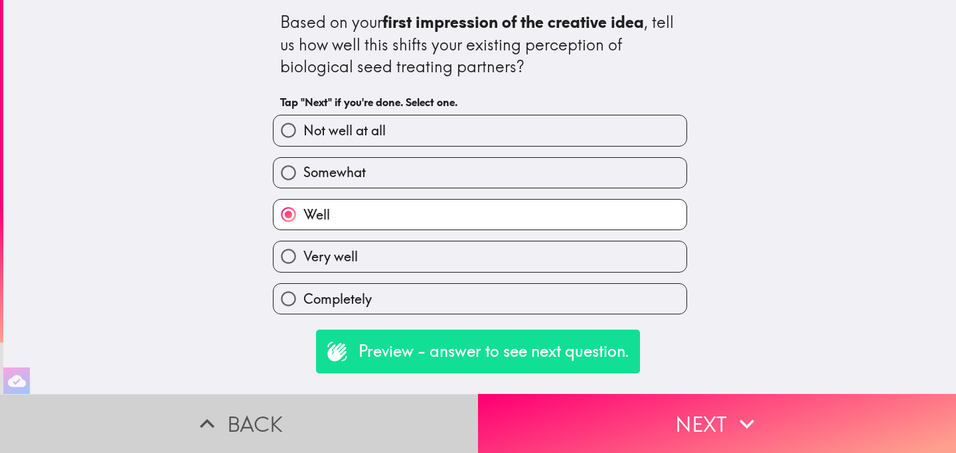
click at [419, 423] on button "Back" at bounding box center [239, 423] width 478 height 59
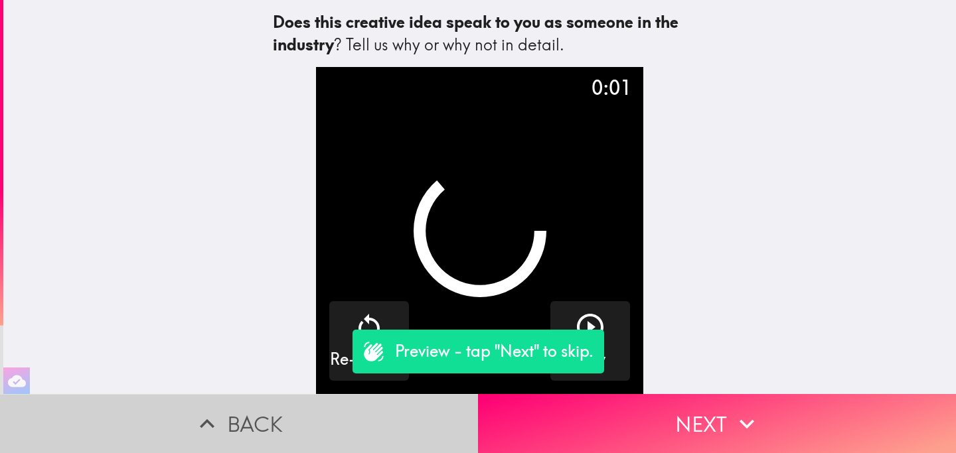
click at [419, 423] on button "Back" at bounding box center [239, 423] width 478 height 59
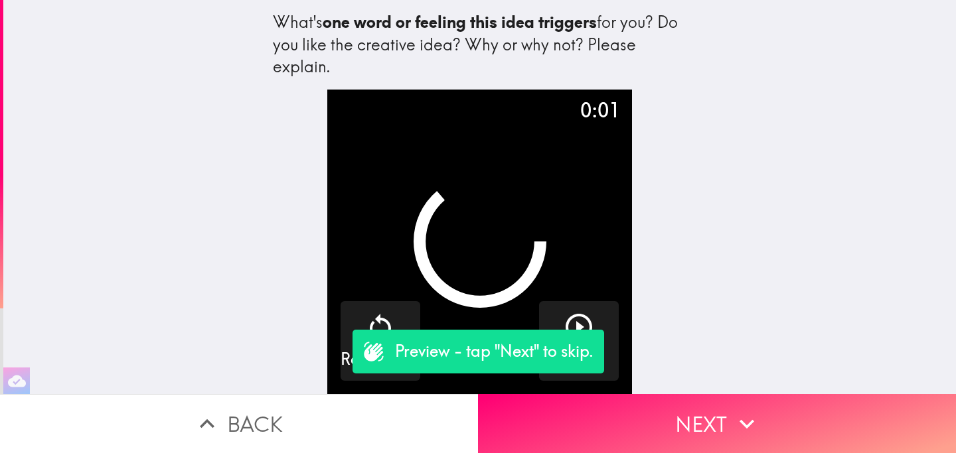
click at [419, 423] on button "Back" at bounding box center [239, 423] width 478 height 59
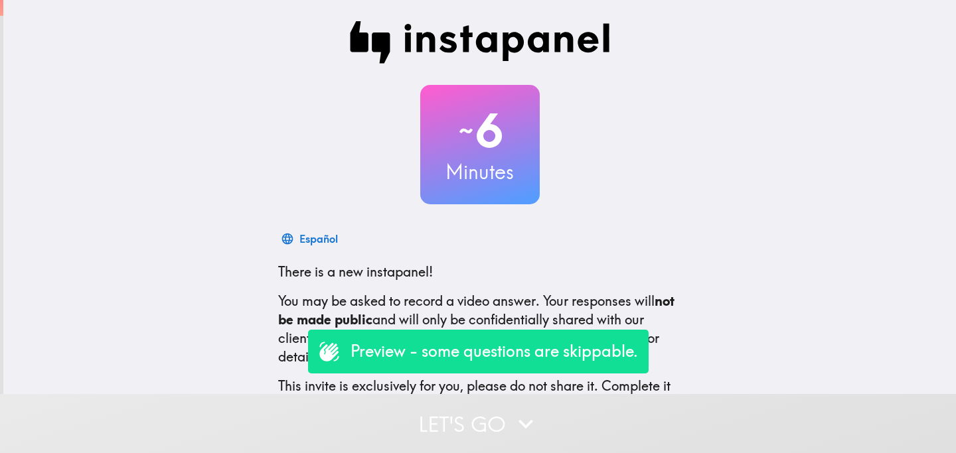
click at [431, 425] on button "Let's go" at bounding box center [478, 423] width 956 height 59
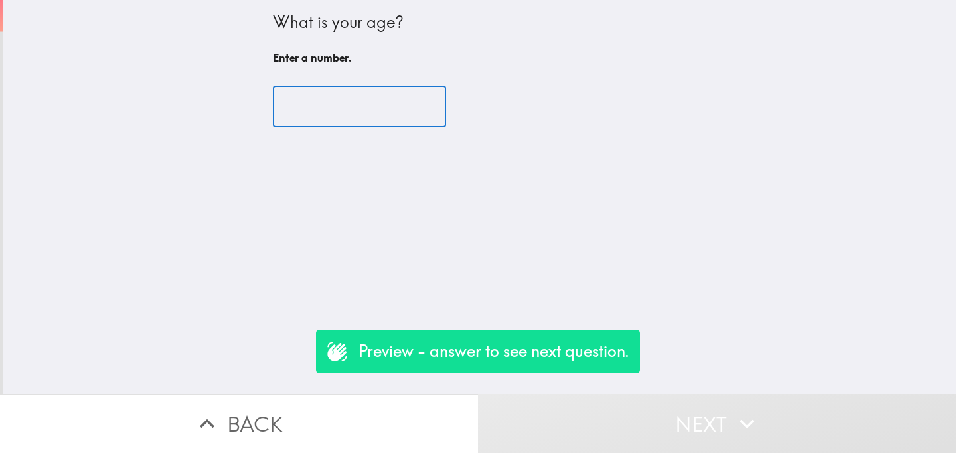
click at [350, 97] on input "number" at bounding box center [359, 106] width 173 height 41
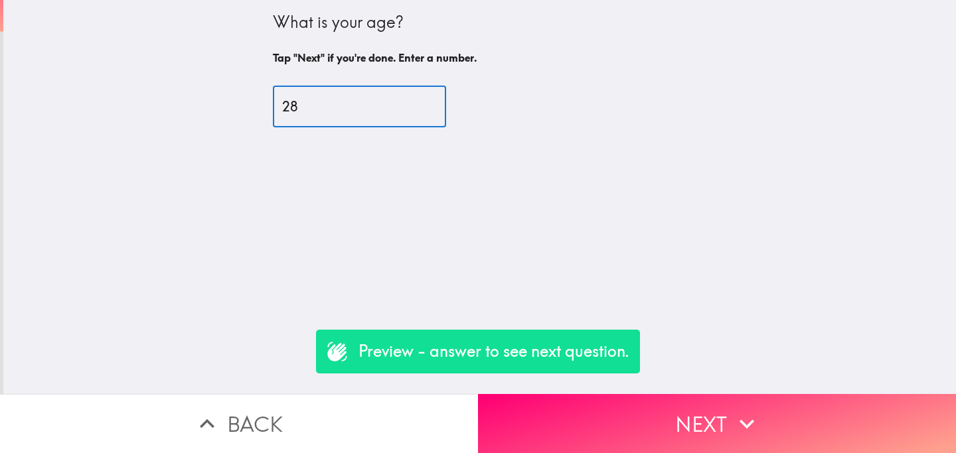
type input "28"
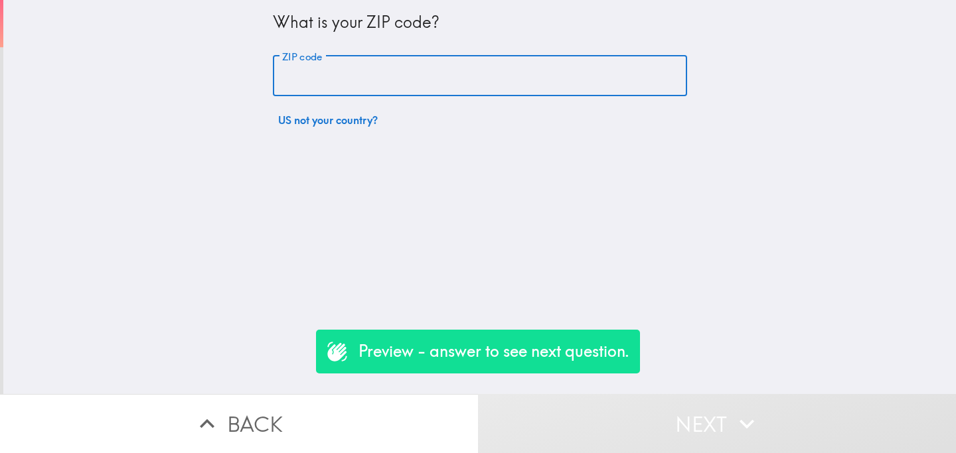
click at [368, 86] on input "ZIP code" at bounding box center [480, 76] width 414 height 41
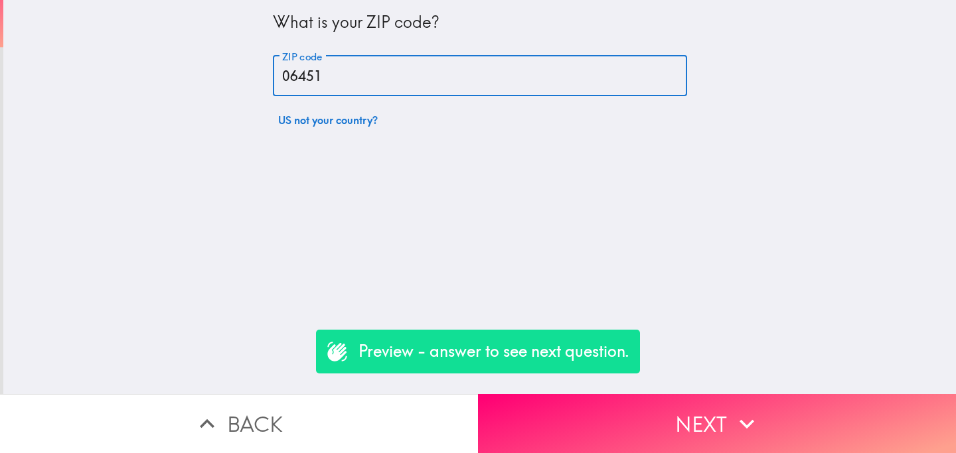
type input "06451"
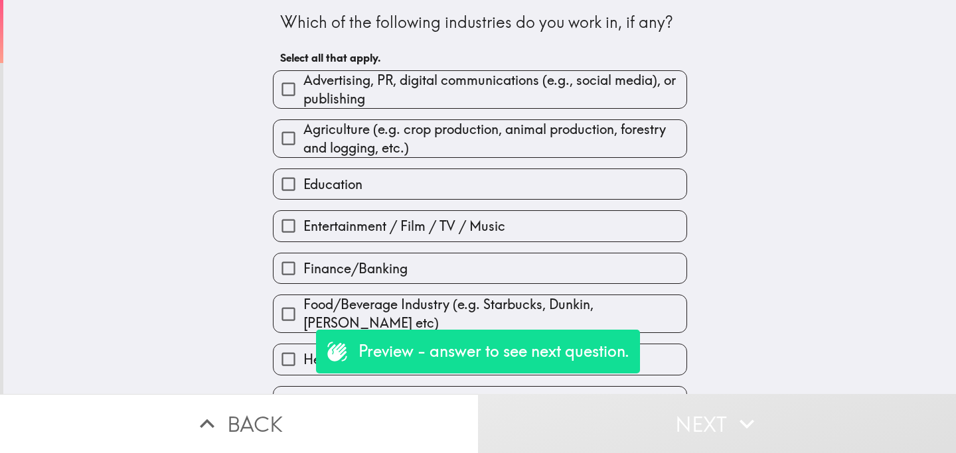
click at [377, 185] on label "Education" at bounding box center [479, 184] width 413 height 30
click at [303, 185] on input "Education" at bounding box center [288, 184] width 30 height 30
checkbox input "true"
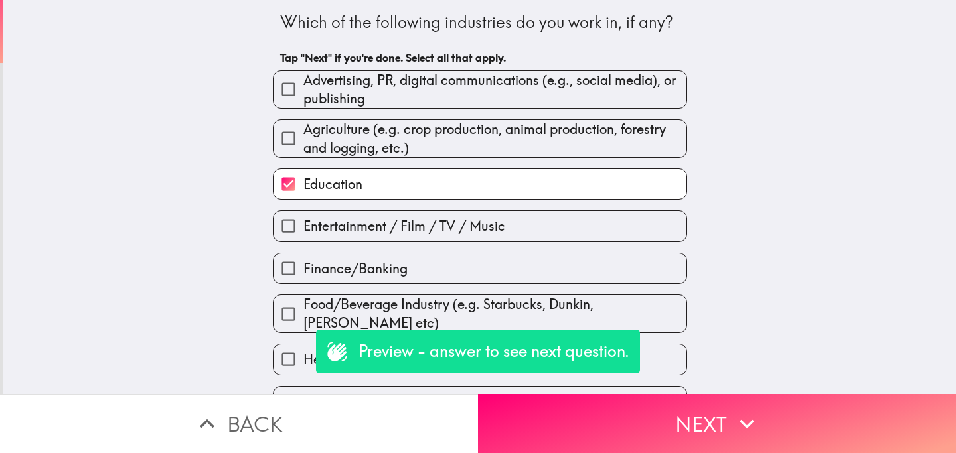
click at [431, 93] on span "Advertising, PR, digital communications (e.g., social media), or publishing" at bounding box center [494, 89] width 383 height 37
click at [303, 93] on input "Advertising, PR, digital communications (e.g., social media), or publishing" at bounding box center [288, 89] width 30 height 30
checkbox input "true"
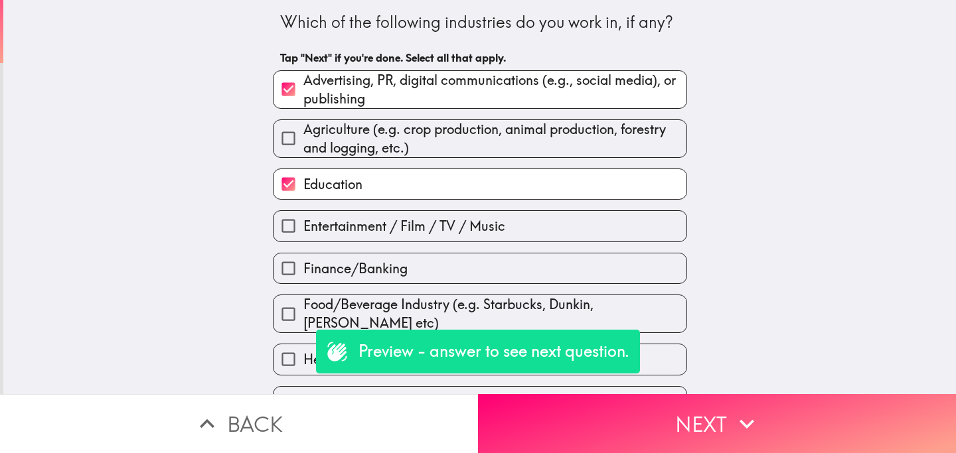
click at [385, 240] on label "Entertainment / Film / TV / Music" at bounding box center [479, 226] width 413 height 30
click at [303, 240] on input "Entertainment / Film / TV / Music" at bounding box center [288, 226] width 30 height 30
checkbox input "true"
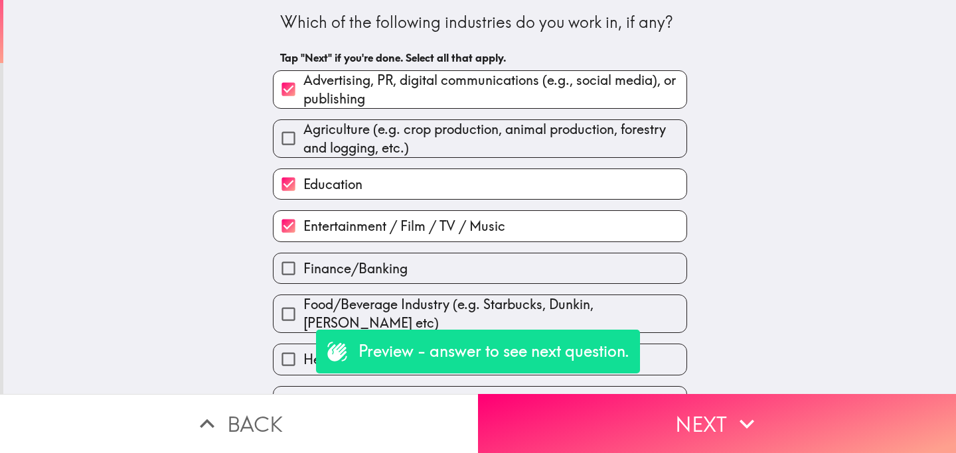
click at [402, 281] on label "Finance/Banking" at bounding box center [479, 269] width 413 height 30
click at [303, 281] on input "Finance/Banking" at bounding box center [288, 269] width 30 height 30
checkbox input "true"
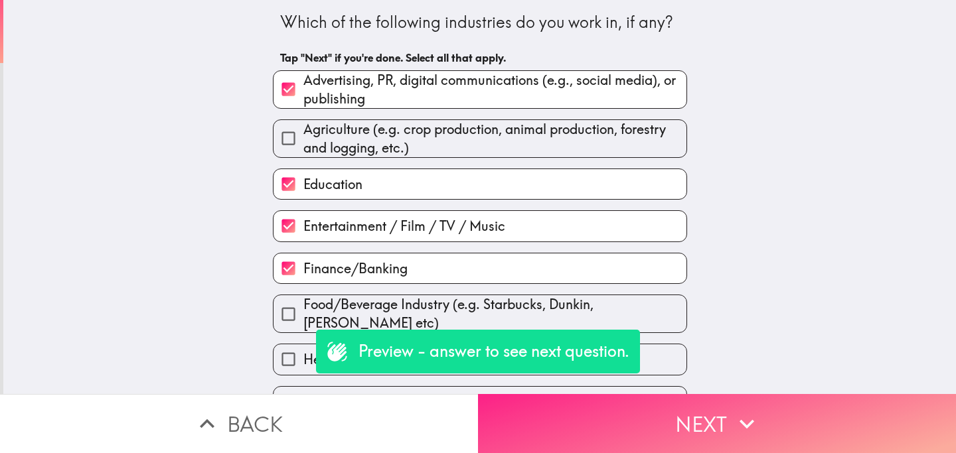
click at [646, 418] on button "Next" at bounding box center [717, 423] width 478 height 59
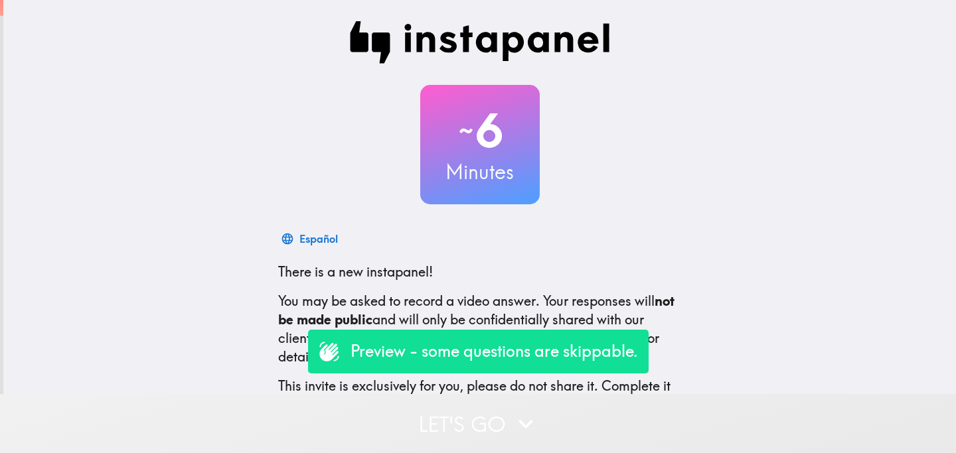
click at [402, 439] on button "Let's go" at bounding box center [478, 423] width 956 height 59
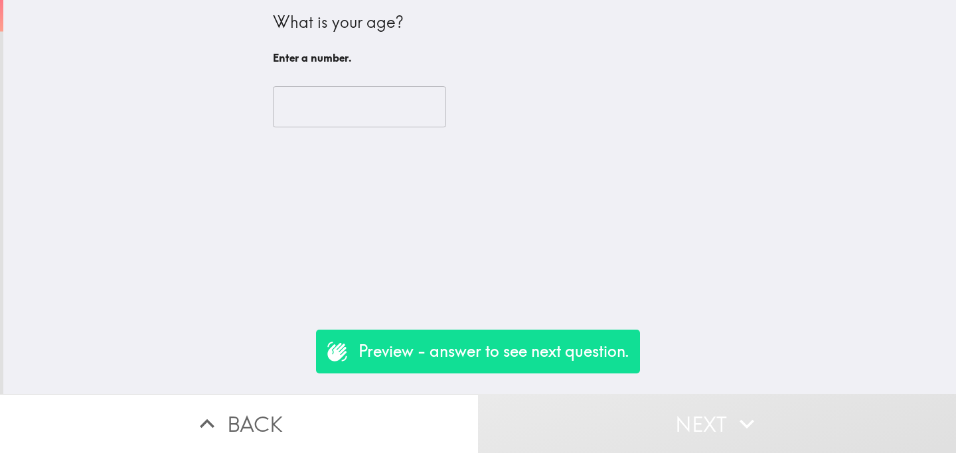
click at [349, 97] on input "number" at bounding box center [359, 106] width 173 height 41
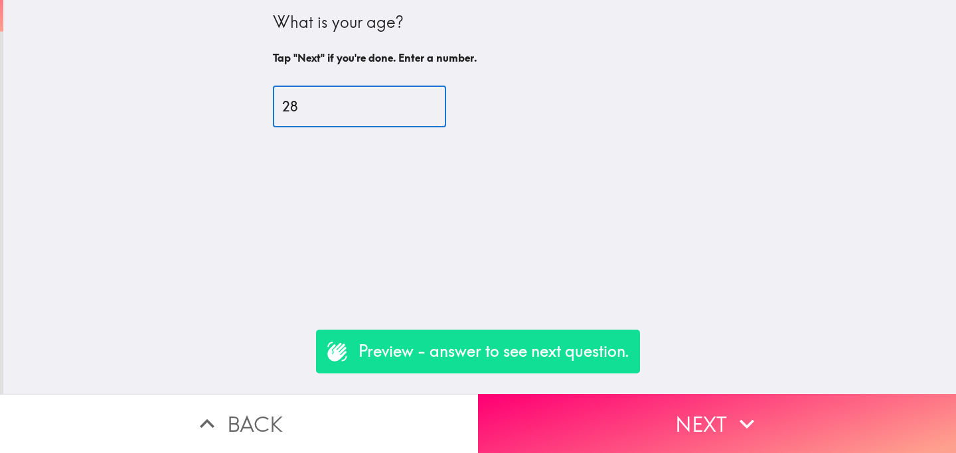
type input "28"
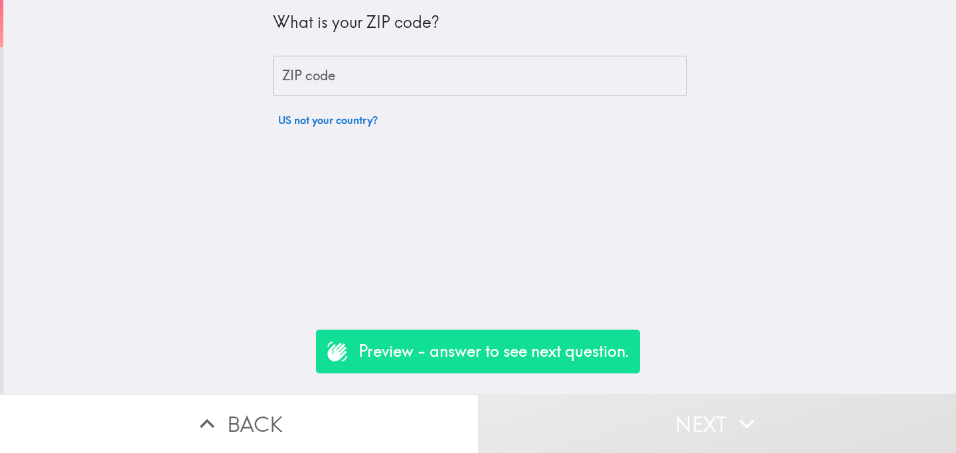
click at [377, 84] on input "ZIP code" at bounding box center [480, 76] width 414 height 41
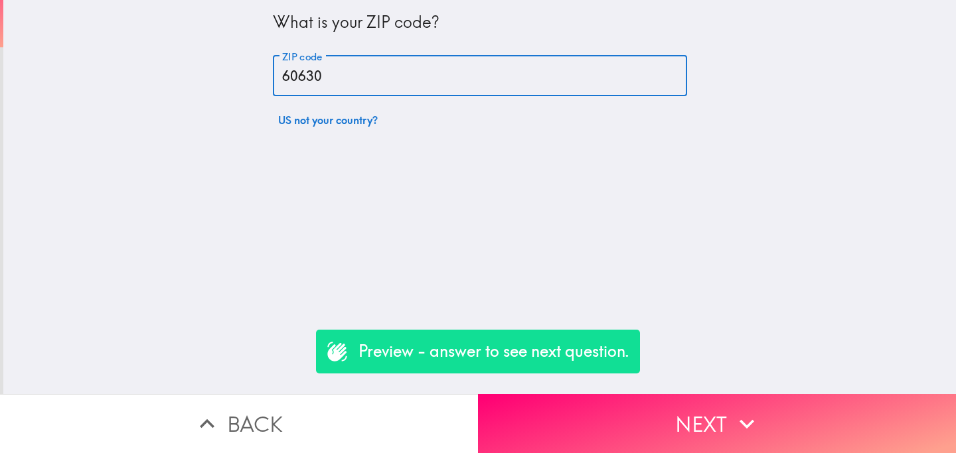
type input "60630"
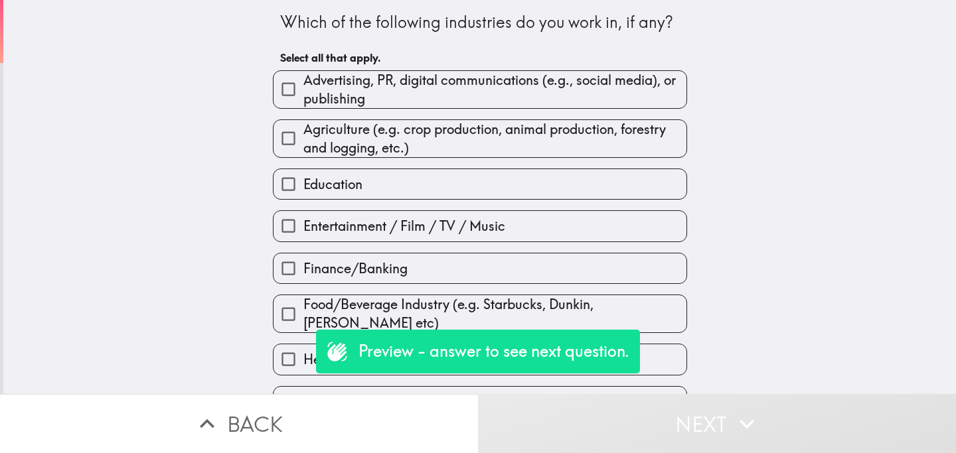
click at [362, 128] on span "Agriculture (e.g. crop production, animal production, forestry and logging, etc…" at bounding box center [494, 138] width 383 height 37
click at [303, 128] on input "Agriculture (e.g. crop production, animal production, forestry and logging, etc…" at bounding box center [288, 138] width 30 height 30
checkbox input "true"
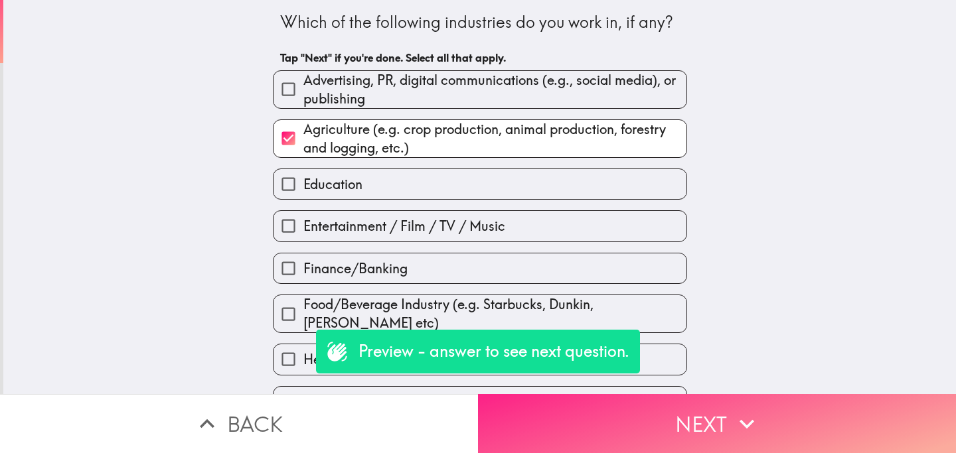
click at [566, 413] on button "Next" at bounding box center [717, 423] width 478 height 59
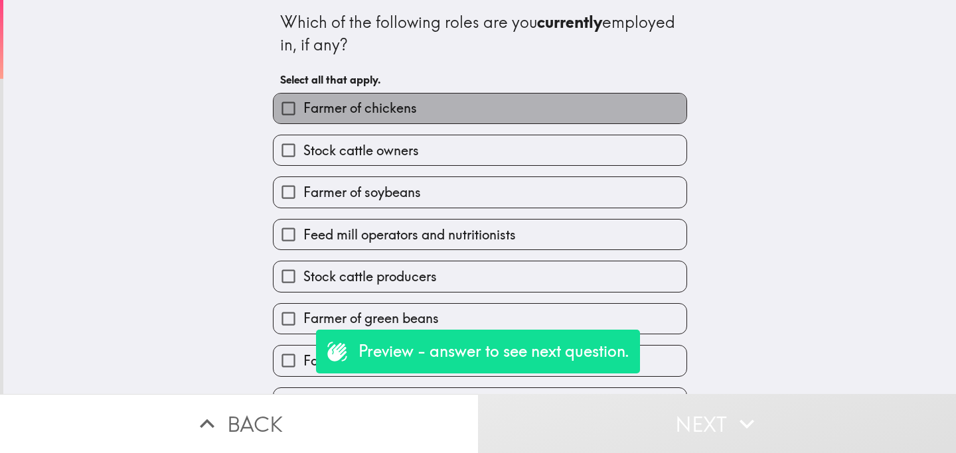
click at [433, 108] on label "Farmer of chickens" at bounding box center [479, 109] width 413 height 30
click at [303, 108] on input "Farmer of chickens" at bounding box center [288, 109] width 30 height 30
checkbox input "true"
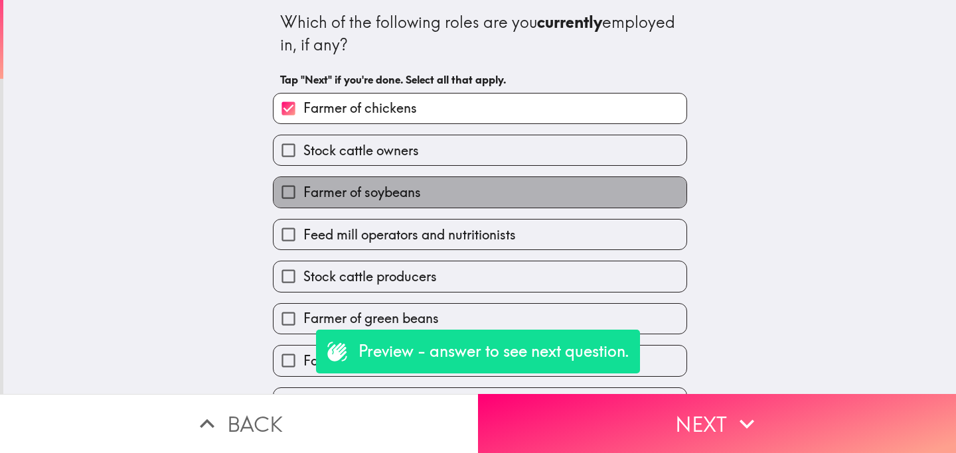
click at [432, 193] on label "Farmer of soybeans" at bounding box center [479, 192] width 413 height 30
click at [303, 193] on input "Farmer of soybeans" at bounding box center [288, 192] width 30 height 30
checkbox input "true"
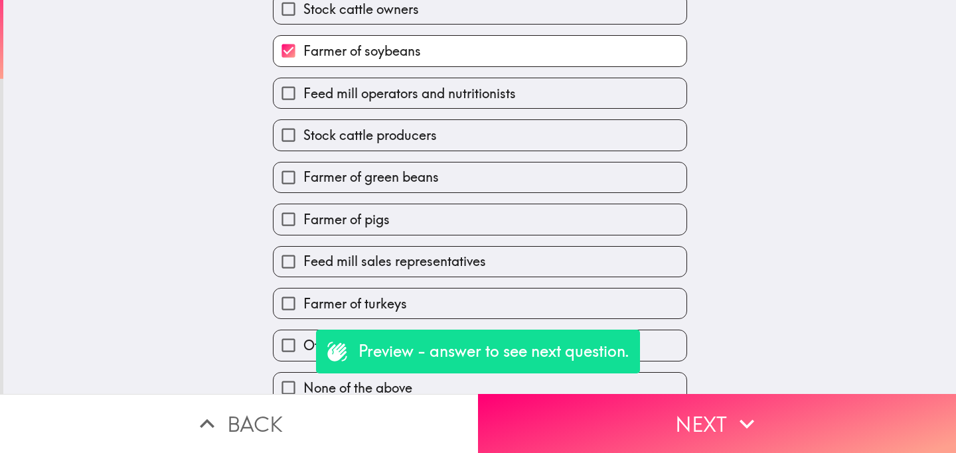
scroll to position [158, 0]
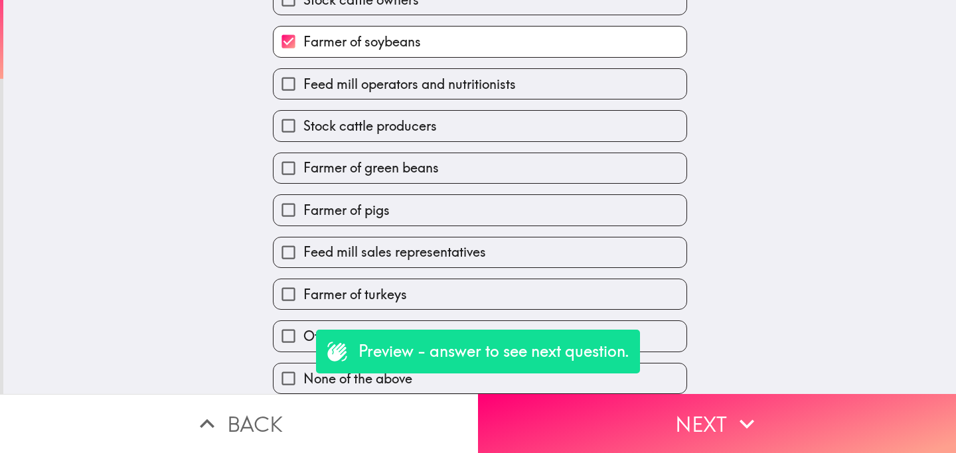
click at [498, 122] on label "Stock cattle producers" at bounding box center [479, 126] width 413 height 30
click at [303, 122] on input "Stock cattle producers" at bounding box center [288, 126] width 30 height 30
checkbox input "true"
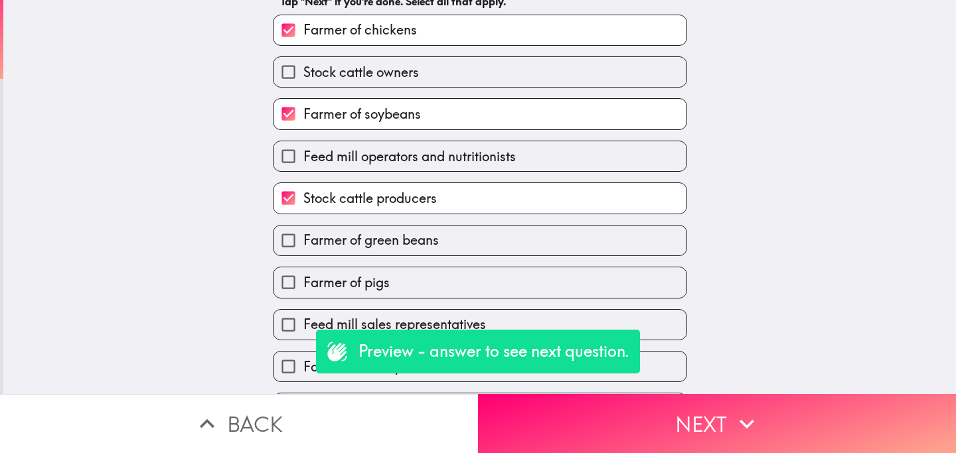
scroll to position [0, 0]
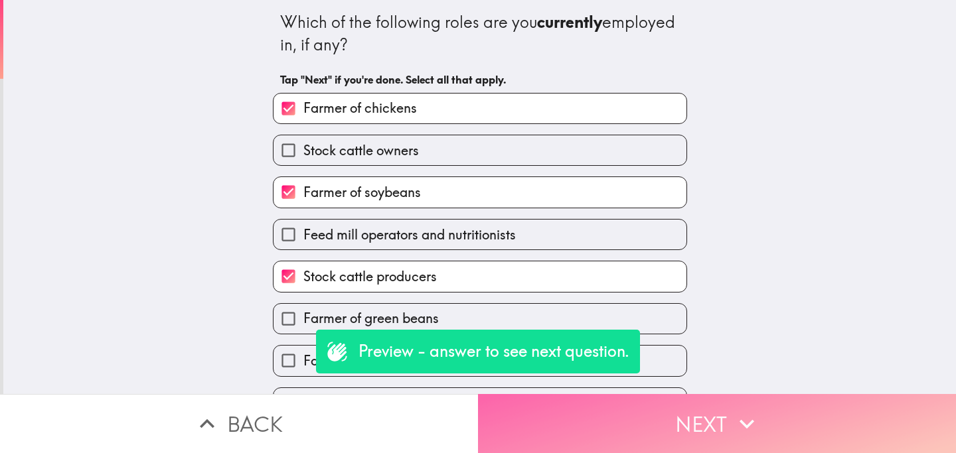
click at [639, 418] on button "Next" at bounding box center [717, 423] width 478 height 59
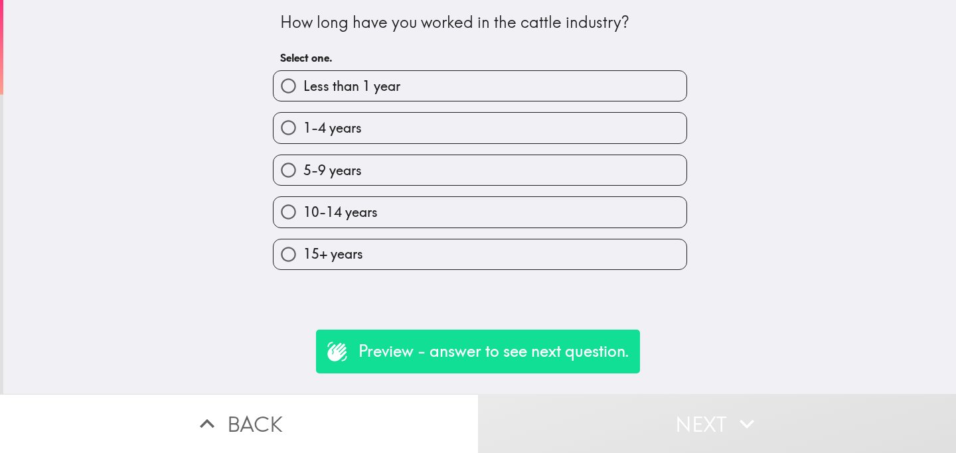
click at [444, 123] on label "1-4 years" at bounding box center [479, 128] width 413 height 30
click at [303, 123] on input "1-4 years" at bounding box center [288, 128] width 30 height 30
radio input "true"
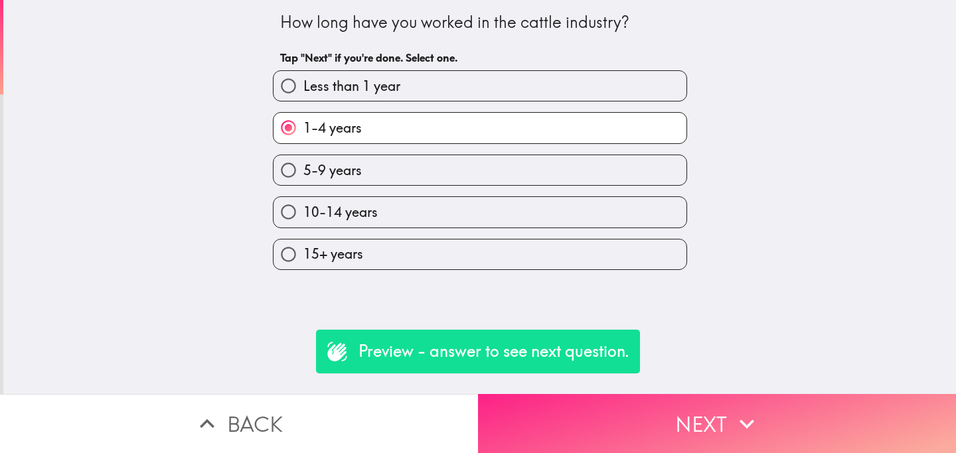
click at [629, 428] on button "Next" at bounding box center [717, 423] width 478 height 59
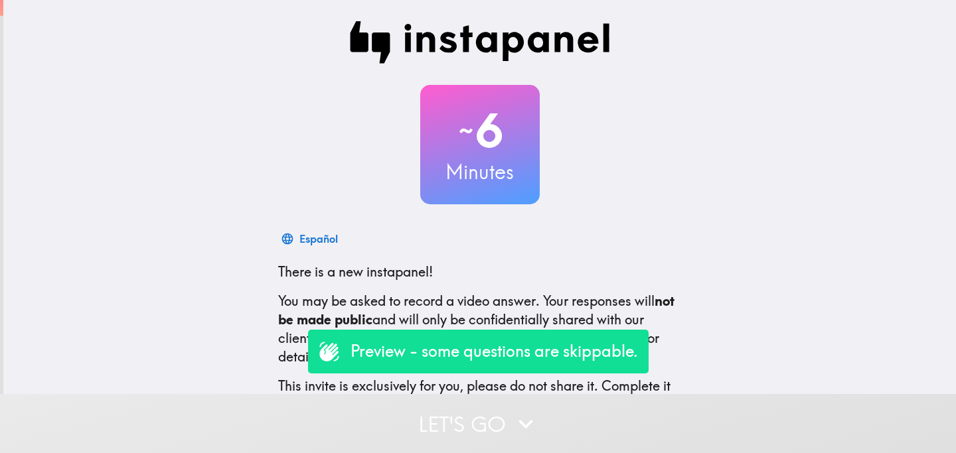
click at [414, 431] on button "Let's go" at bounding box center [478, 423] width 956 height 59
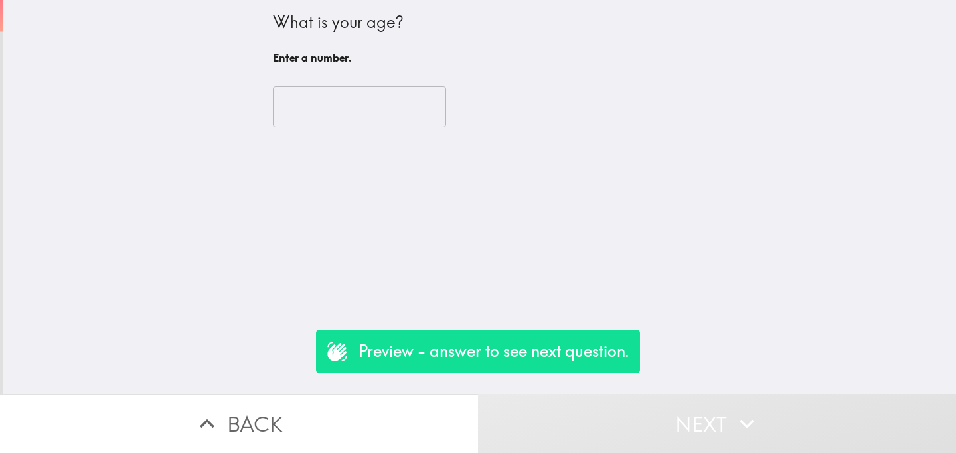
click at [329, 94] on input "number" at bounding box center [359, 106] width 173 height 41
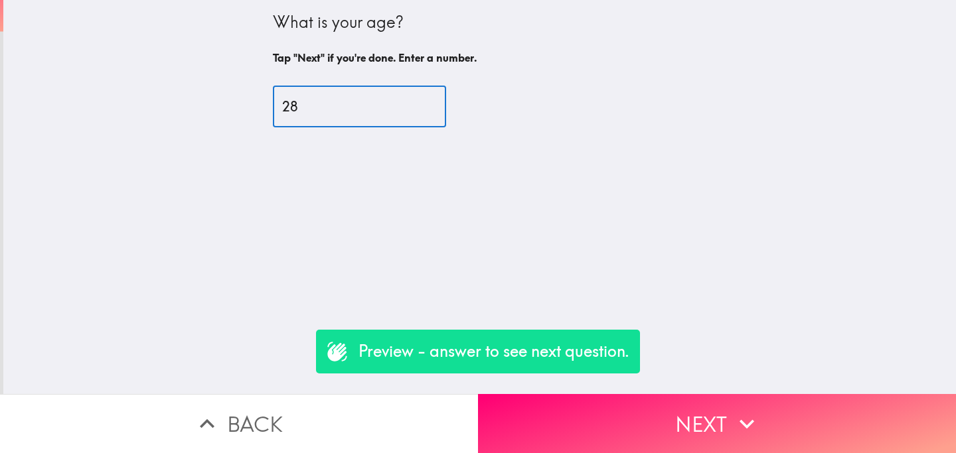
type input "28"
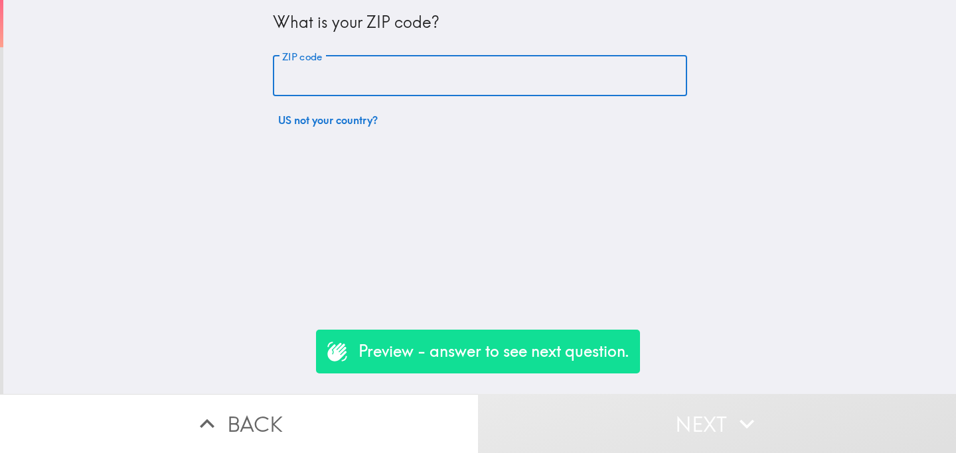
click at [379, 68] on input "ZIP code" at bounding box center [480, 76] width 414 height 41
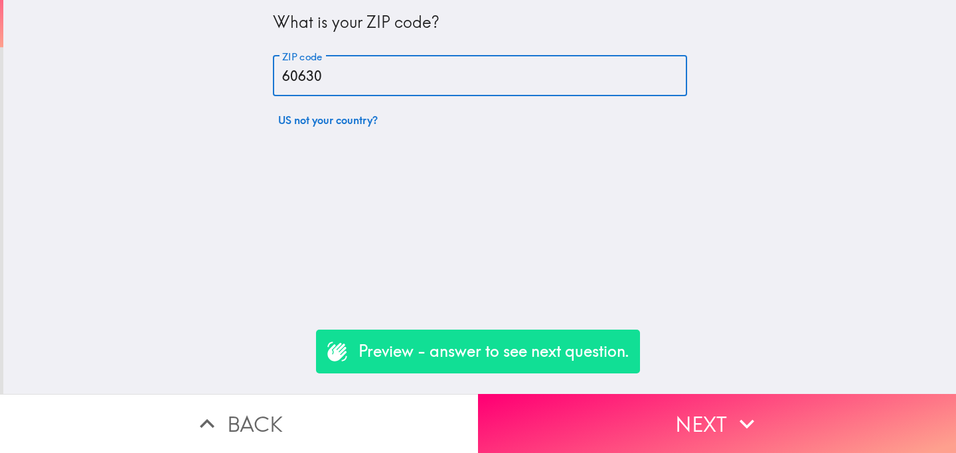
type input "60630"
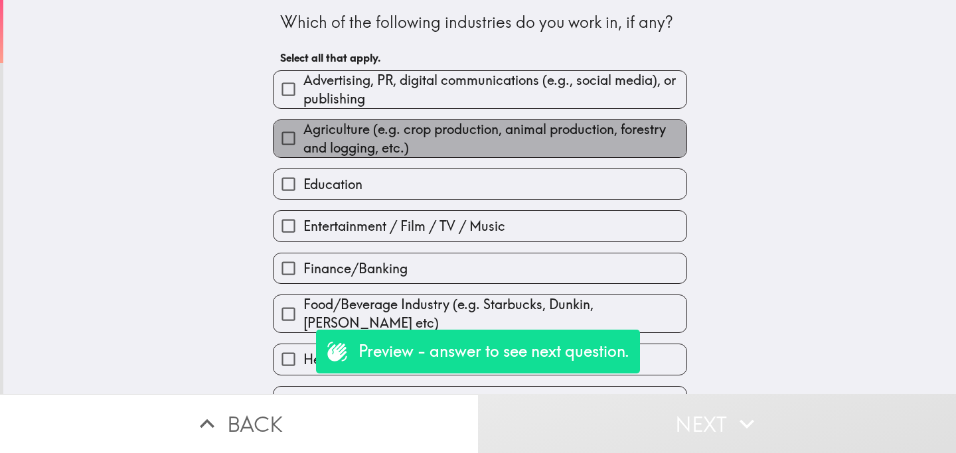
click at [423, 136] on span "Agriculture (e.g. crop production, animal production, forestry and logging, etc…" at bounding box center [494, 138] width 383 height 37
click at [303, 136] on input "Agriculture (e.g. crop production, animal production, forestry and logging, etc…" at bounding box center [288, 138] width 30 height 30
checkbox input "true"
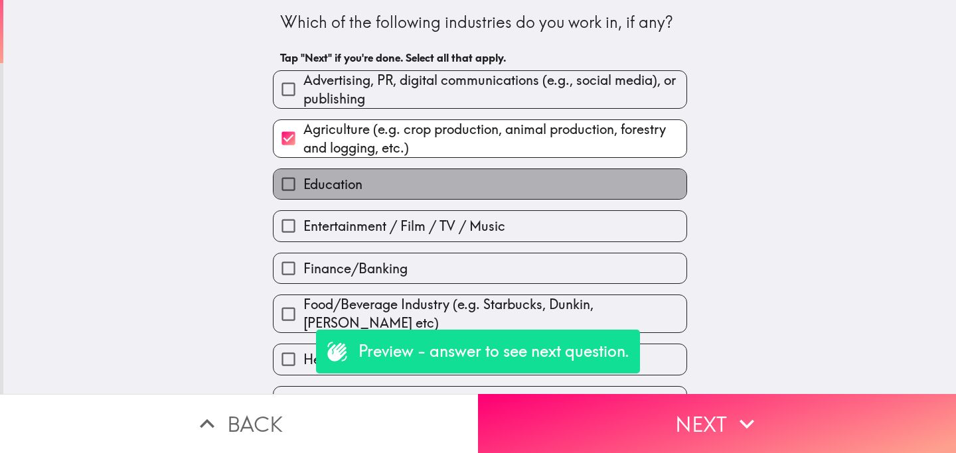
click at [435, 199] on label "Education" at bounding box center [479, 184] width 413 height 30
click at [303, 199] on input "Education" at bounding box center [288, 184] width 30 height 30
checkbox input "true"
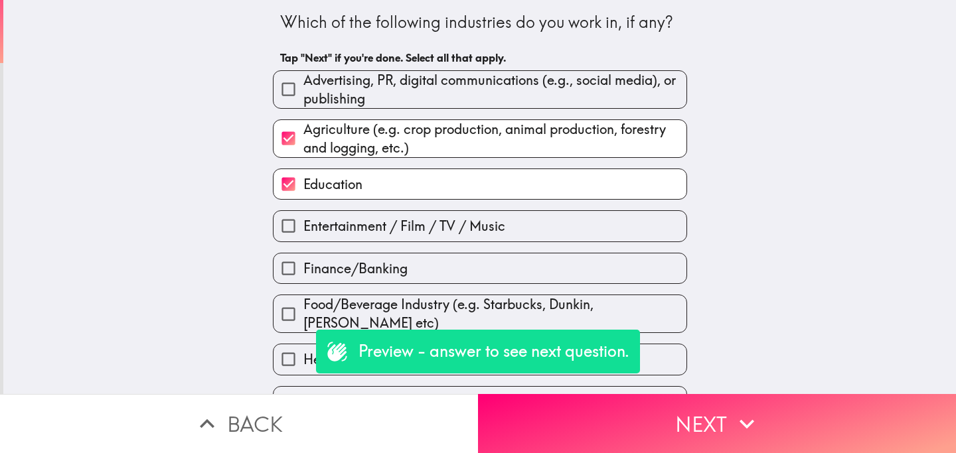
click at [449, 238] on label "Entertainment / Film / TV / Music" at bounding box center [479, 226] width 413 height 30
click at [303, 238] on input "Entertainment / Film / TV / Music" at bounding box center [288, 226] width 30 height 30
checkbox input "true"
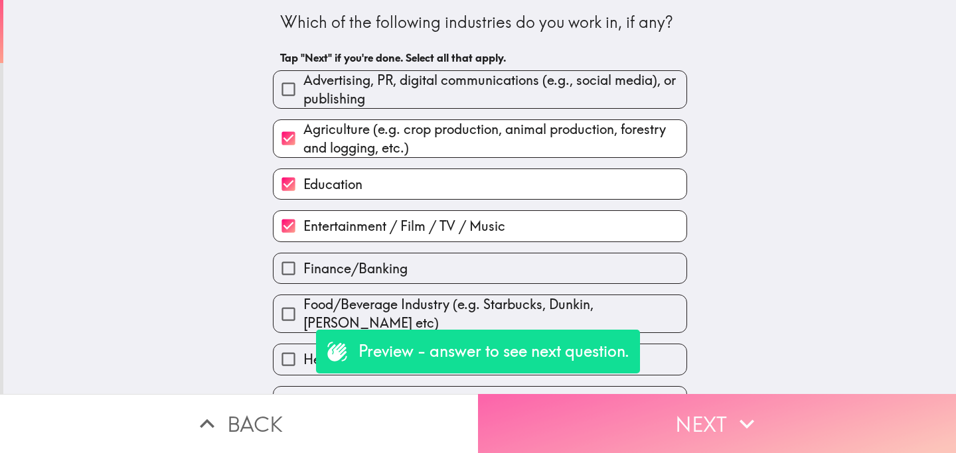
click at [584, 413] on button "Next" at bounding box center [717, 423] width 478 height 59
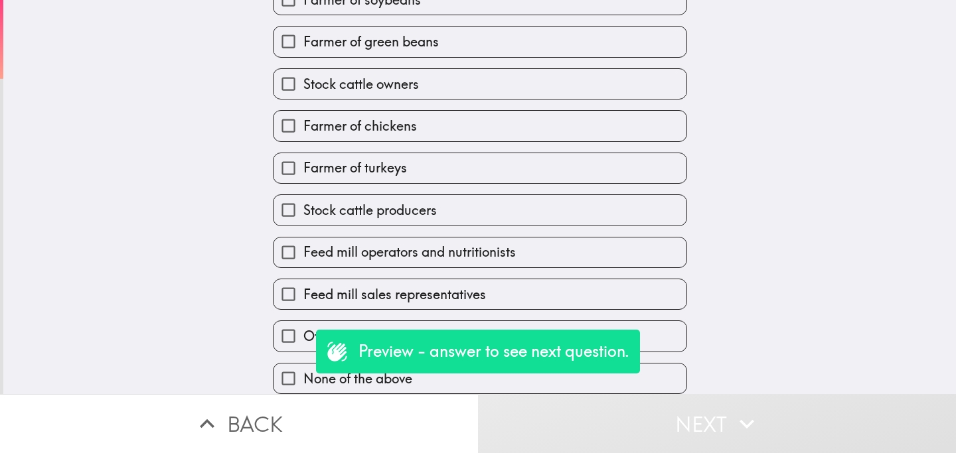
scroll to position [158, 0]
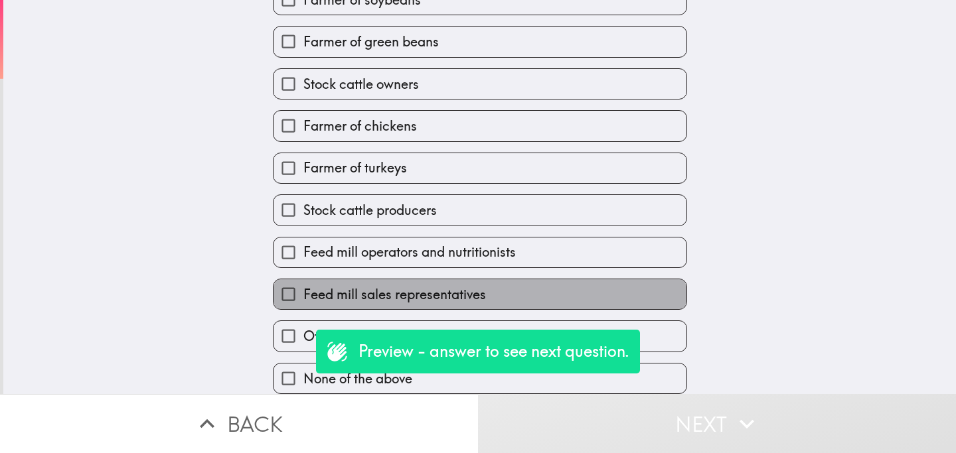
click at [424, 301] on span "Feed mill sales representatives" at bounding box center [394, 294] width 183 height 19
click at [303, 301] on input "Feed mill sales representatives" at bounding box center [288, 294] width 30 height 30
checkbox input "true"
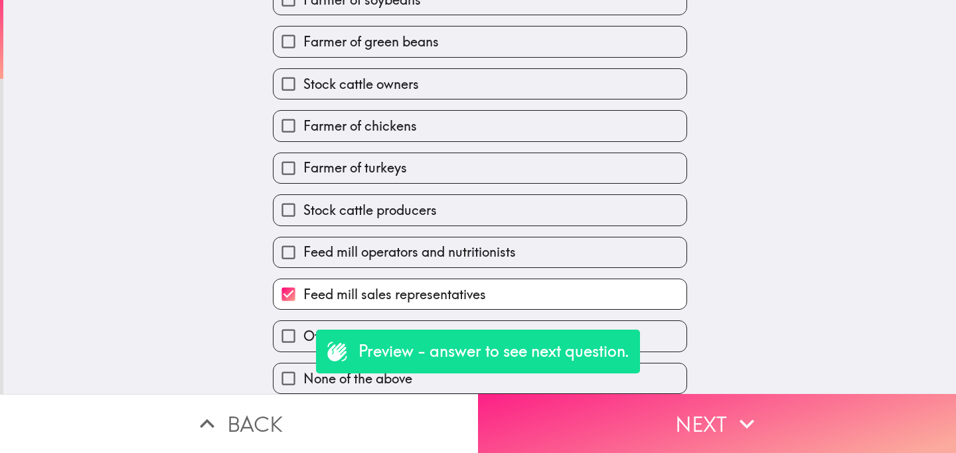
click at [603, 427] on button "Next" at bounding box center [717, 423] width 478 height 59
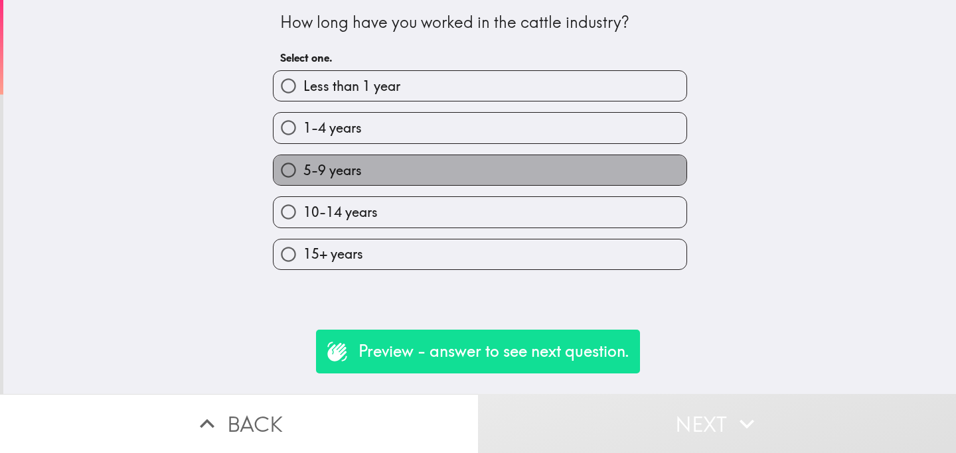
click at [447, 178] on label "5-9 years" at bounding box center [479, 170] width 413 height 30
click at [303, 178] on input "5-9 years" at bounding box center [288, 170] width 30 height 30
radio input "true"
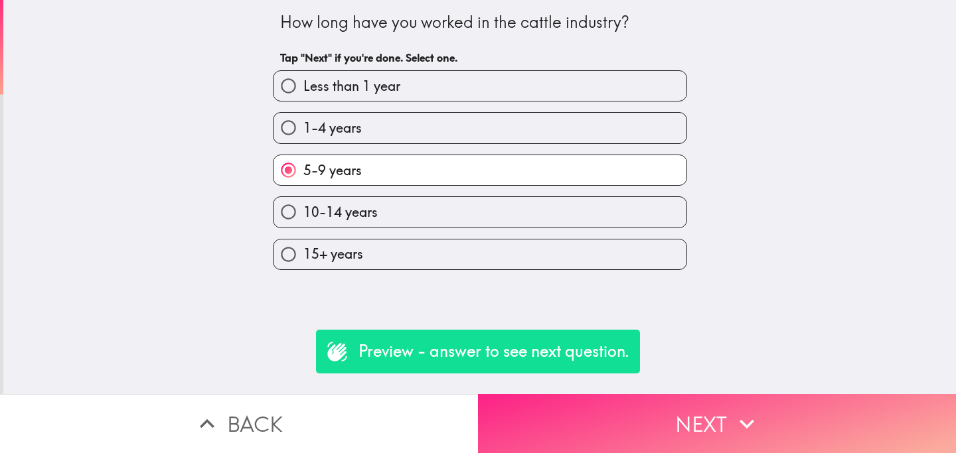
click at [616, 417] on button "Next" at bounding box center [717, 423] width 478 height 59
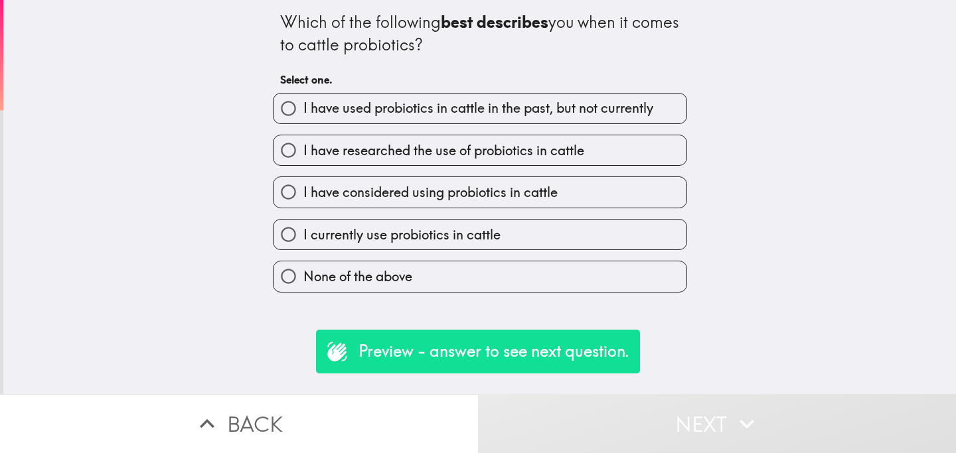
click at [526, 280] on label "None of the above" at bounding box center [479, 277] width 413 height 30
click at [303, 280] on input "None of the above" at bounding box center [288, 277] width 30 height 30
radio input "true"
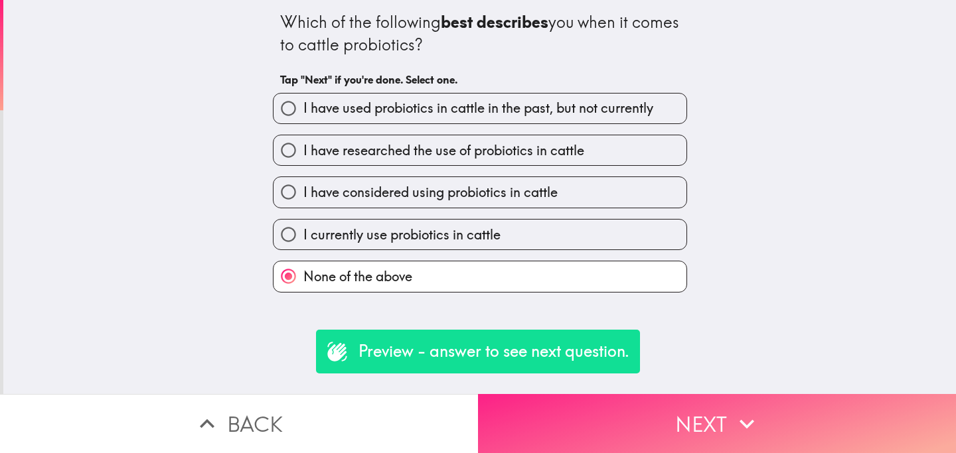
click at [597, 417] on button "Next" at bounding box center [717, 423] width 478 height 59
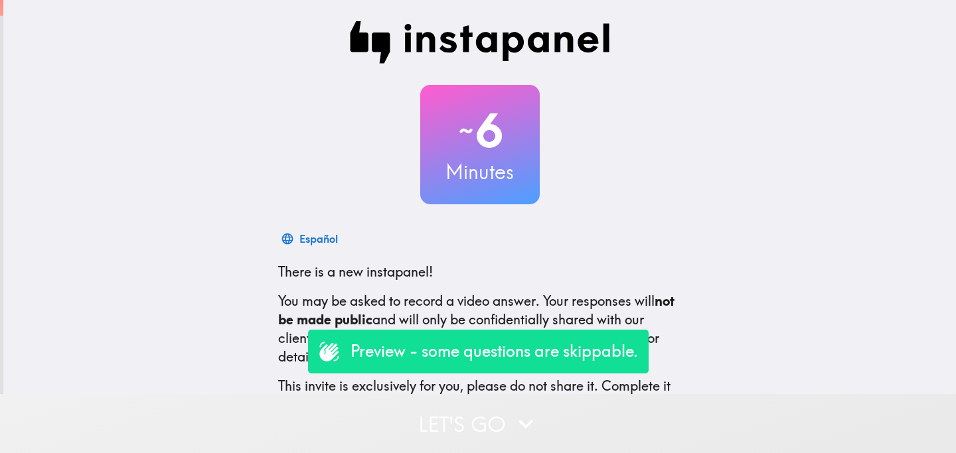
click at [408, 420] on button "Let's go" at bounding box center [478, 423] width 956 height 59
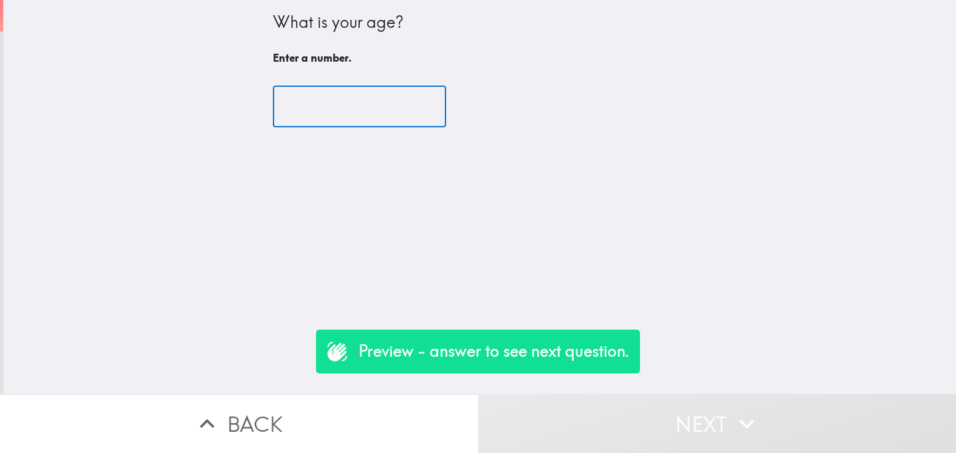
click at [360, 118] on input "number" at bounding box center [359, 106] width 173 height 41
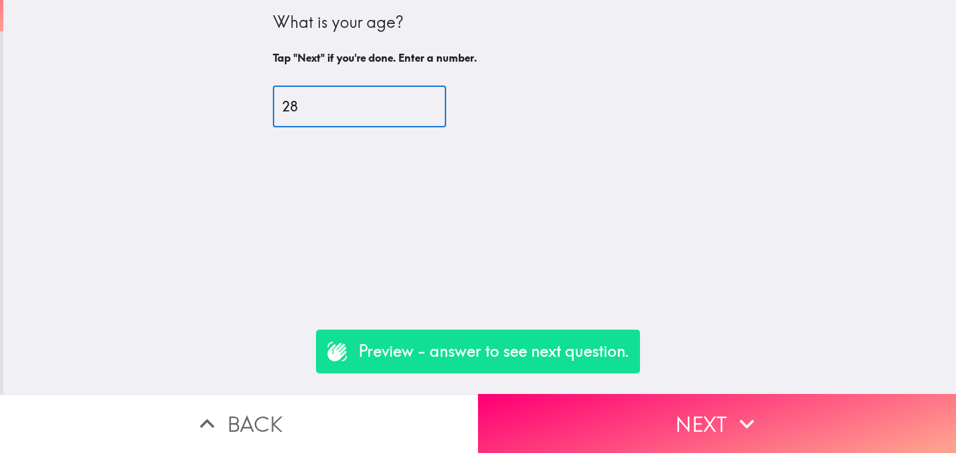
type input "28"
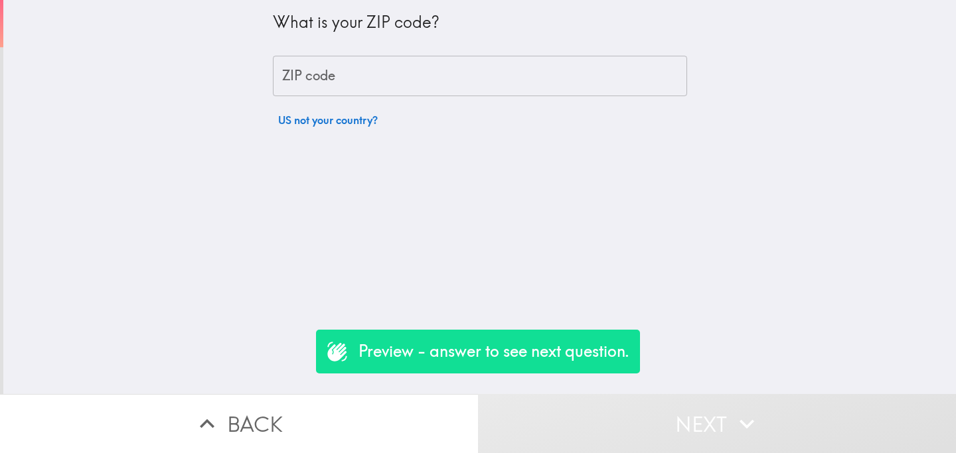
click at [406, 84] on input "ZIP code" at bounding box center [480, 76] width 414 height 41
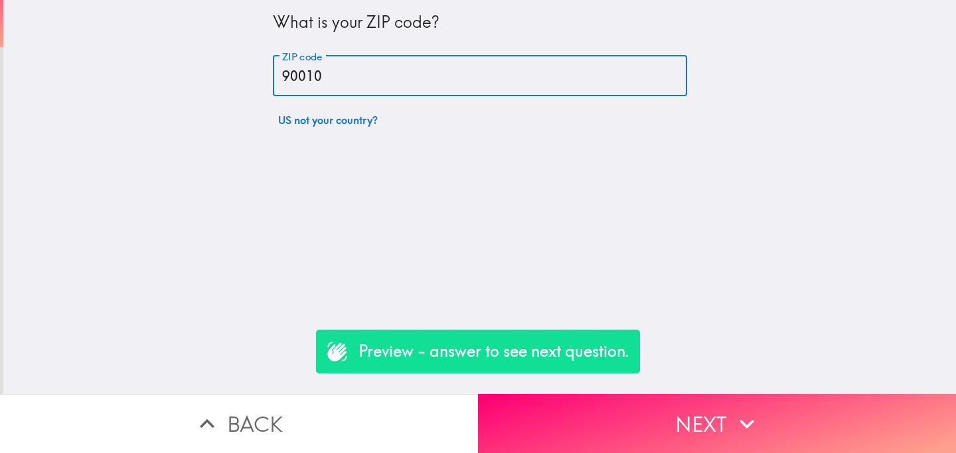
type input "90010"
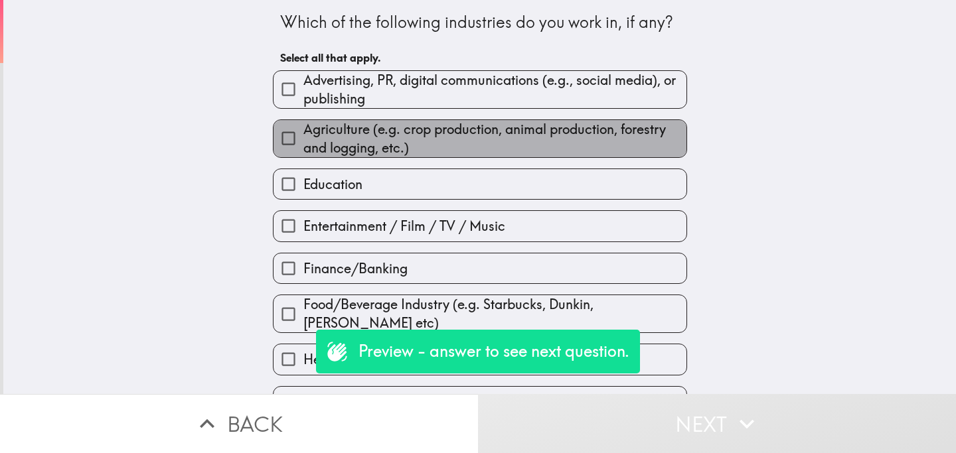
click at [415, 132] on span "Agriculture (e.g. crop production, animal production, forestry and logging, etc…" at bounding box center [494, 138] width 383 height 37
click at [303, 132] on input "Agriculture (e.g. crop production, animal production, forestry and logging, etc…" at bounding box center [288, 138] width 30 height 30
checkbox input "true"
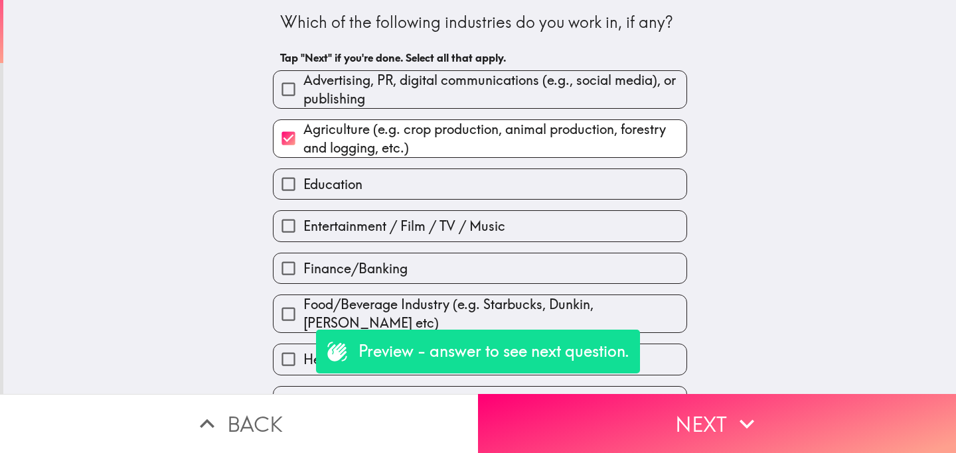
click at [520, 187] on label "Education" at bounding box center [479, 184] width 413 height 30
click at [303, 187] on input "Education" at bounding box center [288, 184] width 30 height 30
checkbox input "true"
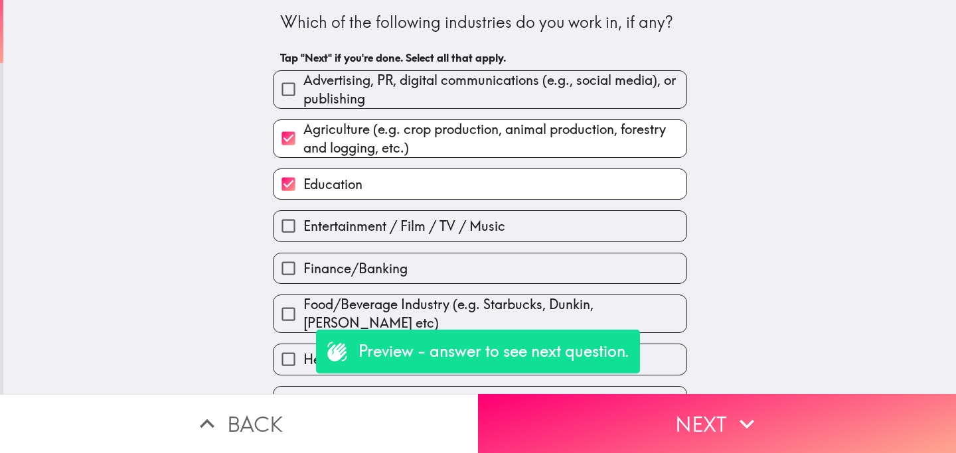
click at [601, 323] on span "Food/Beverage Industry (e.g. Starbucks, Dunkin, [PERSON_NAME] etc)" at bounding box center [494, 313] width 383 height 37
click at [303, 323] on input "Food/Beverage Industry (e.g. Starbucks, Dunkin, [PERSON_NAME] etc)" at bounding box center [288, 314] width 30 height 30
checkbox input "true"
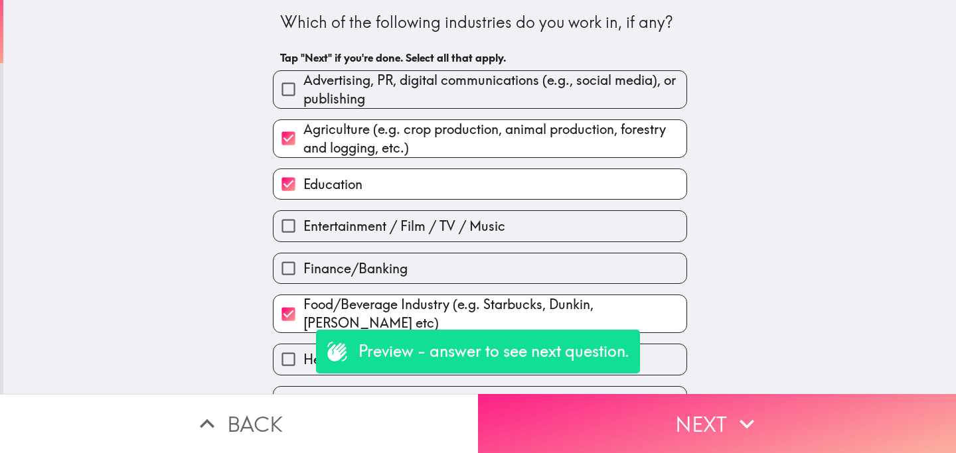
click at [683, 430] on button "Next" at bounding box center [717, 423] width 478 height 59
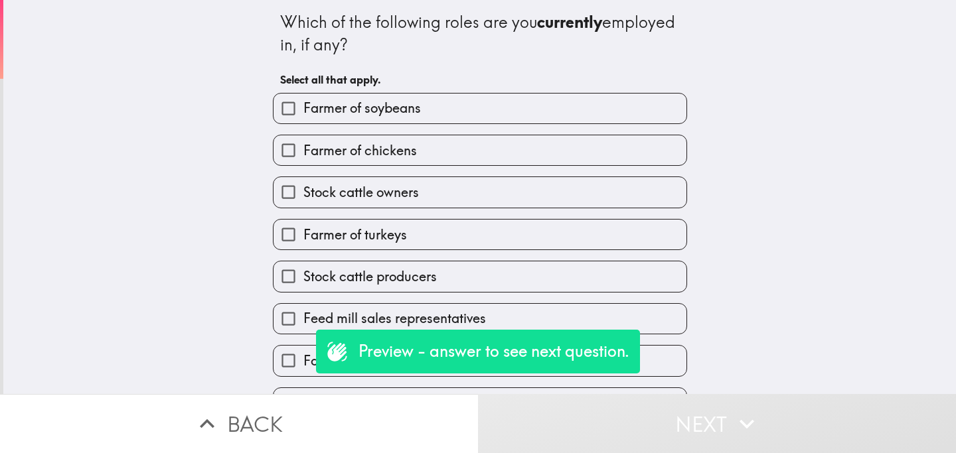
scroll to position [158, 0]
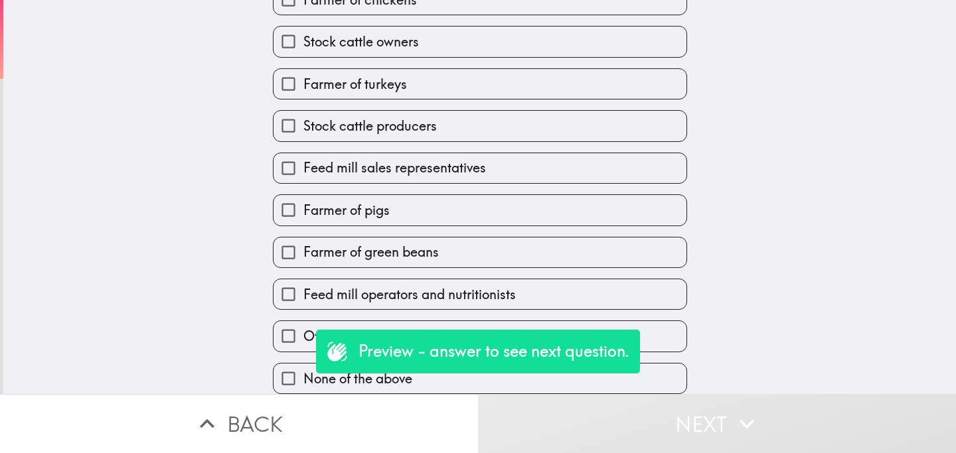
click at [427, 32] on label "Stock cattle owners" at bounding box center [479, 42] width 413 height 30
click at [303, 32] on input "Stock cattle owners" at bounding box center [288, 42] width 30 height 30
checkbox input "true"
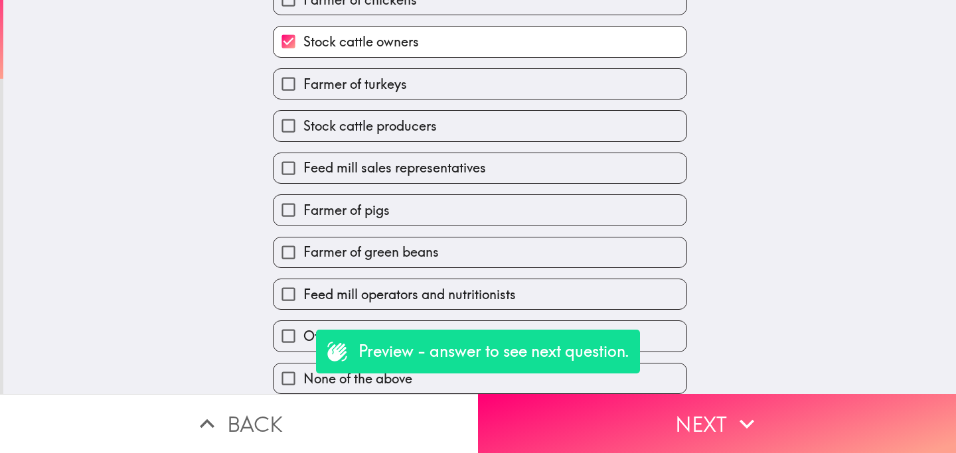
click at [447, 122] on label "Stock cattle producers" at bounding box center [479, 126] width 413 height 30
click at [303, 122] on input "Stock cattle producers" at bounding box center [288, 126] width 30 height 30
checkbox input "true"
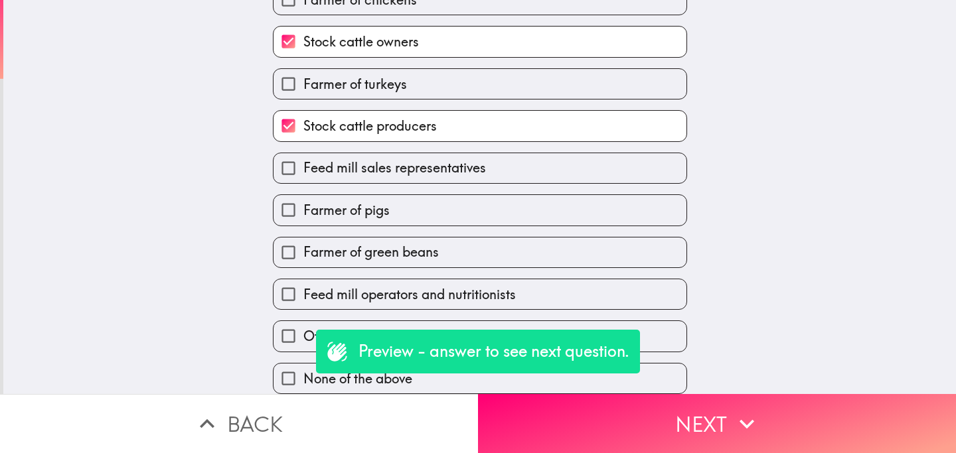
click at [487, 175] on label "Feed mill sales representatives" at bounding box center [479, 168] width 413 height 30
click at [303, 175] on input "Feed mill sales representatives" at bounding box center [288, 168] width 30 height 30
checkbox input "true"
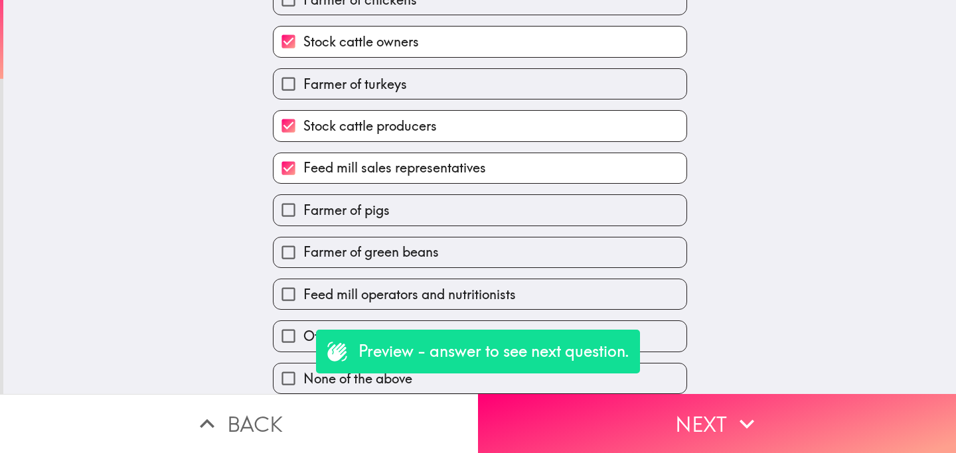
click at [516, 78] on label "Farmer of turkeys" at bounding box center [479, 84] width 413 height 30
click at [303, 78] on input "Farmer of turkeys" at bounding box center [288, 84] width 30 height 30
checkbox input "true"
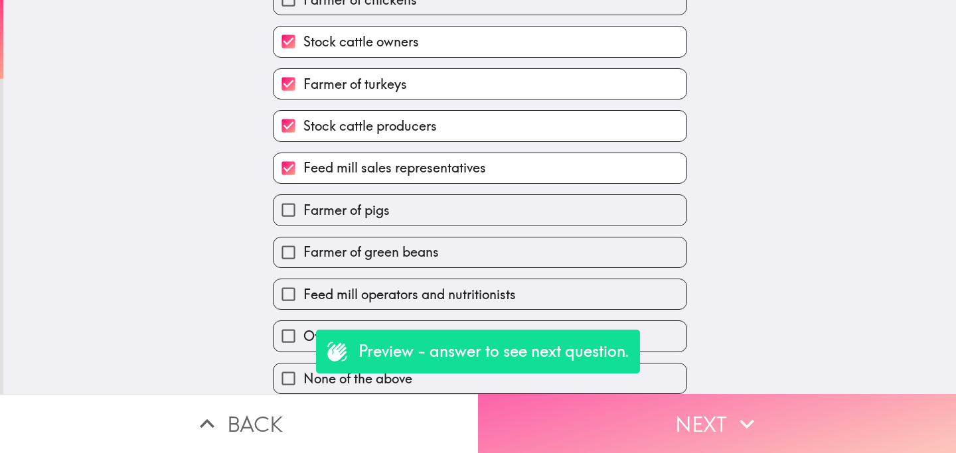
click at [650, 421] on button "Next" at bounding box center [717, 423] width 478 height 59
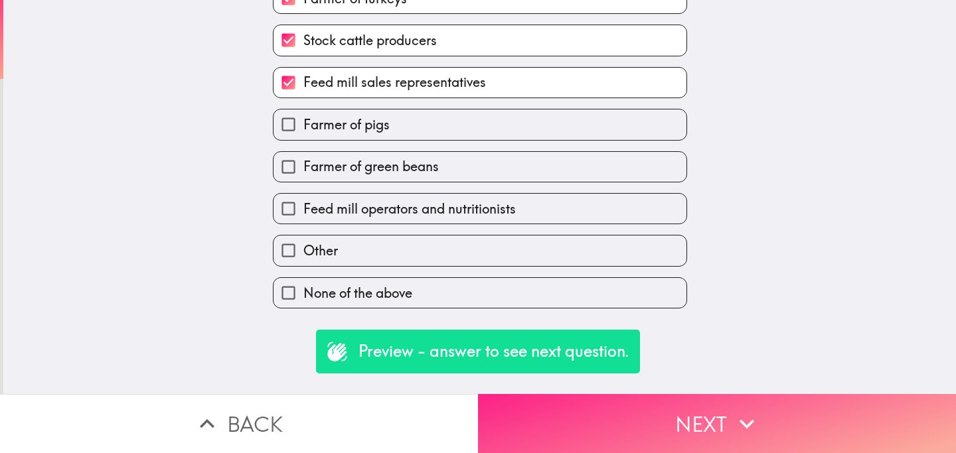
scroll to position [0, 0]
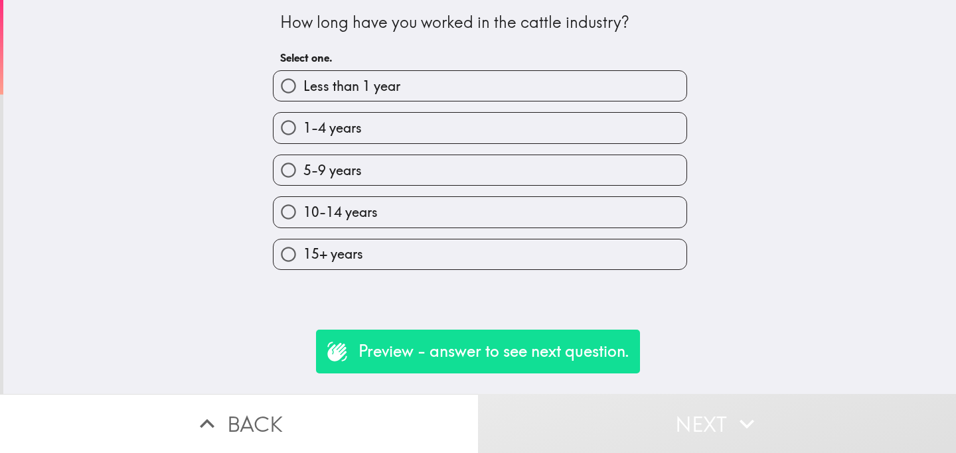
click at [440, 254] on label "15+ years" at bounding box center [479, 255] width 413 height 30
click at [303, 254] on input "15+ years" at bounding box center [288, 255] width 30 height 30
radio input "true"
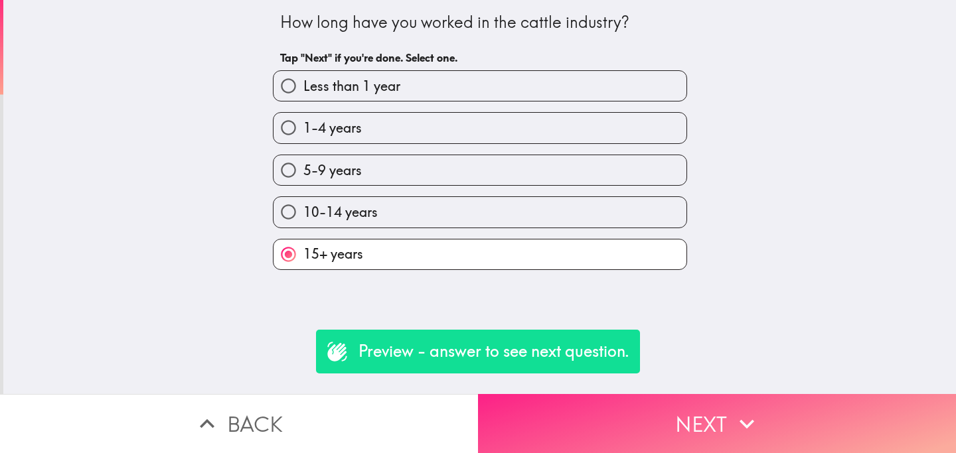
click at [651, 434] on button "Next" at bounding box center [717, 423] width 478 height 59
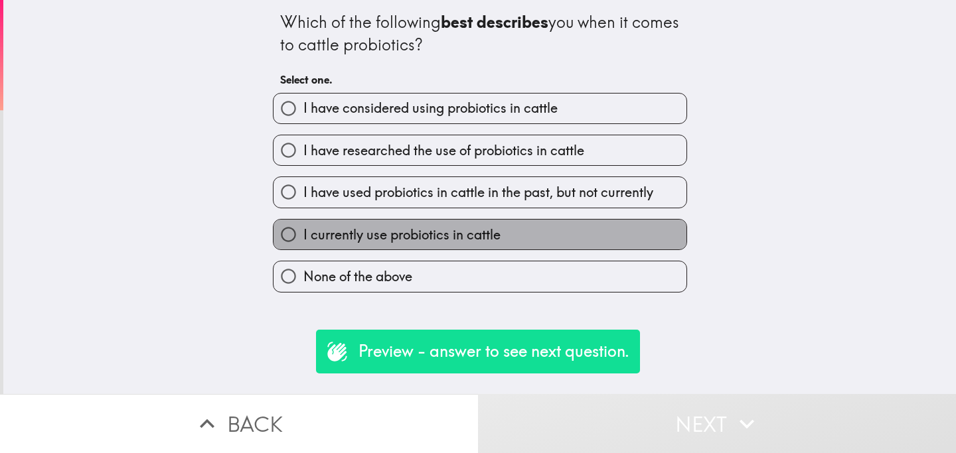
click at [532, 228] on label "I currently use probiotics in cattle" at bounding box center [479, 235] width 413 height 30
click at [303, 228] on input "I currently use probiotics in cattle" at bounding box center [288, 235] width 30 height 30
radio input "true"
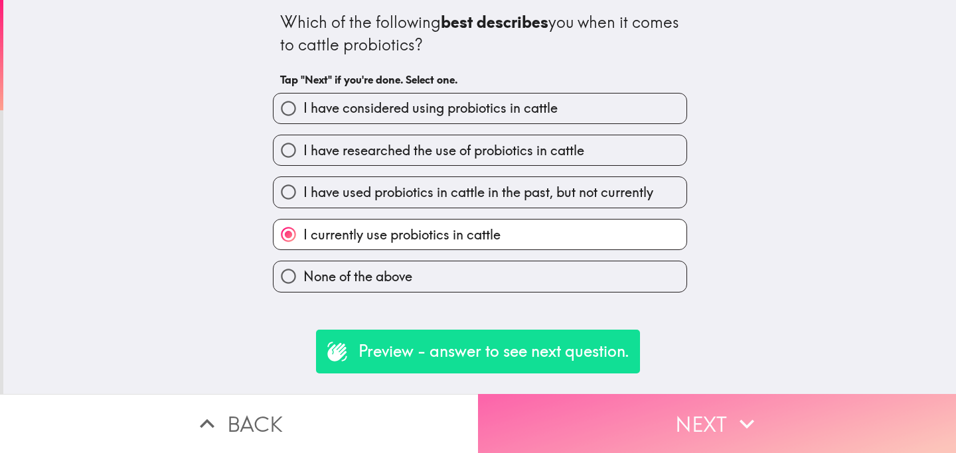
click at [623, 423] on button "Next" at bounding box center [717, 423] width 478 height 59
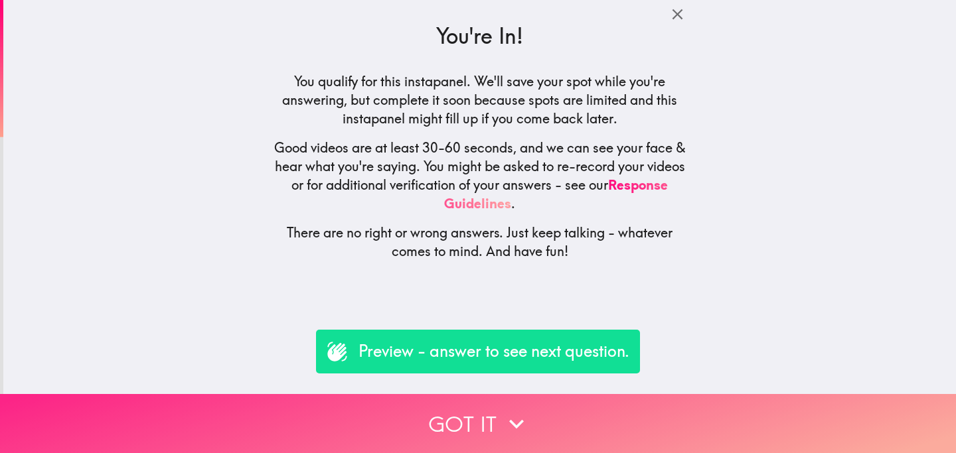
click at [423, 413] on button "Got it" at bounding box center [478, 423] width 956 height 59
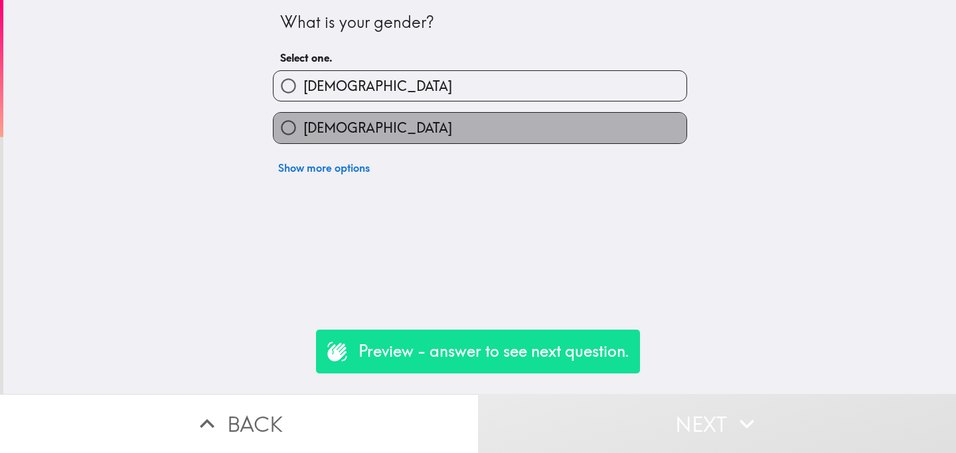
click at [464, 132] on label "[DEMOGRAPHIC_DATA]" at bounding box center [479, 128] width 413 height 30
click at [303, 132] on input "[DEMOGRAPHIC_DATA]" at bounding box center [288, 128] width 30 height 30
radio input "true"
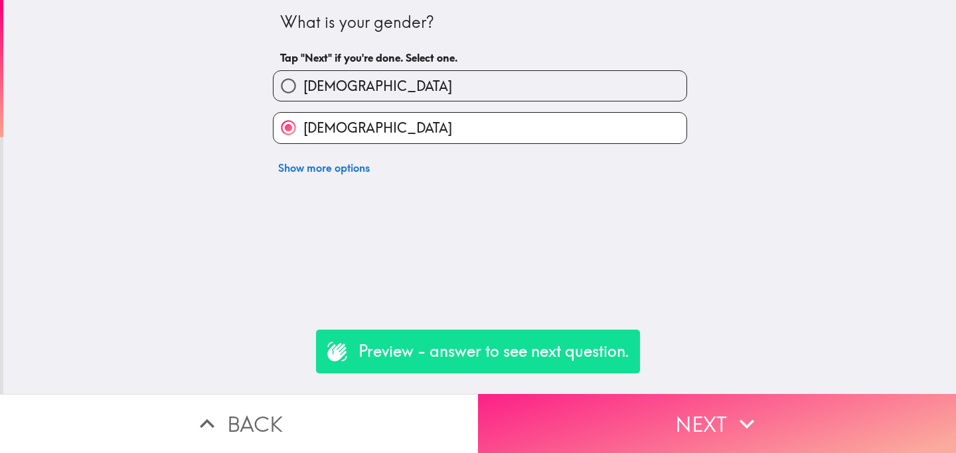
click at [642, 430] on button "Next" at bounding box center [717, 423] width 478 height 59
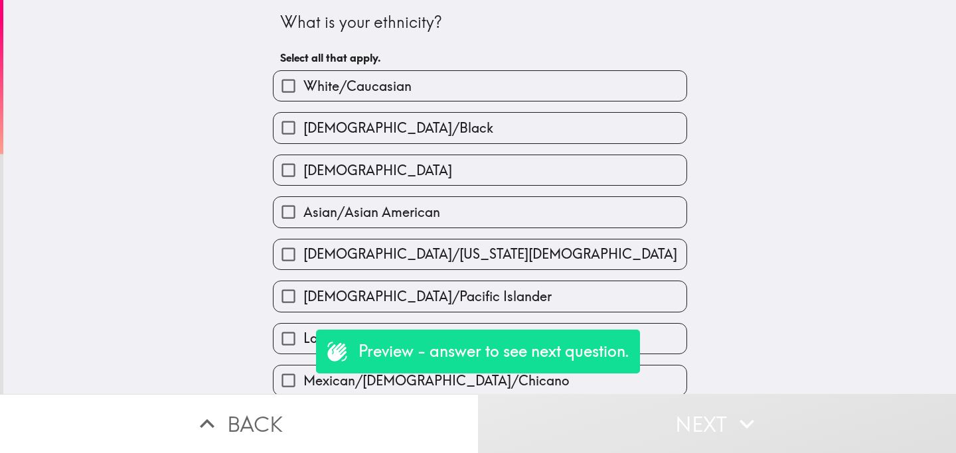
click at [475, 131] on label "[DEMOGRAPHIC_DATA]/Black" at bounding box center [479, 128] width 413 height 30
click at [303, 131] on input "[DEMOGRAPHIC_DATA]/Black" at bounding box center [288, 128] width 30 height 30
checkbox input "true"
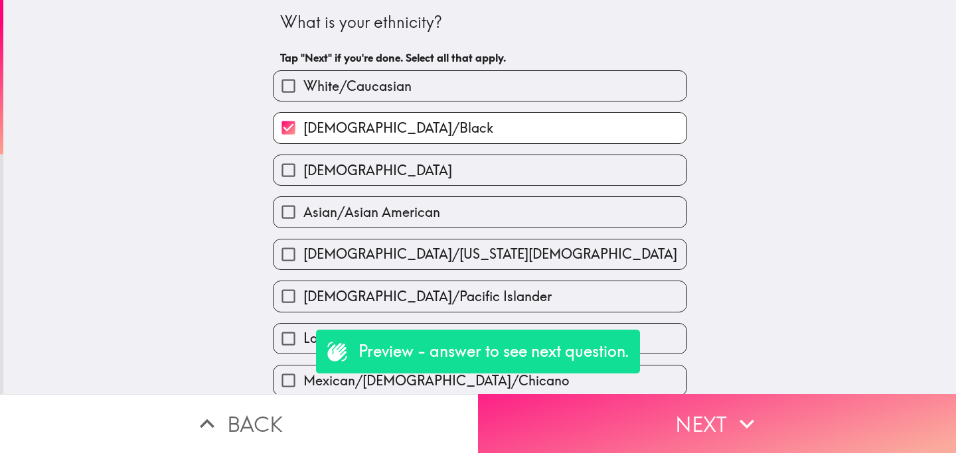
click at [638, 420] on button "Next" at bounding box center [717, 423] width 478 height 59
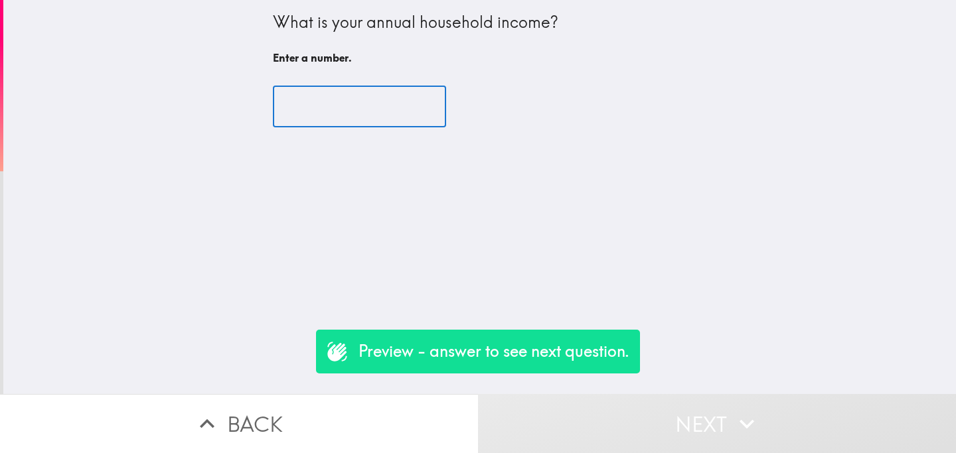
click at [323, 94] on input "number" at bounding box center [359, 106] width 173 height 41
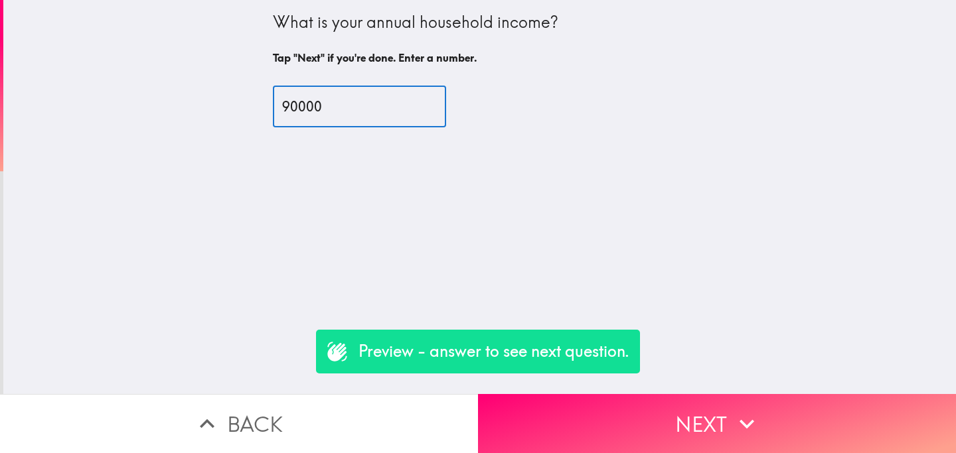
type input "90000"
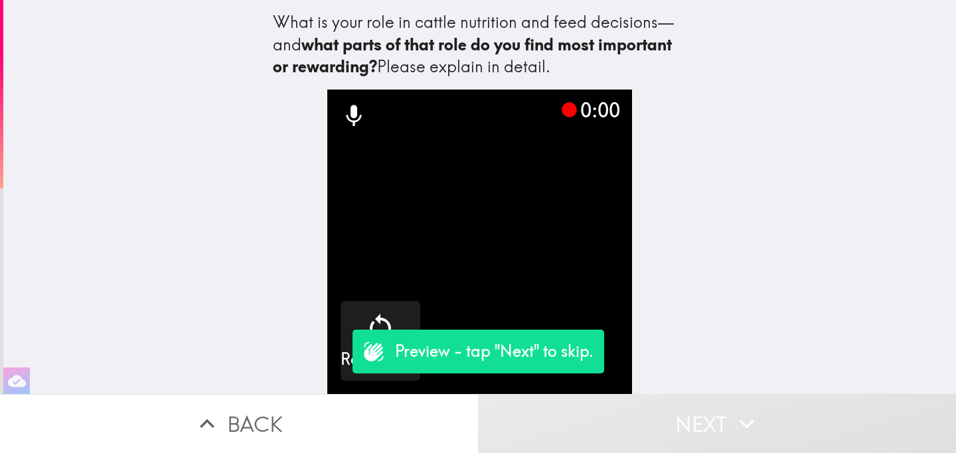
click at [668, 431] on button "Next" at bounding box center [717, 423] width 478 height 59
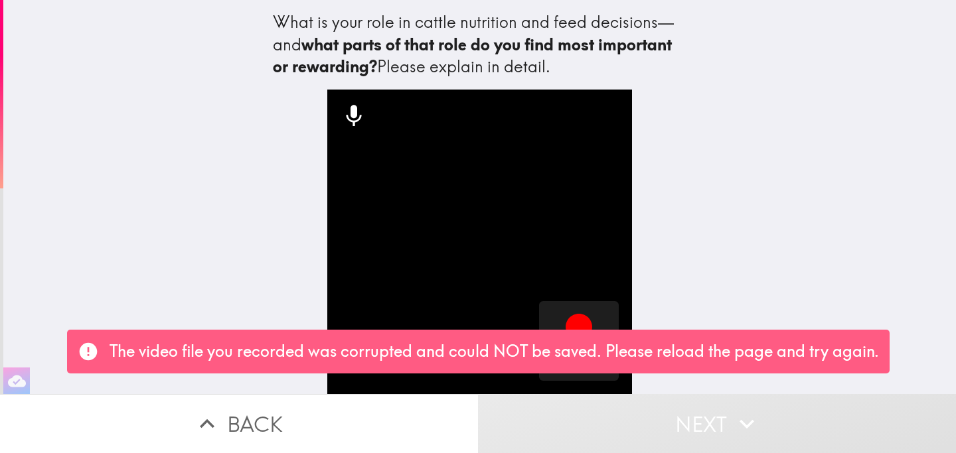
click at [653, 429] on button "Next" at bounding box center [717, 423] width 478 height 59
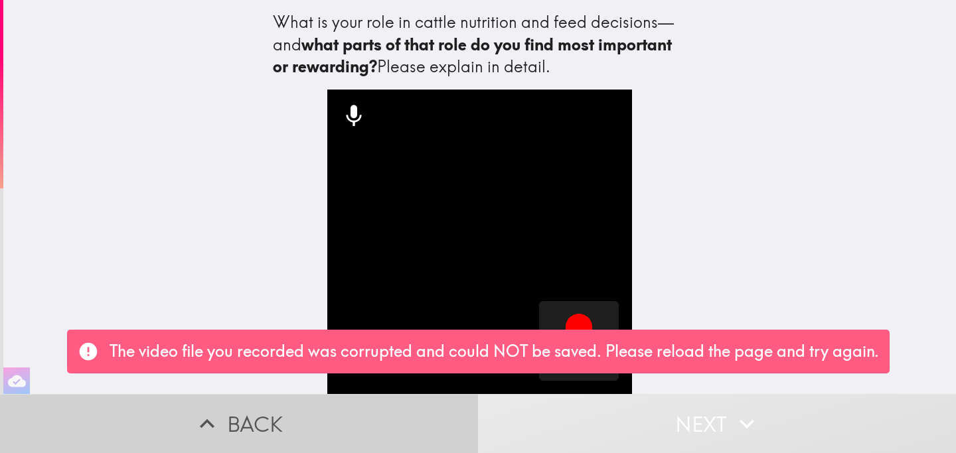
click at [319, 419] on button "Back" at bounding box center [239, 423] width 478 height 59
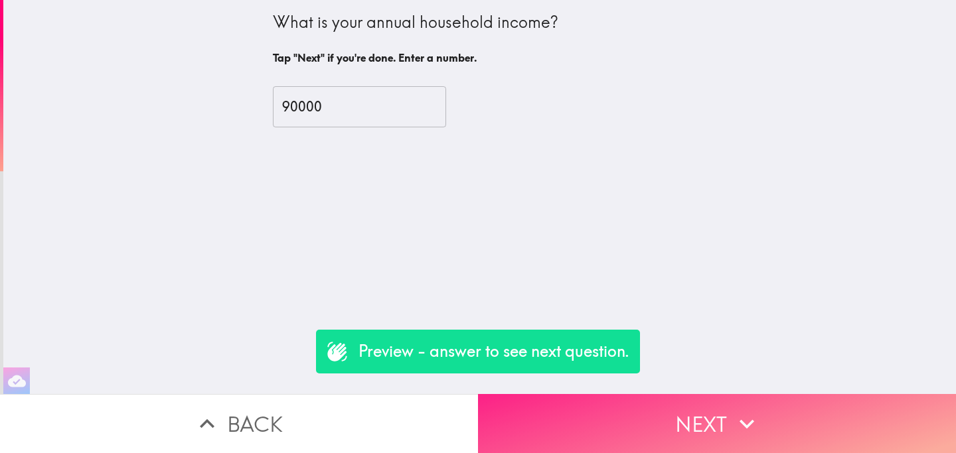
click at [672, 431] on button "Next" at bounding box center [717, 423] width 478 height 59
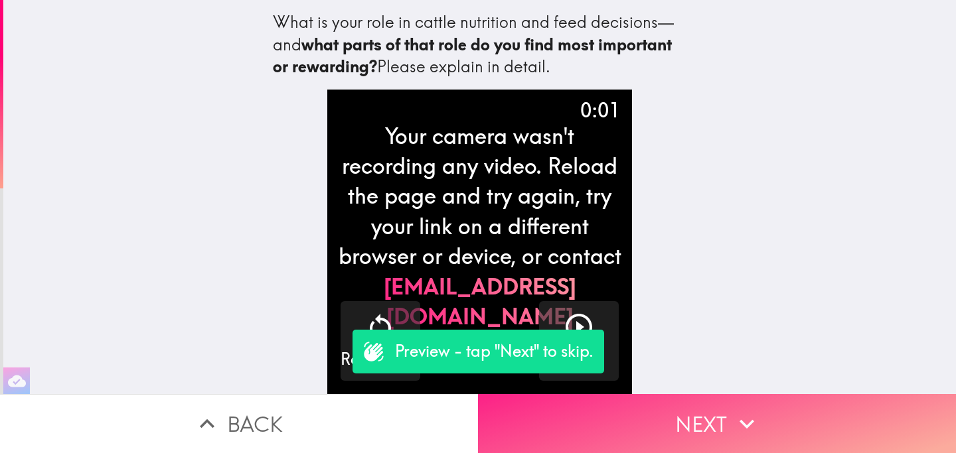
click at [670, 424] on button "Next" at bounding box center [717, 423] width 478 height 59
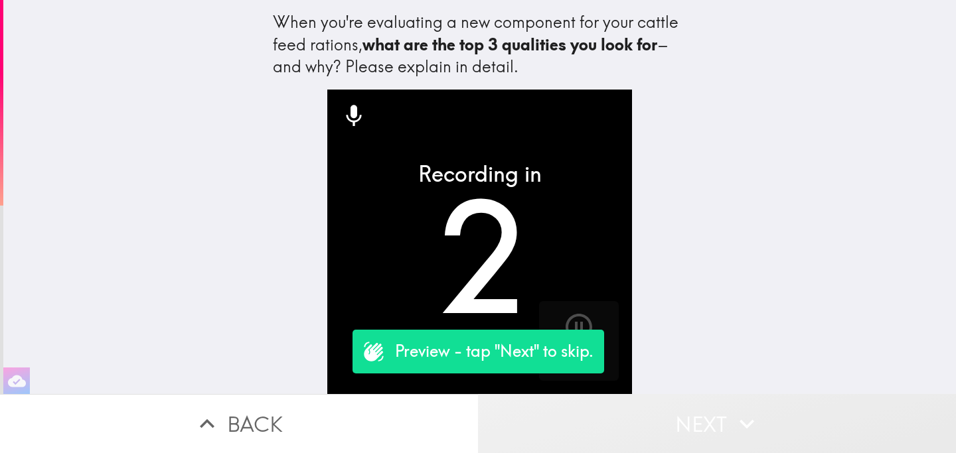
click at [689, 423] on button "Next" at bounding box center [717, 423] width 478 height 59
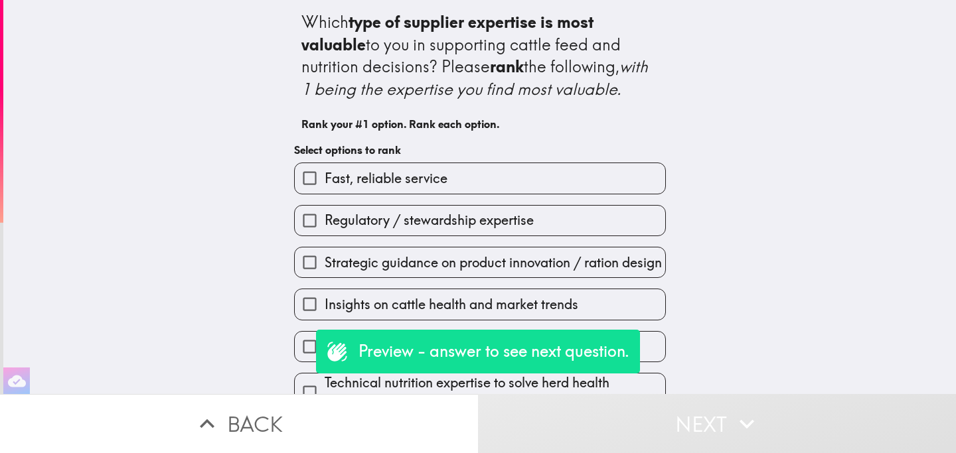
click at [475, 183] on label "Fast, reliable service" at bounding box center [480, 178] width 370 height 30
click at [325, 183] on input "Fast, reliable service" at bounding box center [310, 178] width 30 height 30
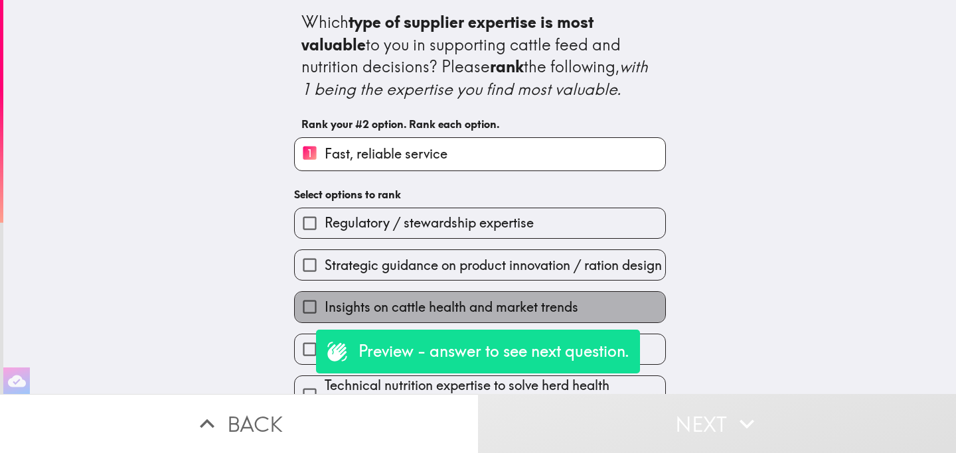
click at [610, 322] on label "Insights on cattle health and market trends" at bounding box center [480, 307] width 370 height 30
click at [325, 322] on input "Insights on cattle health and market trends" at bounding box center [310, 307] width 30 height 30
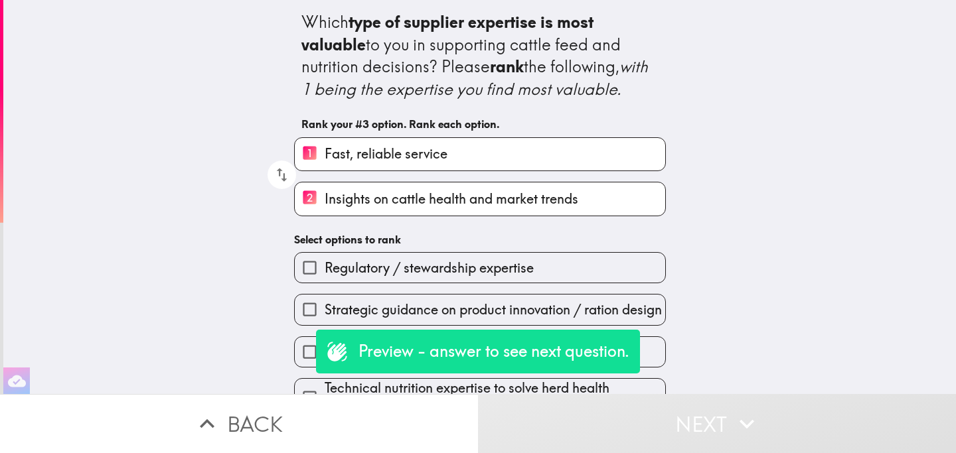
click at [607, 268] on label "Regulatory / stewardship expertise" at bounding box center [480, 268] width 370 height 30
click at [325, 268] on input "Regulatory / stewardship expertise" at bounding box center [310, 268] width 30 height 30
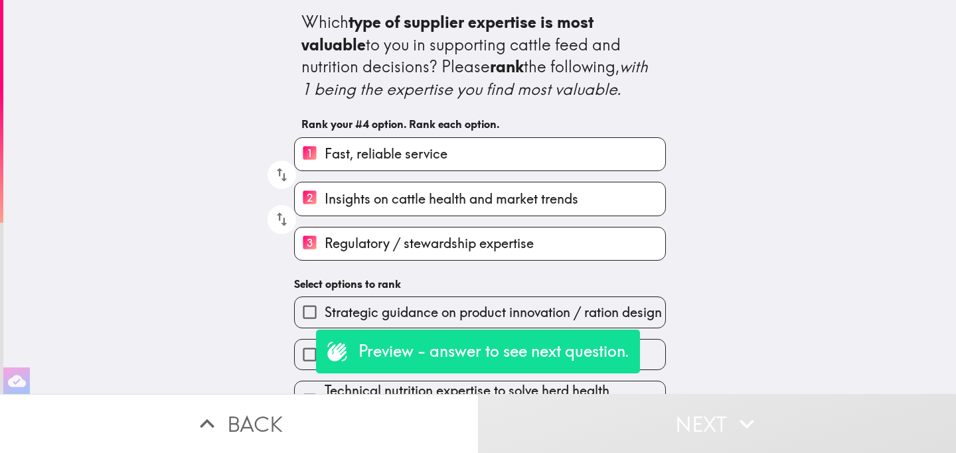
click at [660, 322] on span "Strategic guidance on product innovation / ration design" at bounding box center [493, 312] width 337 height 19
click at [325, 327] on input "Strategic guidance on product innovation / ration design" at bounding box center [310, 312] width 30 height 30
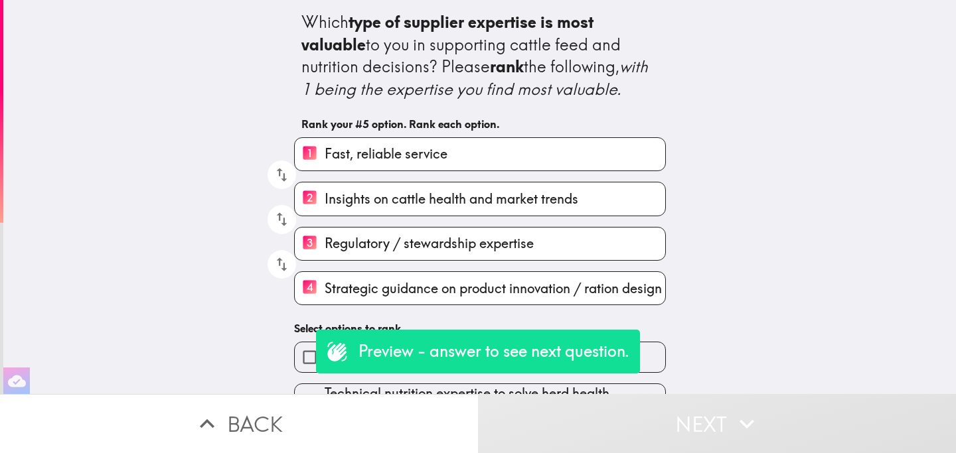
click at [660, 368] on label "Custom ration / feeding program support" at bounding box center [480, 358] width 370 height 30
click at [325, 368] on input "Custom ration / feeding program support" at bounding box center [310, 358] width 30 height 30
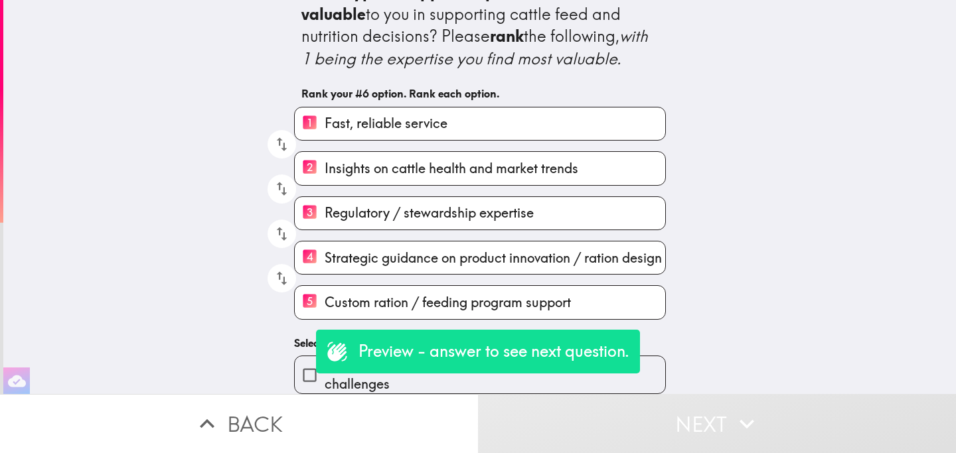
click at [642, 373] on span "Technical nutrition expertise to solve herd health challenges" at bounding box center [495, 374] width 341 height 37
click at [325, 373] on input "Technical nutrition expertise to solve herd health challenges" at bounding box center [310, 375] width 30 height 30
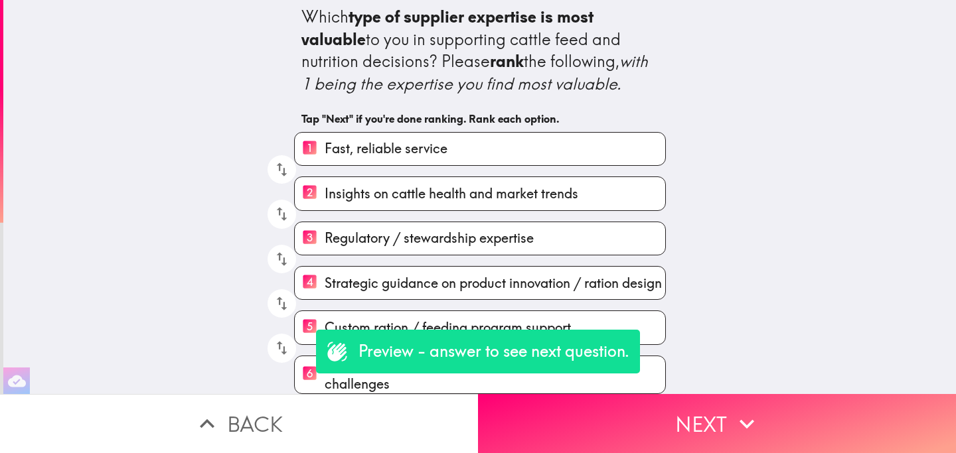
scroll to position [13, 0]
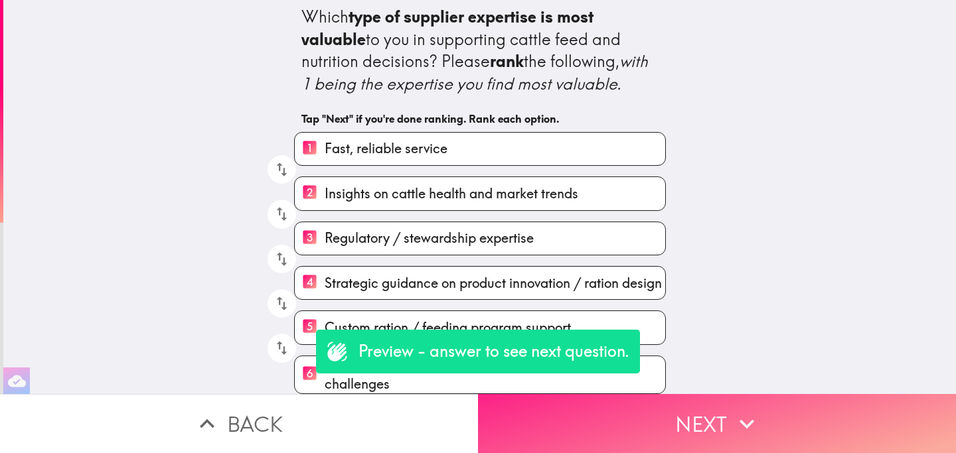
click at [631, 422] on button "Next" at bounding box center [717, 423] width 478 height 59
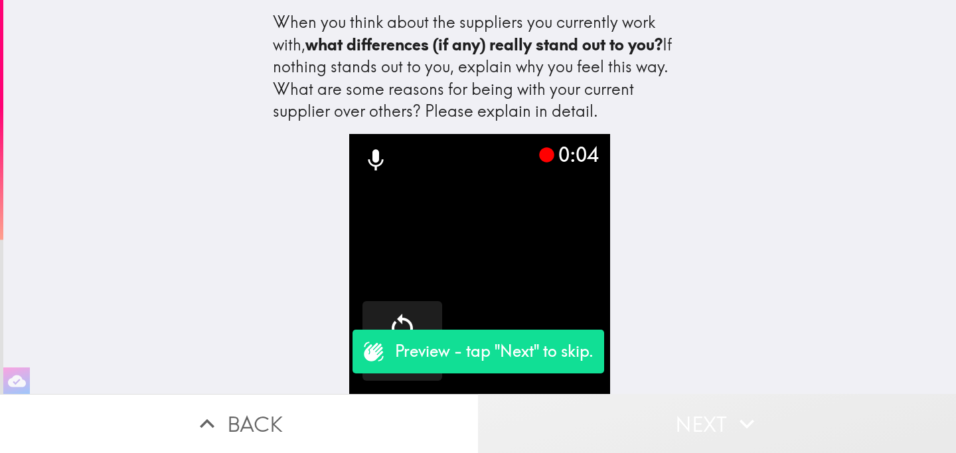
click at [653, 433] on button "Next" at bounding box center [717, 423] width 478 height 59
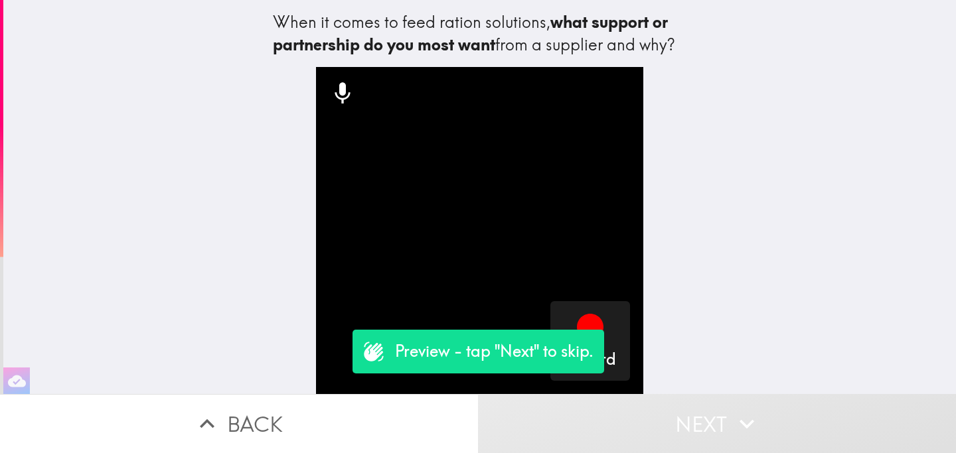
click at [649, 419] on button "Next" at bounding box center [717, 423] width 478 height 59
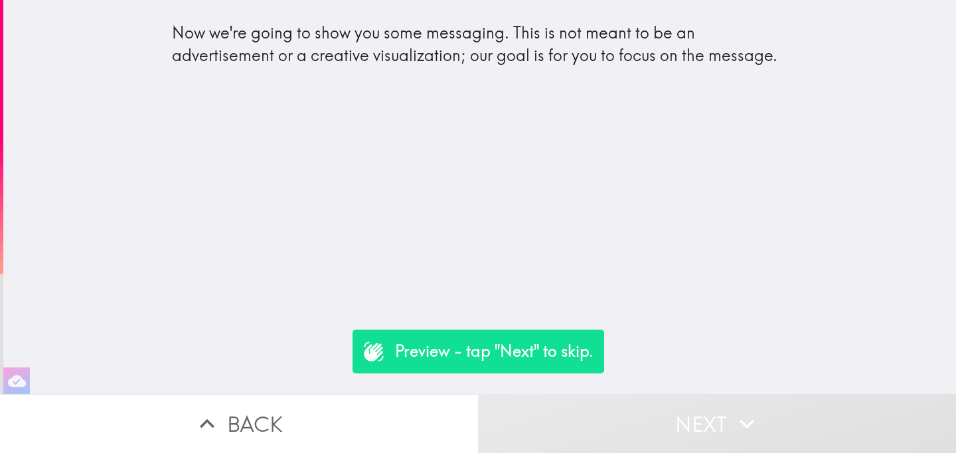
click at [662, 419] on button "Next" at bounding box center [717, 423] width 478 height 59
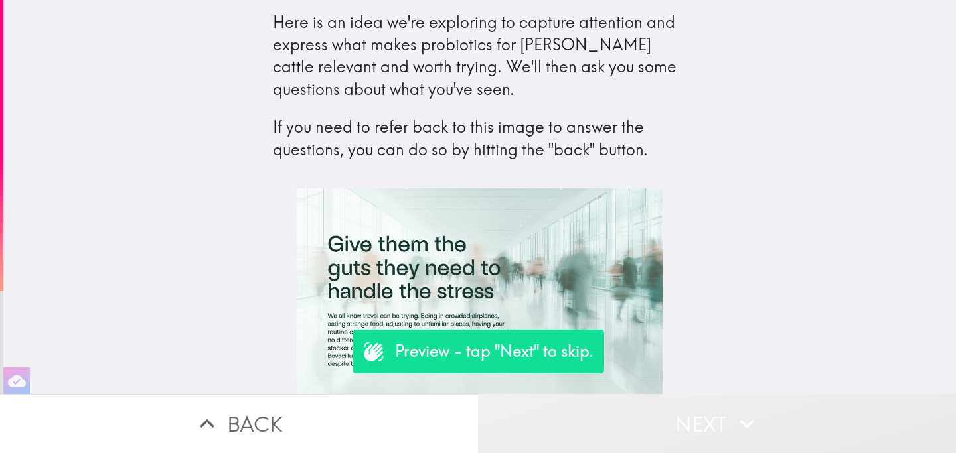
click at [662, 425] on button "Next" at bounding box center [717, 423] width 478 height 59
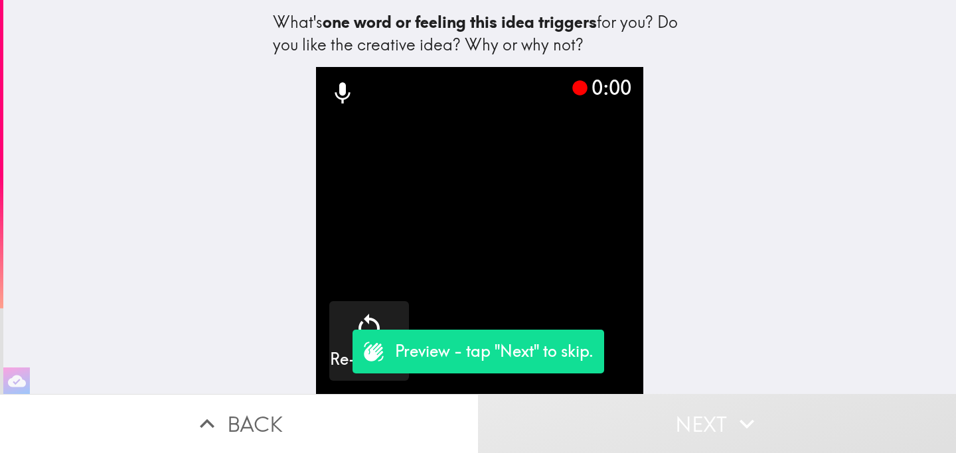
click at [637, 425] on button "Next" at bounding box center [717, 423] width 478 height 59
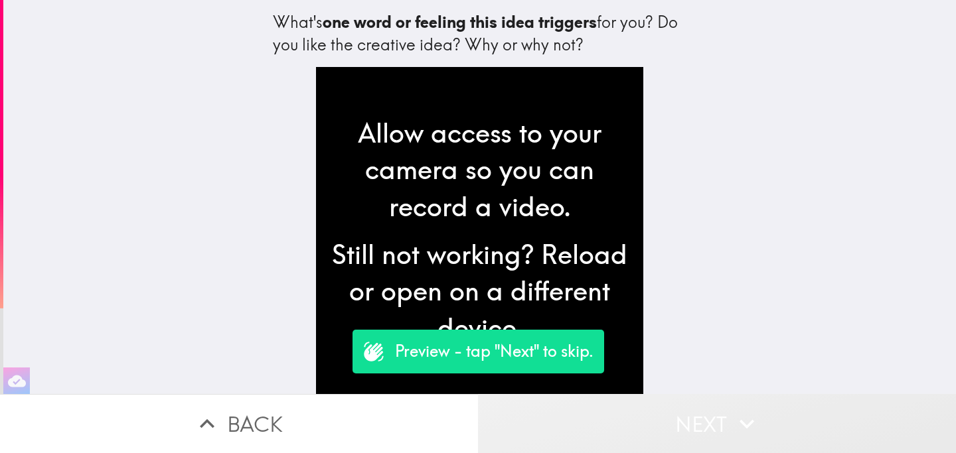
click at [670, 423] on button "Next" at bounding box center [717, 423] width 478 height 59
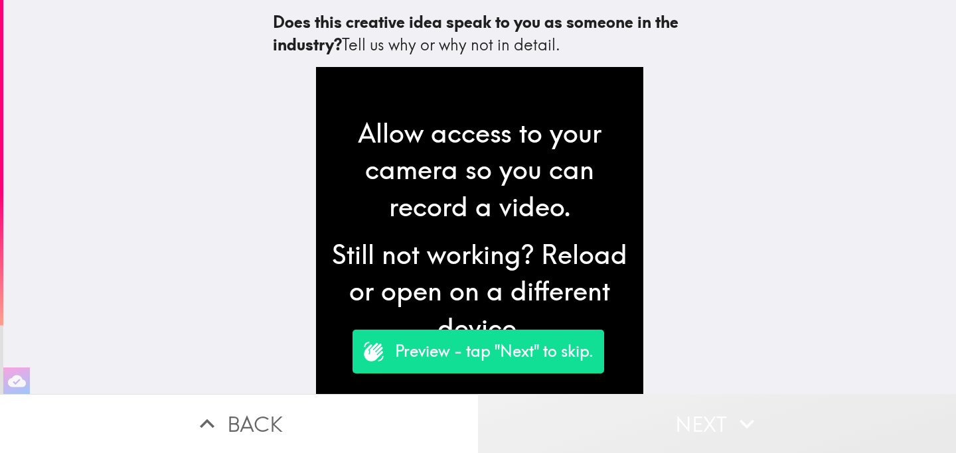
click at [670, 423] on button "Next" at bounding box center [717, 423] width 478 height 59
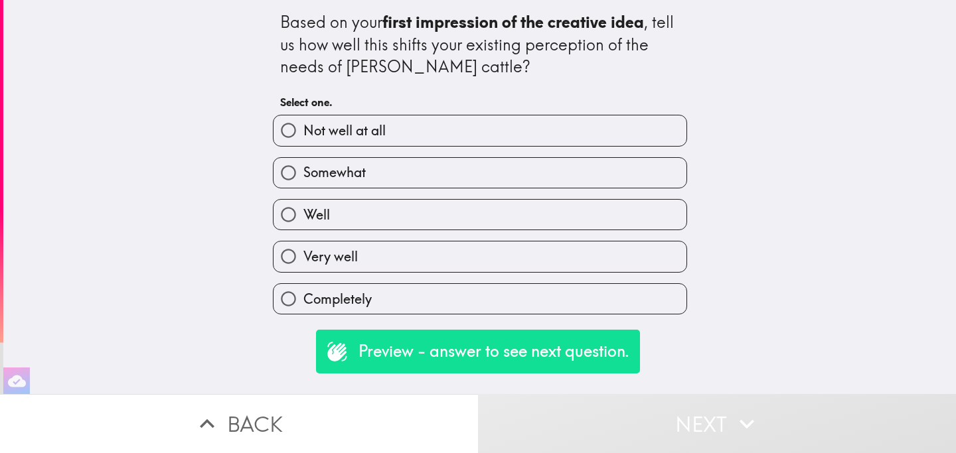
click at [511, 252] on label "Very well" at bounding box center [479, 257] width 413 height 30
click at [303, 252] on input "Very well" at bounding box center [288, 257] width 30 height 30
radio input "true"
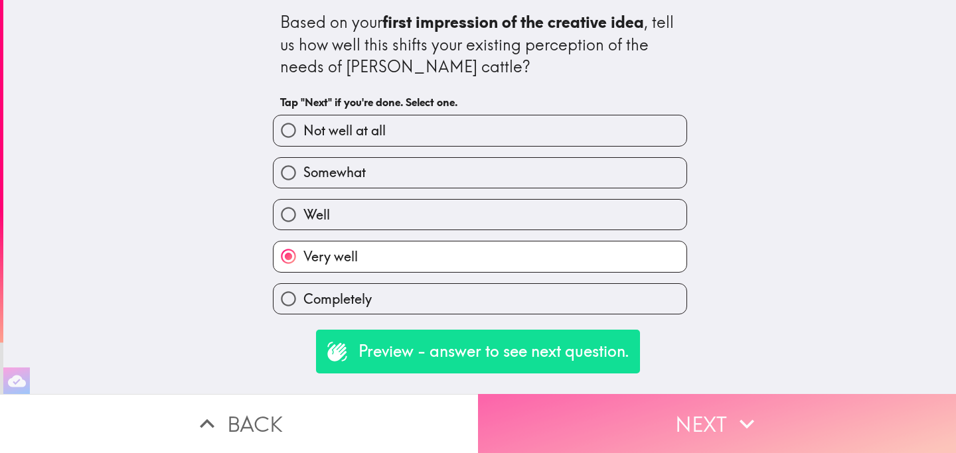
click at [630, 422] on button "Next" at bounding box center [717, 423] width 478 height 59
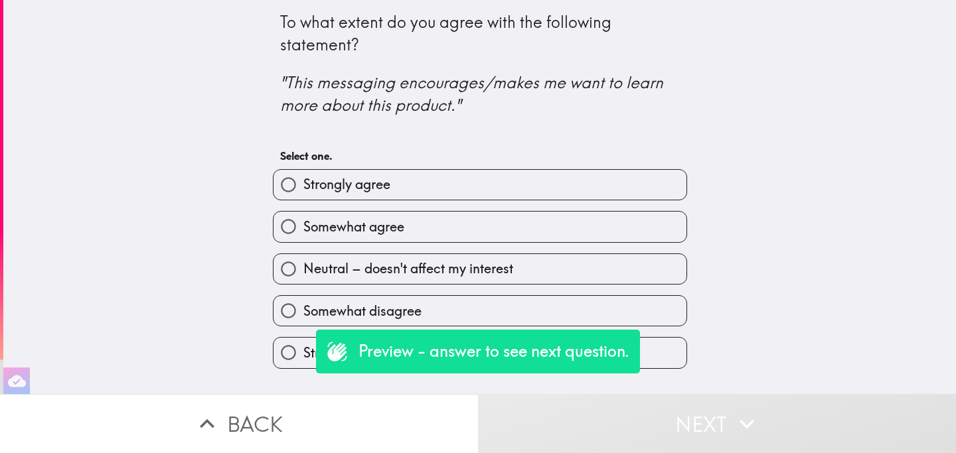
click at [431, 312] on label "Somewhat disagree" at bounding box center [479, 311] width 413 height 30
click at [303, 312] on input "Somewhat disagree" at bounding box center [288, 311] width 30 height 30
radio input "true"
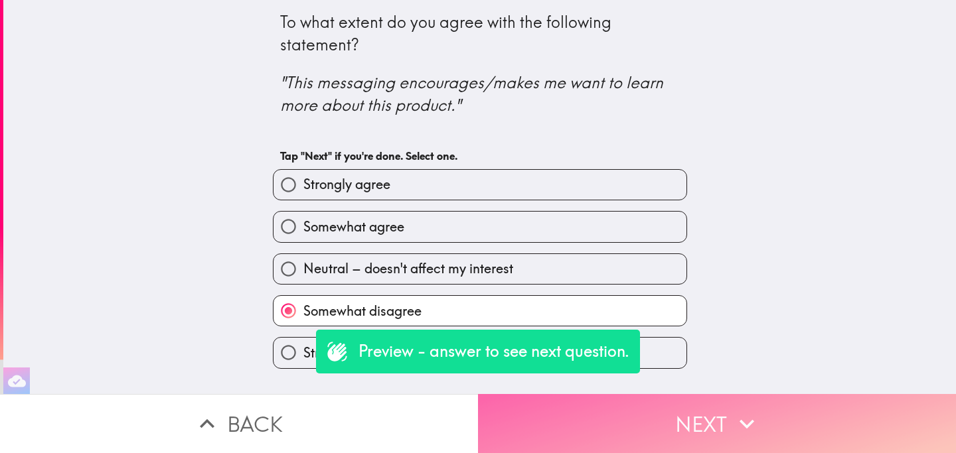
click at [613, 431] on button "Next" at bounding box center [717, 423] width 478 height 59
